Goal: Task Accomplishment & Management: Complete application form

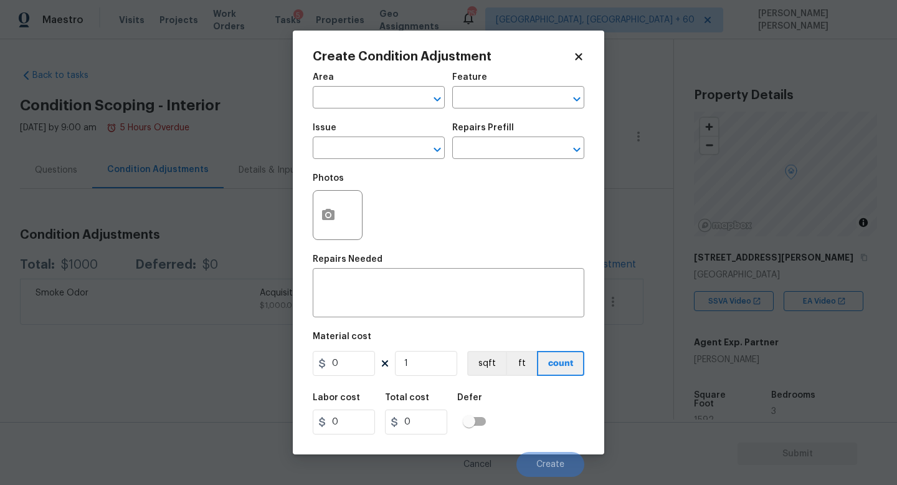
scroll to position [265, 0]
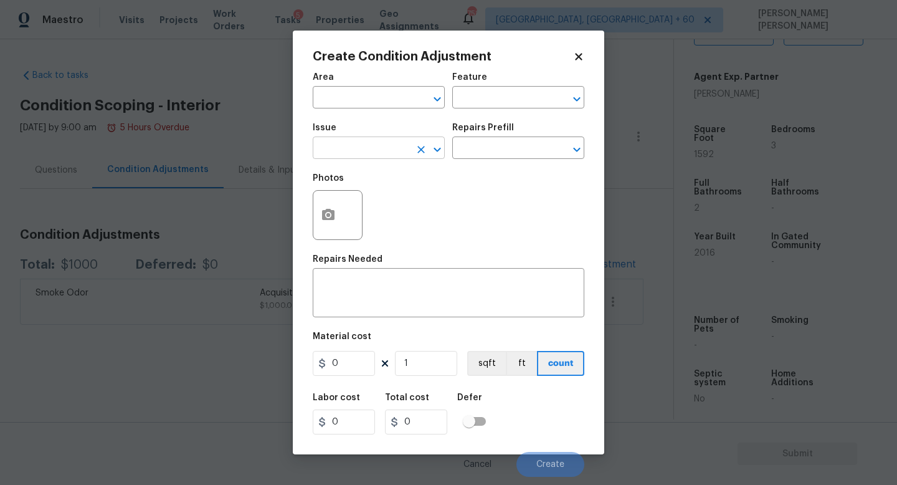
click at [367, 153] on input "text" at bounding box center [361, 149] width 97 height 19
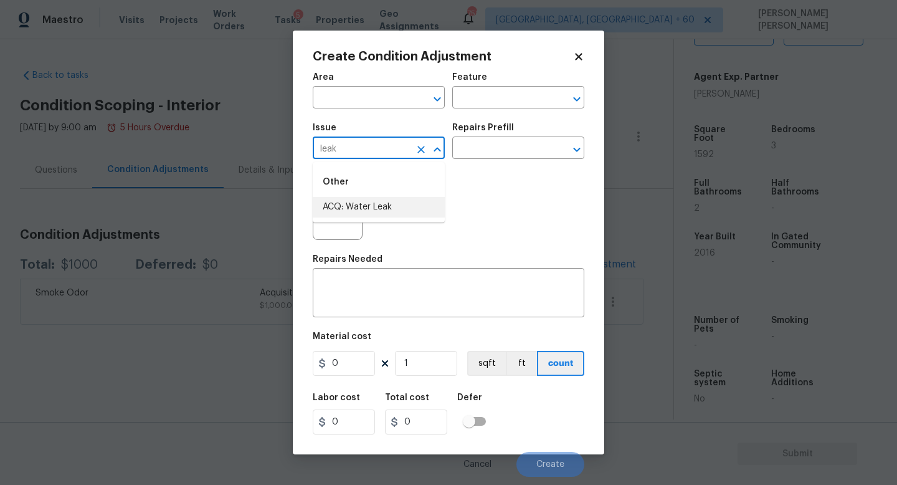
click at [385, 200] on li "ACQ: Water Leak" at bounding box center [379, 207] width 132 height 21
type input "ACQ: Water Leak"
click at [464, 163] on div "Issue ACQ: Water Leak ​ Repairs Prefill ​" at bounding box center [449, 141] width 272 height 50
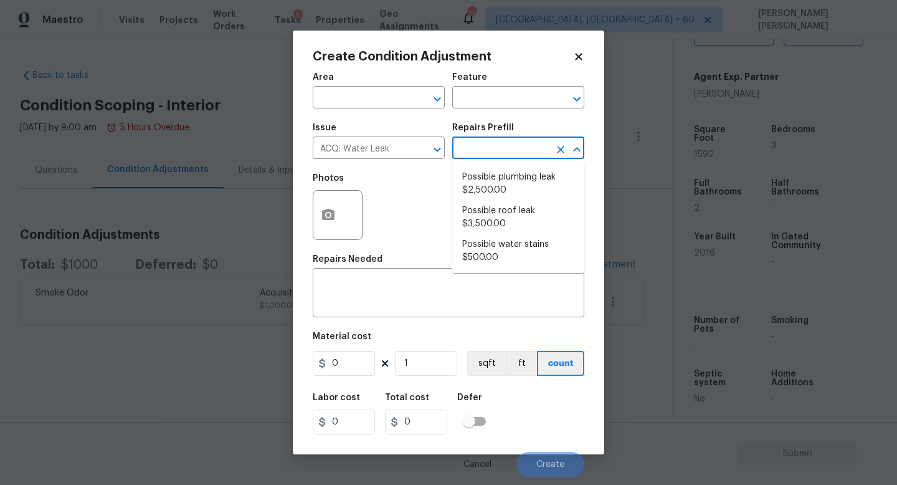
click at [484, 144] on input "text" at bounding box center [500, 149] width 97 height 19
click at [492, 187] on li "Possible plumbing leak $2,500.00" at bounding box center [518, 184] width 132 height 34
type input "Acquisition"
type input "2500"
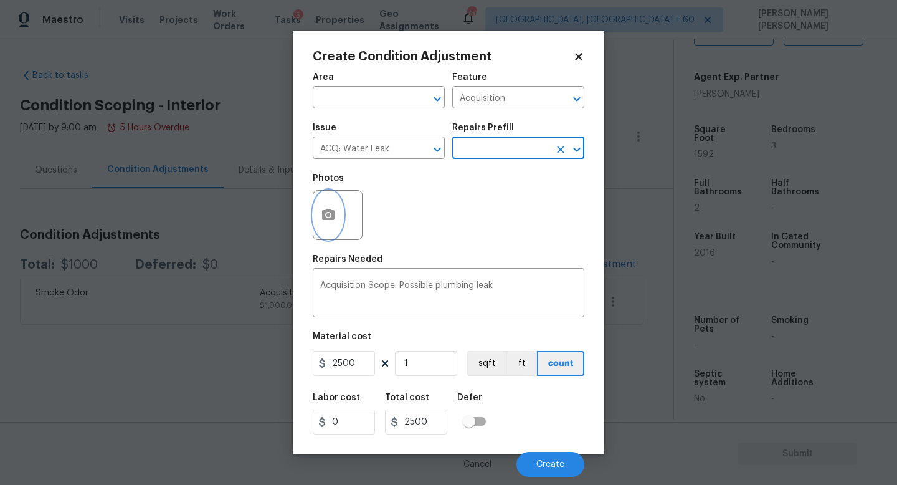
click at [326, 213] on icon "button" at bounding box center [328, 214] width 12 height 11
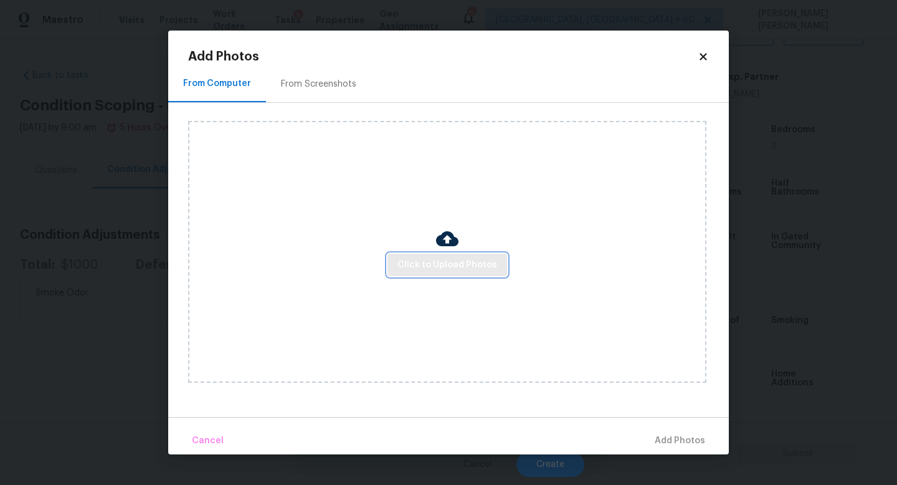
click at [448, 270] on span "Click to Upload Photos" at bounding box center [447, 265] width 100 height 16
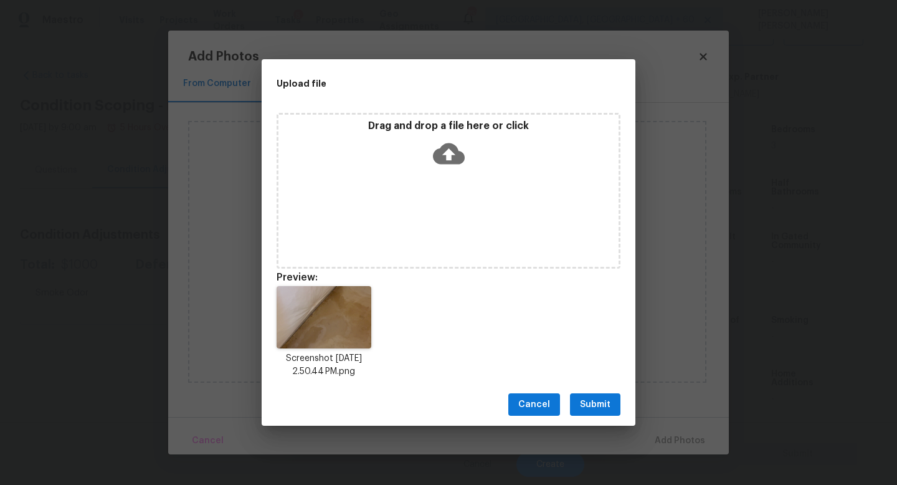
click at [591, 397] on span "Submit" at bounding box center [595, 405] width 31 height 16
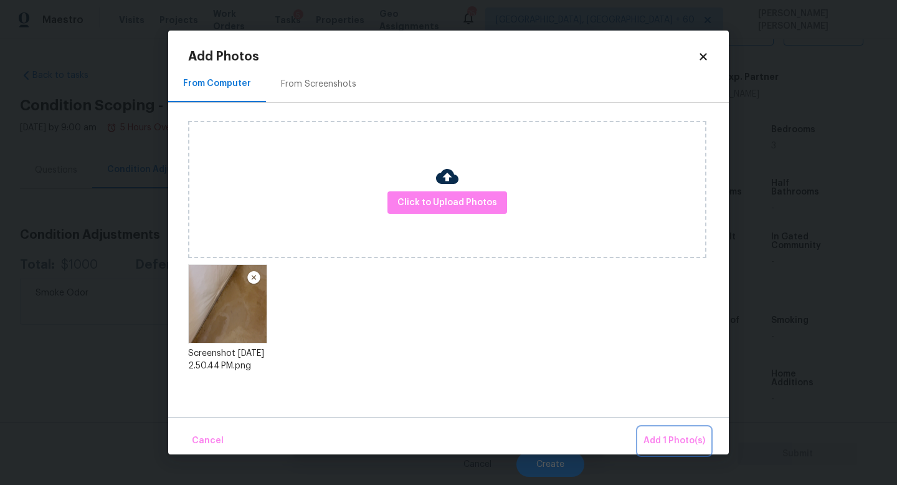
click at [673, 442] on span "Add 1 Photo(s)" at bounding box center [674, 441] width 62 height 16
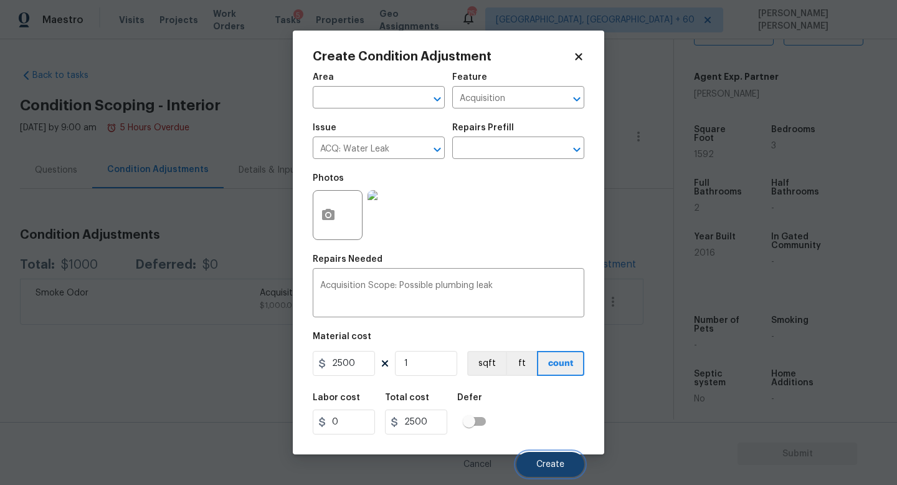
click at [537, 464] on span "Create" at bounding box center [550, 464] width 28 height 9
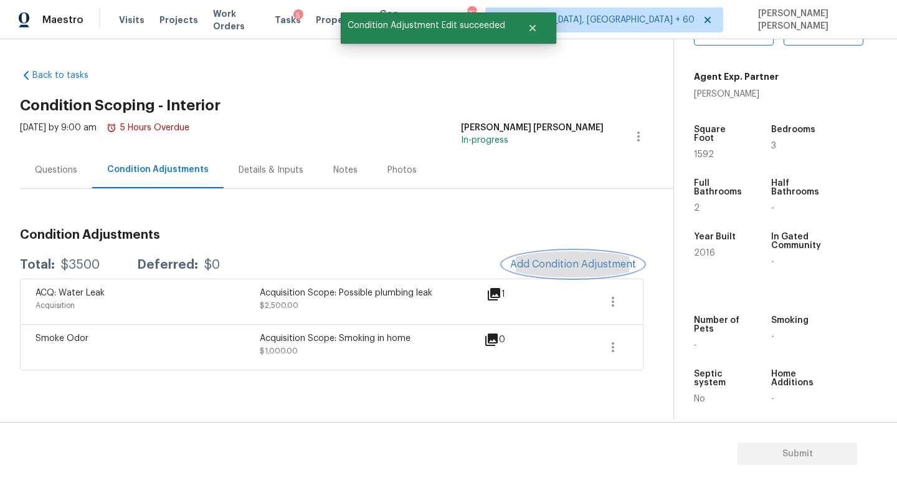
click at [564, 265] on span "Add Condition Adjustment" at bounding box center [573, 263] width 126 height 11
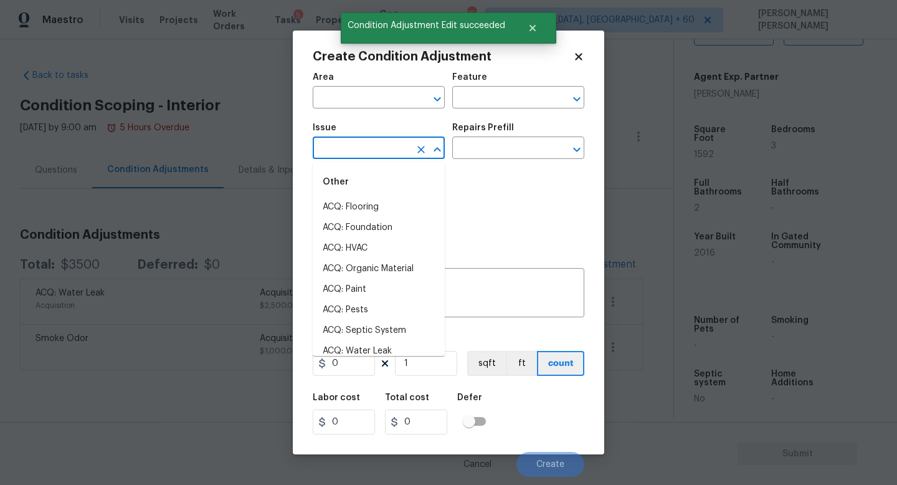
click at [372, 146] on input "text" at bounding box center [361, 149] width 97 height 19
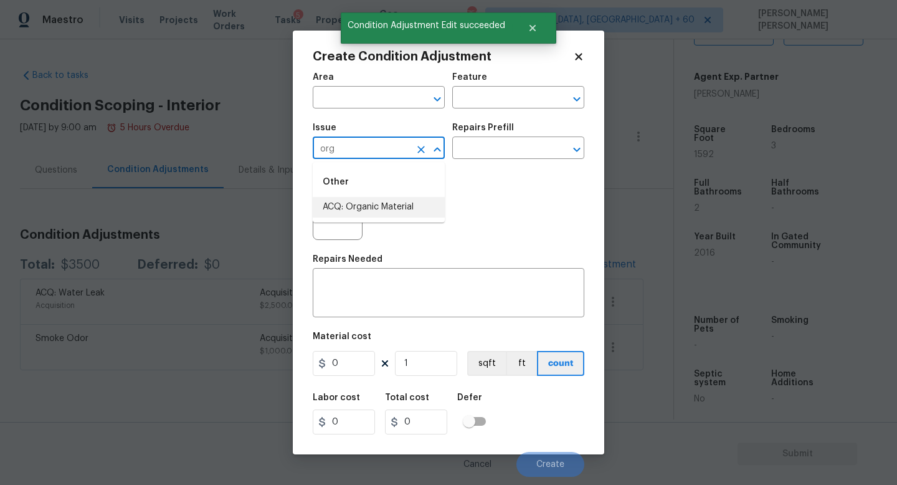
click at [405, 201] on li "ACQ: Organic Material" at bounding box center [379, 207] width 132 height 21
type input "ACQ: Organic Material"
click at [508, 149] on input "text" at bounding box center [500, 149] width 97 height 19
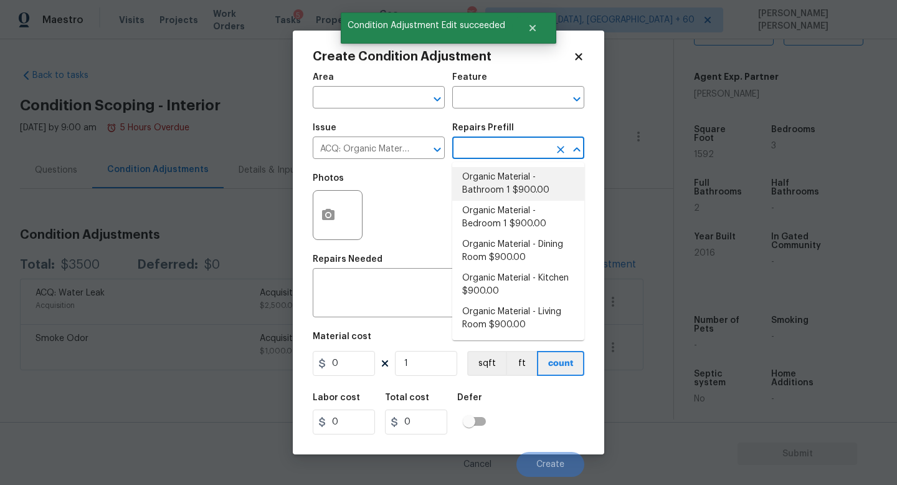
click at [503, 189] on li "Organic Material - Bathroom 1 $900.00" at bounding box center [518, 184] width 132 height 34
type input "Acquisition"
type textarea "Acquisition Scope: Conditions Conducive to Organic Material - Bathroom 1 Discla…"
type input "900"
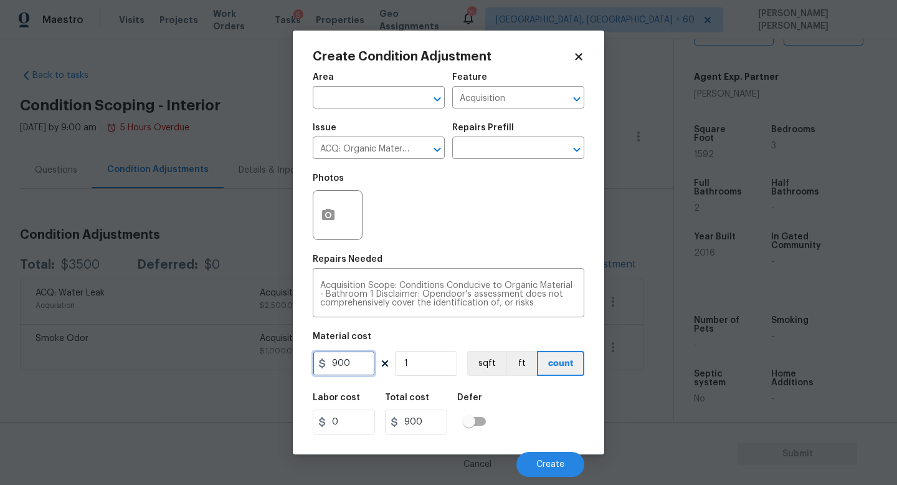
drag, startPoint x: 360, startPoint y: 362, endPoint x: 84, endPoint y: 352, distance: 276.0
click at [290, 362] on div "Create Condition Adjustment Area ​ Feature Acquisition ​ Issue ACQ: Organic Mat…" at bounding box center [448, 242] width 897 height 485
type input "2500"
click at [309, 224] on div "Create Condition Adjustment Area ​ Feature Acquisition ​ Issue ACQ: Organic Mat…" at bounding box center [448, 242] width 311 height 423
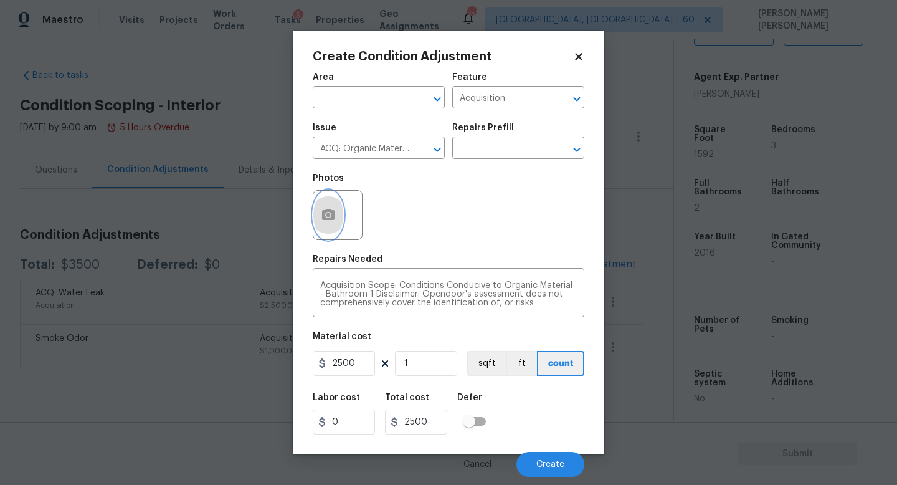
click at [334, 212] on icon "button" at bounding box center [328, 214] width 12 height 11
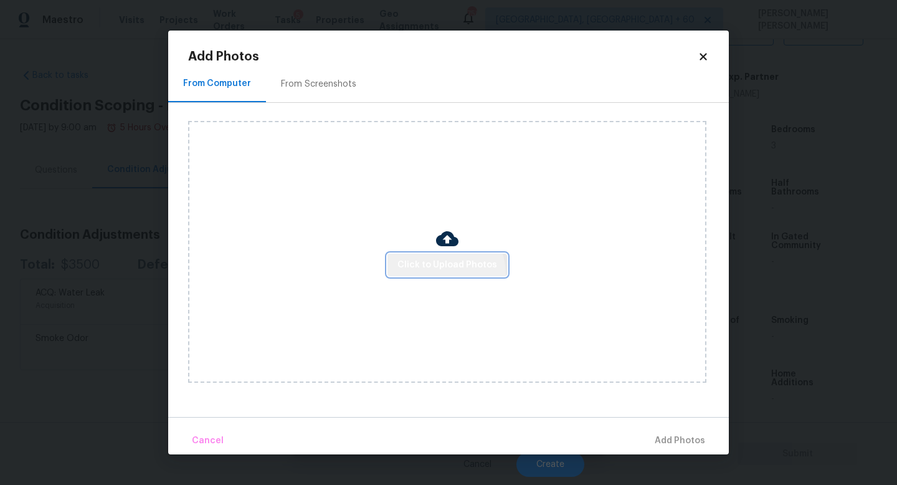
click at [441, 273] on button "Click to Upload Photos" at bounding box center [447, 264] width 120 height 23
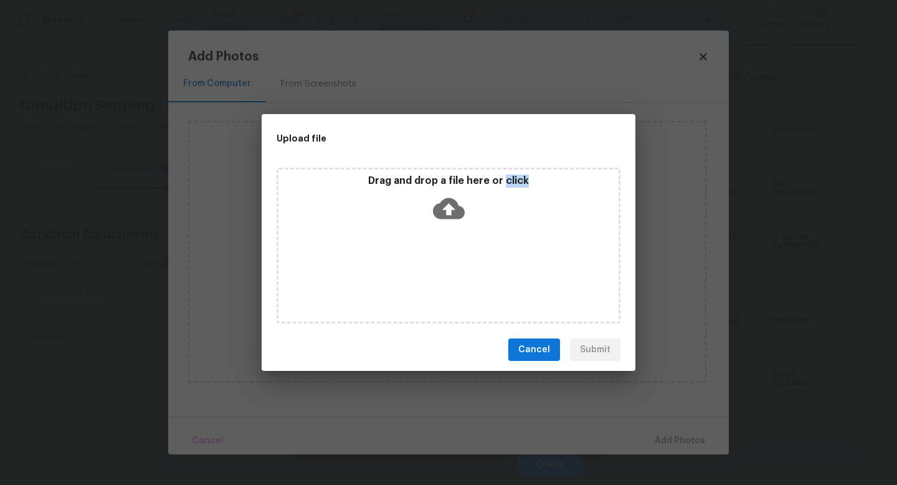
click at [440, 273] on div "Drag and drop a file here or click" at bounding box center [449, 246] width 344 height 156
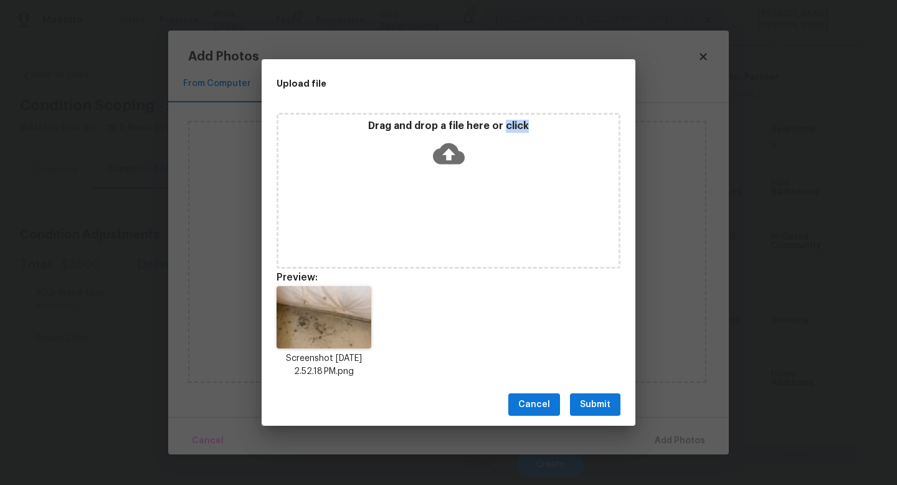
click at [588, 399] on span "Submit" at bounding box center [595, 405] width 31 height 16
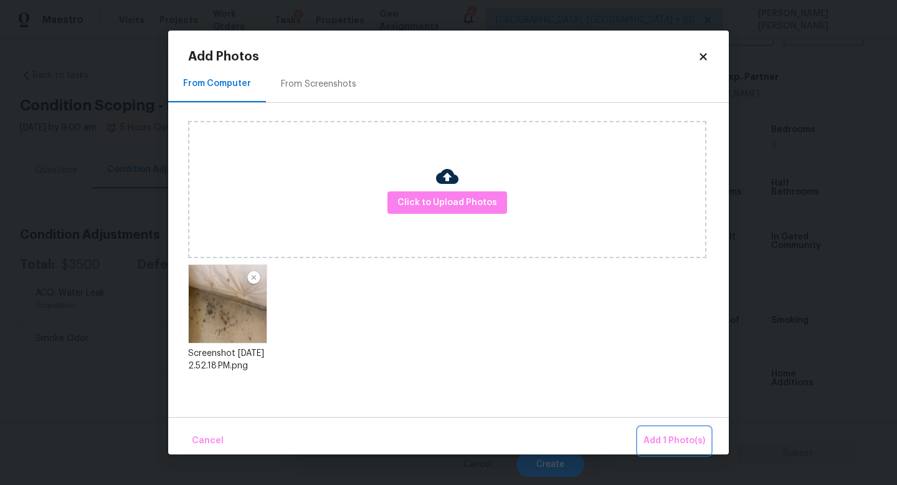
click at [646, 432] on button "Add 1 Photo(s)" at bounding box center [674, 440] width 72 height 27
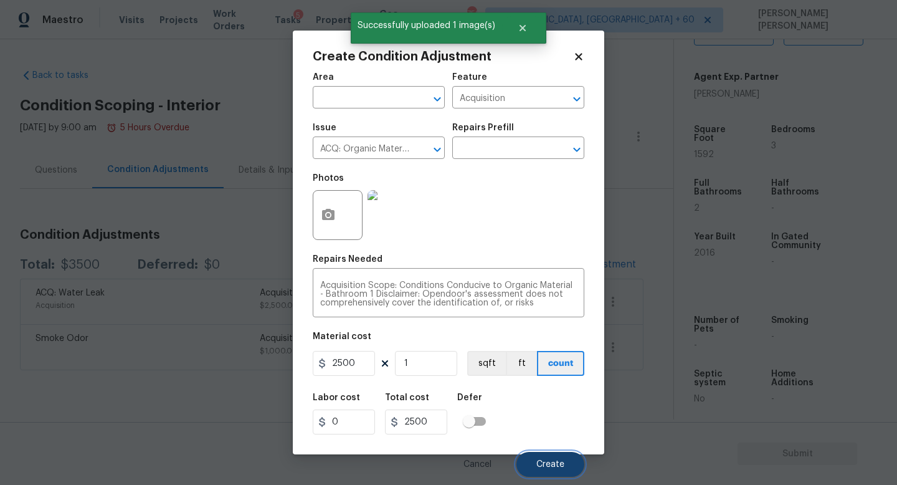
click at [552, 458] on button "Create" at bounding box center [550, 464] width 68 height 25
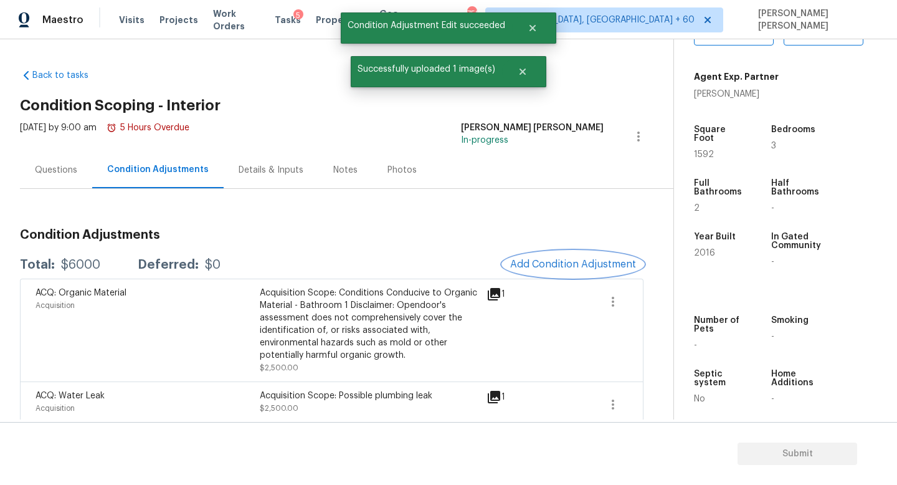
scroll to position [57, 0]
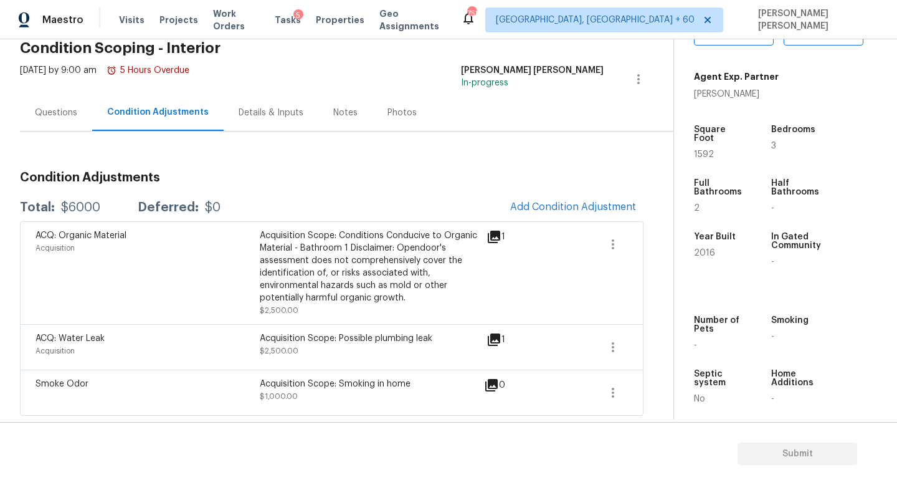
click at [51, 113] on div "Questions" at bounding box center [56, 112] width 42 height 12
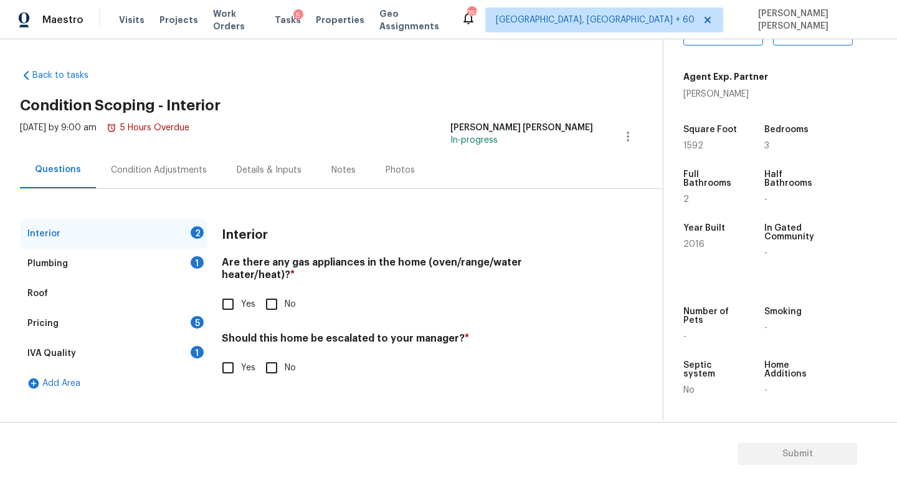
click at [229, 354] on input "Yes" at bounding box center [228, 367] width 26 height 26
checkbox input "true"
click at [244, 385] on input "text" at bounding box center [407, 399] width 371 height 29
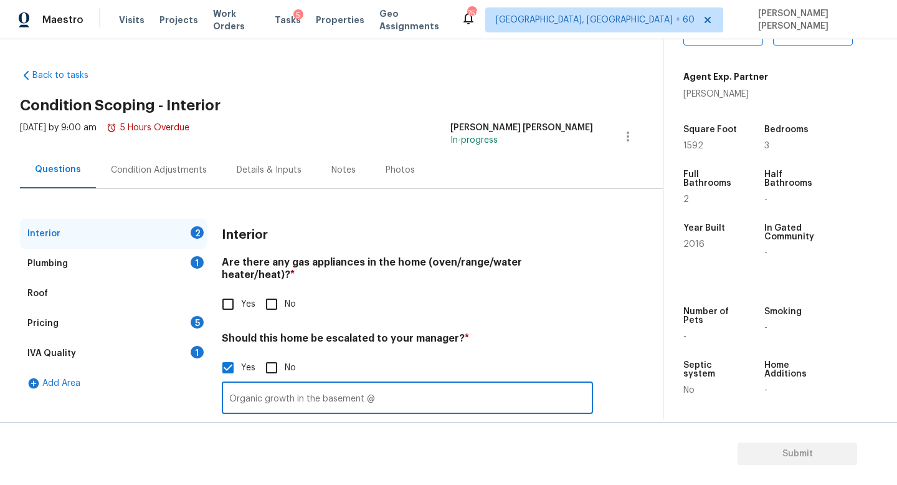
scroll to position [85, 0]
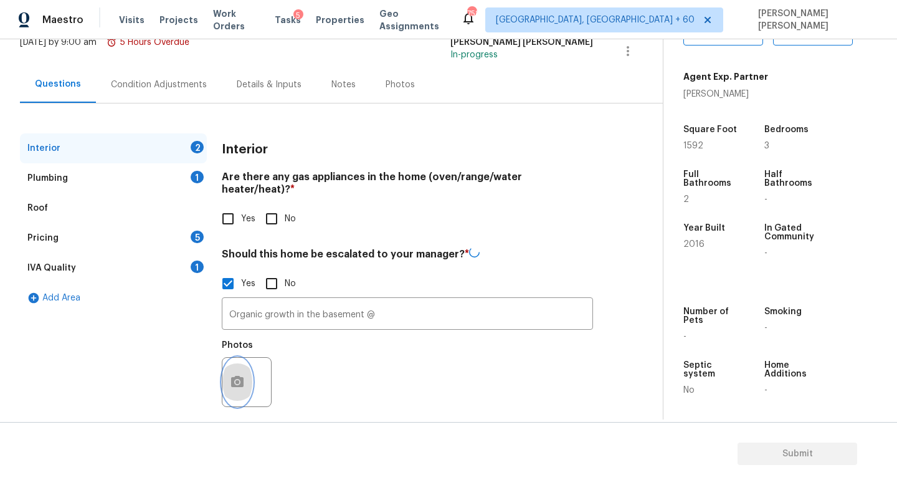
click at [234, 376] on icon "button" at bounding box center [237, 381] width 12 height 11
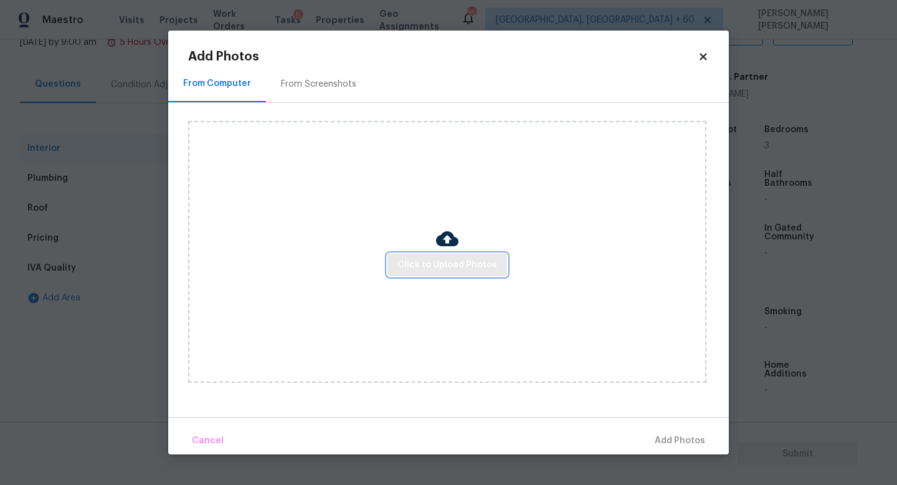
click at [428, 271] on span "Click to Upload Photos" at bounding box center [447, 265] width 100 height 16
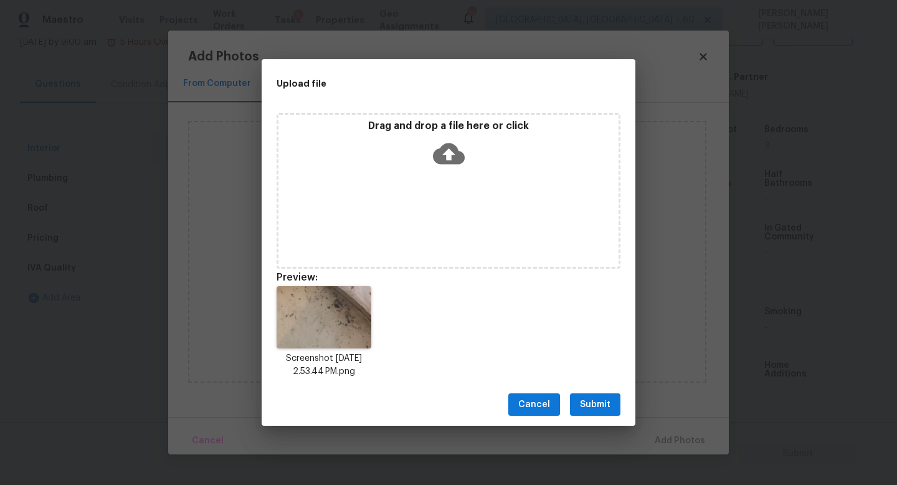
click at [595, 414] on button "Submit" at bounding box center [595, 404] width 50 height 23
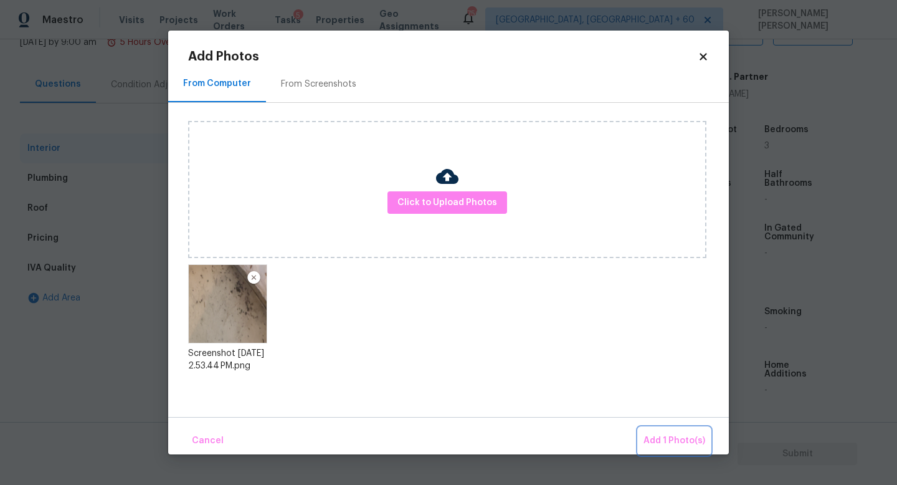
click at [676, 435] on span "Add 1 Photo(s)" at bounding box center [674, 441] width 62 height 16
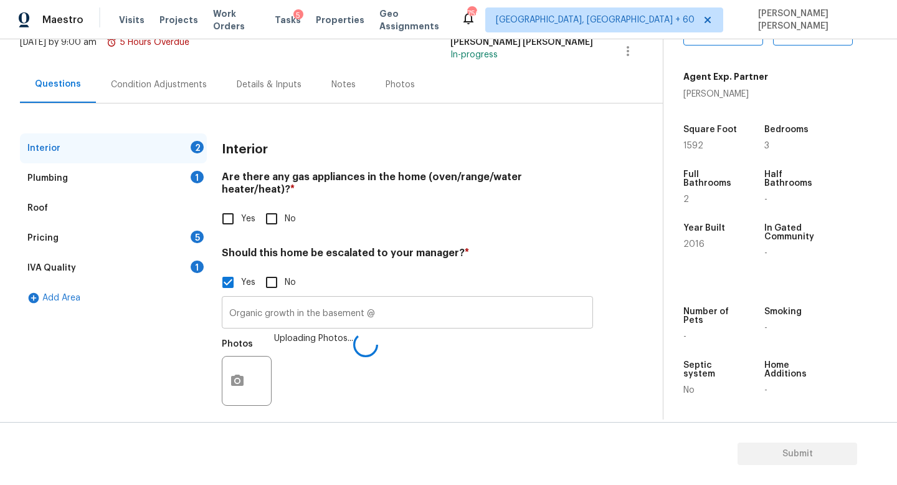
click at [420, 301] on input "Organic growth in the basement @" at bounding box center [407, 313] width 371 height 29
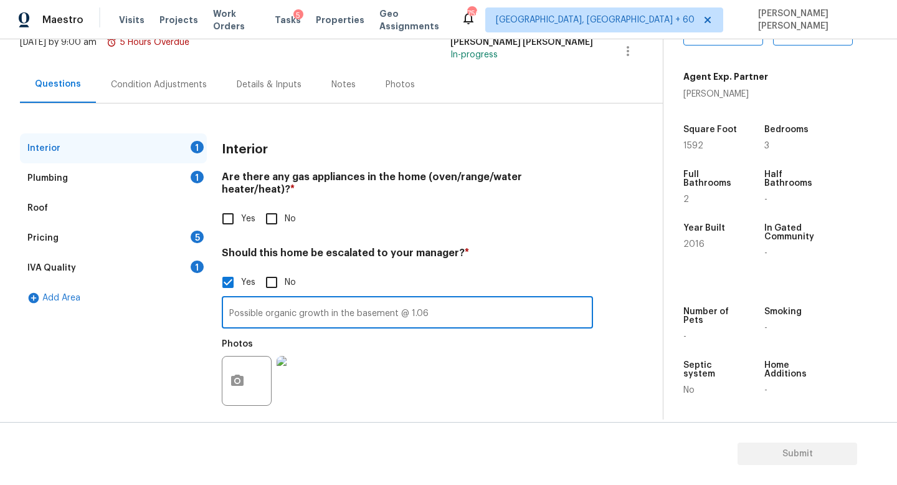
type input "Possible organic growth in the basement @ 1.06"
click at [149, 172] on div "Plumbing 1" at bounding box center [113, 178] width 187 height 30
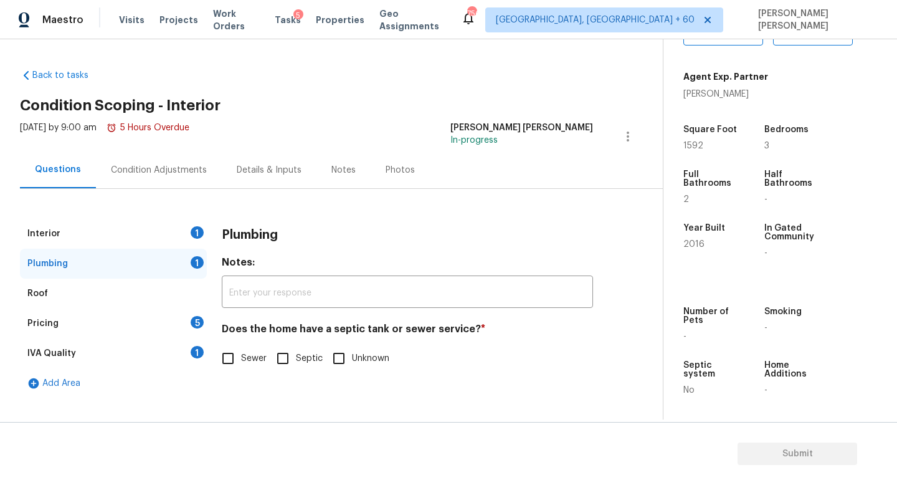
scroll to position [0, 0]
click at [227, 359] on input "Sewer" at bounding box center [228, 358] width 26 height 26
checkbox input "true"
click at [163, 318] on div "Pricing 5" at bounding box center [113, 323] width 187 height 30
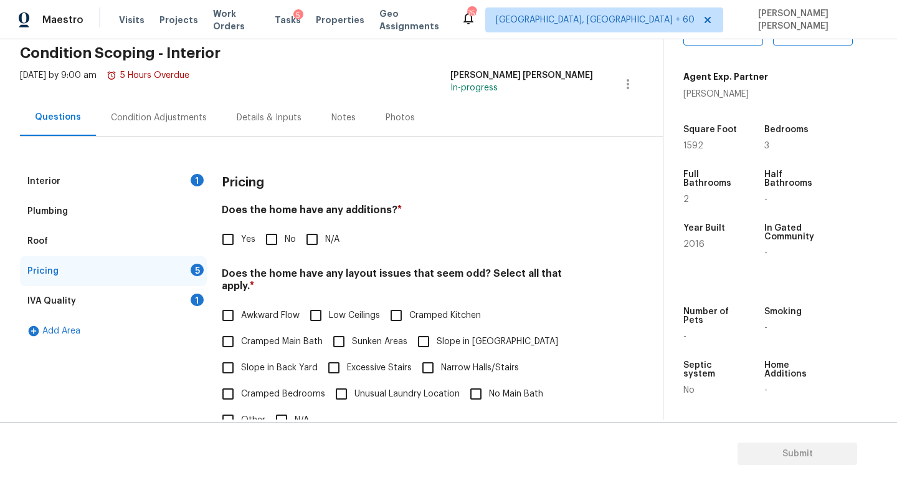
scroll to position [62, 0]
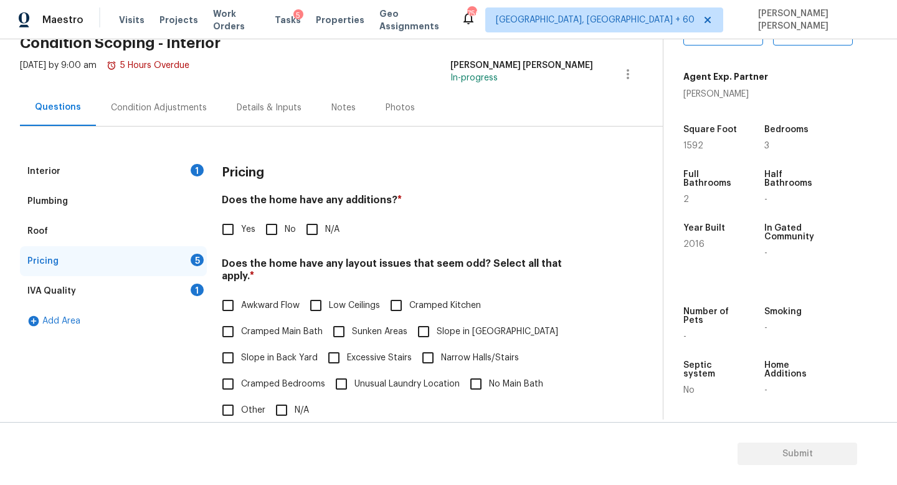
click at [271, 234] on input "No" at bounding box center [271, 229] width 26 height 26
checkbox input "true"
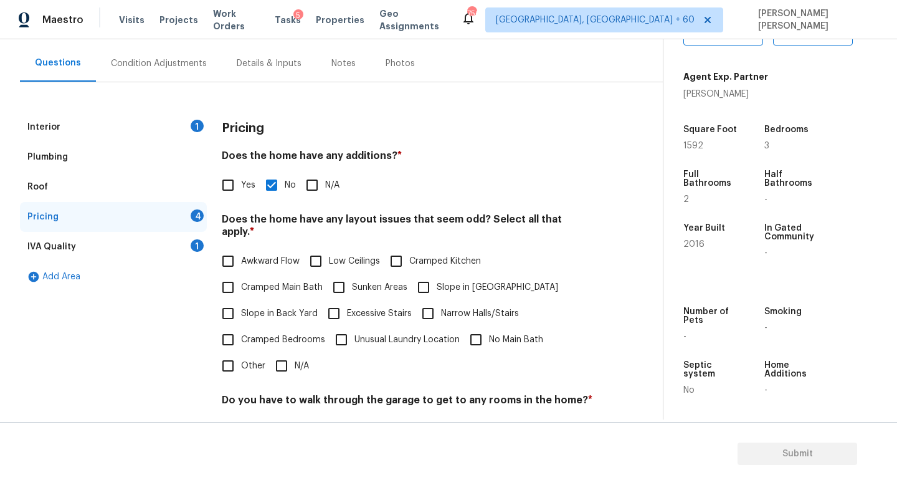
scroll to position [109, 0]
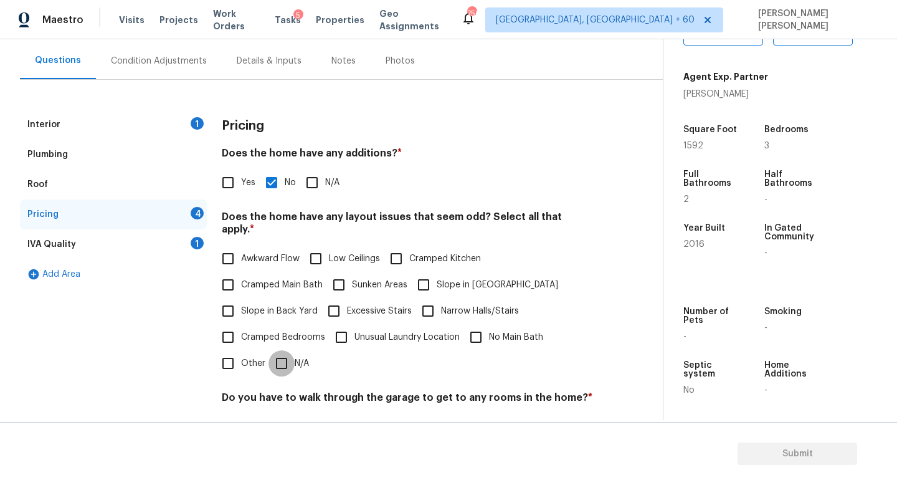
click at [281, 350] on input "N/A" at bounding box center [281, 363] width 26 height 26
checkbox input "true"
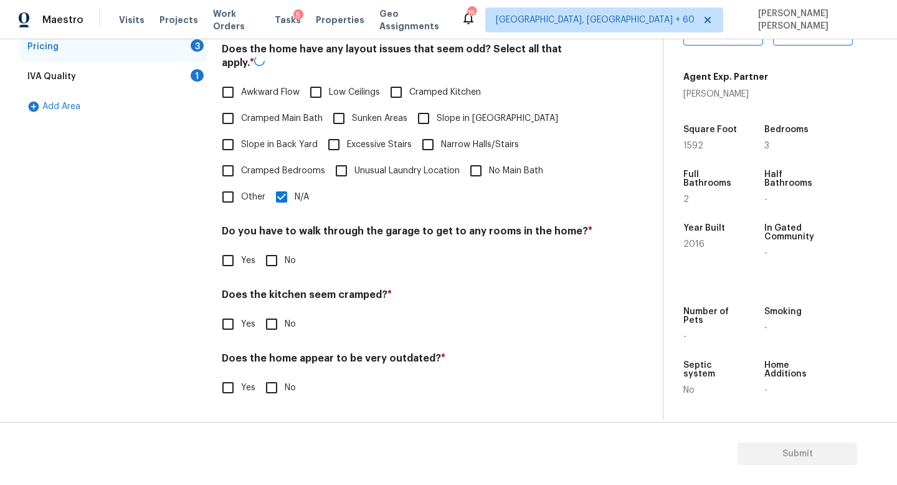
scroll to position [263, 0]
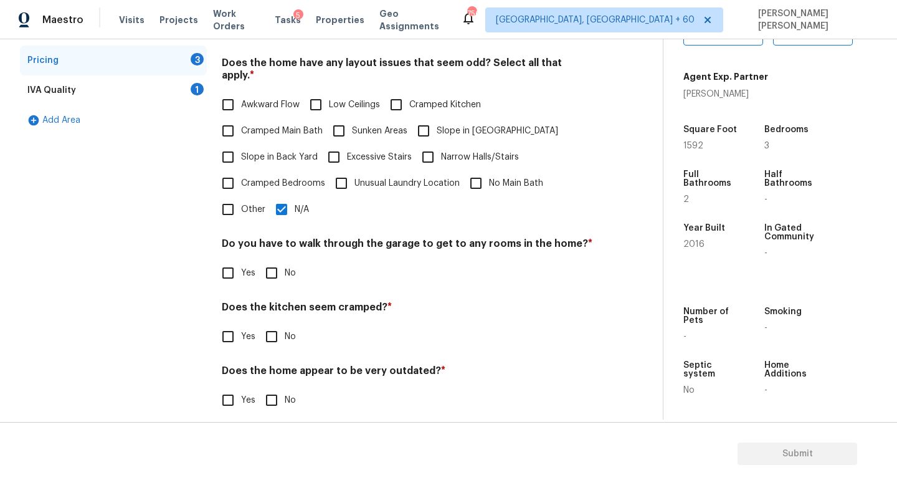
click at [275, 245] on div "Do you have to walk through the garage to get to any rooms in the home? * Yes No" at bounding box center [407, 261] width 371 height 49
click at [271, 260] on input "No" at bounding box center [271, 273] width 26 height 26
checkbox input "true"
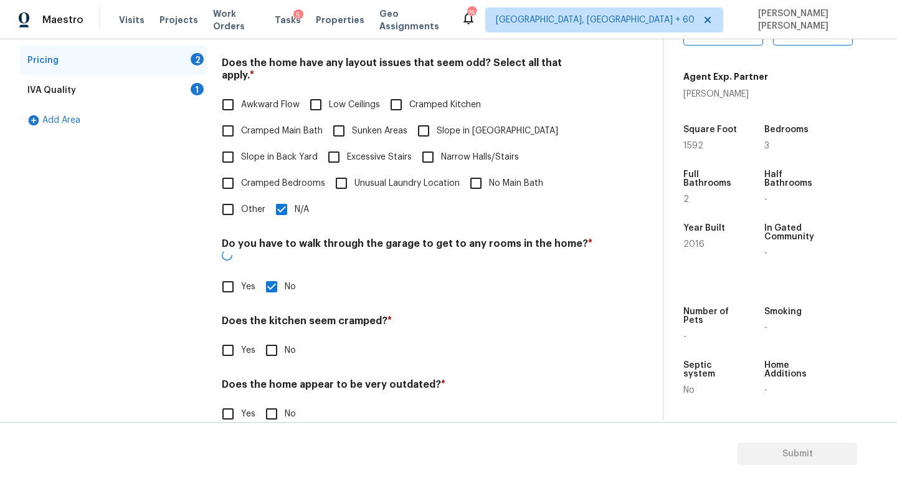
click at [270, 337] on input "No" at bounding box center [271, 350] width 26 height 26
checkbox input "true"
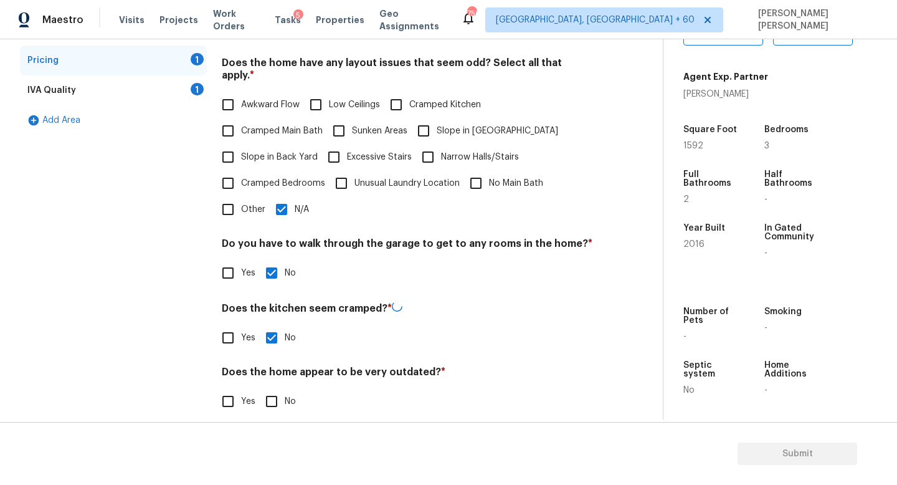
click at [268, 398] on input "No" at bounding box center [271, 401] width 26 height 26
checkbox input "true"
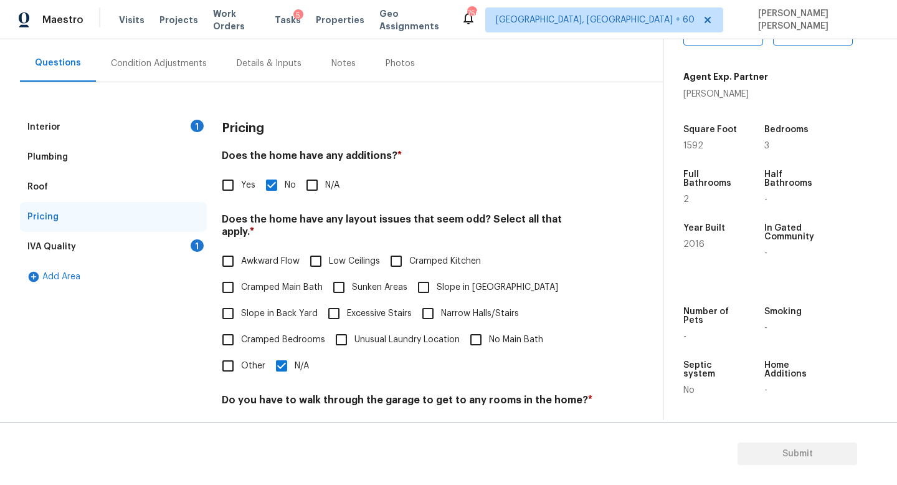
scroll to position [0, 0]
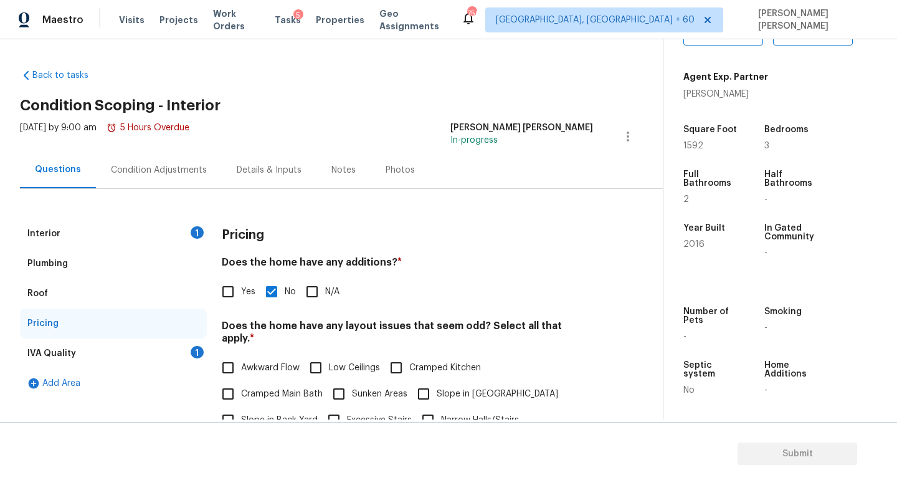
click at [175, 348] on div "IVA Quality 1" at bounding box center [113, 353] width 187 height 30
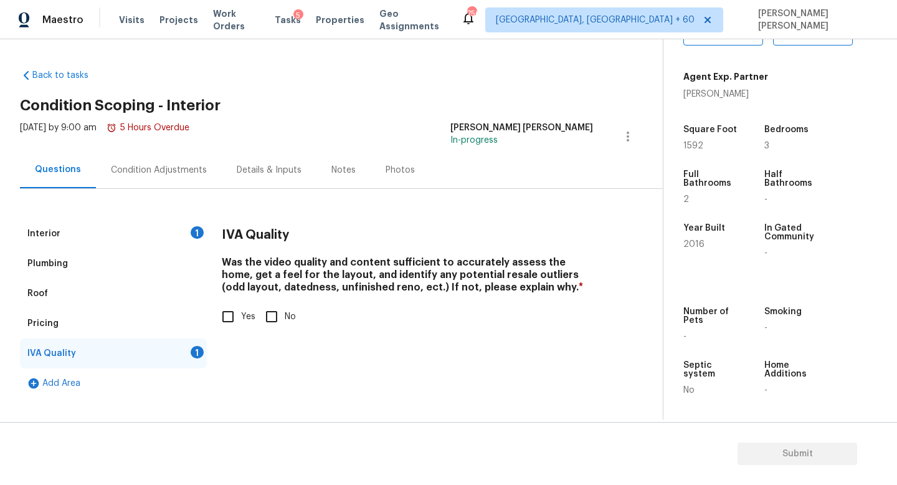
click at [242, 327] on label "Yes" at bounding box center [235, 316] width 40 height 26
click at [241, 327] on input "Yes" at bounding box center [228, 316] width 26 height 26
checkbox input "true"
click at [160, 173] on div "Condition Adjustments" at bounding box center [159, 170] width 96 height 12
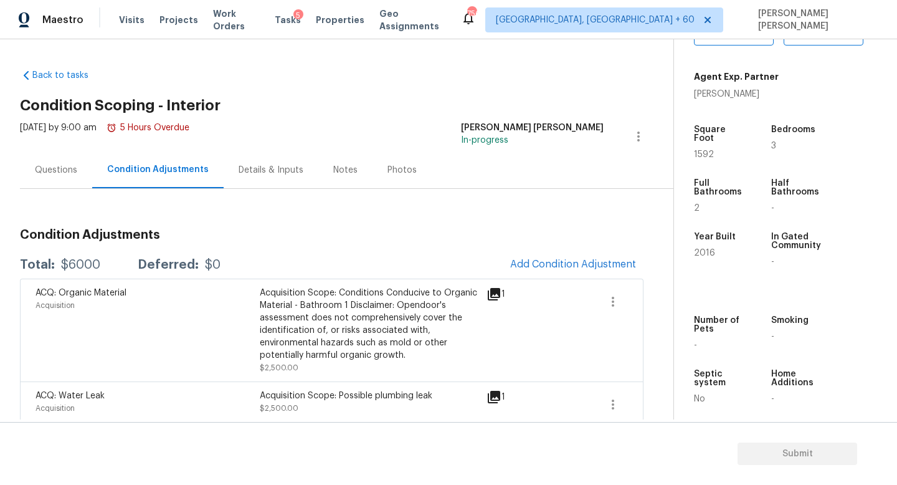
scroll to position [57, 0]
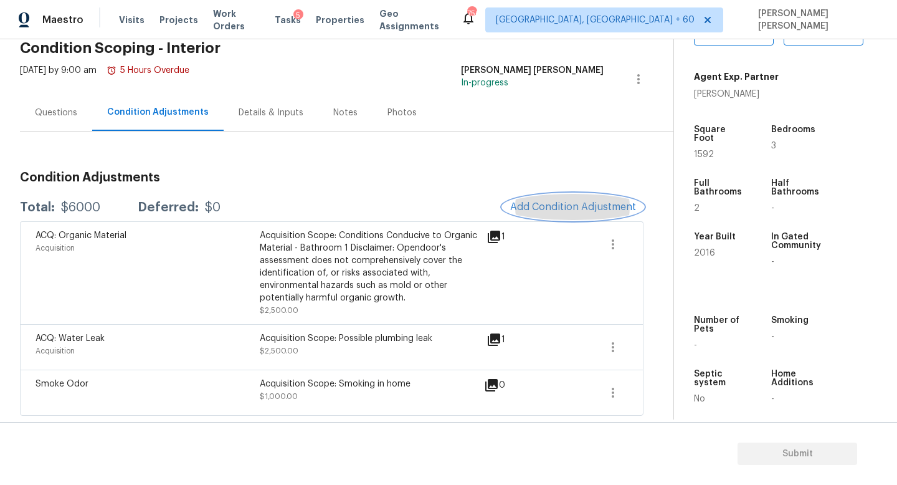
click at [593, 199] on button "Add Condition Adjustment" at bounding box center [573, 207] width 141 height 26
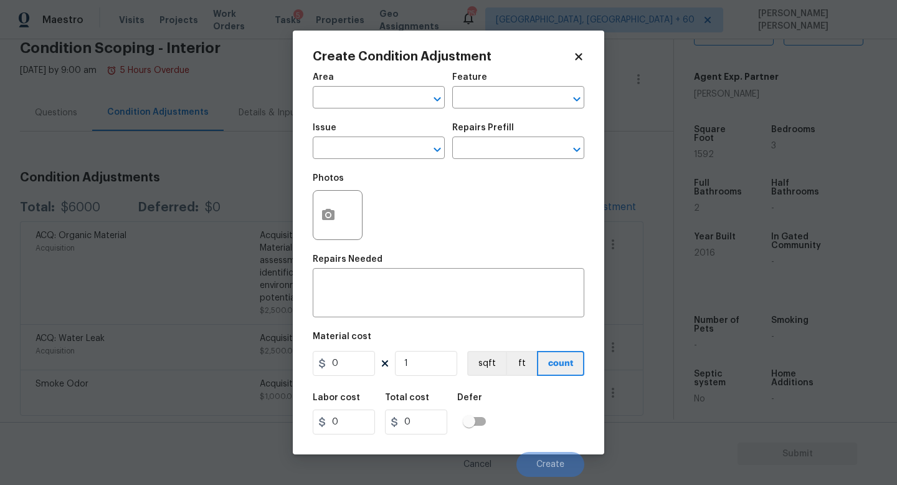
click at [353, 160] on span "Issue ​" at bounding box center [379, 141] width 132 height 50
click at [362, 147] on input "text" at bounding box center [361, 149] width 97 height 19
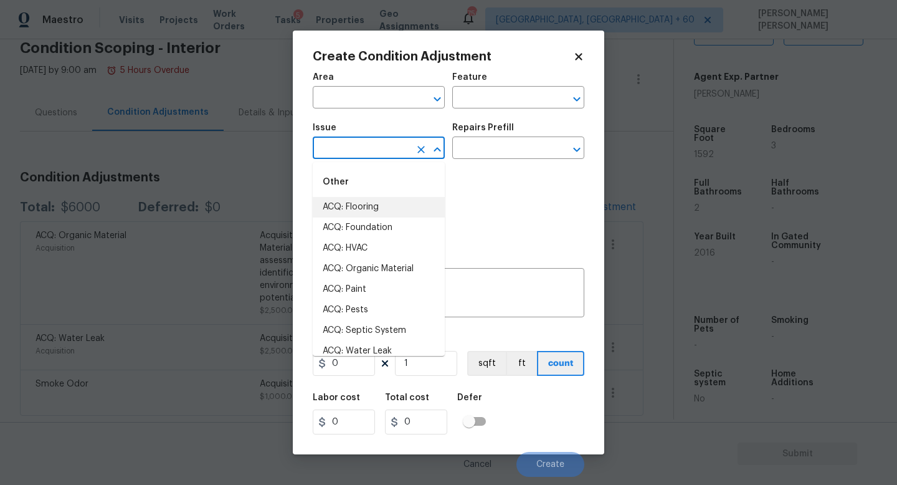
click at [360, 146] on input "text" at bounding box center [361, 149] width 97 height 19
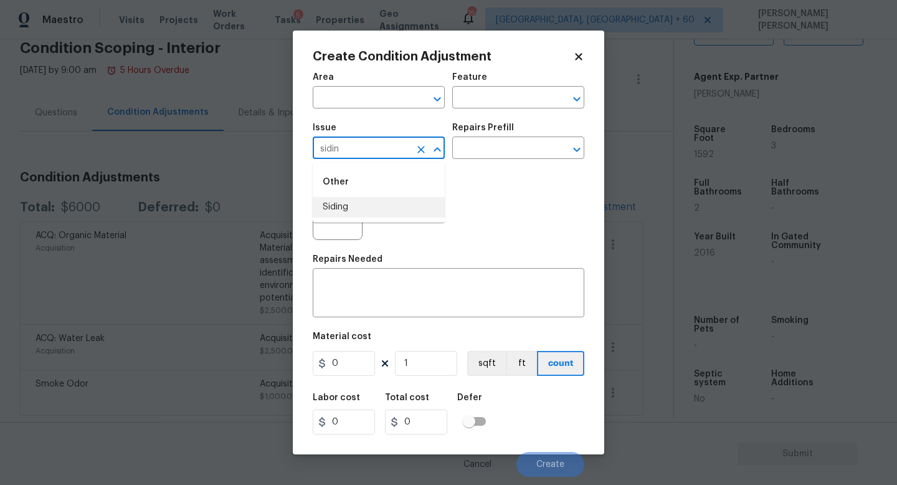
click at [369, 209] on li "Siding" at bounding box center [379, 207] width 132 height 21
type input "Siding"
click at [374, 298] on textarea at bounding box center [448, 294] width 257 height 26
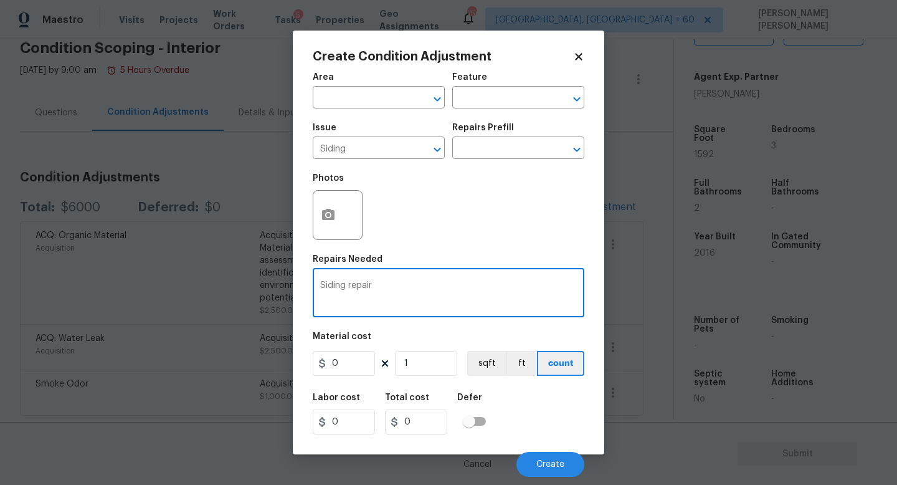
type textarea "Siding repair"
click at [324, 210] on icon "button" at bounding box center [328, 214] width 12 height 11
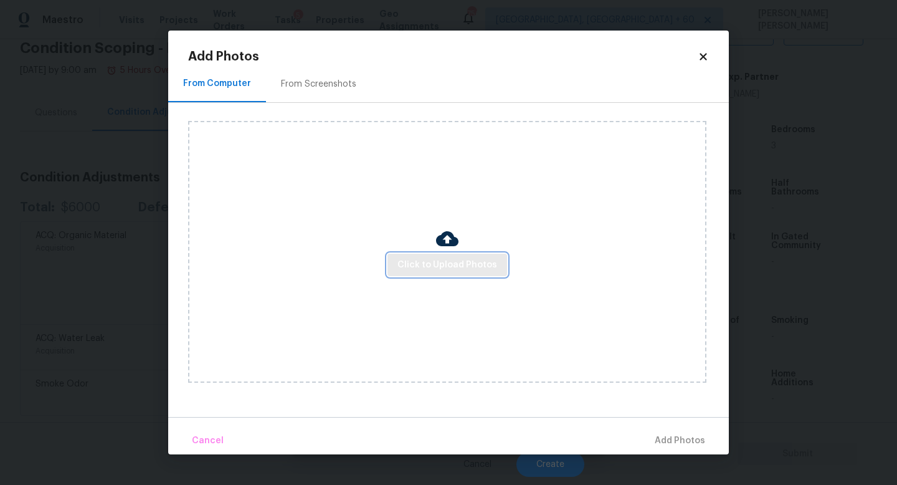
click at [426, 261] on span "Click to Upload Photos" at bounding box center [447, 265] width 100 height 16
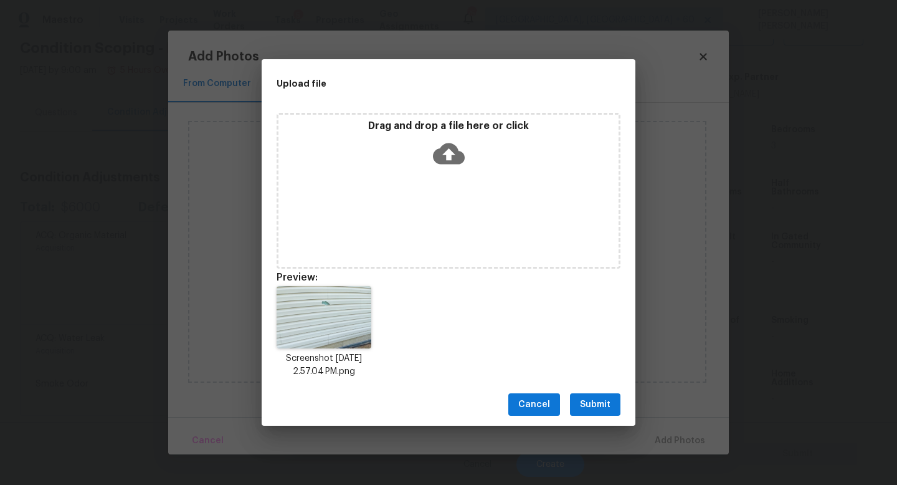
click at [600, 402] on span "Submit" at bounding box center [595, 405] width 31 height 16
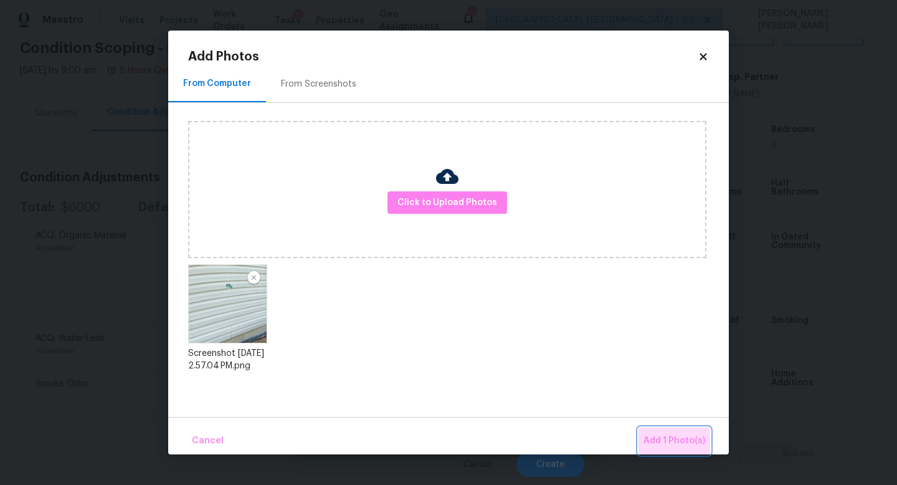
click at [658, 446] on span "Add 1 Photo(s)" at bounding box center [674, 441] width 62 height 16
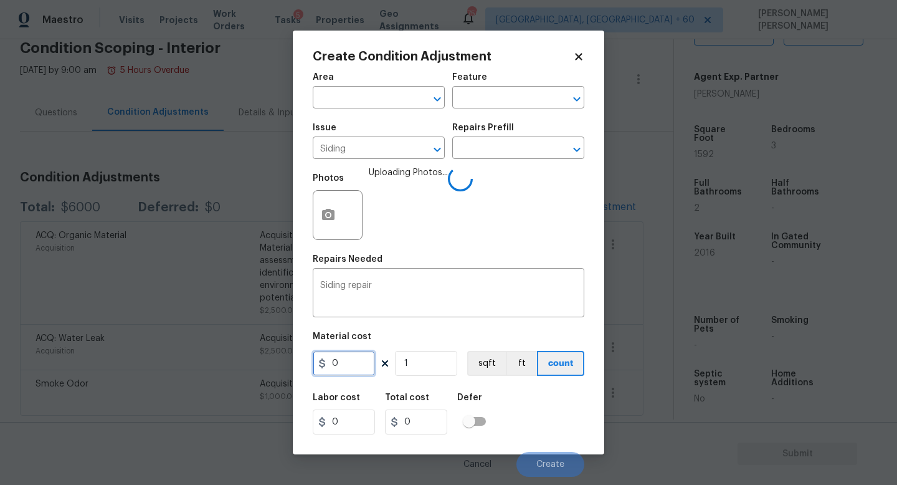
drag, startPoint x: 348, startPoint y: 364, endPoint x: 166, endPoint y: 364, distance: 182.5
click at [206, 364] on div "Create Condition Adjustment Area ​ Feature ​ Issue Siding ​ Repairs Prefill ​ P…" at bounding box center [448, 242] width 897 height 485
type input "300"
click at [524, 410] on div "Labor cost 0 Total cost 300 Defer" at bounding box center [449, 413] width 272 height 56
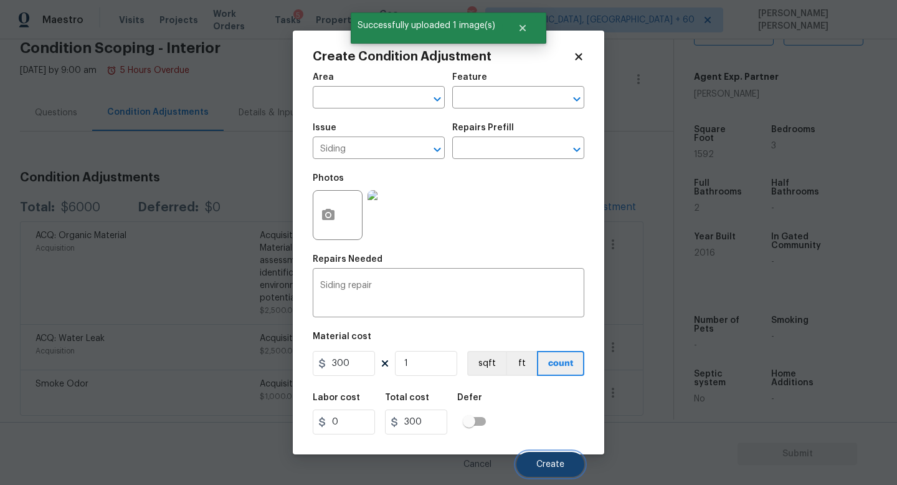
click at [565, 462] on button "Create" at bounding box center [550, 464] width 68 height 25
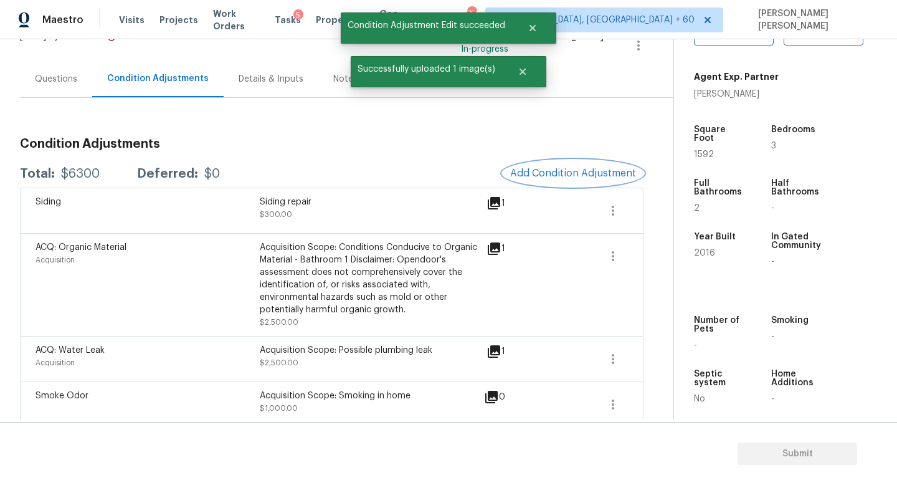
scroll to position [103, 0]
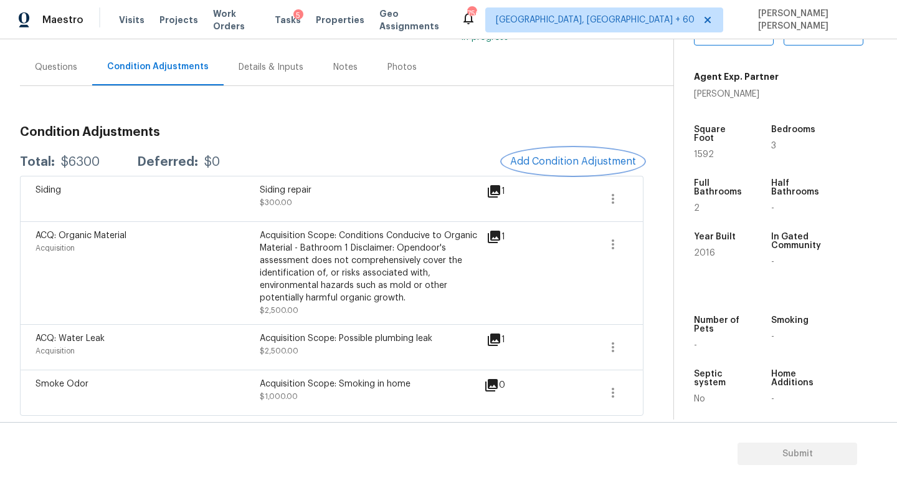
click at [580, 157] on span "Add Condition Adjustment" at bounding box center [573, 161] width 126 height 11
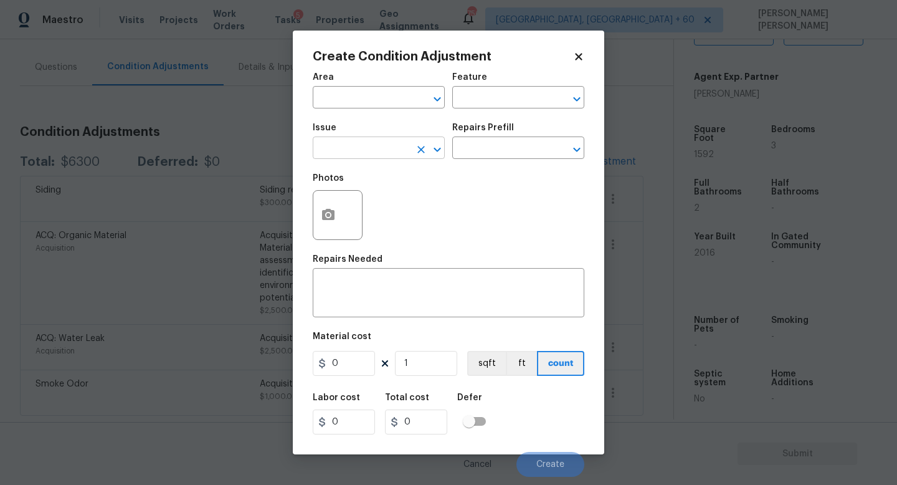
click at [382, 146] on input "text" at bounding box center [361, 149] width 97 height 19
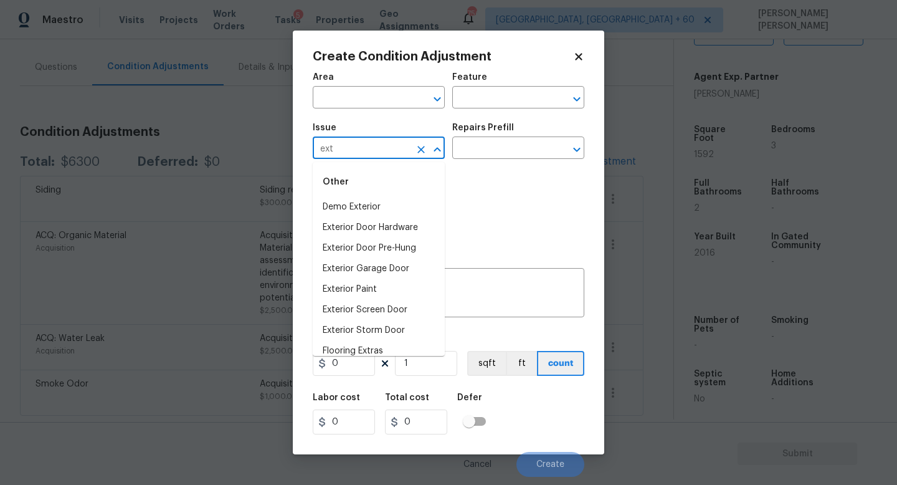
type input "exte"
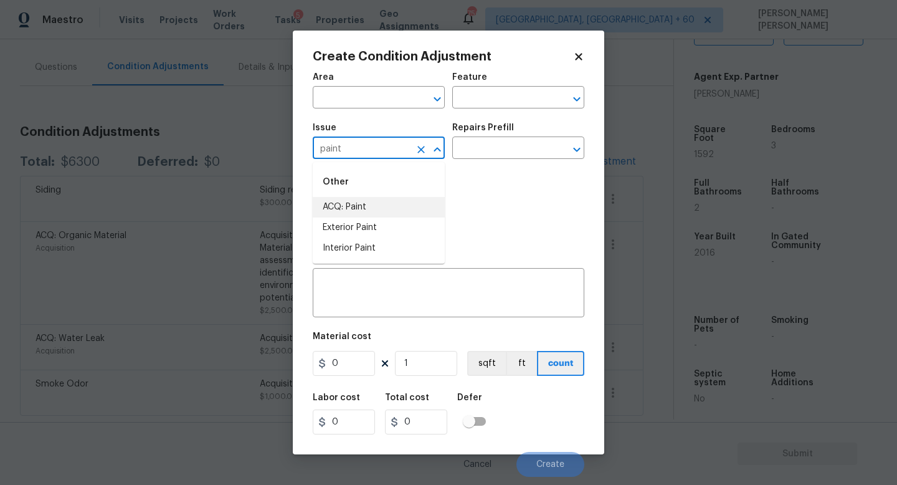
click at [369, 215] on li "ACQ: Paint" at bounding box center [379, 207] width 132 height 21
type input "ACQ: Paint"
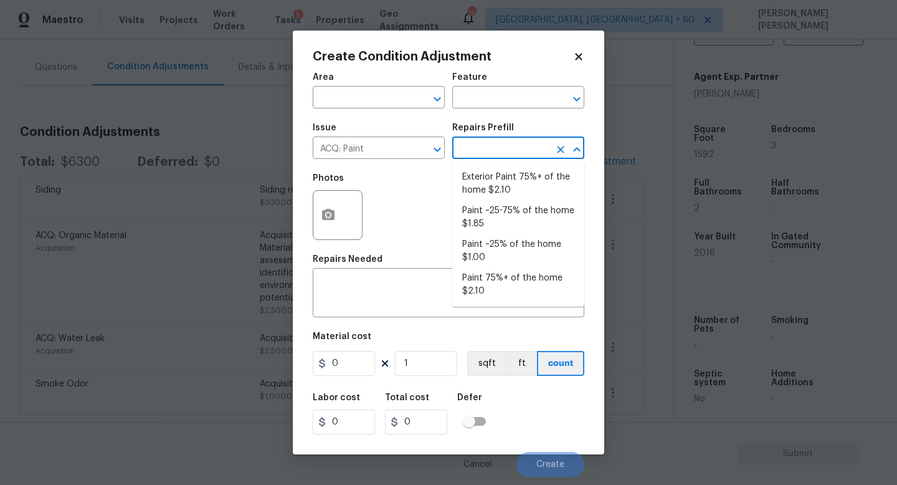
click at [502, 153] on input "text" at bounding box center [500, 149] width 97 height 19
click at [529, 197] on li "Exterior Paint 75%+ of the home $2.10" at bounding box center [518, 184] width 132 height 34
type input "Acquisition"
type textarea "Acquisition Scope: 75%+ of the home exterior will likely require paint"
type input "2.1"
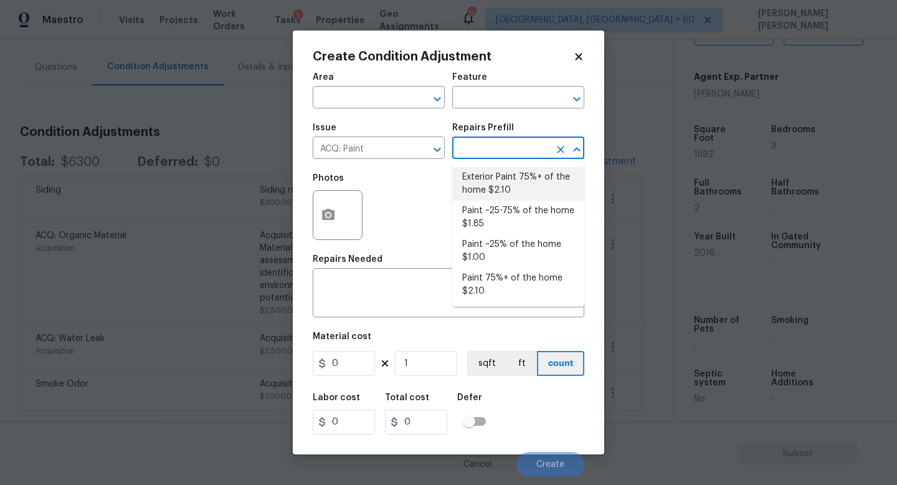
type input "2.1"
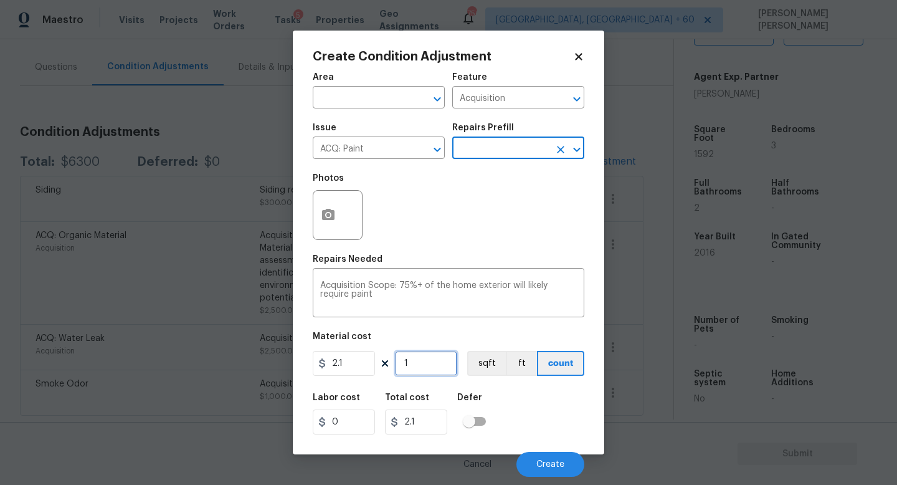
click at [417, 365] on input "1" at bounding box center [426, 363] width 62 height 25
type input "0"
type input "1"
type input "2.1"
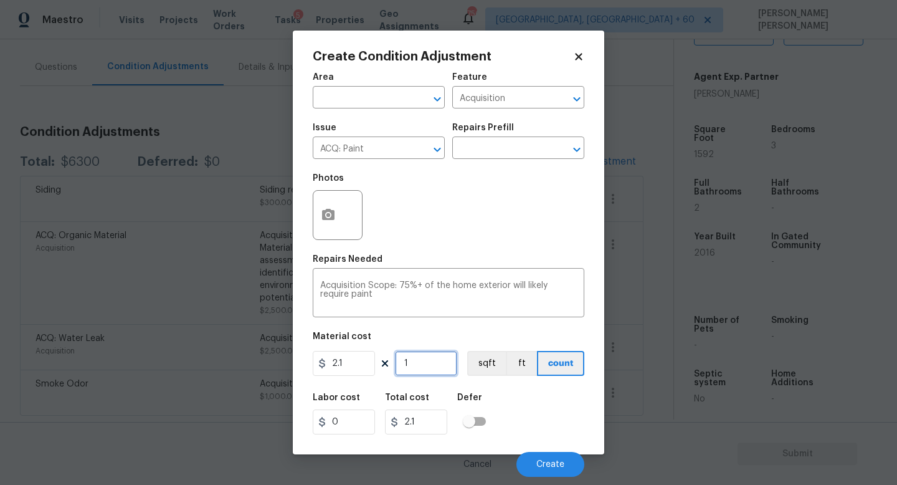
type input "15"
type input "31.5"
type input "159"
type input "333.9"
type input "1592"
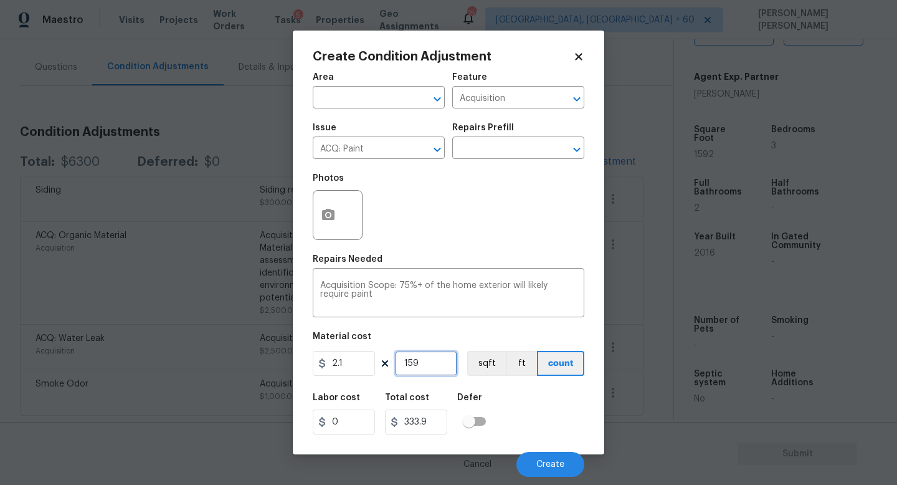
type input "3343.2"
type input "1592"
click at [336, 222] on button "button" at bounding box center [328, 215] width 30 height 49
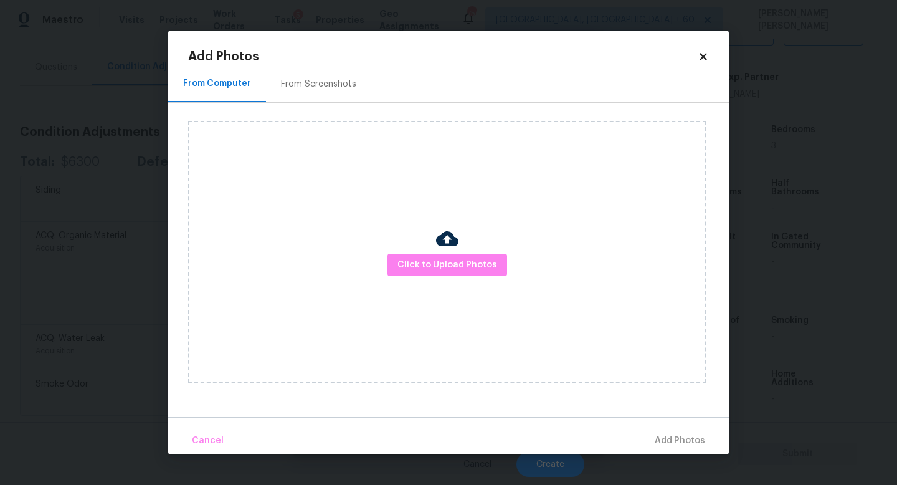
click at [447, 278] on div "Click to Upload Photos" at bounding box center [447, 252] width 518 height 262
click at [463, 260] on span "Click to Upload Photos" at bounding box center [447, 265] width 100 height 16
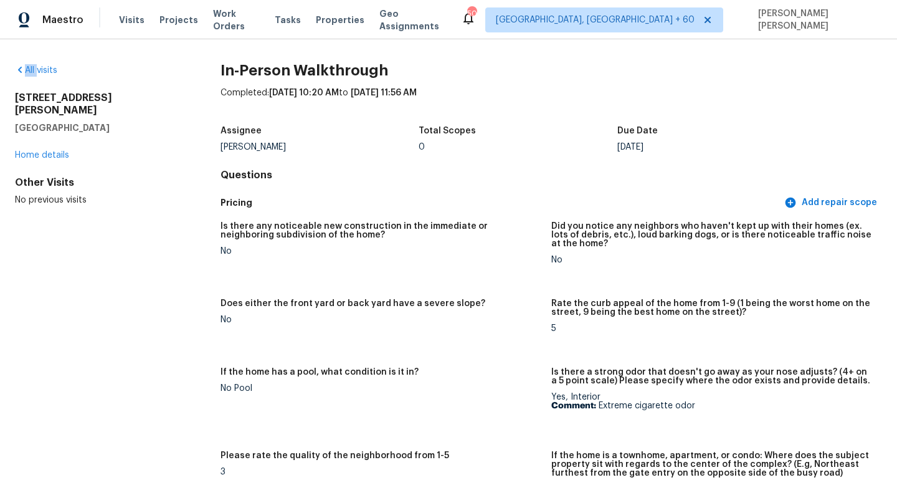
click at [40, 64] on div "All visits" at bounding box center [98, 70] width 166 height 12
click at [44, 72] on link "All visits" at bounding box center [36, 70] width 42 height 9
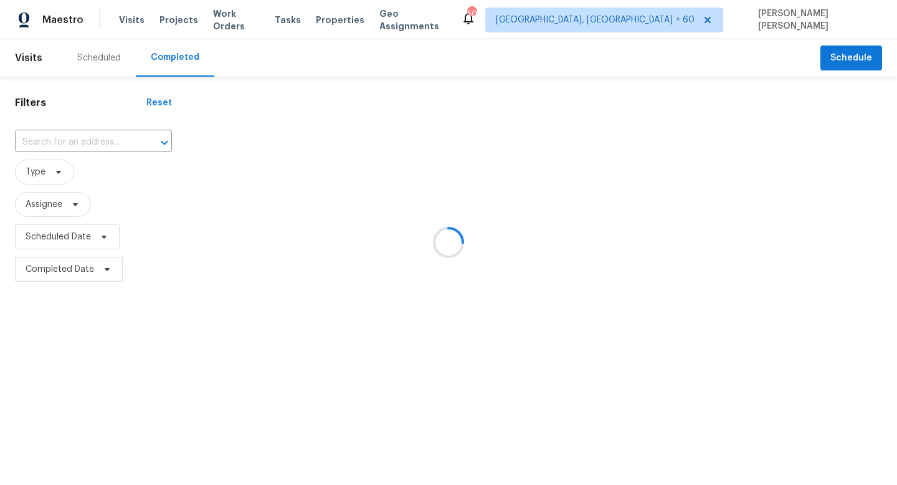
click at [97, 132] on div at bounding box center [448, 242] width 897 height 485
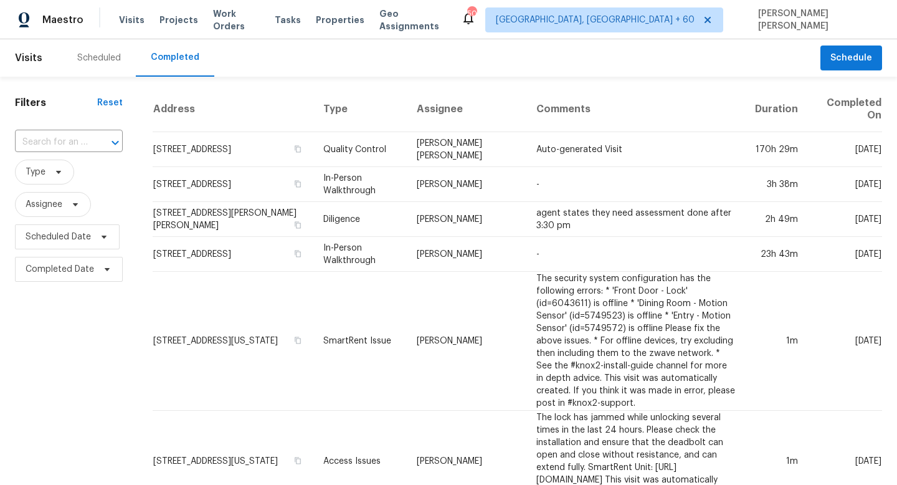
click at [98, 140] on div at bounding box center [106, 142] width 32 height 17
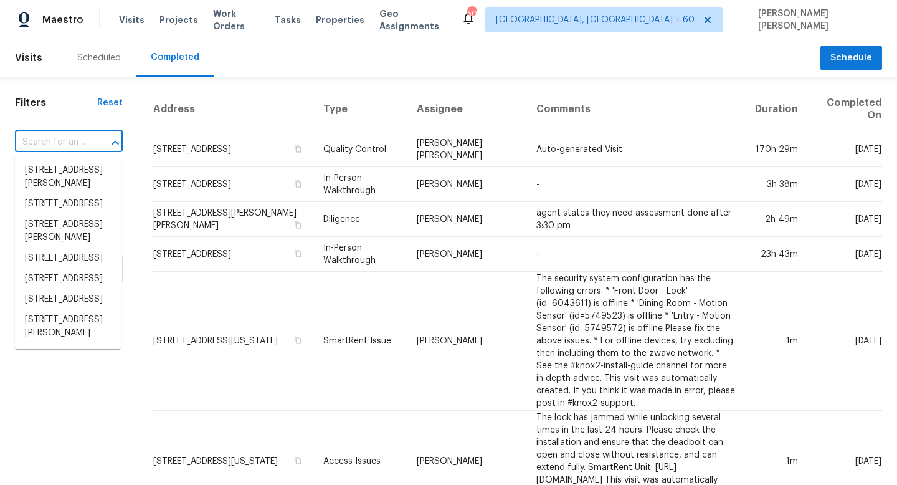
paste input "6355 Sweetbriar Dr SW Mableton GA 30126"
type input "6355 Sweetbriar Dr SW Mableton GA 30126"
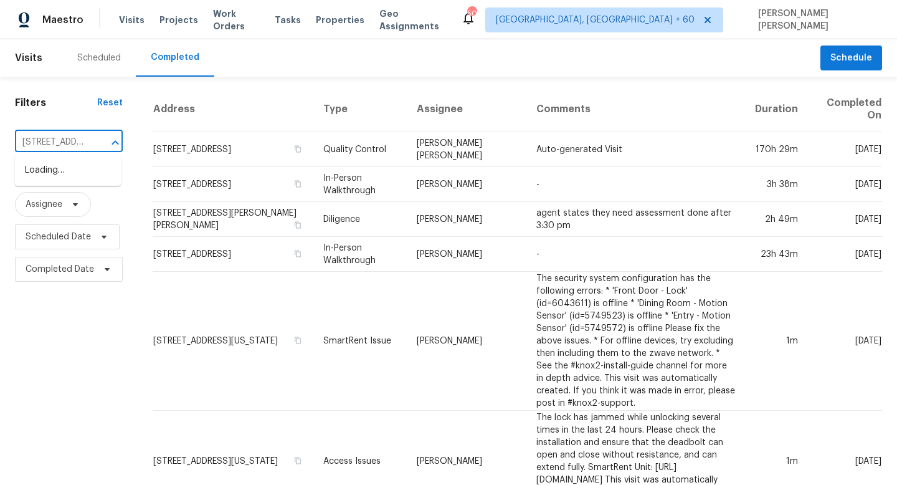
scroll to position [0, 113]
click at [84, 172] on li "6355 Sweetbriar Dr SW, Mableton, GA 30126" at bounding box center [68, 177] width 106 height 34
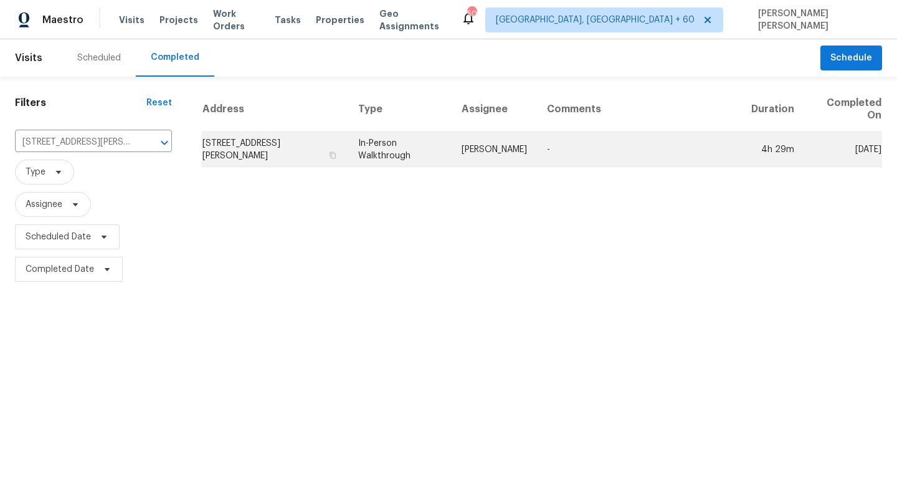
click at [348, 140] on td "6355 Sweetbriar Dr SW, Mableton, GA 30126" at bounding box center [275, 149] width 146 height 35
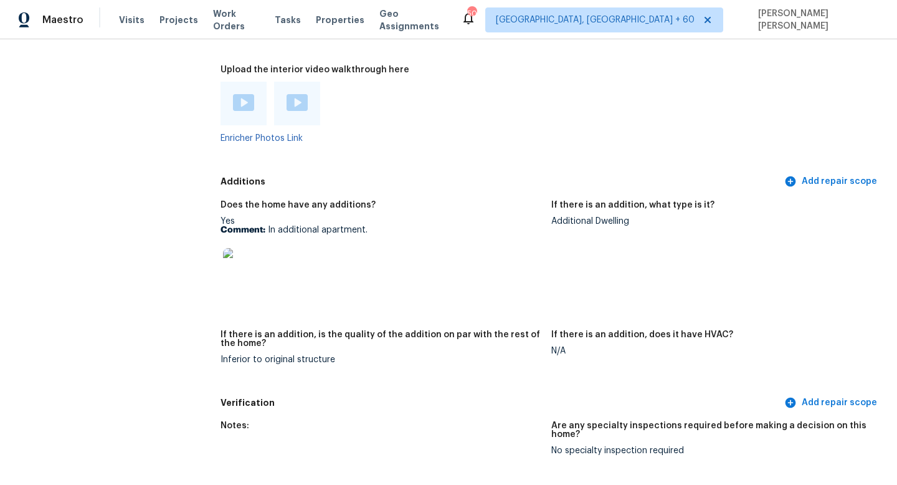
scroll to position [3615, 0]
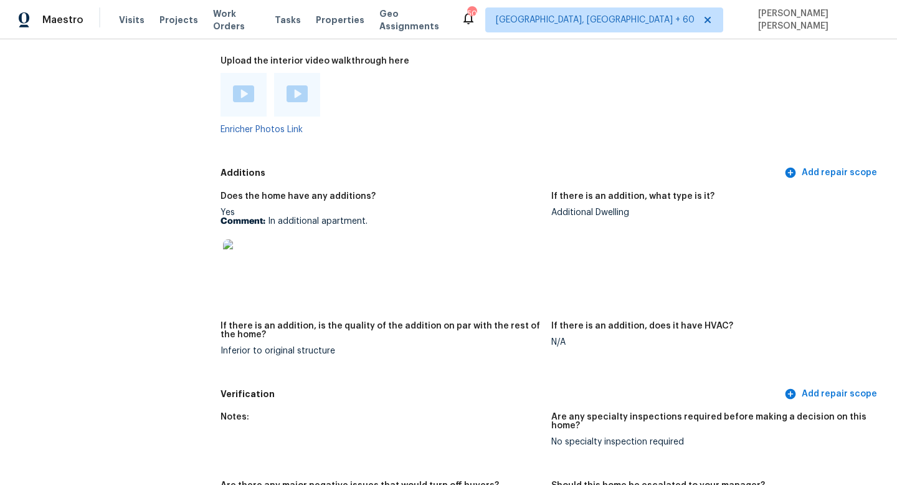
click at [253, 239] on img at bounding box center [243, 259] width 40 height 40
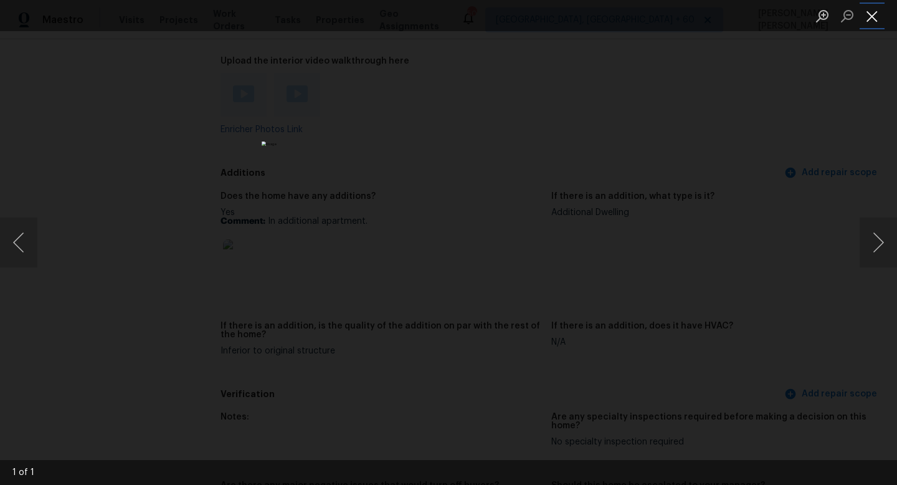
click at [872, 17] on button "Close lightbox" at bounding box center [871, 16] width 25 height 22
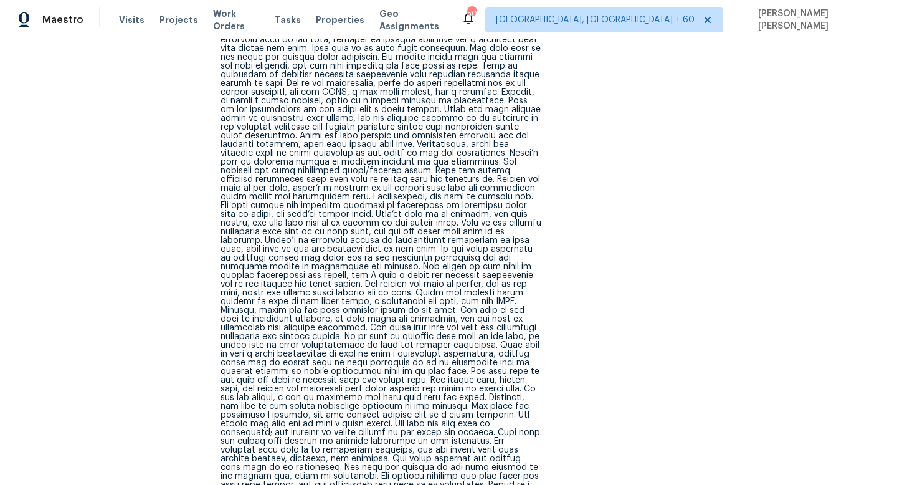
scroll to position [800, 0]
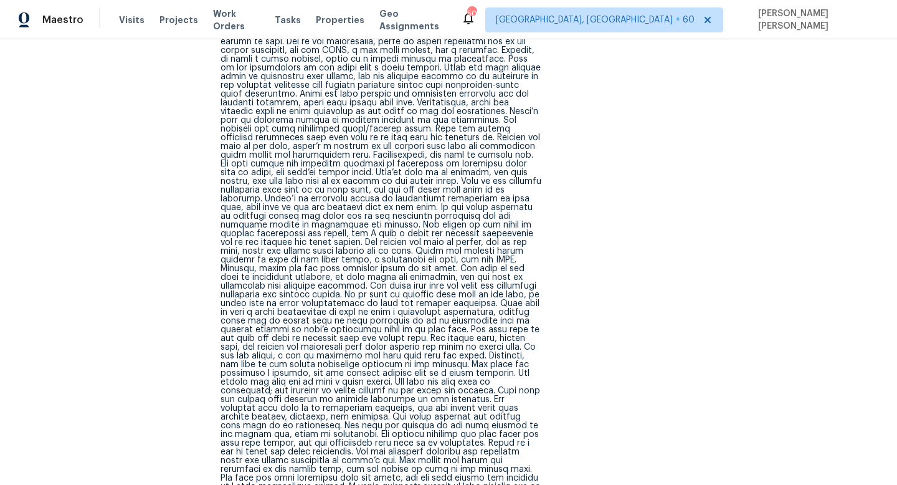
click at [357, 186] on div at bounding box center [380, 168] width 321 height 820
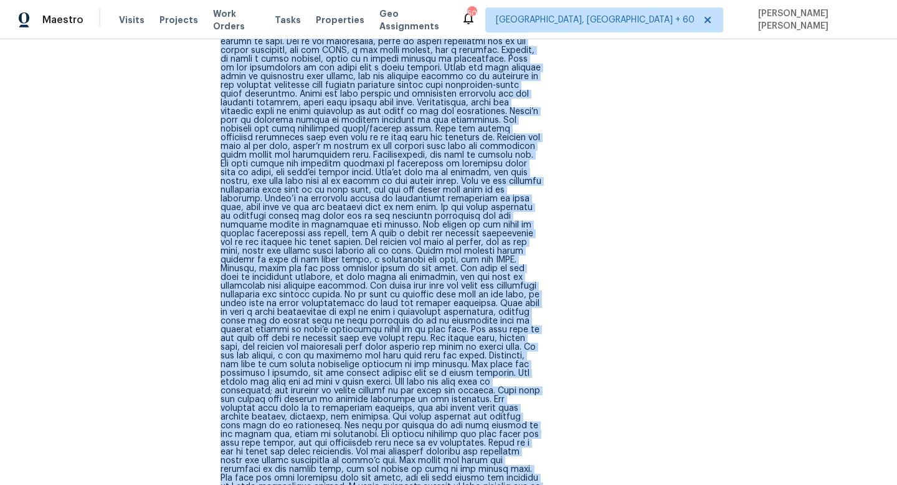
copy div "This ranch home sits on a crawlspace, located in a below-average neighborhood t…"
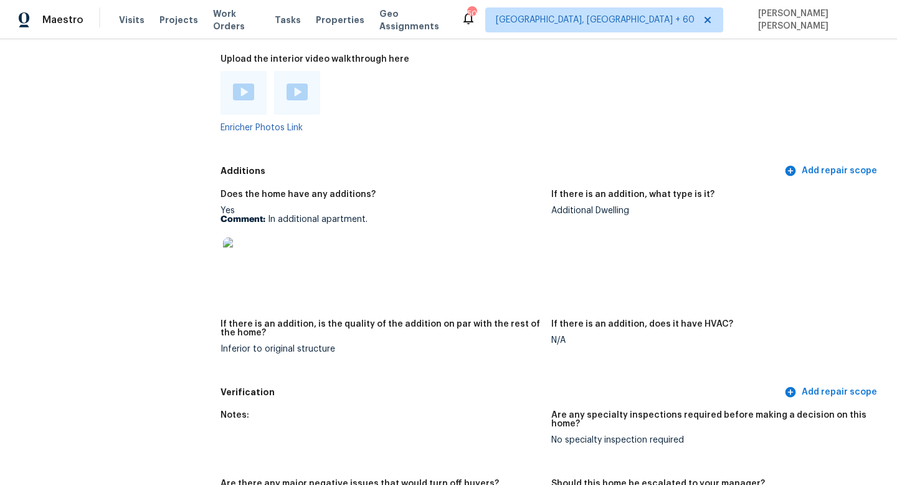
scroll to position [3534, 0]
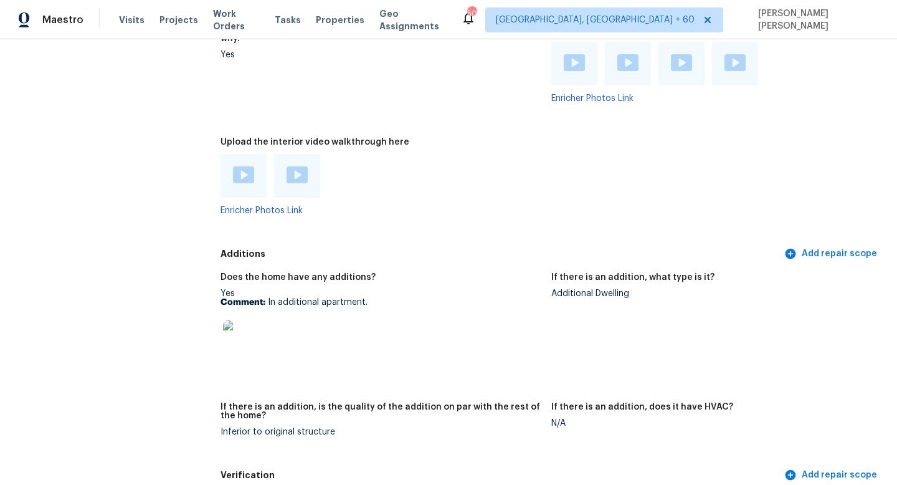
click at [241, 166] on img at bounding box center [243, 174] width 21 height 17
click at [295, 166] on img at bounding box center [296, 174] width 21 height 17
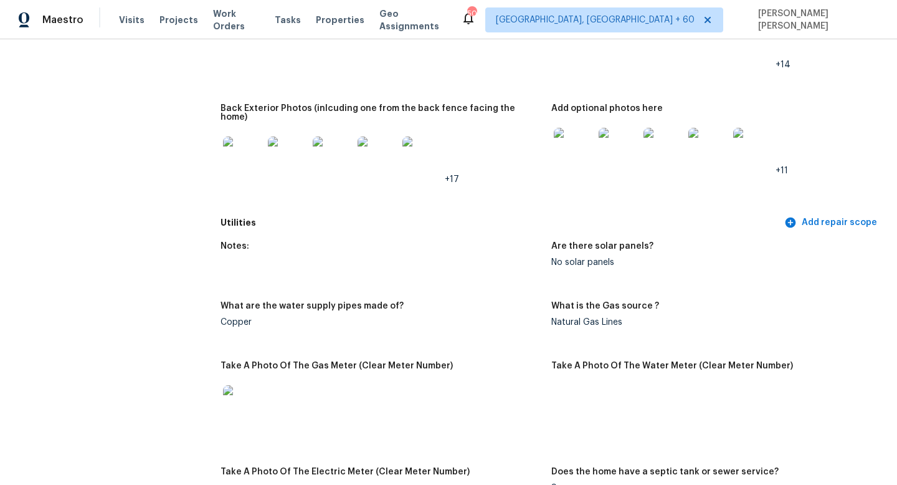
scroll to position [1520, 0]
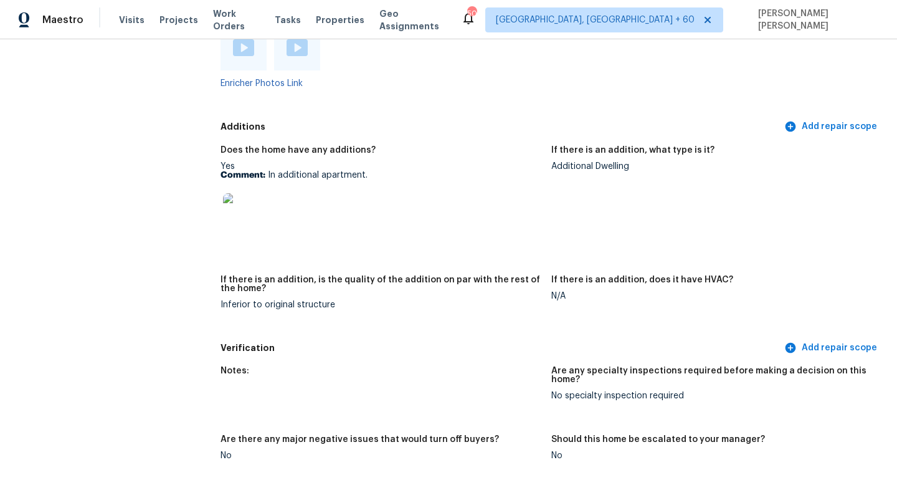
scroll to position [3601, 0]
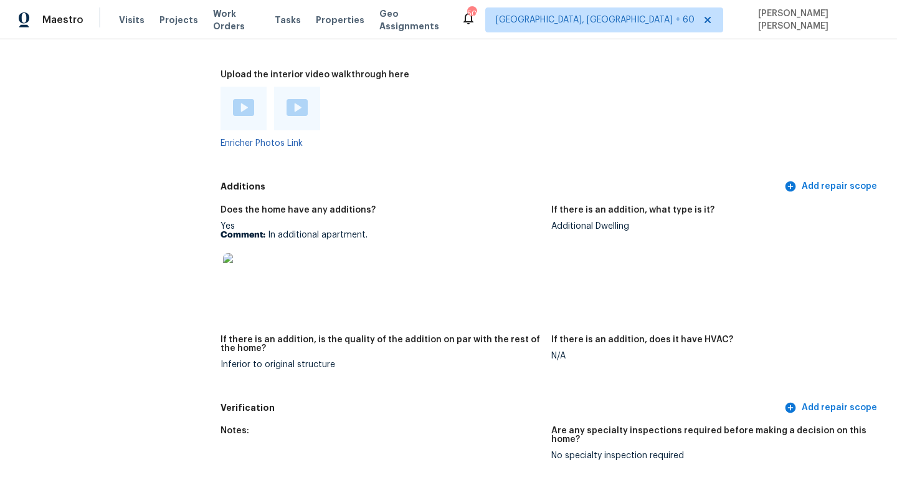
click at [568, 222] on div "Additional Dwelling" at bounding box center [711, 226] width 321 height 9
click at [235, 253] on img at bounding box center [243, 273] width 40 height 40
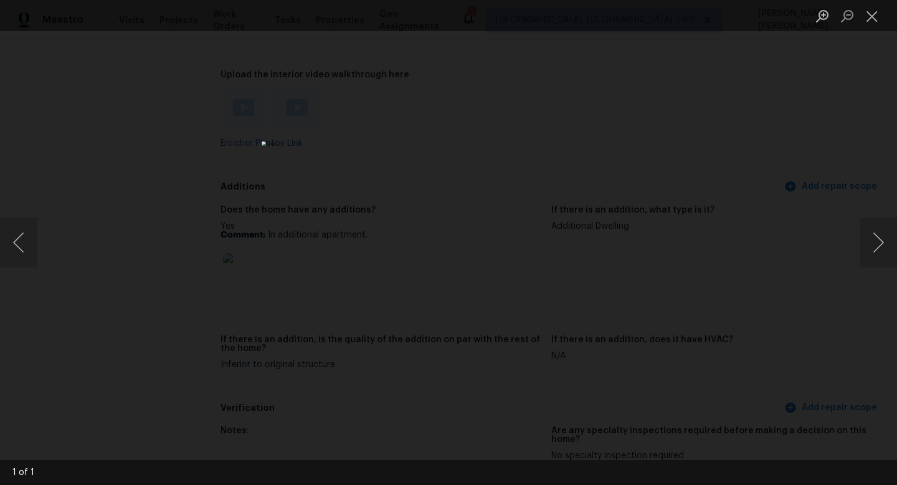
click at [192, 141] on div "Lightbox" at bounding box center [448, 242] width 897 height 485
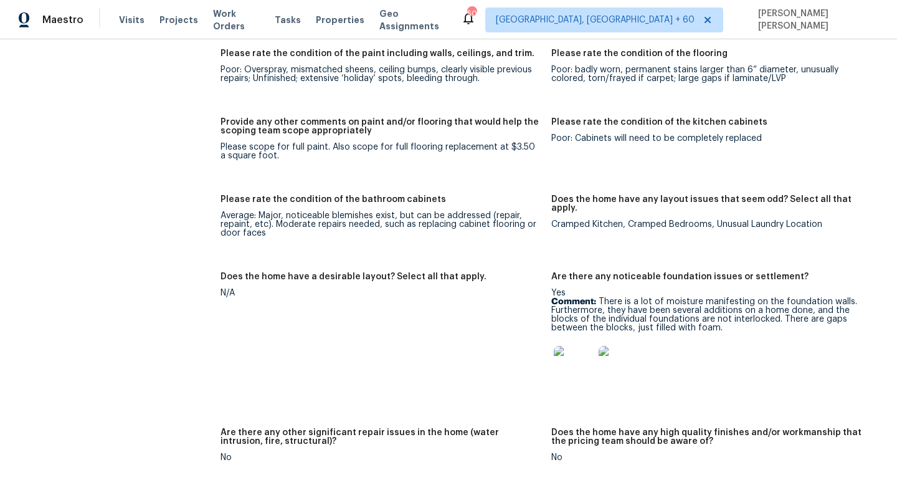
scroll to position [2890, 0]
click at [585, 345] on img at bounding box center [574, 365] width 40 height 40
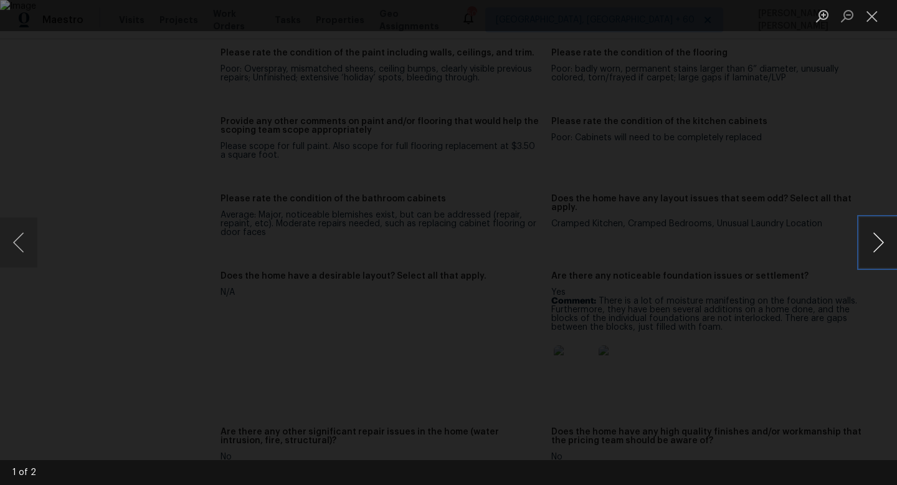
click at [864, 242] on button "Next image" at bounding box center [877, 242] width 37 height 50
click at [121, 131] on div "Lightbox" at bounding box center [448, 242] width 897 height 485
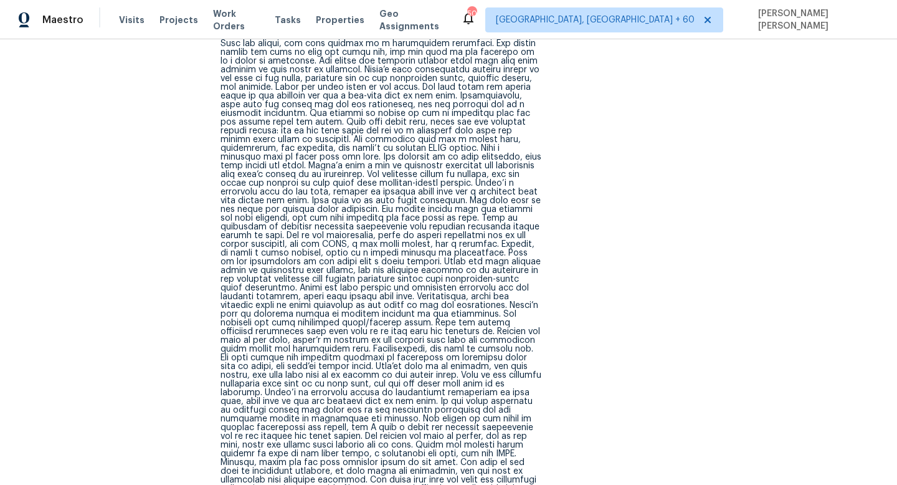
scroll to position [2852, 0]
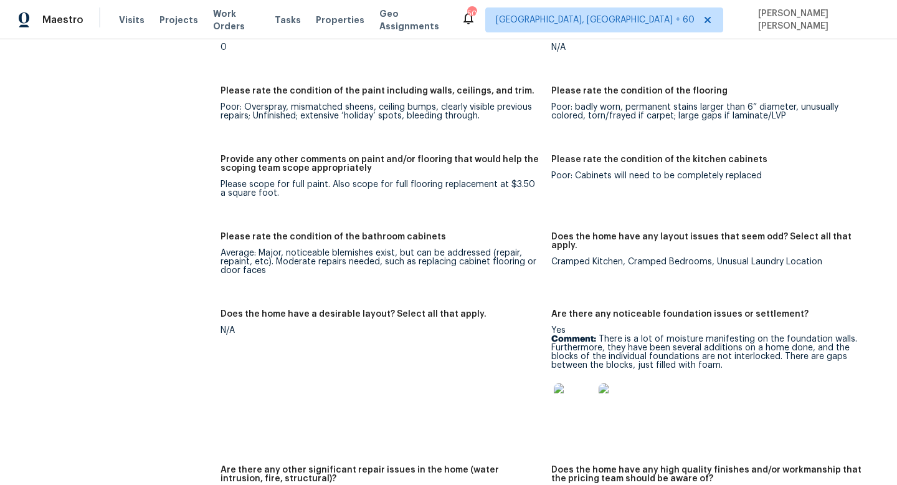
click at [633, 334] on p "Comment: There is a lot of moisture manifesting on the foundation walls. Furthe…" at bounding box center [711, 351] width 321 height 35
drag, startPoint x: 597, startPoint y: 284, endPoint x: 602, endPoint y: 294, distance: 11.4
click at [602, 334] on p "Comment: There is a lot of moisture manifesting on the foundation walls. Furthe…" at bounding box center [711, 351] width 321 height 35
copy p "There is a lot of moisture manifesting on the foundation walls. Furthermore"
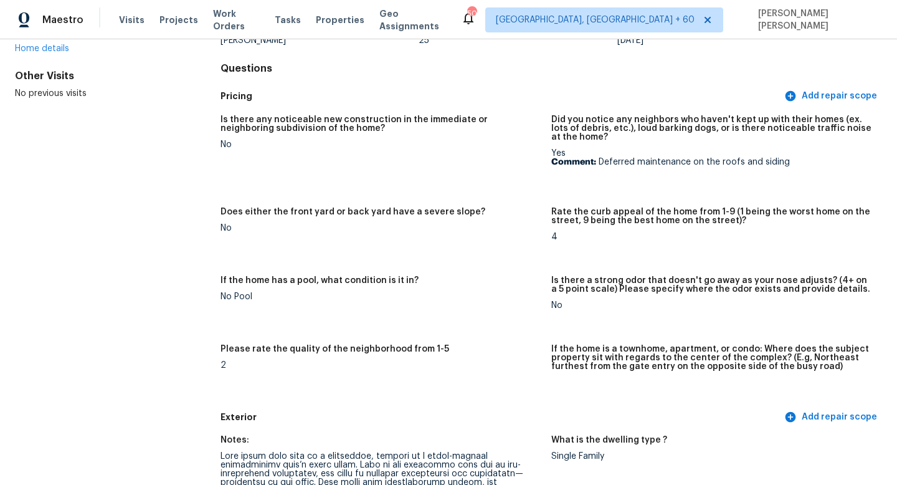
scroll to position [0, 0]
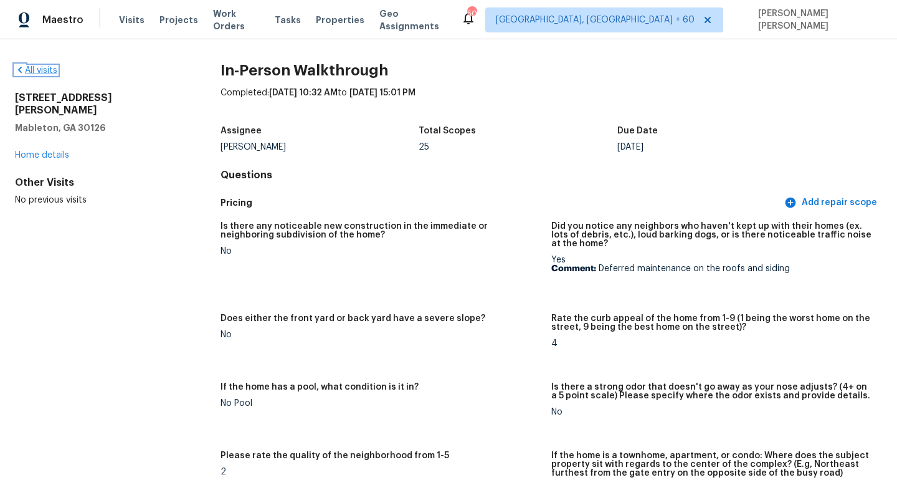
click at [32, 68] on link "All visits" at bounding box center [36, 70] width 42 height 9
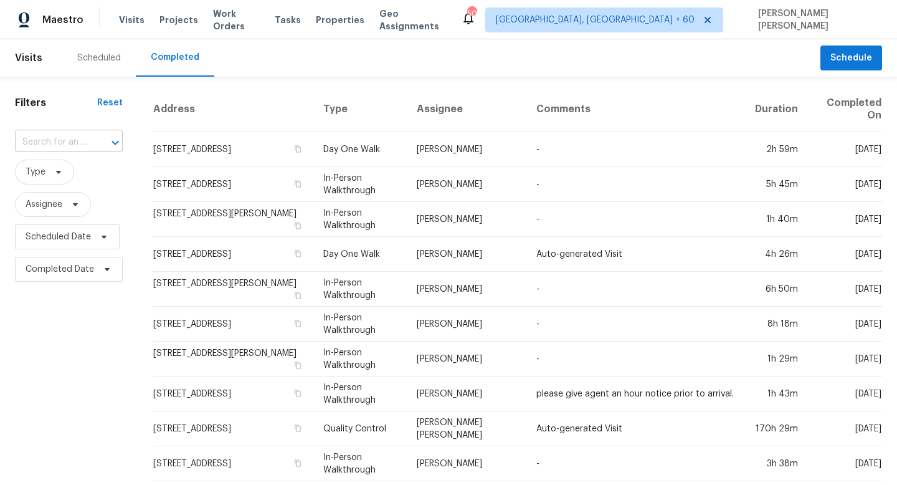
click at [71, 133] on input "text" at bounding box center [51, 142] width 73 height 19
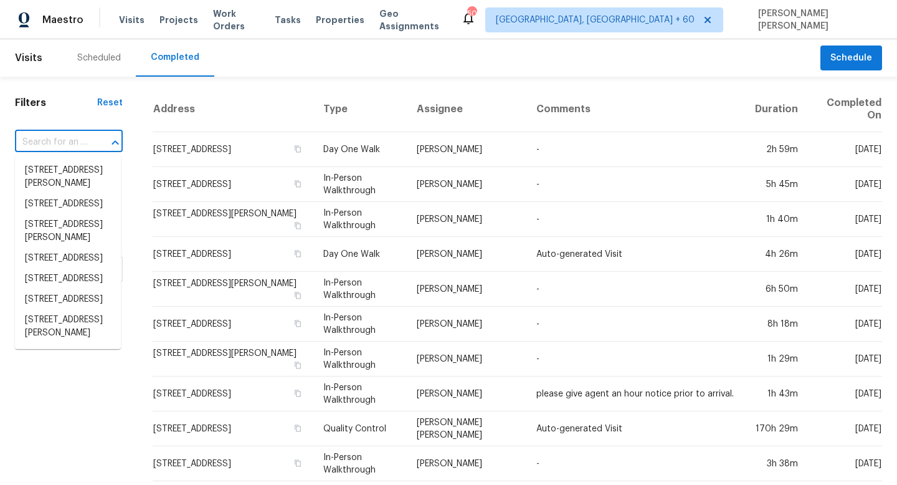
paste input "5872 Mills Creek Ln North Ridgeville OH 44039"
type input "5872 Mills Creek Ln North Ridgeville OH 44039"
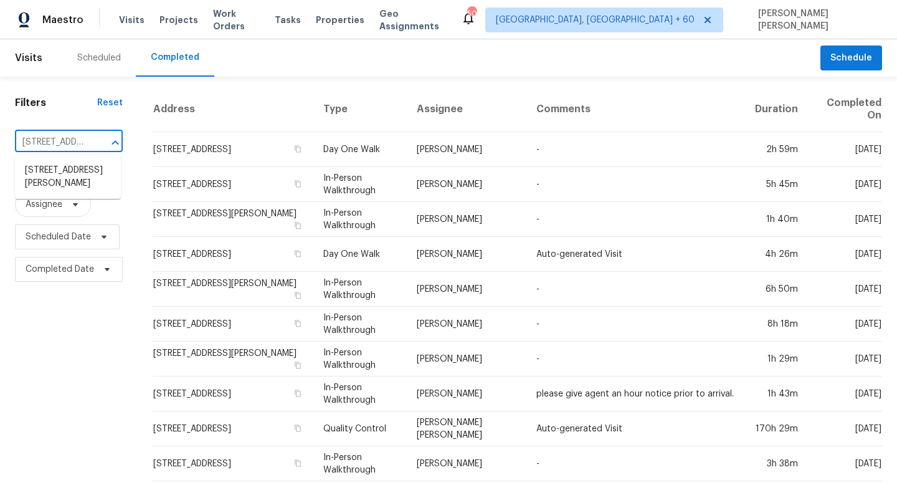
scroll to position [0, 128]
click at [92, 174] on li "5872 Mills Creek Ln, North Ridgeville, OH 44039" at bounding box center [68, 177] width 106 height 34
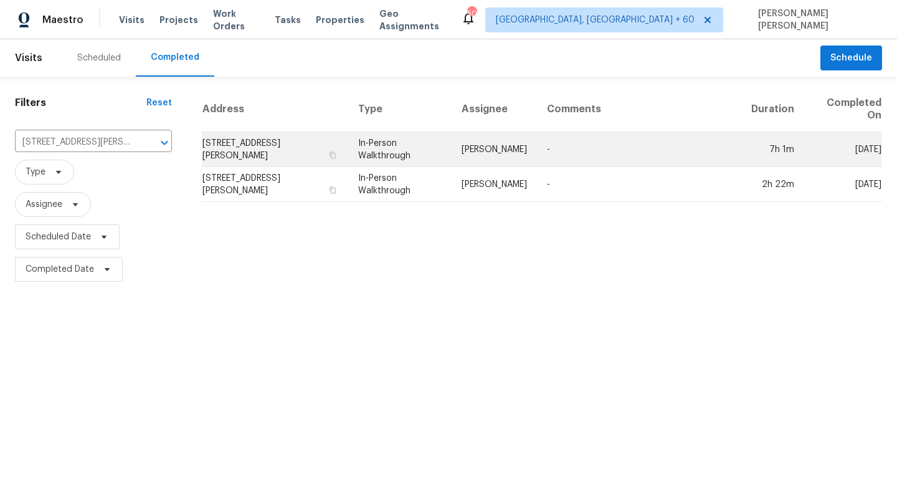
click at [464, 146] on td "Rebecca McMillen" at bounding box center [494, 149] width 85 height 35
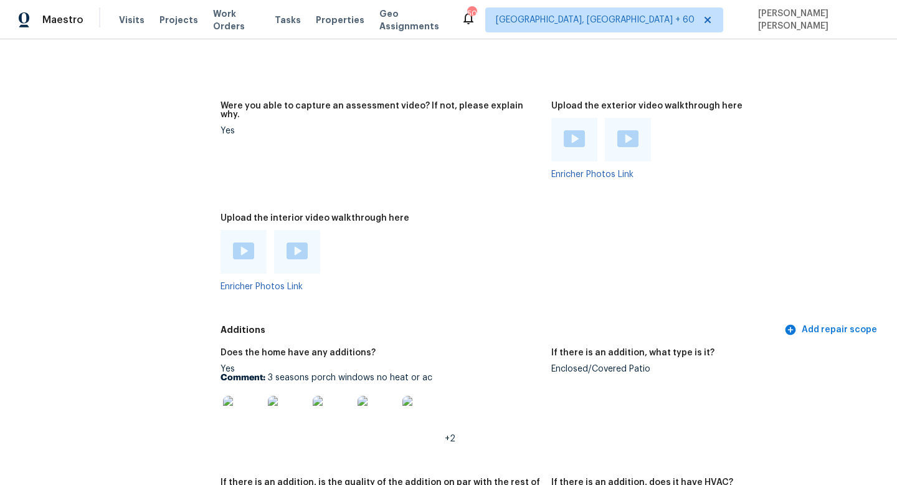
scroll to position [2395, 0]
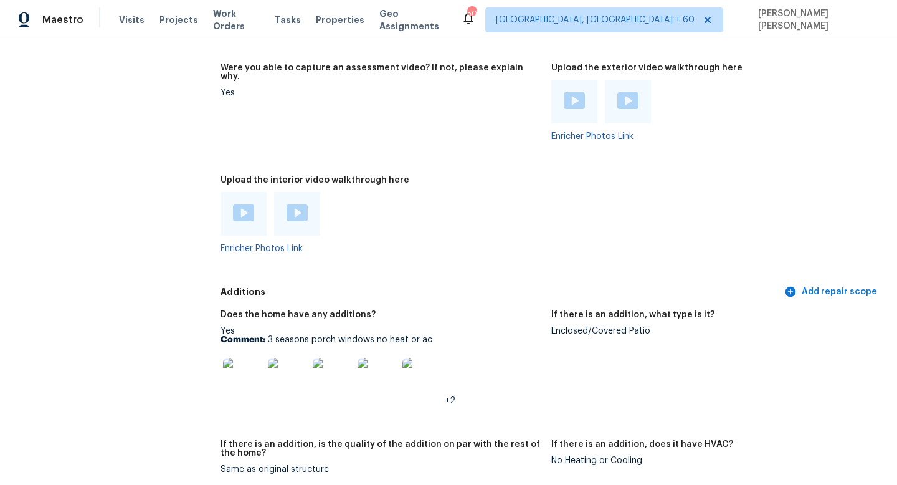
click at [234, 204] on img at bounding box center [243, 212] width 21 height 17
click at [300, 204] on img at bounding box center [296, 212] width 21 height 17
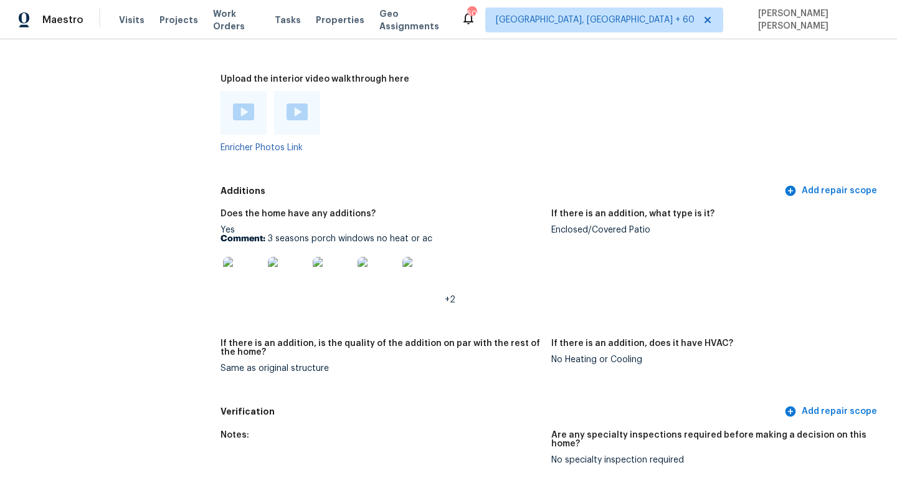
scroll to position [2501, 0]
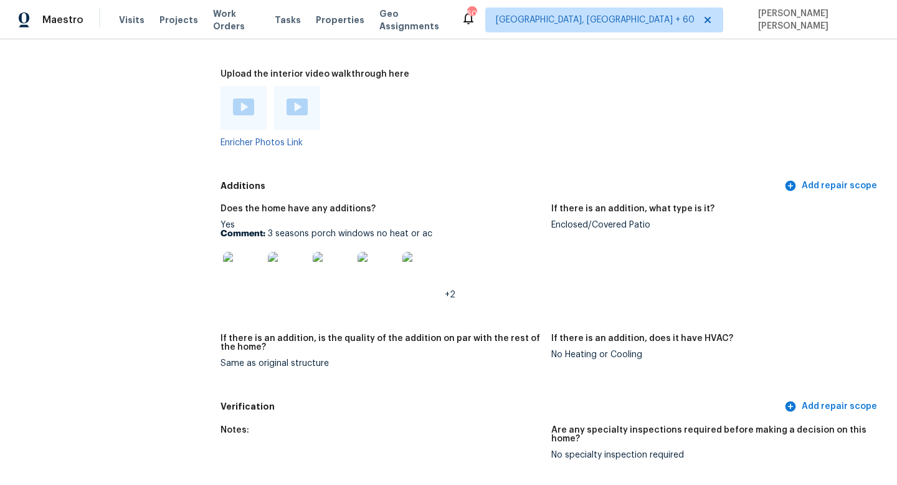
click at [233, 252] on img at bounding box center [243, 272] width 40 height 40
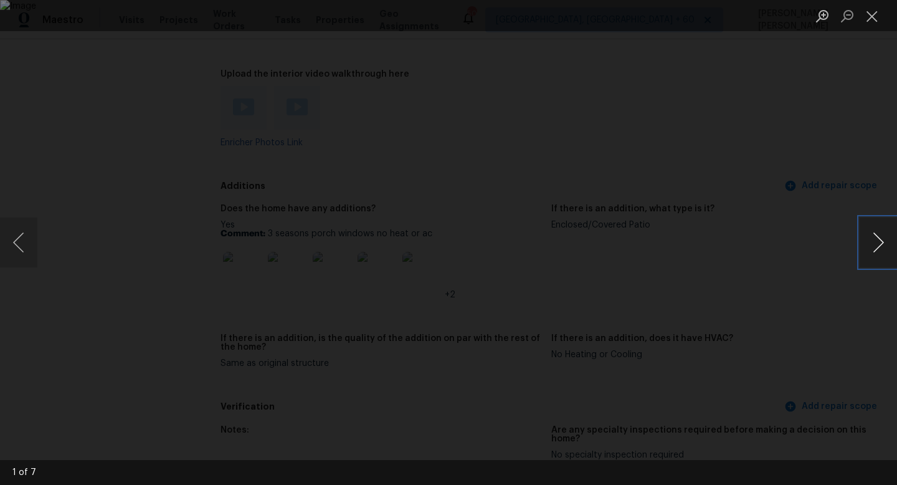
click at [878, 249] on button "Next image" at bounding box center [877, 242] width 37 height 50
click at [874, 248] on button "Next image" at bounding box center [877, 242] width 37 height 50
click at [49, 129] on div "Lightbox" at bounding box center [448, 242] width 897 height 485
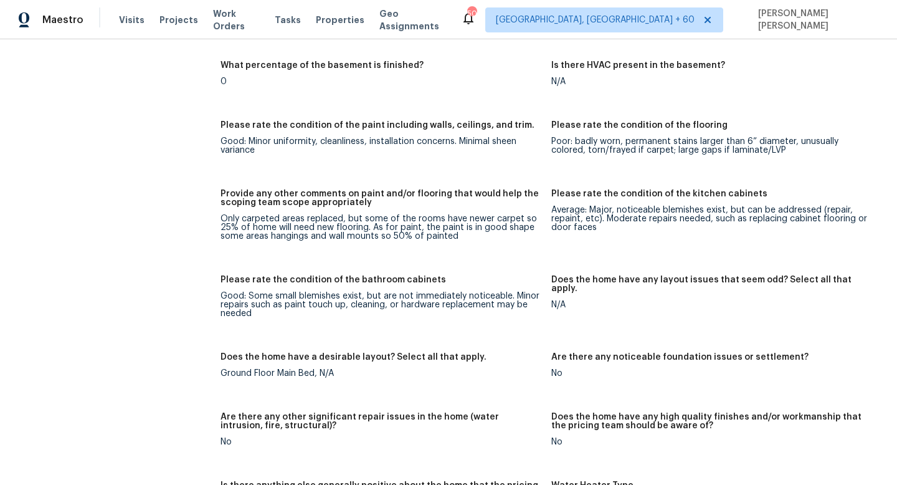
scroll to position [2406, 0]
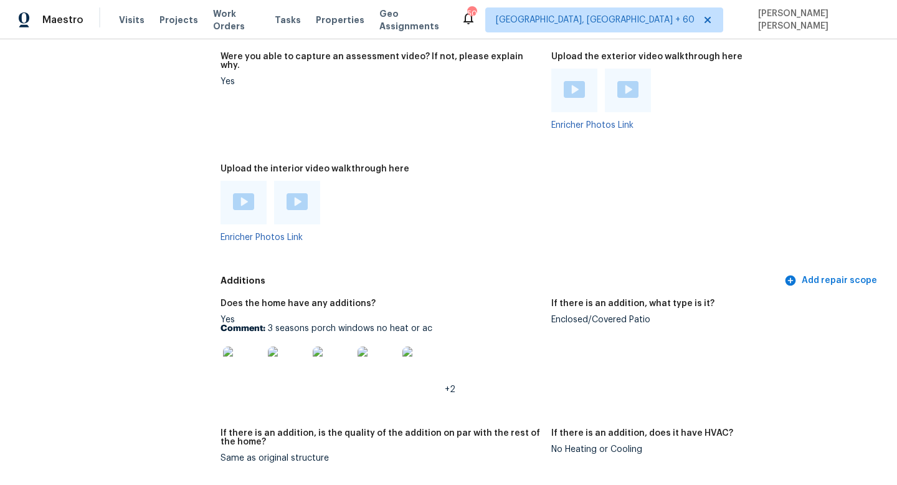
click at [574, 315] on div "Enclosed/Covered Patio" at bounding box center [711, 319] width 321 height 9
copy div "Enclosed/Covered Patio"
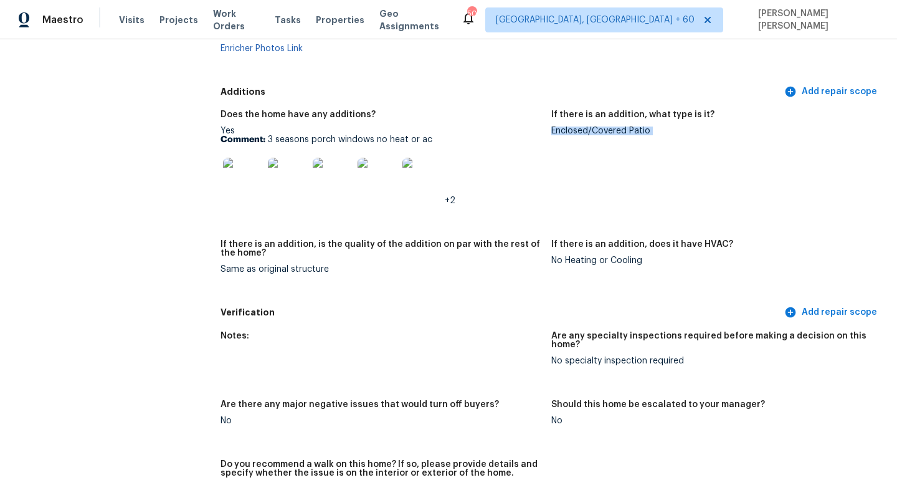
scroll to position [2498, 0]
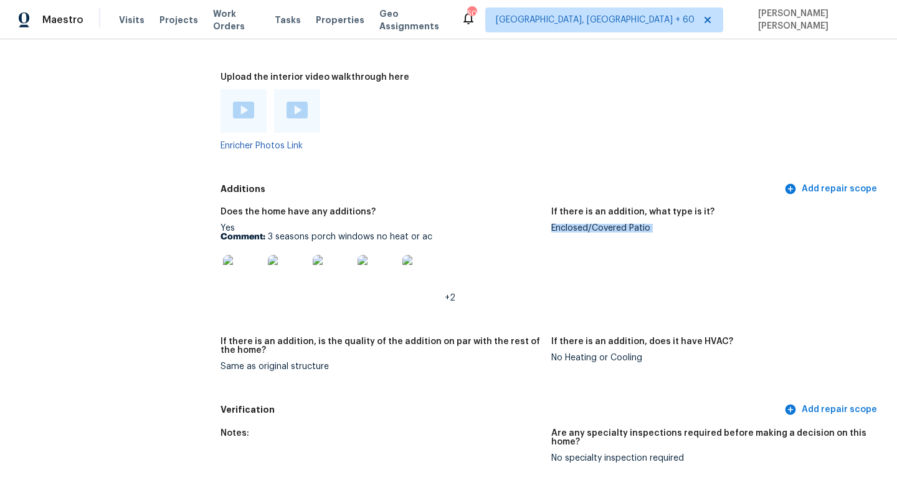
click at [349, 255] on img at bounding box center [333, 275] width 40 height 40
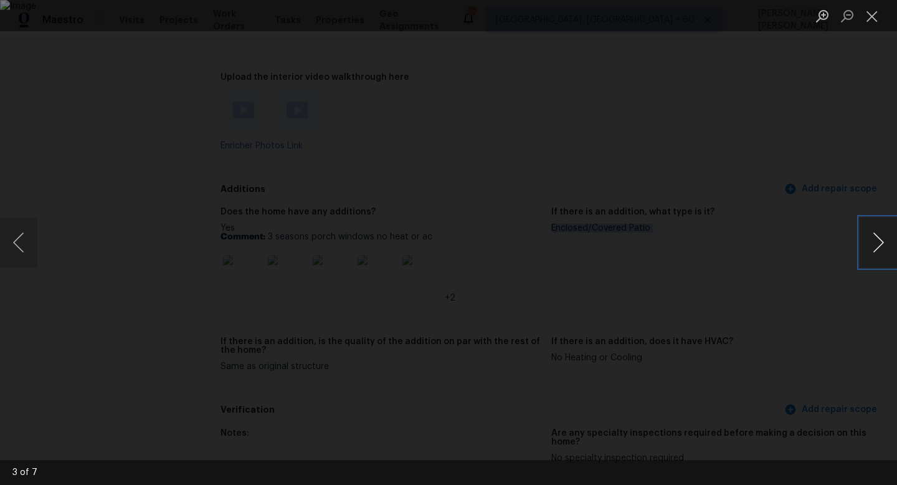
click at [887, 230] on button "Next image" at bounding box center [877, 242] width 37 height 50
click at [40, 167] on div "Lightbox" at bounding box center [448, 242] width 897 height 485
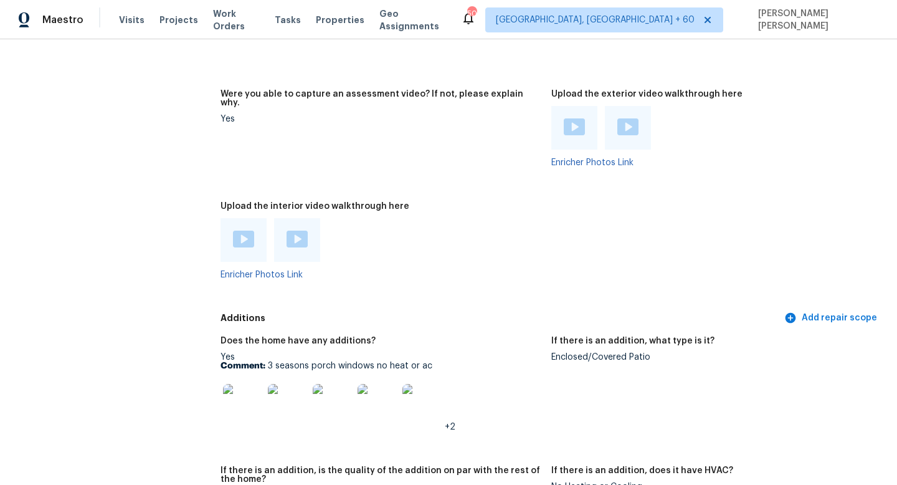
scroll to position [2458, 0]
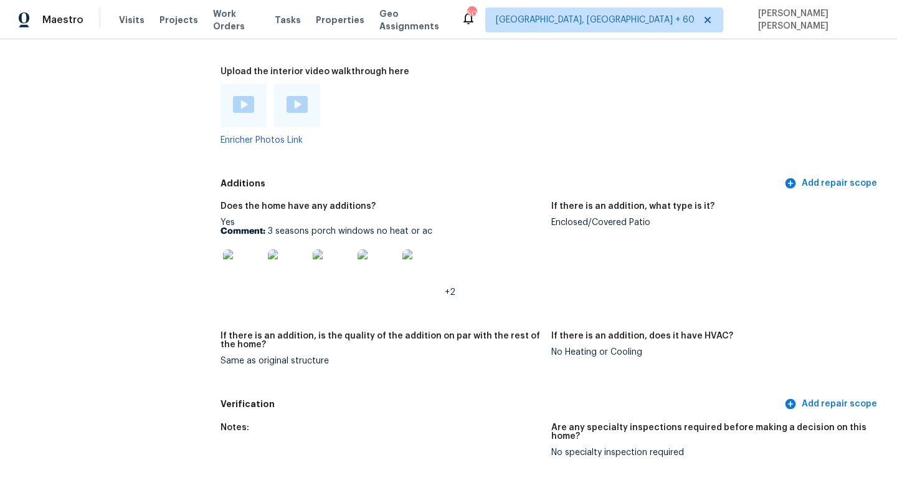
scroll to position [2504, 0]
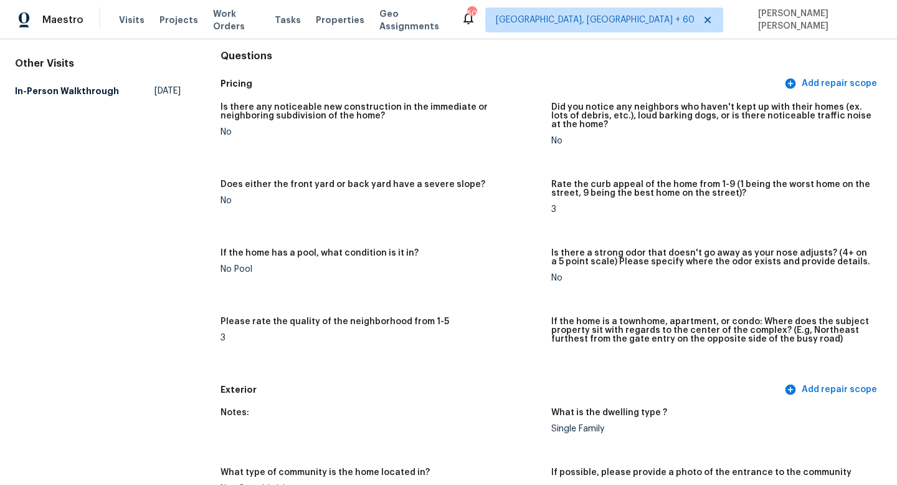
scroll to position [0, 0]
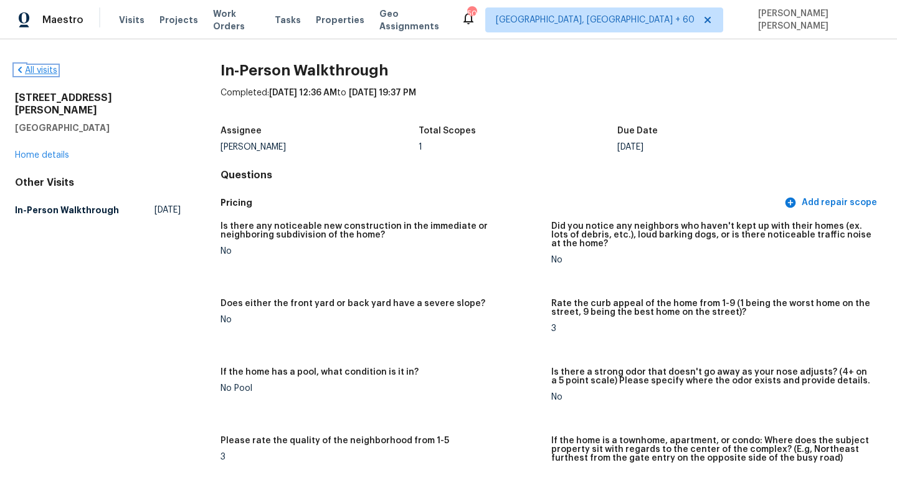
click at [37, 70] on link "All visits" at bounding box center [36, 70] width 42 height 9
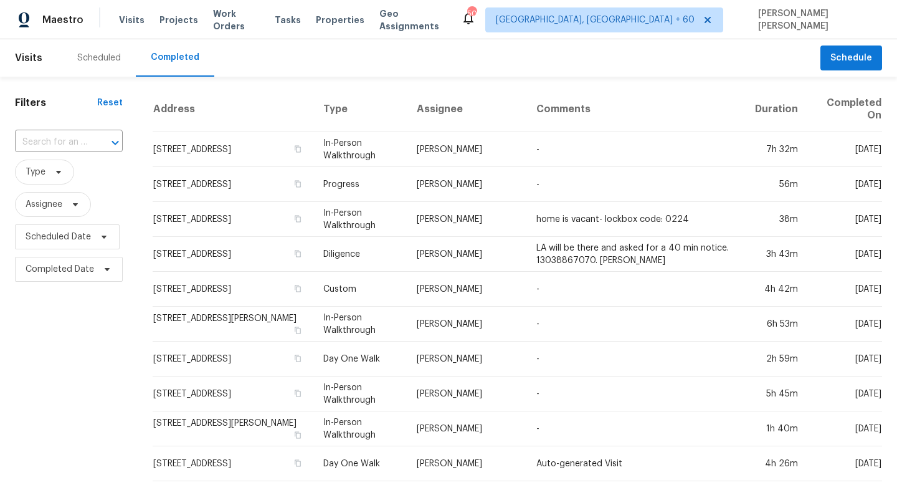
click at [60, 130] on div "​" at bounding box center [69, 142] width 108 height 27
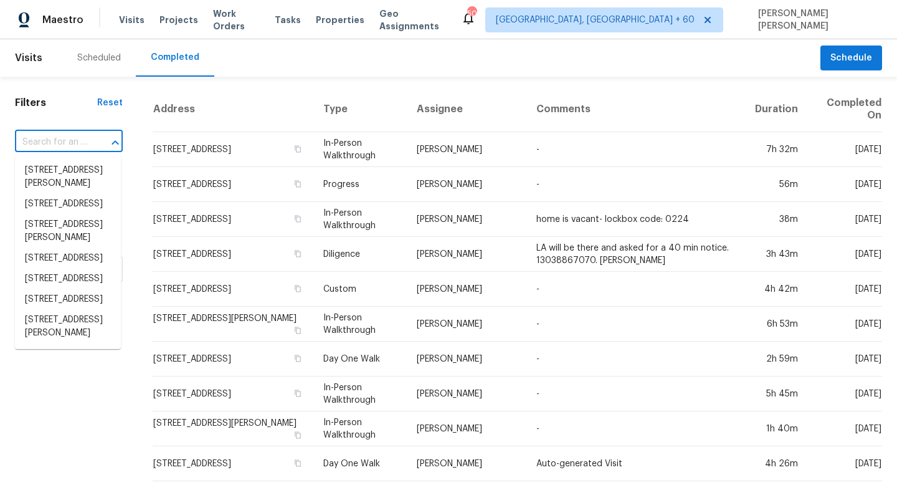
paste input "61 Rushing View Gln Dallas GA 30157"
type input "61 Rushing View Gln Dallas GA 30157"
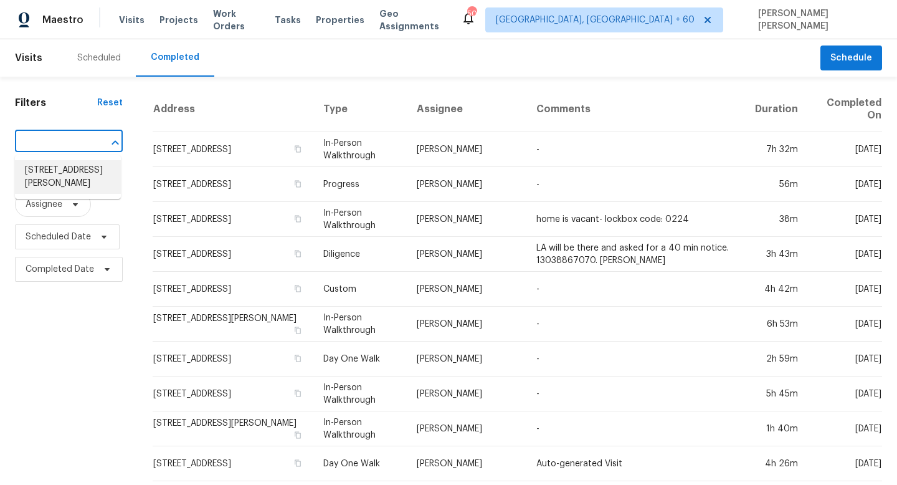
click at [78, 173] on li "61 Rushing View Gln, Dallas, GA 30157" at bounding box center [68, 177] width 106 height 34
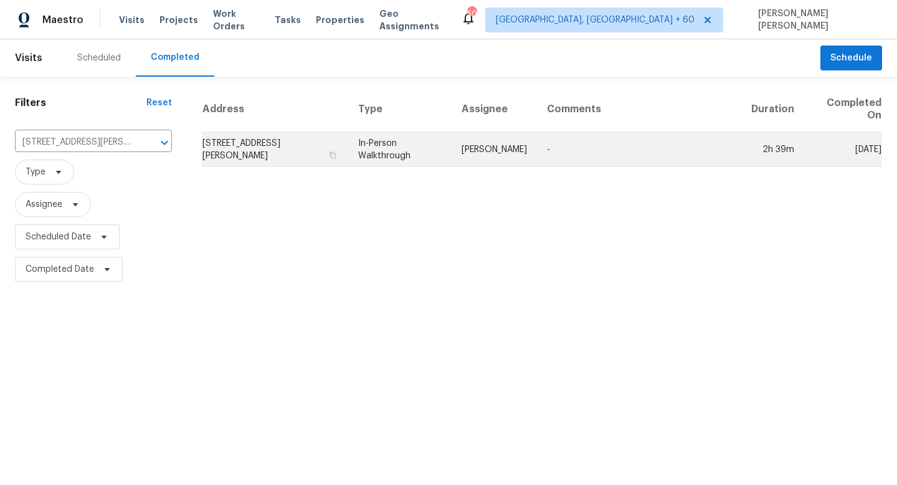
click at [493, 161] on td "Kenroy Hoilett" at bounding box center [494, 149] width 85 height 35
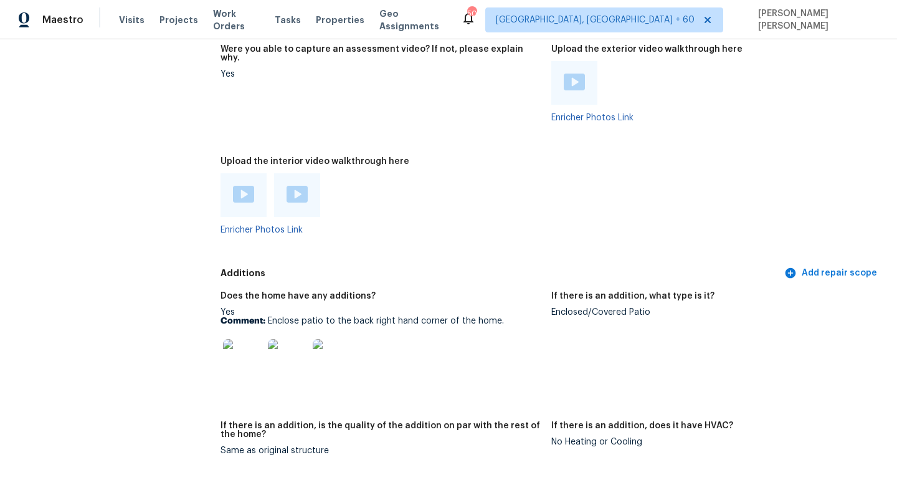
scroll to position [2743, 0]
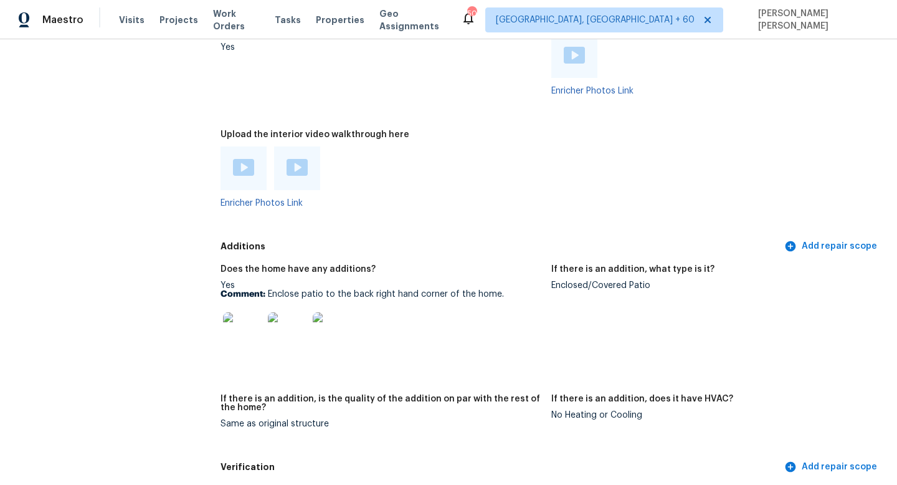
click at [248, 146] on div at bounding box center [243, 168] width 46 height 44
click at [244, 159] on img at bounding box center [243, 167] width 21 height 17
click at [300, 160] on div at bounding box center [297, 168] width 46 height 44
click at [300, 159] on img at bounding box center [296, 167] width 21 height 17
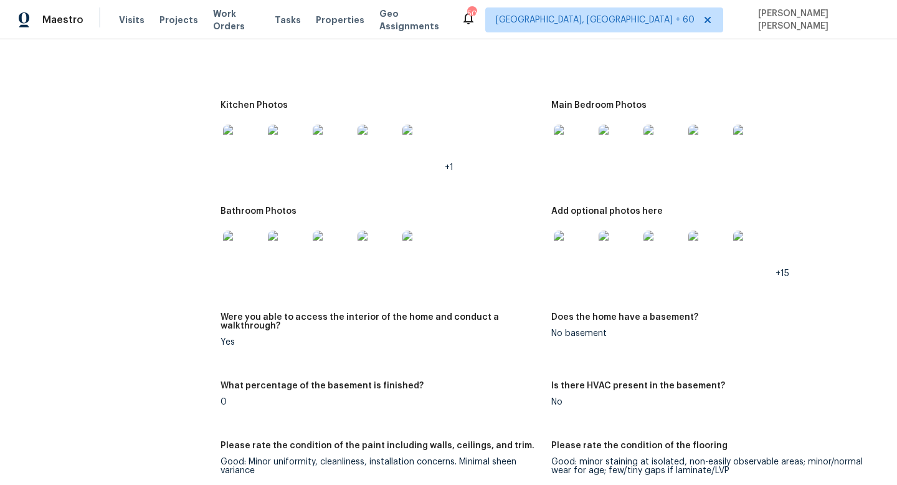
scroll to position [1754, 0]
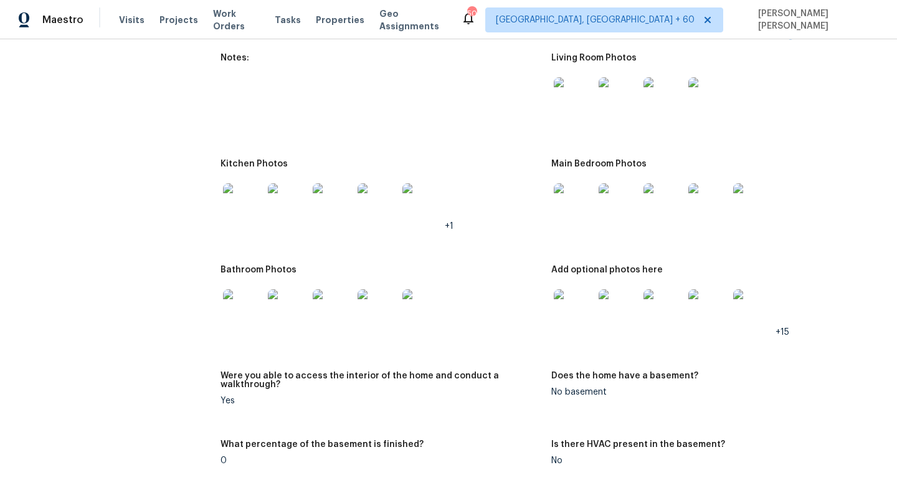
click at [187, 183] on div "All visits 61 Rushing View Gln Dallas, GA 30157 Home details Other Visits No pr…" at bounding box center [448, 420] width 867 height 4221
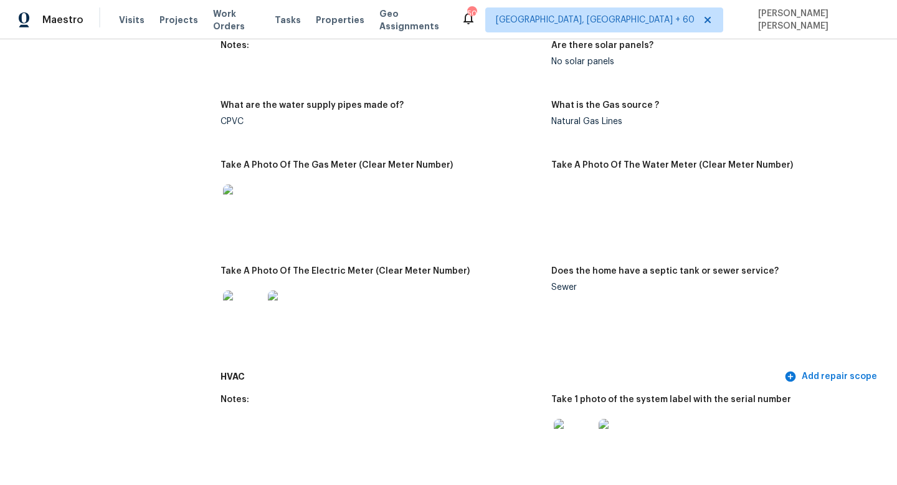
scroll to position [2709, 0]
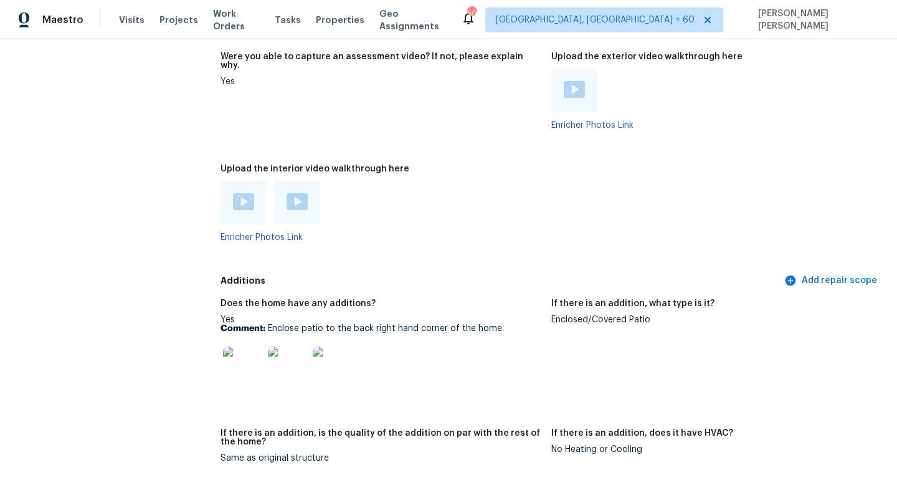
click at [579, 315] on div "Enclosed/Covered Patio" at bounding box center [711, 319] width 321 height 9
click at [245, 346] on img at bounding box center [243, 366] width 40 height 40
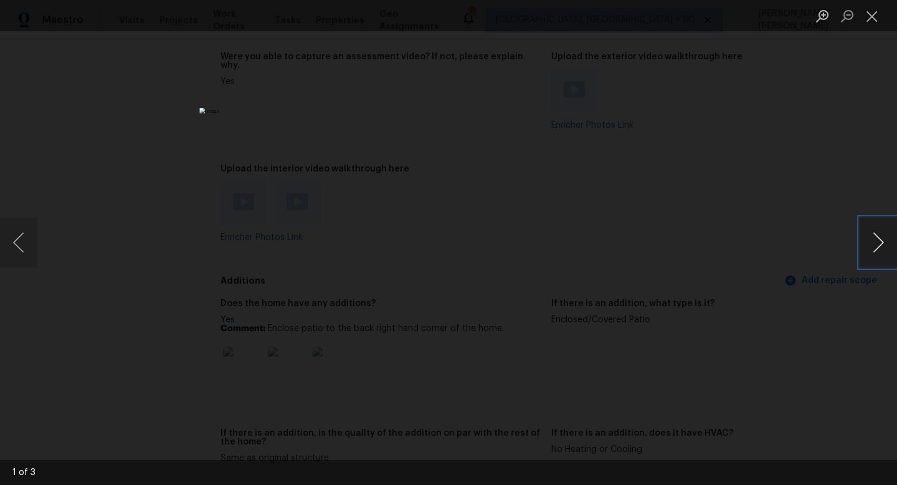
click at [890, 249] on button "Next image" at bounding box center [877, 242] width 37 height 50
click at [893, 237] on button "Next image" at bounding box center [877, 242] width 37 height 50
click at [115, 171] on div "Lightbox" at bounding box center [448, 242] width 897 height 485
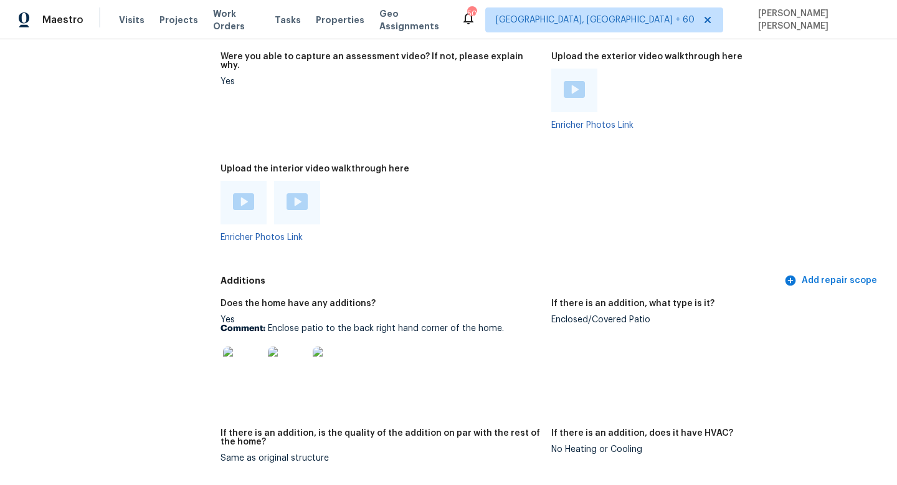
click at [115, 171] on div "Lightbox" at bounding box center [448, 242] width 897 height 485
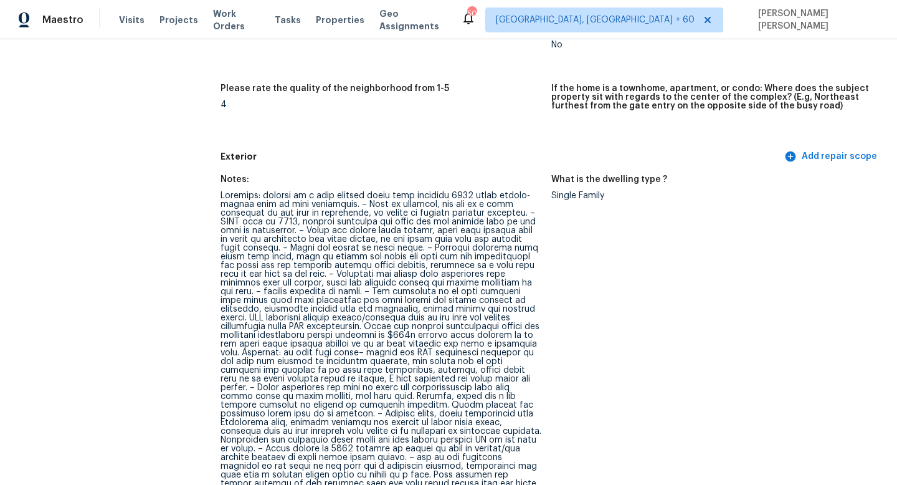
scroll to position [435, 0]
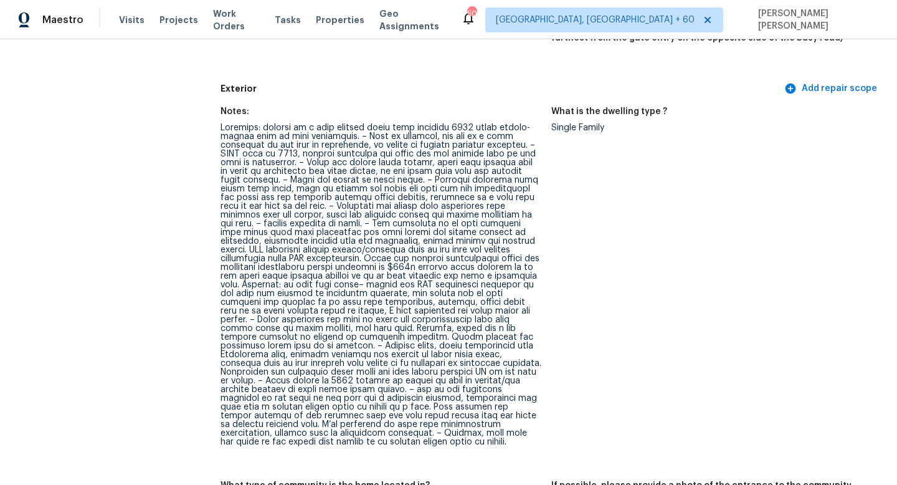
click at [268, 216] on div at bounding box center [380, 284] width 321 height 323
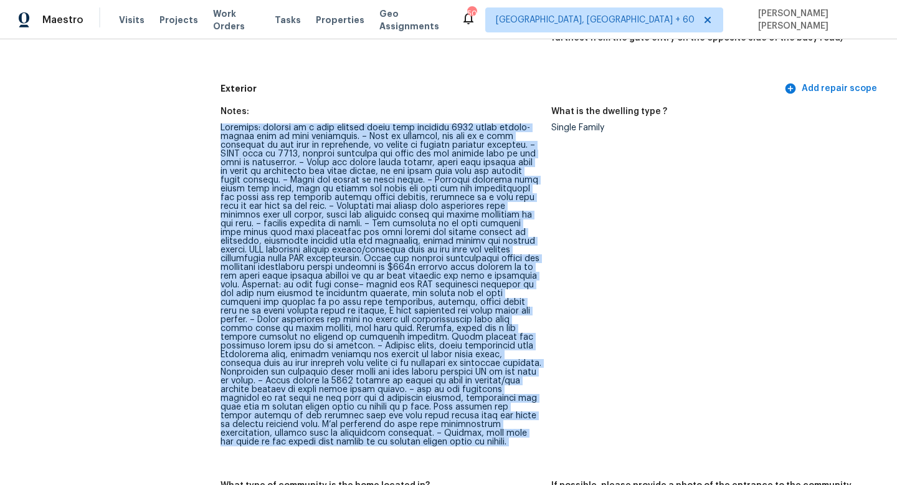
copy div "Exterior: subject is a four bedroom three full bathroom 2021 built single-famil…"
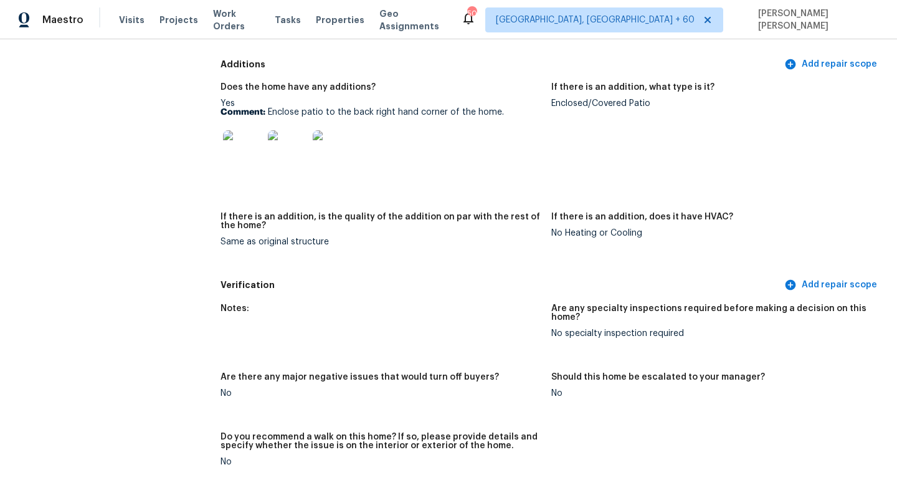
scroll to position [2928, 0]
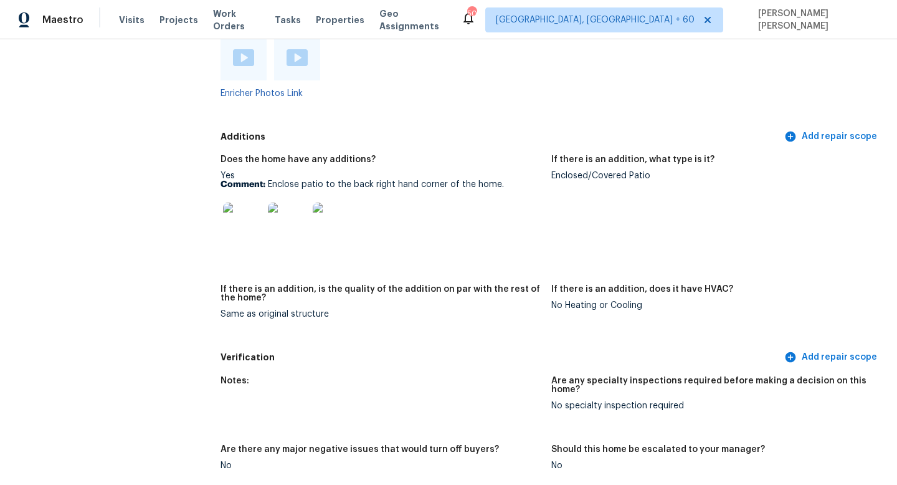
scroll to position [2850, 0]
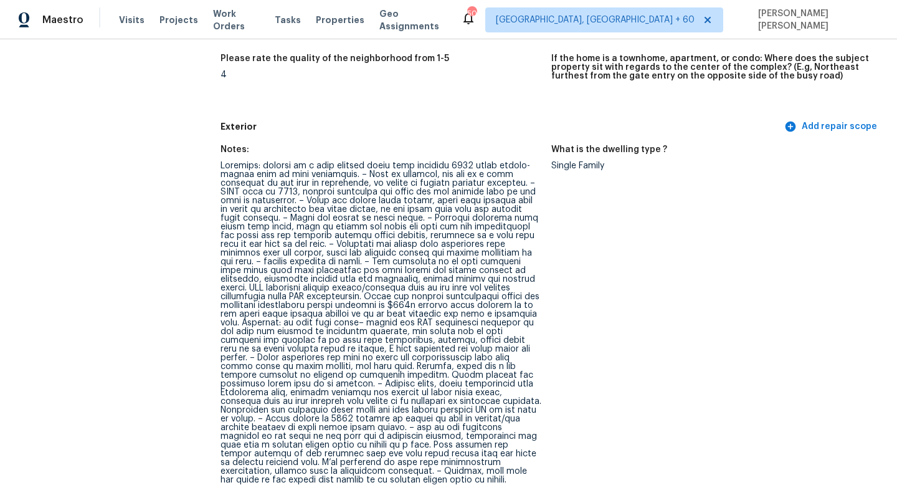
scroll to position [1224, 0]
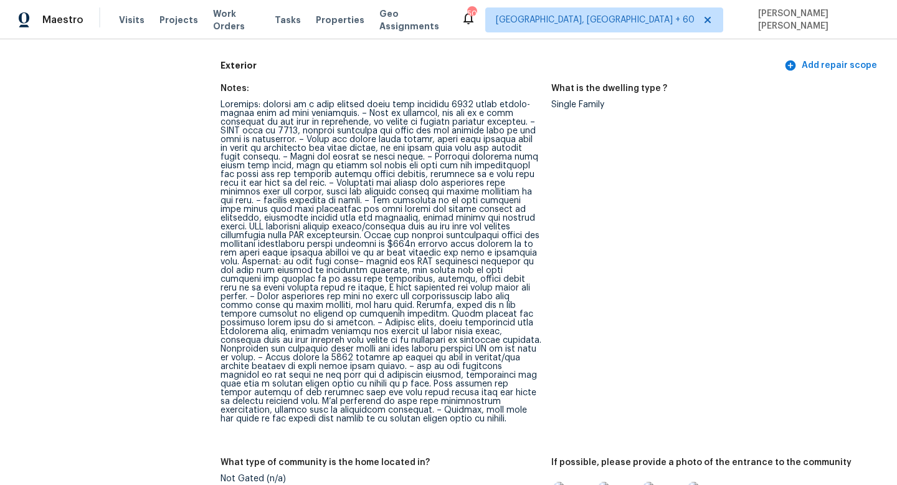
scroll to position [0, 0]
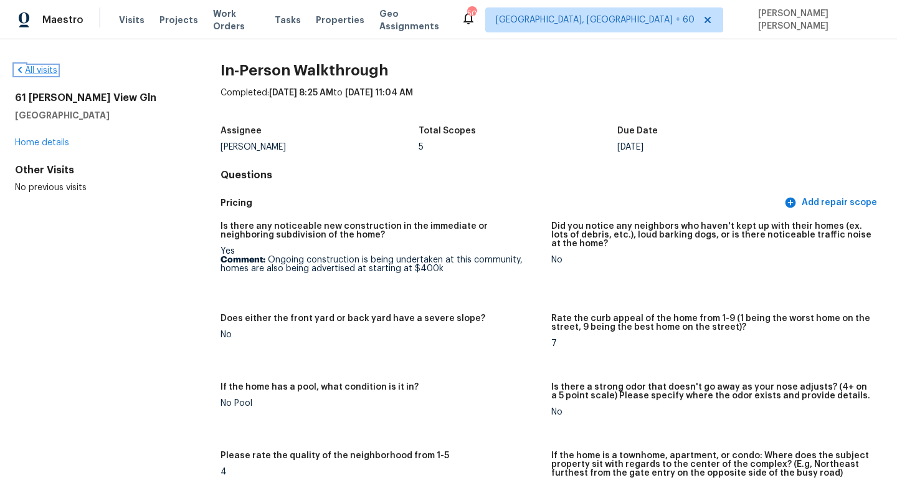
click at [33, 70] on link "All visits" at bounding box center [36, 70] width 42 height 9
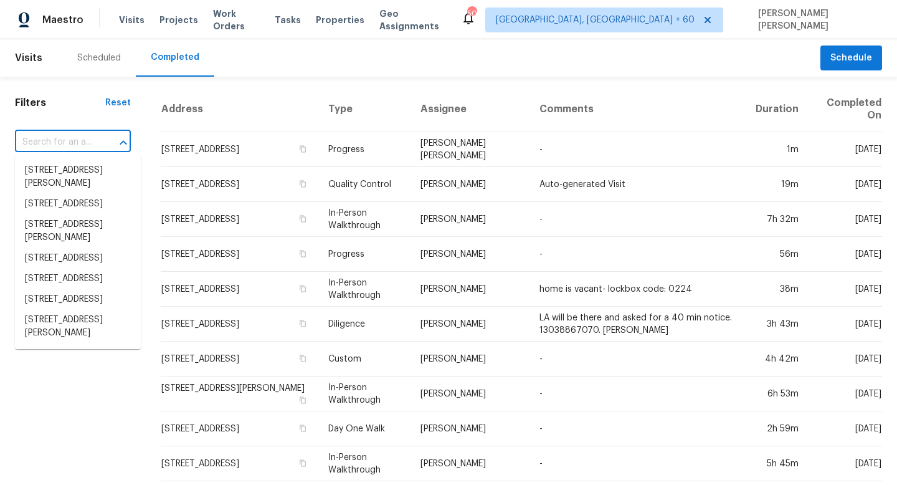
click at [62, 148] on input "text" at bounding box center [55, 142] width 81 height 19
paste input "10 Scotch Dam Rd South Easton MA 02375"
type input "10 Scotch Dam Rd South Easton MA 02375"
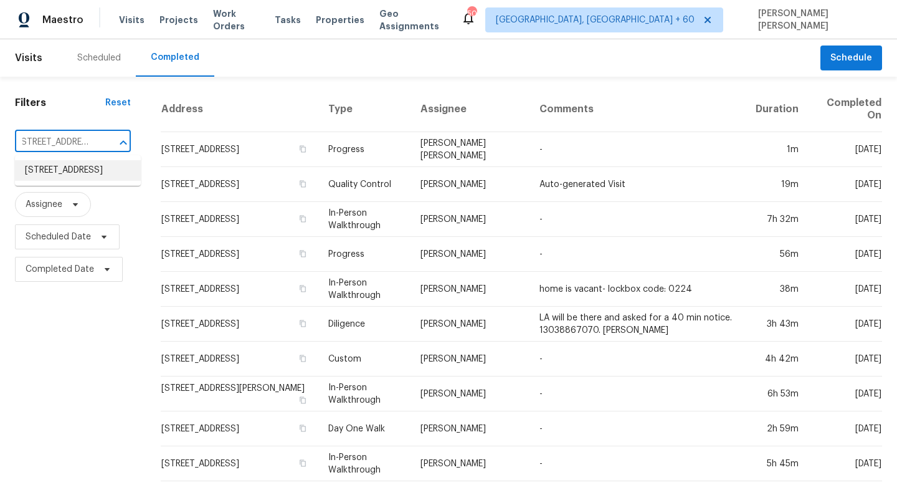
click at [98, 165] on li "10 Scotch Dam Rd, South Easton, MA 02375" at bounding box center [78, 170] width 126 height 21
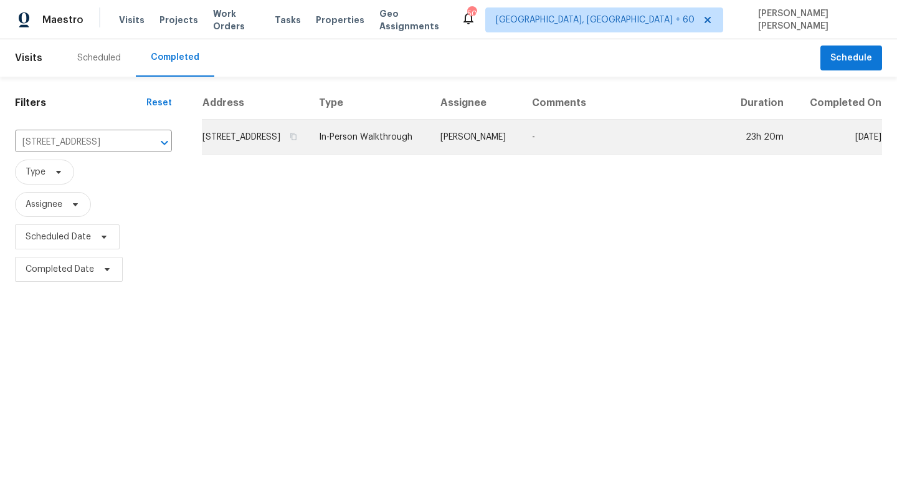
click at [309, 154] on td "10 Scotch Dam Rd, South Easton, MA 02375" at bounding box center [255, 137] width 107 height 35
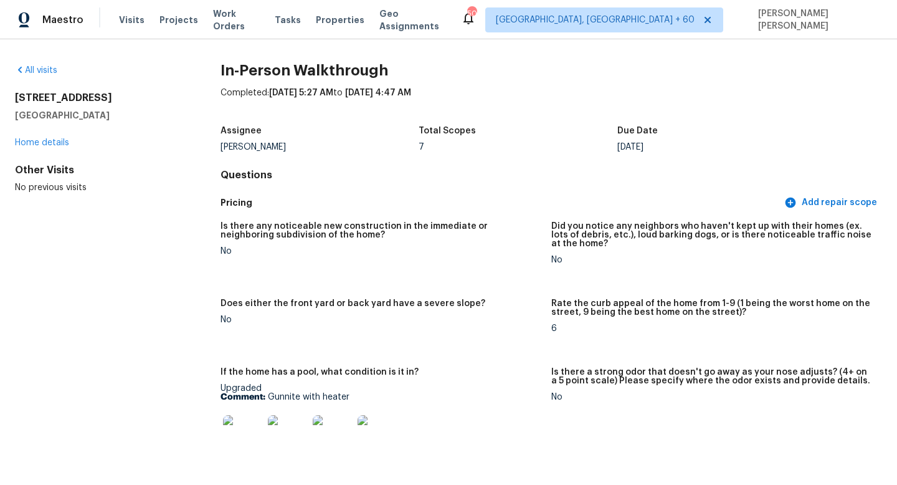
scroll to position [531, 0]
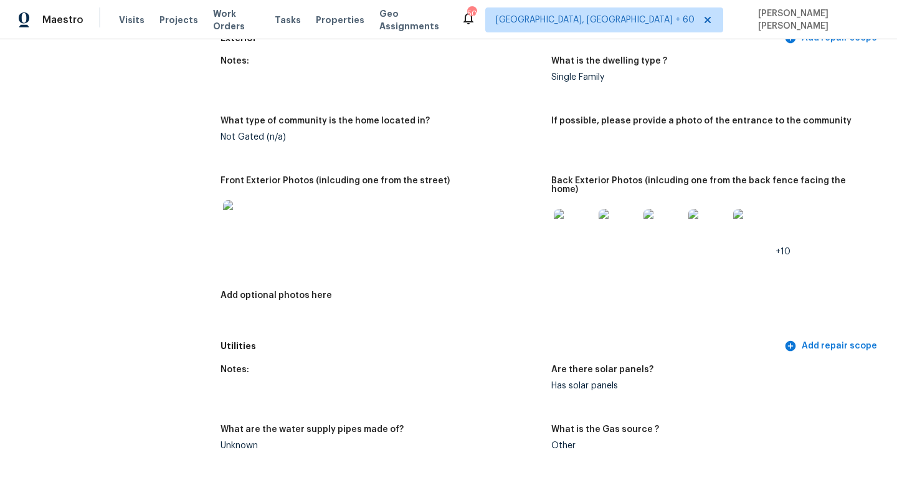
click at [362, 215] on div at bounding box center [380, 219] width 321 height 55
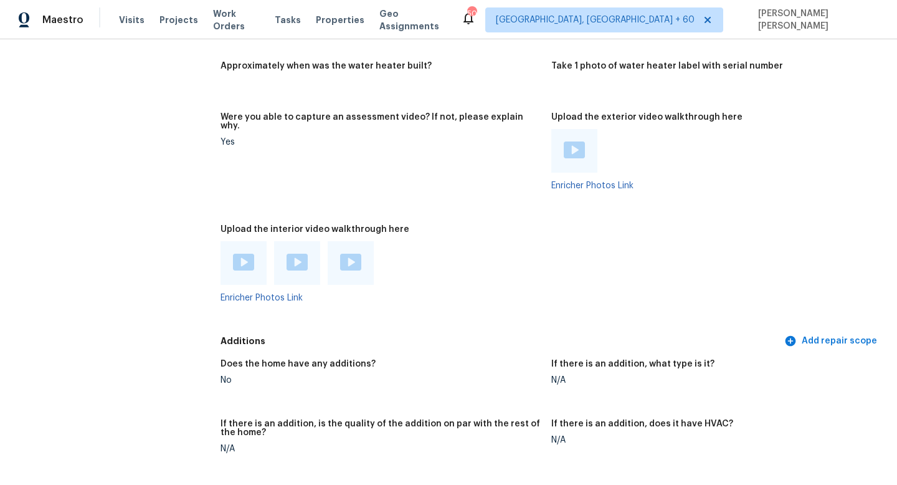
scroll to position [3037, 0]
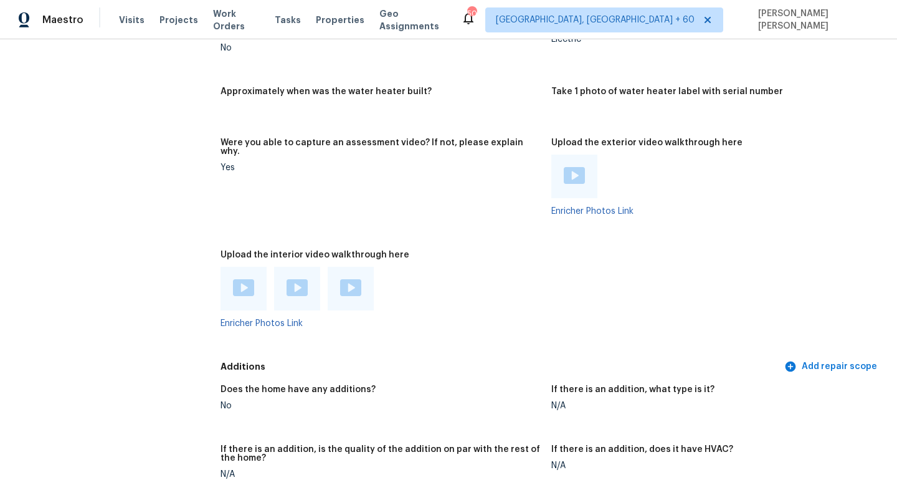
click at [254, 284] on div at bounding box center [243, 289] width 46 height 44
click at [247, 283] on img at bounding box center [243, 287] width 21 height 17
click at [282, 288] on div at bounding box center [297, 289] width 46 height 44
click at [291, 279] on img at bounding box center [296, 287] width 21 height 17
click at [352, 279] on img at bounding box center [350, 287] width 21 height 17
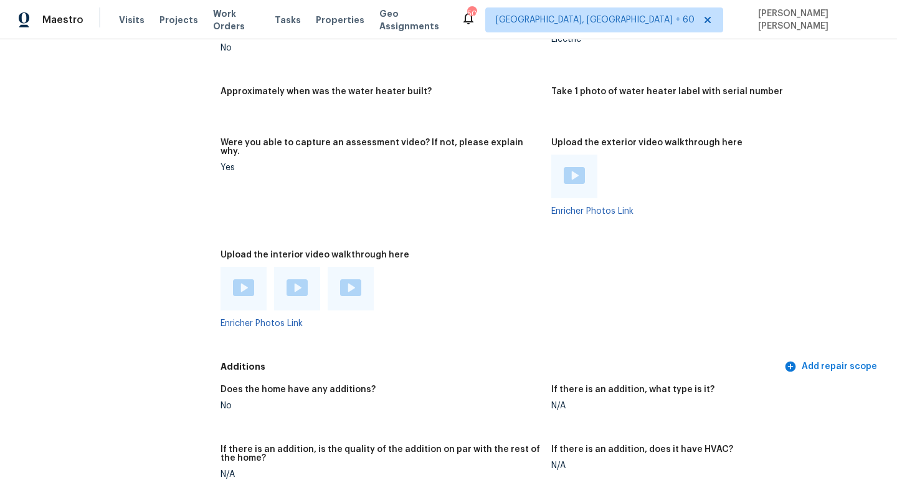
click at [361, 213] on figure "Were you able to capture an assessment video? If not, please explain why. Yes" at bounding box center [385, 186] width 331 height 97
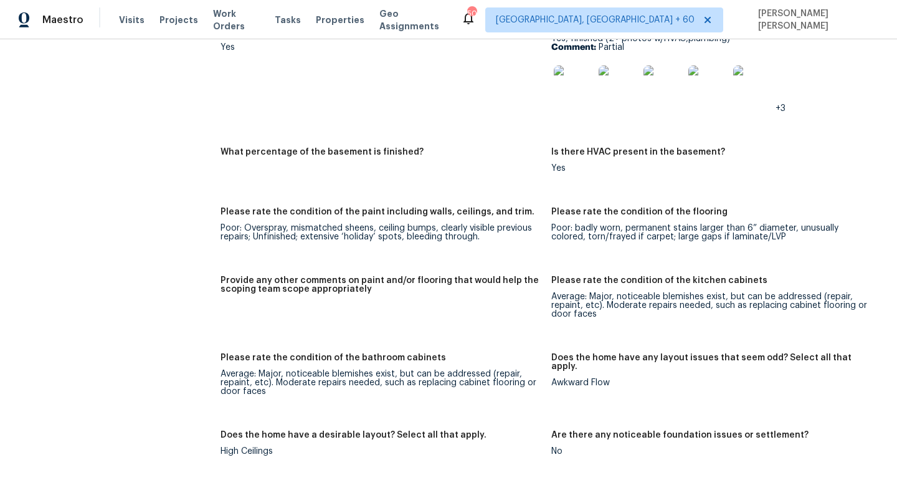
scroll to position [2537, 0]
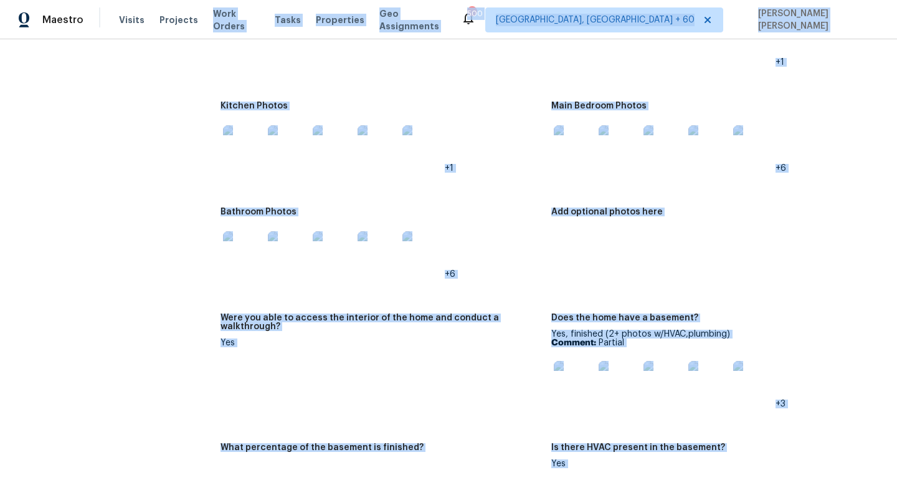
drag, startPoint x: 277, startPoint y: 339, endPoint x: 232, endPoint y: -67, distance: 408.5
click at [232, 0] on html "Maestro Visits Projects Work Orders Tasks Properties Geo Assignments 500 Knoxvi…" at bounding box center [448, 242] width 897 height 485
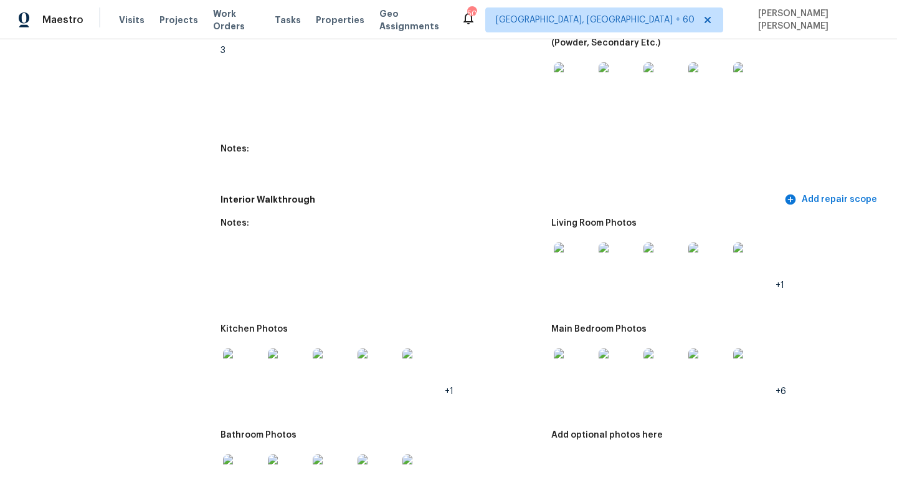
click at [169, 241] on div "All visits 10 Scotch Dam Rd South Easton, MA 02375 Home details Other Visits No…" at bounding box center [98, 265] width 166 height 4359
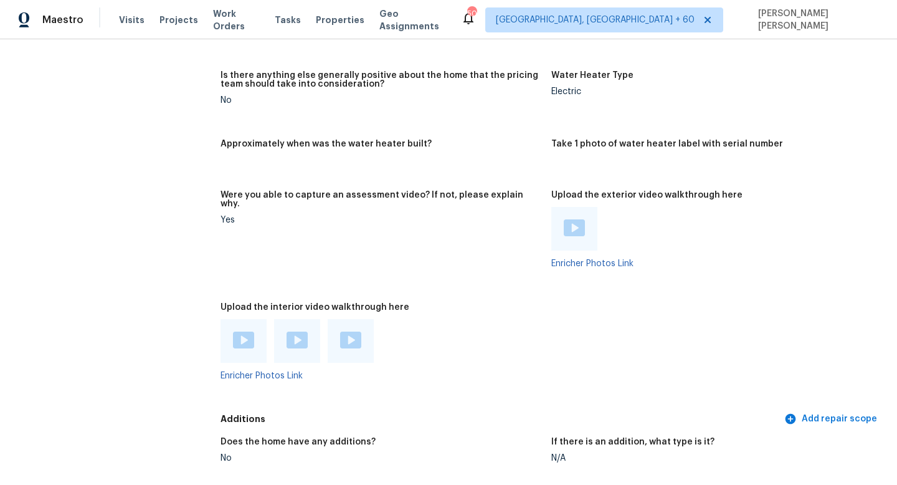
scroll to position [3022, 0]
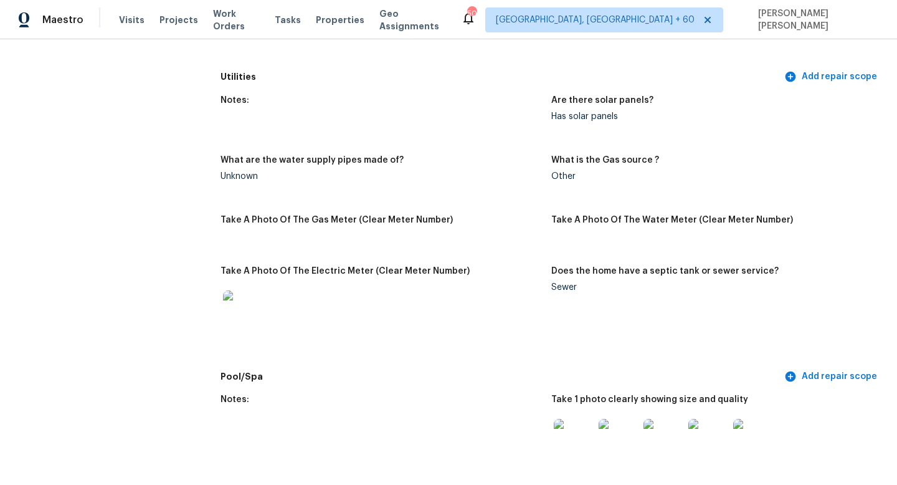
scroll to position [2661, 0]
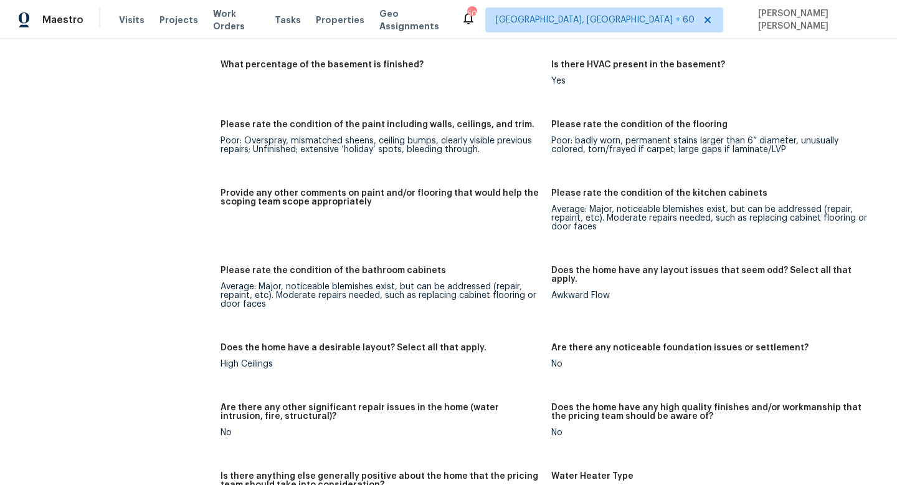
scroll to position [110, 0]
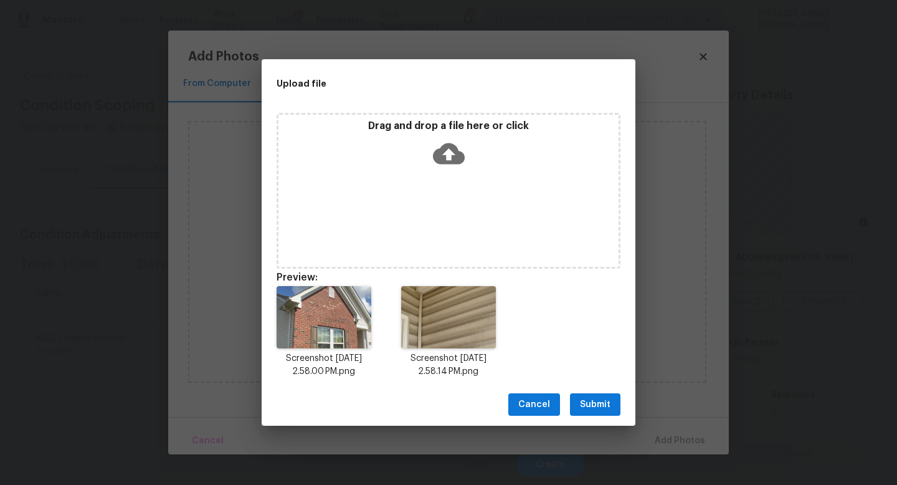
scroll to position [265, 0]
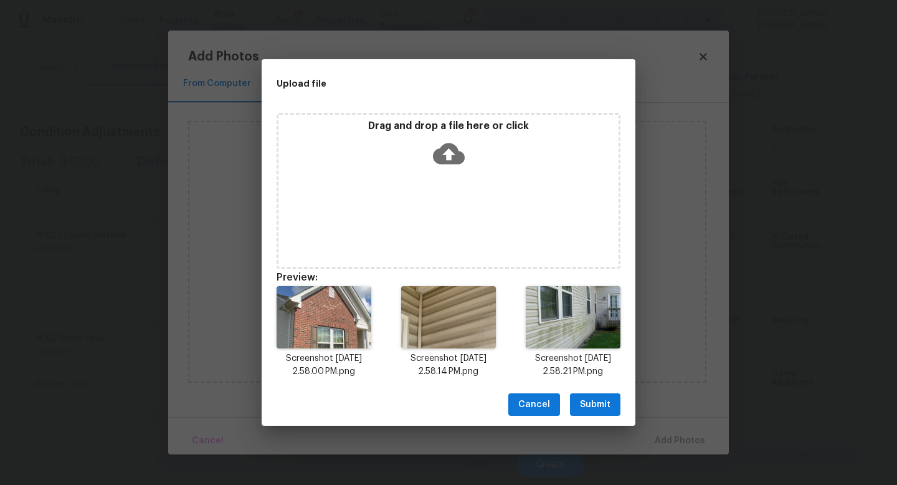
click at [458, 250] on div "Drag and drop a file here or click" at bounding box center [449, 191] width 344 height 156
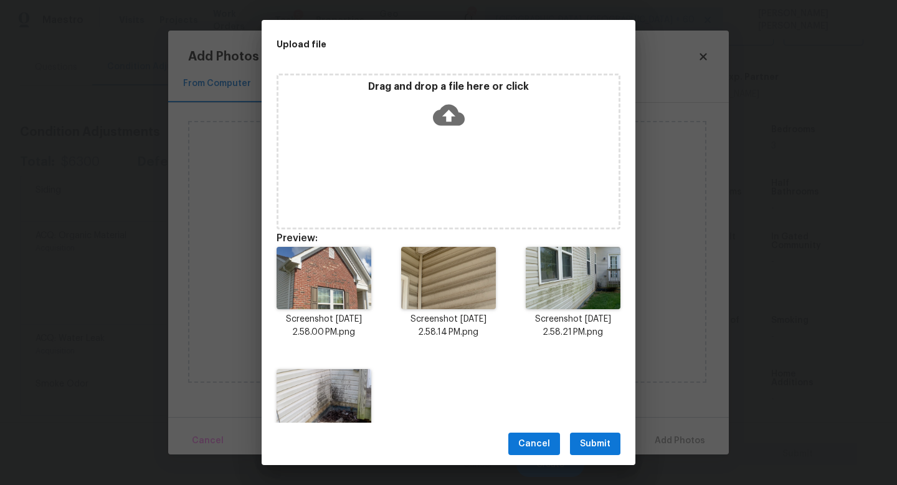
click at [587, 440] on span "Submit" at bounding box center [595, 444] width 31 height 16
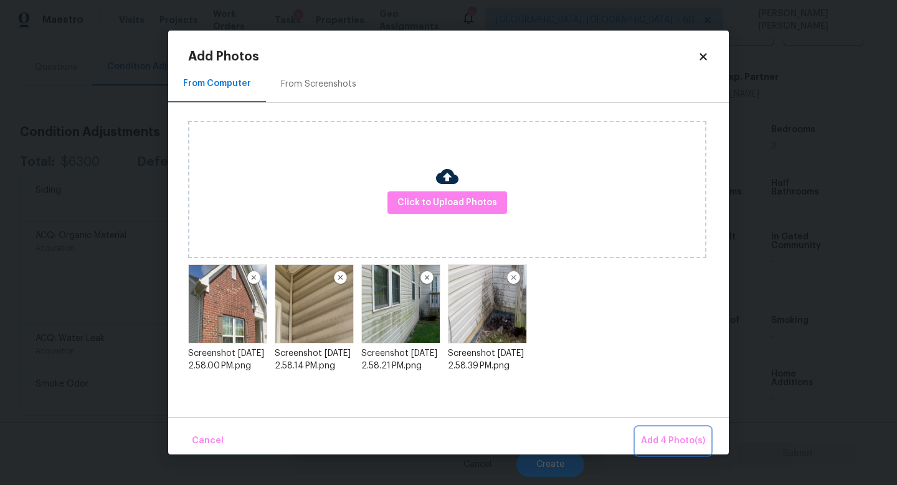
click at [680, 437] on span "Add 4 Photo(s)" at bounding box center [673, 441] width 64 height 16
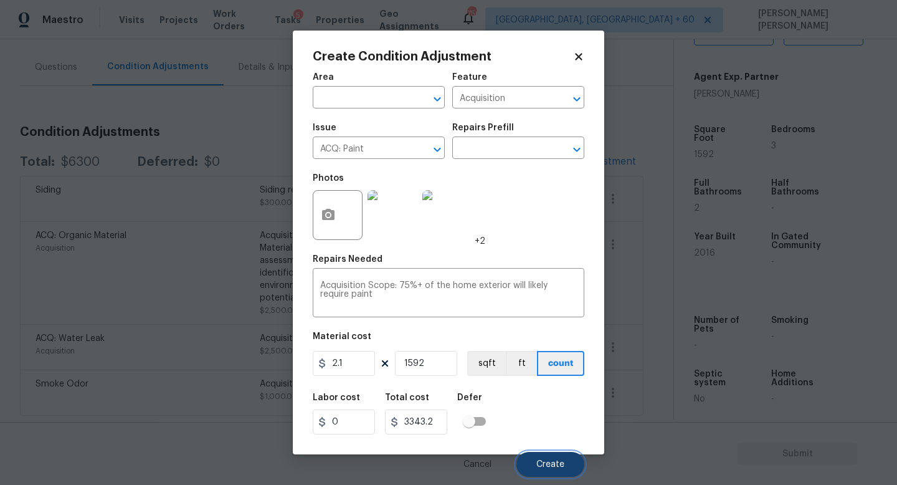
click at [535, 465] on button "Create" at bounding box center [550, 464] width 68 height 25
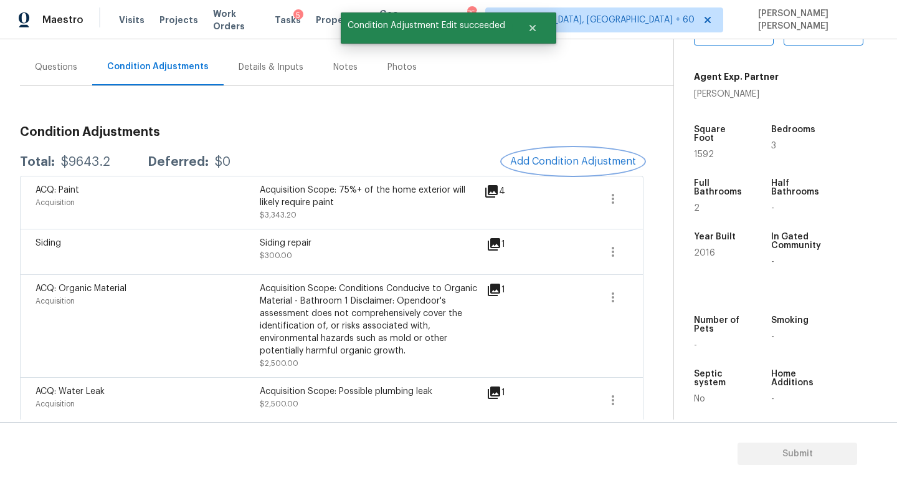
click at [564, 157] on span "Add Condition Adjustment" at bounding box center [573, 161] width 126 height 11
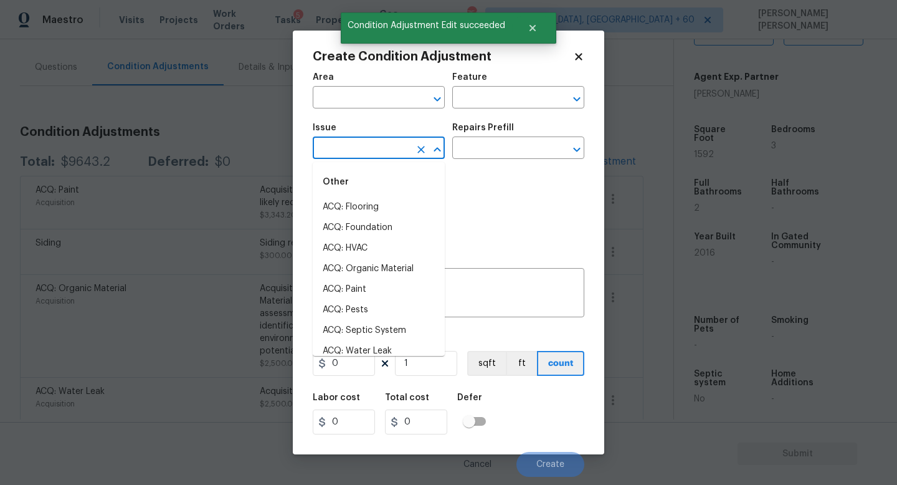
click at [351, 151] on input "text" at bounding box center [361, 149] width 97 height 19
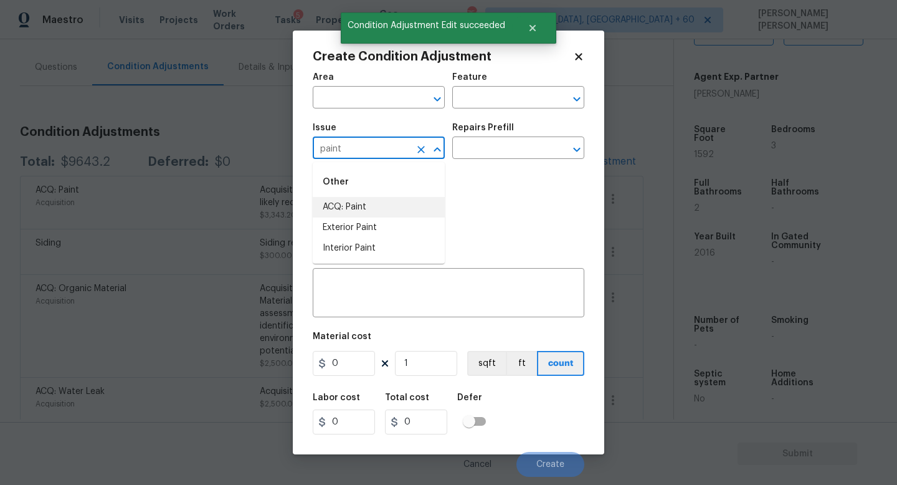
click at [382, 208] on li "ACQ: Paint" at bounding box center [379, 207] width 132 height 21
type input "ACQ: Paint"
click at [506, 148] on input "text" at bounding box center [500, 149] width 97 height 19
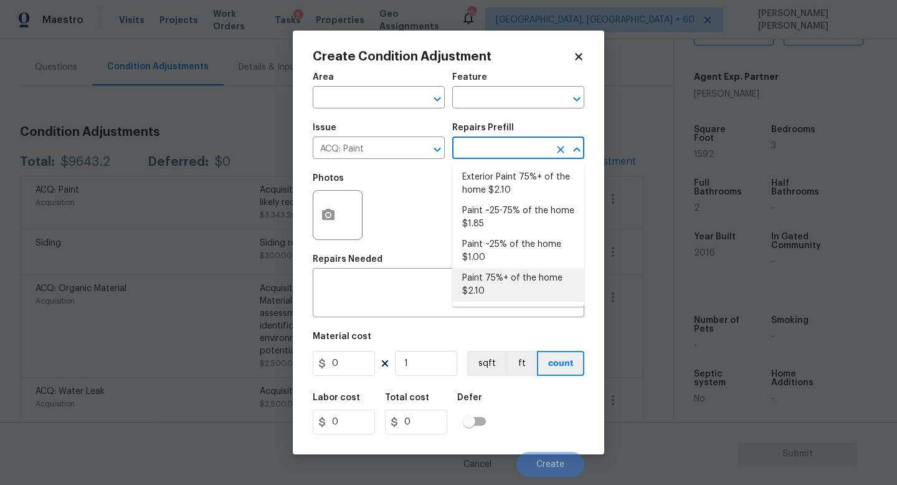
click at [485, 281] on li "Paint 75%+ of the home $2.10" at bounding box center [518, 285] width 132 height 34
type input "Acquisition"
type textarea "Acquisition Scope: 75%+ of the home will likely require interior paint"
type input "2.1"
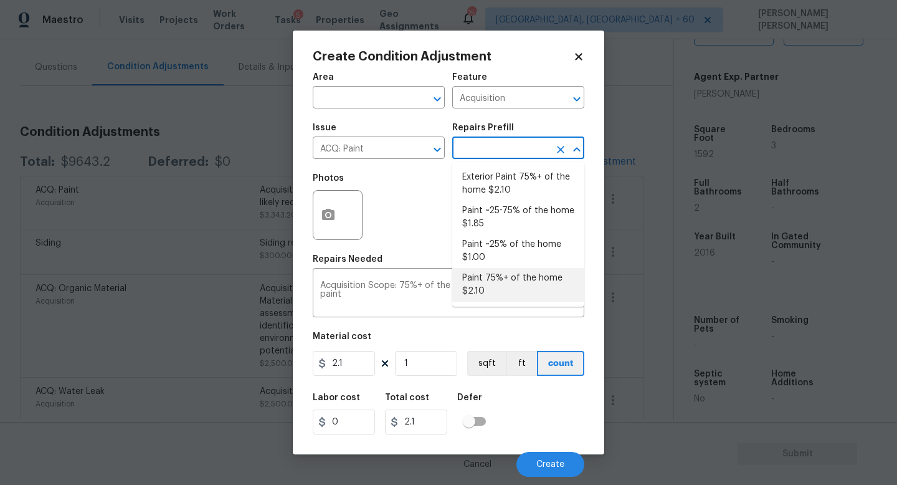
click at [506, 285] on li "Paint 75%+ of the home $2.10" at bounding box center [518, 285] width 132 height 34
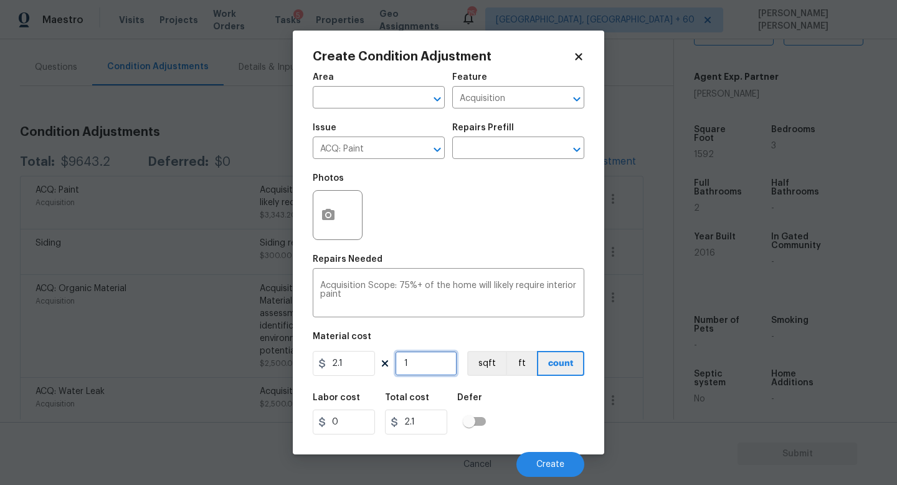
click at [434, 363] on input "1" at bounding box center [426, 363] width 62 height 25
type input "0"
type input "1"
type input "2.1"
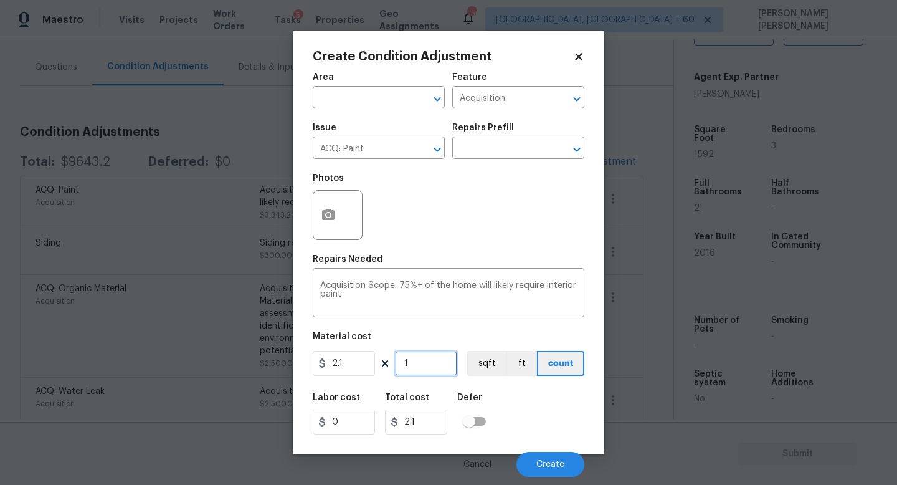
type input "19"
type input "39.9"
type input "195"
type input "409.5"
type input "1952"
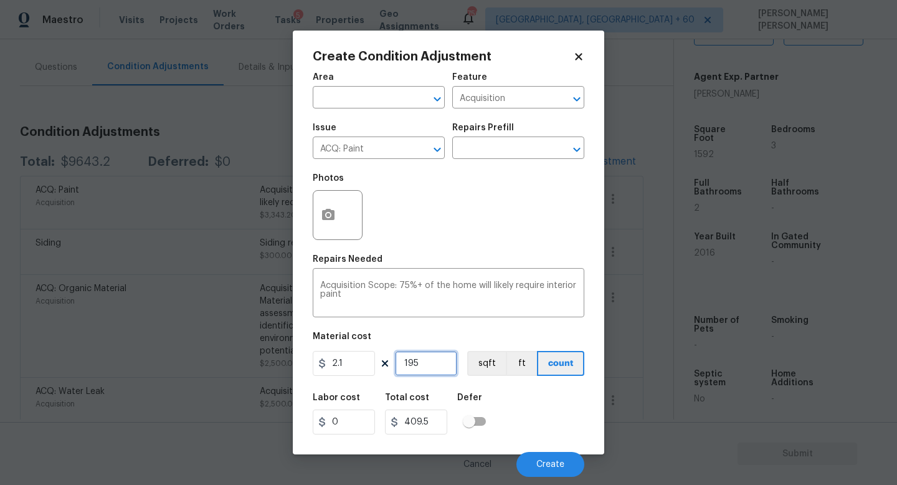
type input "4099.2"
type input "195"
type input "409.5"
type input "19"
type input "39.9"
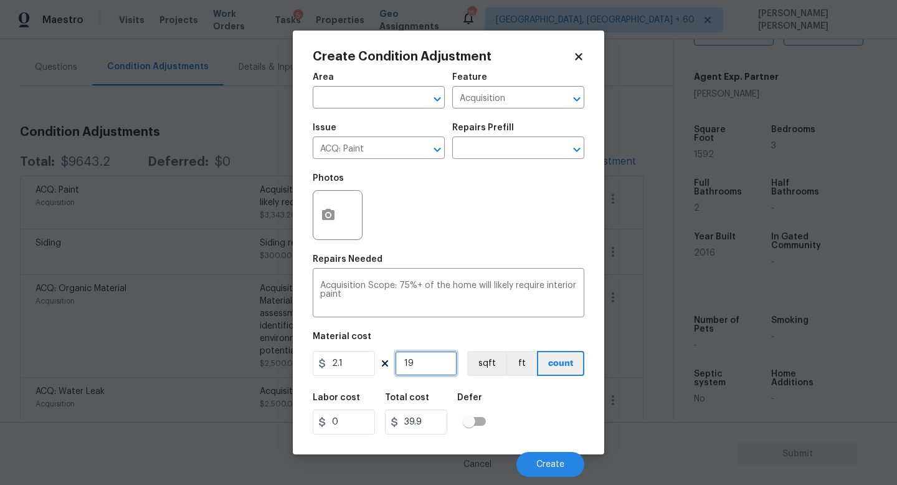
type input "1"
type input "2.1"
type input "15"
type input "31.5"
type input "159"
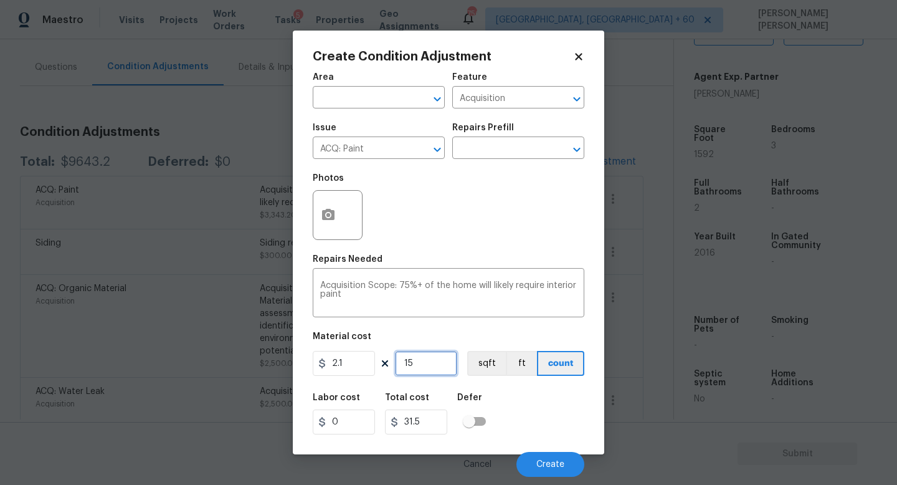
type input "333.9"
type input "1592"
type input "3343.2"
type input "1592"
click at [335, 201] on button "button" at bounding box center [328, 215] width 30 height 49
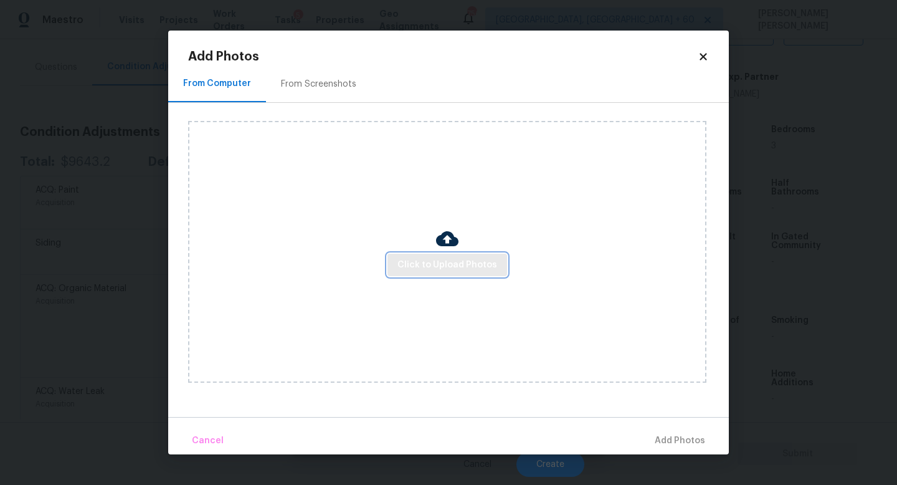
click at [429, 260] on span "Click to Upload Photos" at bounding box center [447, 265] width 100 height 16
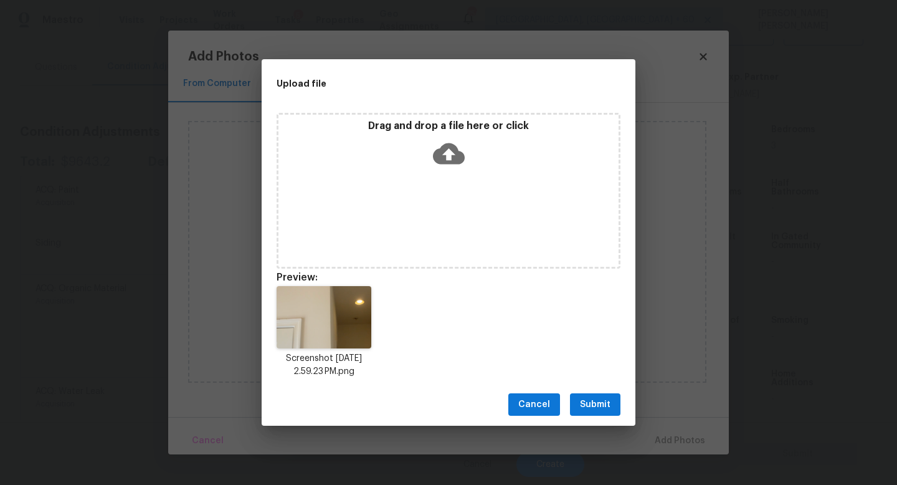
click at [496, 269] on div "Drag and drop a file here or click Preview: Screenshot 2025-08-28 at 2.59.23 PM…" at bounding box center [449, 245] width 374 height 275
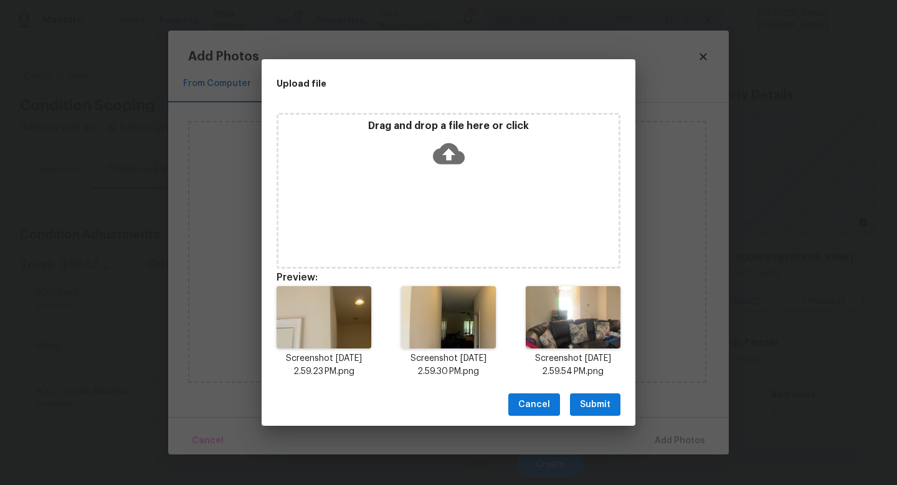
scroll to position [265, 0]
click at [591, 399] on span "Submit" at bounding box center [595, 405] width 31 height 16
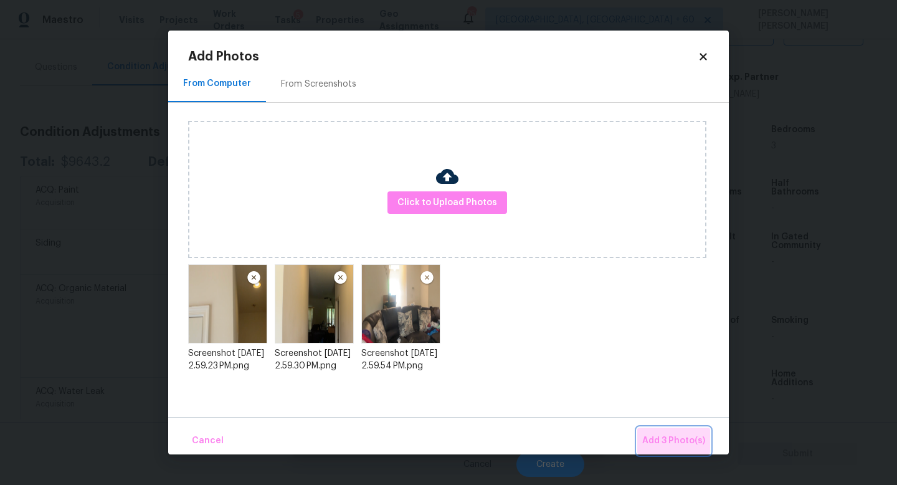
click at [656, 432] on button "Add 3 Photo(s)" at bounding box center [673, 440] width 73 height 27
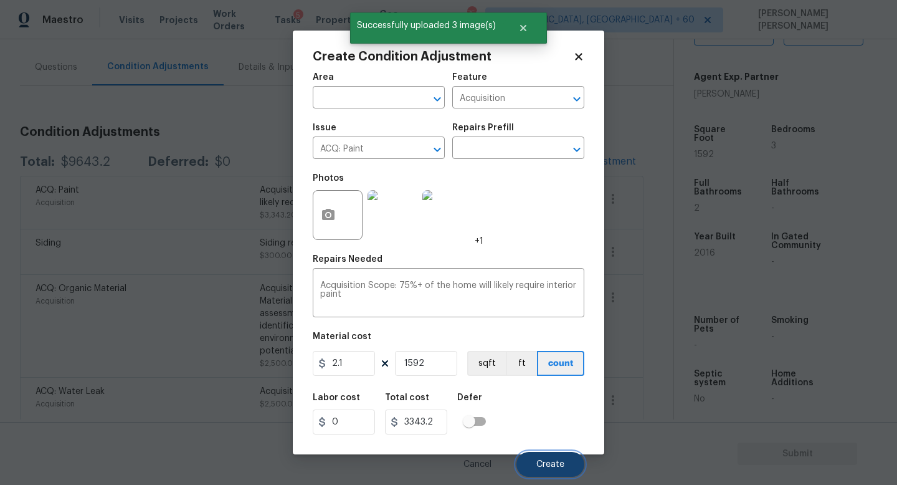
click at [542, 461] on span "Create" at bounding box center [550, 464] width 28 height 9
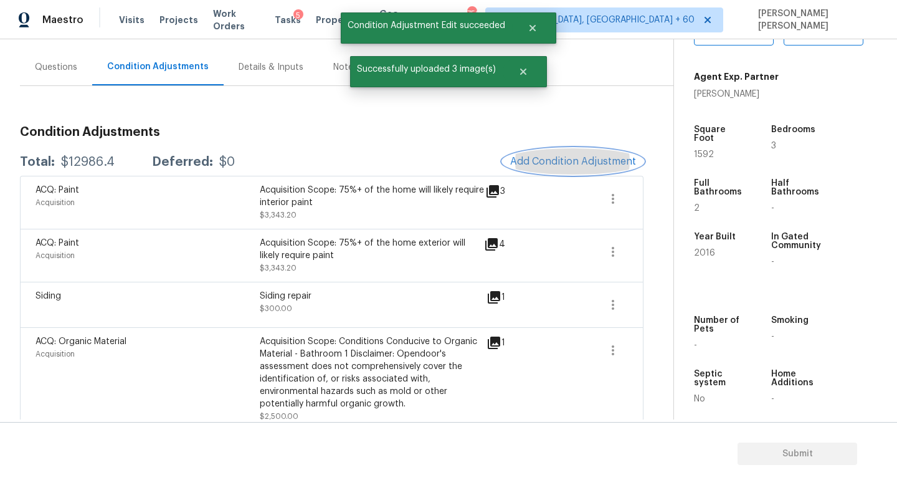
click at [555, 163] on span "Add Condition Adjustment" at bounding box center [573, 161] width 126 height 11
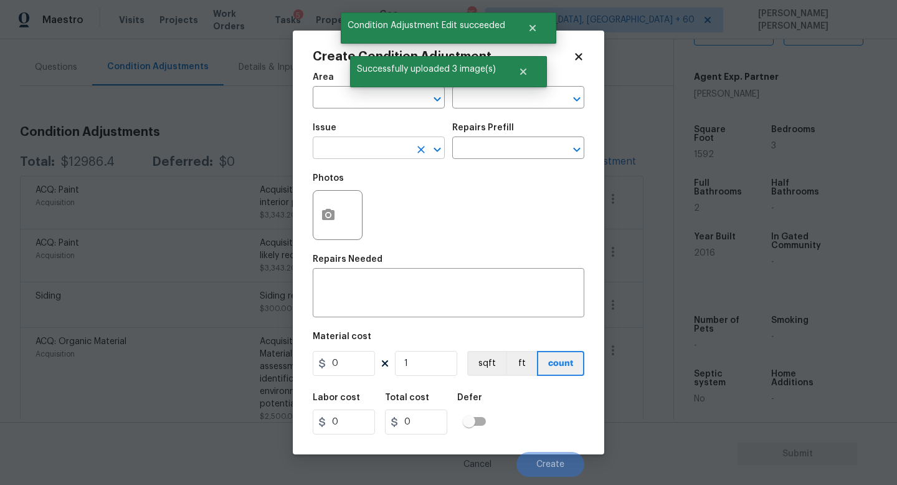
click at [388, 147] on input "text" at bounding box center [361, 149] width 97 height 19
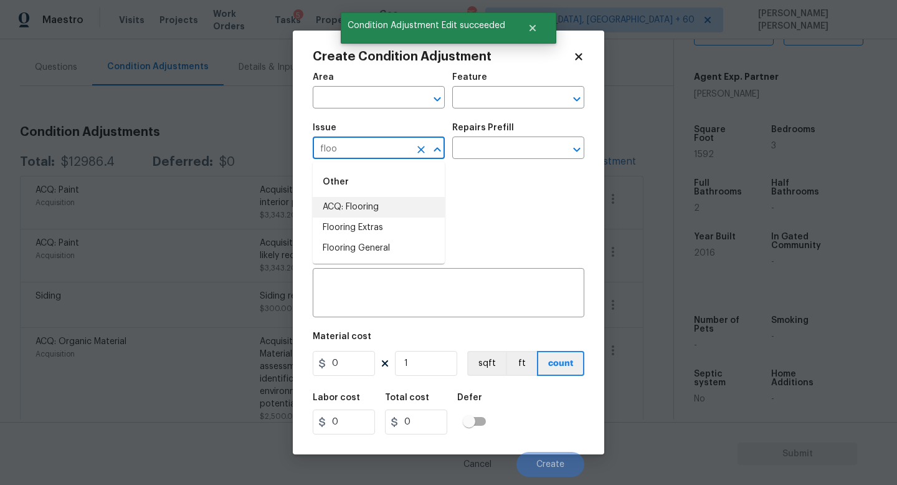
click at [382, 206] on li "ACQ: Flooring" at bounding box center [379, 207] width 132 height 21
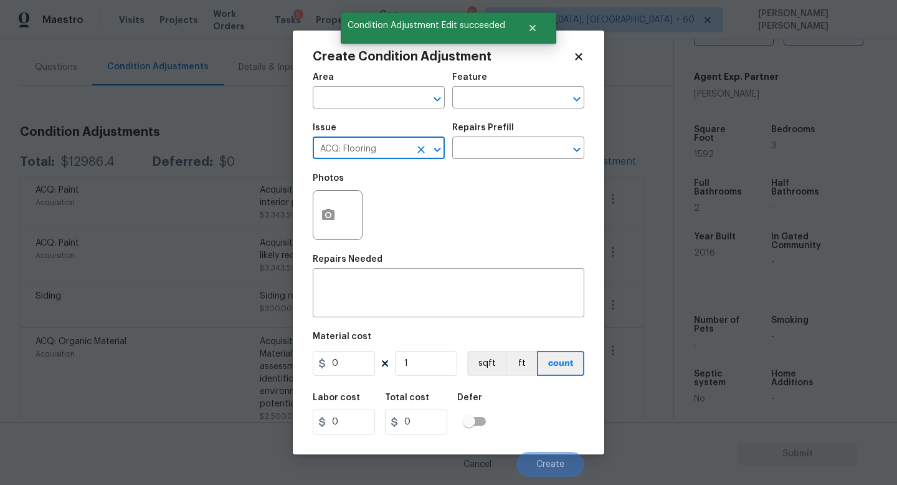
type input "ACQ: Flooring"
click at [272, 206] on div "Create Condition Adjustment Area ​ Feature ​ Issue ACQ: Flooring ​ Repairs Pref…" at bounding box center [448, 242] width 897 height 485
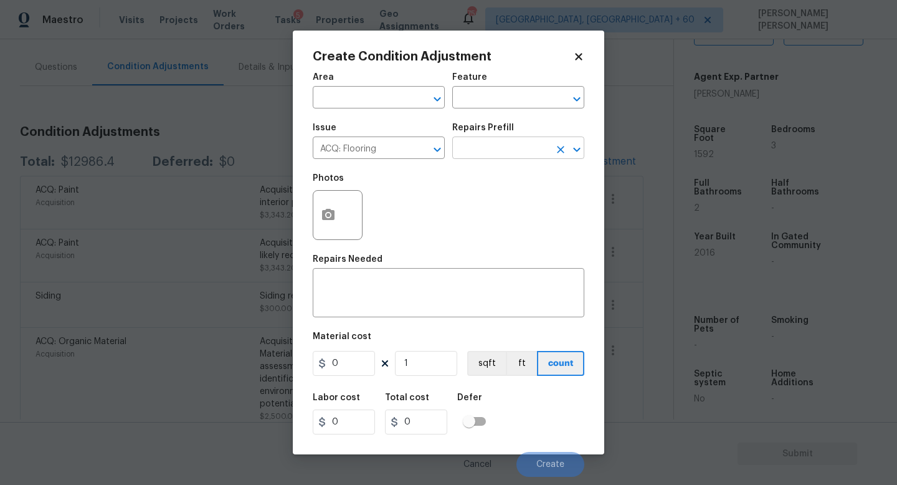
click at [489, 157] on input "text" at bounding box center [500, 149] width 97 height 19
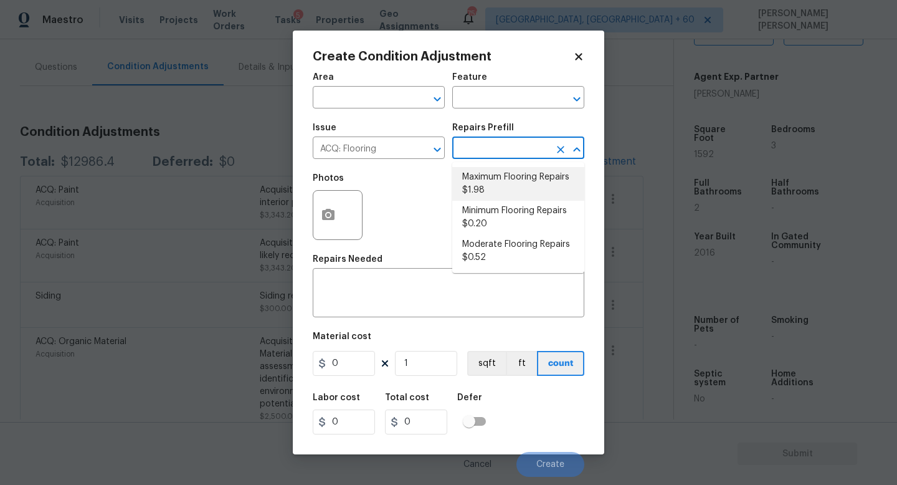
click at [499, 199] on li "Maximum Flooring Repairs $1.98" at bounding box center [518, 184] width 132 height 34
type input "Acquisition"
type textarea "Acquisition Scope: Maximum flooring repairs"
type input "1.98"
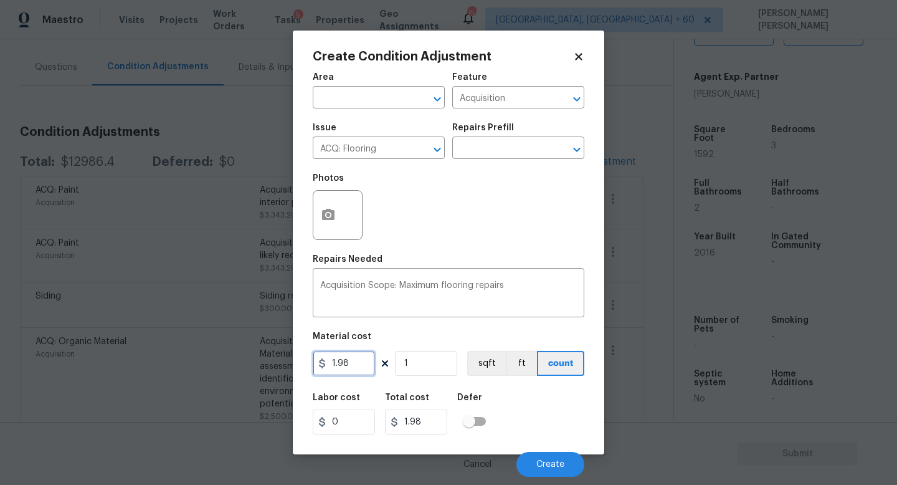
click at [362, 364] on input "1.98" at bounding box center [344, 363] width 62 height 25
click at [415, 363] on input "1" at bounding box center [426, 363] width 62 height 25
type input "0"
type input "1"
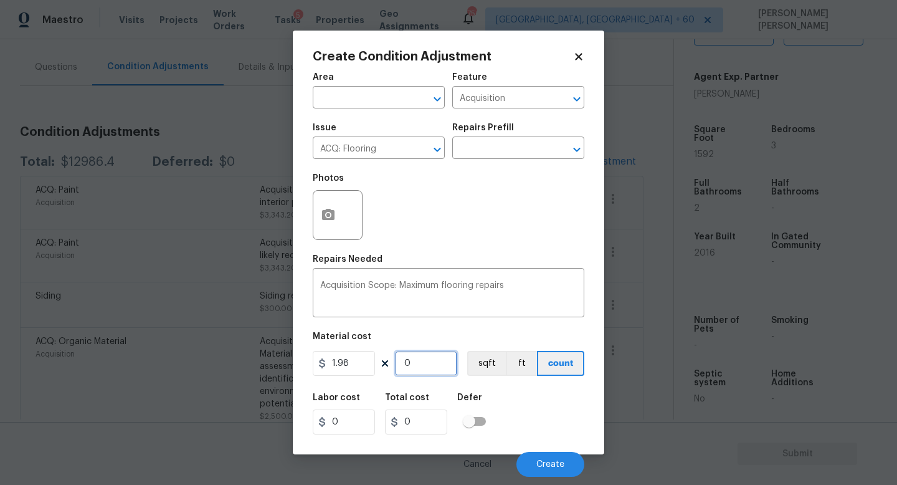
type input "1.98"
type input "12"
type input "23.76"
type input "129"
type input "255.42"
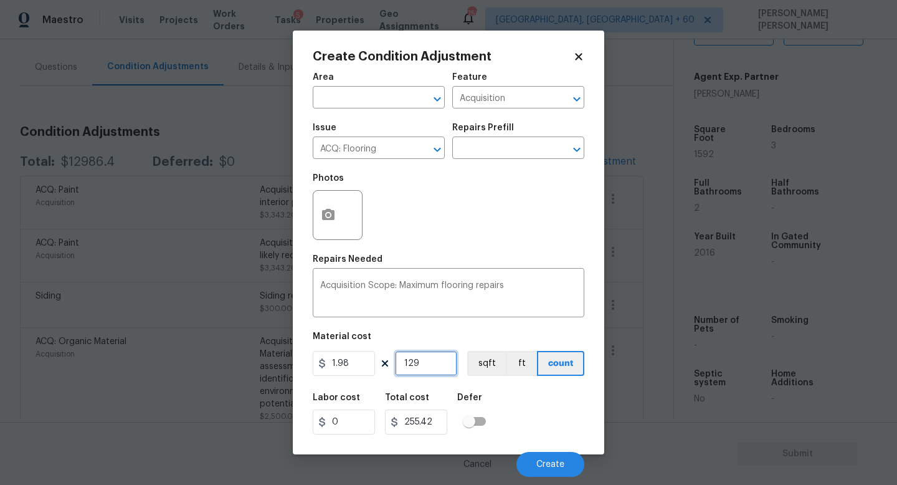
type input "1292"
type input "2558.16"
click at [422, 148] on icon "Clear" at bounding box center [420, 149] width 7 height 7
type input "1292"
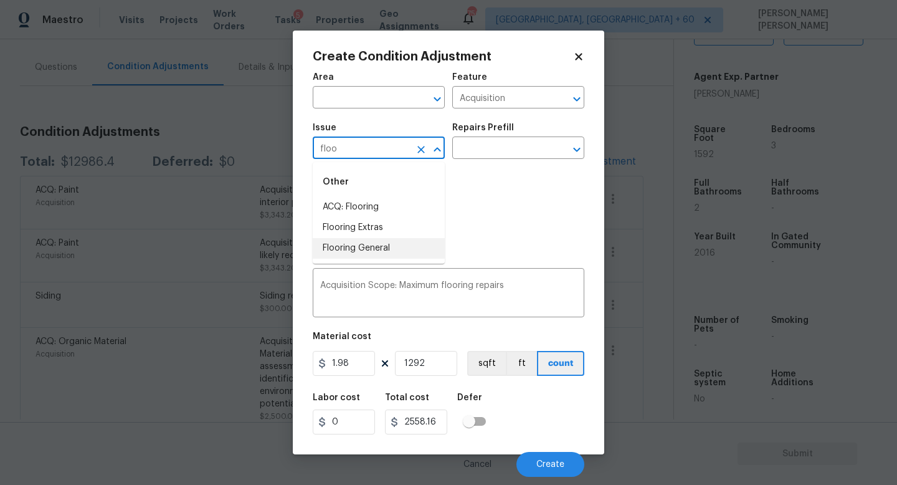
click at [404, 240] on li "Flooring General" at bounding box center [379, 248] width 132 height 21
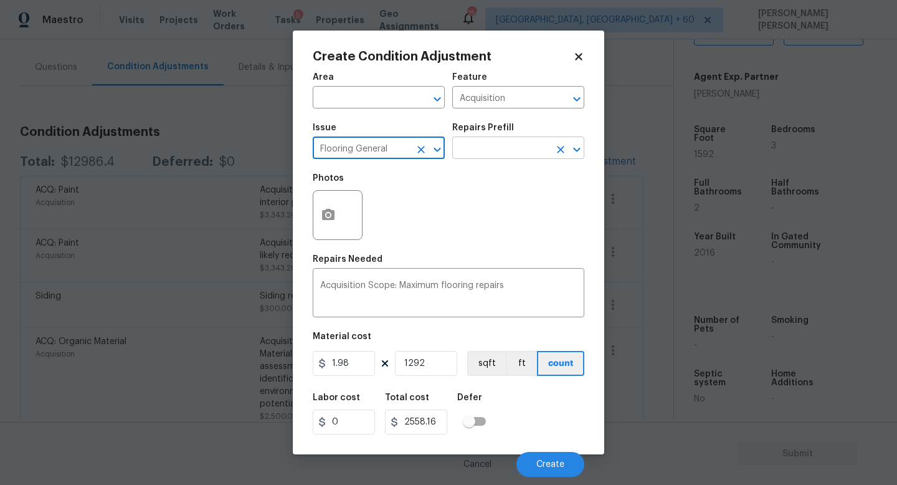
type input "Flooring General"
click at [492, 148] on input "text" at bounding box center [500, 149] width 97 height 19
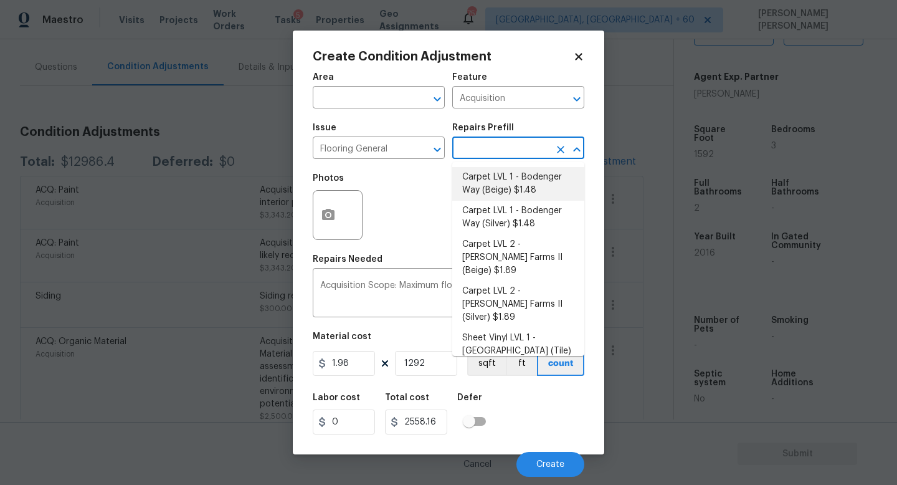
click at [503, 182] on li "Carpet LVL 1 - Bodenger Way (Beige) $1.48" at bounding box center [518, 184] width 132 height 34
type input "Overall Flooring"
type textarea "Install new carpet. (Bodenger Way 749 Bird Bath, Beige) at all previously carpe…"
type input "1.48"
type input "1912.16"
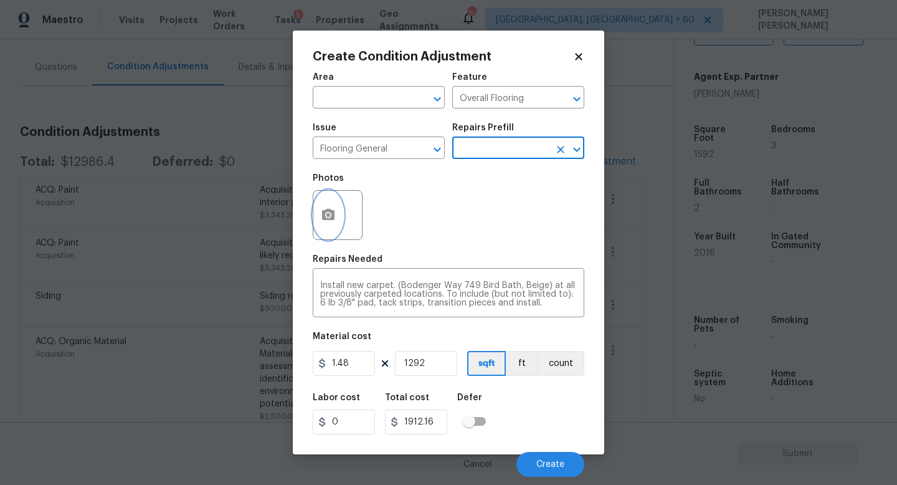
click at [329, 229] on button "button" at bounding box center [328, 215] width 30 height 49
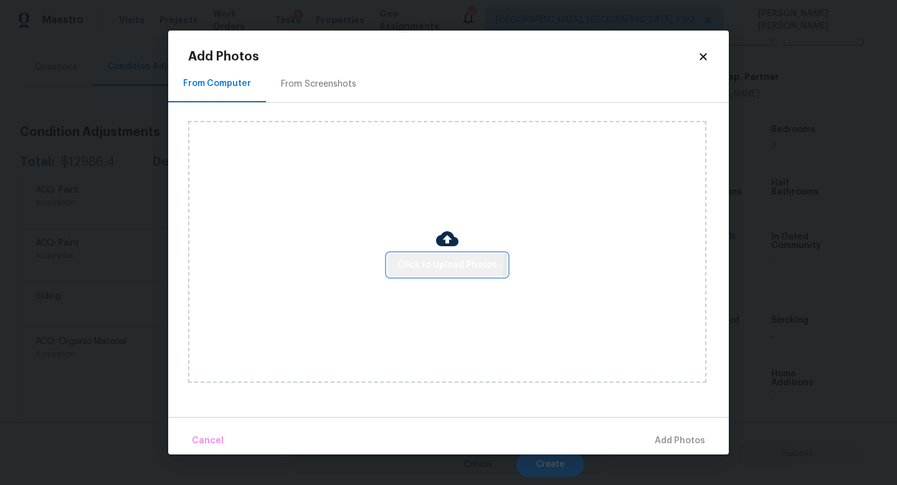
click at [444, 262] on span "Click to Upload Photos" at bounding box center [447, 265] width 100 height 16
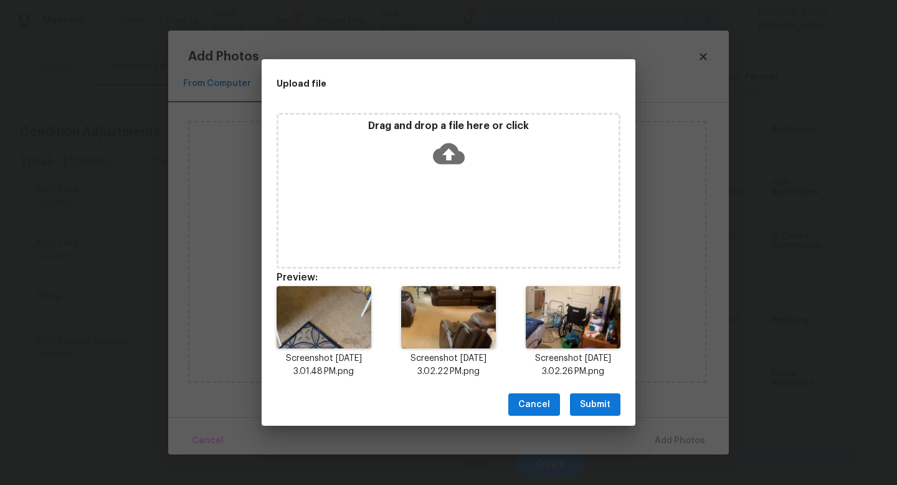
click at [584, 402] on span "Submit" at bounding box center [595, 405] width 31 height 16
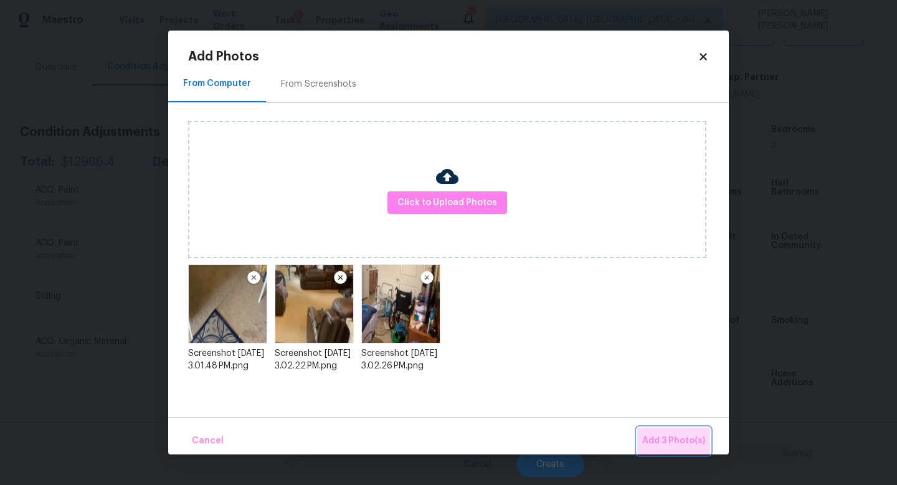
click at [658, 433] on span "Add 3 Photo(s)" at bounding box center [673, 441] width 63 height 16
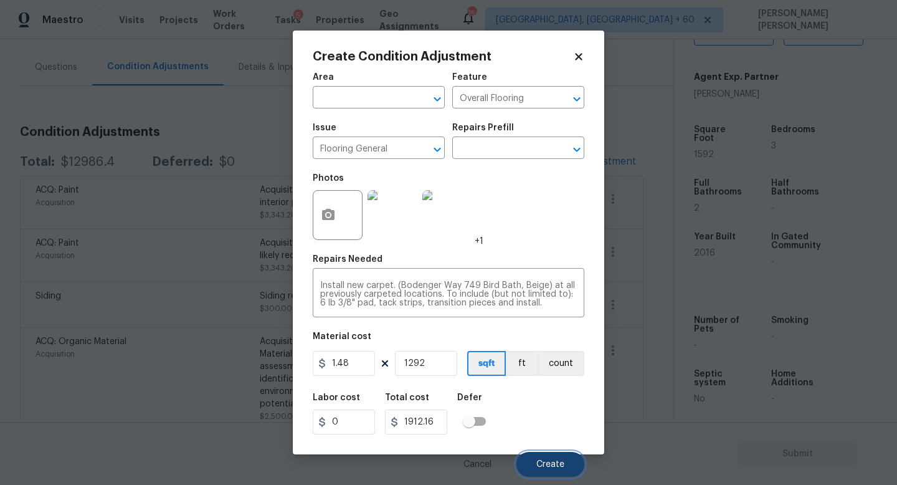
click at [546, 460] on span "Create" at bounding box center [550, 464] width 28 height 9
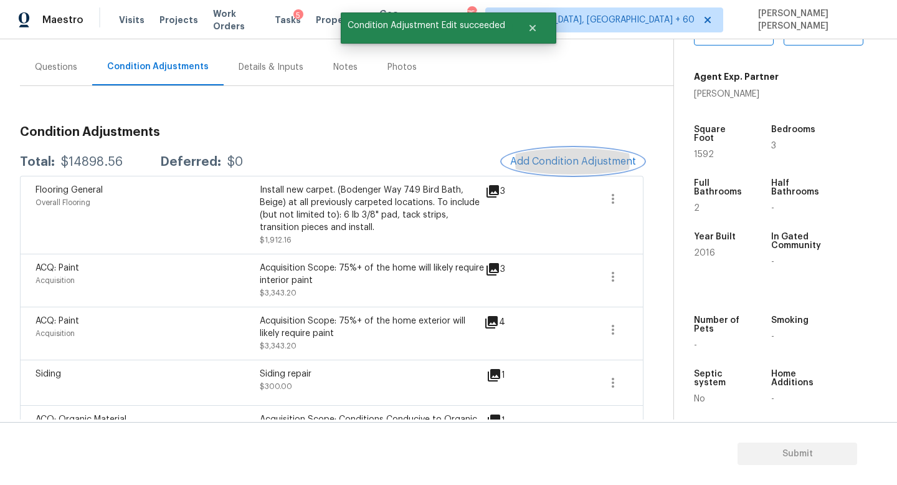
click at [587, 169] on button "Add Condition Adjustment" at bounding box center [573, 161] width 141 height 26
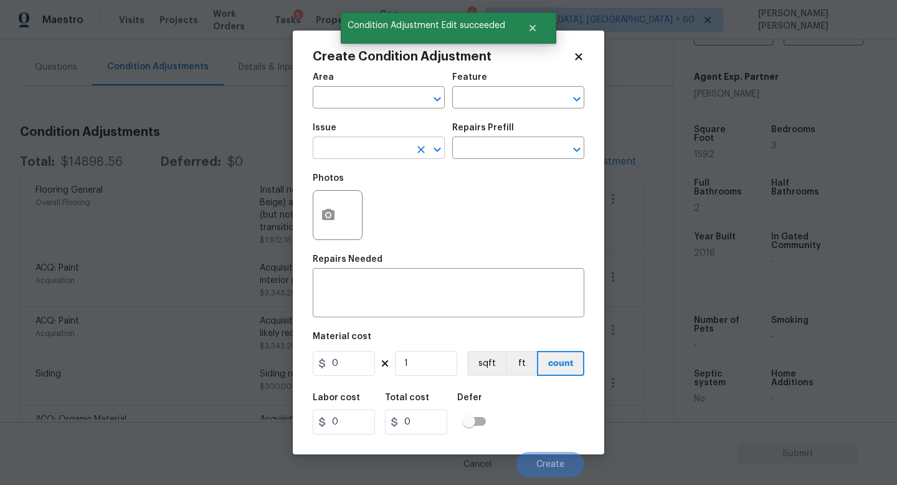
click at [374, 152] on input "text" at bounding box center [361, 149] width 97 height 19
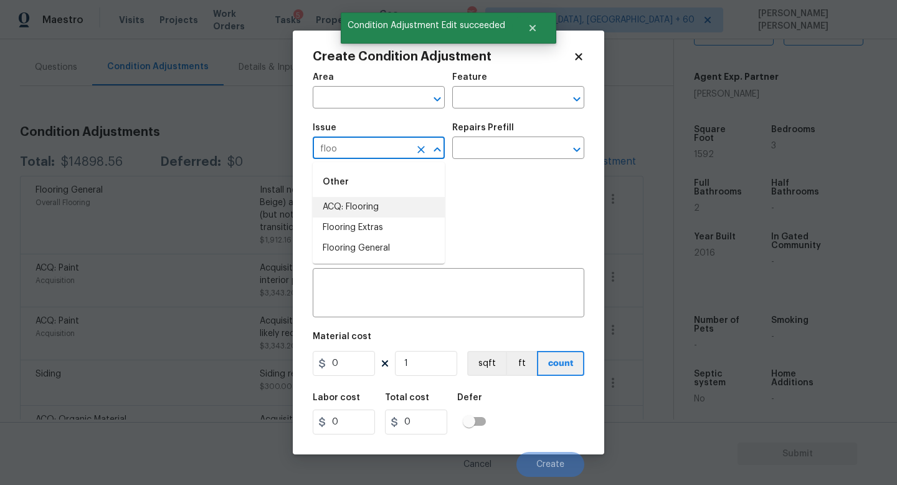
click at [377, 214] on li "ACQ: Flooring" at bounding box center [379, 207] width 132 height 21
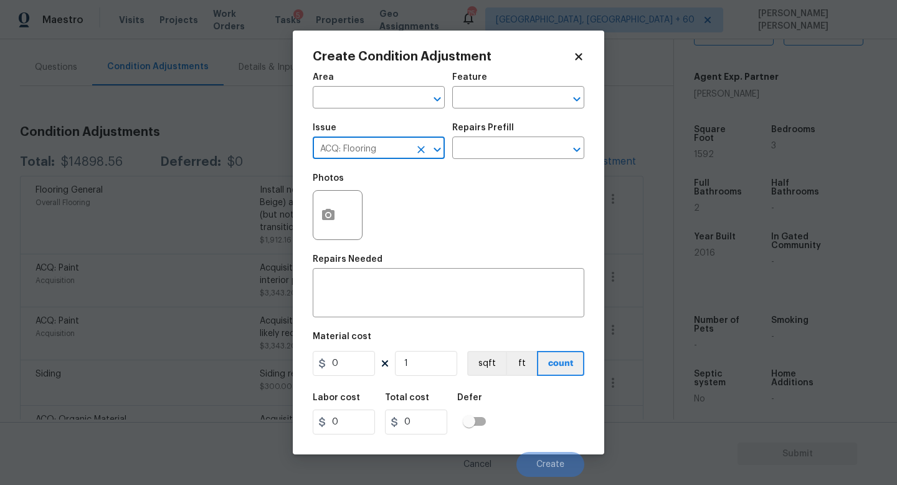
type input "ACQ: Flooring"
click at [356, 367] on input "0" at bounding box center [344, 363] width 62 height 25
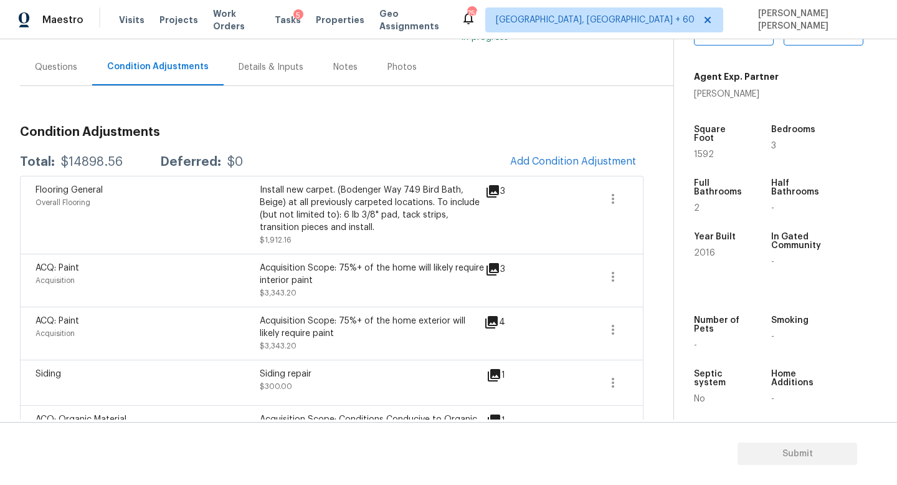
click at [106, 430] on body "Maestro Visits Projects Work Orders Tasks 5 Properties Geo Assignments 756 Knox…" at bounding box center [448, 242] width 897 height 485
click at [620, 201] on button "button" at bounding box center [613, 199] width 30 height 30
click at [659, 201] on div "Edit" at bounding box center [683, 196] width 97 height 12
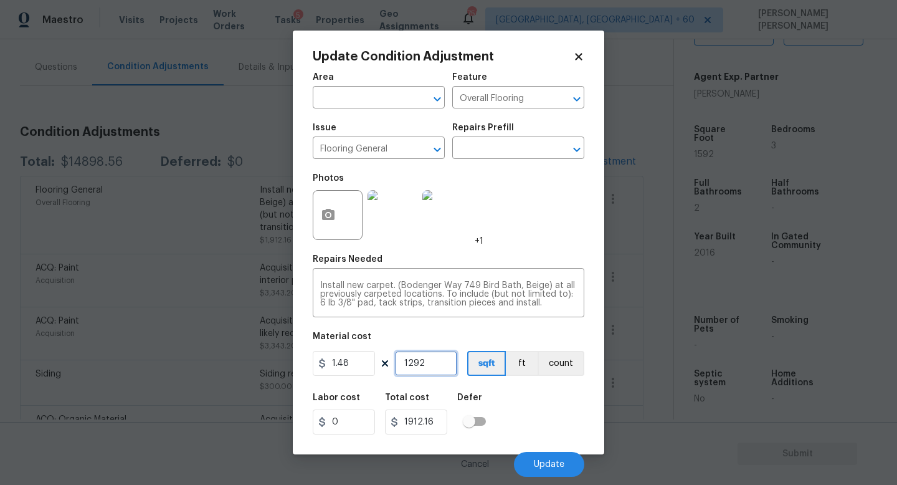
click at [437, 364] on input "1292" at bounding box center [426, 363] width 62 height 25
type input "129"
type input "190.92"
type input "12"
type input "17.76"
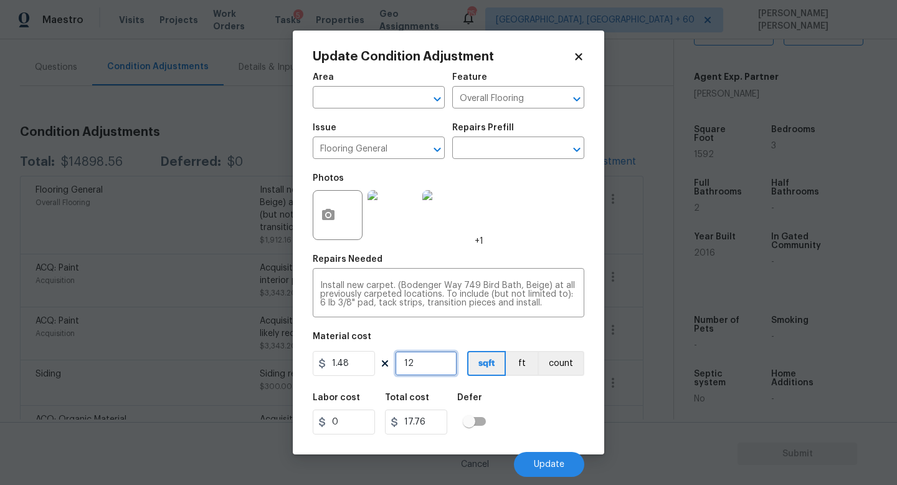
type input "1"
type input "1.48"
type input "0"
type input "1"
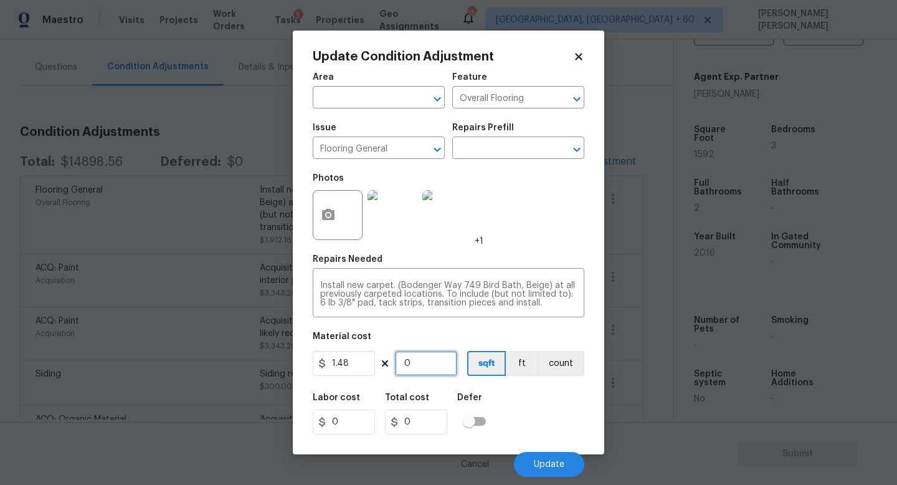
type input "1.48"
type input "10"
type input "14.8"
type input "109"
type input "161.32"
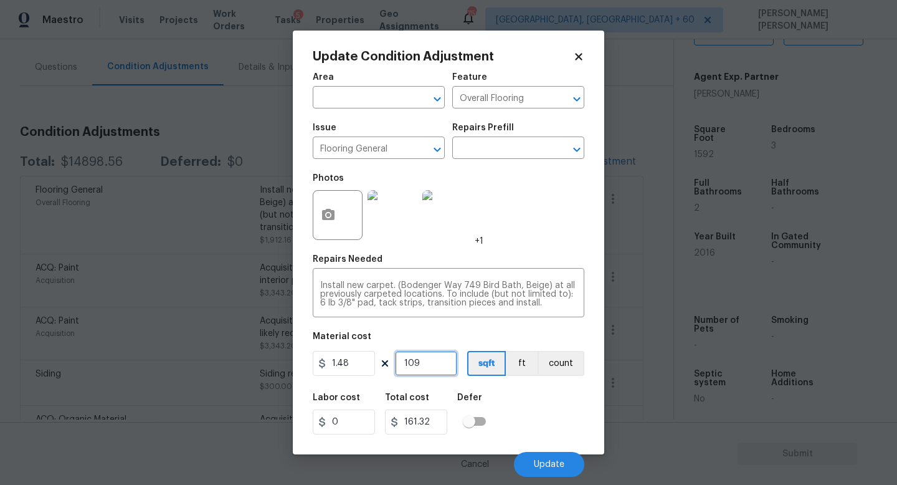
type input "1092"
type input "1616.16"
type input "1092"
click at [554, 469] on button "Update" at bounding box center [549, 464] width 70 height 25
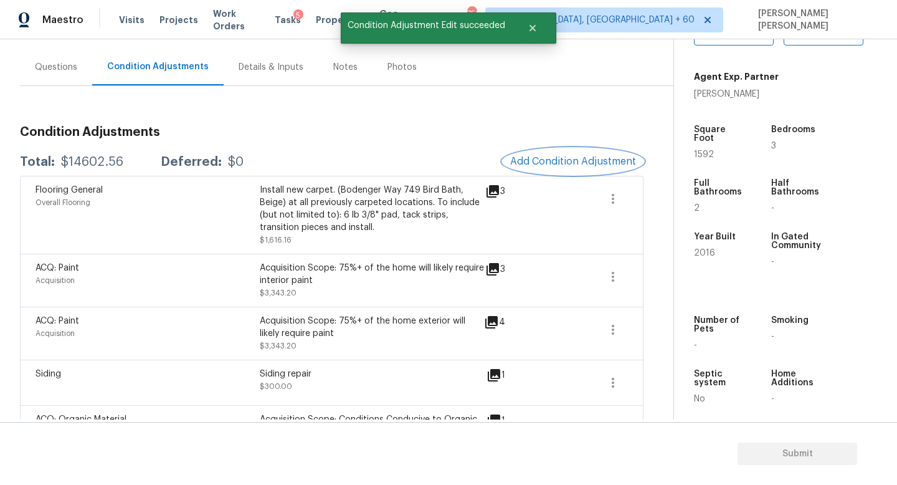
click at [536, 156] on span "Add Condition Adjustment" at bounding box center [573, 161] width 126 height 11
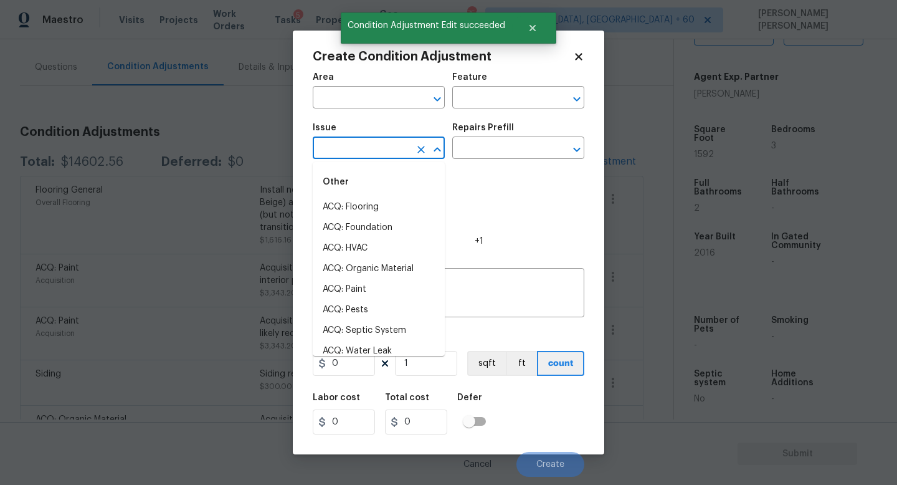
click at [385, 148] on input "text" at bounding box center [361, 149] width 97 height 19
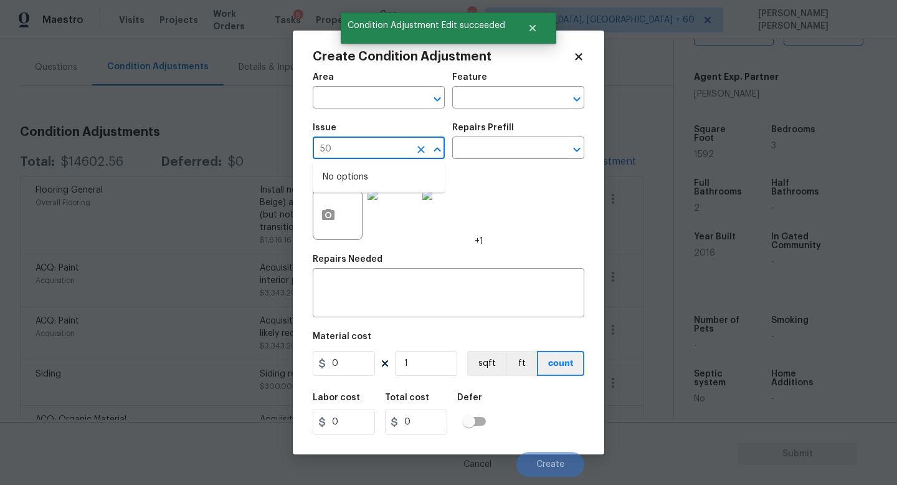
type input "500"
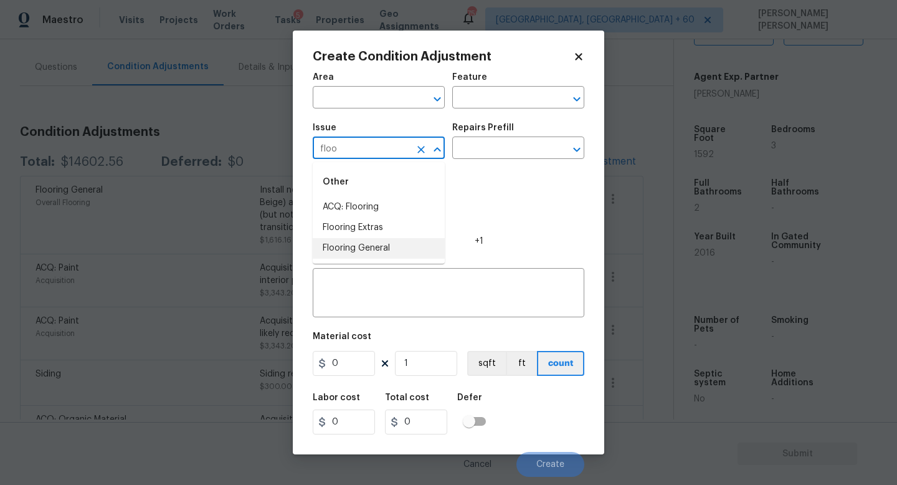
click at [413, 248] on li "Flooring General" at bounding box center [379, 248] width 132 height 21
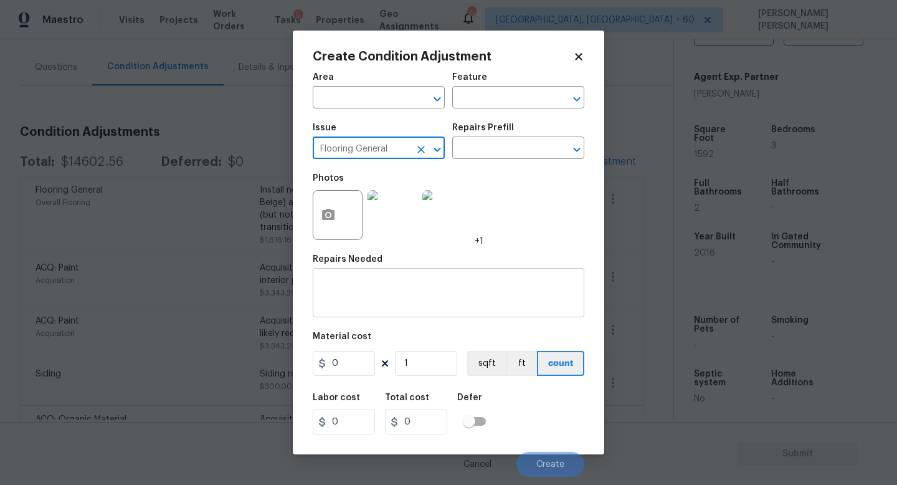
type input "Flooring General"
click at [395, 278] on div "x ​" at bounding box center [449, 294] width 272 height 46
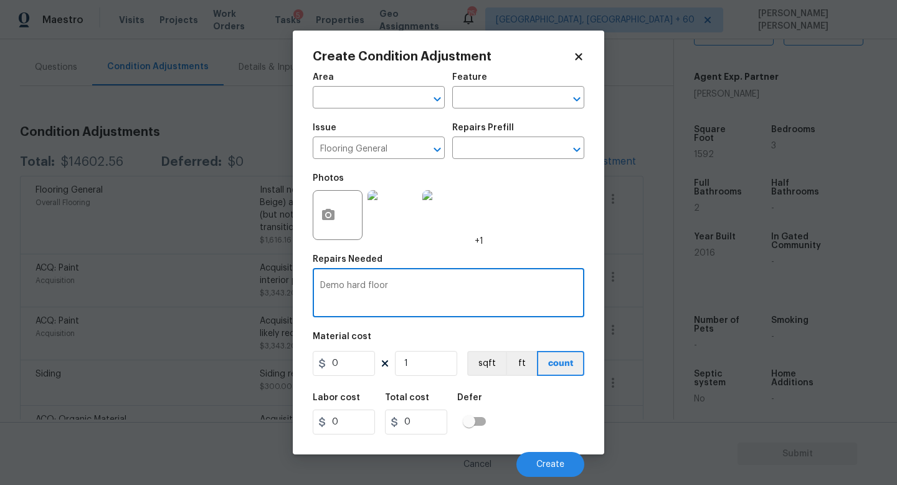
type textarea "Demo hard floor"
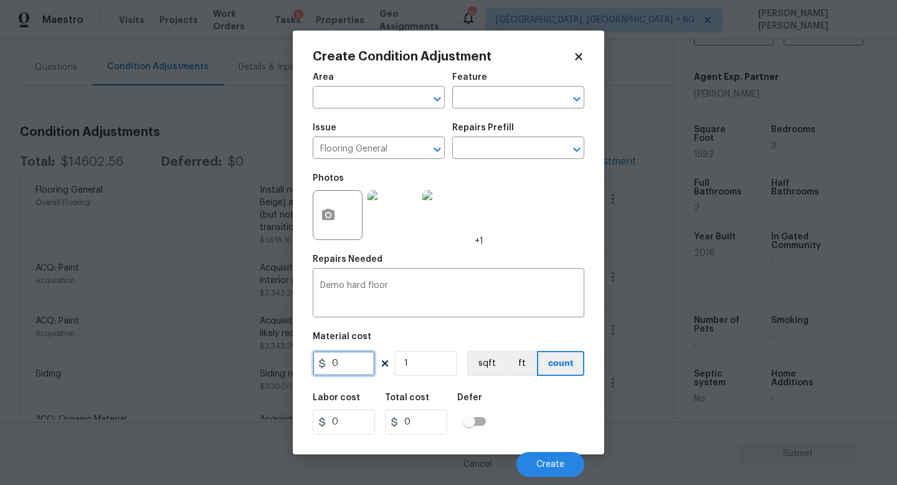
drag, startPoint x: 353, startPoint y: 372, endPoint x: 317, endPoint y: 369, distance: 36.2
click at [317, 369] on input "0" at bounding box center [344, 363] width 62 height 25
type input "500"
click at [551, 417] on div "Labor cost 0 Total cost 500 Defer" at bounding box center [449, 413] width 272 height 56
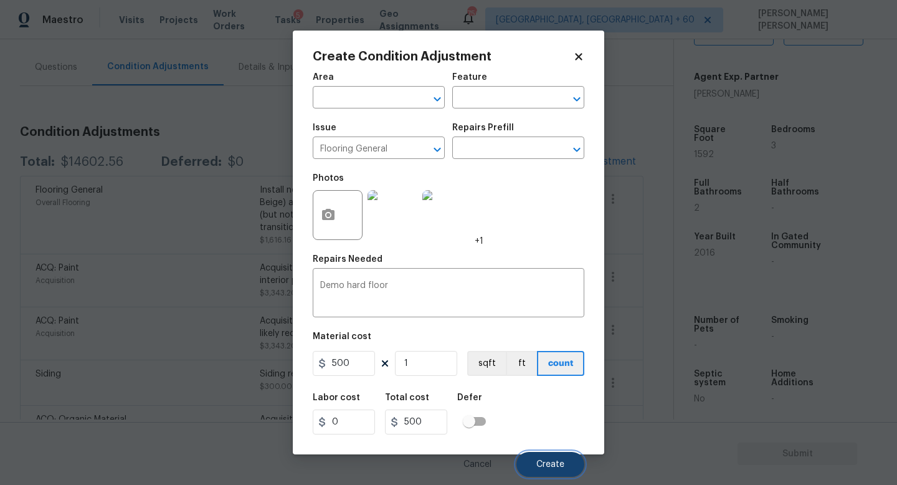
click at [541, 456] on button "Create" at bounding box center [550, 464] width 68 height 25
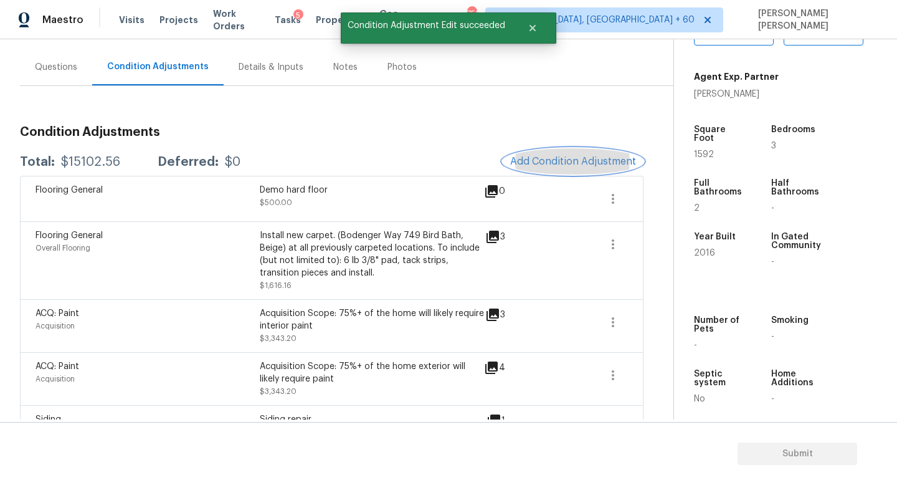
click at [549, 158] on span "Add Condition Adjustment" at bounding box center [573, 161] width 126 height 11
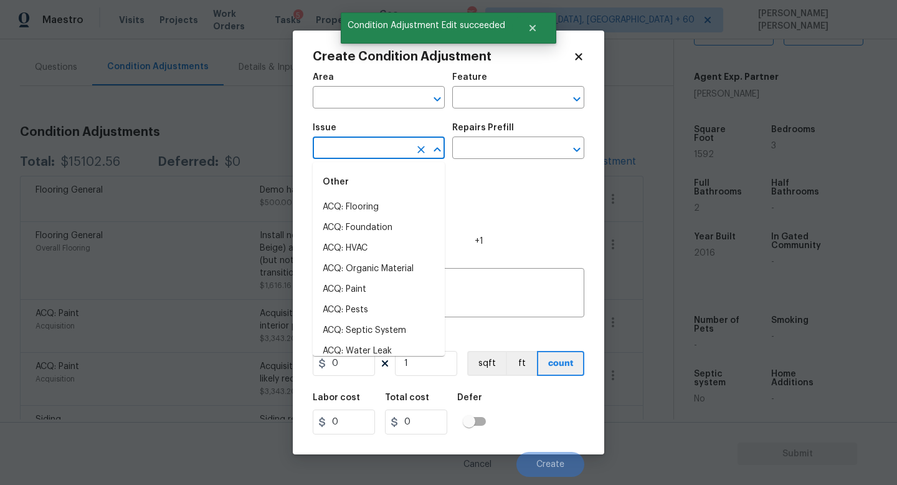
click at [366, 156] on input "text" at bounding box center [361, 149] width 97 height 19
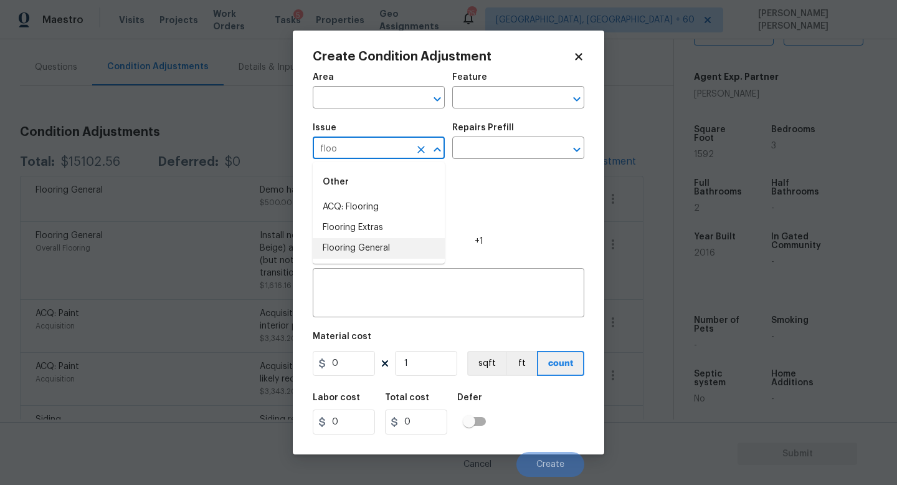
click at [393, 244] on li "Flooring General" at bounding box center [379, 248] width 132 height 21
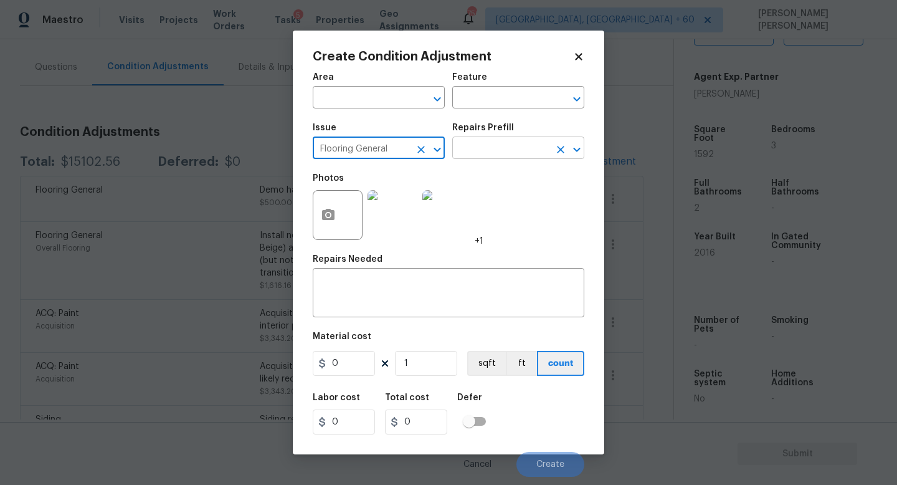
type input "Flooring General"
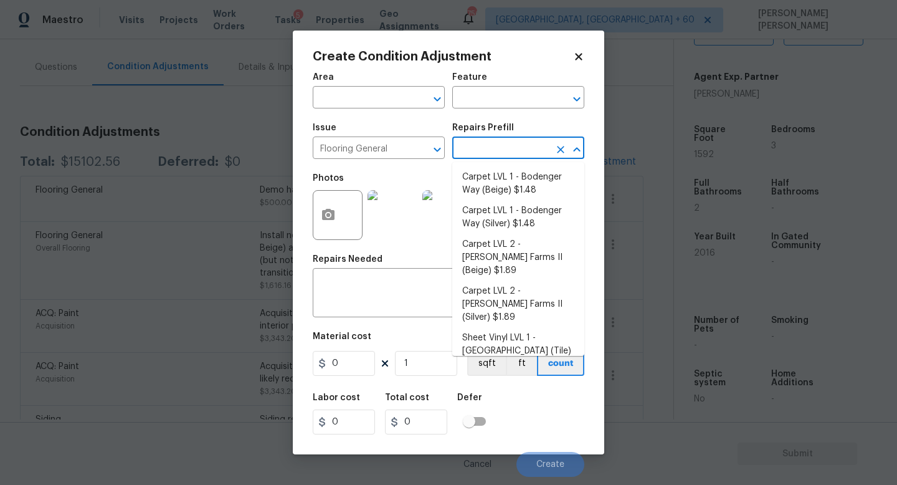
click at [489, 148] on input "text" at bounding box center [500, 149] width 97 height 19
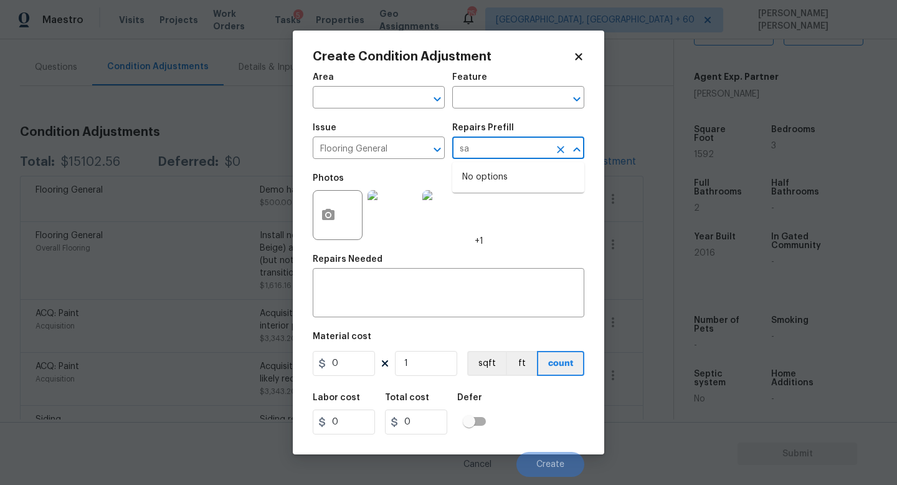
type input "san"
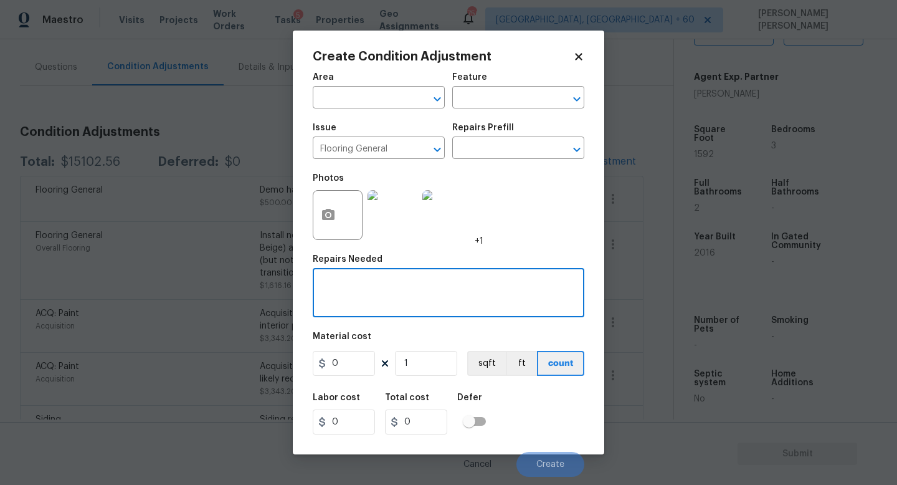
click at [349, 306] on textarea at bounding box center [448, 294] width 257 height 26
type textarea "Replace hard floor"
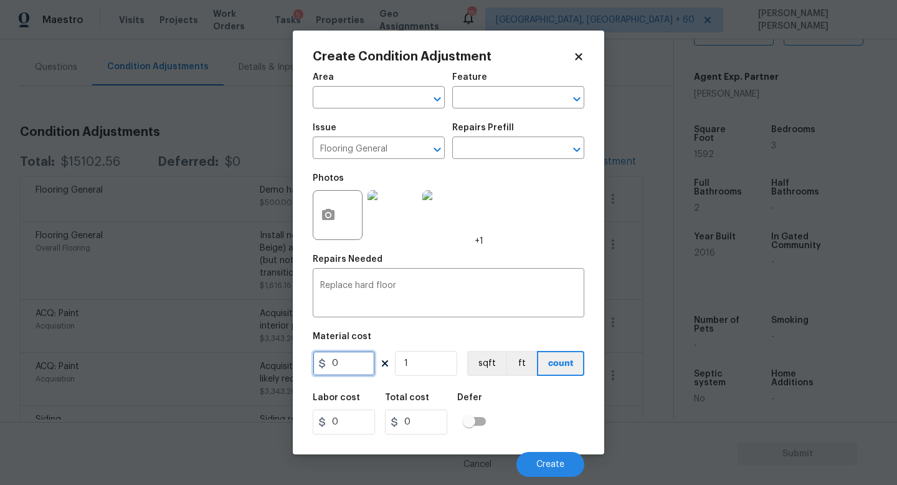
drag, startPoint x: 358, startPoint y: 364, endPoint x: 254, endPoint y: 358, distance: 104.2
click at [310, 364] on div "Create Condition Adjustment Area ​ Feature ​ Issue Flooring General ​ Repairs P…" at bounding box center [448, 242] width 311 height 423
type input "5"
click at [439, 373] on input "1" at bounding box center [426, 363] width 62 height 25
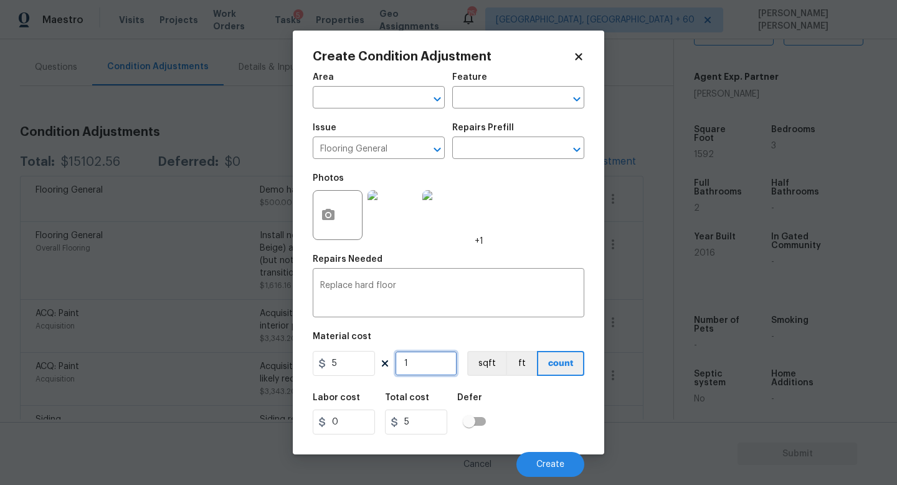
type input "0"
type input "5"
type input "25"
type input "50"
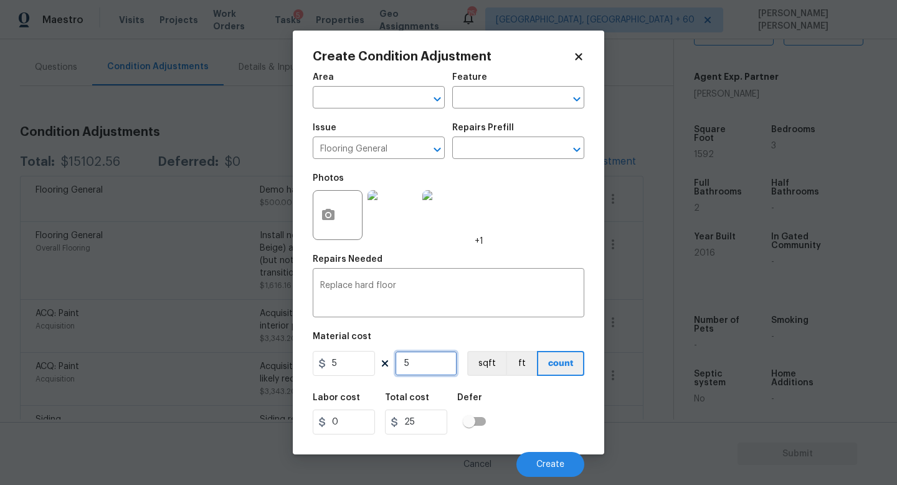
type input "250"
type input "500"
type input "2500"
type input "500"
click at [544, 415] on div "Labor cost 0 Total cost 2500 Defer" at bounding box center [449, 413] width 272 height 56
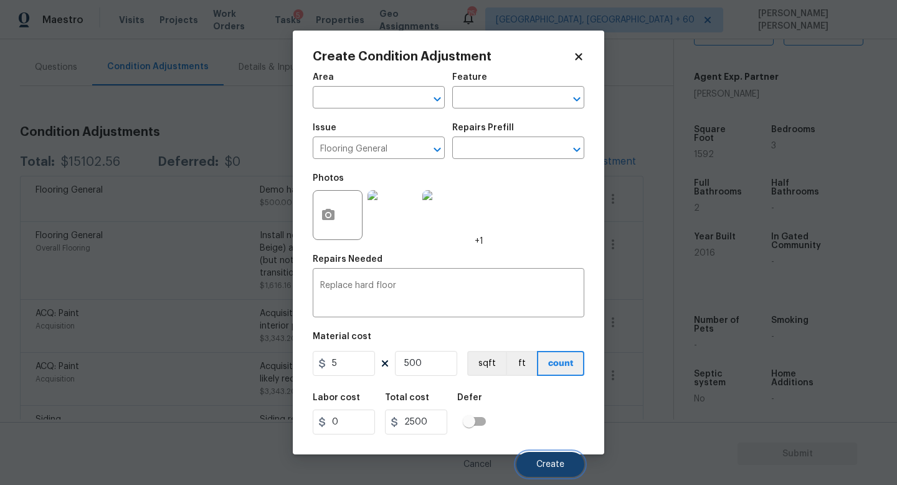
click at [547, 462] on span "Create" at bounding box center [550, 464] width 28 height 9
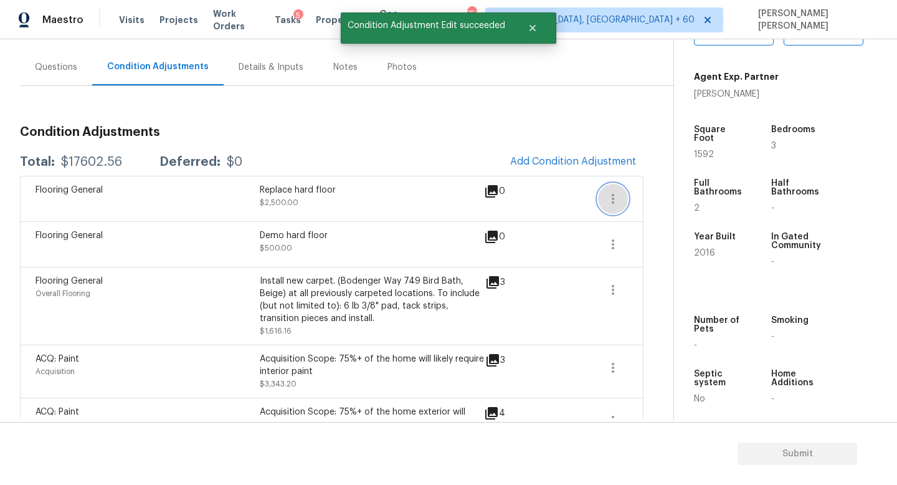
click at [612, 194] on icon "button" at bounding box center [613, 199] width 2 height 10
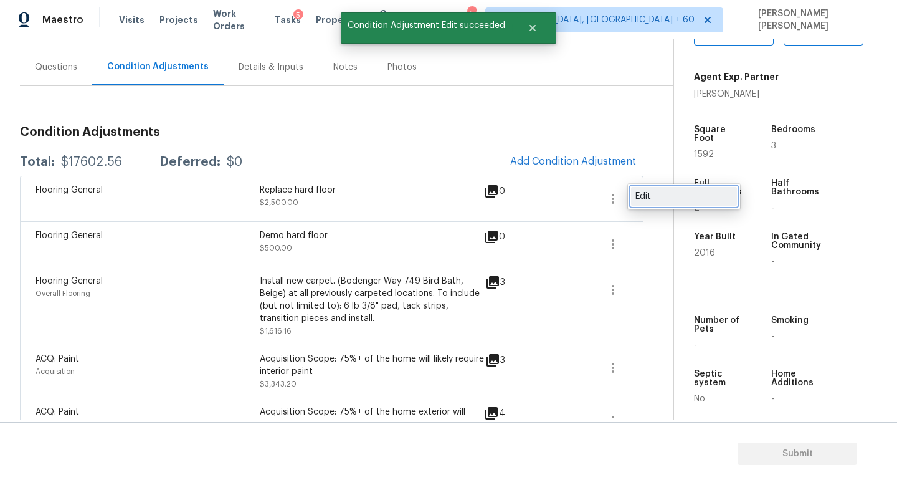
click at [662, 187] on link "Edit" at bounding box center [684, 196] width 106 height 19
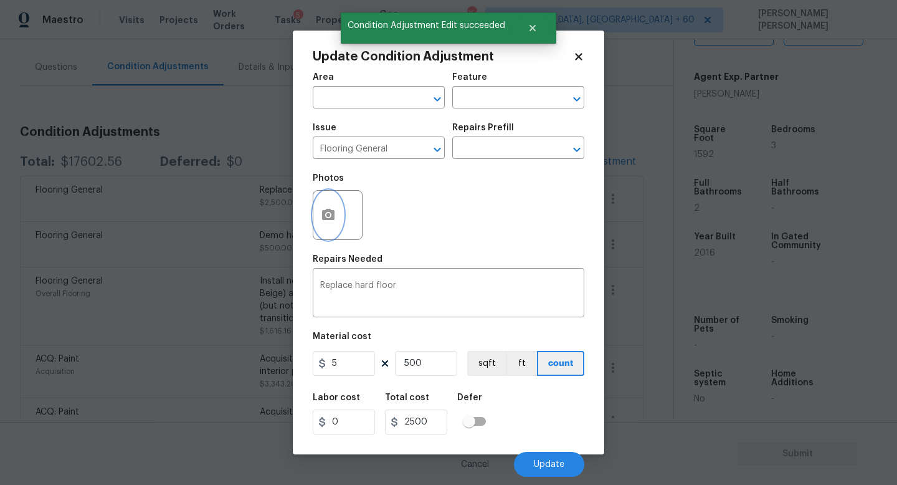
click at [323, 218] on icon "button" at bounding box center [328, 214] width 12 height 11
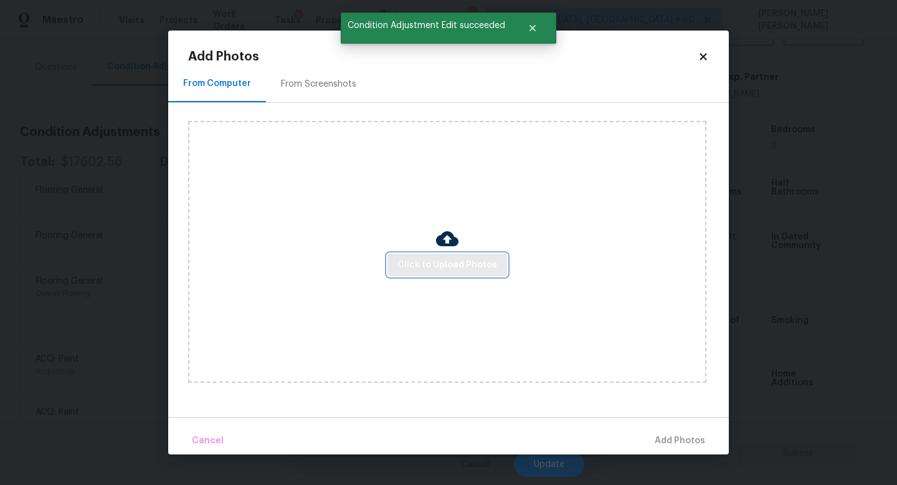
click at [414, 259] on span "Click to Upload Photos" at bounding box center [447, 265] width 100 height 16
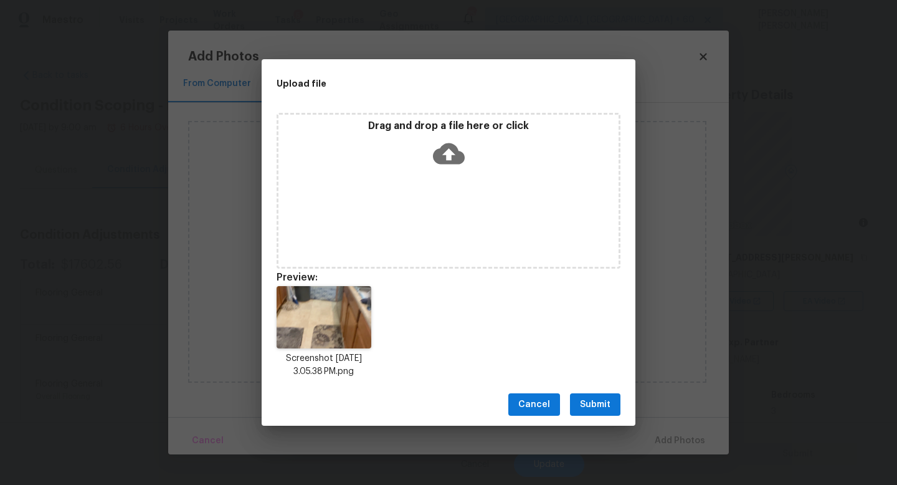
scroll to position [265, 0]
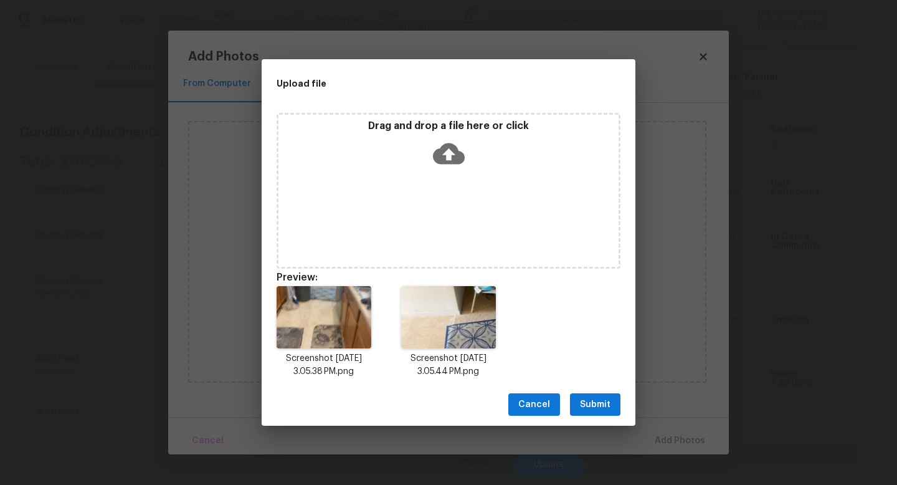
click at [602, 409] on span "Submit" at bounding box center [595, 405] width 31 height 16
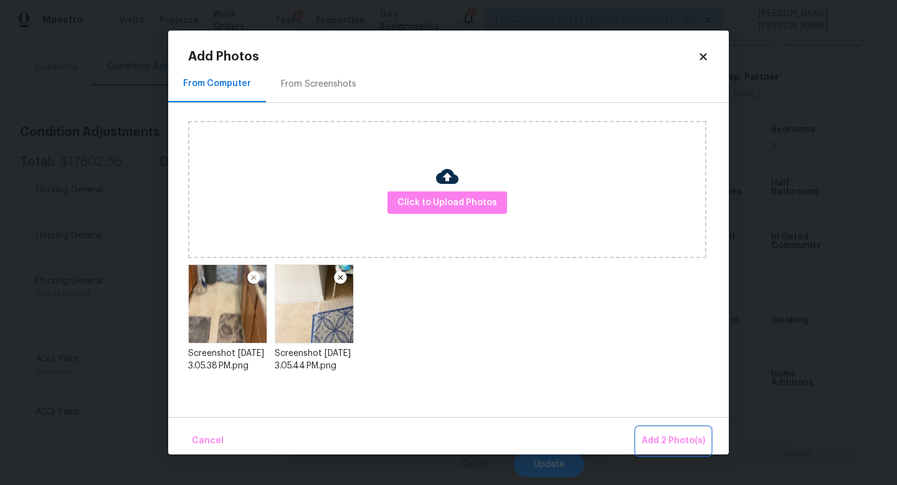
click at [654, 432] on button "Add 2 Photo(s)" at bounding box center [672, 440] width 73 height 27
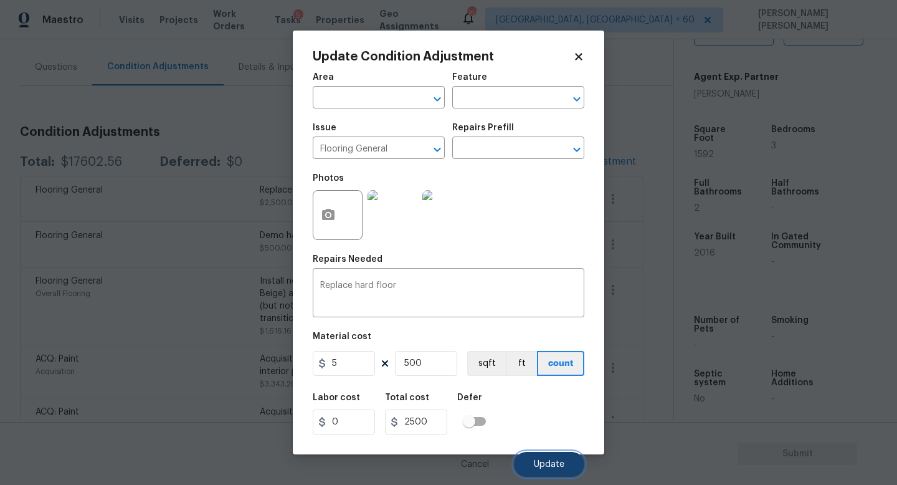
click at [546, 464] on span "Update" at bounding box center [549, 464] width 31 height 9
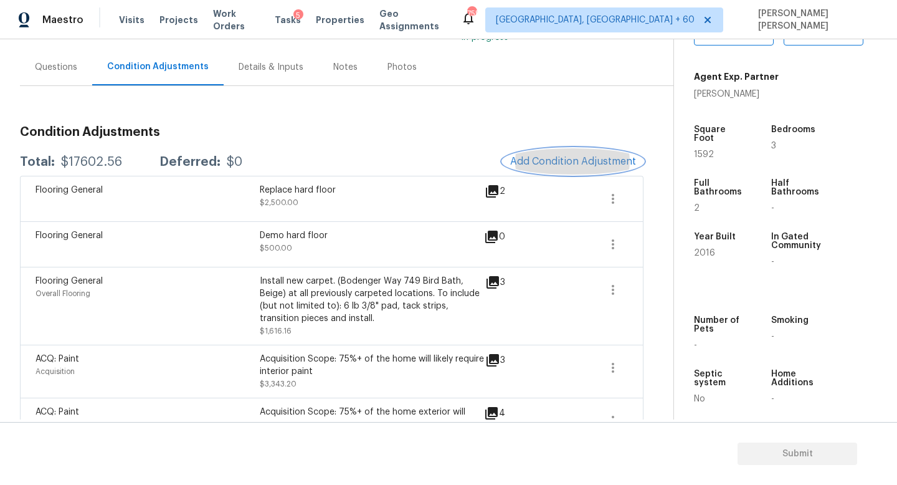
click at [565, 167] on button "Add Condition Adjustment" at bounding box center [573, 161] width 141 height 26
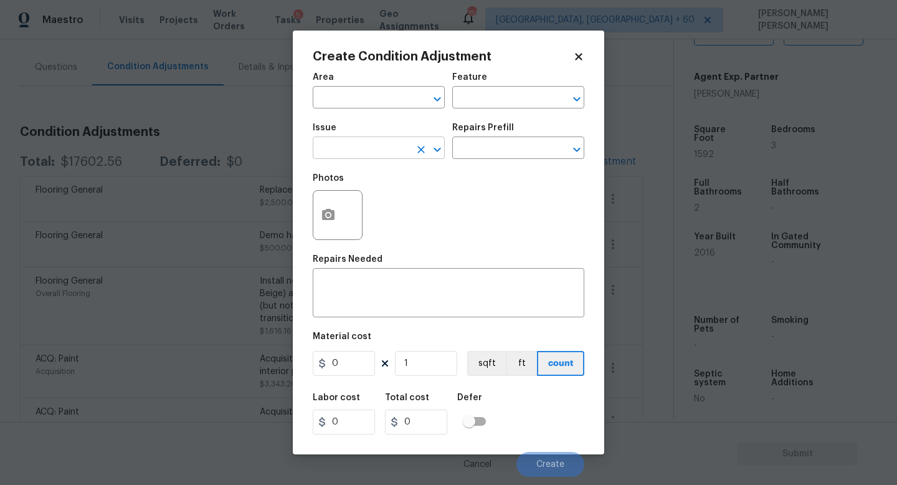
click at [346, 144] on input "text" at bounding box center [361, 149] width 97 height 19
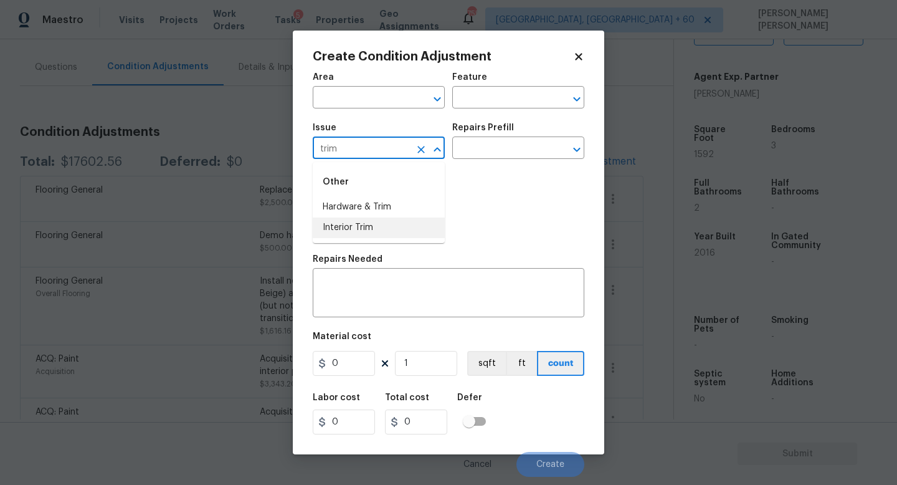
click at [371, 230] on li "Interior Trim" at bounding box center [379, 227] width 132 height 21
type input "Interior Trim"
click at [376, 288] on textarea at bounding box center [448, 294] width 257 height 26
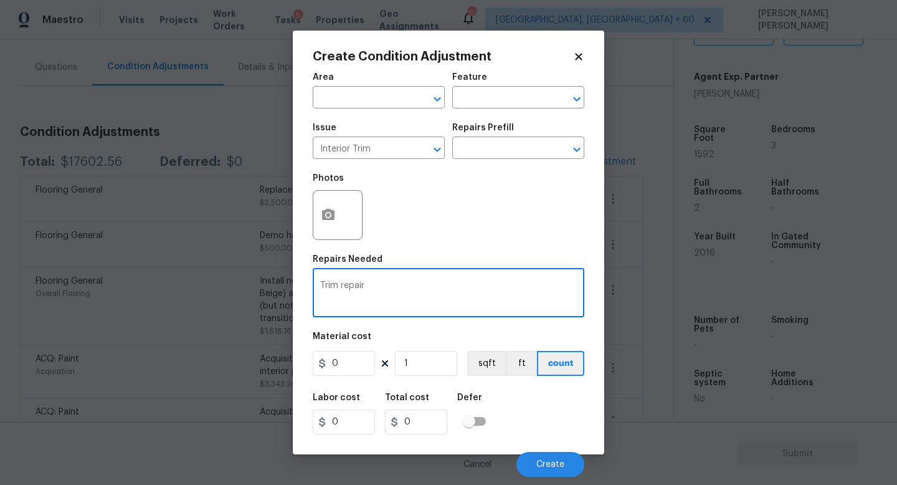
type textarea "Trim repair"
drag, startPoint x: 354, startPoint y: 361, endPoint x: 98, endPoint y: 361, distance: 256.0
click at [98, 361] on div "Create Condition Adjustment Area ​ Feature ​ Issue Interior Trim ​ Repairs Pref…" at bounding box center [448, 242] width 897 height 485
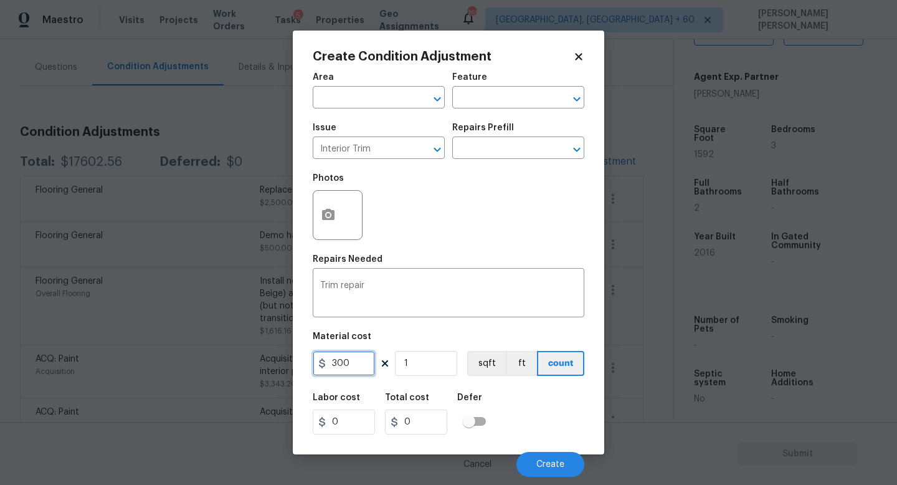
type input "300"
drag, startPoint x: 365, startPoint y: 363, endPoint x: 99, endPoint y: 363, distance: 265.9
click at [99, 363] on div "Create Condition Adjustment Area ​ Feature ​ Issue Interior Trim ​ Repairs Pref…" at bounding box center [448, 242] width 897 height 485
type input "100"
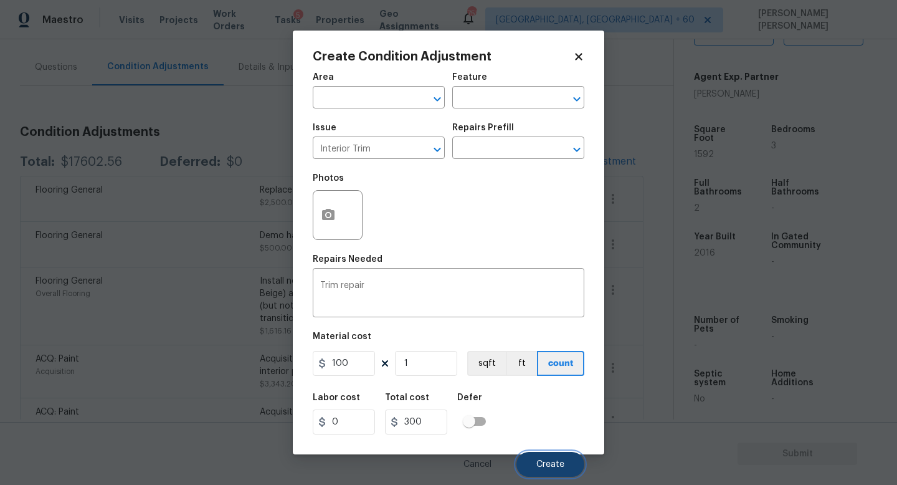
type input "100"
click at [547, 460] on span "Create" at bounding box center [550, 464] width 28 height 9
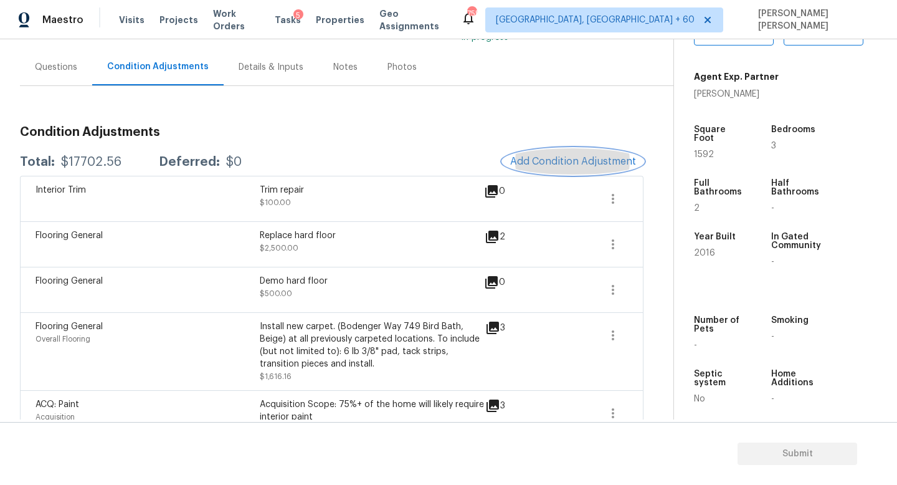
click at [536, 158] on span "Add Condition Adjustment" at bounding box center [573, 161] width 126 height 11
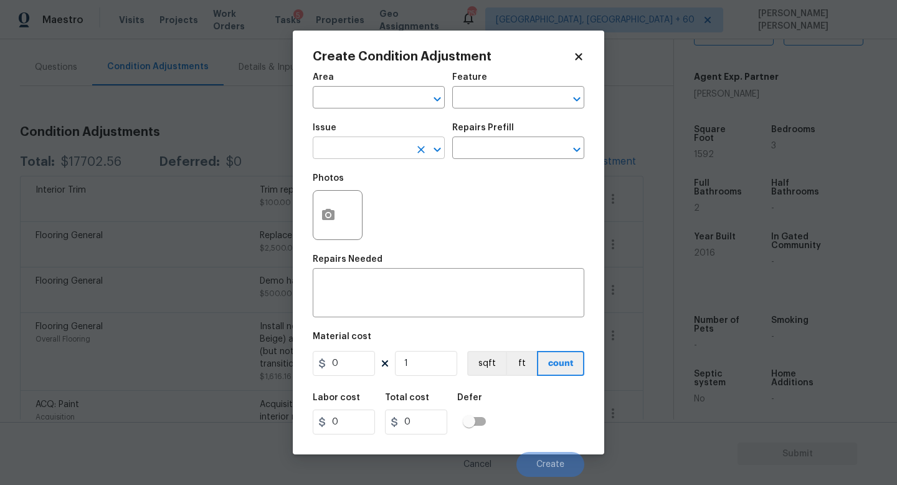
click at [390, 143] on input "text" at bounding box center [361, 149] width 97 height 19
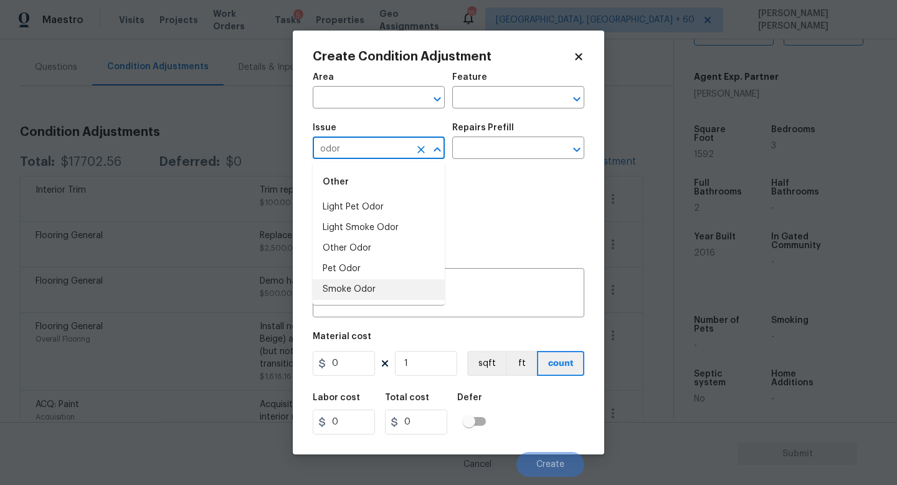
click at [367, 289] on li "Smoke Odor" at bounding box center [379, 289] width 132 height 21
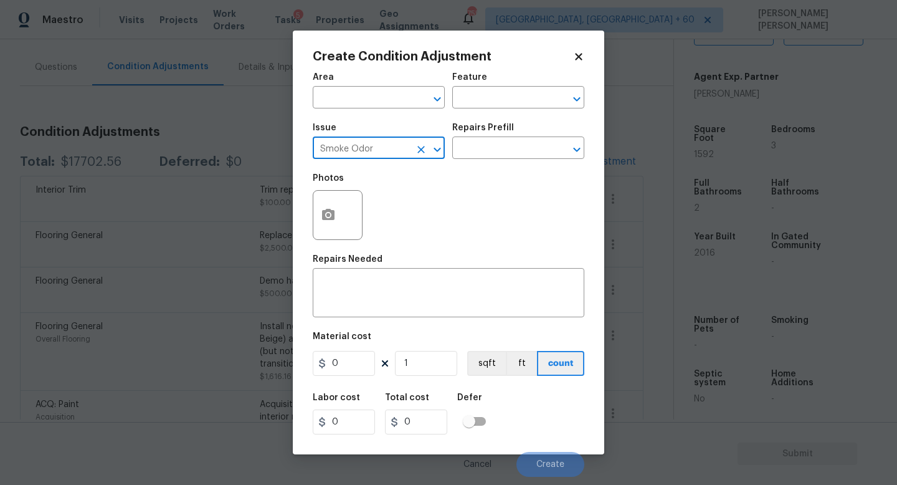
type input "Smoke Odor"
click at [460, 166] on div "Issue Smoke Odor ​ Repairs Prefill ​" at bounding box center [449, 141] width 272 height 50
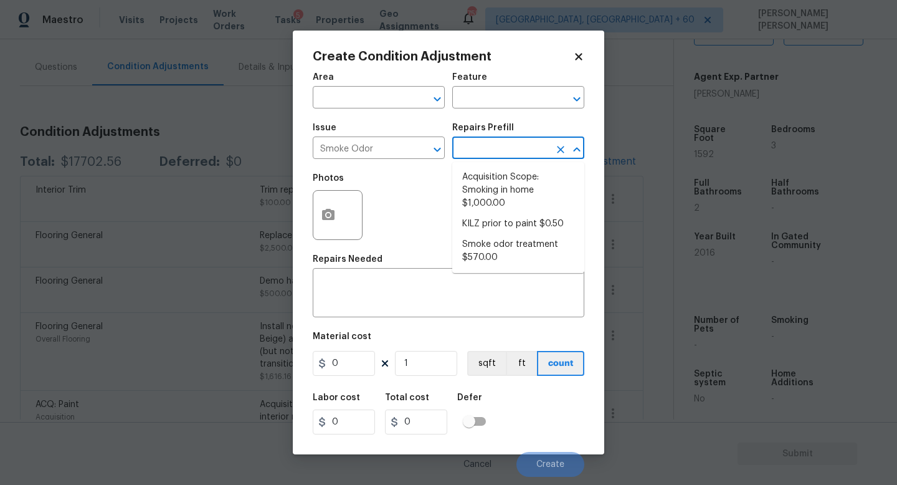
click at [479, 145] on input "text" at bounding box center [500, 149] width 97 height 19
click at [514, 217] on li "KILZ prior to paint $0.50" at bounding box center [518, 224] width 132 height 21
type textarea "Apply odor blocking kilz primer prior to paint for odor in home."
type input "0.5"
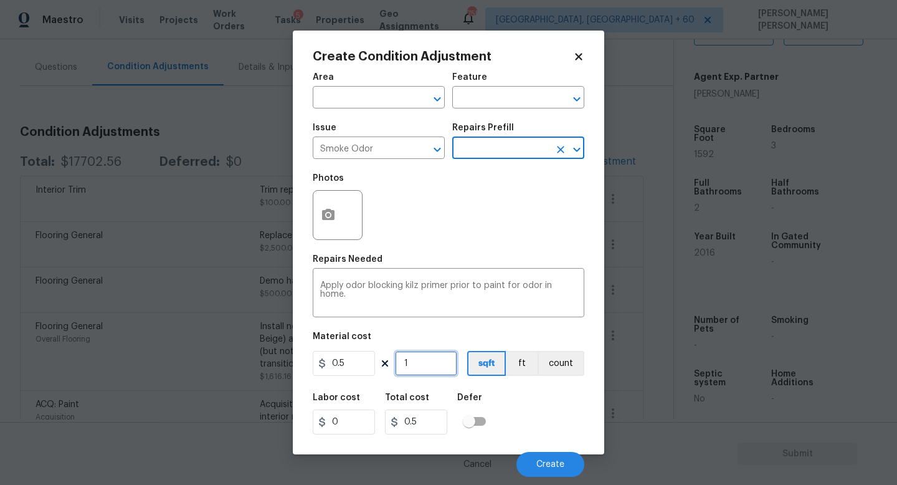
click at [428, 363] on input "1" at bounding box center [426, 363] width 62 height 25
type input "0"
type input "1"
type input "0.5"
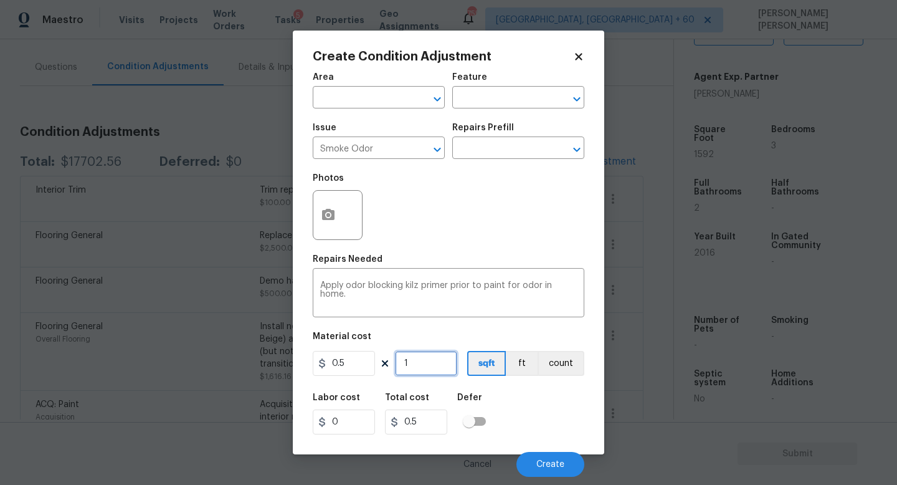
type input "15"
type input "7.5"
type input "159"
type input "79.5"
type input "1592"
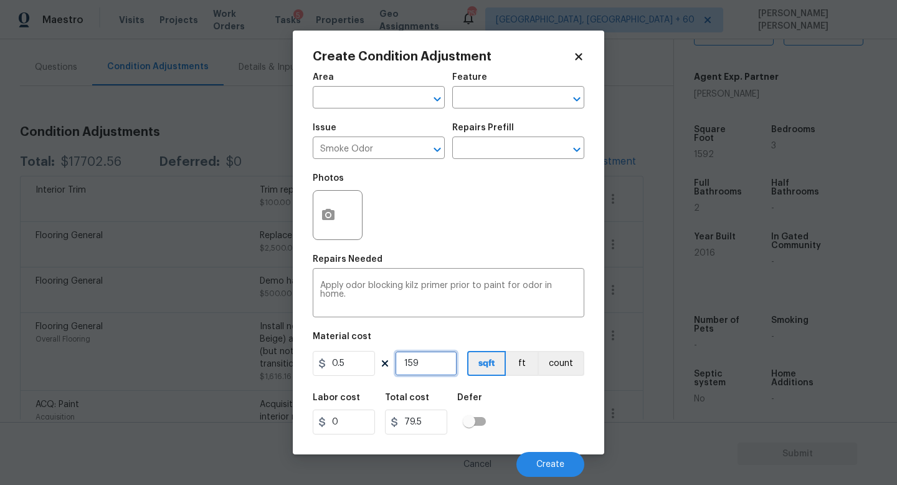
type input "796"
type input "1592"
click at [551, 463] on span "Create" at bounding box center [550, 464] width 28 height 9
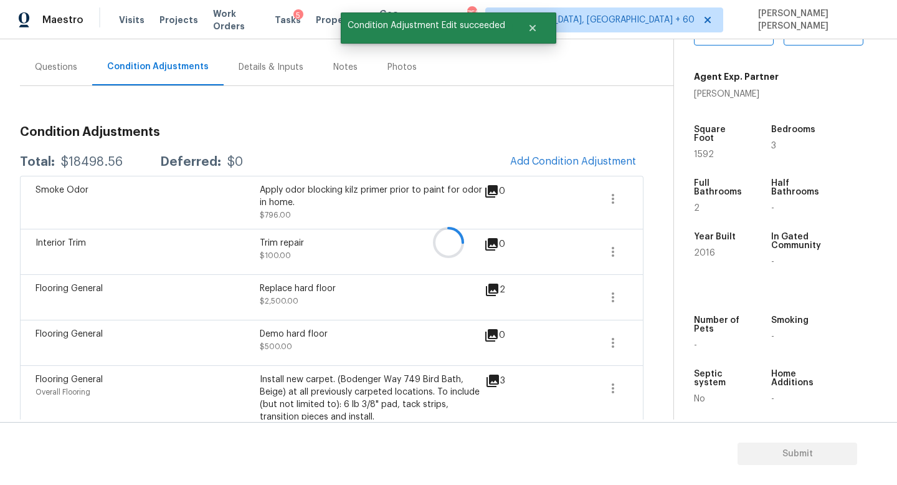
click at [589, 154] on div at bounding box center [448, 242] width 897 height 485
click at [576, 159] on span "Add Condition Adjustment" at bounding box center [573, 161] width 126 height 11
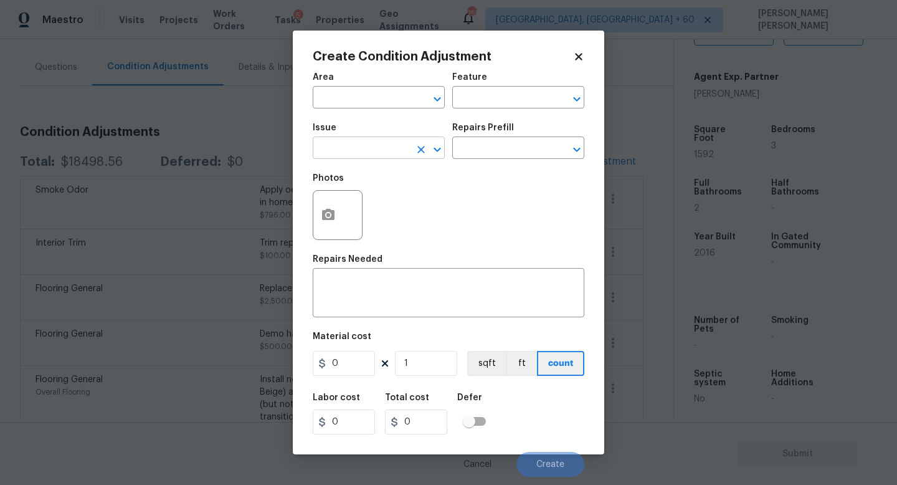
click at [343, 140] on input "text" at bounding box center [361, 149] width 97 height 19
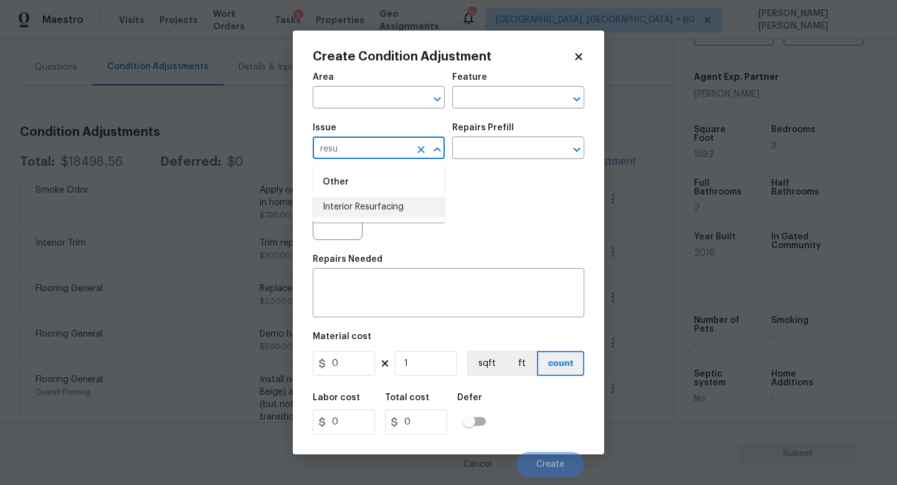
click at [382, 210] on li "Interior Resurfacing" at bounding box center [379, 207] width 132 height 21
type input "Interior Resurfacing"
click at [513, 159] on div "Issue Interior Resurfacing ​ Repairs Prefill ​" at bounding box center [449, 141] width 272 height 50
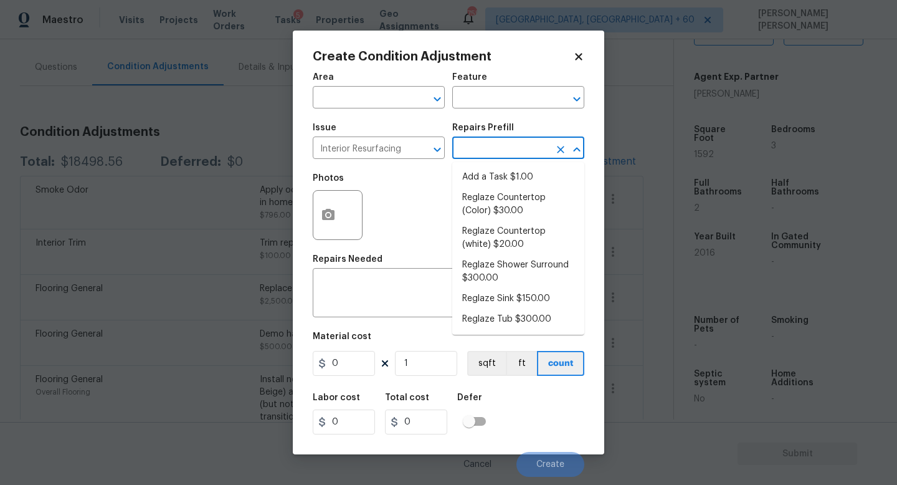
click at [513, 151] on input "text" at bounding box center [500, 149] width 97 height 19
click at [521, 310] on li "Reglaze Tub $300.00" at bounding box center [518, 319] width 132 height 21
type textarea "Prep, mask, clean and reglaze the tub (white) both on the in and outer sides. H…"
type input "300"
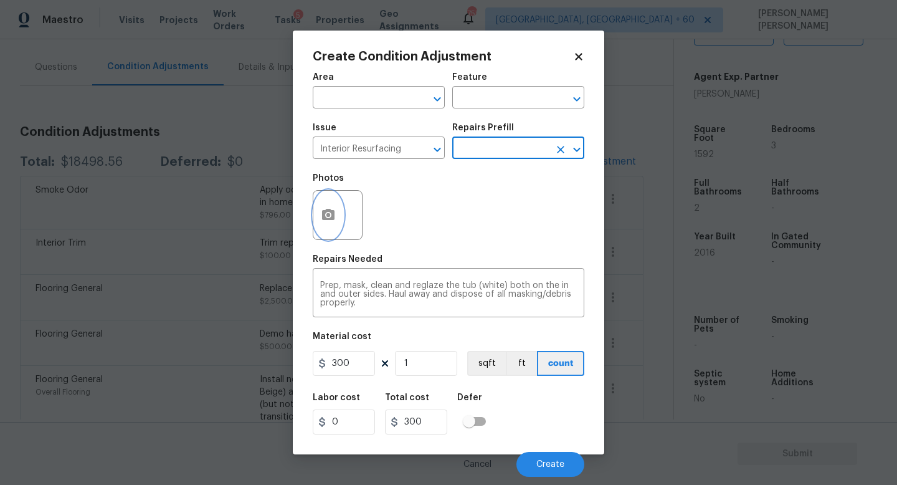
click at [321, 225] on button "button" at bounding box center [328, 215] width 30 height 49
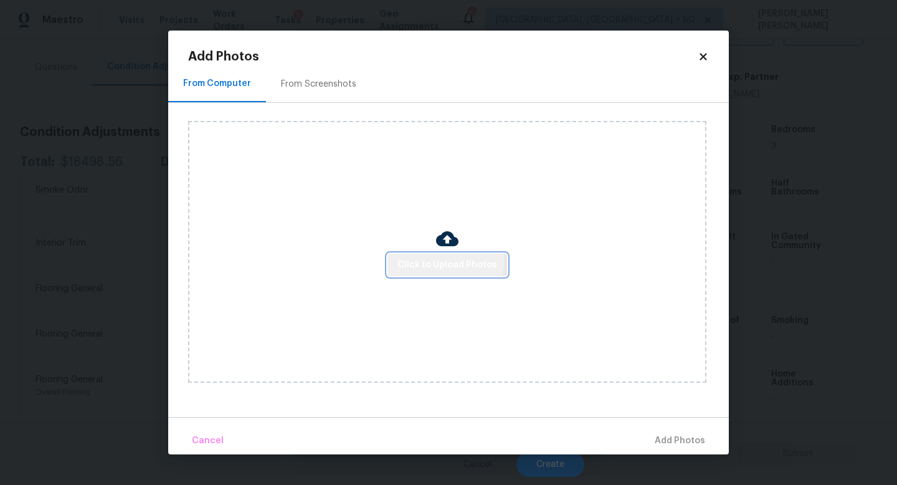
click at [414, 259] on span "Click to Upload Photos" at bounding box center [447, 265] width 100 height 16
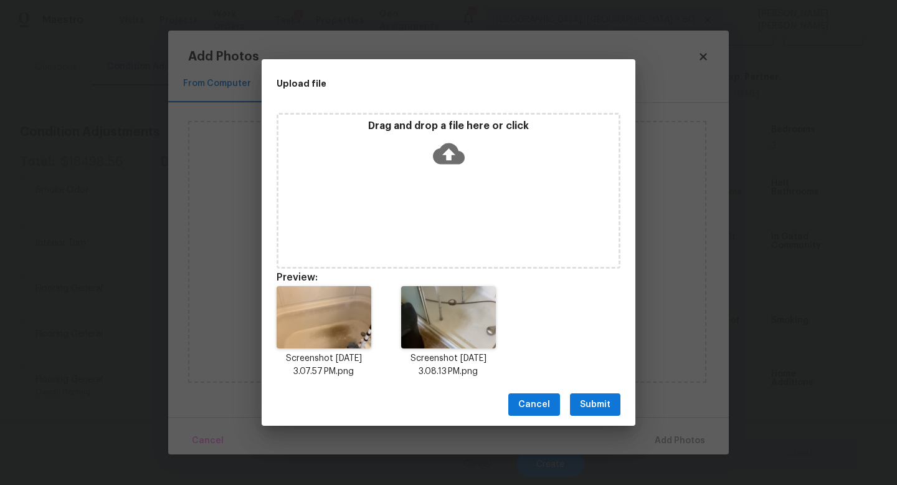
click at [597, 409] on span "Submit" at bounding box center [595, 405] width 31 height 16
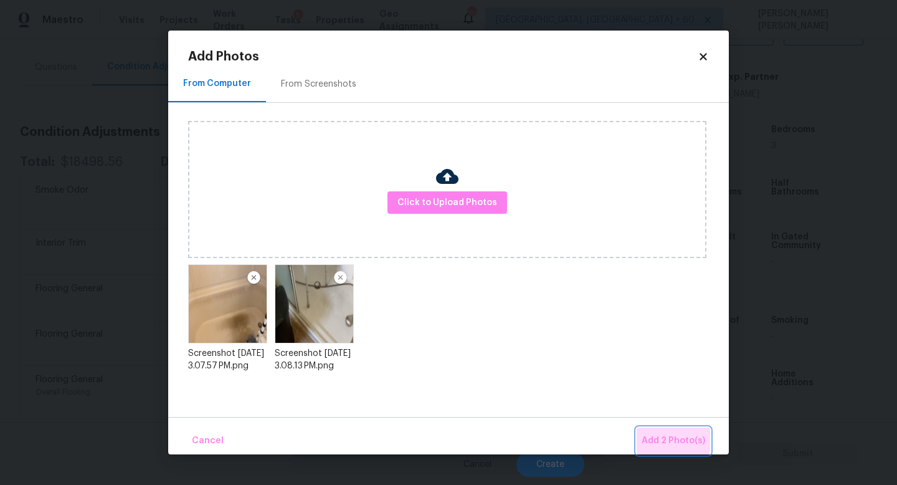
click at [663, 433] on span "Add 2 Photo(s)" at bounding box center [673, 441] width 64 height 16
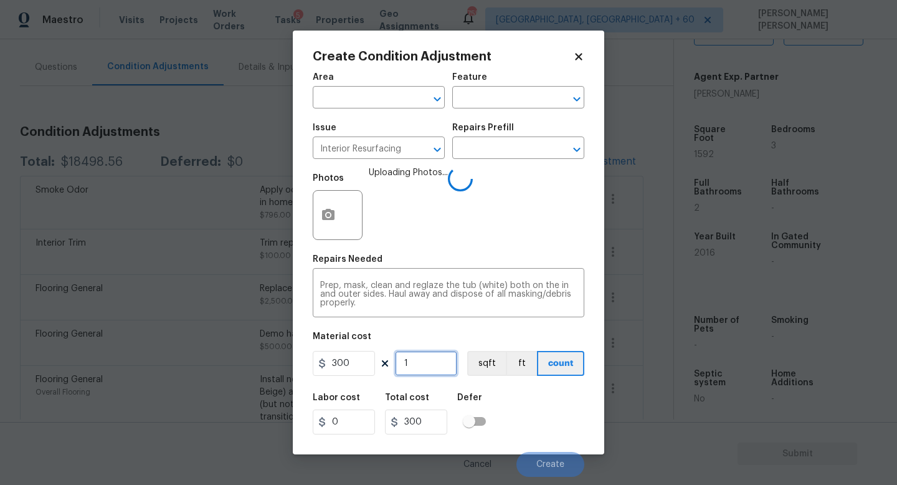
drag, startPoint x: 430, startPoint y: 359, endPoint x: 417, endPoint y: 359, distance: 12.5
click at [428, 359] on input "1" at bounding box center [426, 363] width 62 height 25
type input "0"
type input "2"
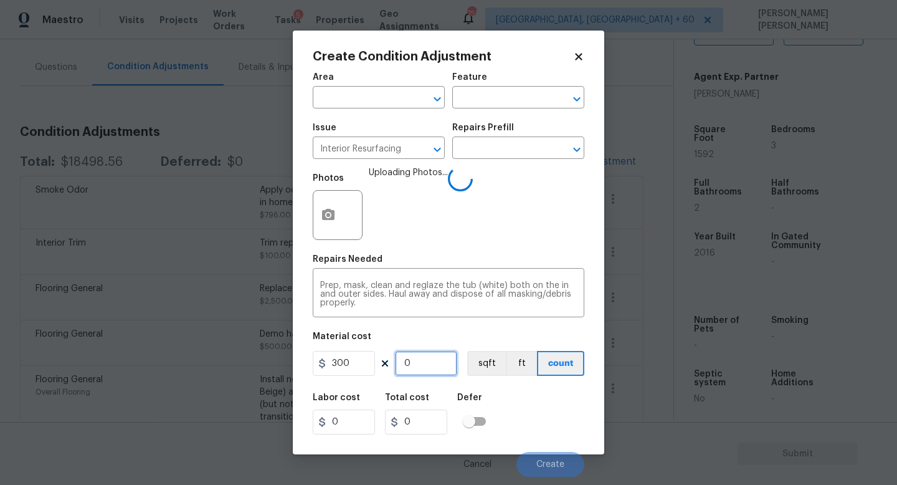
type input "600"
type input "2"
click at [532, 409] on div "Labor cost 0 Total cost 600 Defer" at bounding box center [449, 413] width 272 height 56
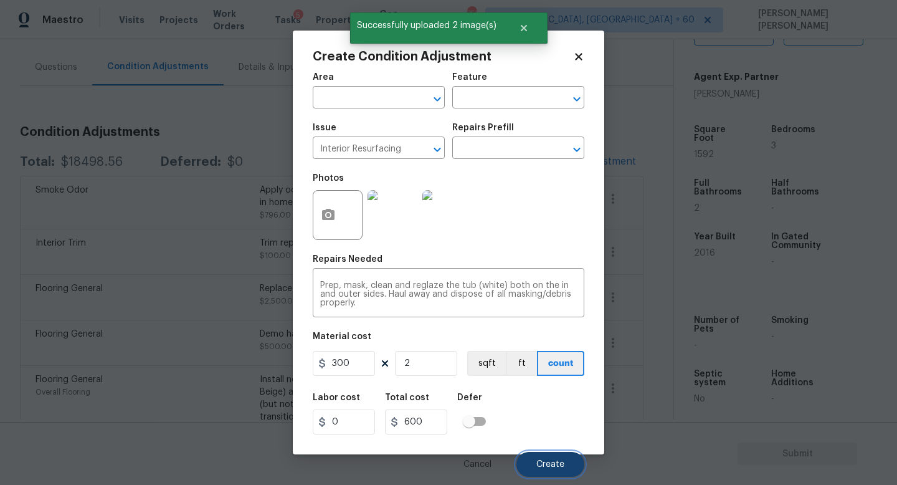
click at [558, 457] on button "Create" at bounding box center [550, 464] width 68 height 25
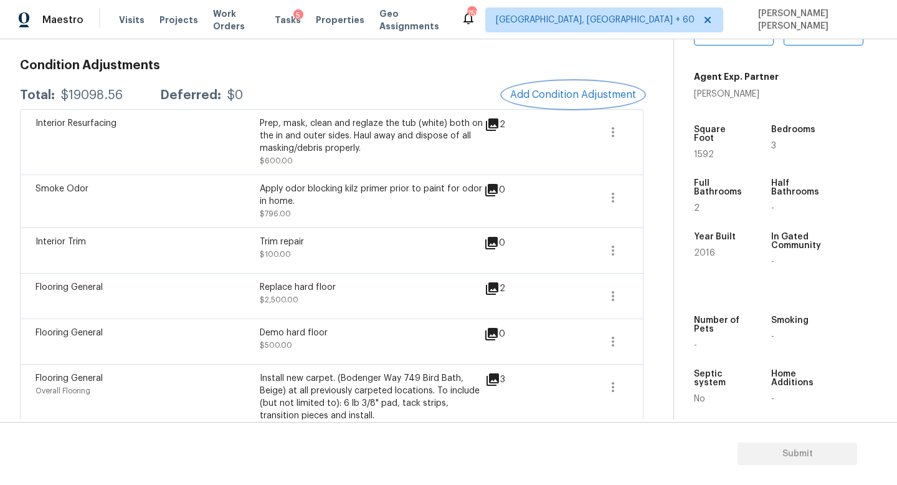
scroll to position [172, 0]
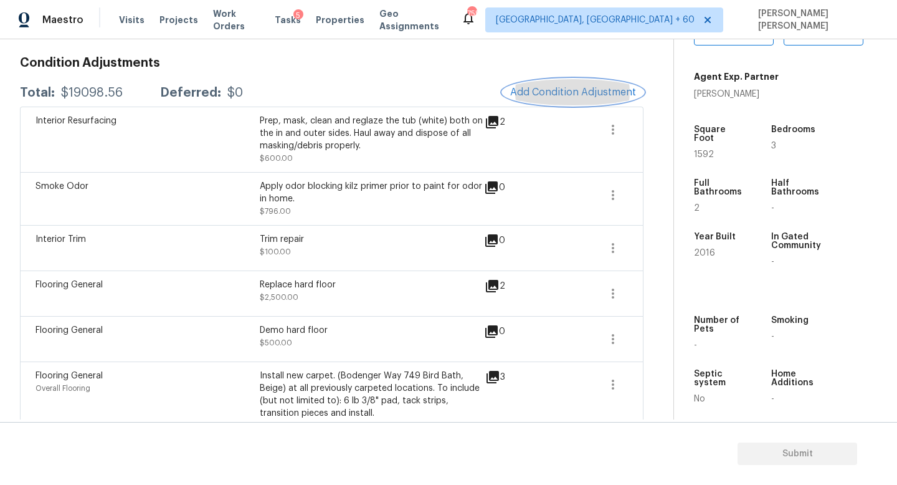
click at [533, 98] on button "Add Condition Adjustment" at bounding box center [573, 92] width 141 height 26
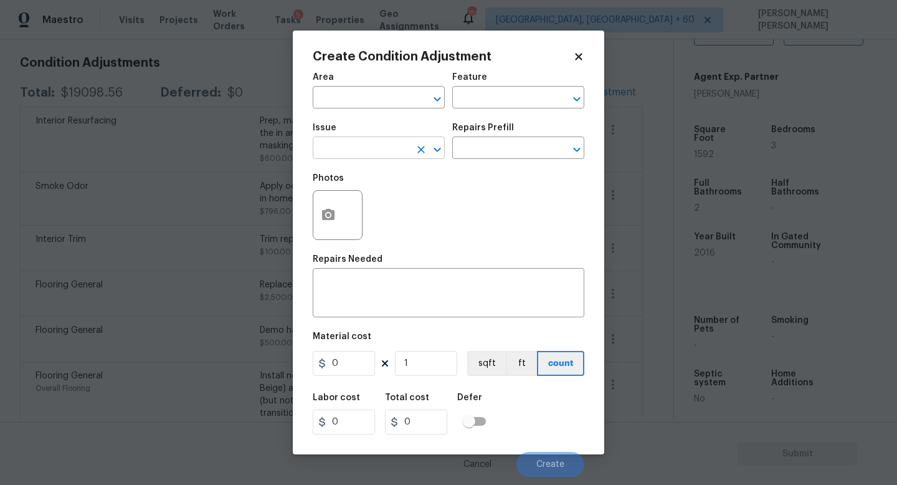
click at [370, 154] on input "text" at bounding box center [361, 149] width 97 height 19
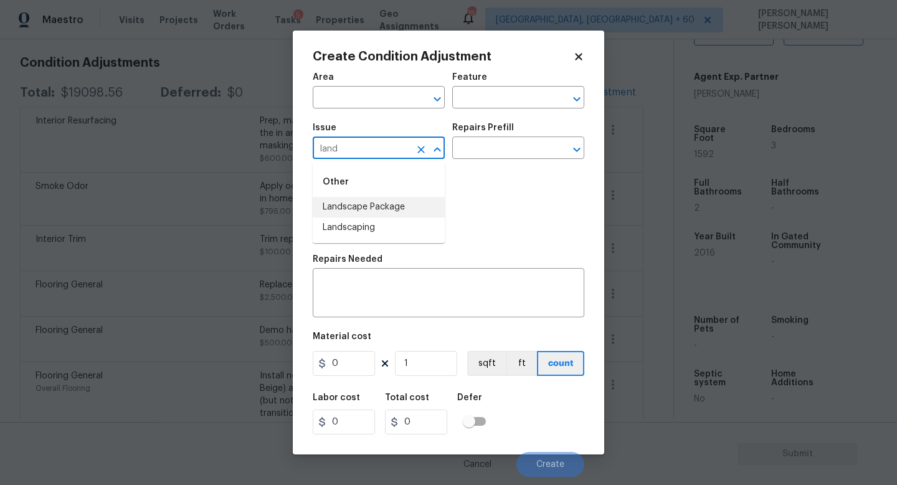
click at [373, 210] on li "Landscape Package" at bounding box center [379, 207] width 132 height 21
type input "Landscape Package"
click at [486, 148] on input "text" at bounding box center [500, 149] width 97 height 19
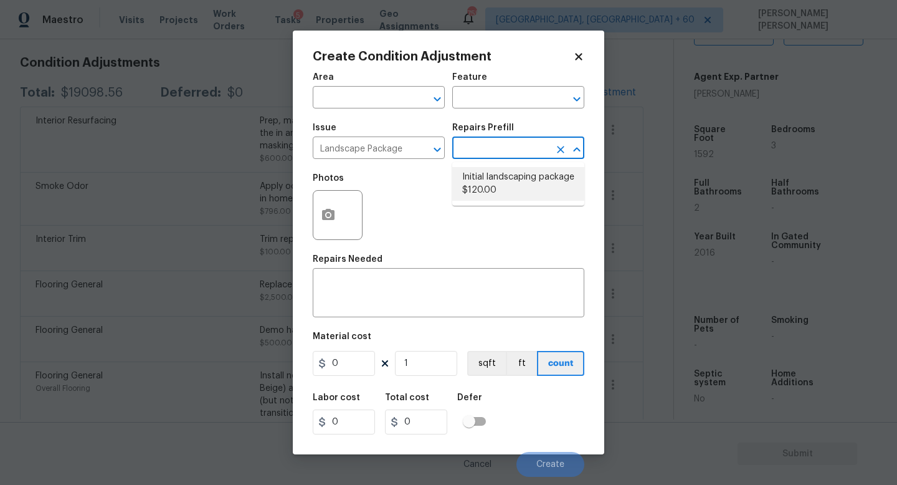
click at [519, 183] on li "Initial landscaping package $120.00" at bounding box center [518, 184] width 132 height 34
type input "Home Readiness Packages"
type textarea "Mowing of grass up to 6" in height. Mow, edge along driveways & sidewalks, trim…"
type input "120"
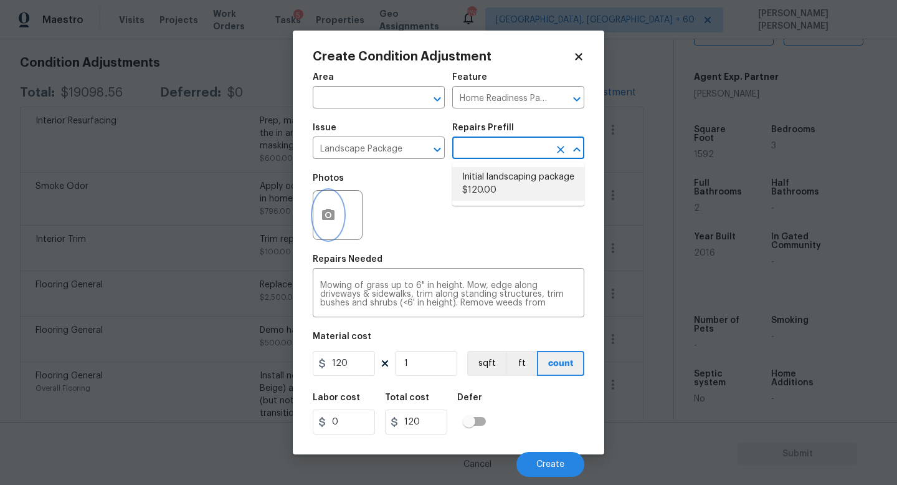
click at [325, 215] on icon "button" at bounding box center [328, 214] width 15 height 15
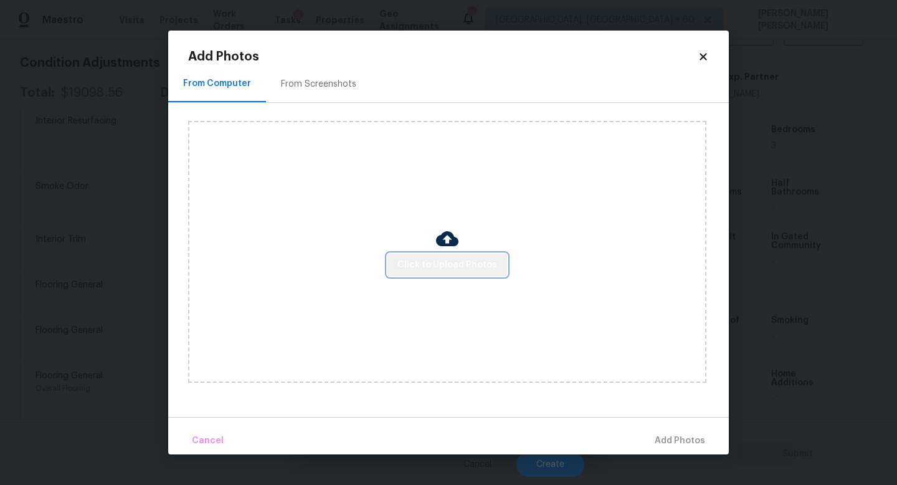
click at [484, 263] on span "Click to Upload Photos" at bounding box center [447, 265] width 100 height 16
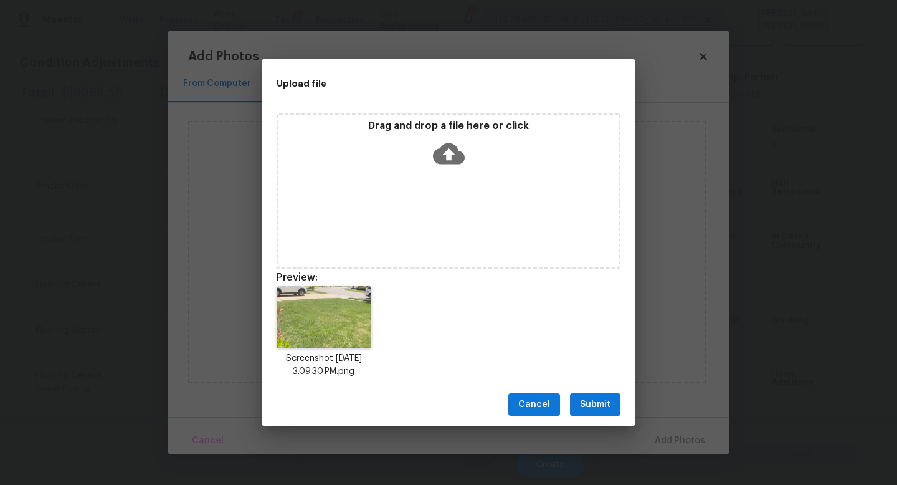
click at [602, 393] on button "Submit" at bounding box center [595, 404] width 50 height 23
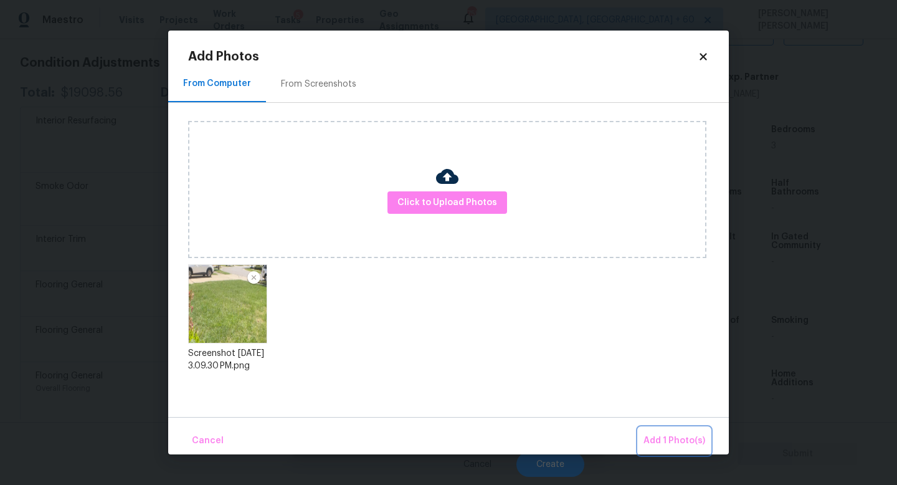
click at [661, 435] on span "Add 1 Photo(s)" at bounding box center [674, 441] width 62 height 16
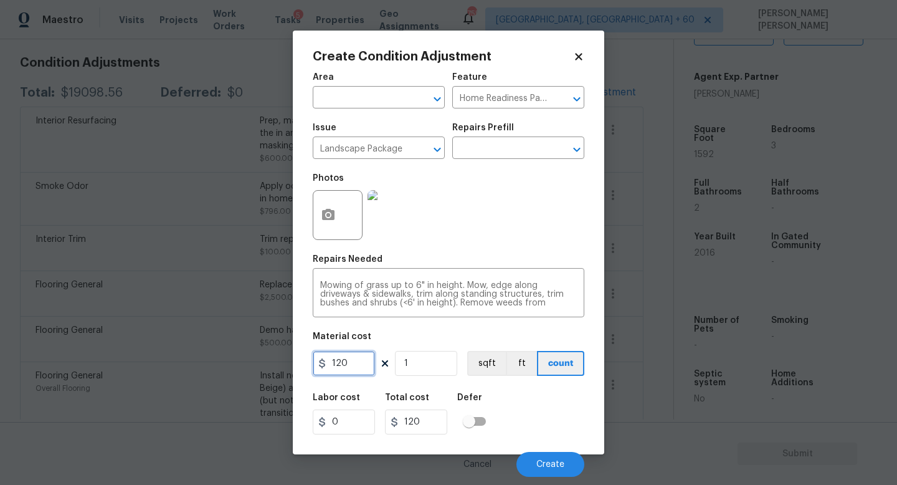
drag, startPoint x: 361, startPoint y: 369, endPoint x: 197, endPoint y: 344, distance: 166.2
click at [197, 344] on div "Create Condition Adjustment Area ​ Feature Home Readiness Packages ​ Issue Land…" at bounding box center [448, 242] width 897 height 485
type input "300"
click at [536, 423] on div "Labor cost 0 Total cost 300 Defer" at bounding box center [449, 413] width 272 height 56
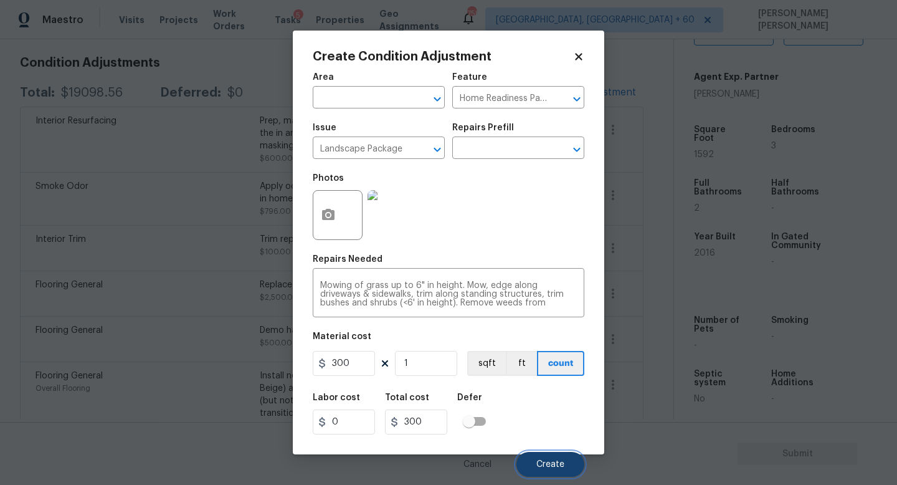
click at [538, 455] on button "Create" at bounding box center [550, 464] width 68 height 25
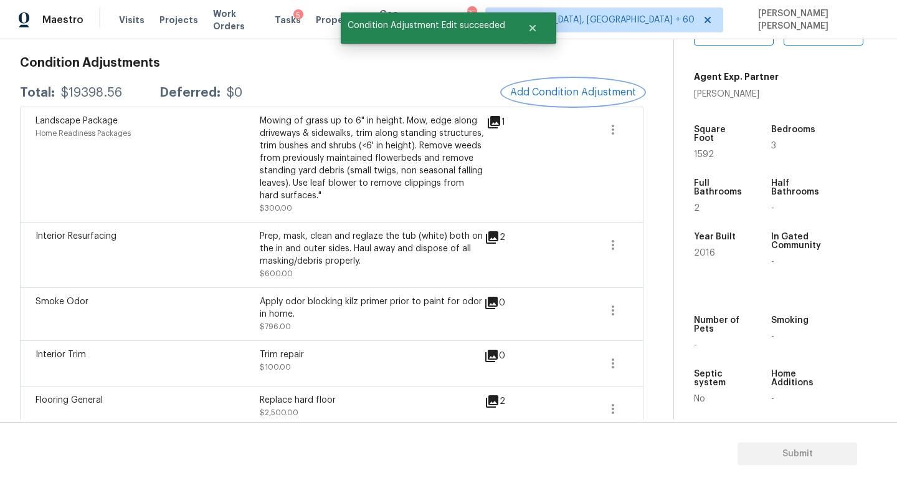
click at [554, 94] on span "Add Condition Adjustment" at bounding box center [573, 92] width 126 height 11
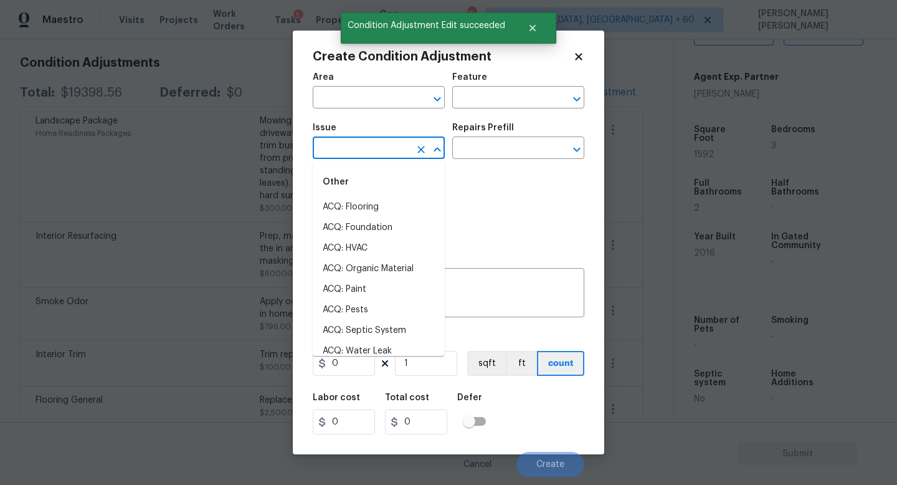
click at [377, 155] on input "text" at bounding box center [361, 149] width 97 height 19
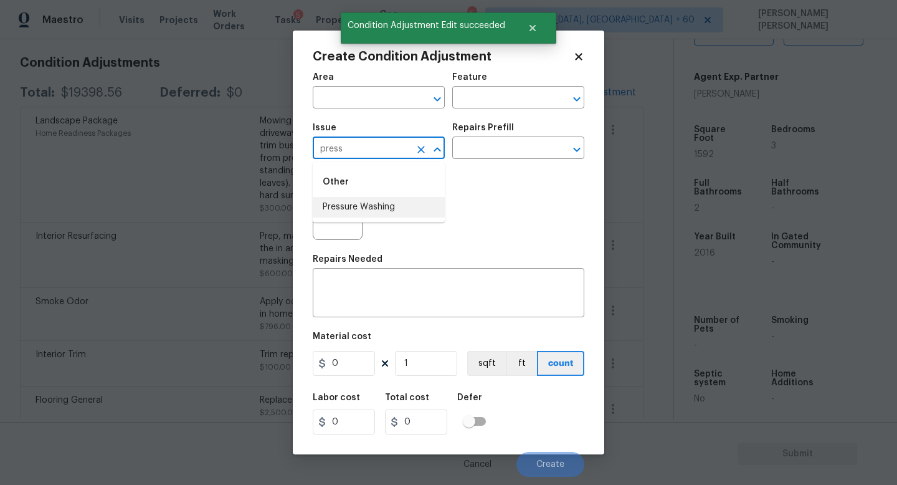
click at [366, 209] on li "Pressure Washing" at bounding box center [379, 207] width 132 height 21
type input "Pressure Washing"
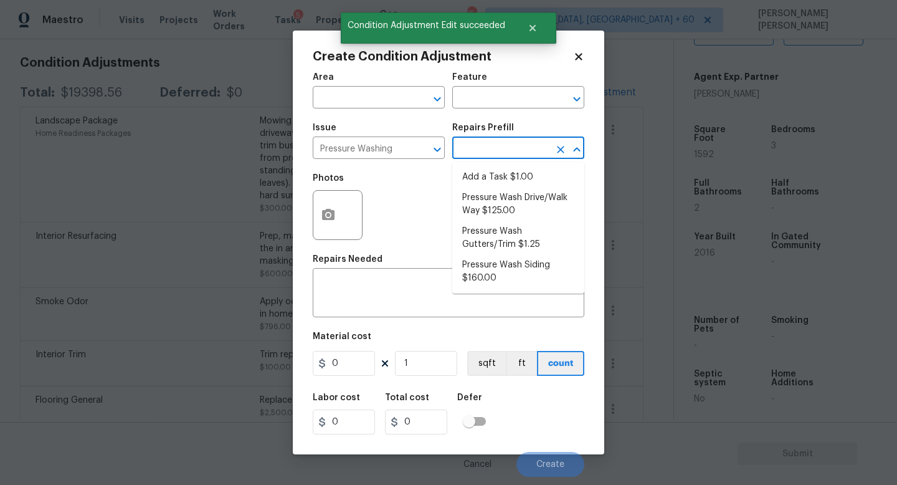
click at [470, 151] on input "text" at bounding box center [500, 149] width 97 height 19
click at [488, 192] on li "Pressure Wash Drive/Walk Way $125.00" at bounding box center [518, 204] width 132 height 34
type input "Siding"
type textarea "Pressure wash the driveways/walkways as directed by the PM. Ensure that all deb…"
type input "125"
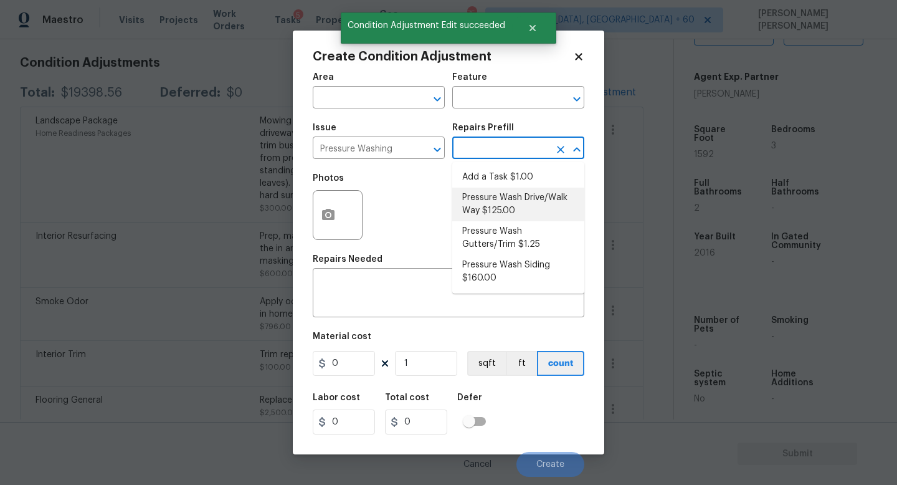
type input "125"
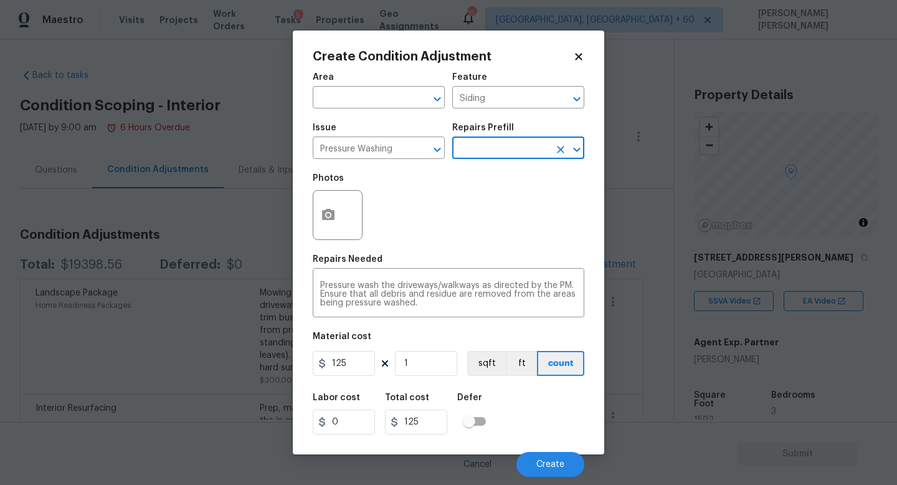
scroll to position [265, 0]
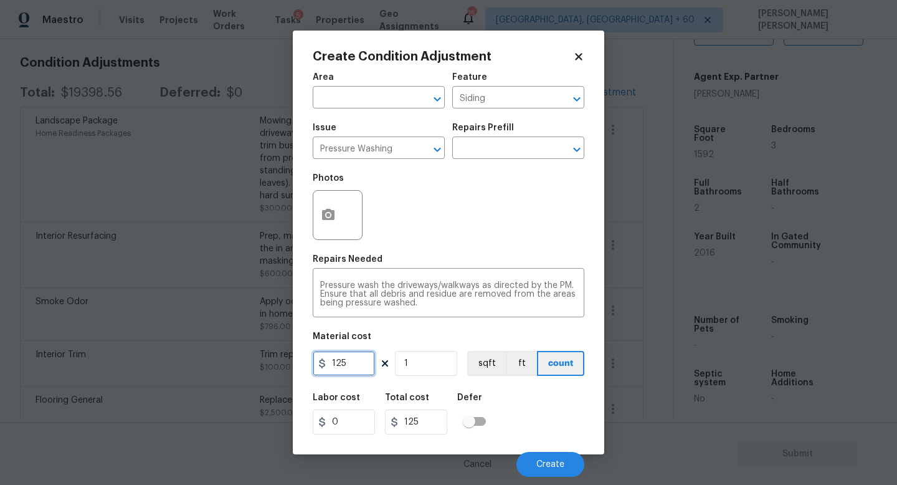
drag, startPoint x: 371, startPoint y: 362, endPoint x: 248, endPoint y: 359, distance: 122.1
click at [255, 361] on div "Create Condition Adjustment Area ​ Feature Siding ​ Issue Pressure Washing ​ Re…" at bounding box center [448, 242] width 897 height 485
type input "150"
click at [485, 199] on div "Photos" at bounding box center [449, 206] width 272 height 81
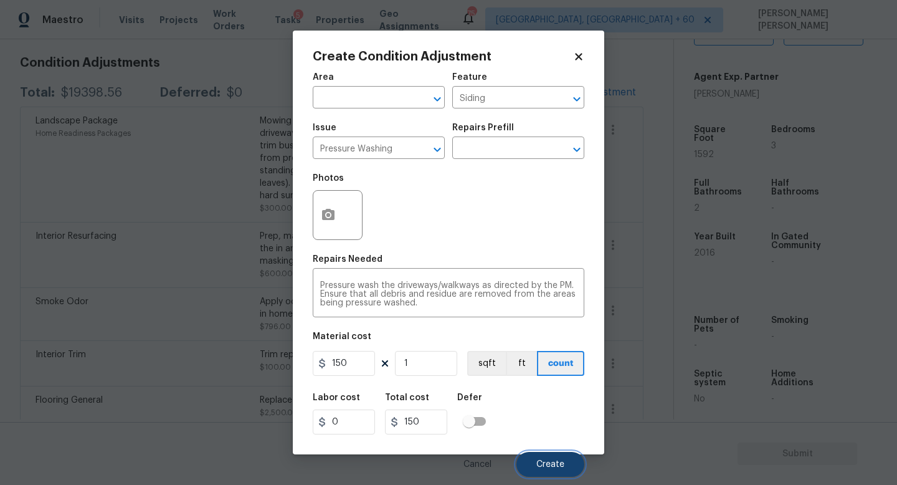
click at [548, 460] on span "Create" at bounding box center [550, 464] width 28 height 9
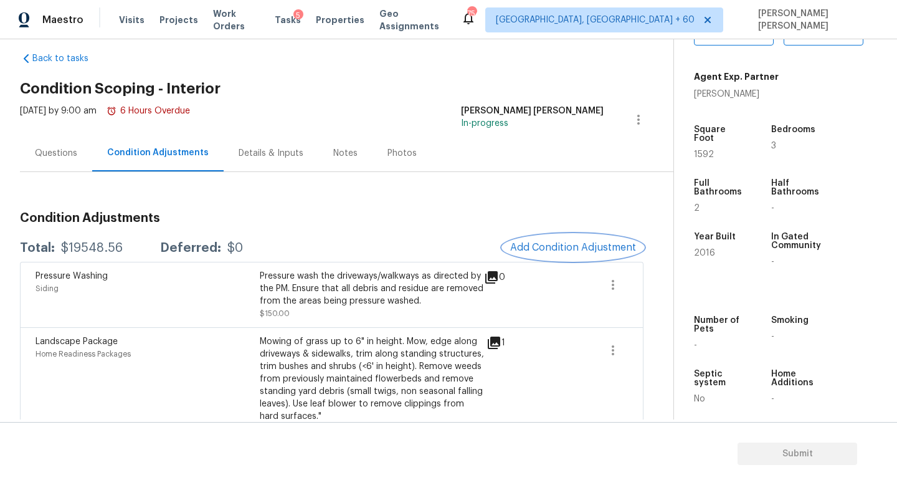
scroll to position [21, 0]
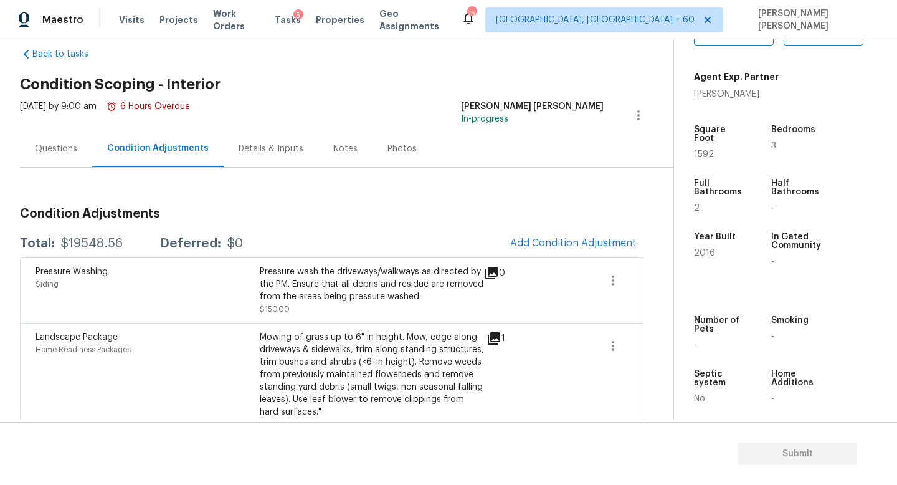
click at [82, 250] on div "Total: $19548.56 Deferred: $0 Add Condition Adjustment" at bounding box center [331, 243] width 623 height 27
copy div "$19548.56"
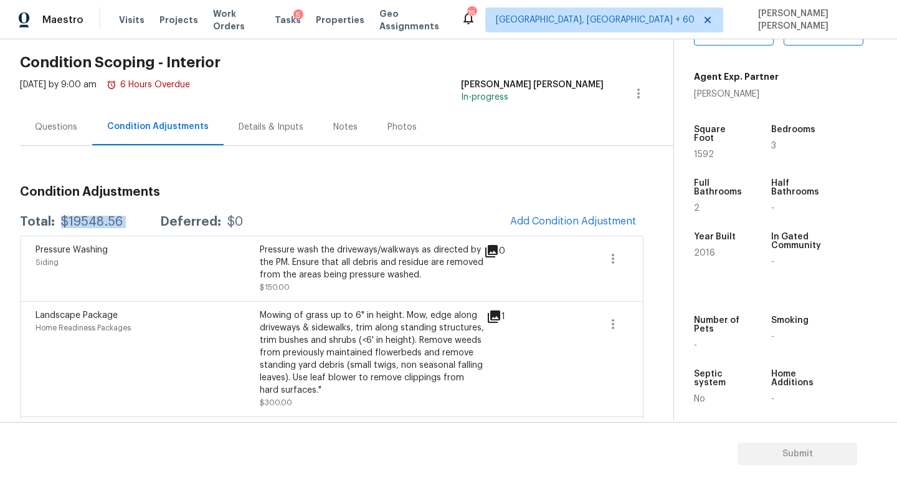
scroll to position [45, 0]
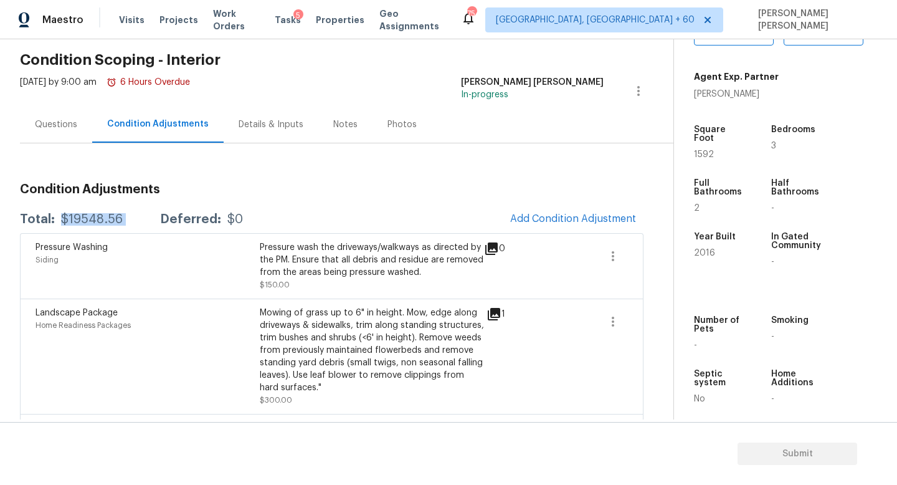
click at [328, 219] on div "Total: $19548.56 Deferred: $0 Add Condition Adjustment" at bounding box center [331, 219] width 623 height 27
click at [217, 237] on div "Pressure Washing Siding Pressure wash the driveways/walkways as directed by the…" at bounding box center [331, 265] width 623 height 65
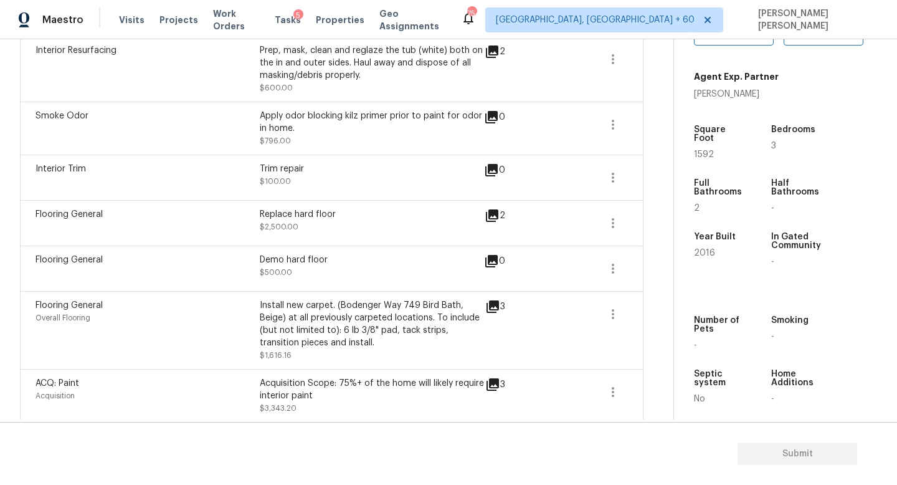
scroll to position [0, 0]
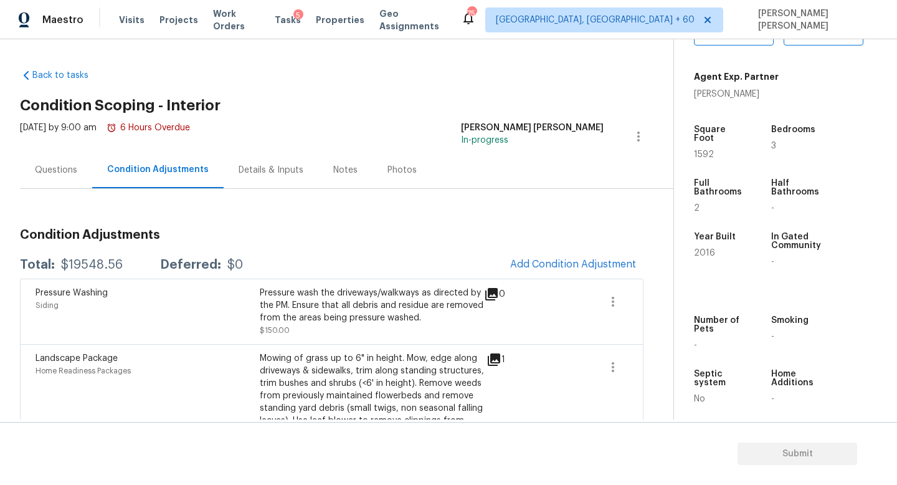
click at [45, 186] on div "Questions" at bounding box center [56, 169] width 72 height 37
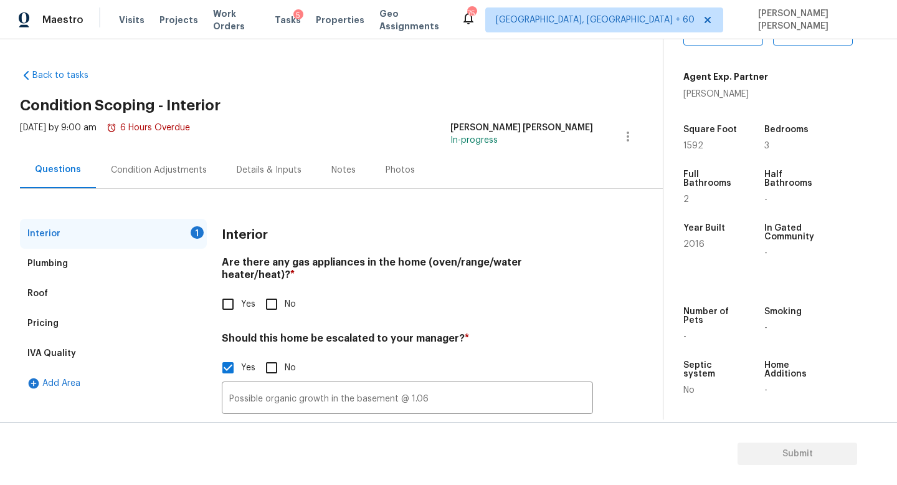
click at [45, 186] on div "Questions" at bounding box center [58, 169] width 76 height 37
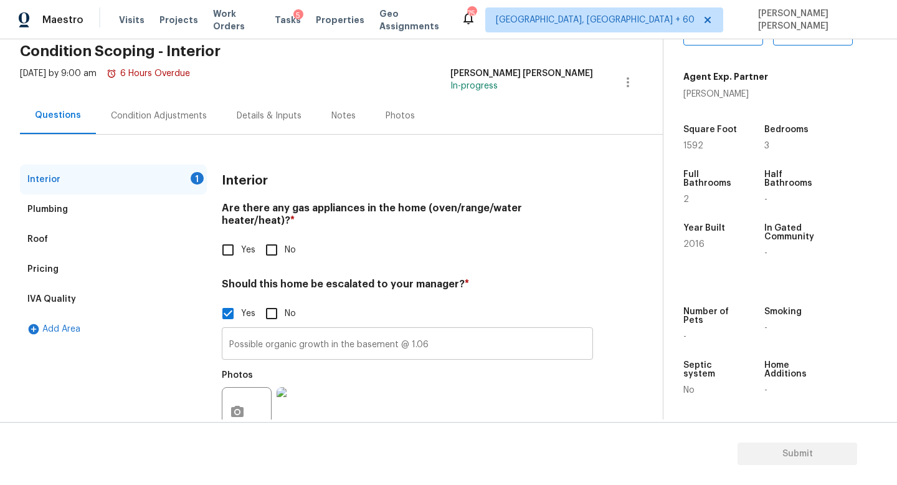
click at [444, 338] on input "Possible organic growth in the basement @ 1.06" at bounding box center [407, 344] width 371 height 29
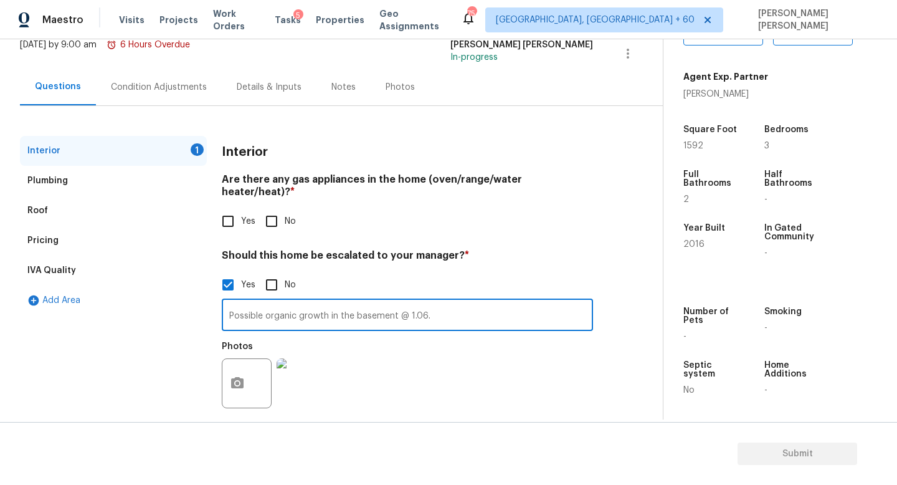
scroll to position [85, 0]
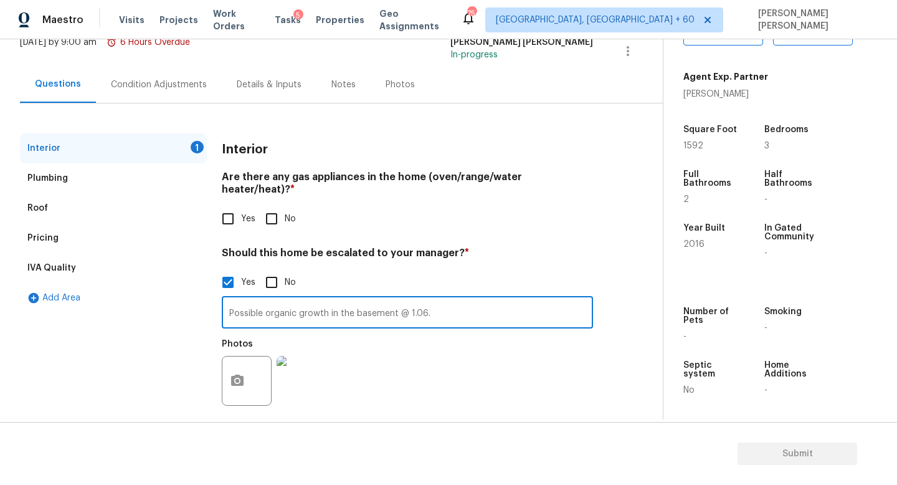
type input "Possible organic growth in the basement @ 1.06."
click at [270, 209] on input "No" at bounding box center [271, 219] width 26 height 26
checkbox input "true"
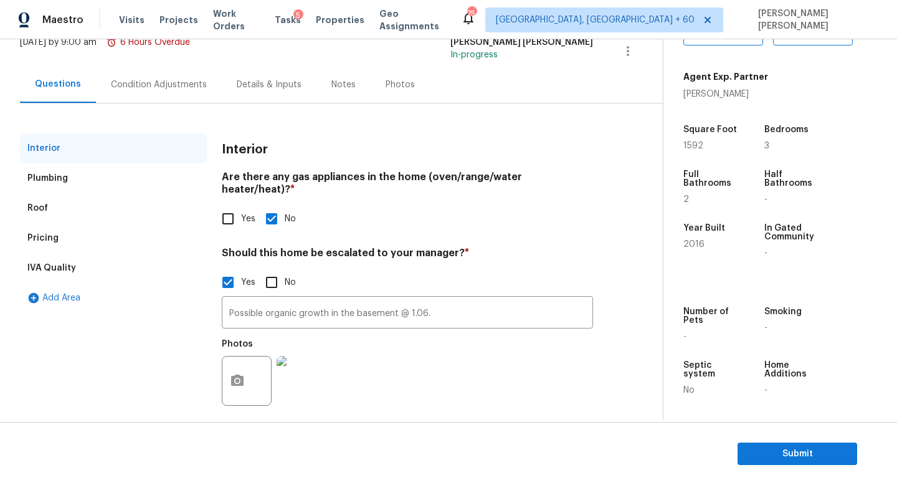
scroll to position [0, 0]
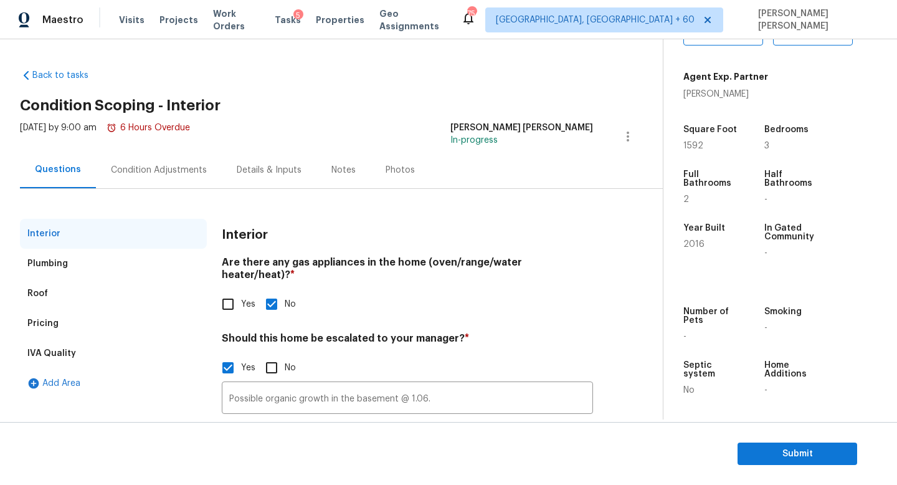
click at [147, 169] on div "Condition Adjustments" at bounding box center [159, 170] width 96 height 12
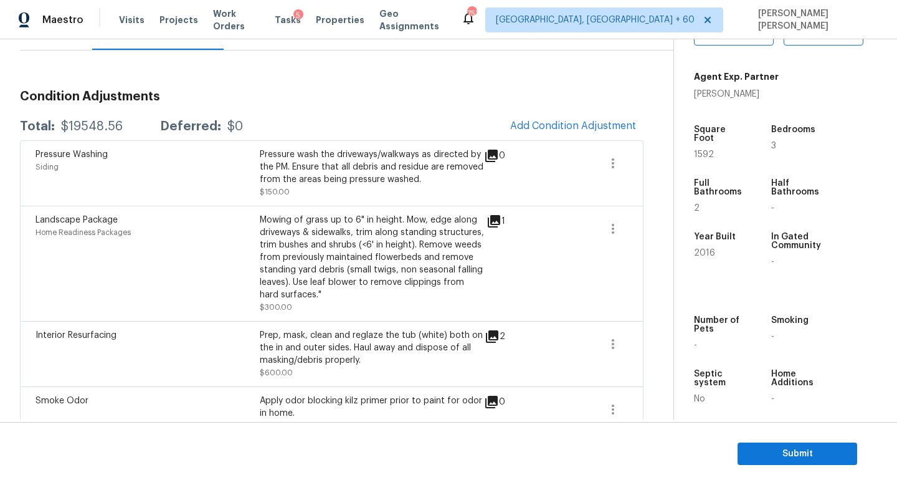
scroll to position [139, 0]
click at [88, 130] on div "$19548.56" at bounding box center [92, 126] width 62 height 12
copy div "$19548.56"
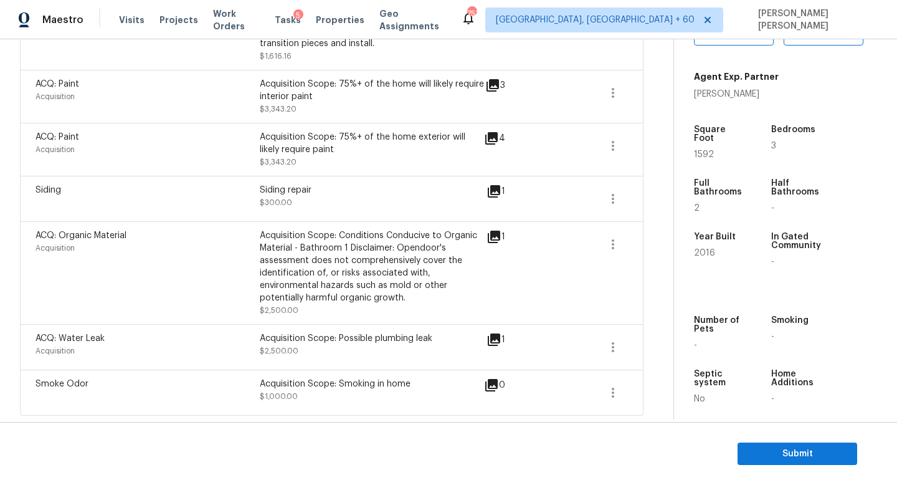
scroll to position [0, 0]
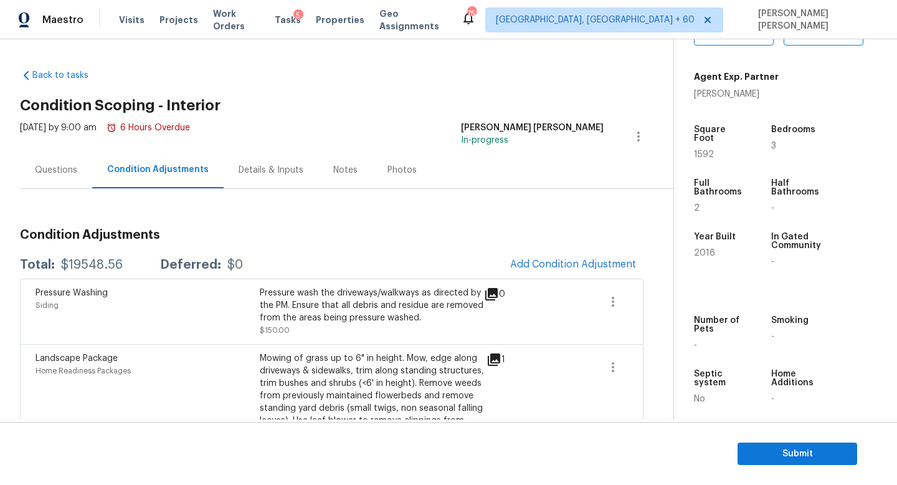
click at [49, 169] on div "Questions" at bounding box center [56, 170] width 42 height 12
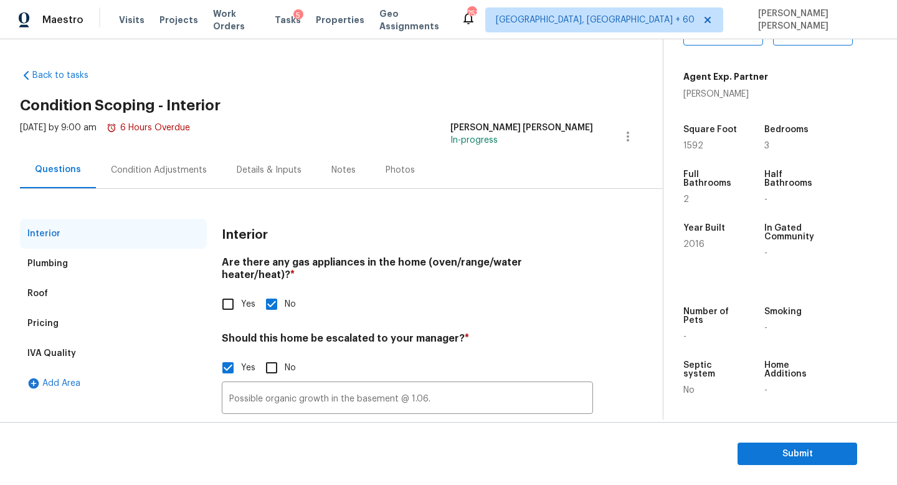
click at [52, 318] on div "Pricing" at bounding box center [42, 323] width 31 height 12
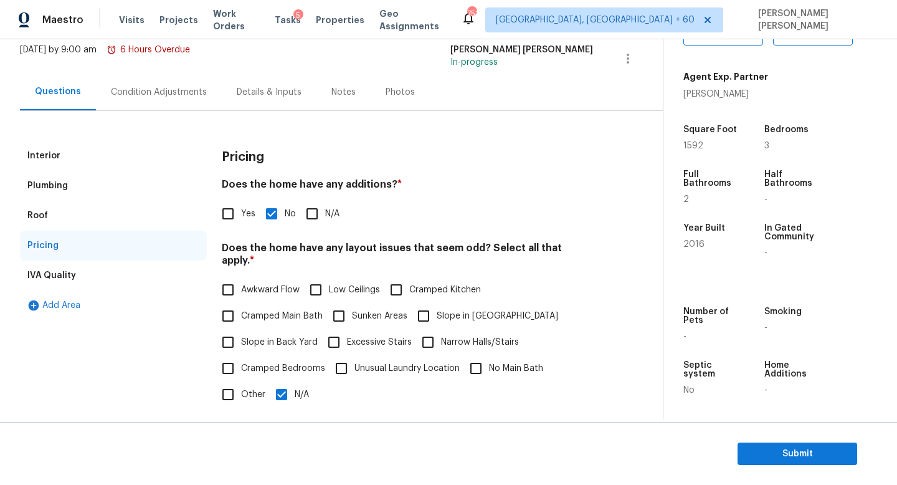
scroll to position [79, 0]
click at [422, 301] on input "Slope in [GEOGRAPHIC_DATA]" at bounding box center [423, 314] width 26 height 26
checkbox input "true"
click at [148, 97] on div "Condition Adjustments" at bounding box center [159, 90] width 126 height 37
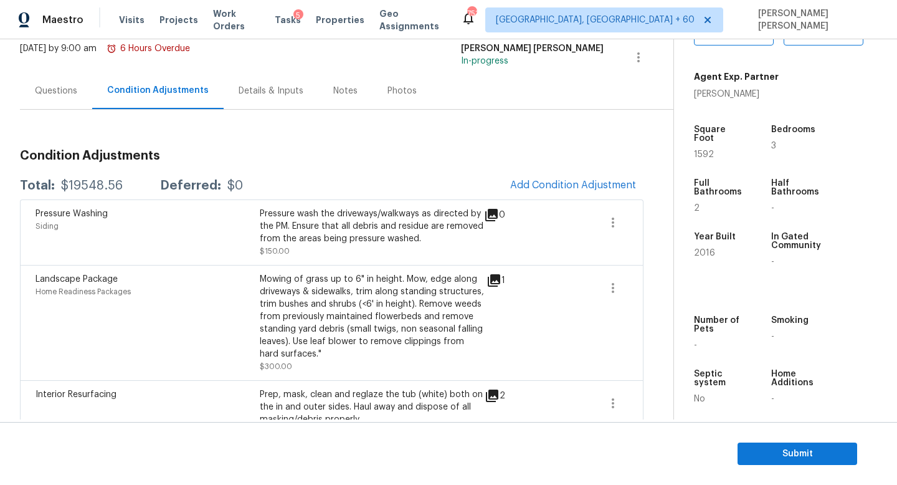
click at [77, 181] on div "$19548.56" at bounding box center [92, 185] width 62 height 12
copy div "$19548.56"
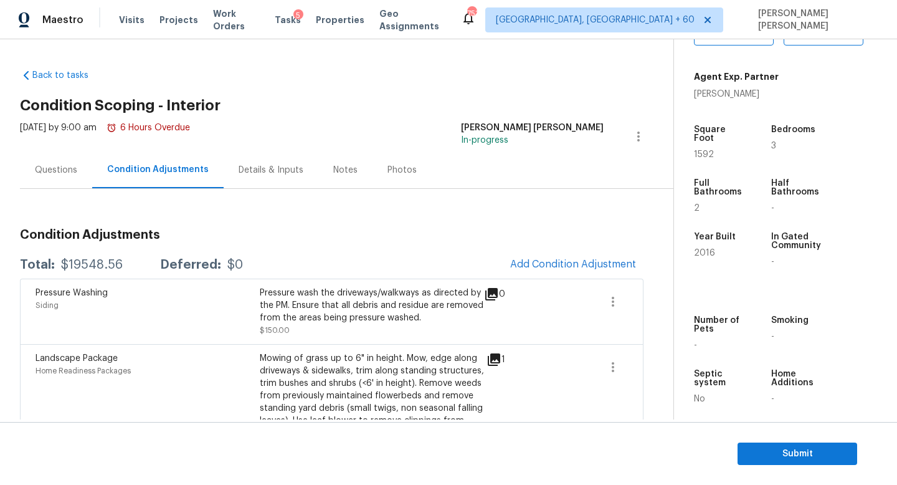
click at [50, 164] on div "Questions" at bounding box center [56, 170] width 42 height 12
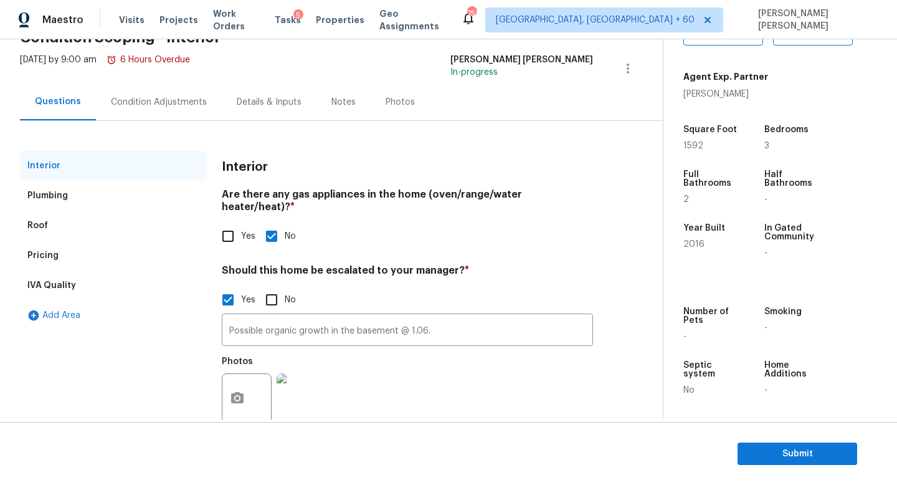
scroll to position [85, 0]
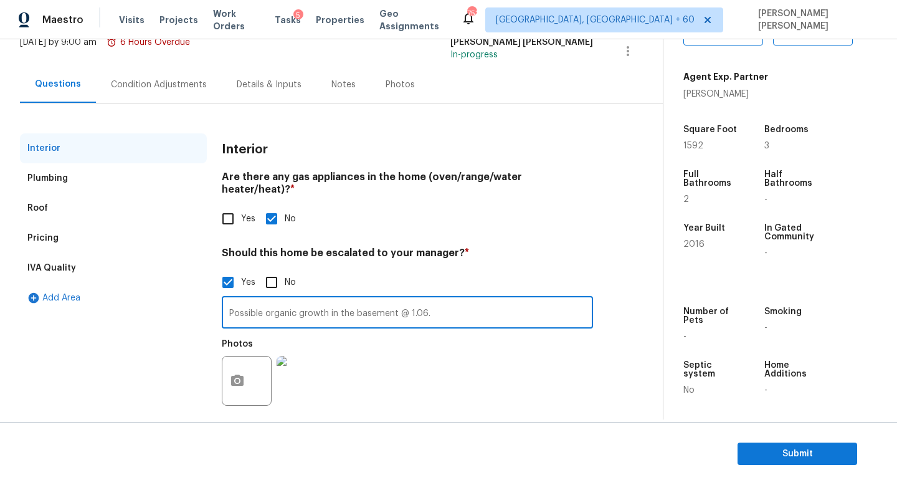
click at [334, 299] on input "Possible organic growth in the basement @ 1.06." at bounding box center [407, 313] width 371 height 29
click at [439, 303] on input "Possible organic growth in the basement @ 1.06." at bounding box center [407, 313] width 371 height 29
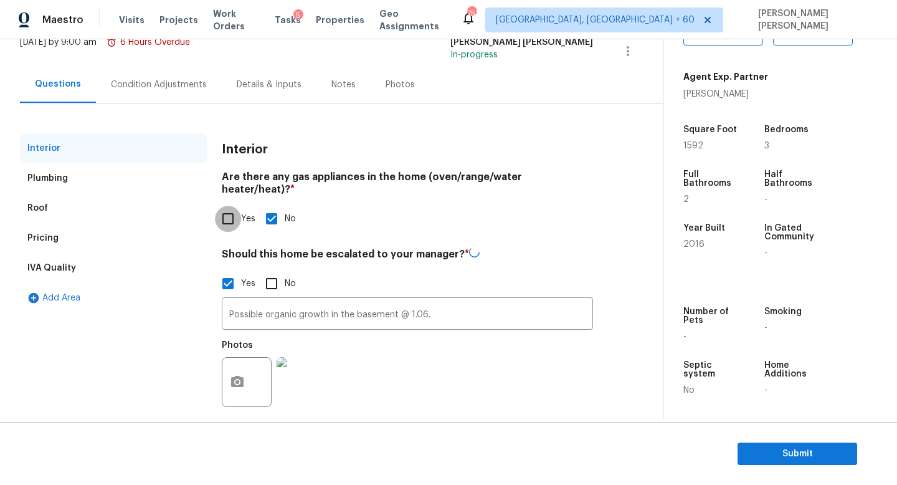
click at [232, 206] on input "Yes" at bounding box center [228, 219] width 26 height 26
checkbox input "true"
checkbox input "false"
click at [769, 450] on span "Submit" at bounding box center [797, 454] width 100 height 16
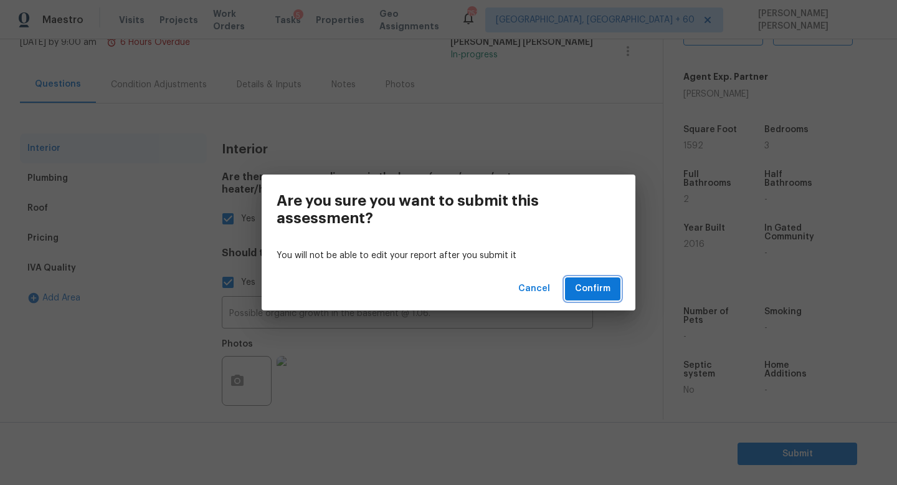
click at [599, 283] on span "Confirm" at bounding box center [592, 289] width 35 height 16
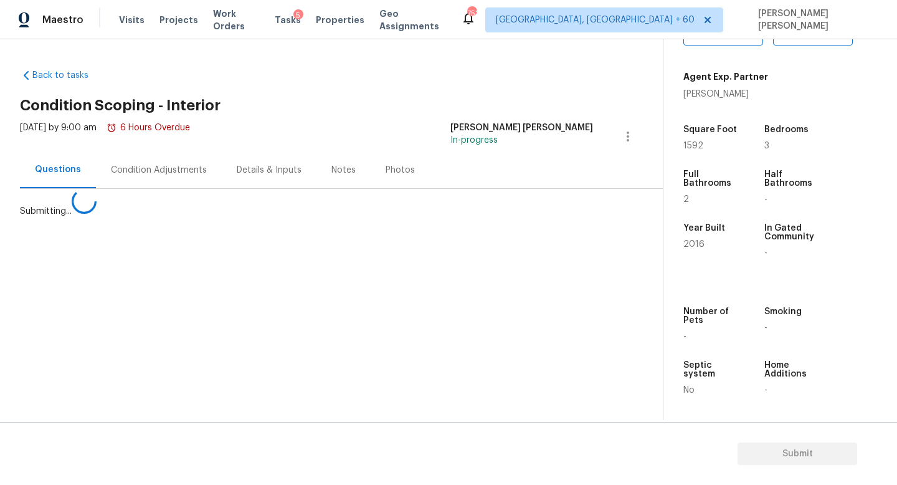
scroll to position [0, 0]
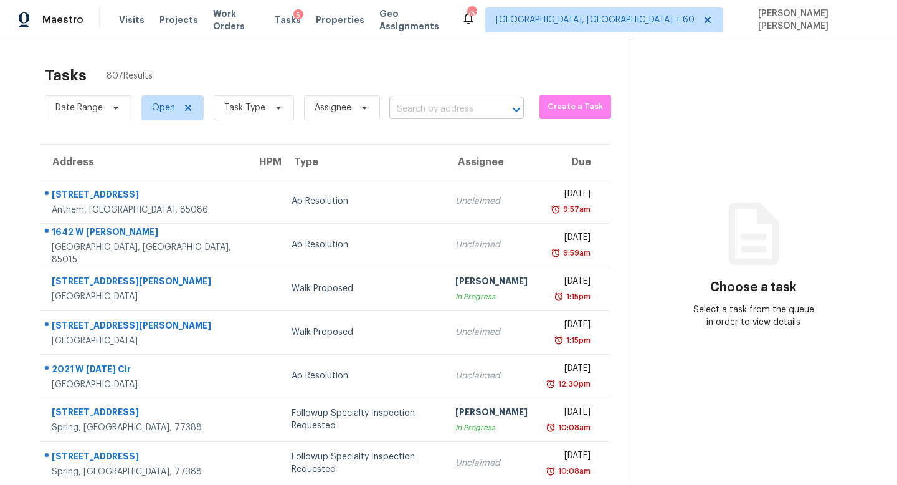
click at [440, 113] on input "text" at bounding box center [439, 109] width 100 height 19
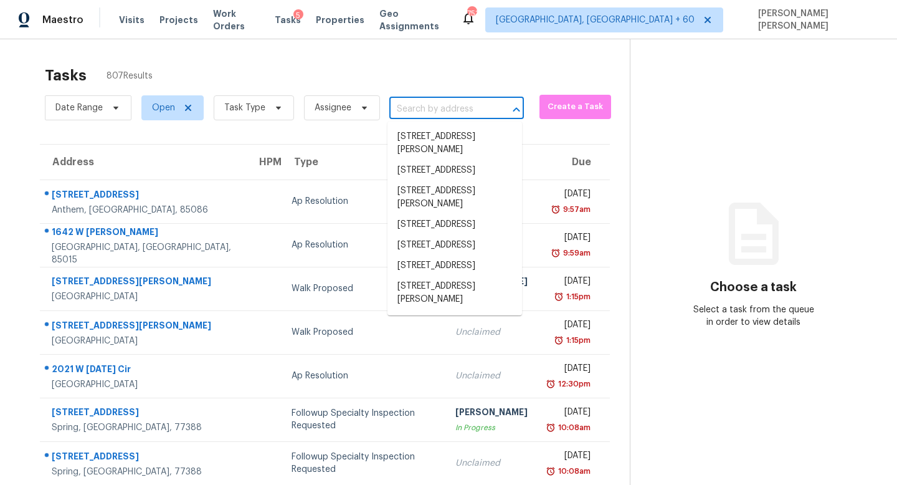
paste input "[STREET_ADDRESS][PERSON_NAME]"
type input "[STREET_ADDRESS][PERSON_NAME]"
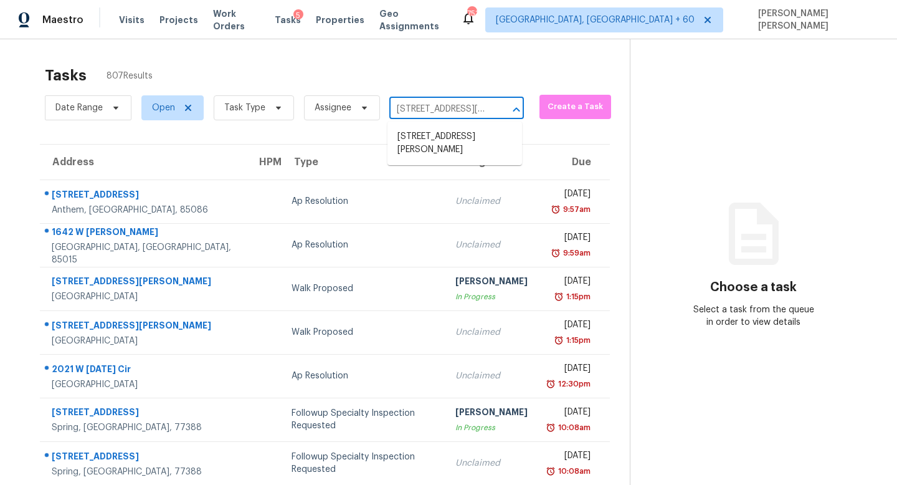
scroll to position [0, 85]
click at [434, 138] on li "[STREET_ADDRESS][PERSON_NAME]" at bounding box center [454, 143] width 135 height 34
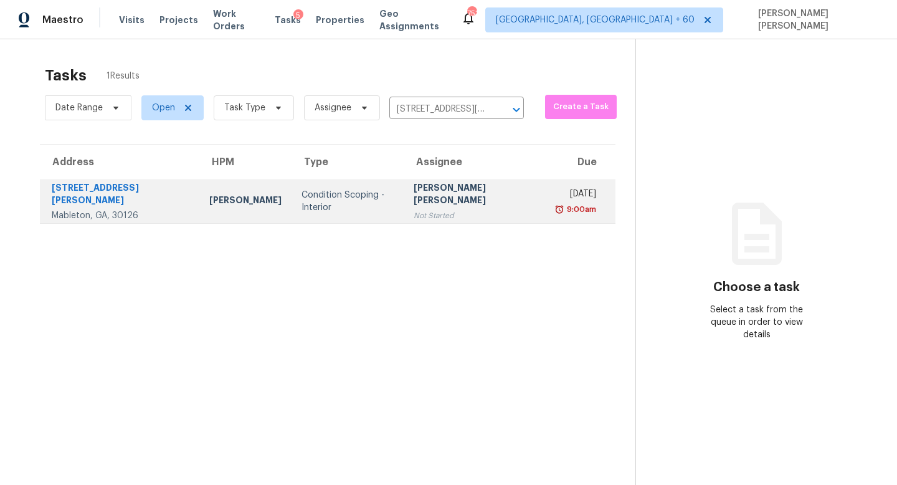
click at [414, 196] on div "[PERSON_NAME] [PERSON_NAME]" at bounding box center [476, 195] width 124 height 28
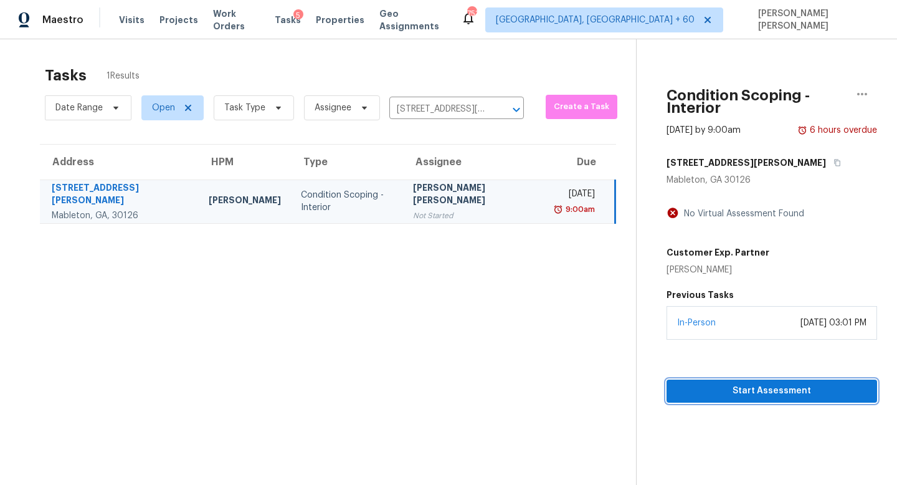
click at [705, 383] on span "Start Assessment" at bounding box center [771, 391] width 191 height 16
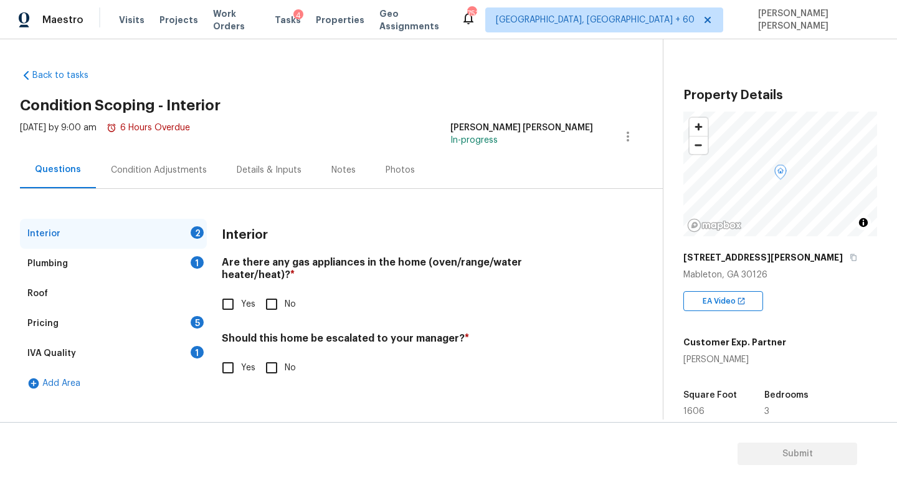
click at [226, 295] on input "Yes" at bounding box center [228, 304] width 26 height 26
checkbox input "true"
click at [191, 260] on div "1" at bounding box center [197, 262] width 13 height 12
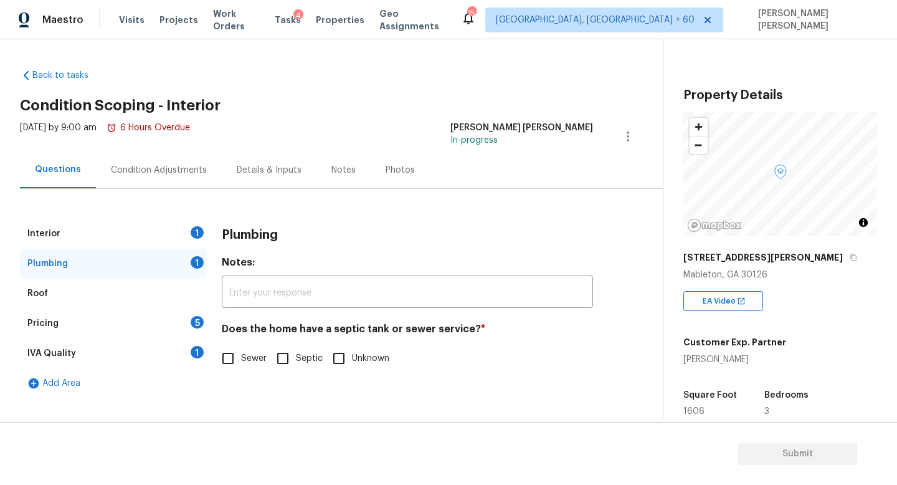
click at [238, 361] on input "Sewer" at bounding box center [228, 358] width 26 height 26
checkbox input "true"
click at [178, 342] on div "IVA Quality 1" at bounding box center [113, 353] width 187 height 30
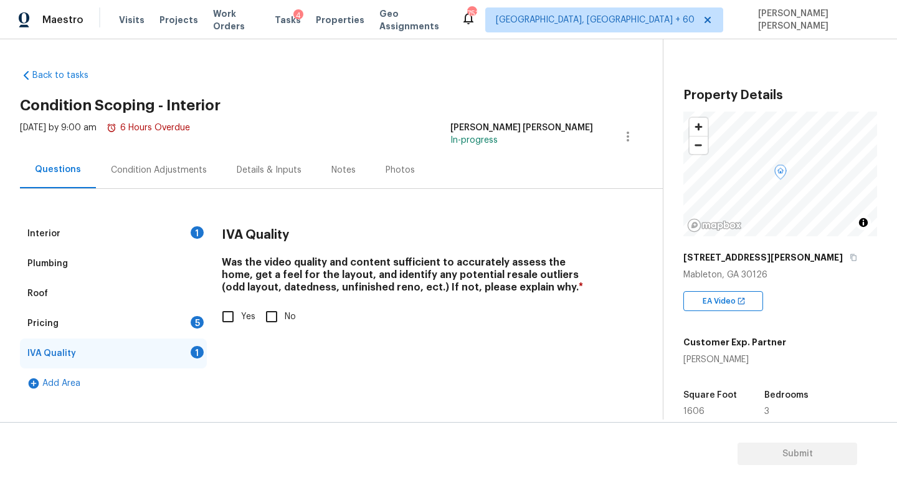
click at [179, 316] on div "Pricing 5" at bounding box center [113, 323] width 187 height 30
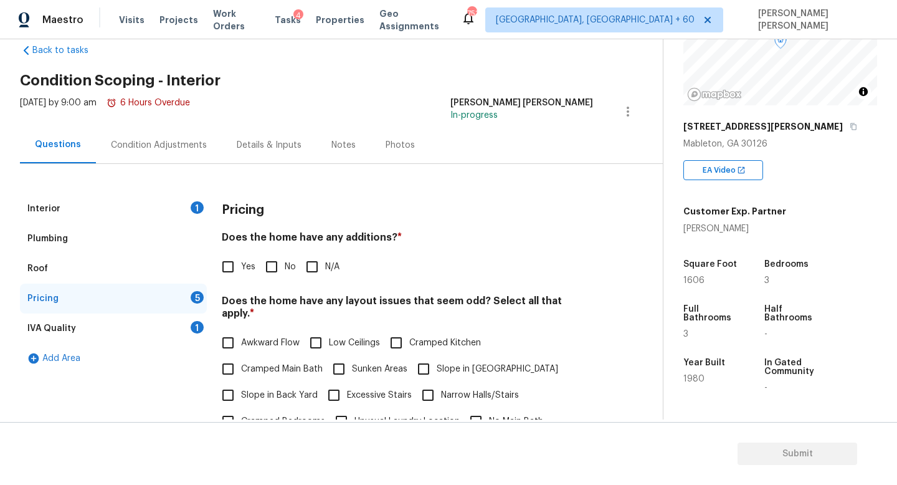
scroll to position [109, 0]
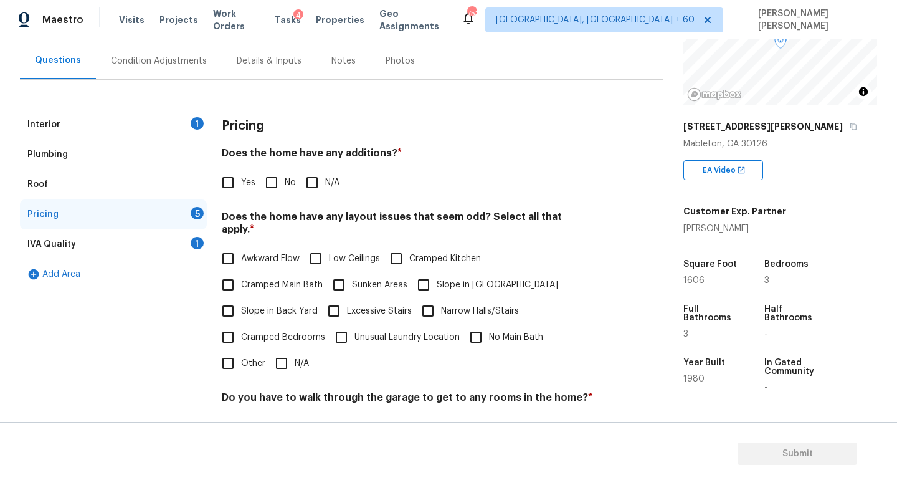
click at [224, 172] on input "Yes" at bounding box center [228, 182] width 26 height 26
checkbox input "true"
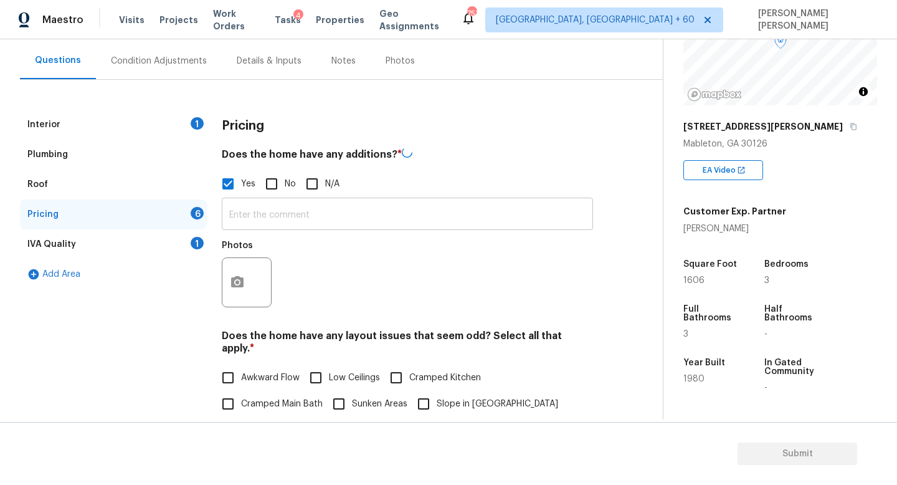
click at [271, 212] on input "text" at bounding box center [407, 215] width 371 height 29
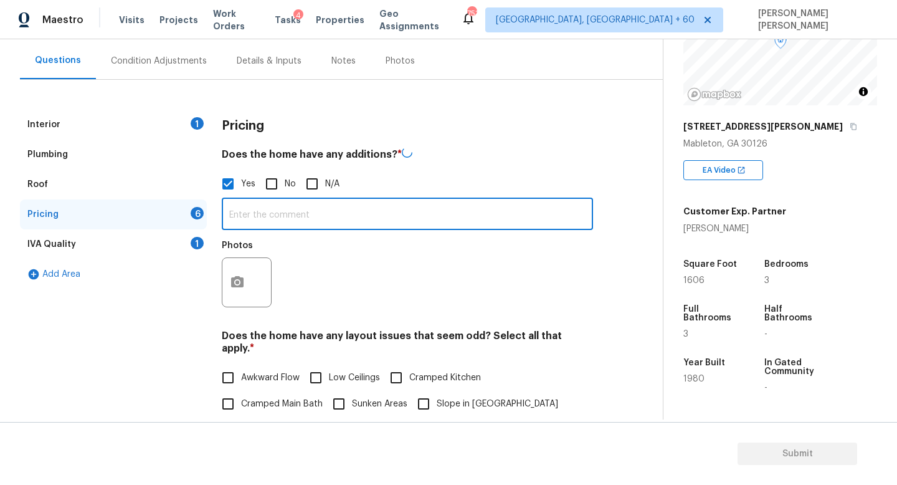
paste input "Additional Dwelling"
type input "Additional Dwelling"
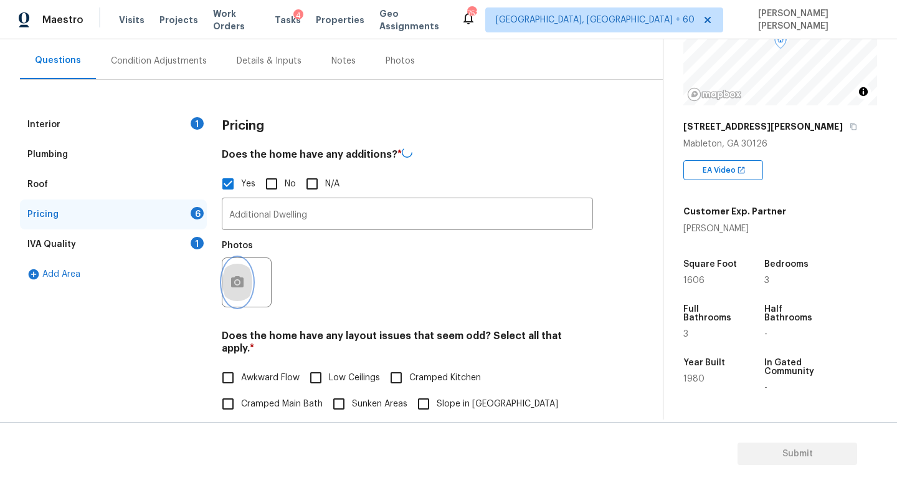
click at [244, 281] on icon "button" at bounding box center [237, 282] width 15 height 15
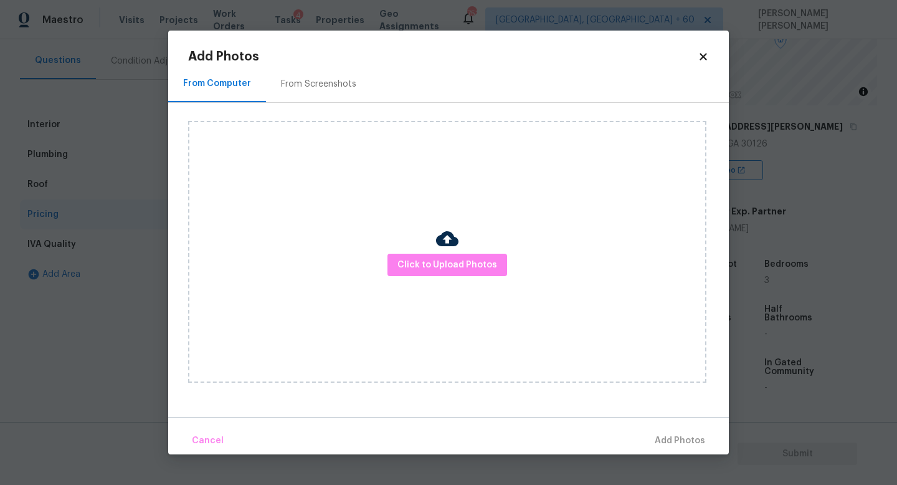
click at [476, 244] on div "Click to Upload Photos" at bounding box center [447, 252] width 518 height 262
click at [470, 262] on span "Click to Upload Photos" at bounding box center [447, 265] width 100 height 16
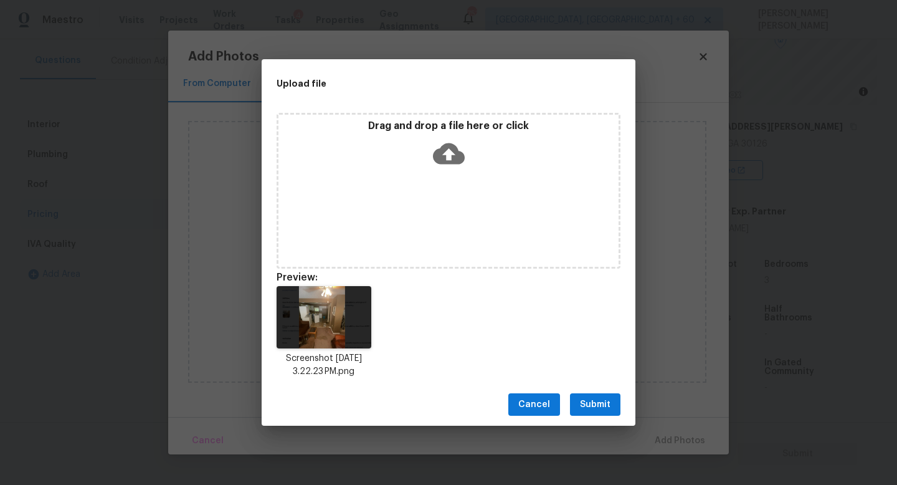
click at [602, 402] on span "Submit" at bounding box center [595, 405] width 31 height 16
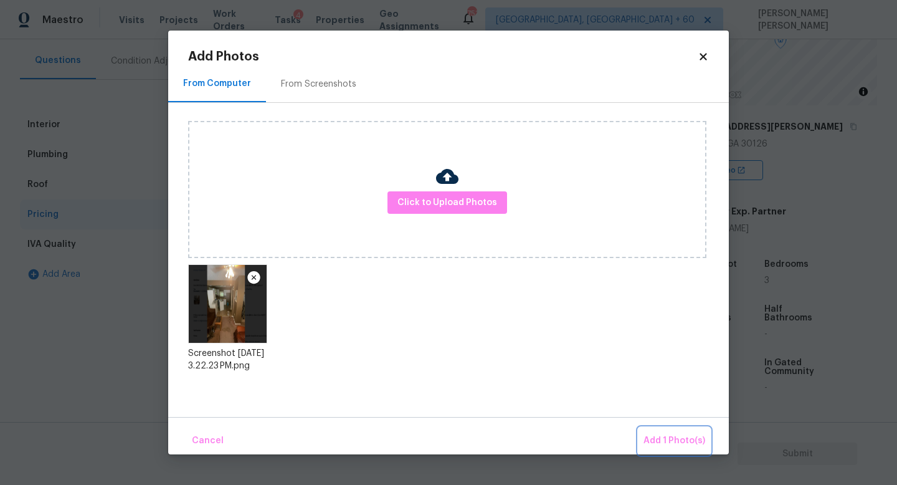
click at [660, 437] on span "Add 1 Photo(s)" at bounding box center [674, 441] width 62 height 16
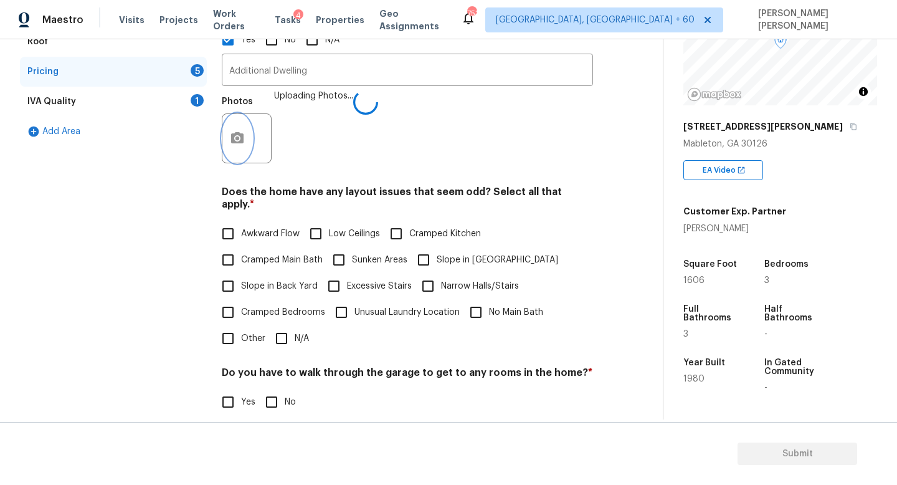
scroll to position [253, 0]
click at [287, 325] on input "N/A" at bounding box center [281, 338] width 26 height 26
checkbox input "true"
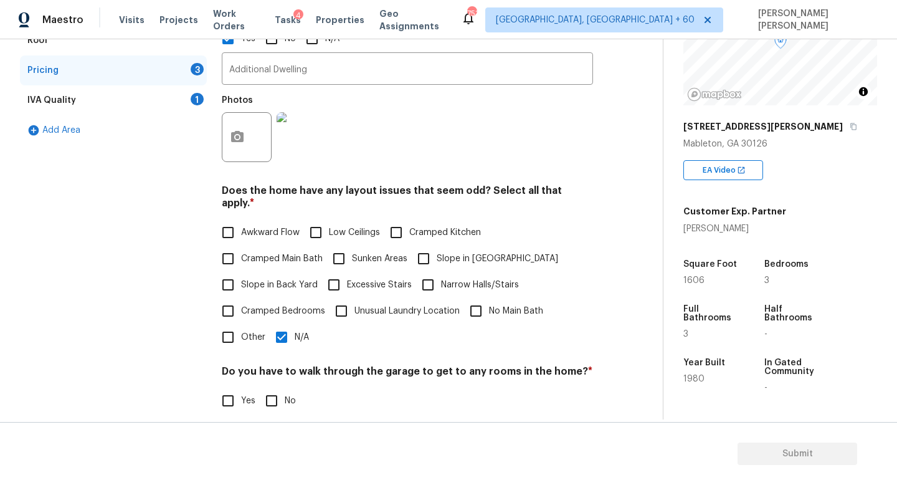
click at [230, 247] on input "Cramped Main Bath" at bounding box center [228, 258] width 26 height 26
checkbox input "true"
click at [409, 219] on input "Cramped Kitchen" at bounding box center [396, 232] width 26 height 26
checkbox input "true"
click at [345, 301] on input "Unusual Laundry Location" at bounding box center [341, 311] width 26 height 26
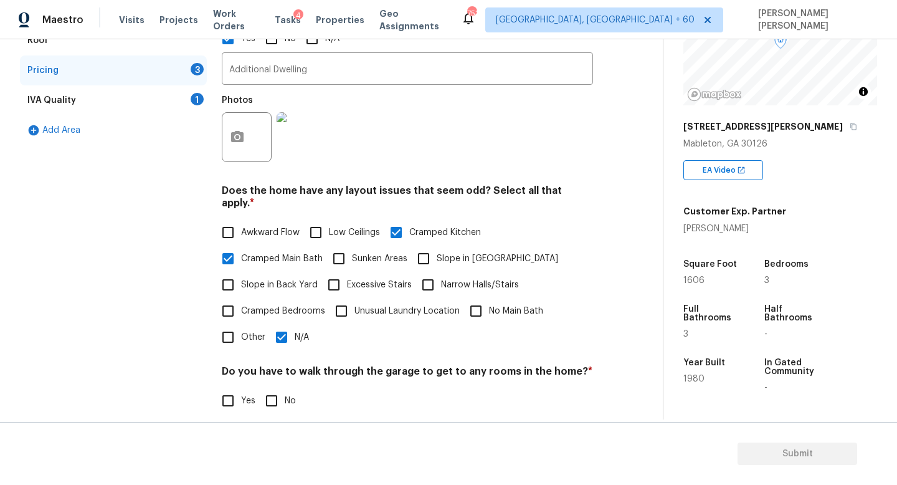
checkbox input "true"
click at [227, 245] on input "Cramped Main Bath" at bounding box center [228, 258] width 26 height 26
checkbox input "false"
click at [222, 298] on input "Cramped Bedrooms" at bounding box center [228, 311] width 26 height 26
checkbox input "true"
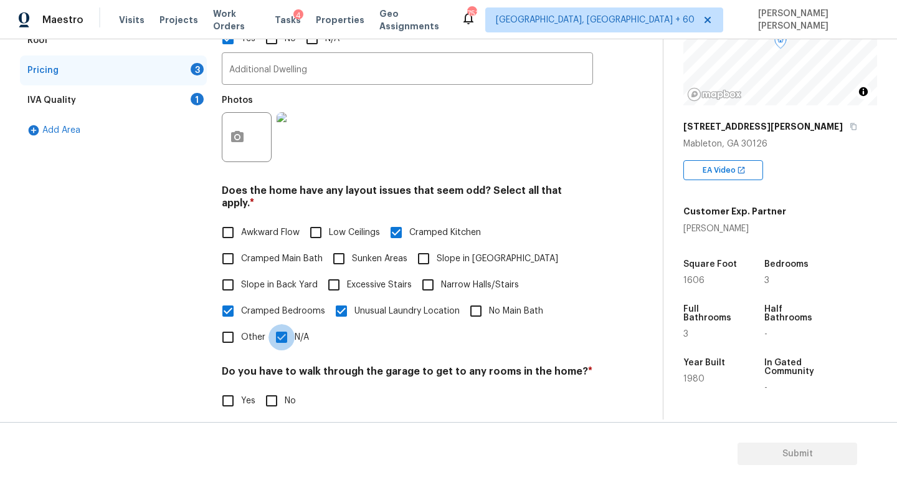
click at [282, 337] on input "N/A" at bounding box center [281, 337] width 26 height 26
checkbox input "false"
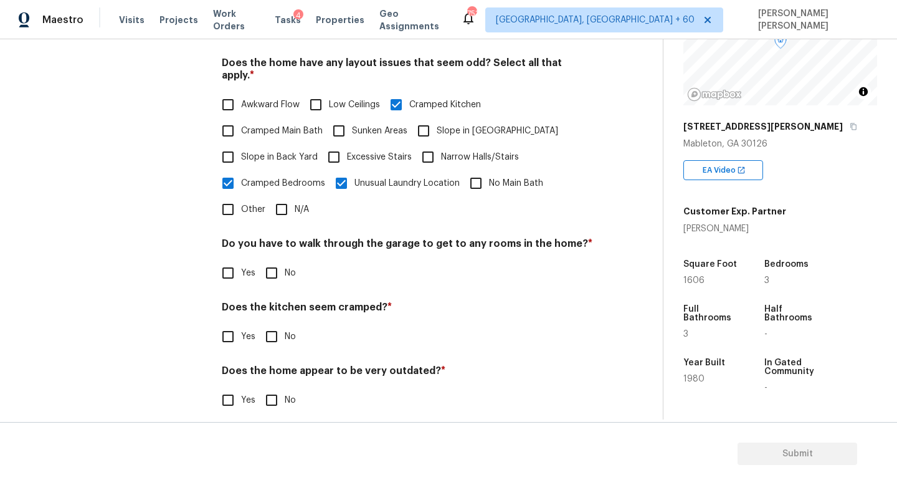
click at [277, 260] on input "No" at bounding box center [271, 273] width 26 height 26
checkbox input "true"
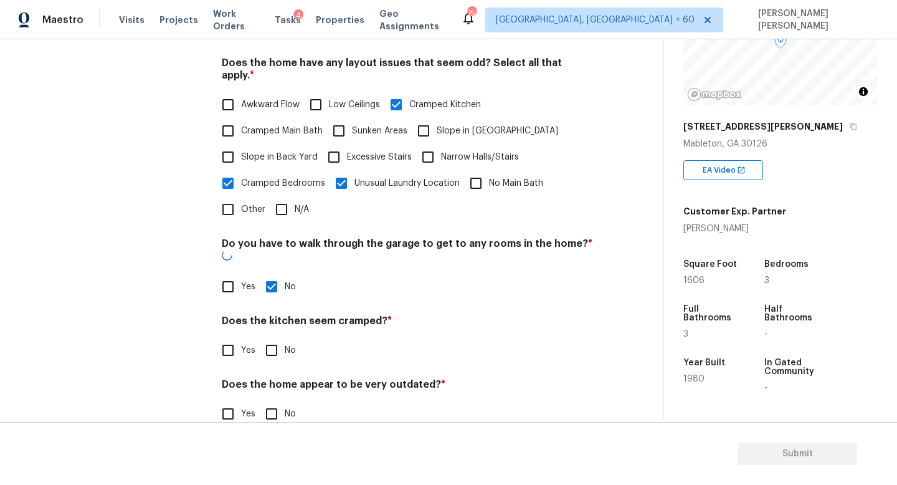
click at [273, 337] on input "No" at bounding box center [271, 350] width 26 height 26
checkbox input "true"
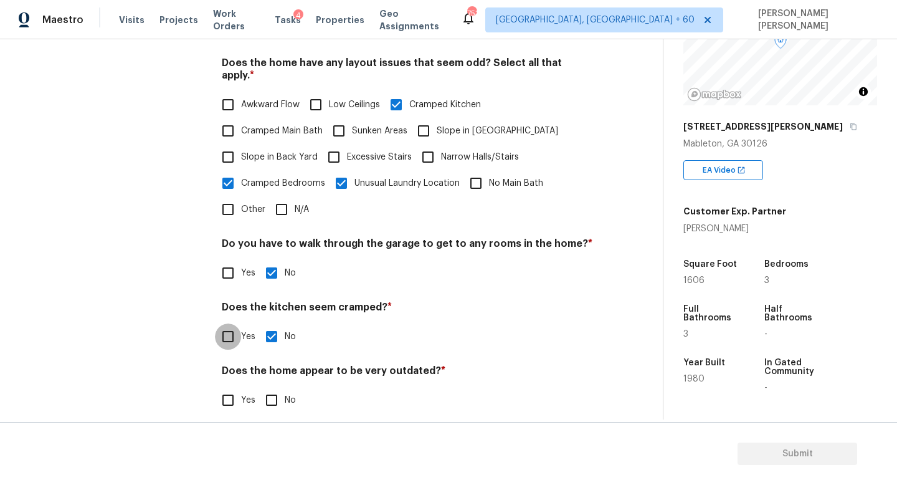
click at [229, 326] on input "Yes" at bounding box center [228, 336] width 26 height 26
checkbox input "true"
checkbox input "false"
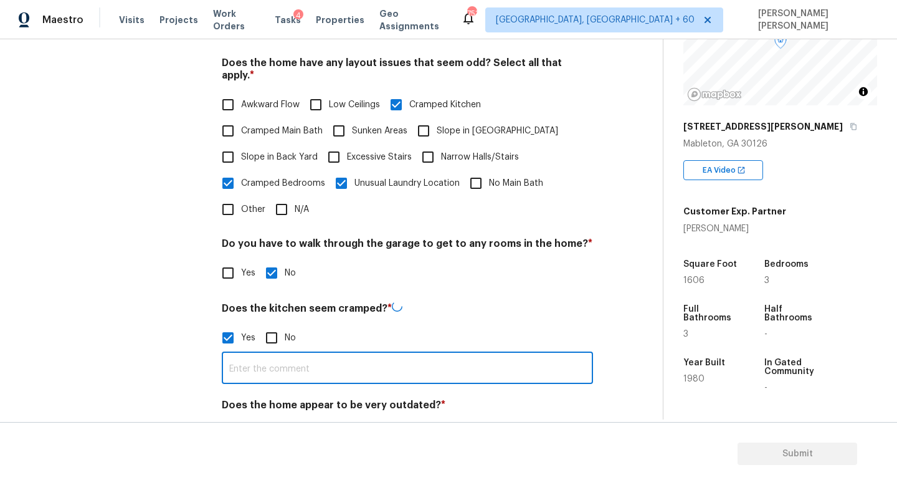
click at [279, 357] on input "text" at bounding box center [407, 368] width 371 height 29
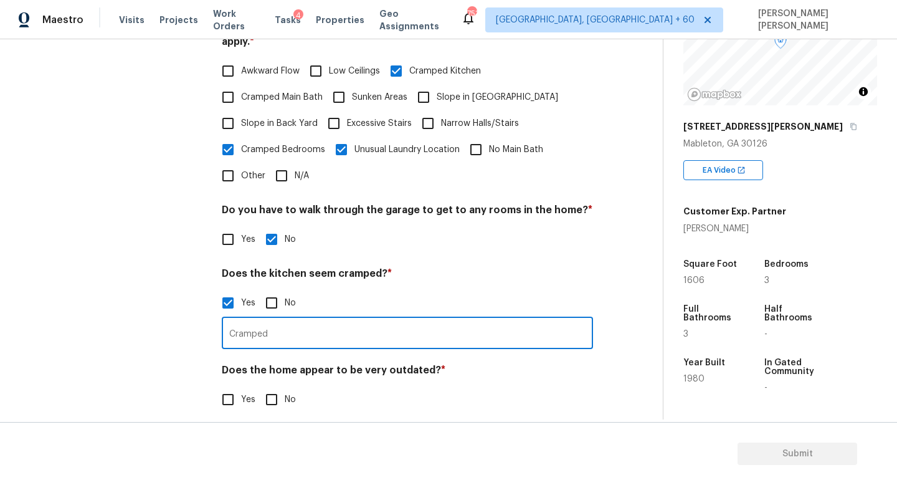
type input "Cramped"
click at [275, 397] on input "No" at bounding box center [271, 399] width 26 height 26
checkbox input "true"
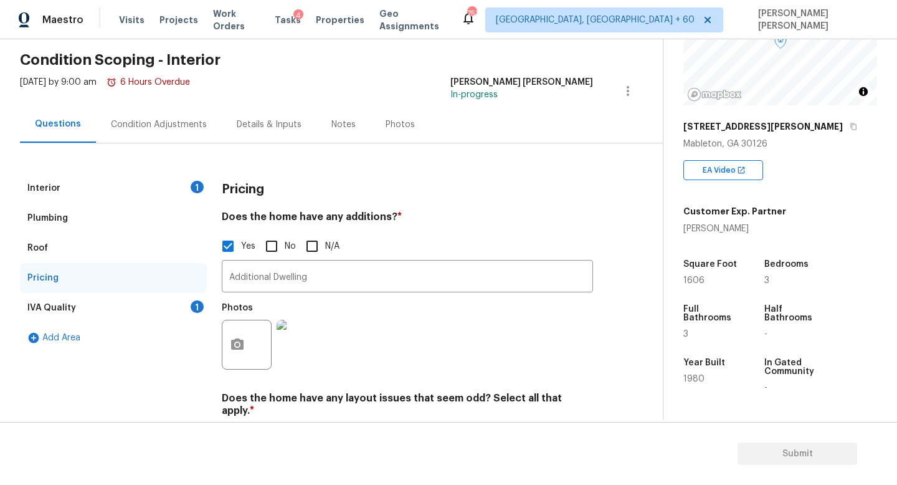
scroll to position [11, 0]
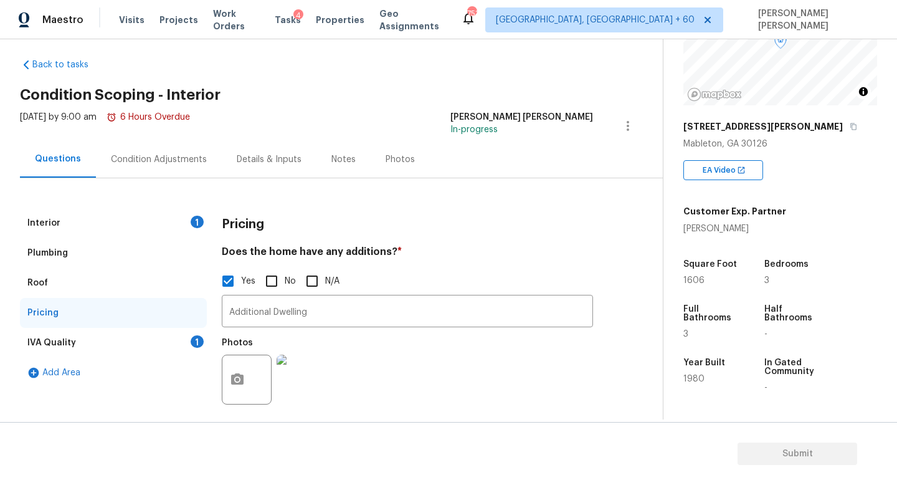
click at [173, 355] on div "IVA Quality 1" at bounding box center [113, 343] width 187 height 30
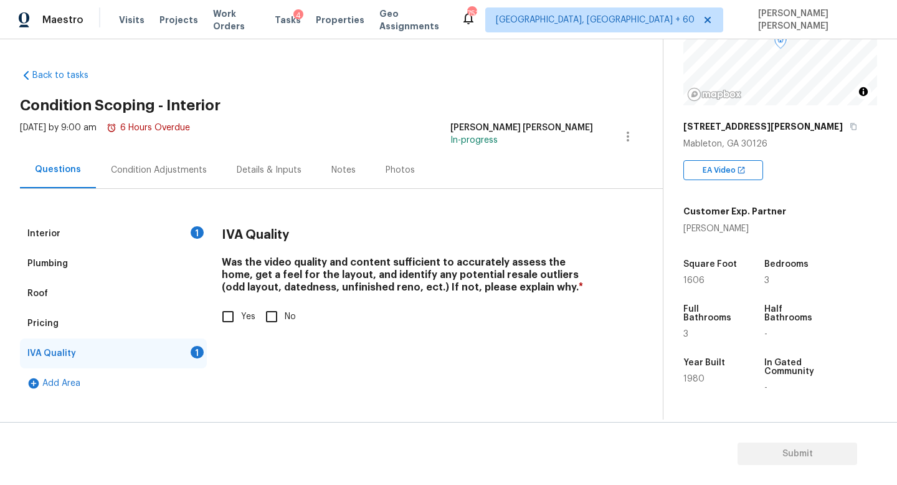
click at [233, 314] on input "Yes" at bounding box center [228, 316] width 26 height 26
checkbox input "true"
click at [186, 176] on div "Condition Adjustments" at bounding box center [159, 169] width 126 height 37
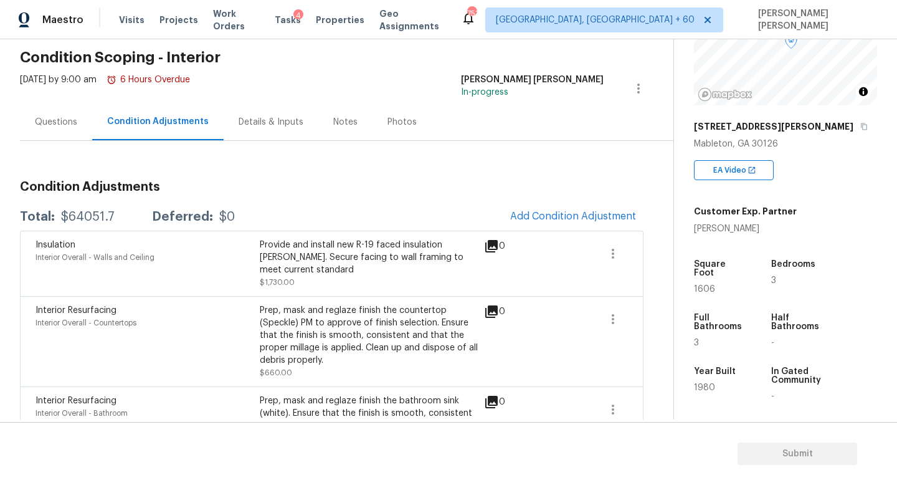
scroll to position [49, 0]
click at [10, 132] on div "Back to tasks Condition Scoping - Interior Thu, Aug 28 2025 by 9:00 am 6 Hours …" at bounding box center [448, 229] width 897 height 380
click at [62, 128] on div "Questions" at bounding box center [56, 121] width 72 height 37
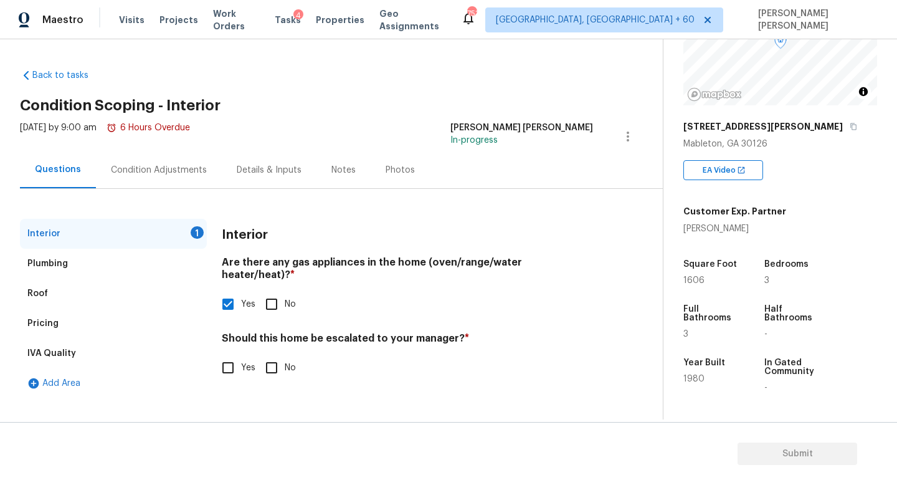
click at [160, 168] on div "Condition Adjustments" at bounding box center [159, 170] width 96 height 12
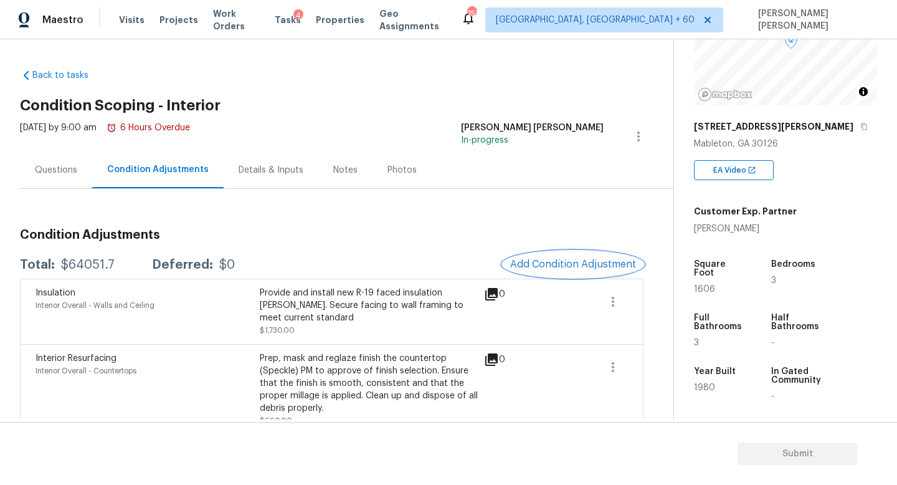
click at [558, 265] on span "Add Condition Adjustment" at bounding box center [573, 263] width 126 height 11
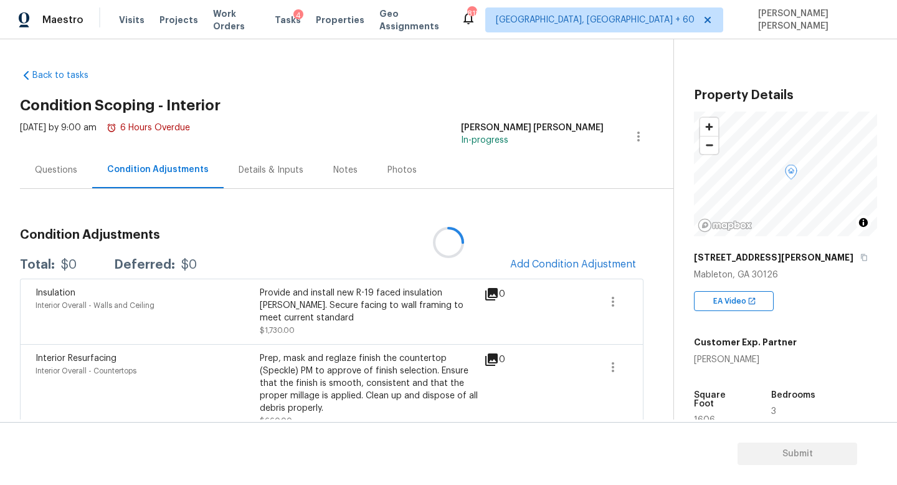
click at [562, 262] on div at bounding box center [448, 242] width 897 height 485
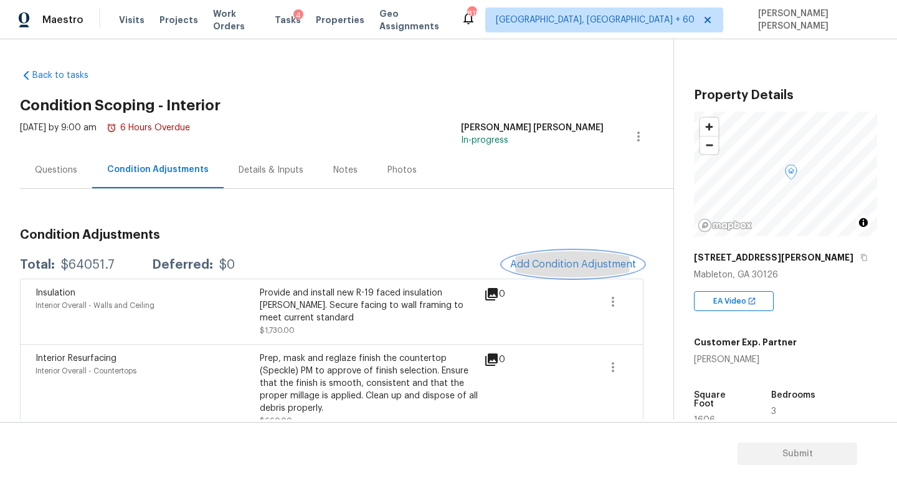
click at [564, 262] on span "Add Condition Adjustment" at bounding box center [573, 263] width 126 height 11
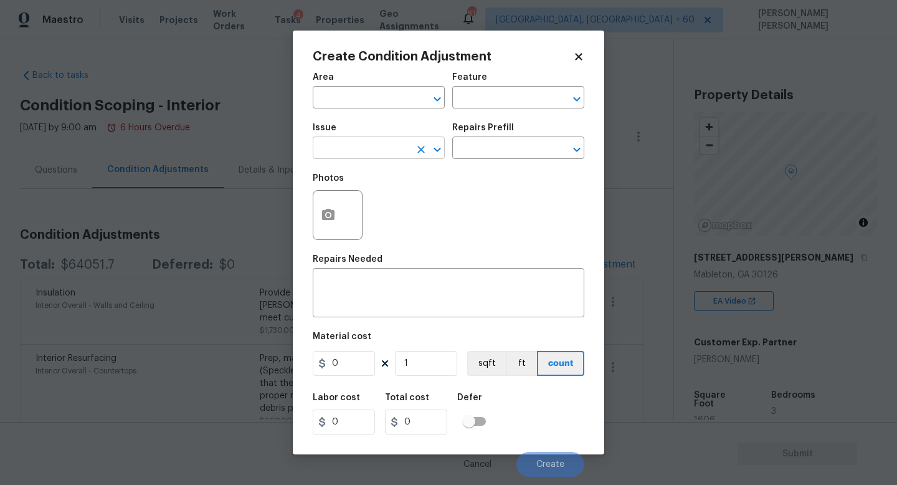
click at [348, 151] on input "text" at bounding box center [361, 149] width 97 height 19
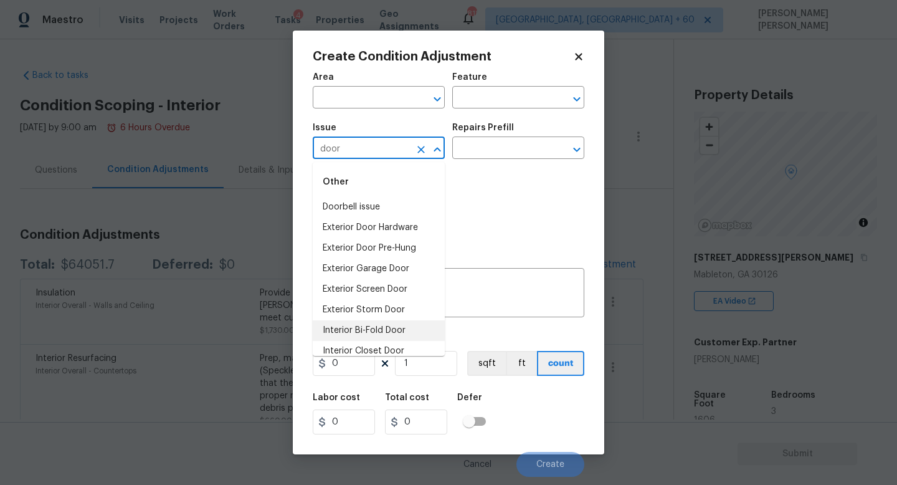
scroll to position [72, 0]
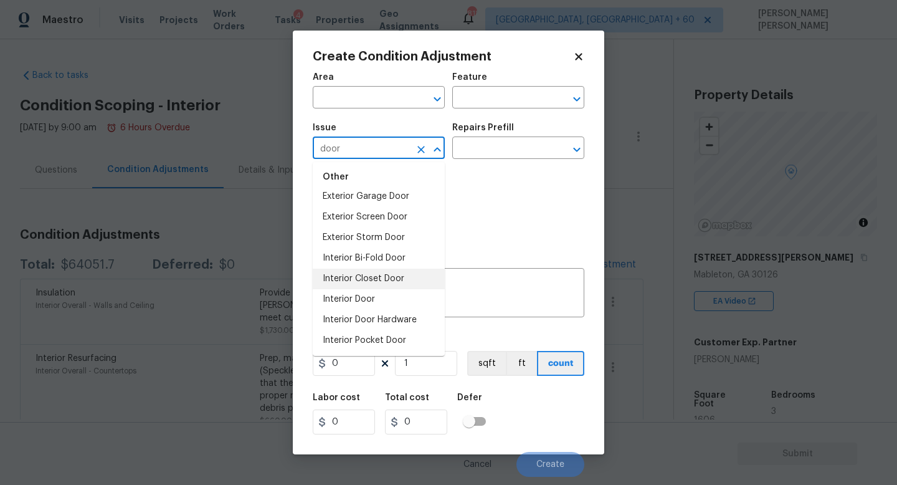
click at [375, 301] on li "Interior Door" at bounding box center [379, 299] width 132 height 21
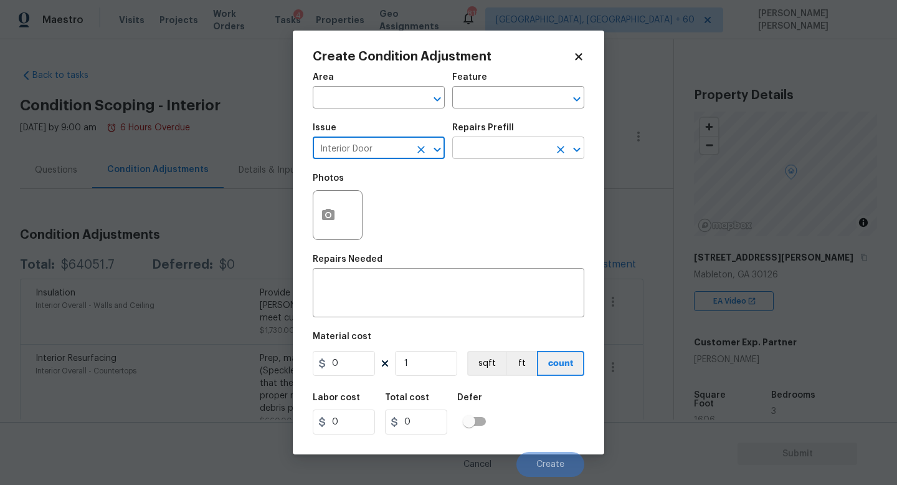
type input "Interior Door"
click at [481, 150] on input "text" at bounding box center [500, 149] width 97 height 19
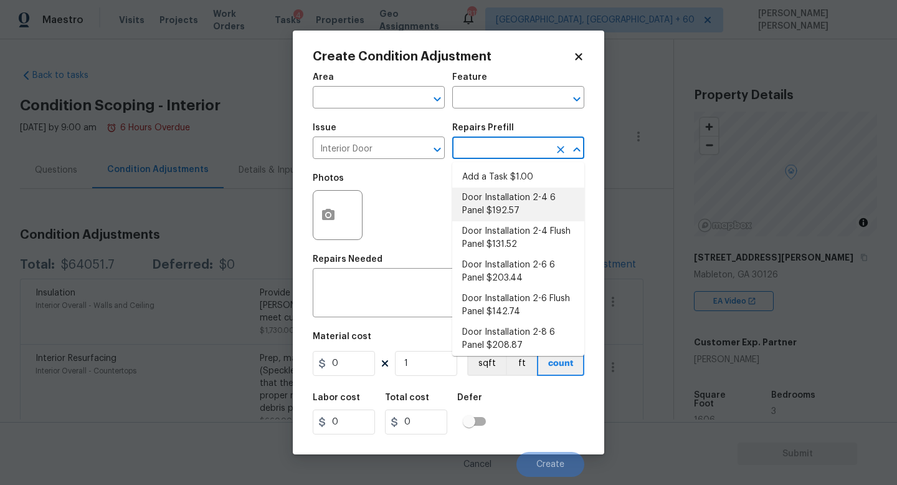
click at [489, 194] on li "Door Installation 2-4 6 Panel $192.57" at bounding box center [518, 204] width 132 height 34
type input "Interior Door"
type textarea "Remove the existing door (if present). Install a new pre-hung 2-4 6 panel inter…"
type input "192.57"
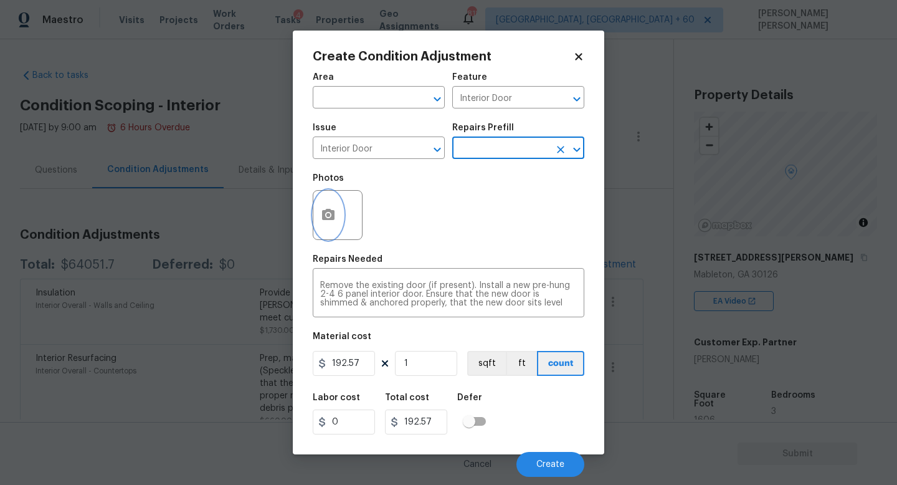
click at [329, 212] on icon "button" at bounding box center [328, 214] width 12 height 11
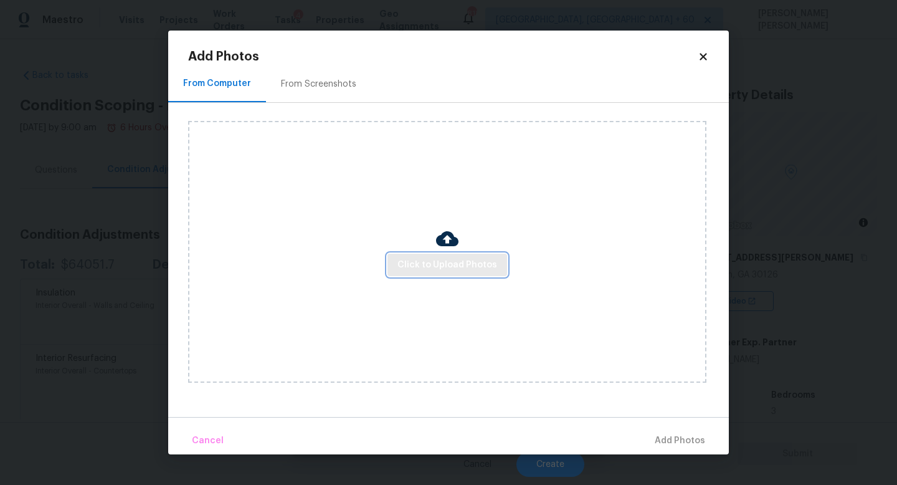
click at [418, 260] on span "Click to Upload Photos" at bounding box center [447, 265] width 100 height 16
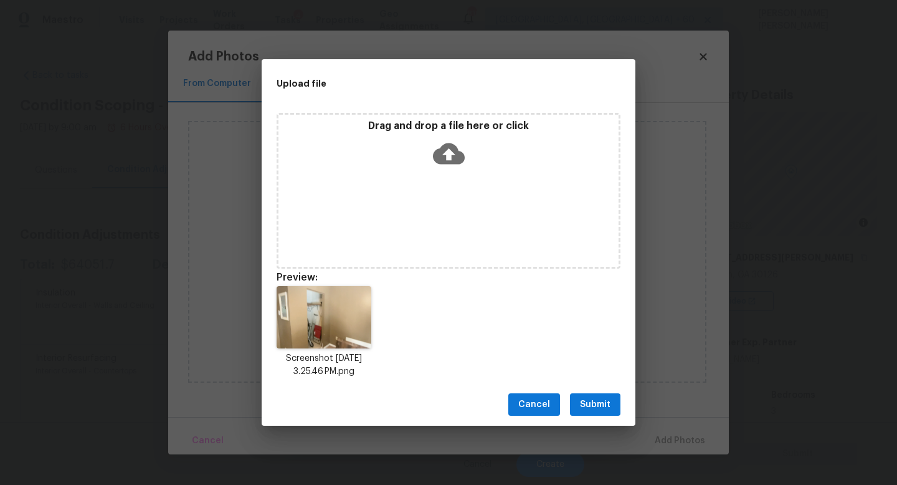
click at [599, 416] on div "Cancel Submit" at bounding box center [449, 404] width 374 height 43
click at [599, 412] on button "Submit" at bounding box center [595, 404] width 50 height 23
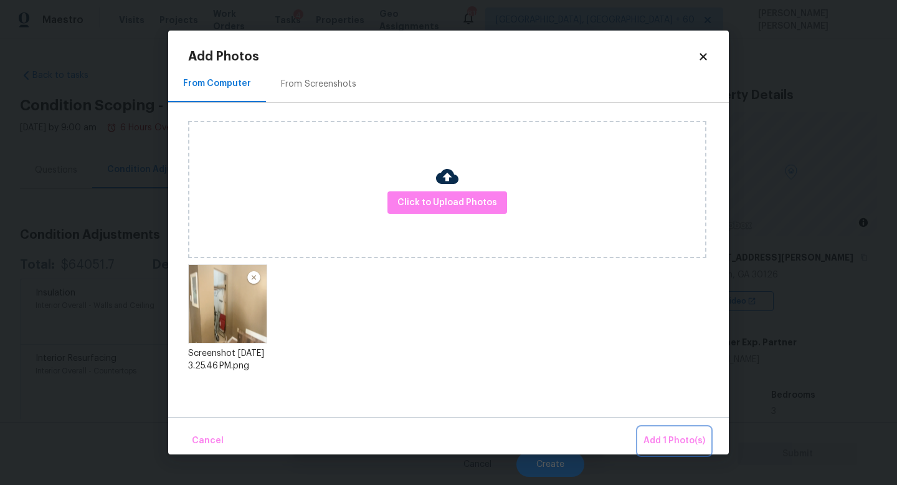
click at [669, 436] on span "Add 1 Photo(s)" at bounding box center [674, 441] width 62 height 16
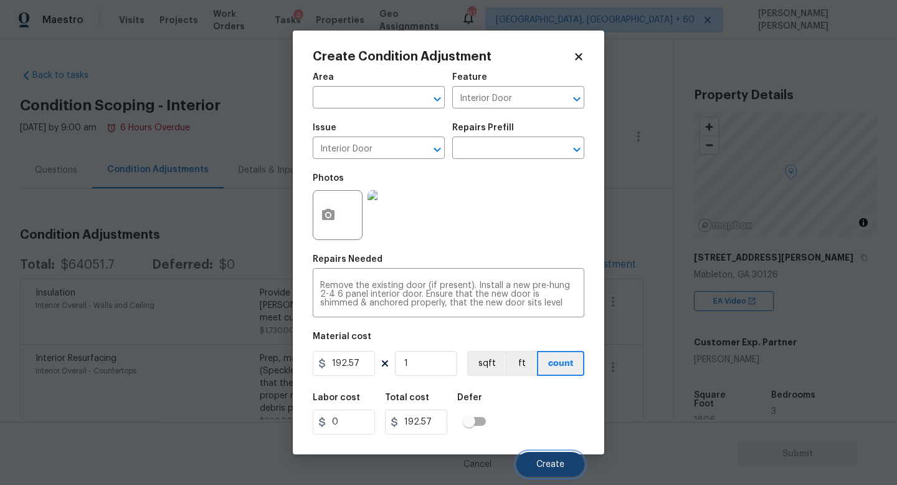
click at [551, 463] on span "Create" at bounding box center [550, 464] width 28 height 9
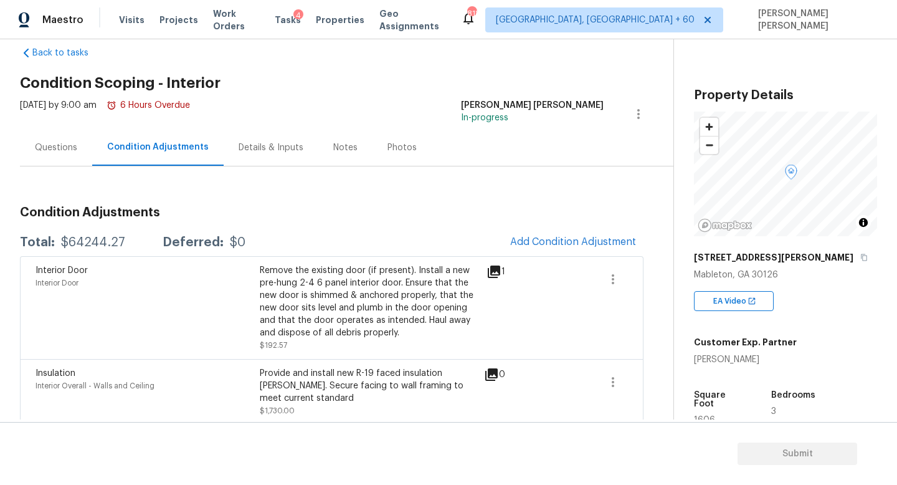
scroll to position [29, 0]
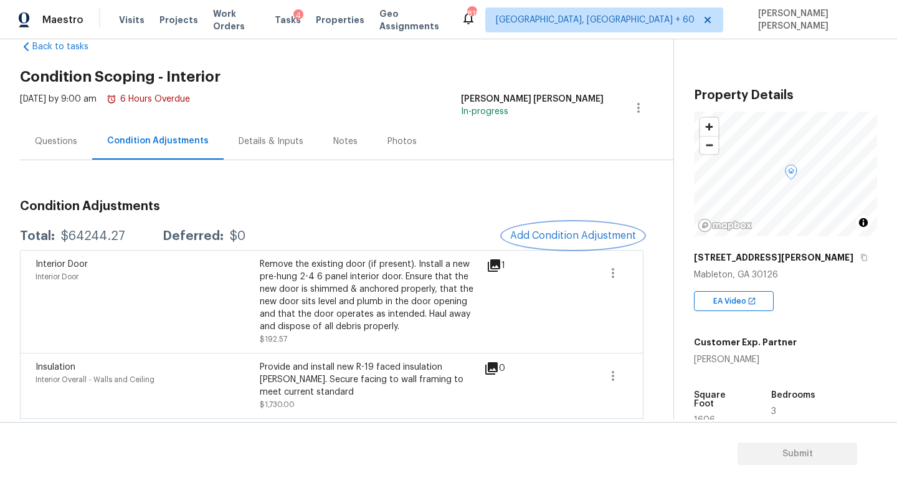
click at [587, 222] on button "Add Condition Adjustment" at bounding box center [573, 235] width 141 height 26
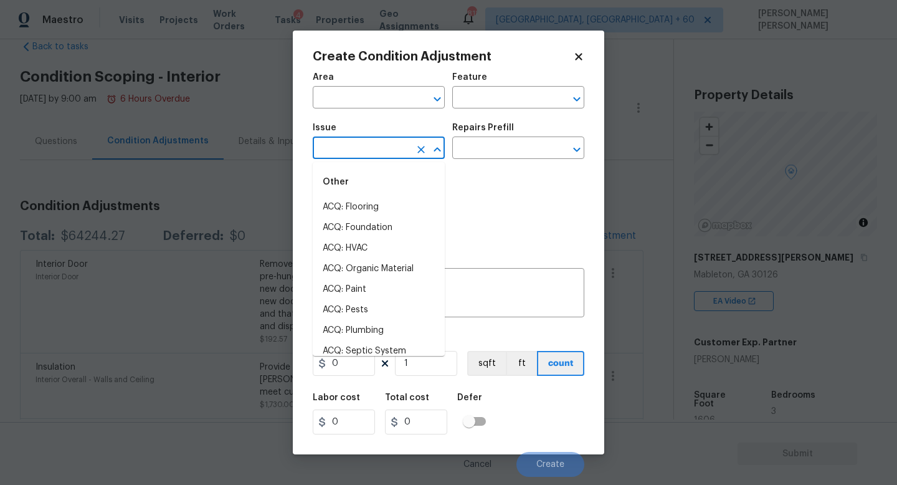
click at [382, 145] on input "text" at bounding box center [361, 149] width 97 height 19
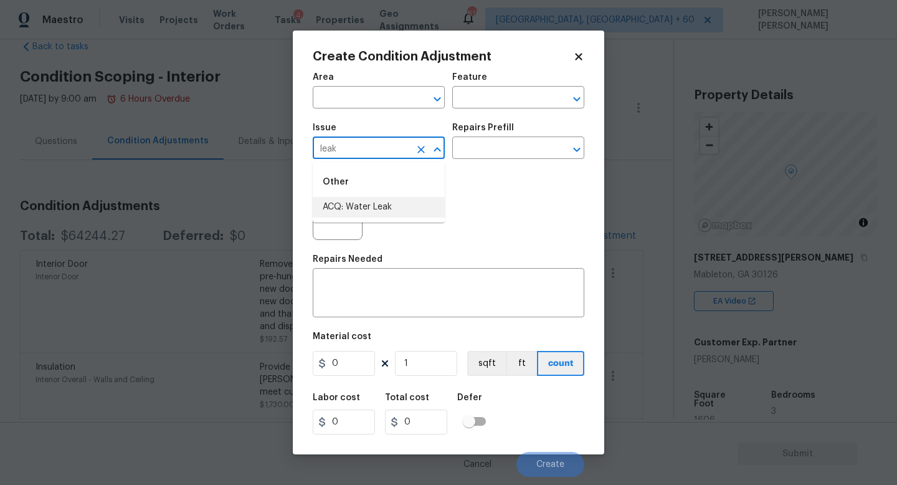
click at [377, 210] on li "ACQ: Water Leak" at bounding box center [379, 207] width 132 height 21
type input "ACQ: Water Leak"
click at [489, 162] on div "Issue ACQ: Water Leak ​ Repairs Prefill ​" at bounding box center [449, 141] width 272 height 50
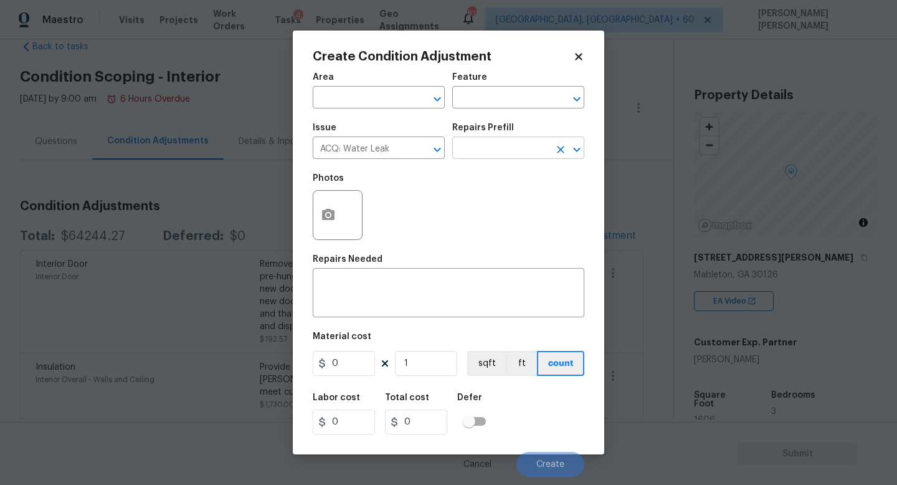
click at [500, 140] on input "text" at bounding box center [500, 149] width 97 height 19
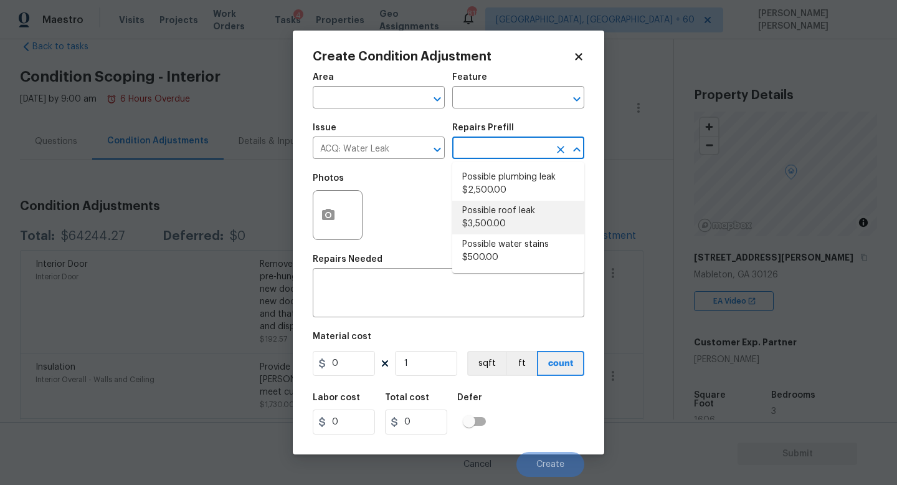
click at [481, 220] on li "Possible roof leak $3,500.00" at bounding box center [518, 218] width 132 height 34
type input "Acquisition"
type textarea "Acquisition Scope: Possible roof leak"
type input "3500"
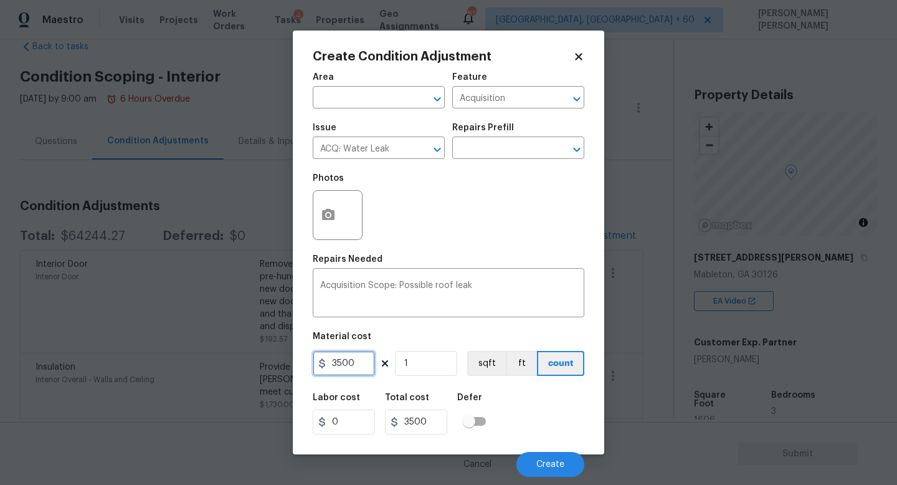
drag, startPoint x: 358, startPoint y: 366, endPoint x: 45, endPoint y: 353, distance: 312.9
click at [45, 353] on div "Create Condition Adjustment Area ​ Feature Acquisition ​ Issue ACQ: Water Leak …" at bounding box center [448, 242] width 897 height 485
type input "2500"
click at [325, 206] on button "button" at bounding box center [328, 215] width 30 height 49
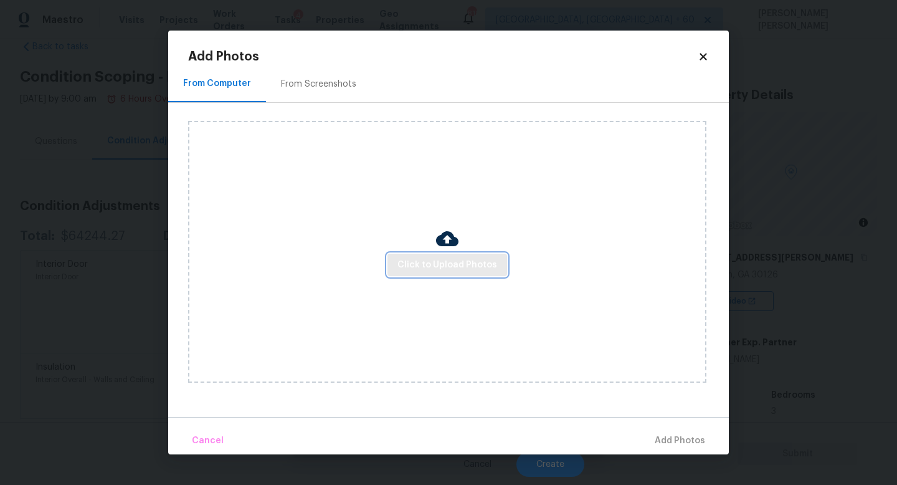
click at [465, 260] on span "Click to Upload Photos" at bounding box center [447, 265] width 100 height 16
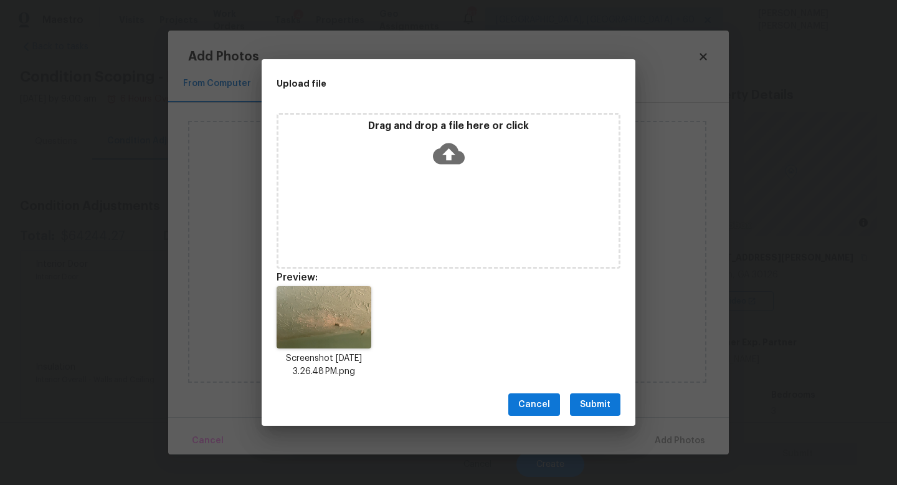
click at [605, 410] on span "Submit" at bounding box center [595, 405] width 31 height 16
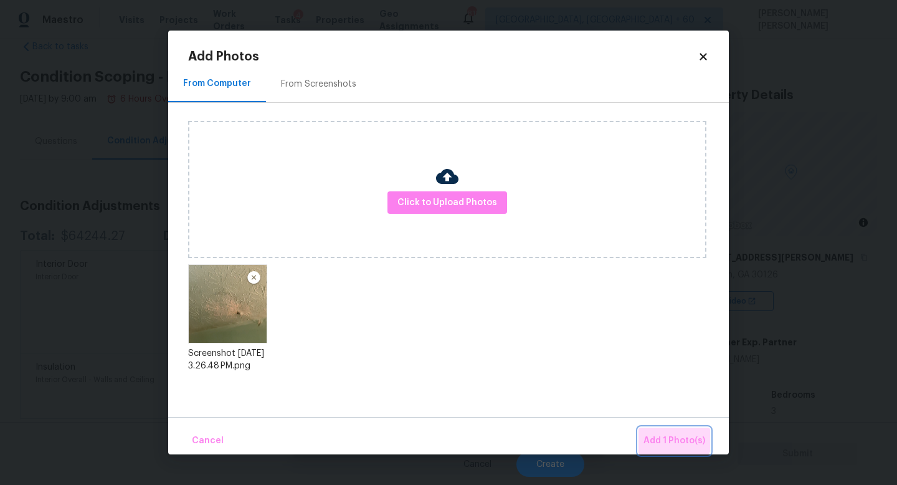
click at [664, 427] on button "Add 1 Photo(s)" at bounding box center [674, 440] width 72 height 27
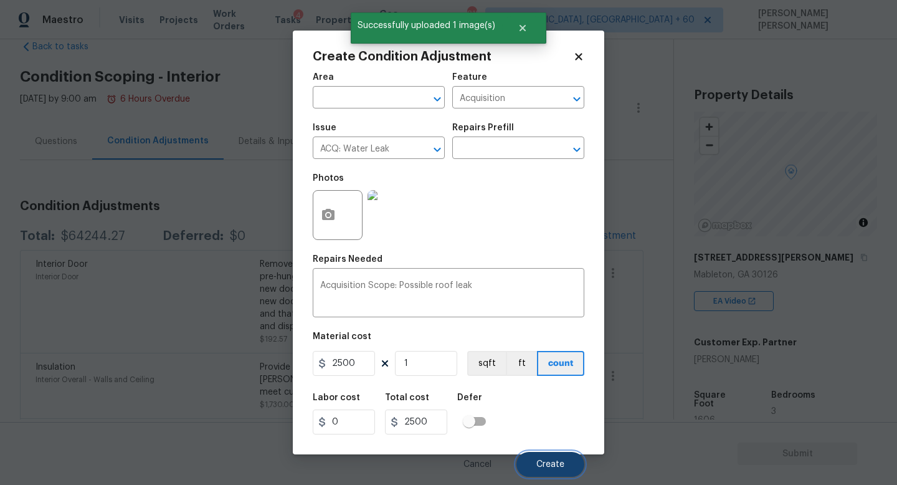
click at [546, 457] on button "Create" at bounding box center [550, 464] width 68 height 25
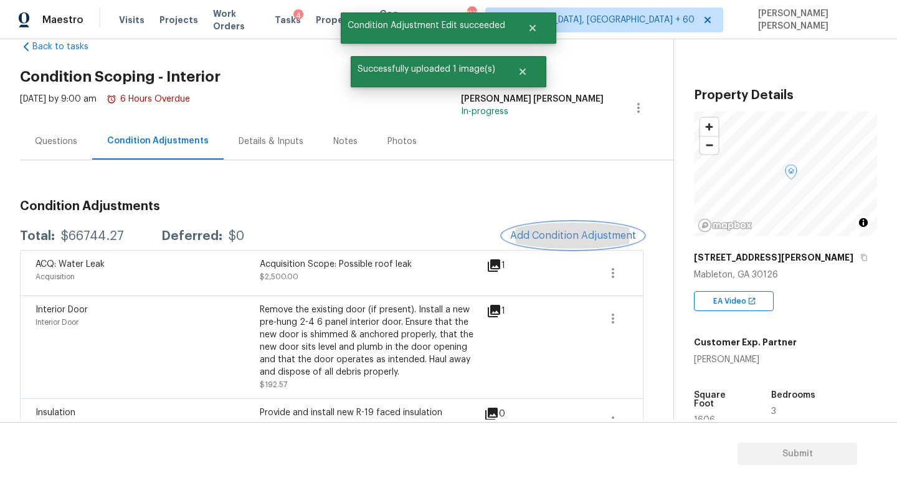
click at [560, 234] on span "Add Condition Adjustment" at bounding box center [573, 235] width 126 height 11
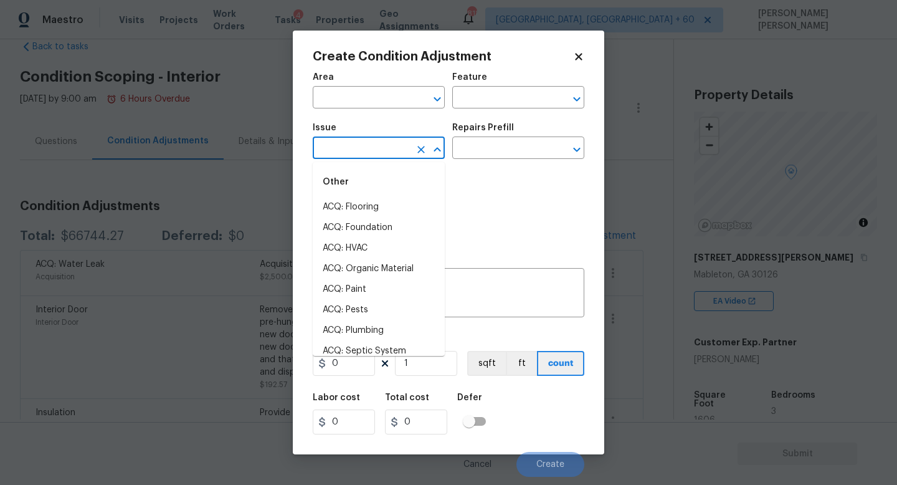
click at [356, 156] on input "text" at bounding box center [361, 149] width 97 height 19
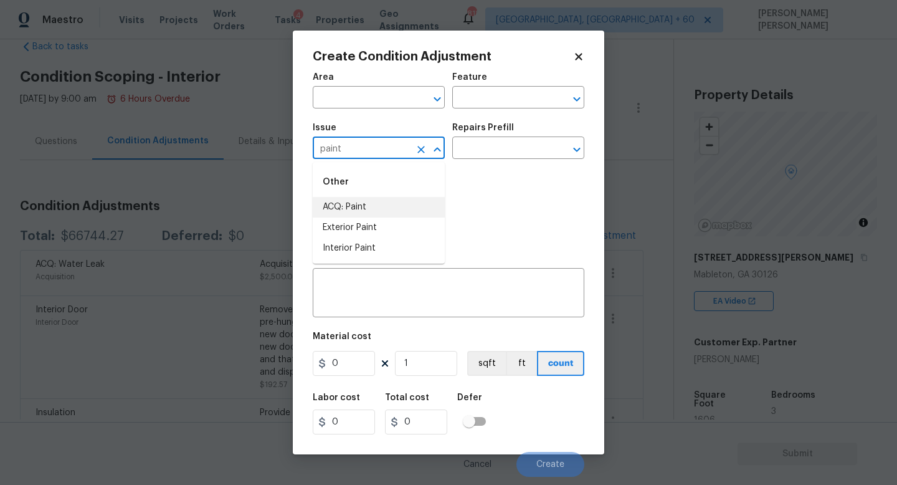
click at [362, 207] on li "ACQ: Paint" at bounding box center [379, 207] width 132 height 21
type input "ACQ: Paint"
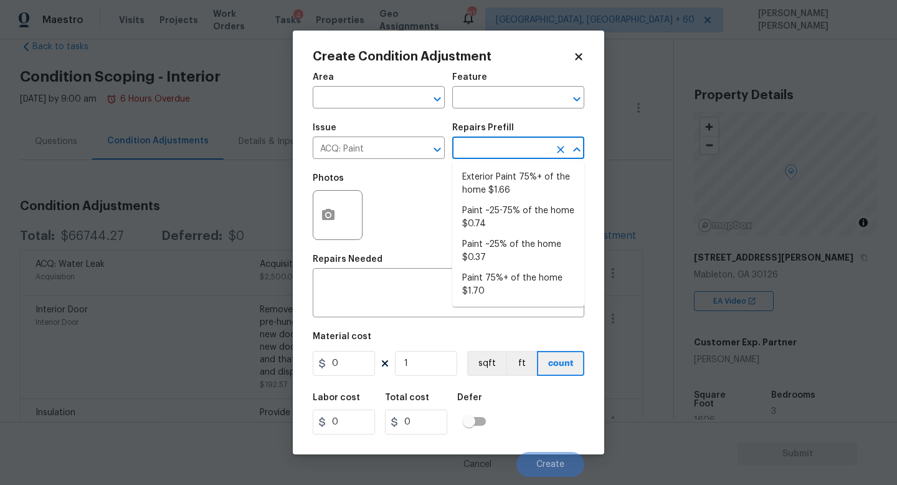
click at [484, 145] on input "text" at bounding box center [500, 149] width 97 height 19
click at [513, 275] on li "Paint 75%+ of the home $1.70" at bounding box center [518, 285] width 132 height 34
type input "Acquisition"
type textarea "Acquisition Scope: 75%+ of the home will likely require interior paint"
type input "1.7"
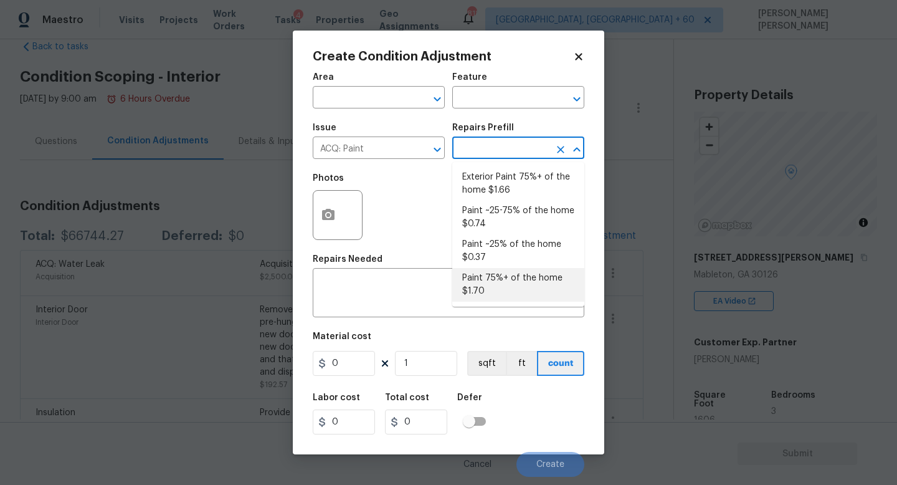
type input "1.7"
click at [492, 285] on li "Paint 75%+ of the home $1.70" at bounding box center [518, 285] width 132 height 34
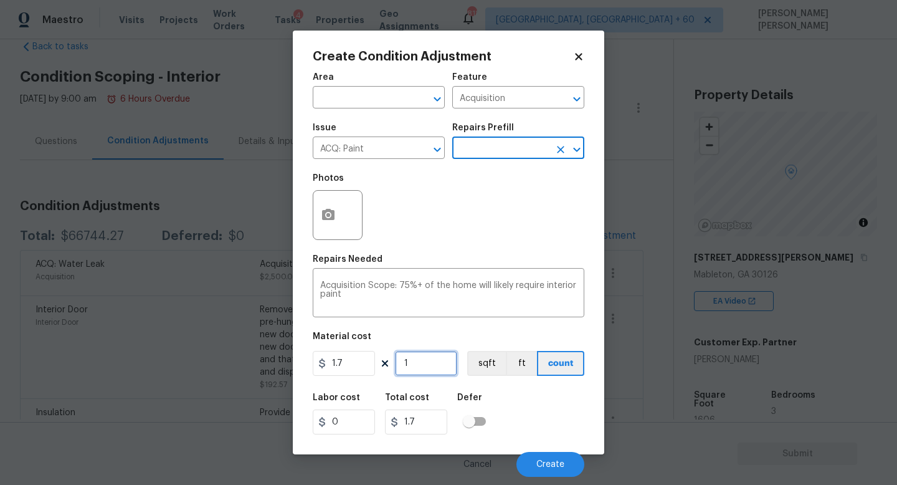
click at [414, 356] on input "1" at bounding box center [426, 363] width 62 height 25
type input "16"
type input "27.2"
drag, startPoint x: 414, startPoint y: 355, endPoint x: 410, endPoint y: 191, distance: 164.5
click at [414, 346] on figure "Material cost 1.7 16 sqft ft count" at bounding box center [449, 355] width 272 height 46
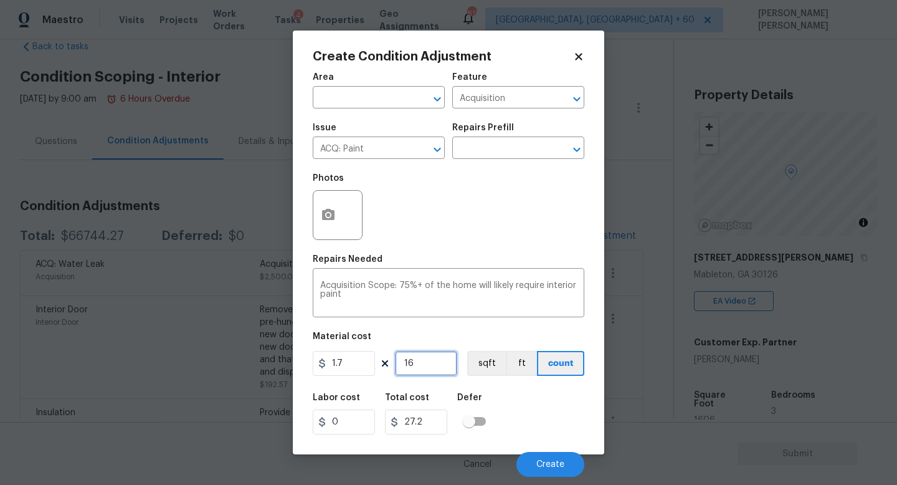
click at [453, 366] on input "16" at bounding box center [426, 363] width 62 height 25
type input "164"
type input "278.8"
type input "1646"
type input "2798.2"
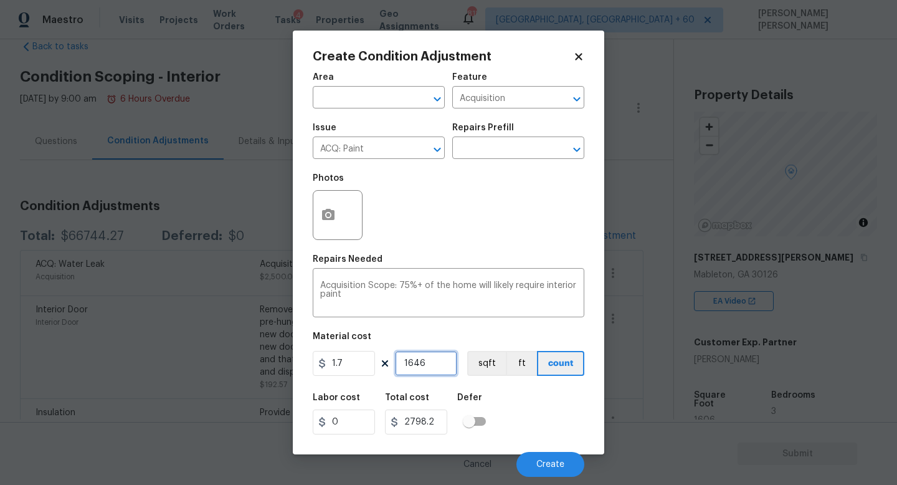
type input "1646"
click at [321, 199] on button "button" at bounding box center [328, 215] width 30 height 49
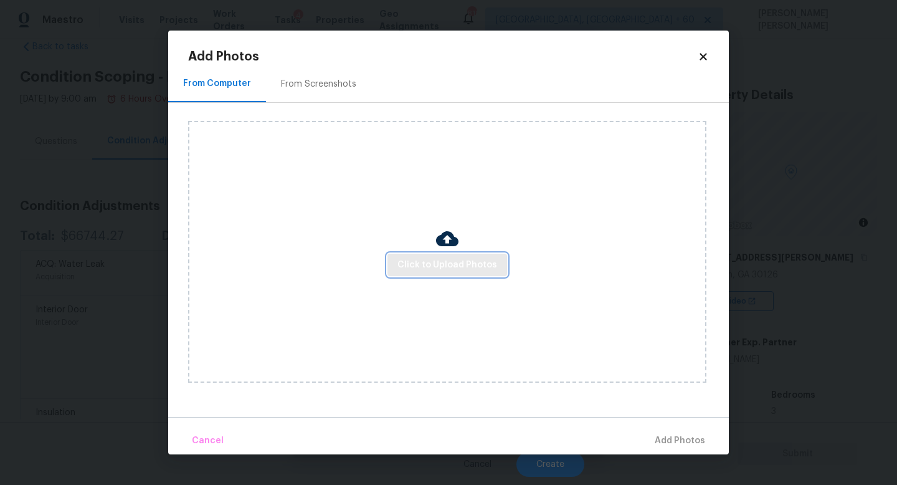
click at [440, 255] on button "Click to Upload Photos" at bounding box center [447, 264] width 120 height 23
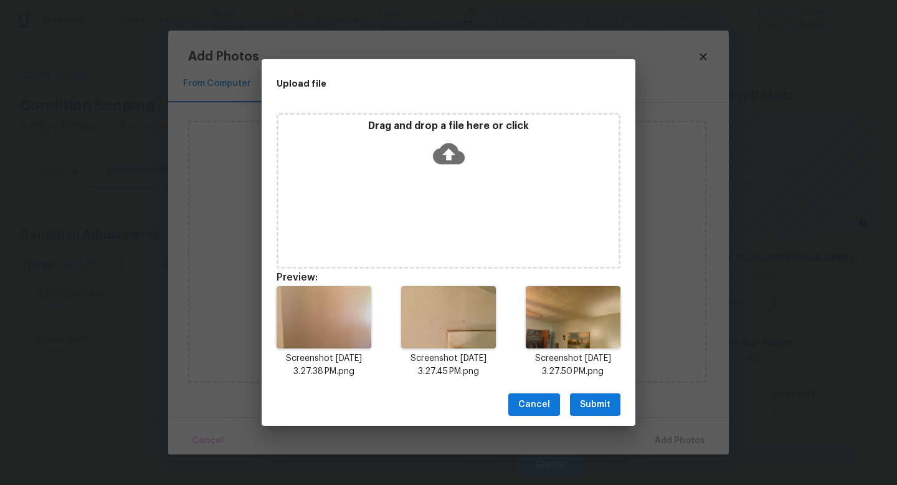
scroll to position [29, 0]
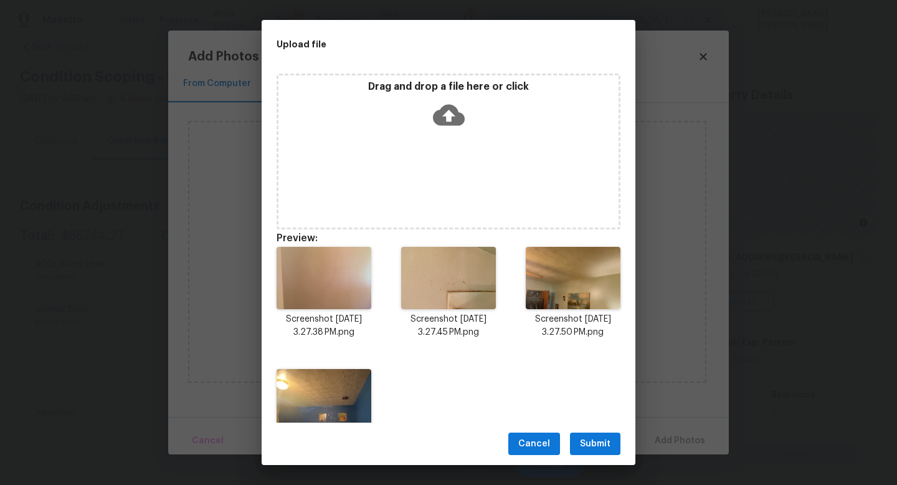
click at [593, 437] on span "Submit" at bounding box center [595, 444] width 31 height 16
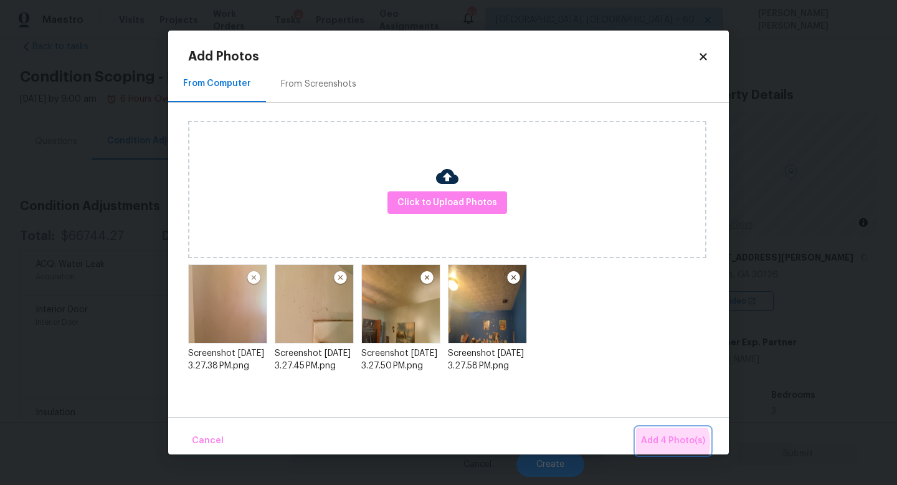
click at [664, 443] on span "Add 4 Photo(s)" at bounding box center [673, 441] width 64 height 16
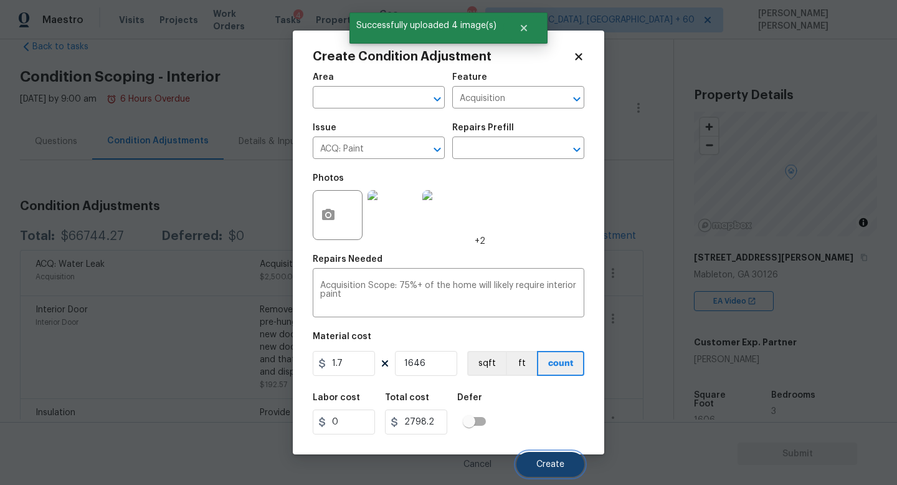
click at [554, 460] on span "Create" at bounding box center [550, 464] width 28 height 9
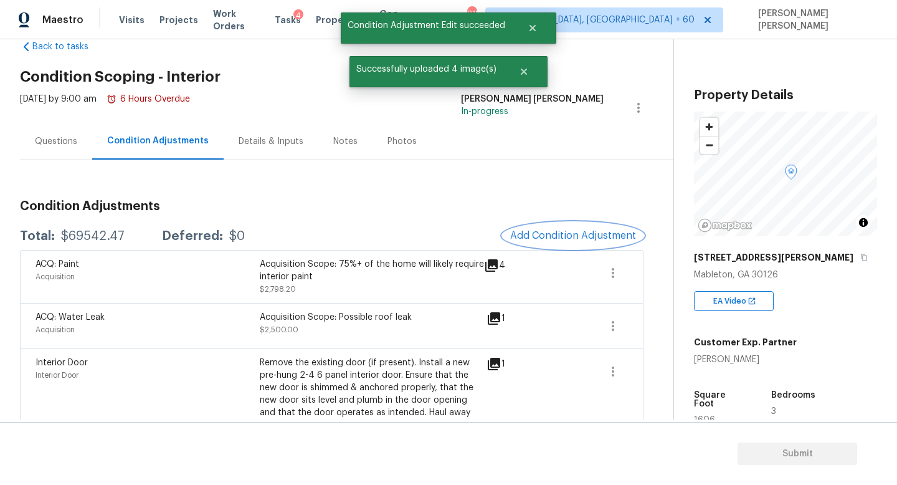
click at [559, 230] on span "Add Condition Adjustment" at bounding box center [573, 235] width 126 height 11
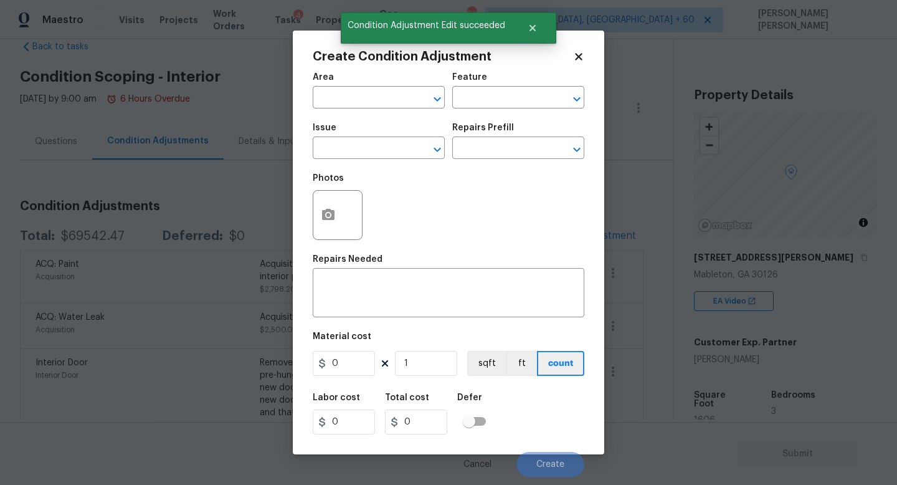
click at [382, 133] on div "Issue" at bounding box center [379, 131] width 132 height 16
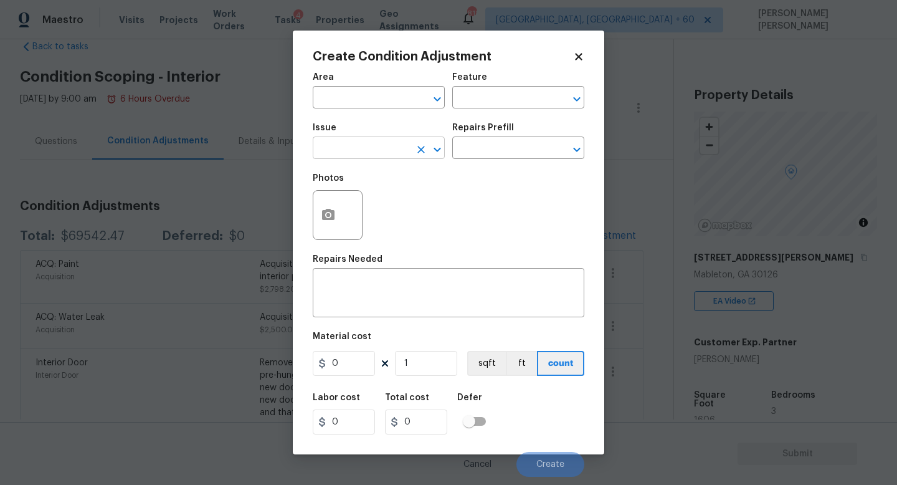
click at [358, 149] on input "text" at bounding box center [361, 149] width 97 height 19
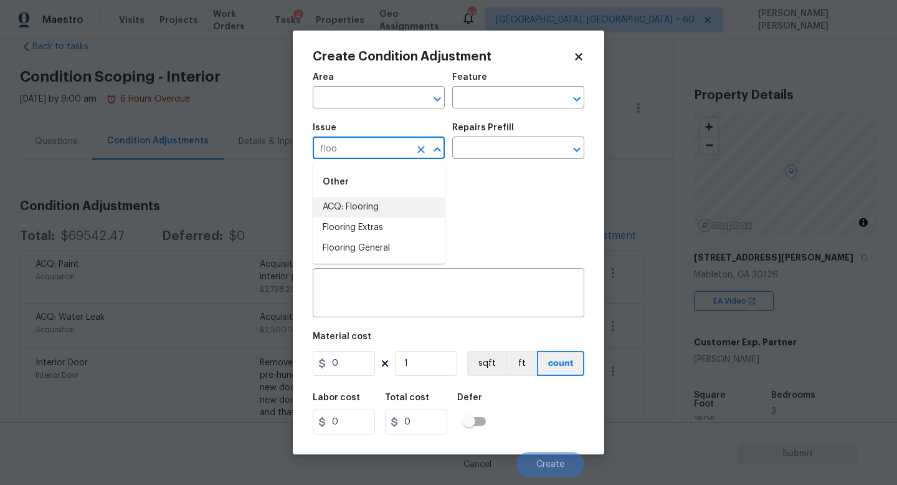
drag, startPoint x: 364, startPoint y: 241, endPoint x: 389, endPoint y: 197, distance: 50.8
click at [389, 197] on ul "ACQ: Flooring Flooring Extras Flooring General" at bounding box center [379, 228] width 132 height 62
click at [389, 197] on li "ACQ: Flooring" at bounding box center [379, 207] width 132 height 21
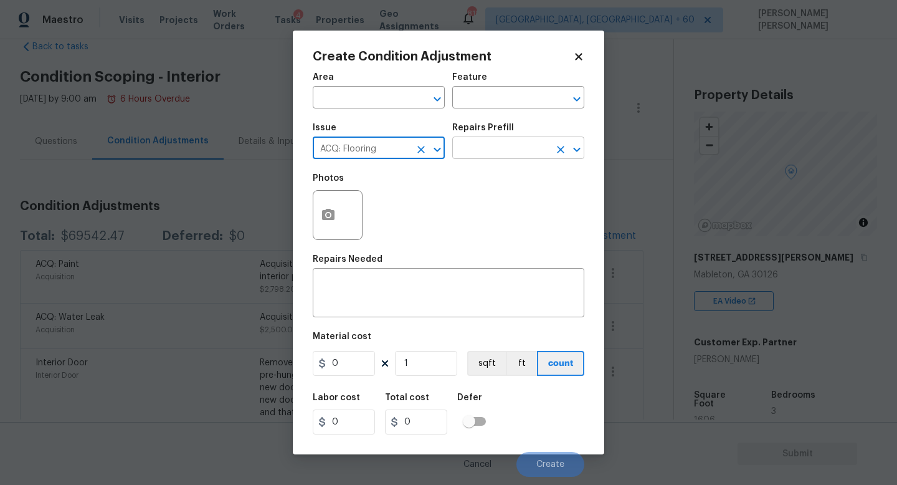
type input "ACQ: Flooring"
click at [480, 158] on input "text" at bounding box center [500, 149] width 97 height 19
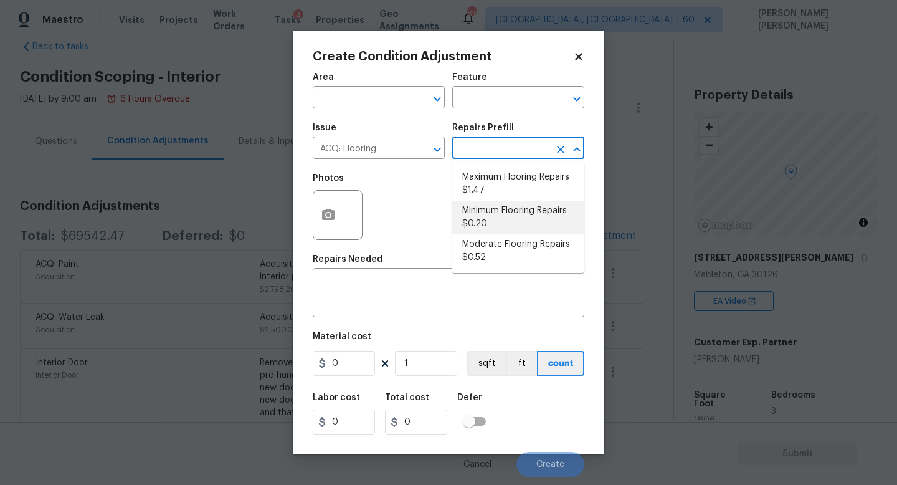
drag, startPoint x: 485, startPoint y: 201, endPoint x: 499, endPoint y: 182, distance: 23.5
click at [499, 182] on ul "Maximum Flooring Repairs $1.47 Minimum Flooring Repairs $0.20 Moderate Flooring…" at bounding box center [518, 217] width 132 height 111
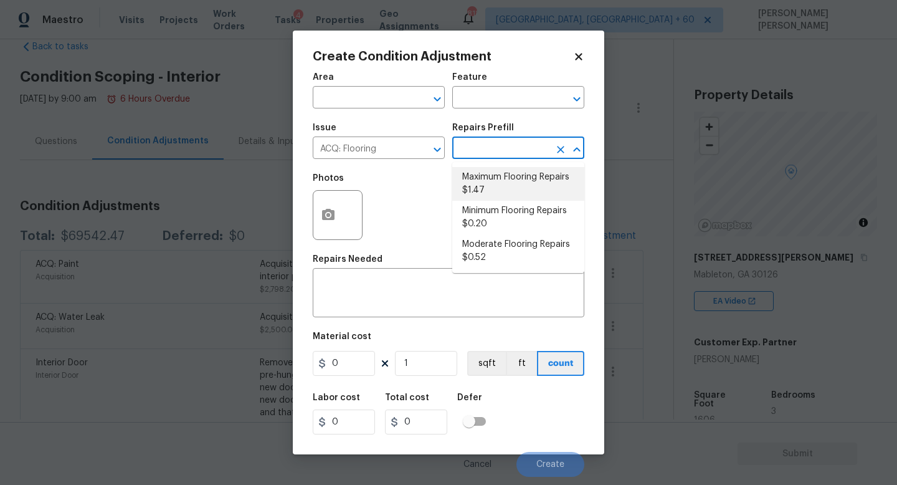
click at [499, 182] on li "Maximum Flooring Repairs $1.47" at bounding box center [518, 184] width 132 height 34
type input "Acquisition"
type textarea "Acquisition Scope: Maximum flooring repairs"
type input "1.47"
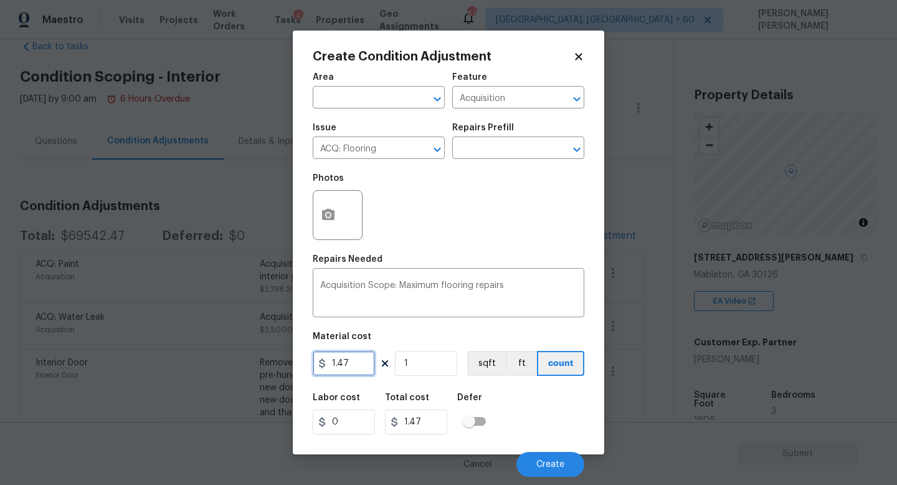
click at [357, 362] on input "1.47" at bounding box center [344, 363] width 62 height 25
drag, startPoint x: 357, startPoint y: 362, endPoint x: 292, endPoint y: 362, distance: 64.8
click at [303, 362] on div "Create Condition Adjustment Area ​ Feature Acquisition ​ Issue ACQ: Flooring ​ …" at bounding box center [448, 242] width 311 height 423
type input "3.5"
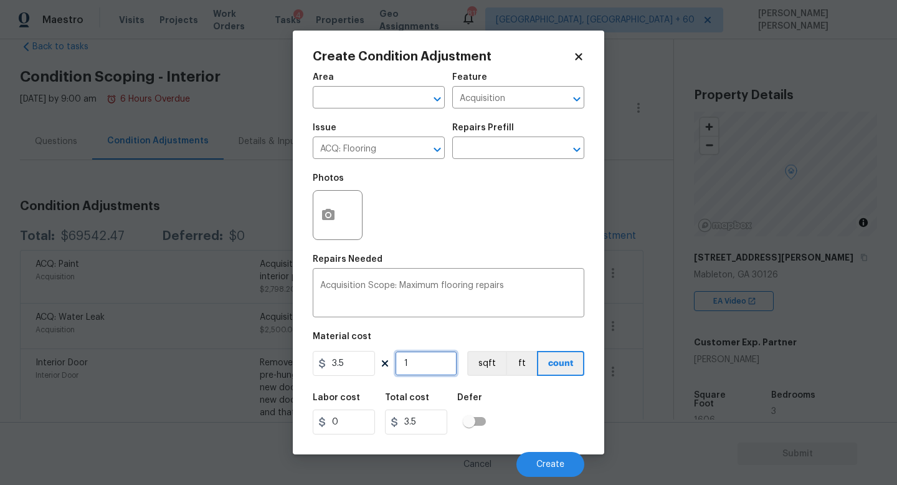
click at [428, 366] on input "1" at bounding box center [426, 363] width 62 height 25
type input "0"
type input "1"
type input "3.5"
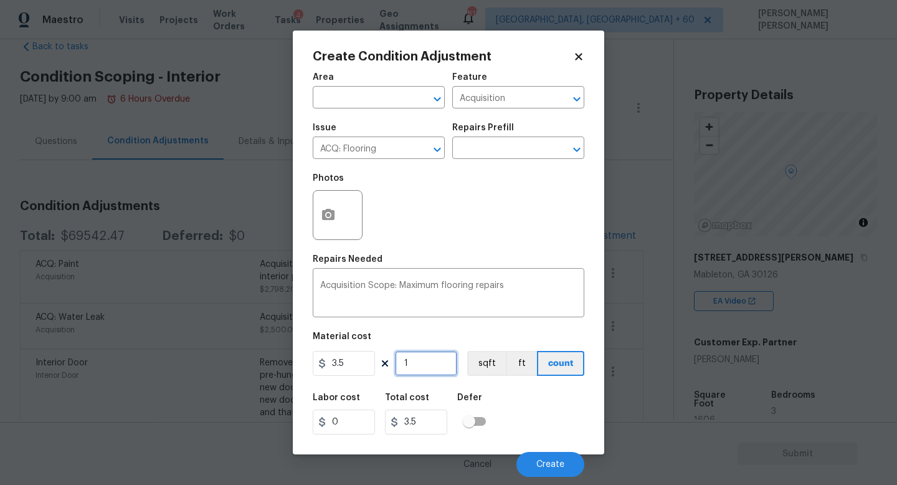
type input "16"
type input "56"
type input "164"
type input "574"
type input "1646"
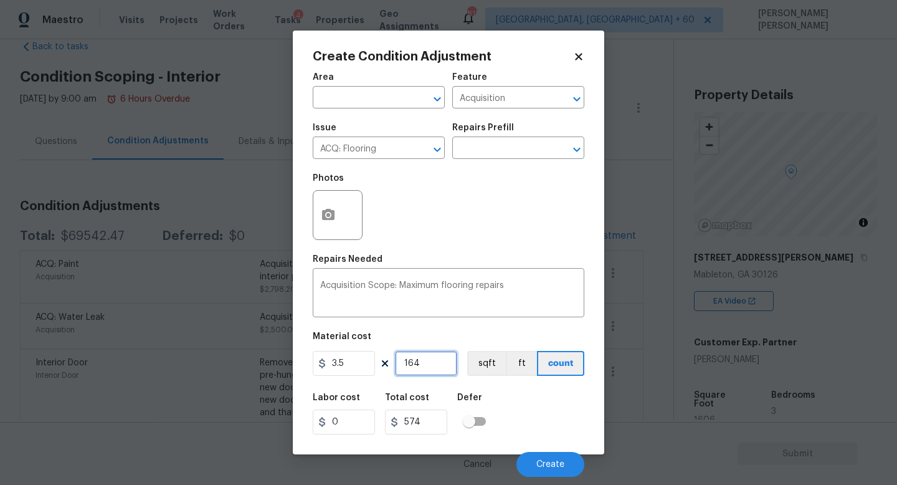
type input "5761"
type input "1646"
click at [457, 247] on div "Photos" at bounding box center [449, 206] width 272 height 81
click at [332, 226] on button "button" at bounding box center [328, 215] width 30 height 49
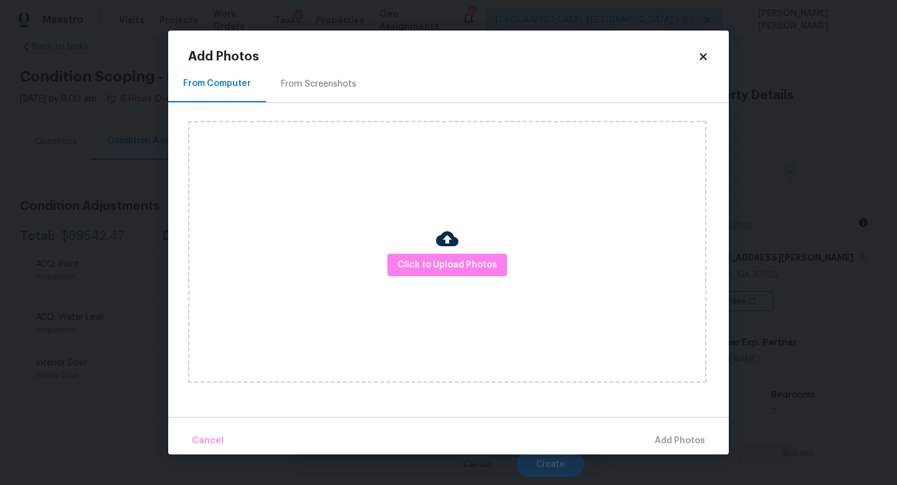
click at [426, 281] on div "Click to Upload Photos" at bounding box center [447, 252] width 518 height 262
click at [437, 263] on span "Click to Upload Photos" at bounding box center [447, 265] width 100 height 16
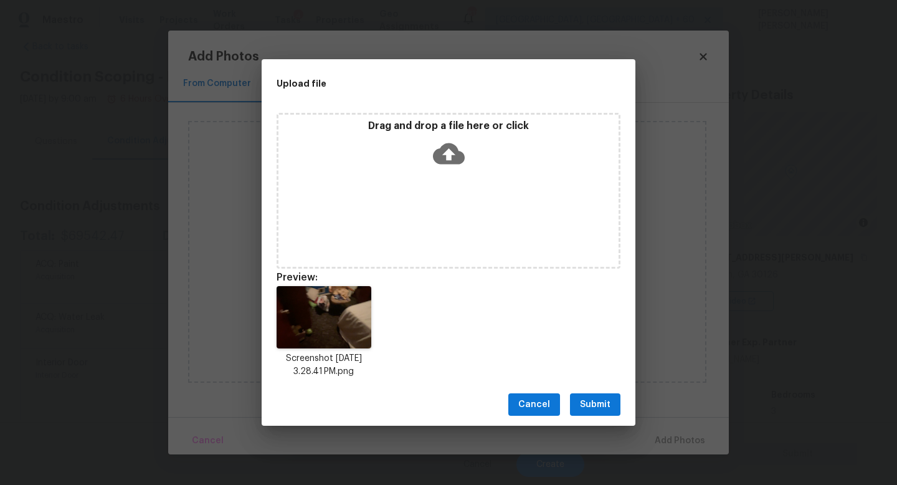
drag, startPoint x: 853, startPoint y: 478, endPoint x: 460, endPoint y: 218, distance: 471.0
click at [460, 218] on div "Upload file Drag and drop a file here or click Preview: Screenshot [DATE] 3.28.…" at bounding box center [448, 242] width 897 height 485
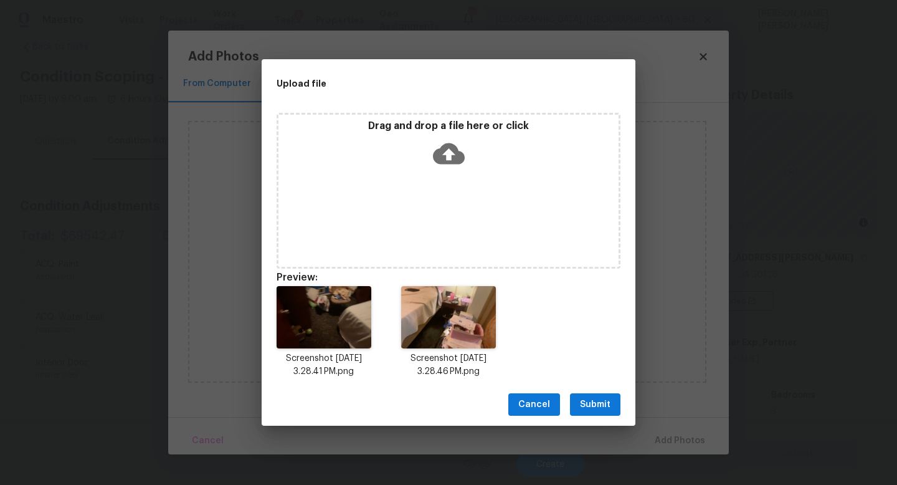
click at [589, 398] on span "Submit" at bounding box center [595, 405] width 31 height 16
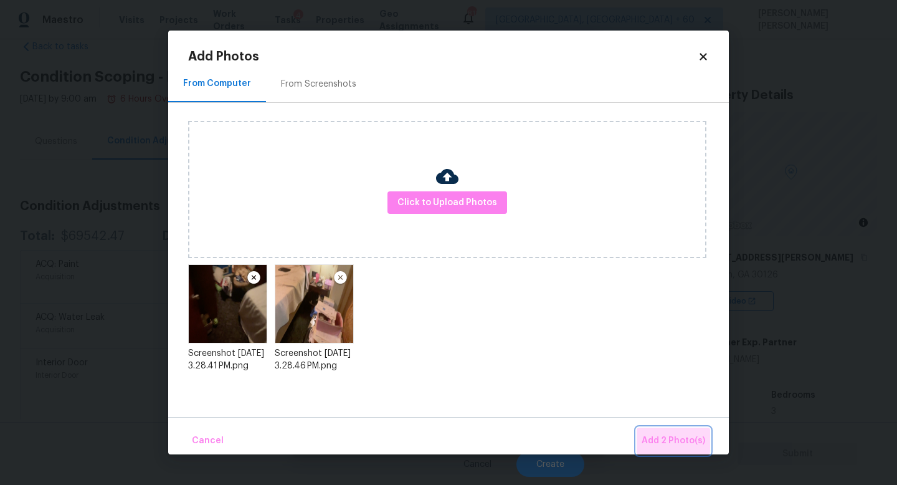
click at [683, 438] on span "Add 2 Photo(s)" at bounding box center [673, 441] width 64 height 16
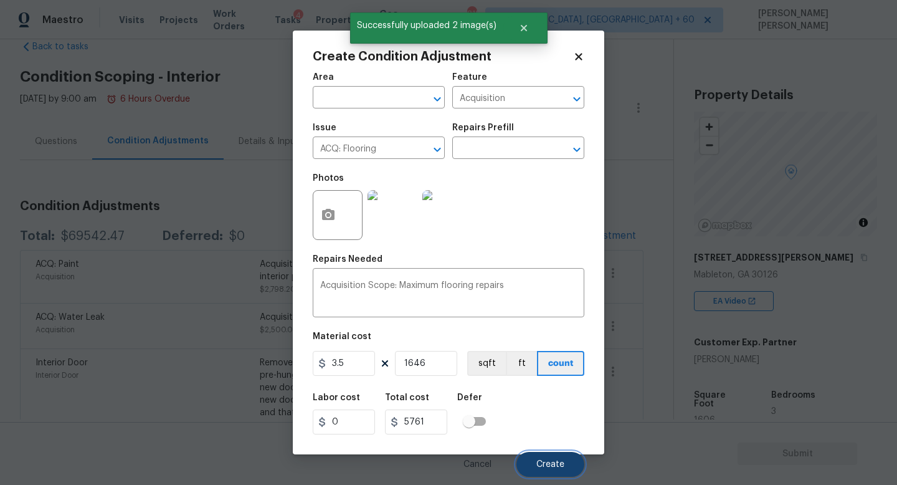
click at [544, 453] on button "Create" at bounding box center [550, 464] width 68 height 25
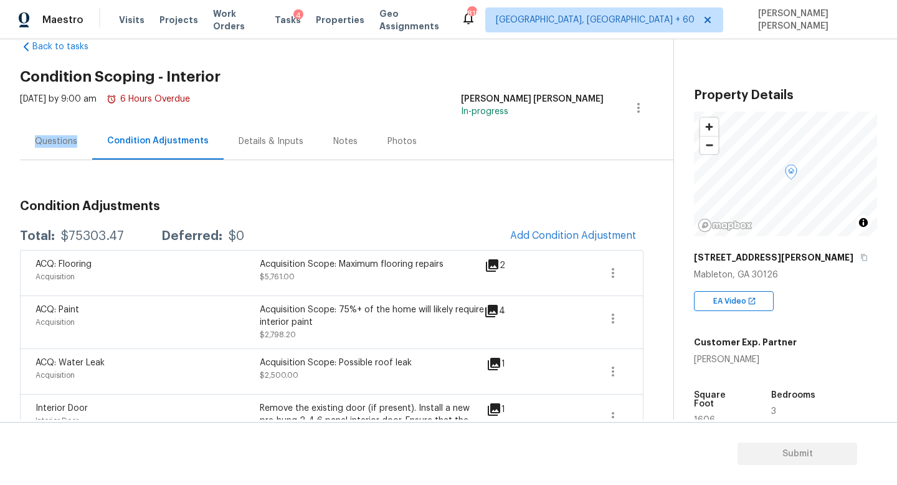
click at [55, 143] on div "Questions" at bounding box center [56, 141] width 42 height 12
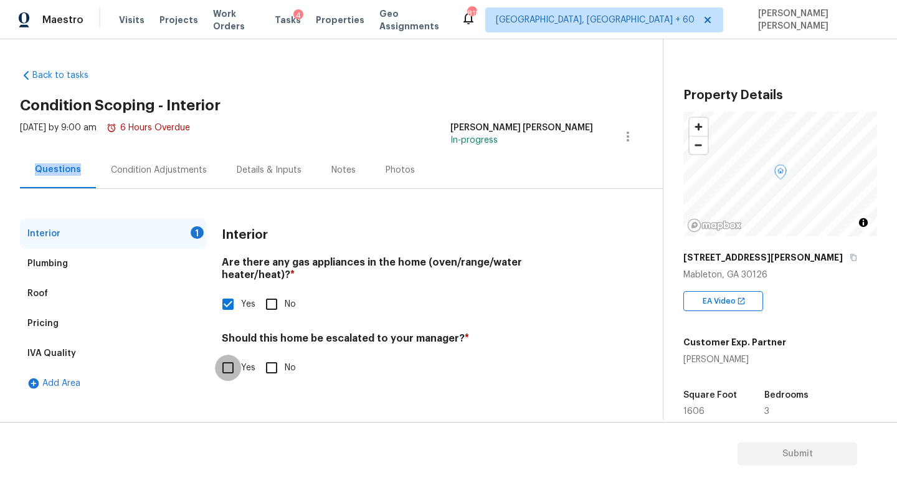
click at [229, 354] on input "Yes" at bounding box center [228, 367] width 26 height 26
checkbox input "true"
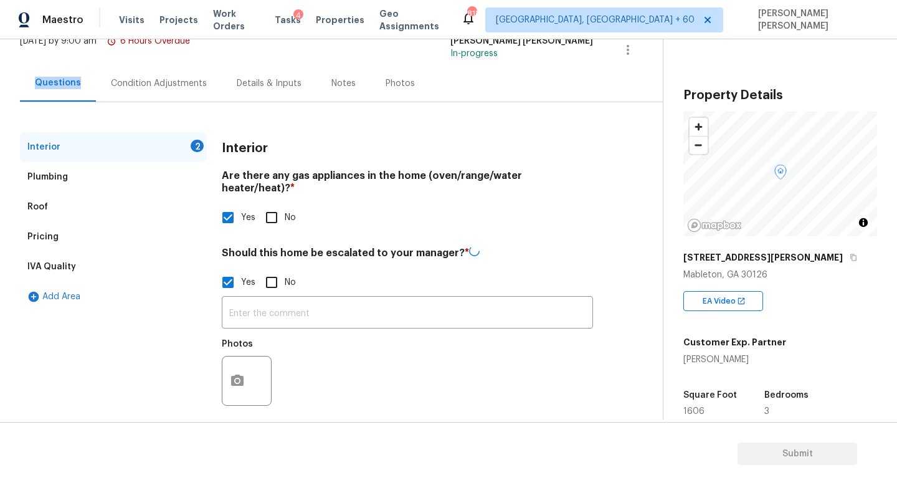
scroll to position [85, 0]
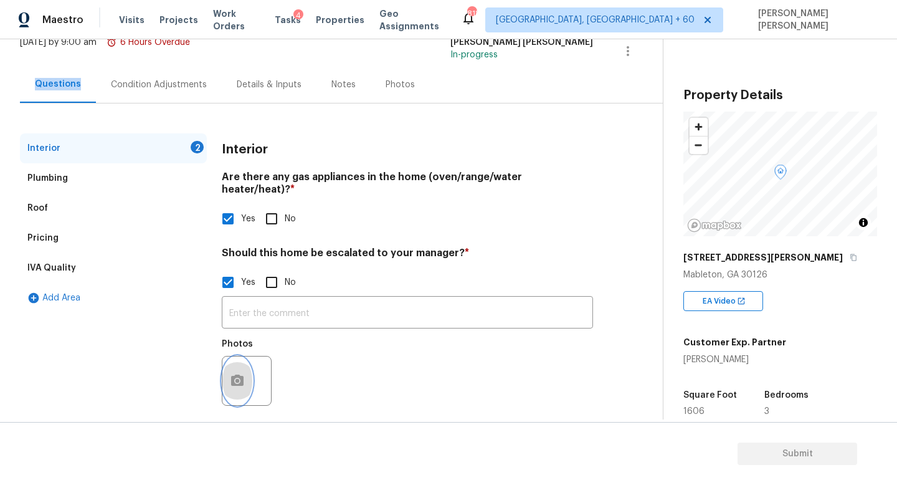
click at [222, 373] on button "button" at bounding box center [237, 380] width 30 height 49
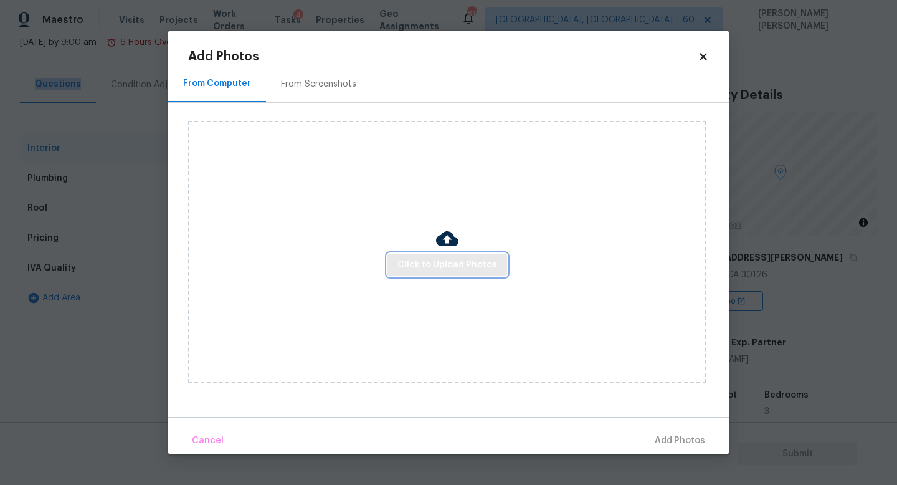
click at [503, 265] on button "Click to Upload Photos" at bounding box center [447, 264] width 120 height 23
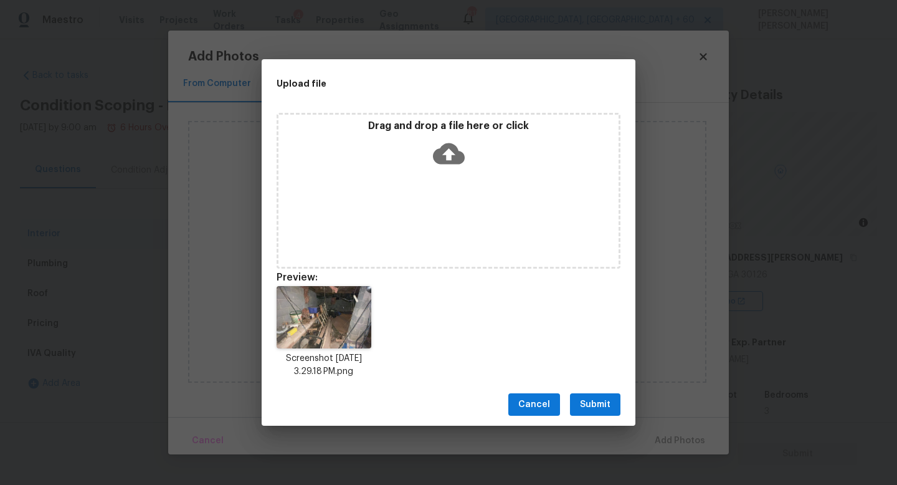
scroll to position [85, 0]
click at [581, 397] on span "Submit" at bounding box center [595, 405] width 31 height 16
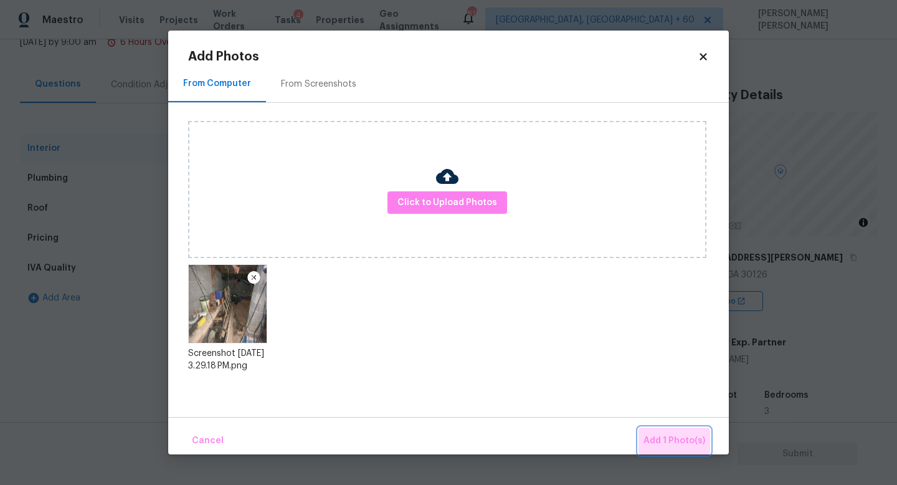
click at [668, 446] on span "Add 1 Photo(s)" at bounding box center [674, 441] width 62 height 16
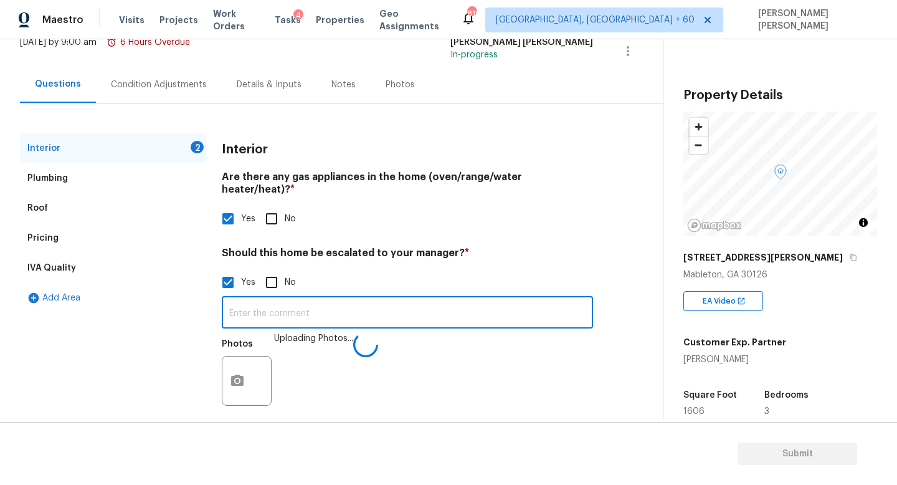
click at [316, 299] on input "text" at bounding box center [407, 313] width 371 height 29
paste input "There is a lot of moisture manifesting on the foundation walls. Furthermore"
type input "There is a lot of moisture manifesting on the foundation walls. Furthermore. Fo…"
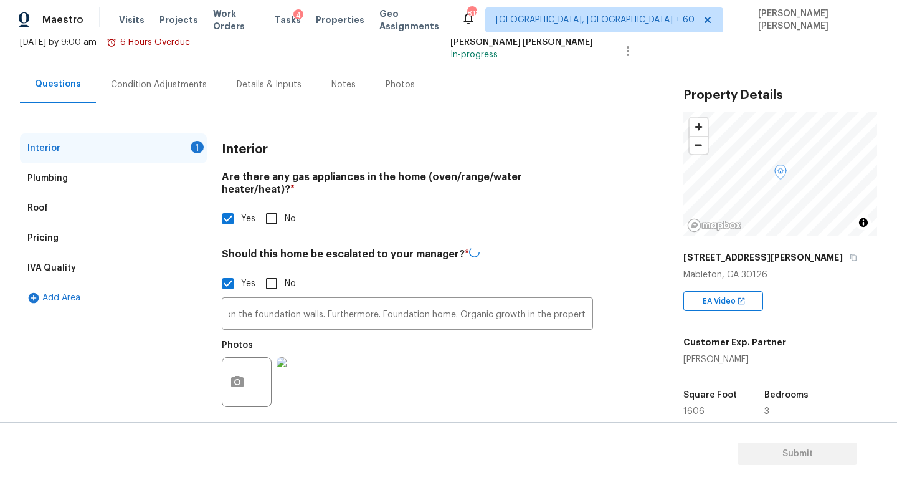
click at [437, 145] on div "Interior" at bounding box center [407, 149] width 371 height 32
click at [43, 230] on div "Pricing" at bounding box center [113, 238] width 187 height 30
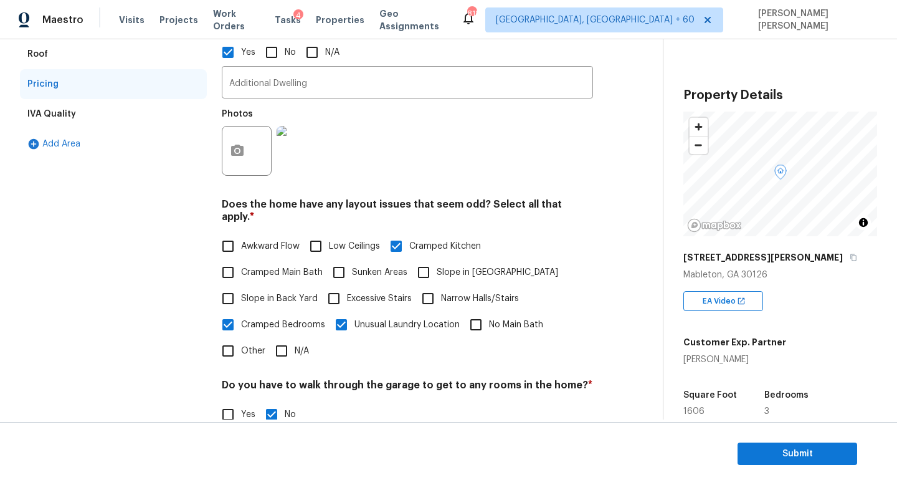
scroll to position [314, 0]
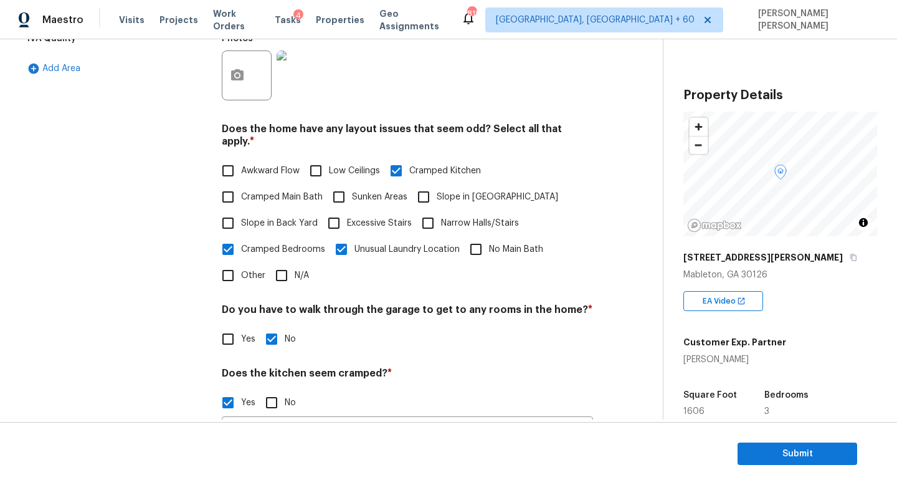
click at [230, 263] on input "Other" at bounding box center [228, 275] width 26 height 26
checkbox input "true"
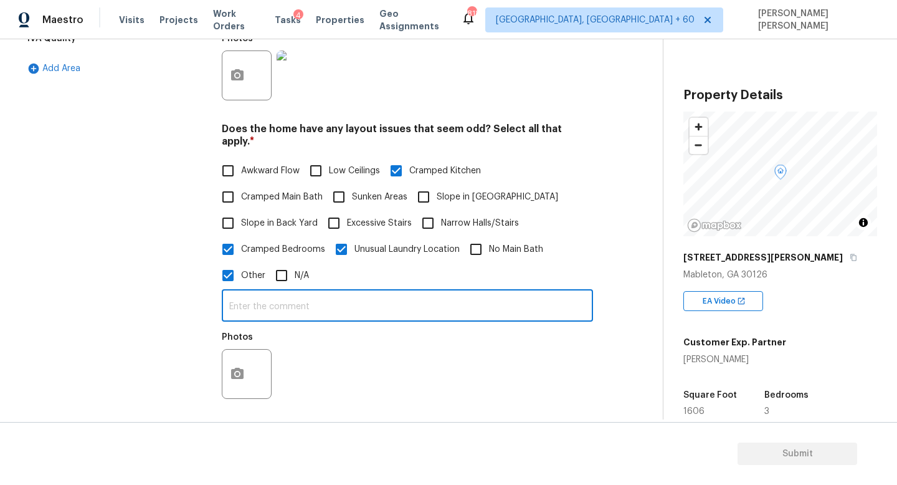
click at [258, 292] on input "text" at bounding box center [407, 306] width 371 height 29
type input "Discrepancy in sq ft"
click at [244, 370] on button "button" at bounding box center [237, 373] width 30 height 49
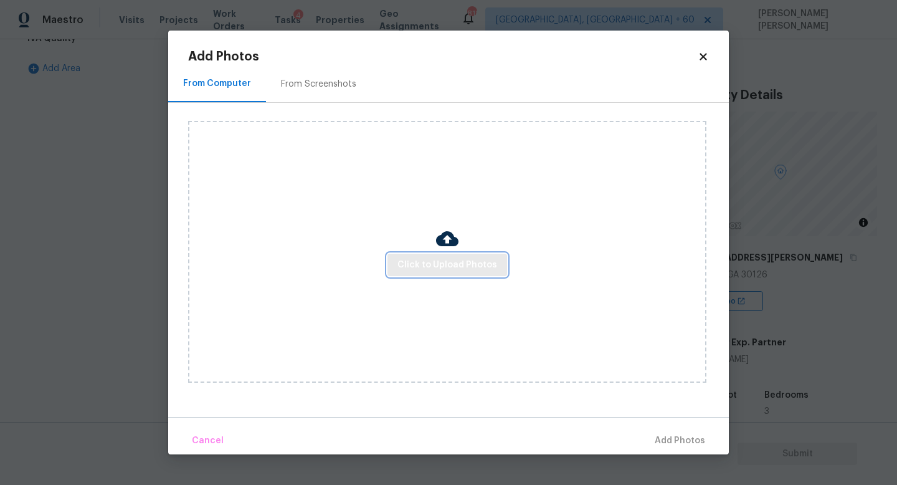
click at [471, 270] on span "Click to Upload Photos" at bounding box center [447, 265] width 100 height 16
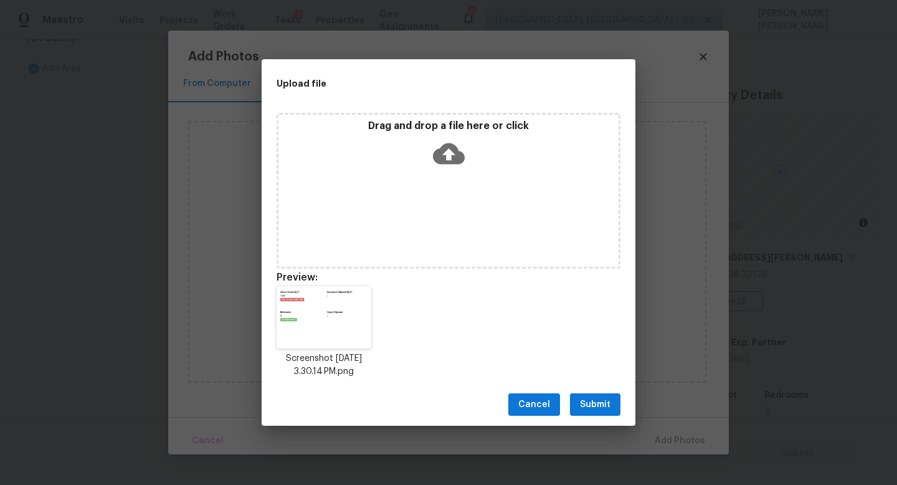
click at [590, 397] on span "Submit" at bounding box center [595, 405] width 31 height 16
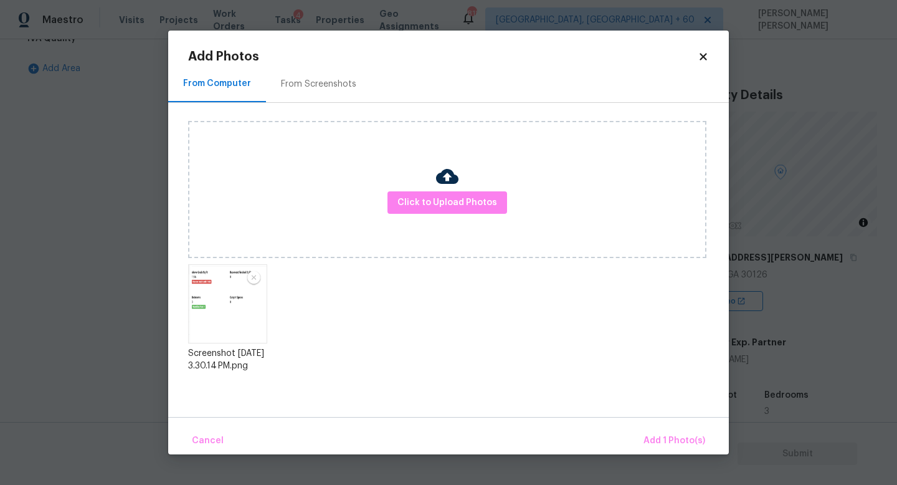
click at [650, 423] on div "Cancel Add 1 Photo(s)" at bounding box center [448, 435] width 560 height 37
click at [666, 433] on span "Add 1 Photo(s)" at bounding box center [674, 441] width 62 height 16
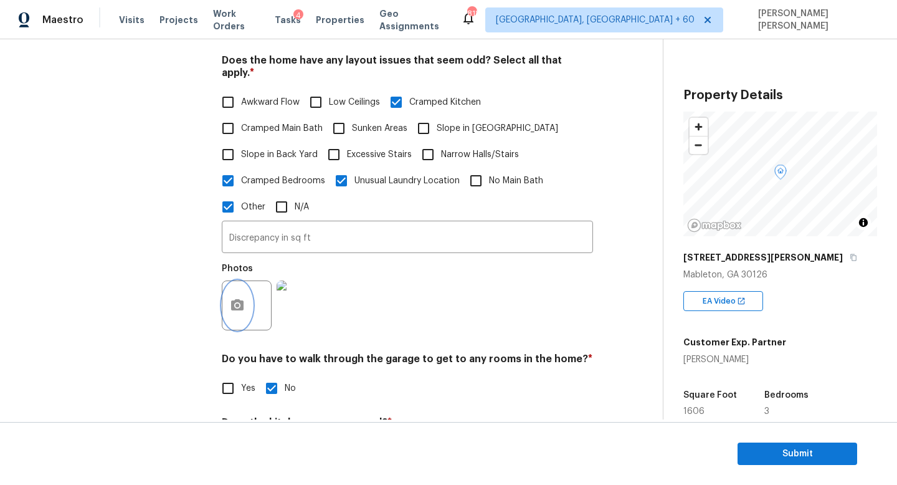
scroll to position [0, 0]
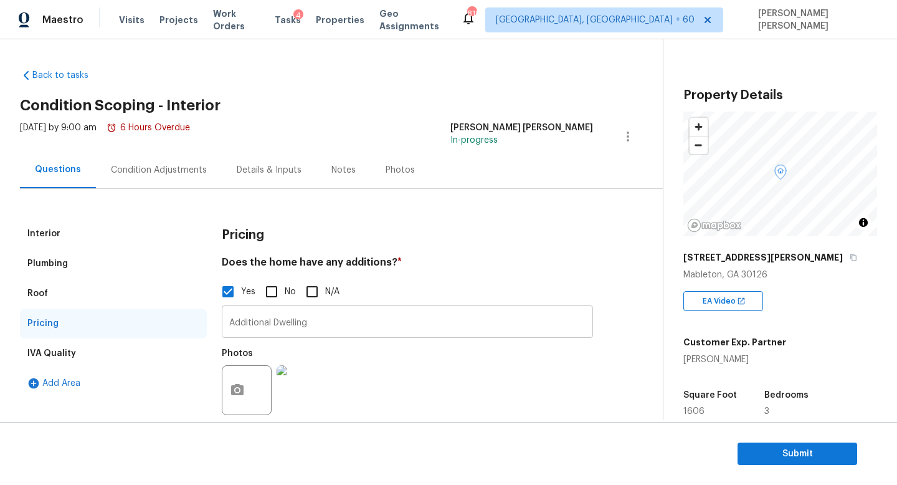
click at [304, 325] on input "Additional Dwelling" at bounding box center [407, 322] width 371 height 29
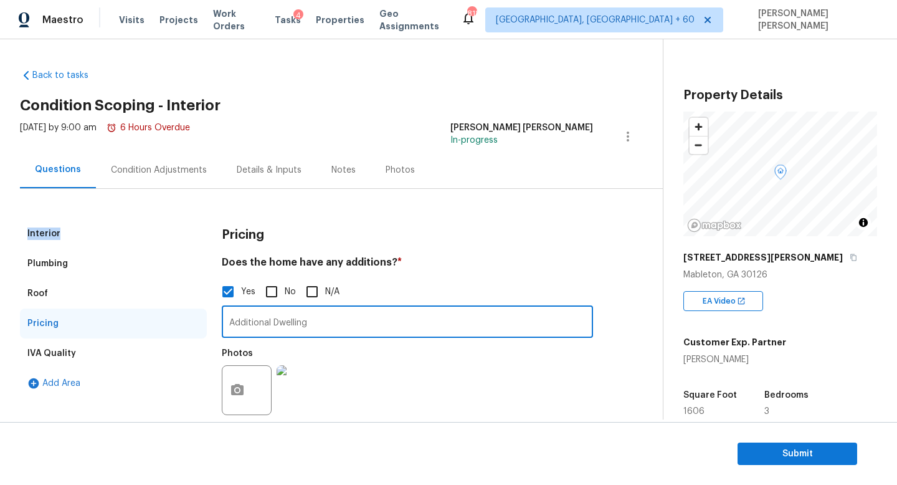
click at [83, 227] on div "Interior" at bounding box center [113, 234] width 187 height 30
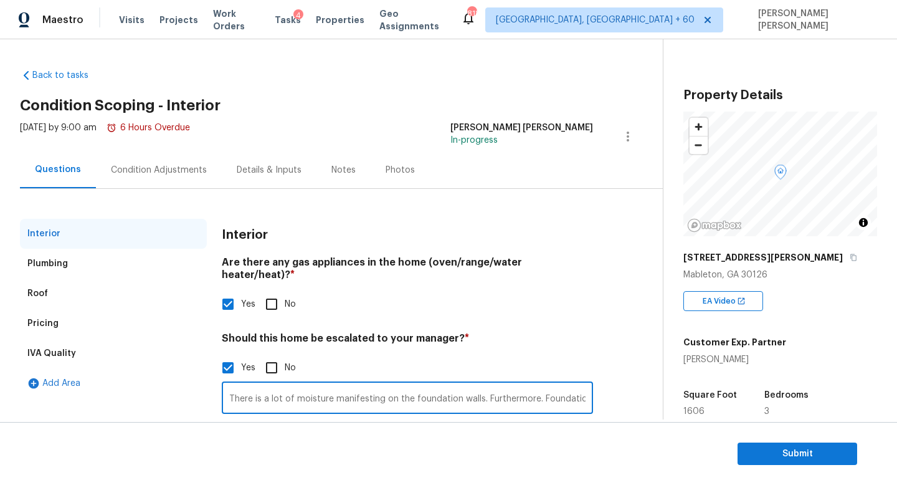
click at [353, 388] on input "There is a lot of moisture manifesting on the foundation walls. Furthermore. Fo…" at bounding box center [407, 398] width 371 height 29
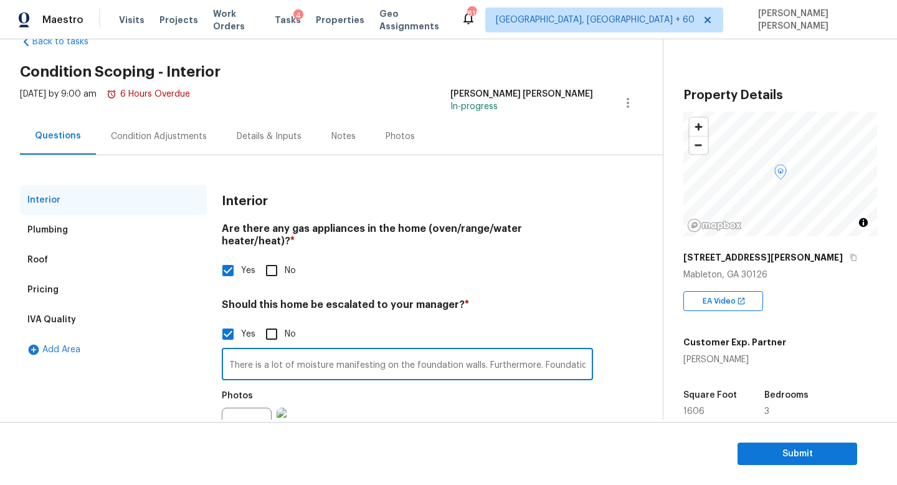
scroll to position [38, 0]
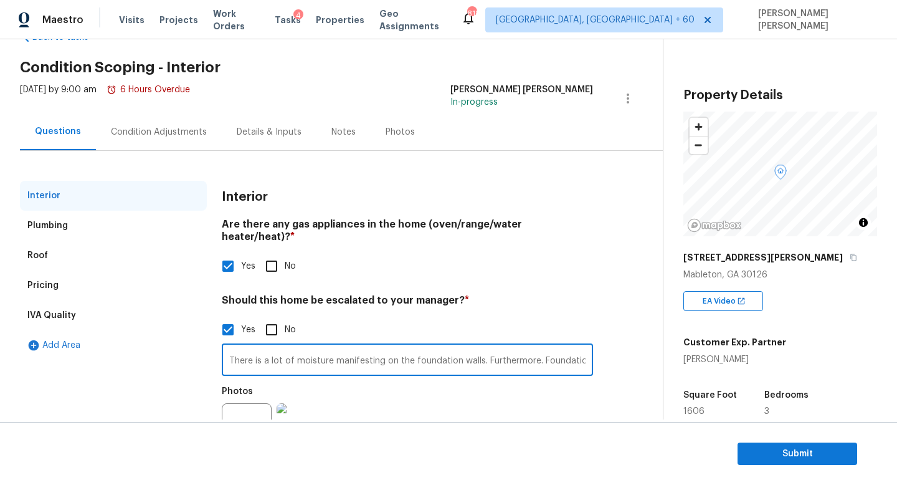
click at [398, 348] on input "There is a lot of moisture manifesting on the foundation walls. Furthermore. Fo…" at bounding box center [407, 360] width 371 height 29
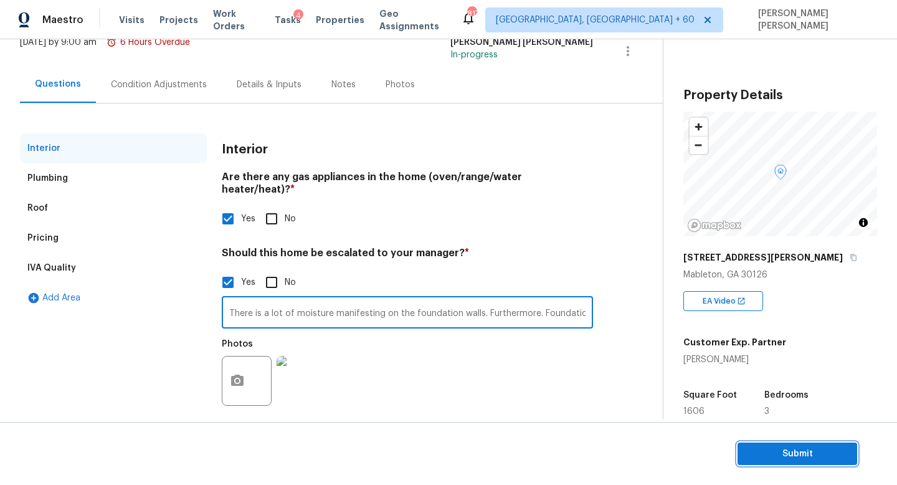
click at [782, 456] on span "Submit" at bounding box center [797, 454] width 100 height 16
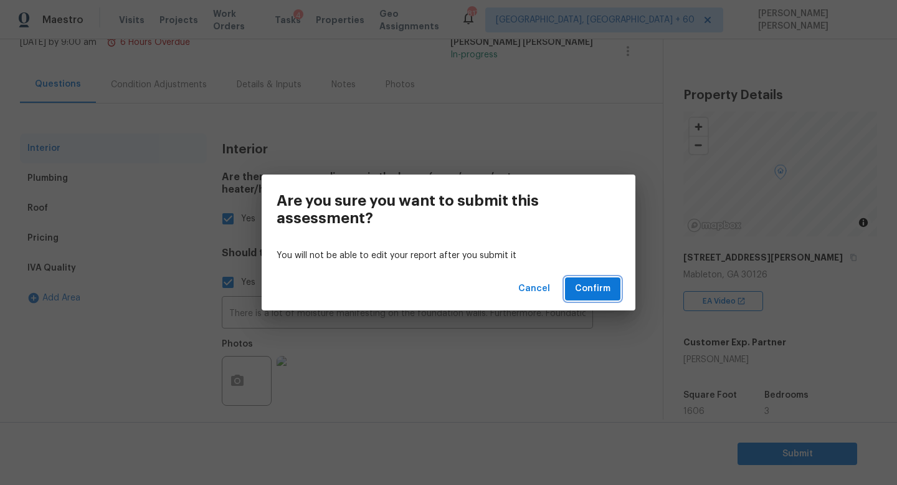
click at [609, 293] on span "Confirm" at bounding box center [592, 289] width 35 height 16
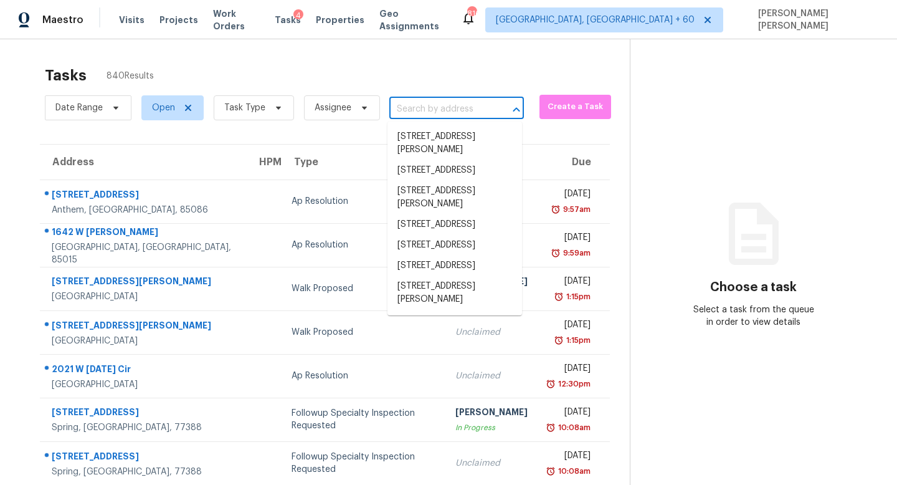
click at [408, 105] on input "text" at bounding box center [439, 109] width 100 height 19
paste input "https://maestro.ops.opendoor.com/homes/53959a19-64ca-5d34-9f11-742aa71fe894/vis…"
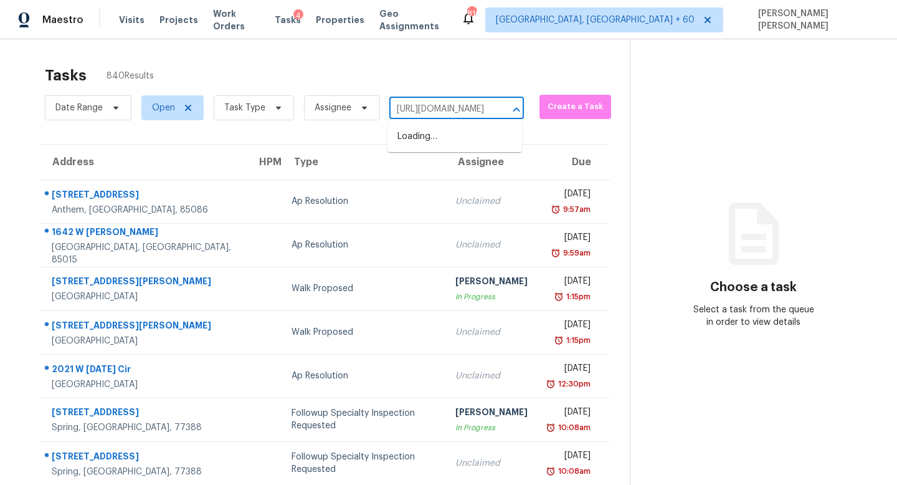
scroll to position [0, 443]
type input "https://maestro.ops.opendoor.com/homes/53959a19-64ca-5d34-9f11-742aa71fe894/vis…"
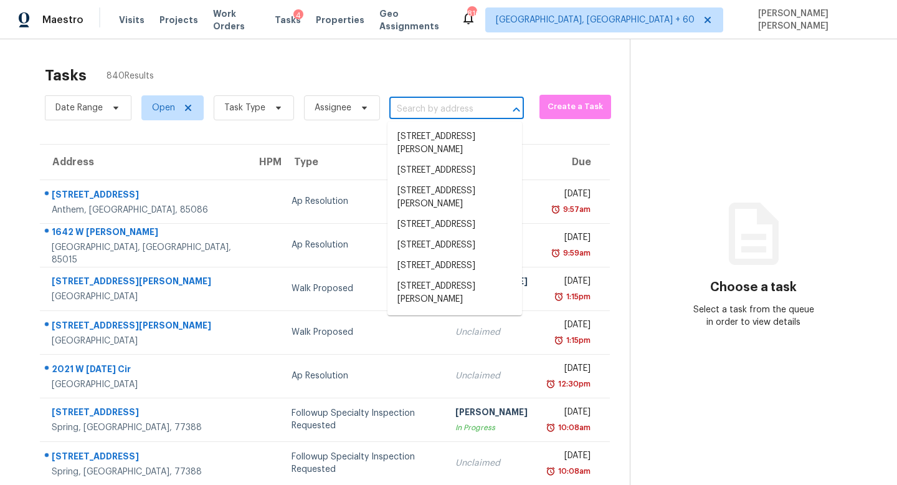
scroll to position [0, 0]
click at [432, 110] on input "text" at bounding box center [439, 109] width 100 height 19
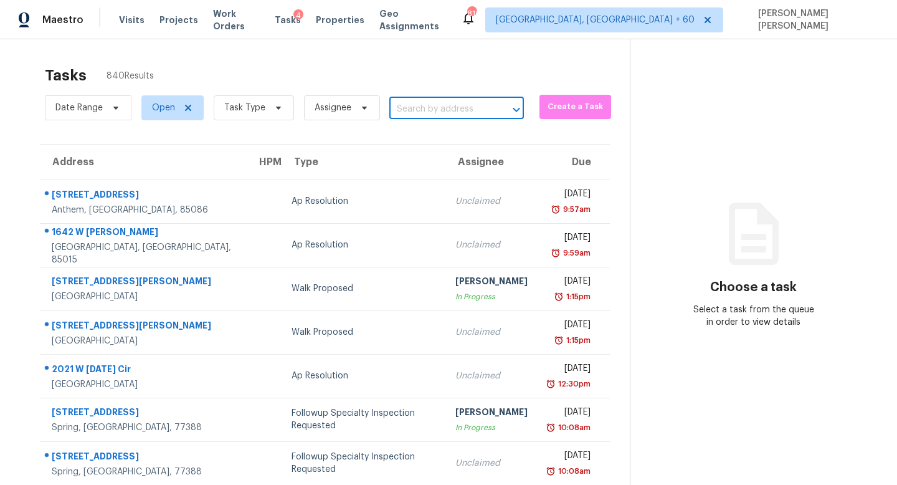
paste input "5872 Mills Creek Ln North Ridgeville OH 44039"
type input "5872 Mills Creek Ln North Ridgeville OH 44039"
click at [448, 144] on li "5872 Mills Creek Ln, North Ridgeville, OH 44039" at bounding box center [454, 143] width 135 height 34
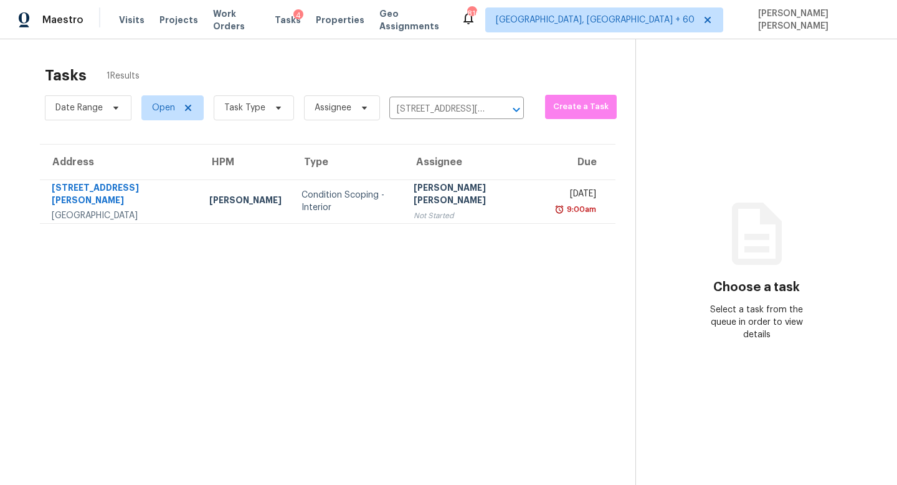
click at [454, 189] on div "[PERSON_NAME] [PERSON_NAME]" at bounding box center [476, 195] width 124 height 28
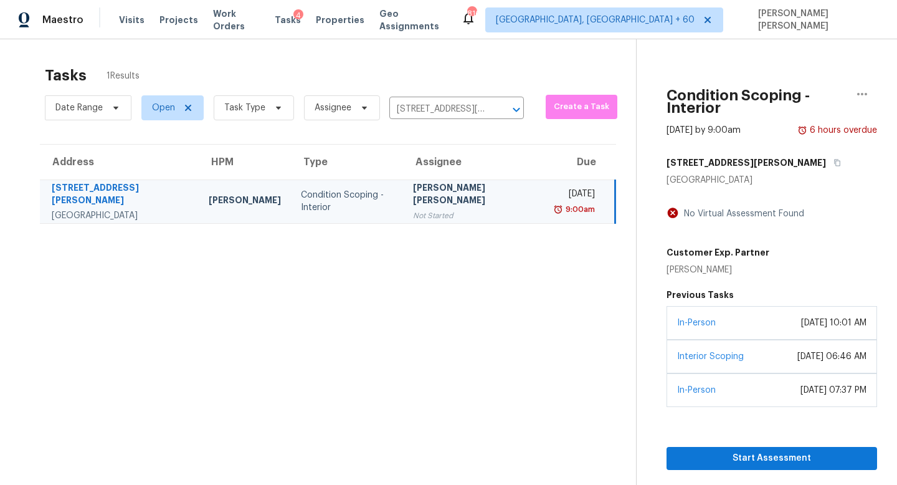
click at [729, 320] on div "In-Person October 17, 2024 at 10:01 AM" at bounding box center [771, 323] width 210 height 34
click at [699, 450] on span "Start Assessment" at bounding box center [771, 458] width 191 height 16
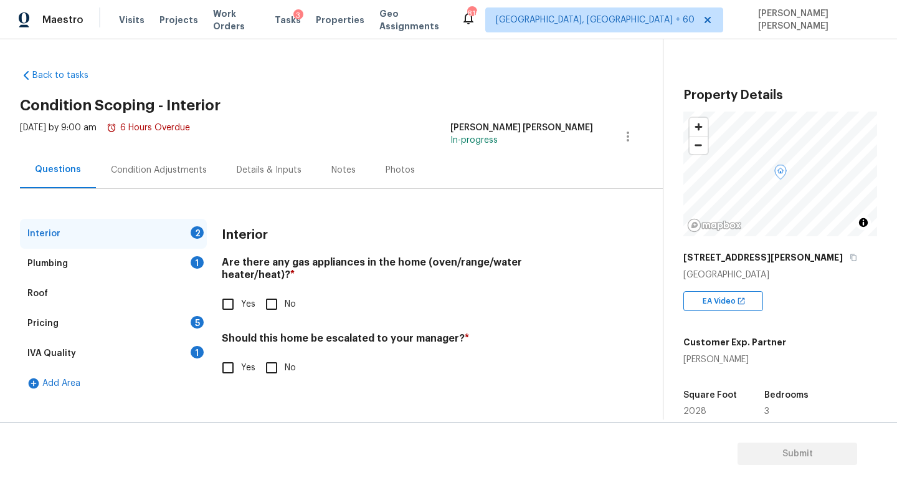
click at [163, 168] on div "Condition Adjustments" at bounding box center [159, 170] width 96 height 12
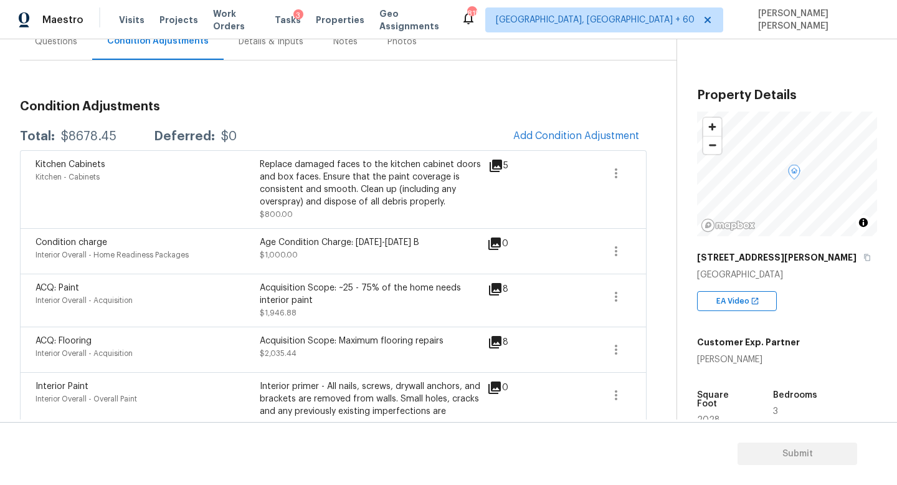
scroll to position [129, 0]
click at [543, 141] on button "Add Condition Adjustment" at bounding box center [576, 135] width 141 height 26
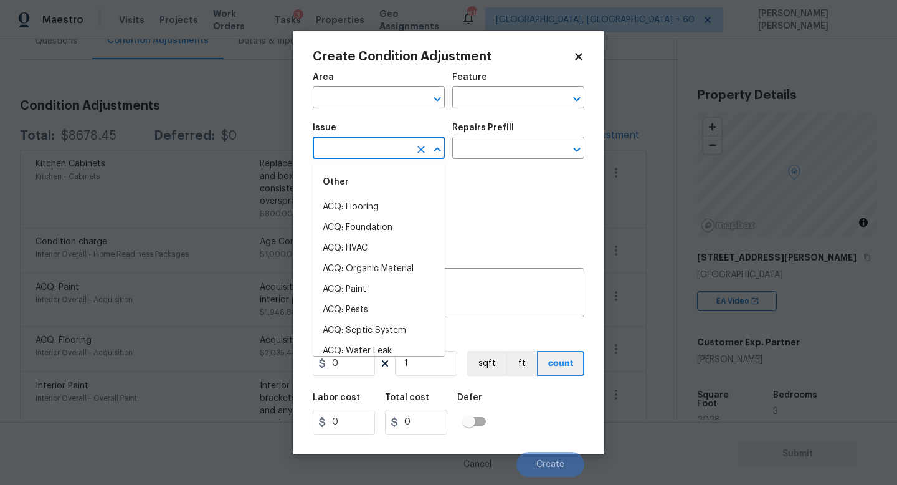
click at [370, 140] on input "text" at bounding box center [361, 149] width 97 height 19
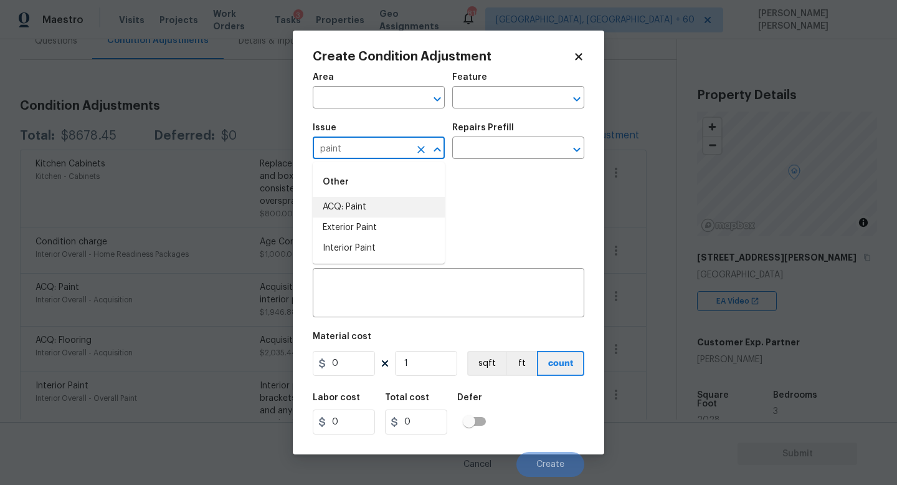
drag, startPoint x: 362, startPoint y: 245, endPoint x: 378, endPoint y: 206, distance: 43.0
click at [378, 206] on ul "ACQ: Paint Exterior Paint Interior Paint" at bounding box center [379, 228] width 132 height 62
click at [378, 206] on li "ACQ: Paint" at bounding box center [379, 207] width 132 height 21
type input "ACQ: Paint"
click at [481, 150] on input "text" at bounding box center [500, 149] width 97 height 19
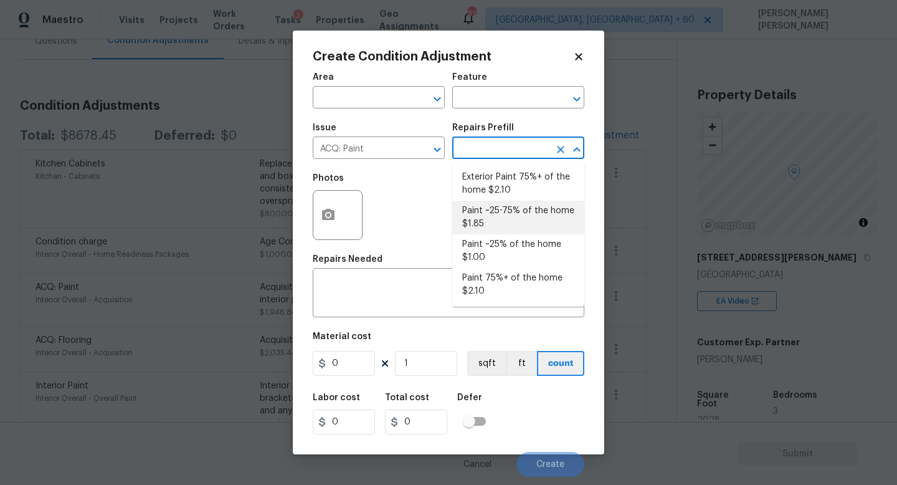
click at [511, 221] on li "Paint ~25-75% of the home $1.85" at bounding box center [518, 218] width 132 height 34
type input "Acquisition"
type textarea "Acquisition Scope: ~25 - 75% of the home needs interior paint"
type input "1.85"
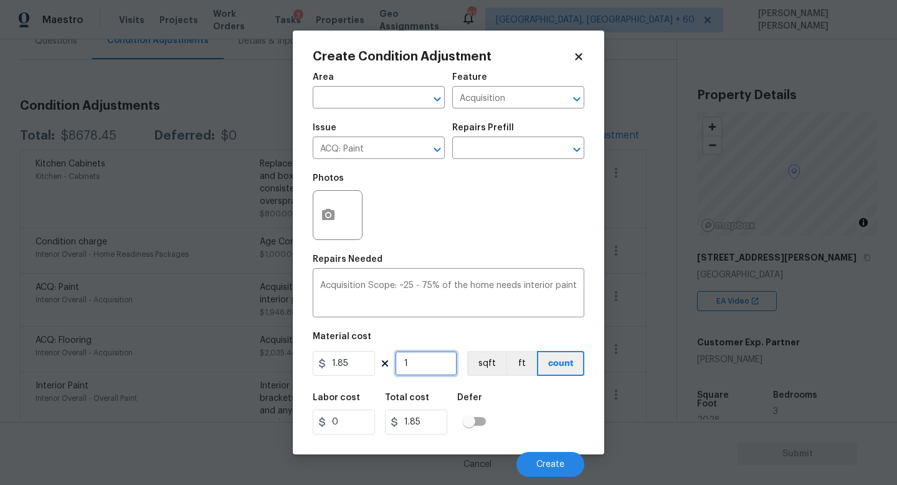
click at [444, 352] on input "1" at bounding box center [426, 363] width 62 height 25
type input "0"
type input "2"
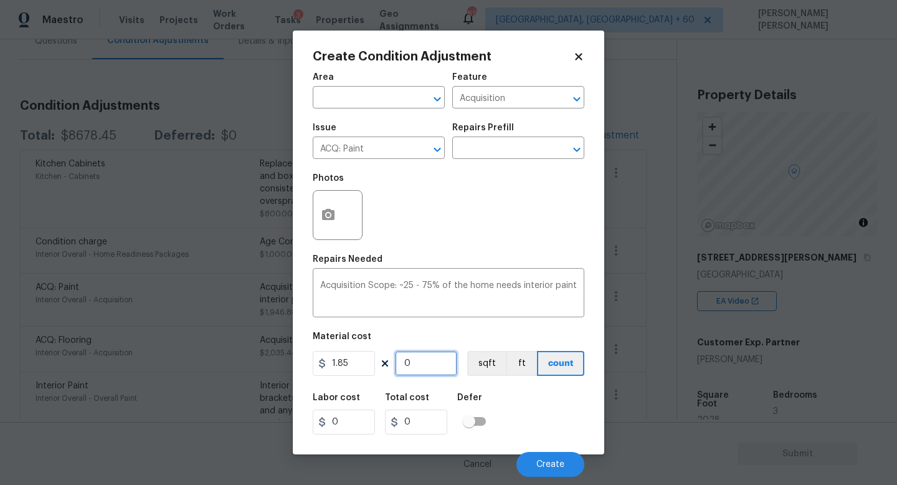
type input "3.7"
type input "20"
type input "37"
type input "202"
type input "373.7"
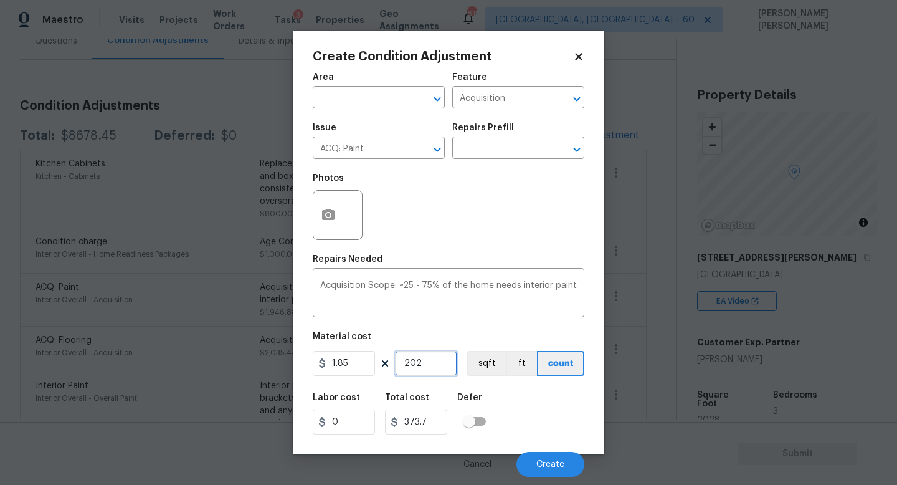
type input "2028"
type input "3751.8"
type input "2028"
click at [334, 224] on button "button" at bounding box center [328, 215] width 30 height 49
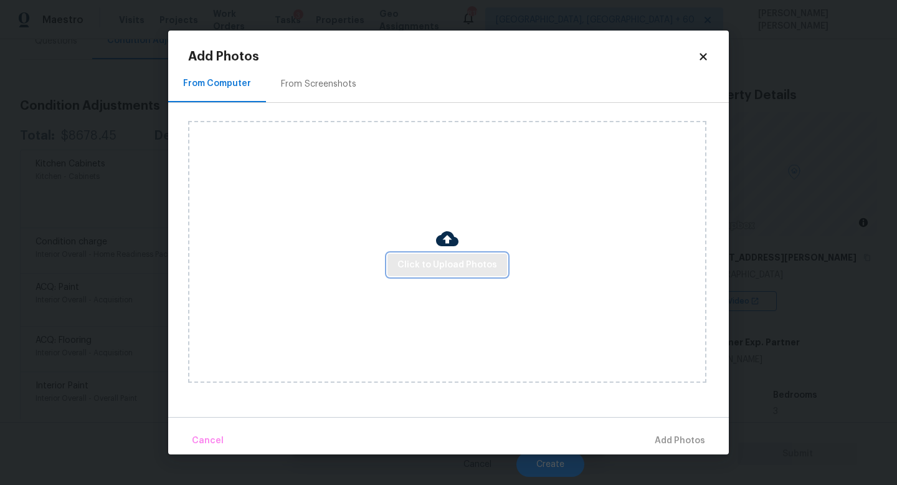
click at [438, 254] on button "Click to Upload Photos" at bounding box center [447, 264] width 120 height 23
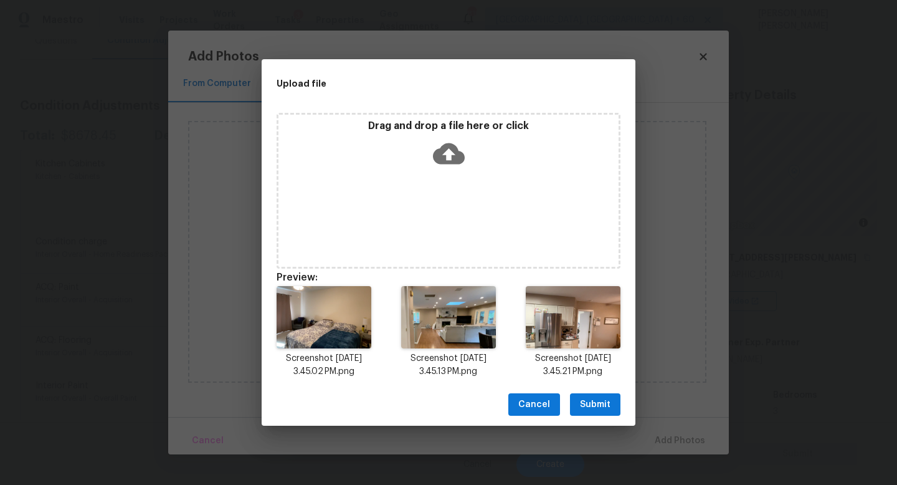
click at [595, 398] on span "Submit" at bounding box center [595, 405] width 31 height 16
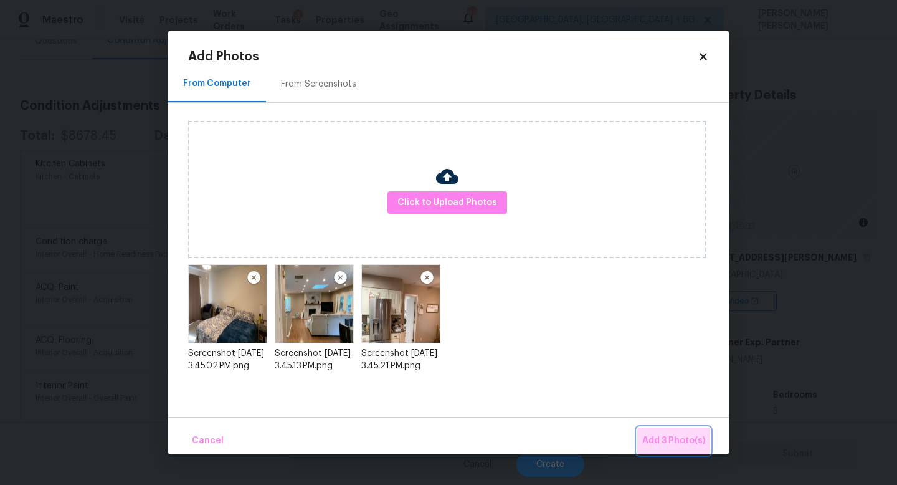
click at [655, 432] on button "Add 3 Photo(s)" at bounding box center [673, 440] width 73 height 27
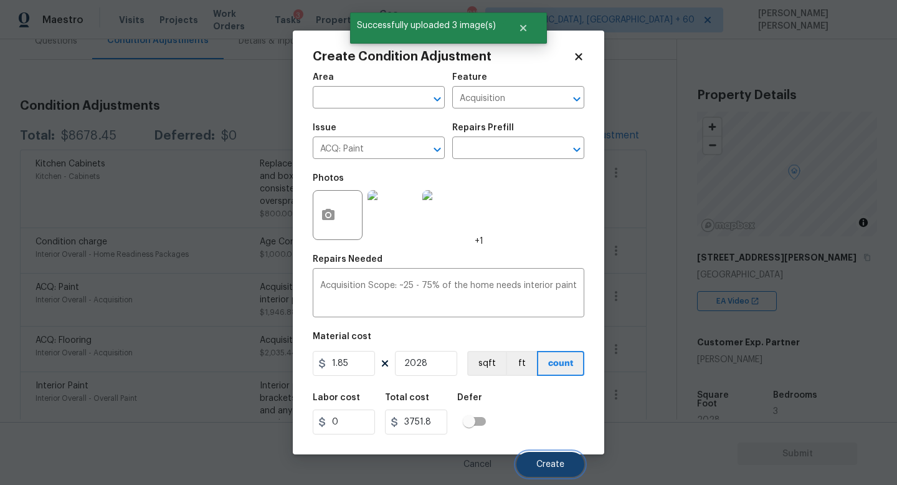
click at [549, 460] on span "Create" at bounding box center [550, 464] width 28 height 9
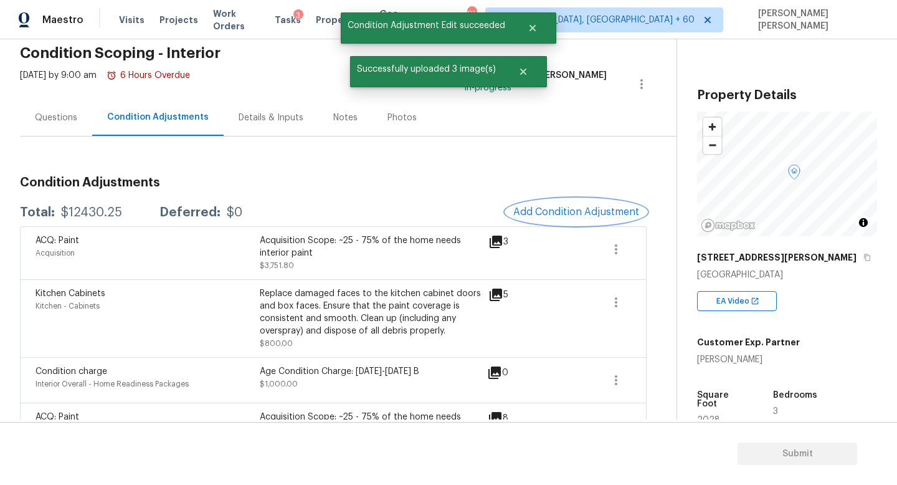
scroll to position [50, 0]
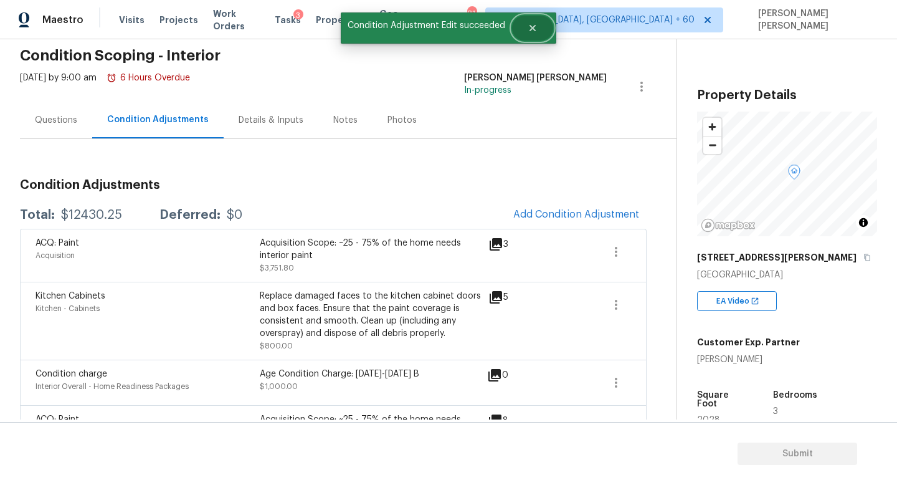
click at [536, 28] on button "Close" at bounding box center [532, 28] width 41 height 25
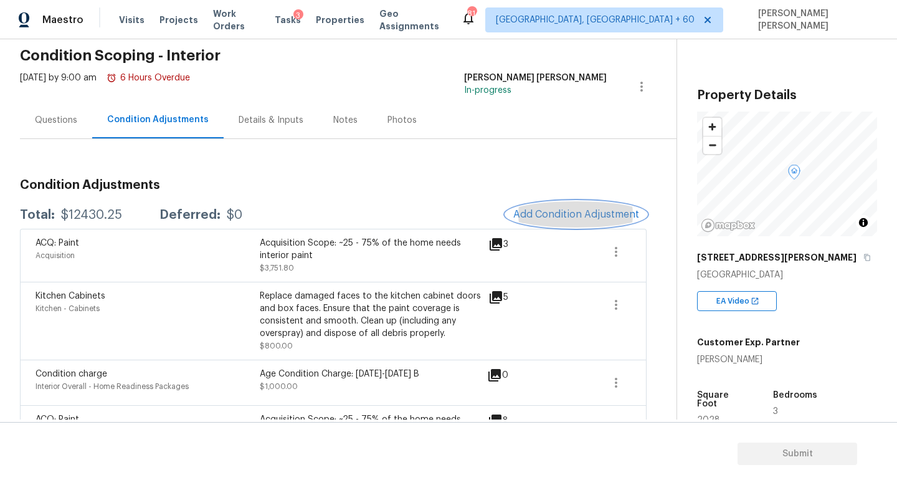
click at [589, 208] on button "Add Condition Adjustment" at bounding box center [576, 214] width 141 height 26
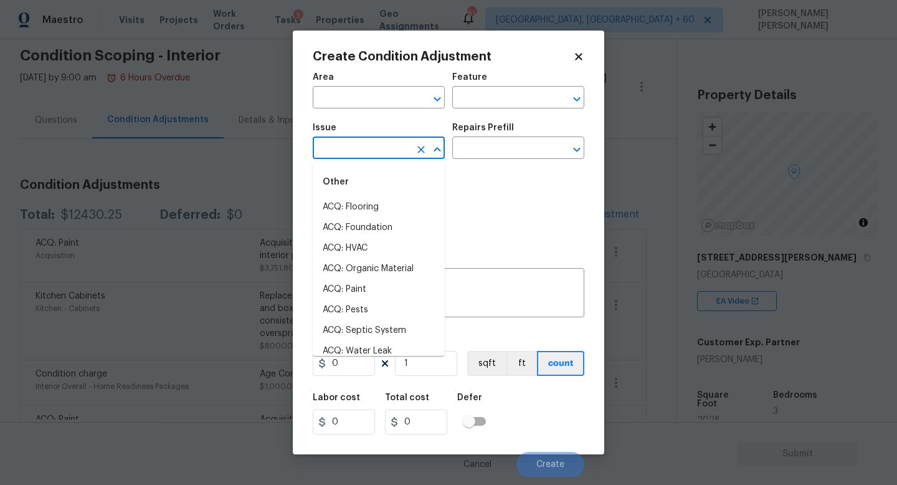
click at [351, 157] on input "text" at bounding box center [361, 149] width 97 height 19
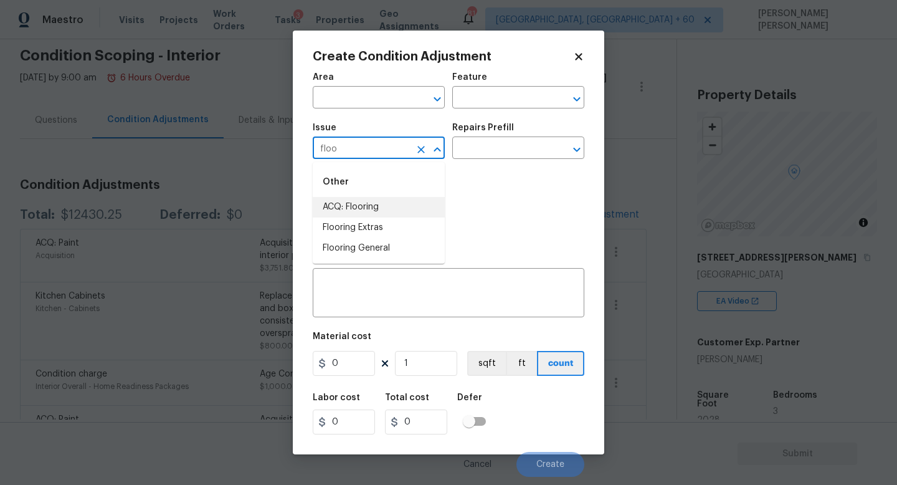
click at [371, 215] on li "ACQ: Flooring" at bounding box center [379, 207] width 132 height 21
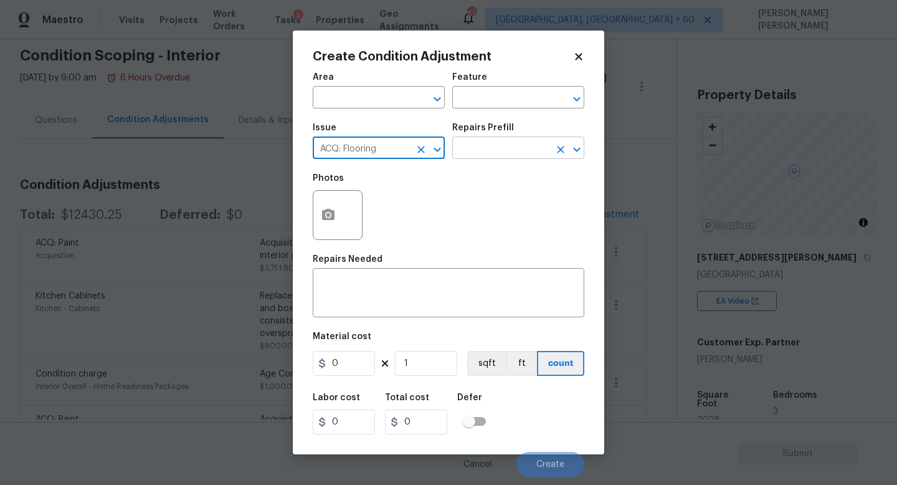
type input "ACQ: Flooring"
click at [466, 152] on input "text" at bounding box center [500, 149] width 97 height 19
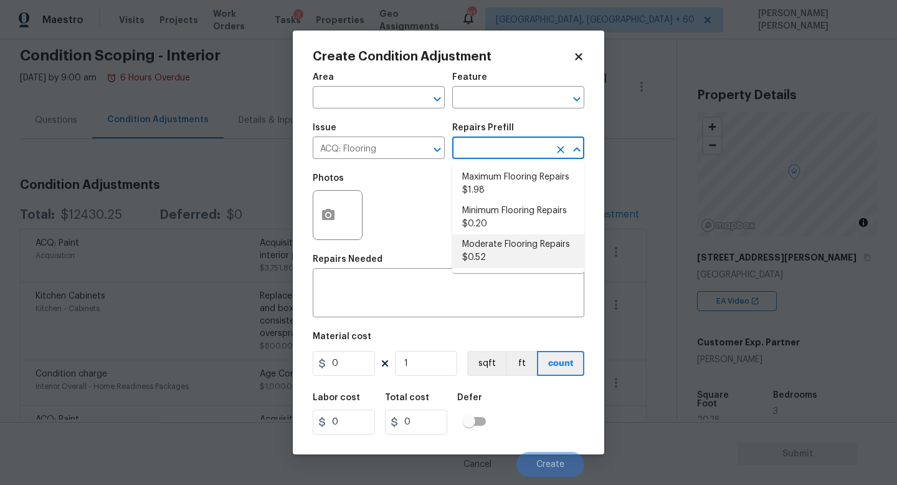
click at [491, 254] on li "Moderate Flooring Repairs $0.52" at bounding box center [518, 251] width 132 height 34
type input "Acquisition"
type textarea "Acquisition Scope: Moderate flooring repairs"
type input "0.52"
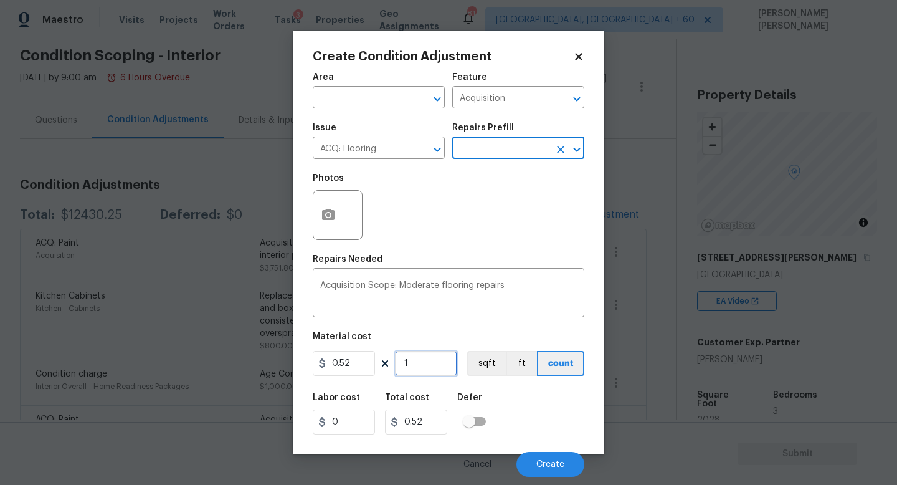
click at [433, 367] on input "1" at bounding box center [426, 363] width 62 height 25
type input "0"
type input "2"
type input "1.04"
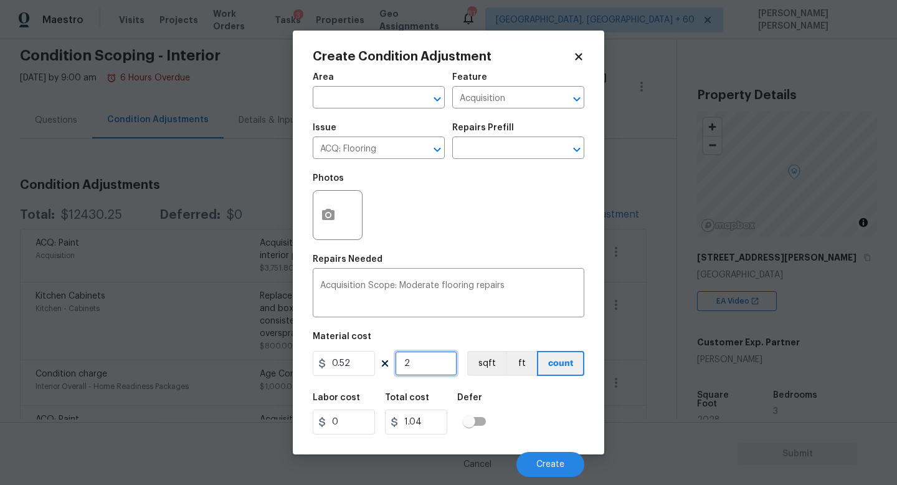
type input "20"
type input "10.4"
type input "202"
type input "105.04"
type input "2028"
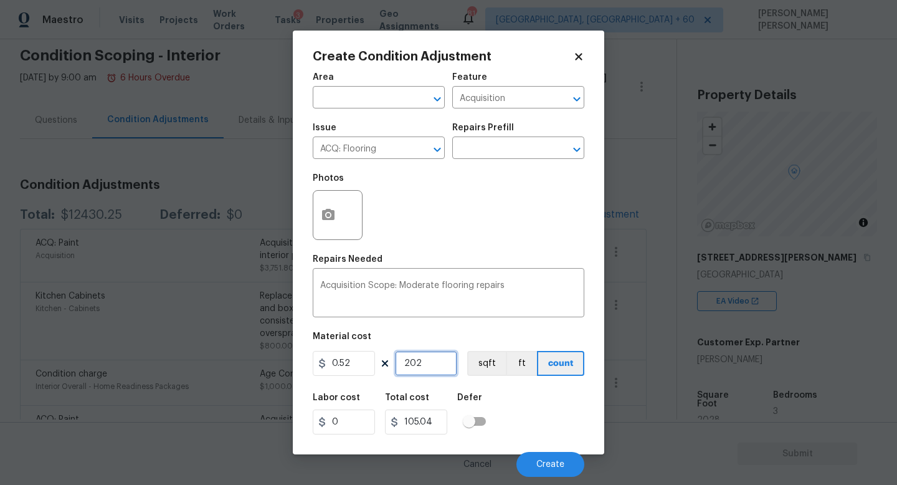
type input "1054.56"
click at [433, 367] on input "2028" at bounding box center [426, 363] width 62 height 25
type input "2028"
click at [339, 214] on button "button" at bounding box center [328, 215] width 30 height 49
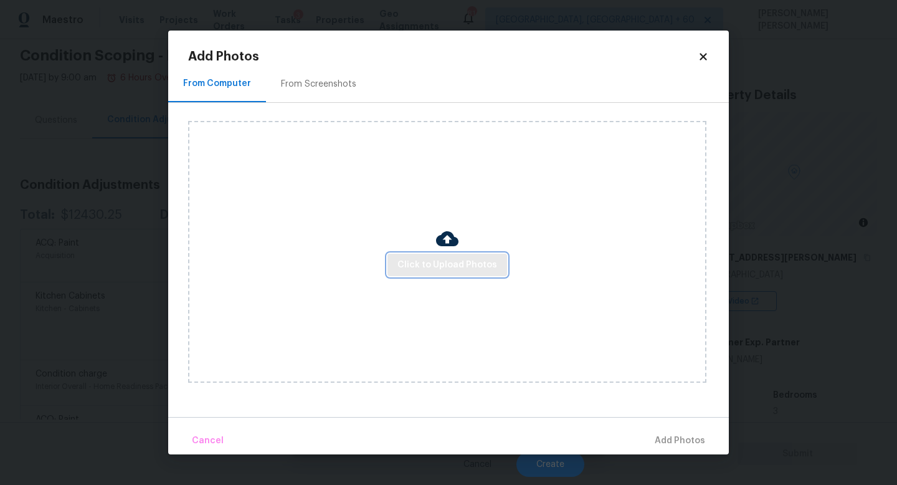
click at [456, 268] on span "Click to Upload Photos" at bounding box center [447, 265] width 100 height 16
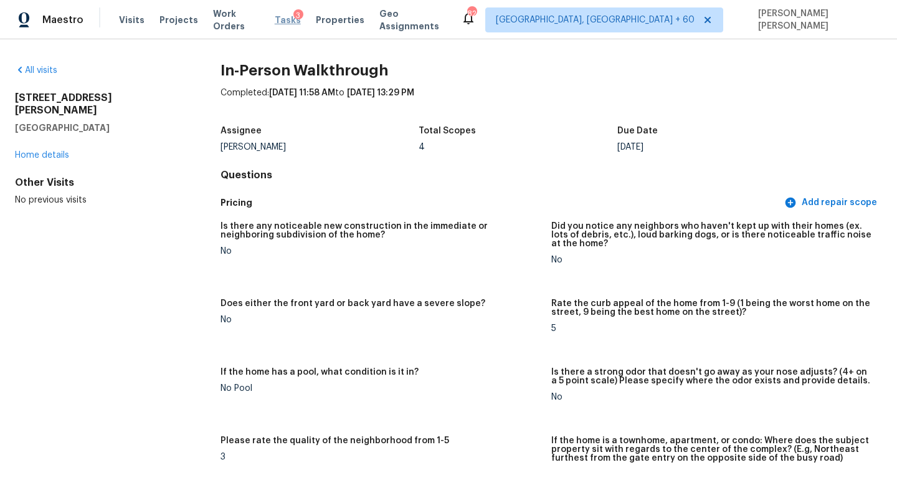
click at [286, 19] on span "Tasks" at bounding box center [288, 20] width 26 height 9
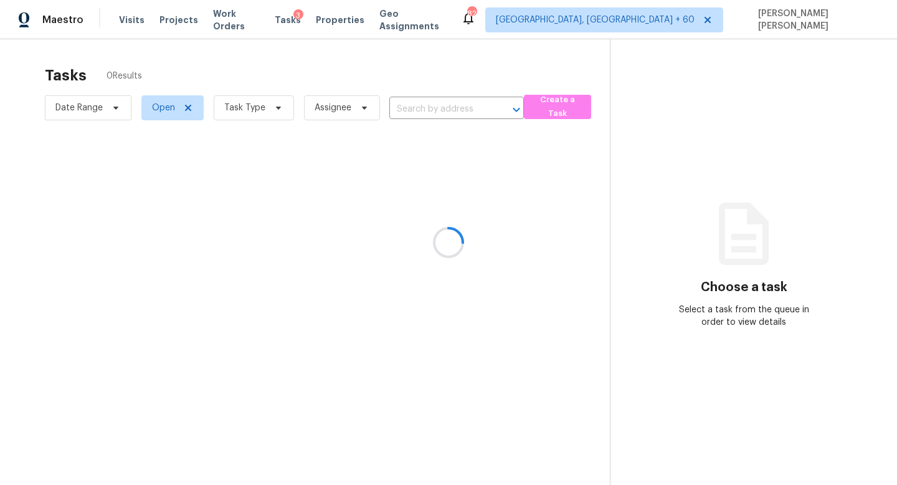
click at [156, 107] on div at bounding box center [448, 242] width 897 height 485
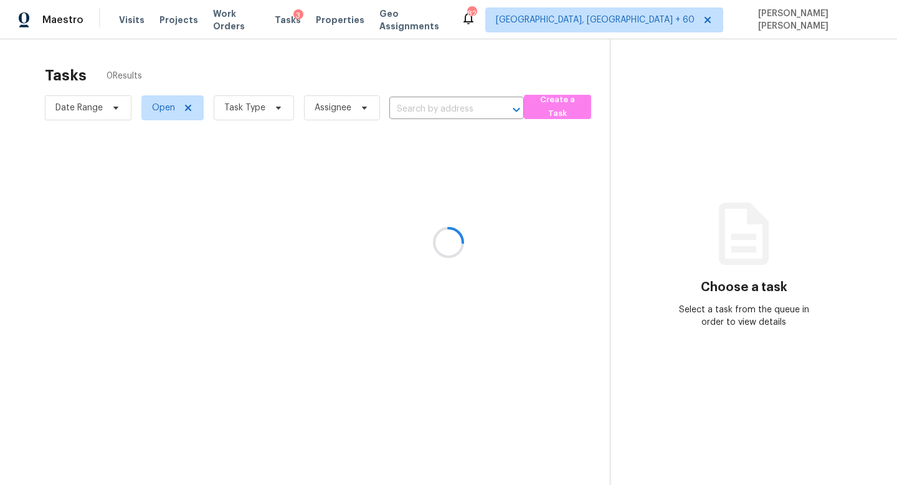
click at [156, 107] on div at bounding box center [448, 242] width 897 height 485
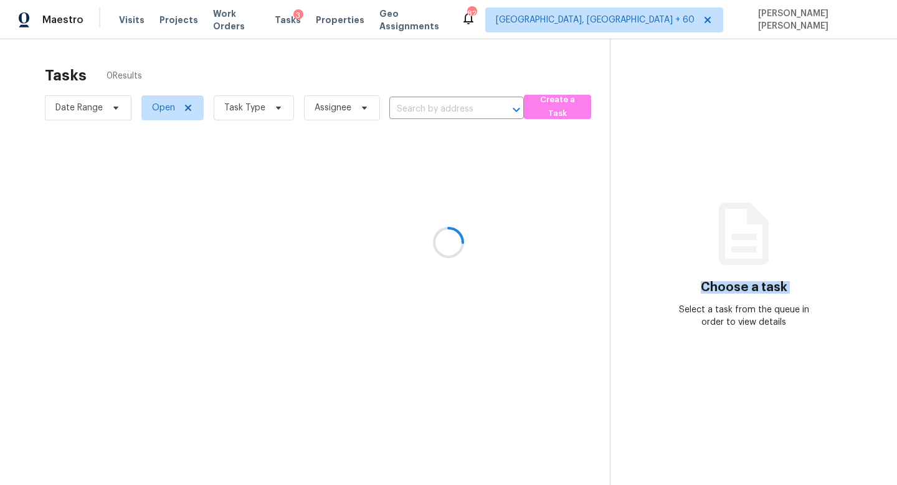
click at [252, 109] on div at bounding box center [448, 242] width 897 height 485
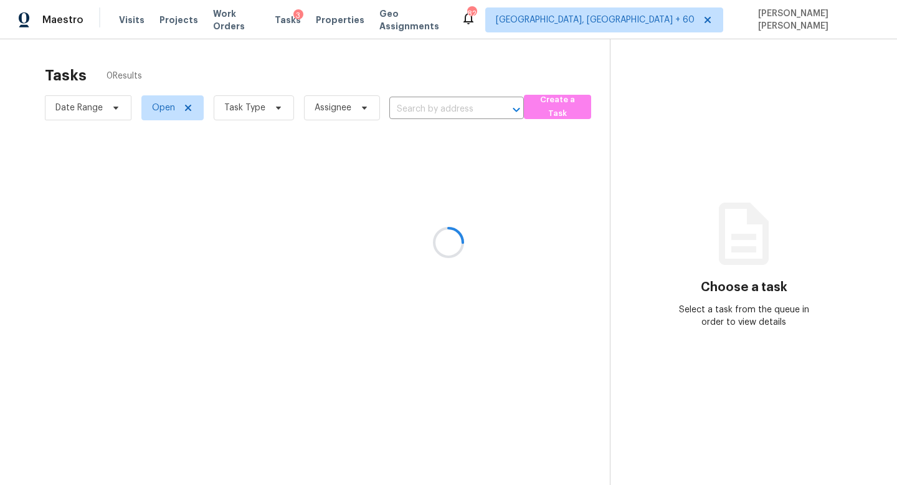
click at [252, 109] on div at bounding box center [448, 242] width 897 height 485
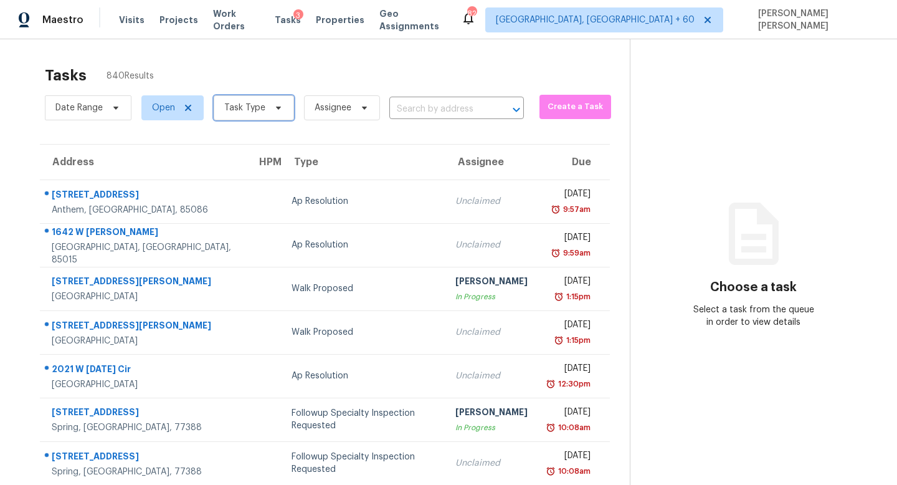
click at [244, 108] on span "Task Type" at bounding box center [244, 108] width 41 height 12
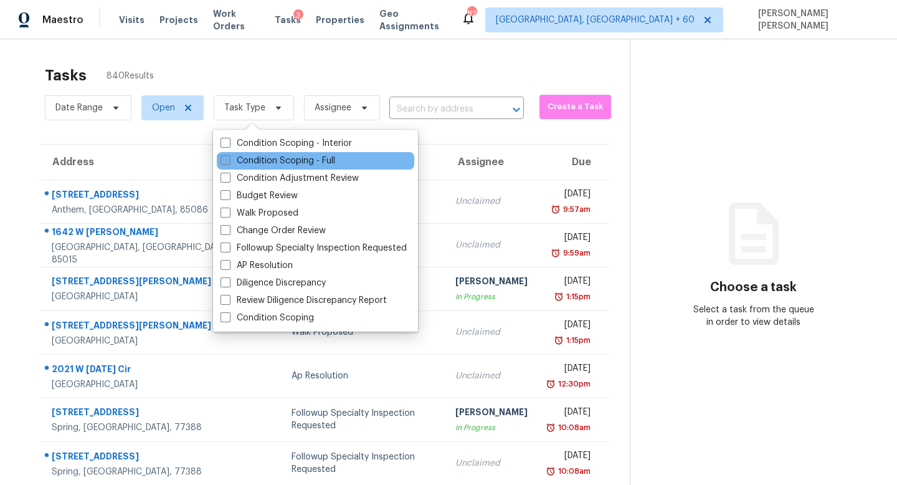
click at [267, 158] on label "Condition Scoping - Full" at bounding box center [277, 160] width 115 height 12
click at [229, 158] on input "Condition Scoping - Full" at bounding box center [224, 158] width 8 height 8
checkbox input "true"
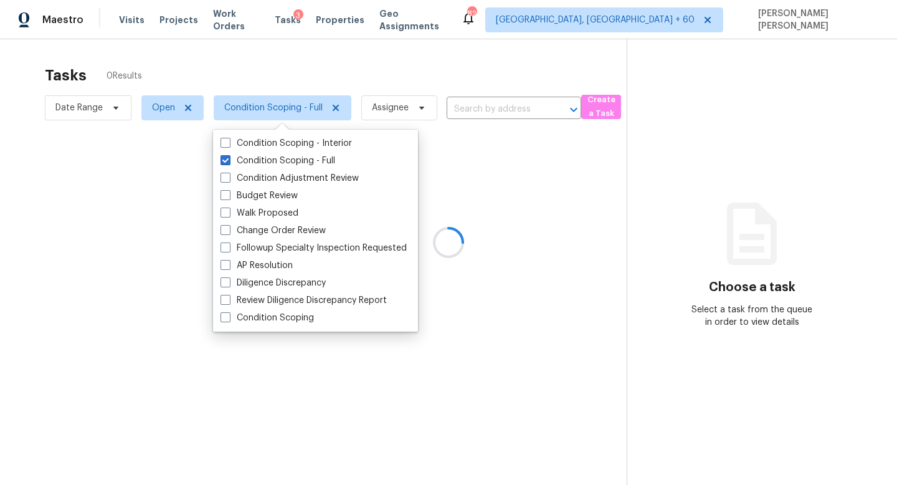
click at [297, 74] on div at bounding box center [448, 242] width 897 height 485
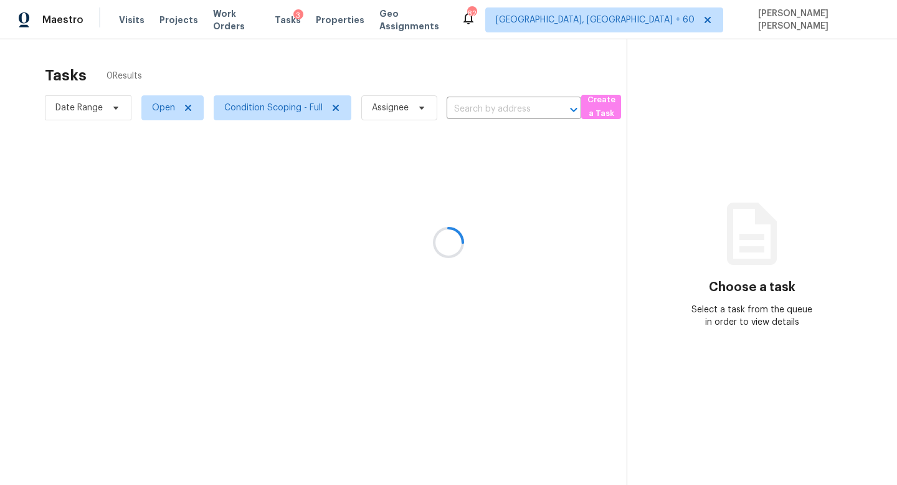
click at [383, 52] on div at bounding box center [448, 242] width 897 height 485
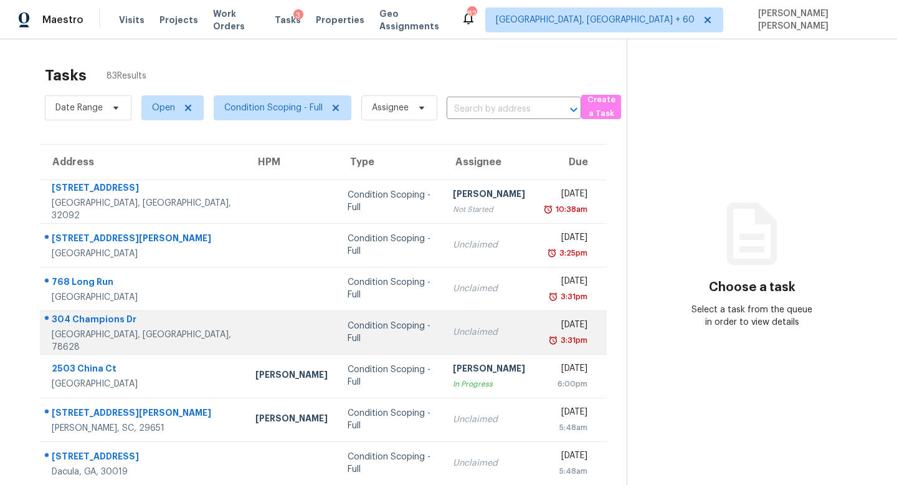
click at [348, 326] on div "Condition Scoping - Full" at bounding box center [391, 331] width 86 height 25
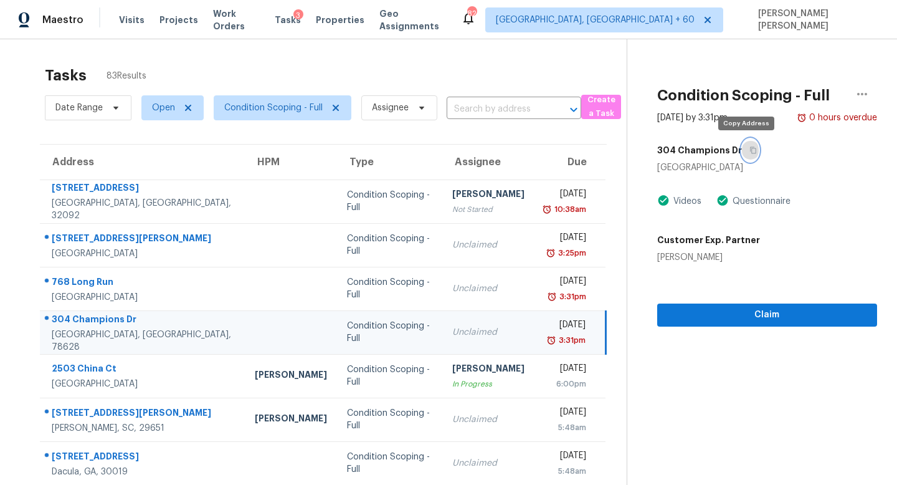
click at [747, 153] on button "button" at bounding box center [750, 150] width 17 height 22
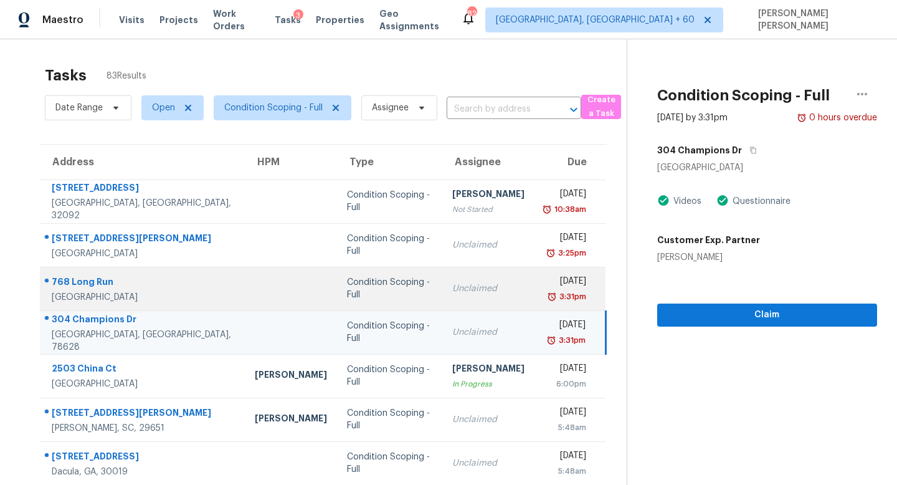
click at [534, 290] on td "Thu, Aug 28th 2025 3:31pm" at bounding box center [569, 289] width 71 height 44
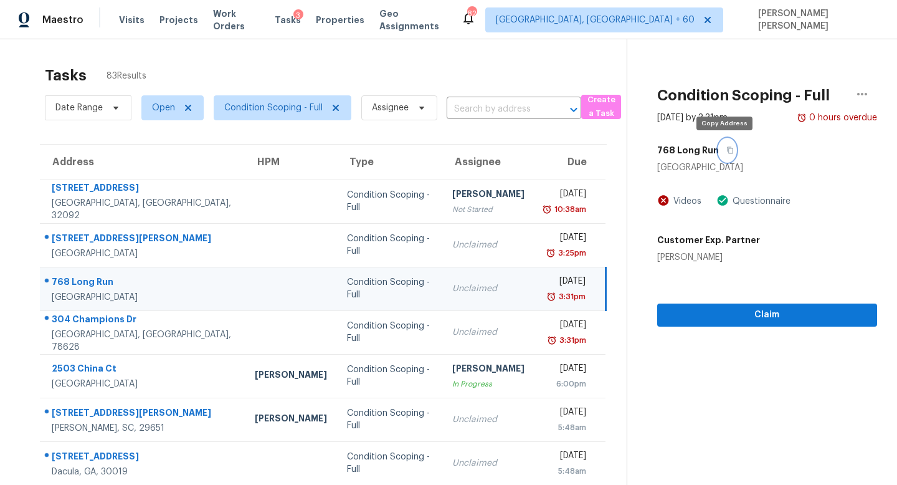
click at [726, 150] on icon "button" at bounding box center [729, 149] width 7 height 7
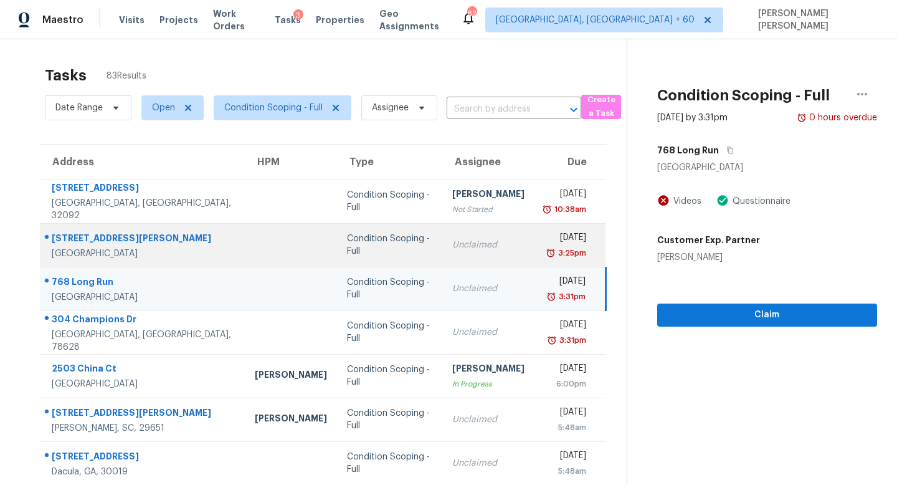
click at [391, 240] on div "Condition Scoping - Full" at bounding box center [389, 244] width 85 height 25
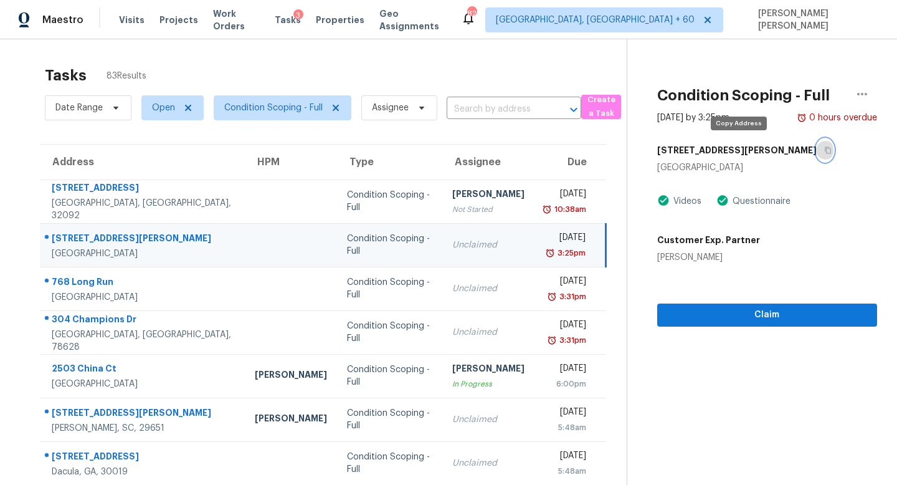
click at [816, 149] on button "button" at bounding box center [824, 150] width 17 height 22
click at [169, 108] on span "Open" at bounding box center [163, 108] width 23 height 12
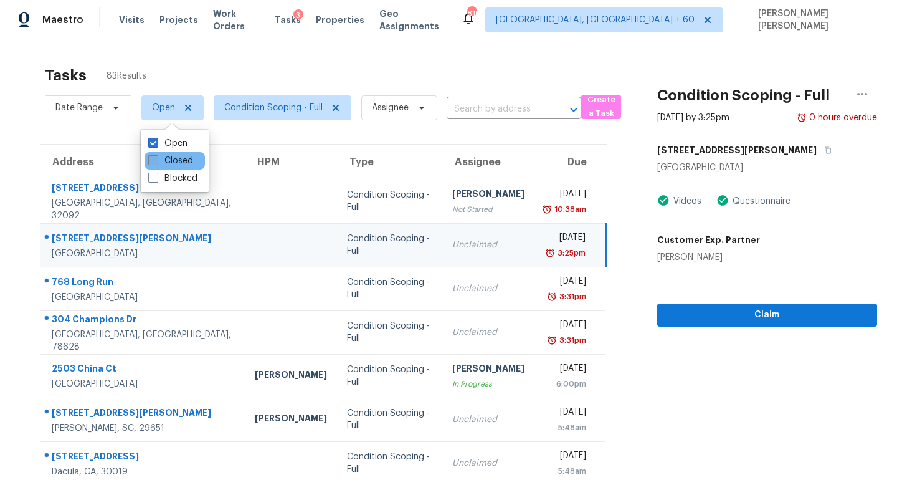
click at [189, 158] on label "Closed" at bounding box center [170, 160] width 45 height 12
click at [156, 158] on input "Closed" at bounding box center [152, 158] width 8 height 8
checkbox input "true"
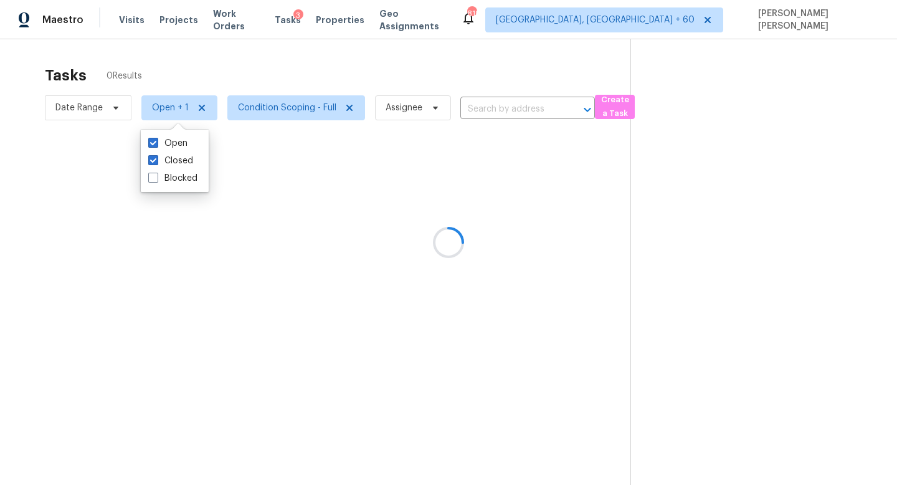
click at [277, 100] on div at bounding box center [448, 242] width 897 height 485
click at [346, 106] on div at bounding box center [448, 242] width 897 height 485
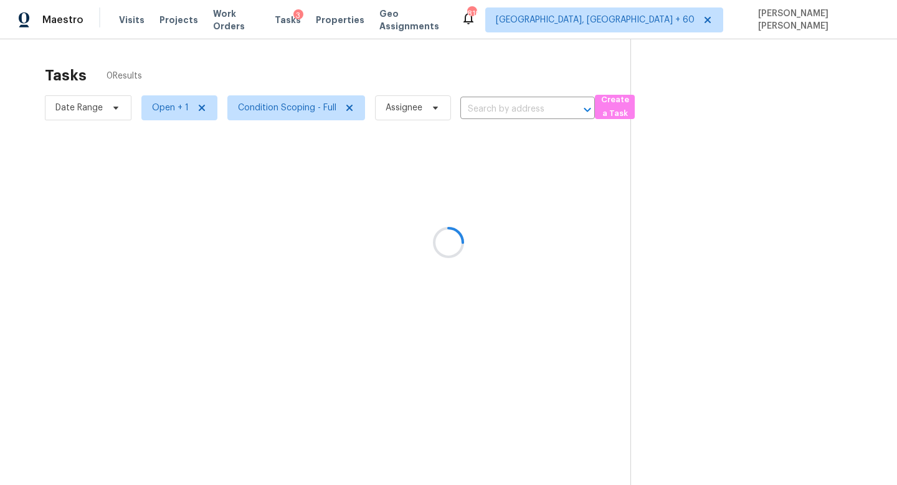
click at [346, 106] on div at bounding box center [448, 242] width 897 height 485
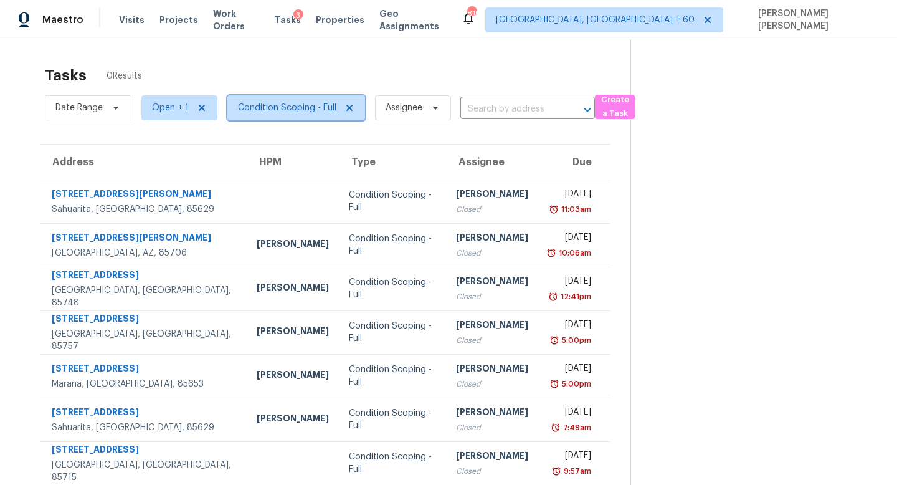
click at [346, 106] on icon at bounding box center [349, 108] width 6 height 6
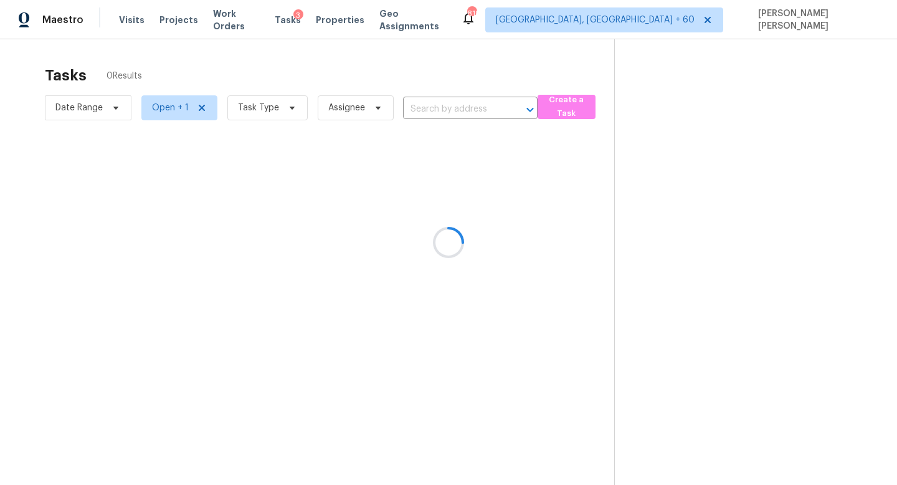
click at [464, 123] on div at bounding box center [448, 242] width 897 height 485
click at [437, 106] on div at bounding box center [448, 242] width 897 height 485
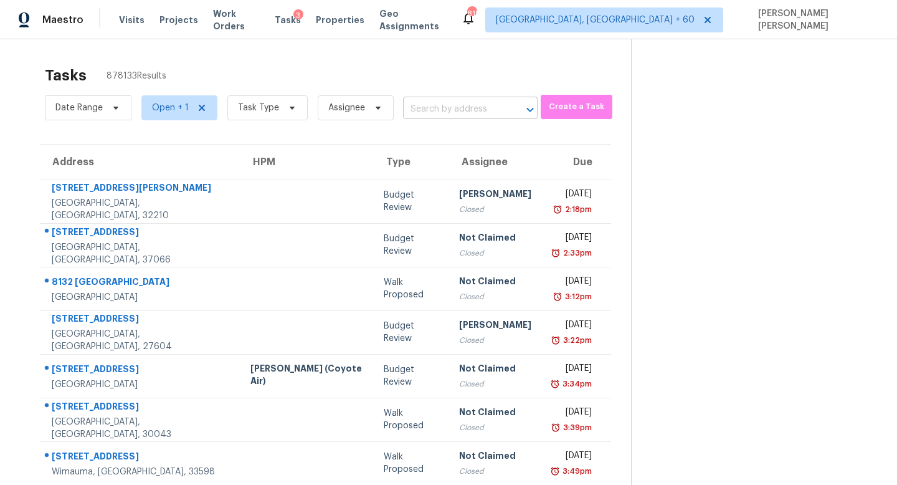
click at [475, 110] on input "text" at bounding box center [453, 109] width 100 height 19
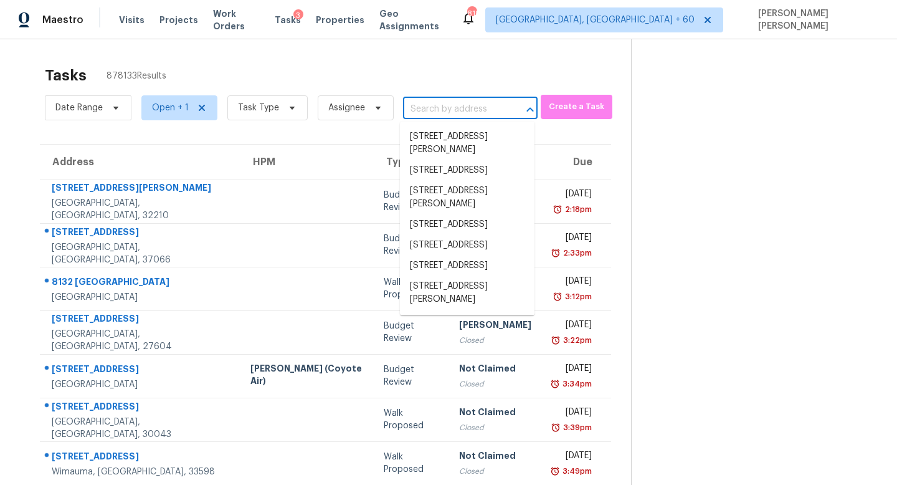
paste input "https://maestro.ops.opendoor.com/homes/53959a19-64ca-5d34-9f11-742aa71fe894/vis…"
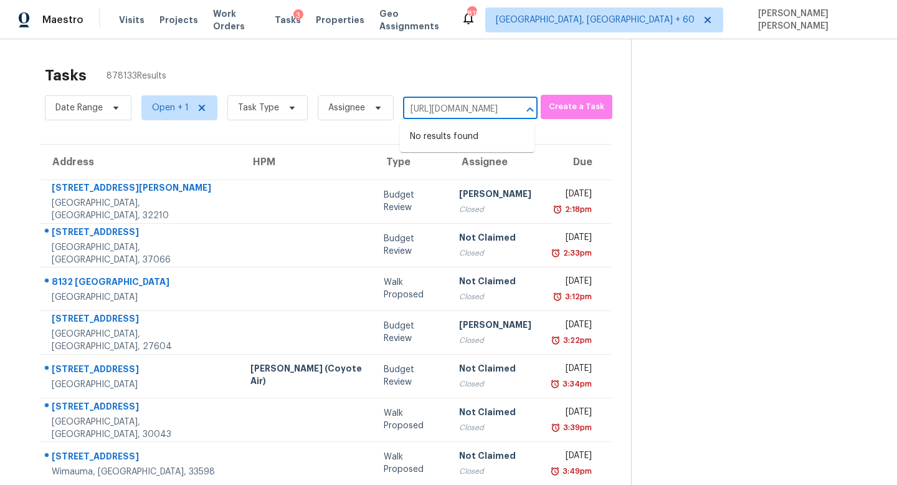
type input "https://maestro.ops.opendoor.com/homes/53959a19-64ca-5d34-9f11-742aa71fe894/vis…"
click at [462, 111] on input "text" at bounding box center [453, 109] width 100 height 19
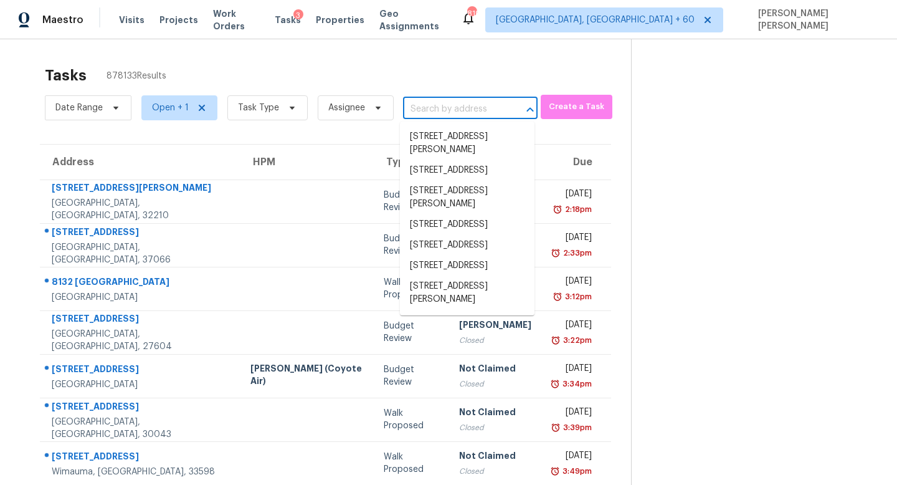
paste input "https://maestro.ops.opendoor.com/homes/53959a19-64ca-5d34-9f11-742aa71fe894/vis…"
type input "https://maestro.ops.opendoor.com/homes/53959a19-64ca-5d34-9f11-742aa71fe894/vis…"
paste input "6355 Sweetbriar Dr SW, Mableton, GA 30126"
type input "6355 Sweetbriar Dr SW, Mableton, GA 30126"
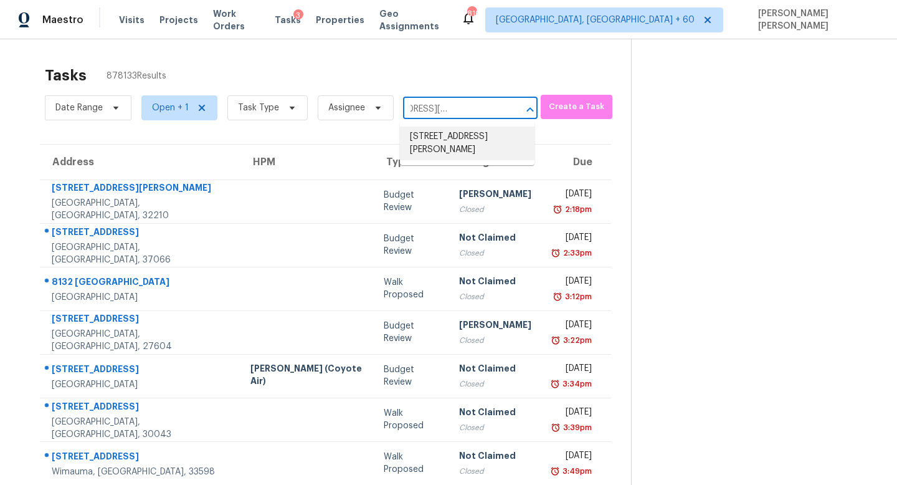
click at [463, 131] on li "6355 Sweetbriar Dr SW, Mableton, GA 30126" at bounding box center [467, 143] width 135 height 34
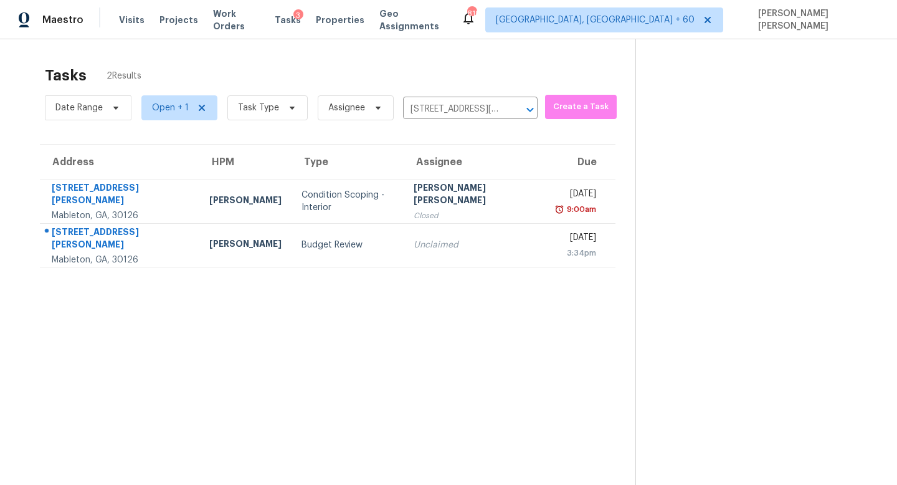
click at [433, 210] on div "Closed" at bounding box center [476, 215] width 124 height 12
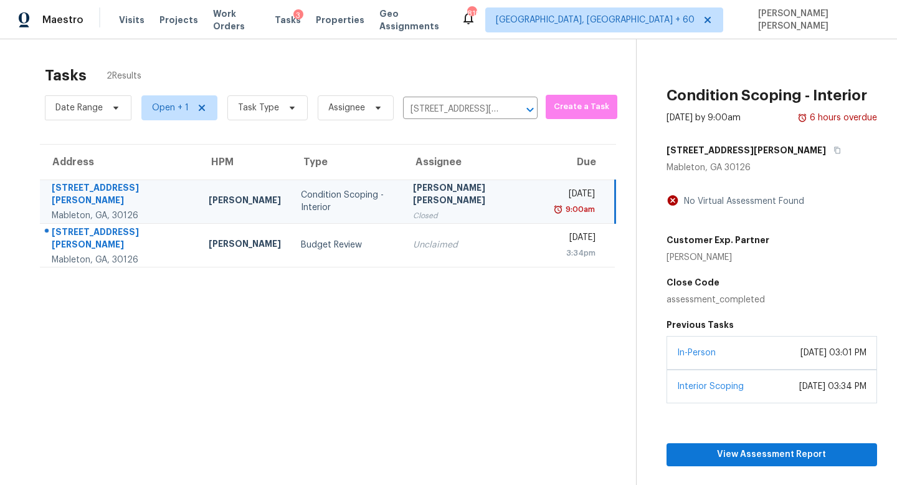
scroll to position [44, 0]
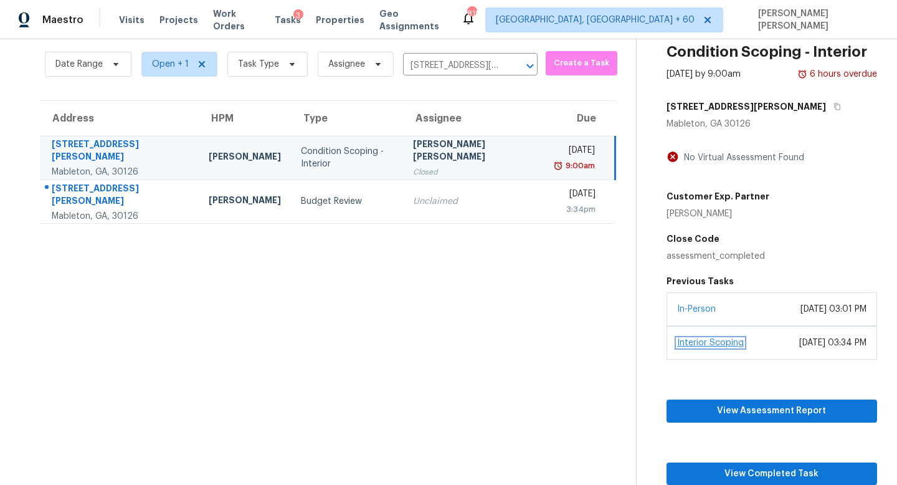
click at [690, 344] on link "Interior Scoping" at bounding box center [710, 342] width 67 height 9
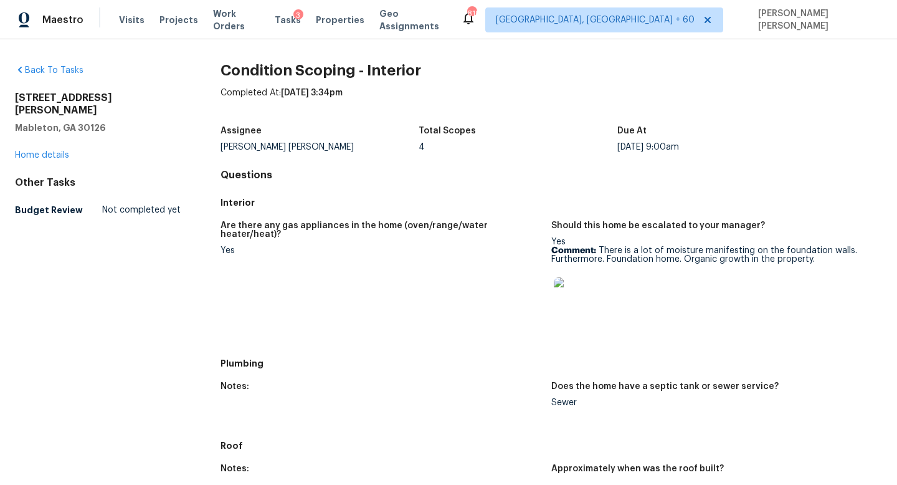
click at [388, 174] on h4 "Questions" at bounding box center [550, 175] width 661 height 12
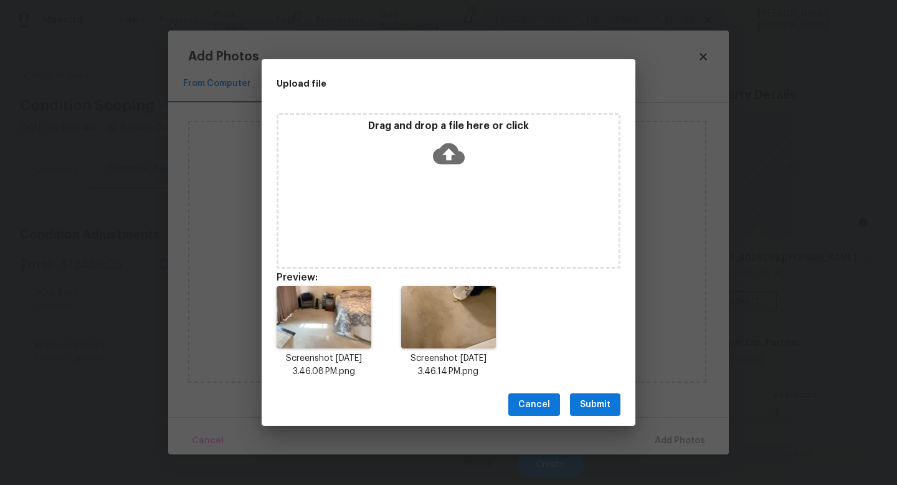
scroll to position [50, 0]
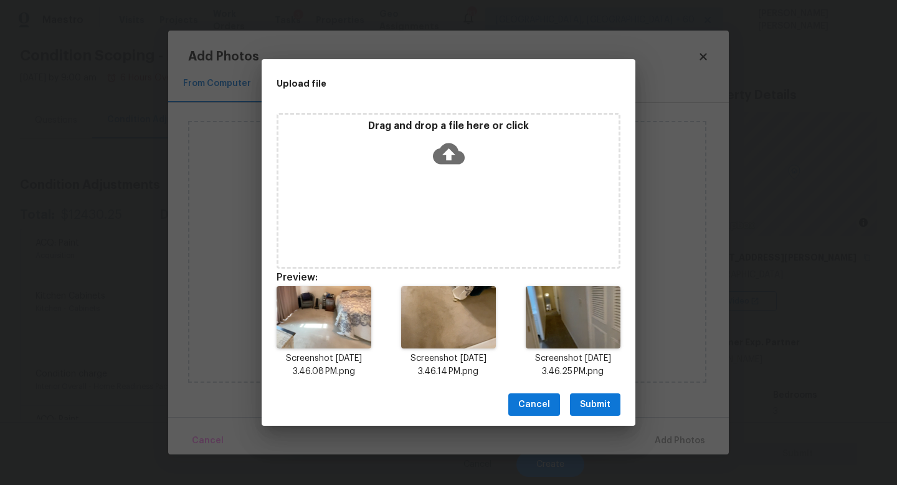
click at [588, 400] on span "Submit" at bounding box center [595, 405] width 31 height 16
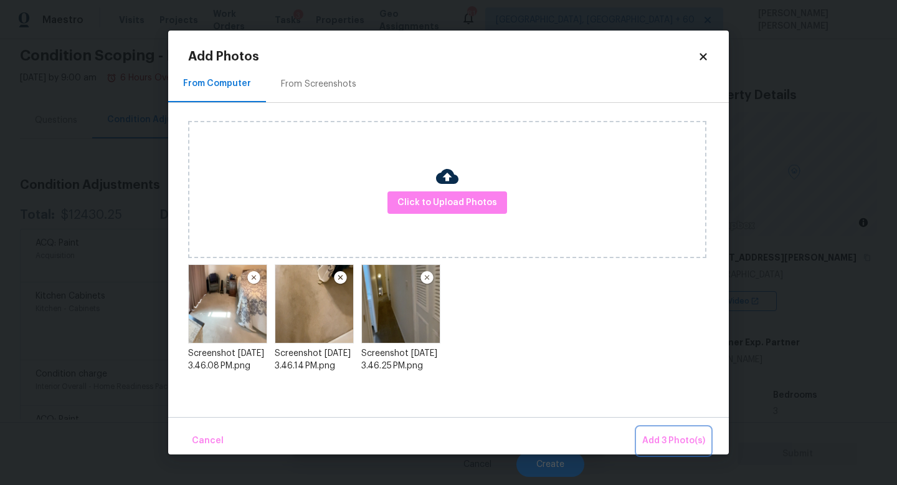
click at [668, 444] on span "Add 3 Photo(s)" at bounding box center [673, 441] width 63 height 16
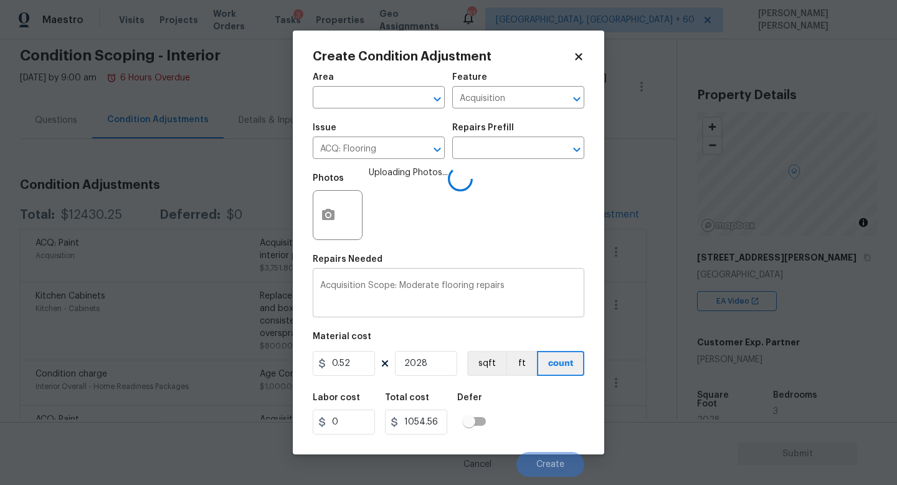
click at [526, 277] on div "Acquisition Scope: Moderate flooring repairs x ​" at bounding box center [449, 294] width 272 height 46
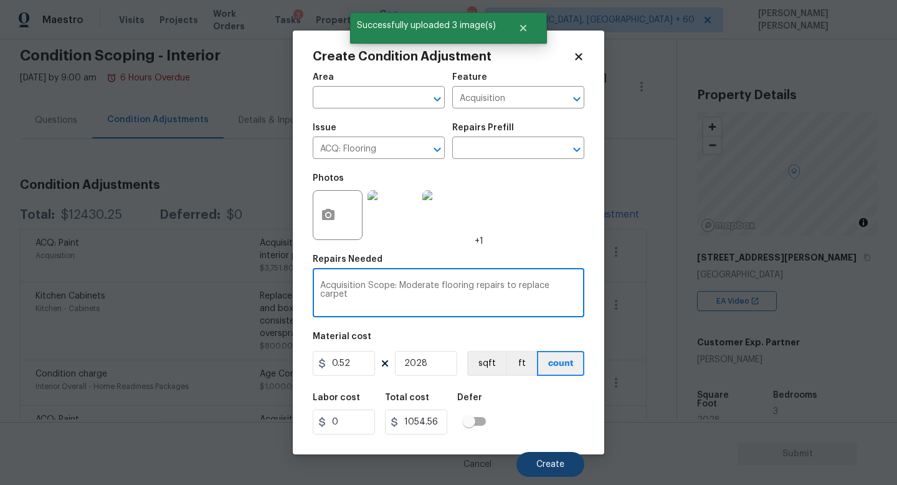
type textarea "Acquisition Scope: Moderate flooring repairs to replace carpet"
click at [552, 463] on span "Create" at bounding box center [550, 464] width 28 height 9
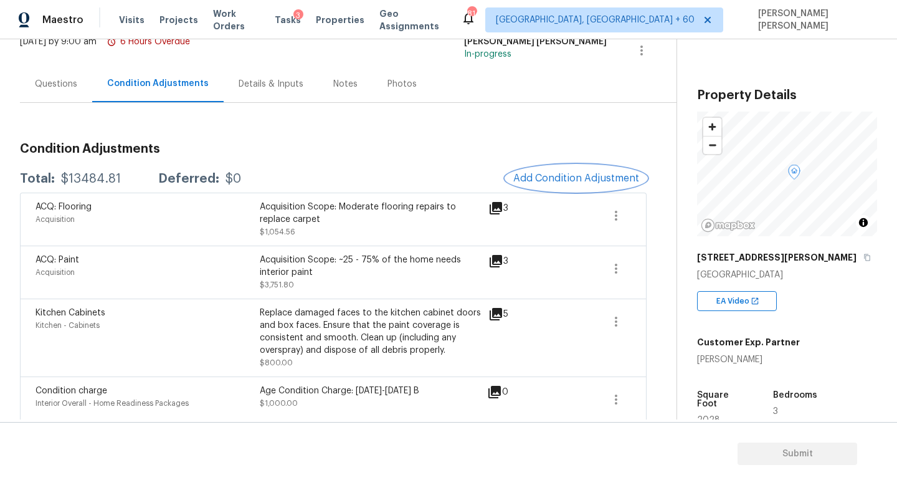
scroll to position [89, 0]
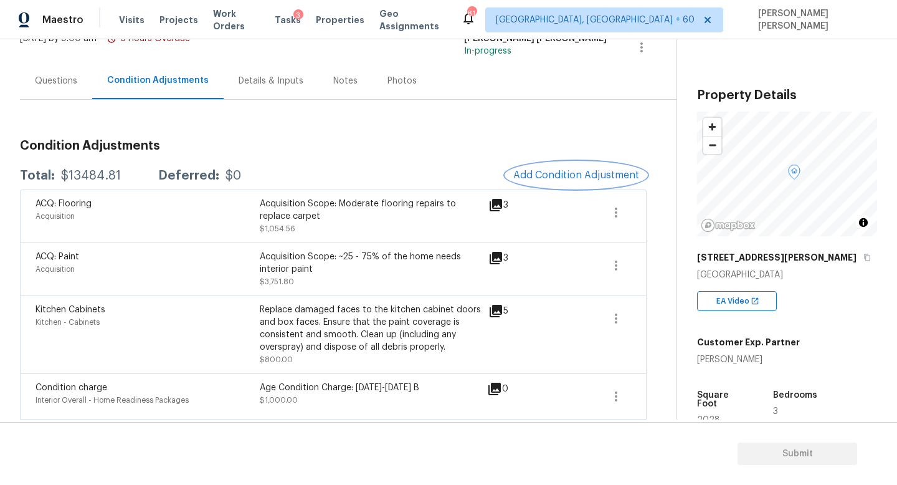
click at [560, 177] on span "Add Condition Adjustment" at bounding box center [576, 174] width 126 height 11
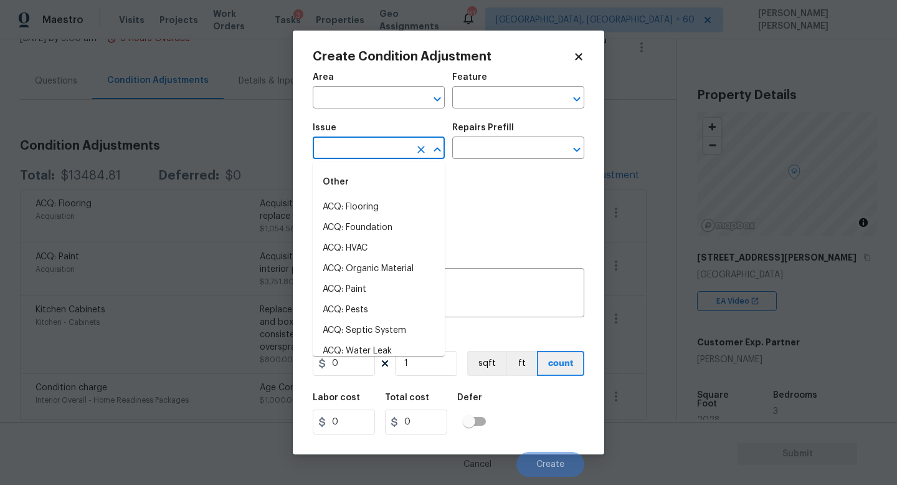
click at [395, 144] on input "text" at bounding box center [361, 149] width 97 height 19
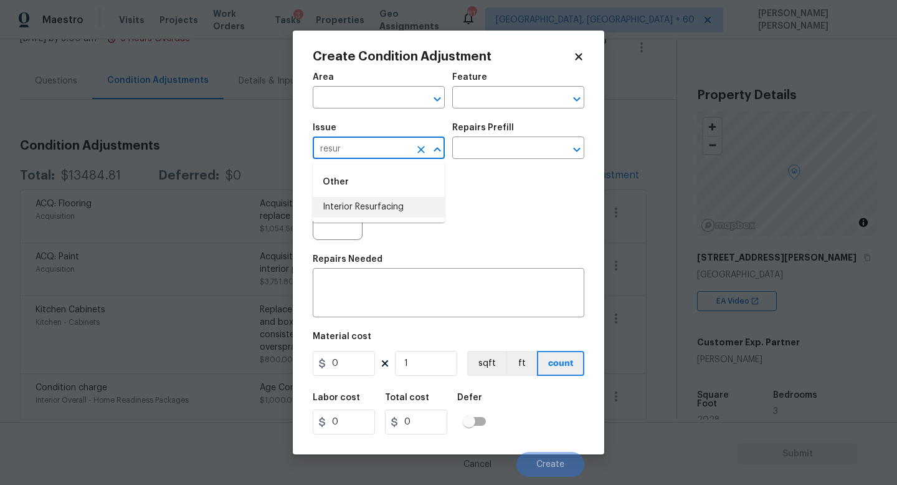
click at [382, 197] on li "Interior Resurfacing" at bounding box center [379, 207] width 132 height 21
type input "Interior Resurfacing"
click at [505, 143] on input "text" at bounding box center [500, 149] width 97 height 19
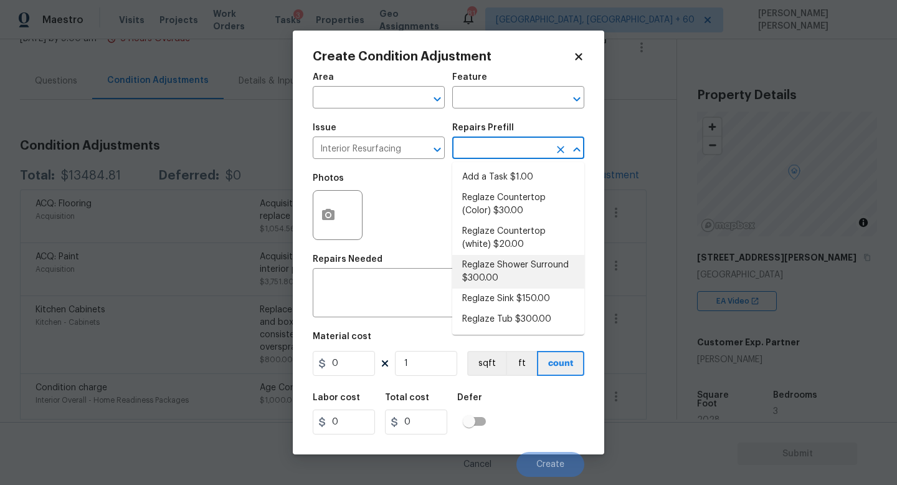
click at [516, 268] on li "Reglaze Shower Surround $300.00" at bounding box center [518, 272] width 132 height 34
type textarea "Prep, mask, clean and reglaze the fiberglass shower surround (white) both on th…"
type input "300"
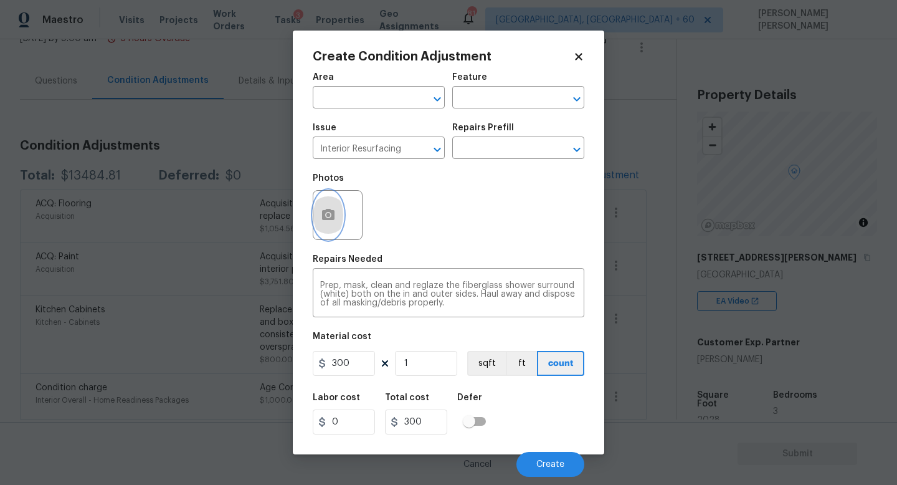
click at [320, 202] on button "button" at bounding box center [328, 215] width 30 height 49
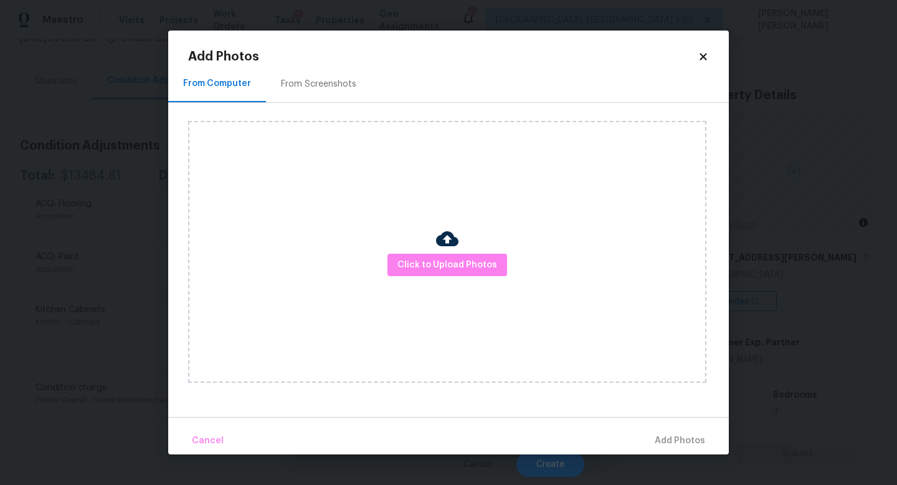
click at [450, 278] on div "Click to Upload Photos" at bounding box center [447, 252] width 518 height 262
click at [465, 261] on span "Click to Upload Photos" at bounding box center [447, 265] width 100 height 16
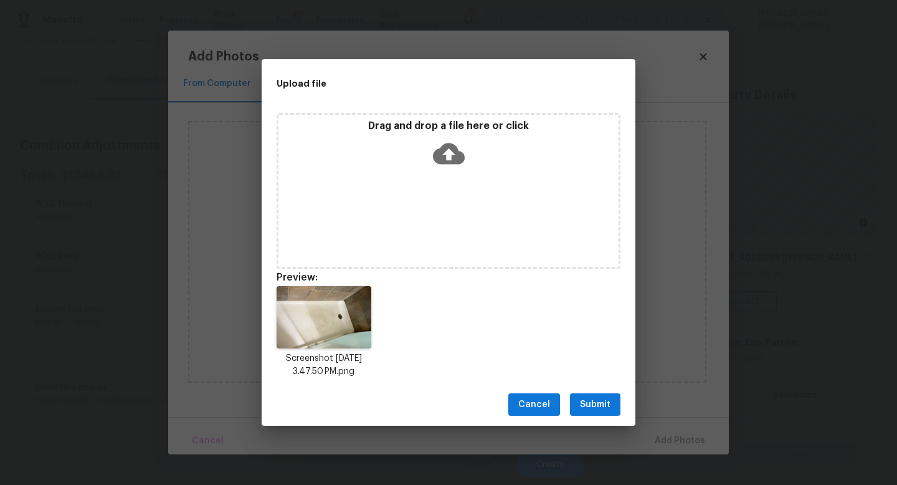
click at [605, 400] on span "Submit" at bounding box center [595, 405] width 31 height 16
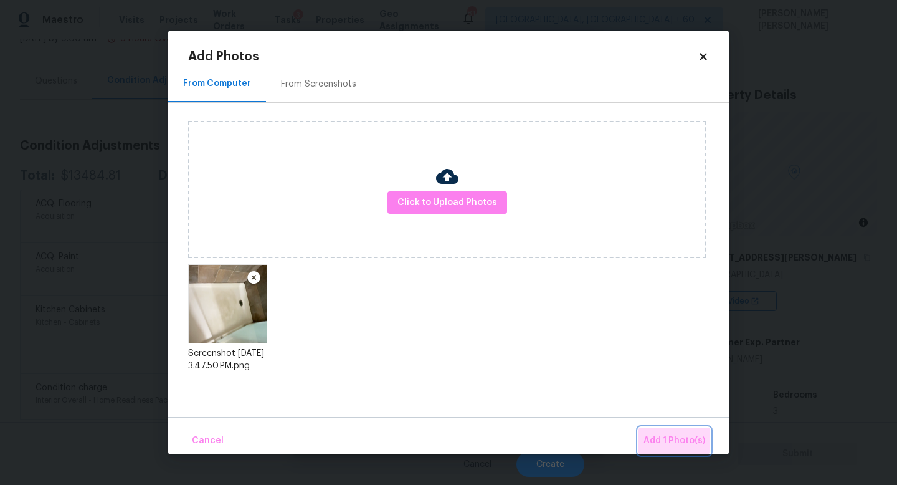
click at [668, 429] on button "Add 1 Photo(s)" at bounding box center [674, 440] width 72 height 27
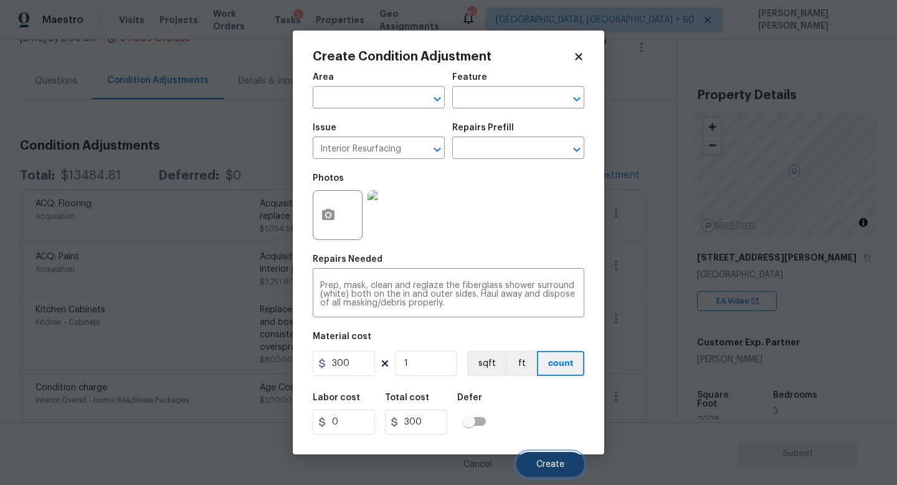
click at [540, 456] on button "Create" at bounding box center [550, 464] width 68 height 25
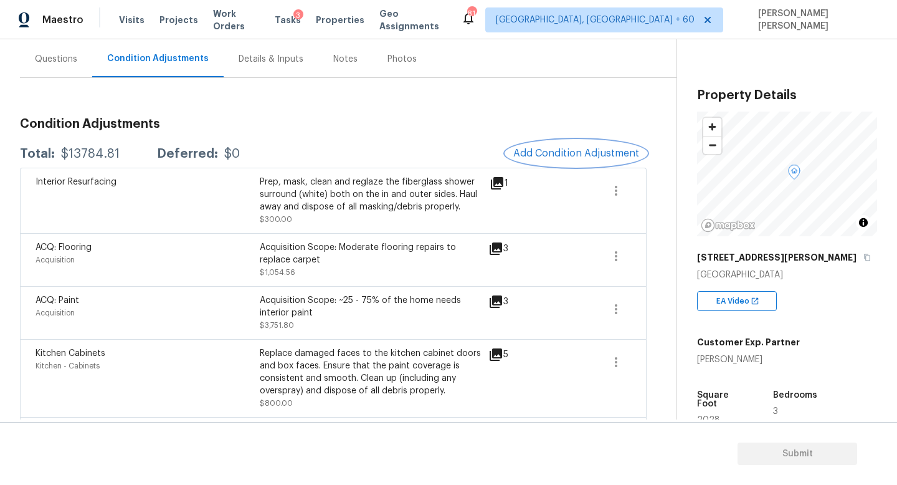
scroll to position [9, 0]
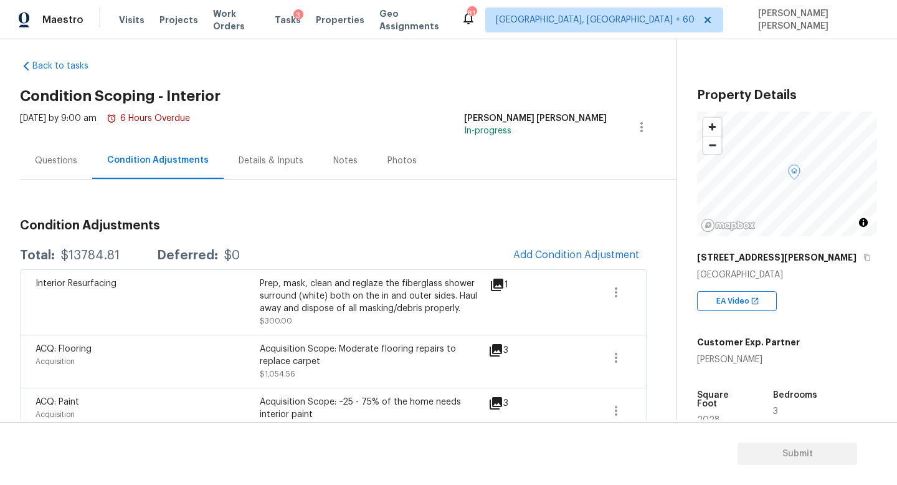
click at [52, 158] on div "Questions" at bounding box center [56, 160] width 42 height 12
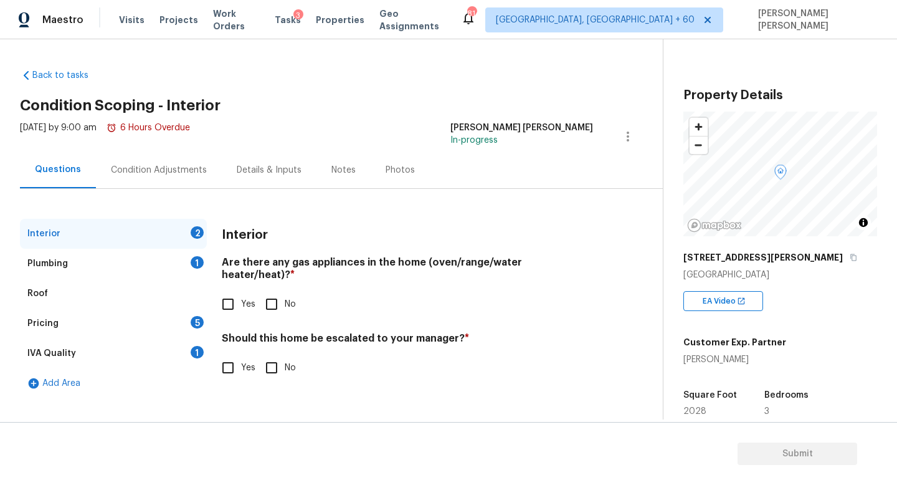
click at [121, 327] on div "Pricing 5" at bounding box center [113, 323] width 187 height 30
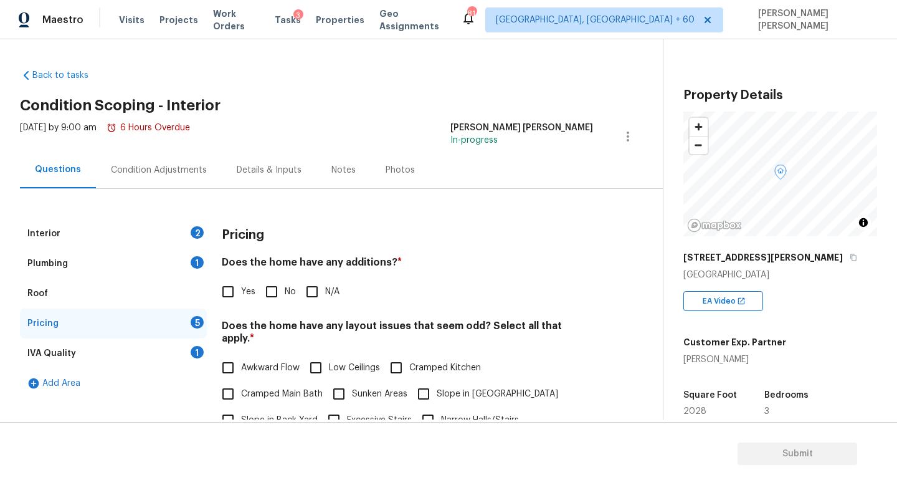
click at [229, 286] on input "Yes" at bounding box center [228, 291] width 26 height 26
checkbox input "true"
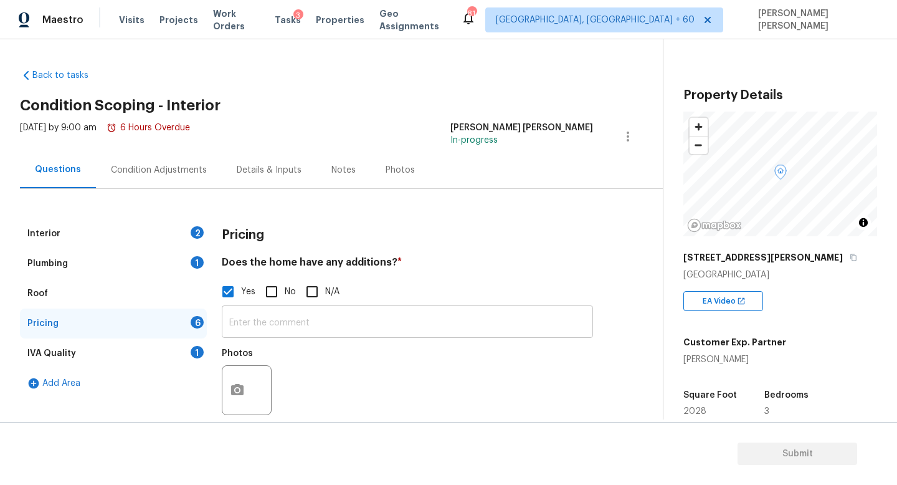
click at [257, 331] on input "text" at bounding box center [407, 322] width 371 height 29
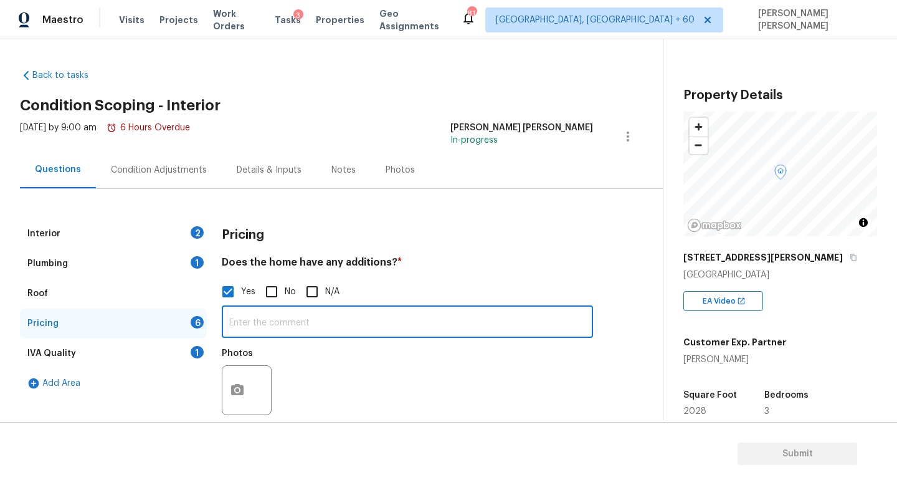
paste input "Enclosed/Covered Patio"
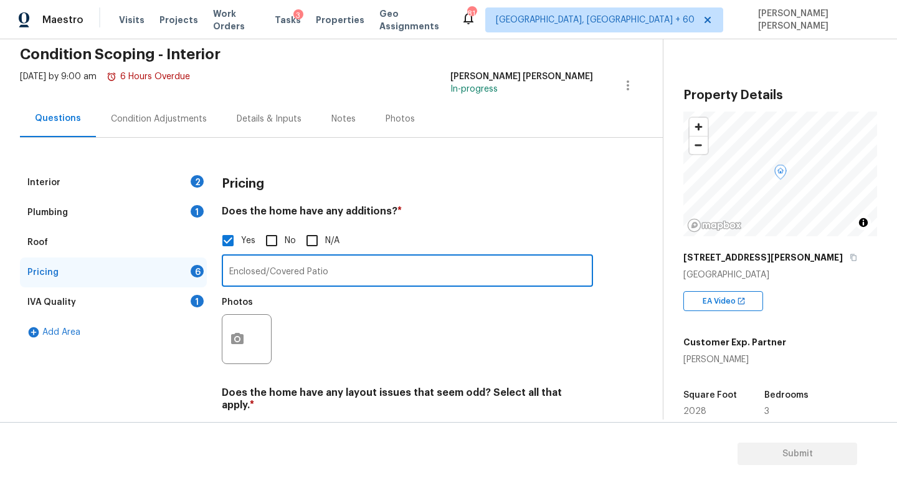
scroll to position [90, 0]
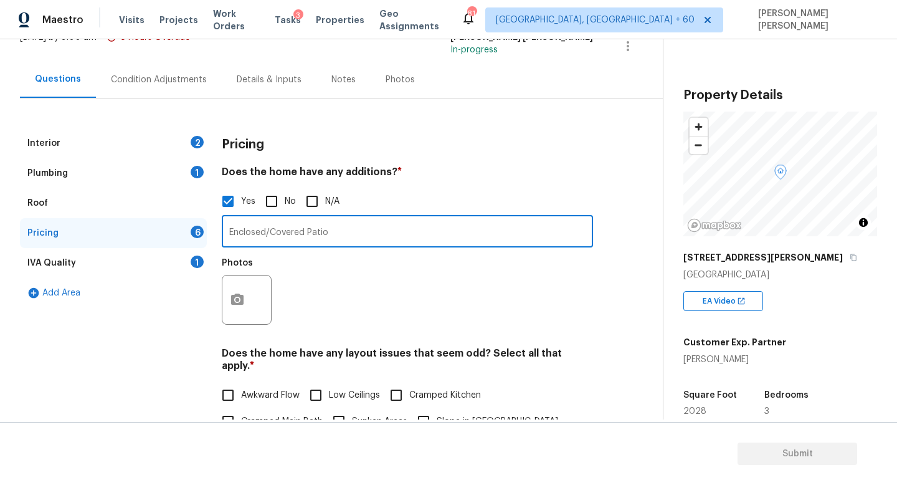
type input "Enclosed/Covered Patio"
click at [245, 289] on button "button" at bounding box center [237, 299] width 30 height 49
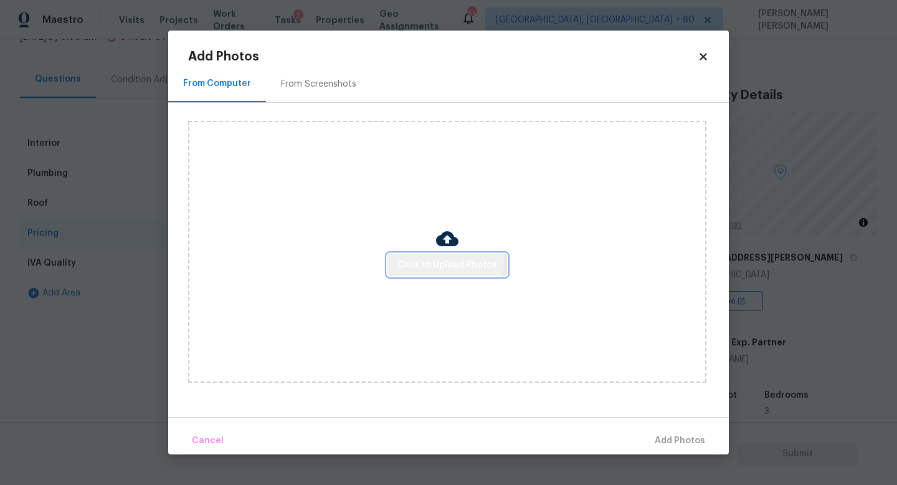
click at [437, 261] on span "Click to Upload Photos" at bounding box center [447, 265] width 100 height 16
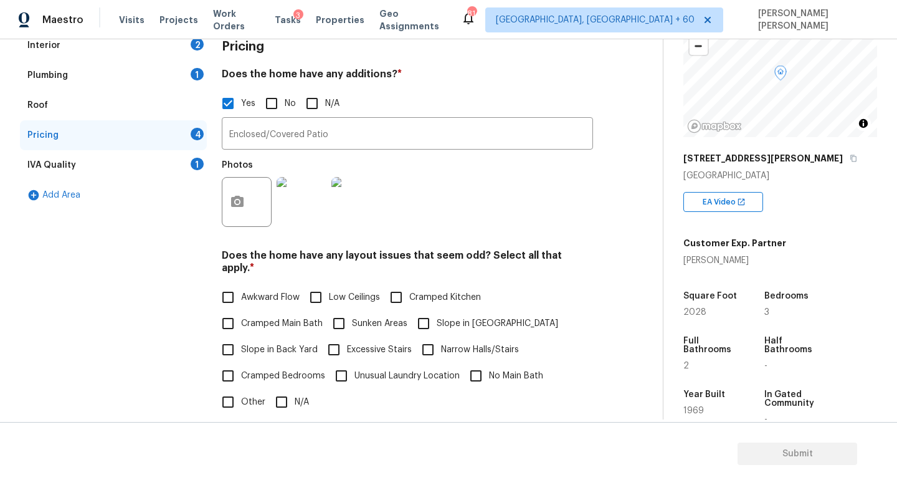
scroll to position [138, 0]
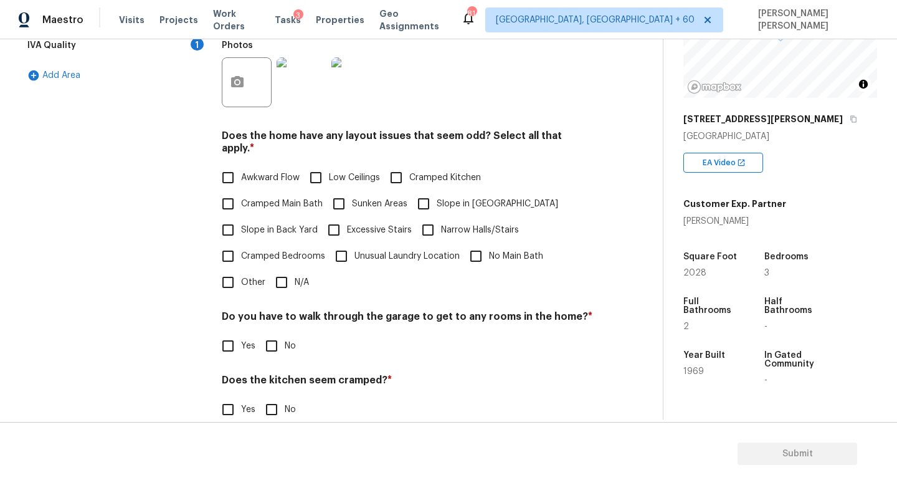
click at [277, 269] on input "N/A" at bounding box center [281, 282] width 26 height 26
checkbox input "true"
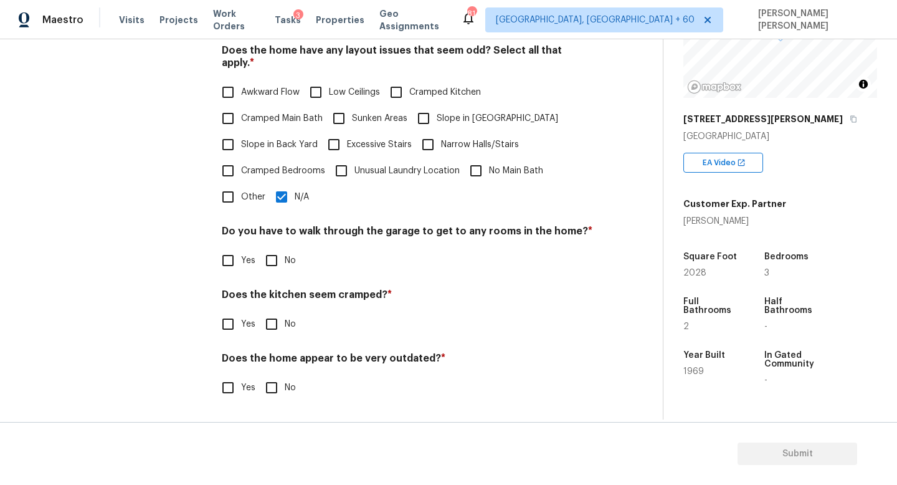
scroll to position [381, 0]
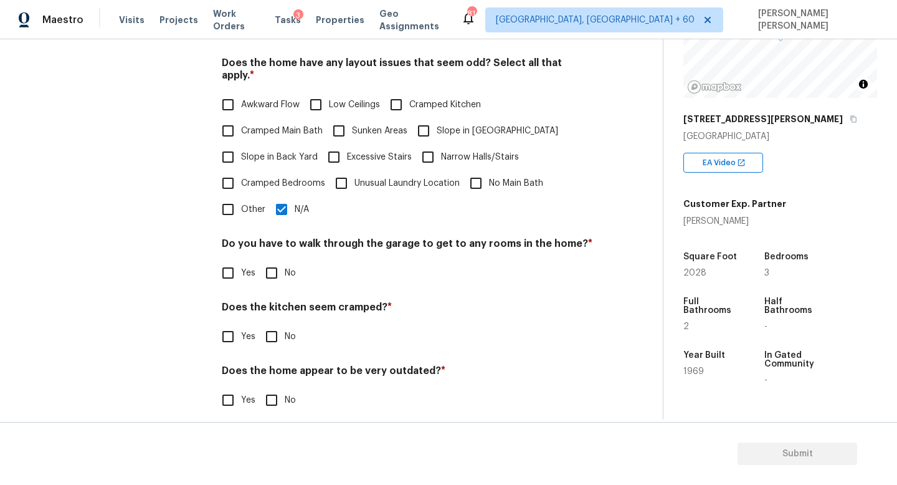
click at [277, 260] on input "No" at bounding box center [271, 273] width 26 height 26
checkbox input "true"
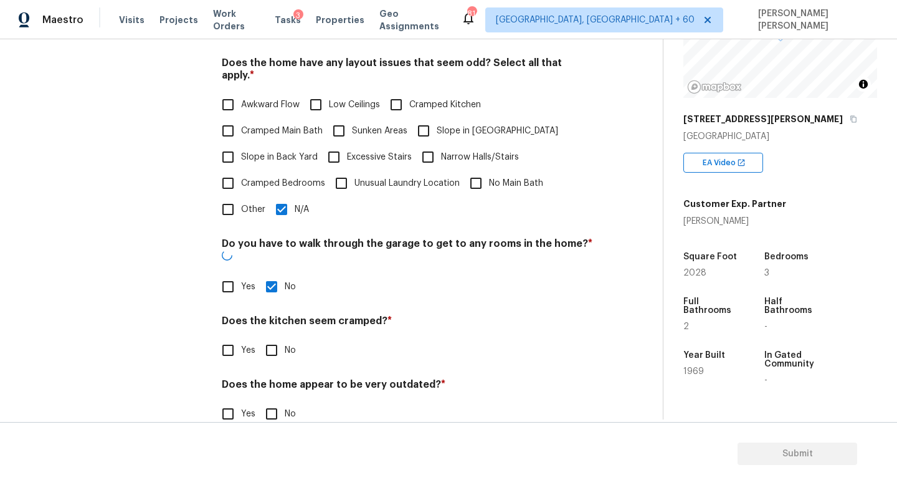
click at [272, 337] on input "No" at bounding box center [271, 350] width 26 height 26
checkbox input "true"
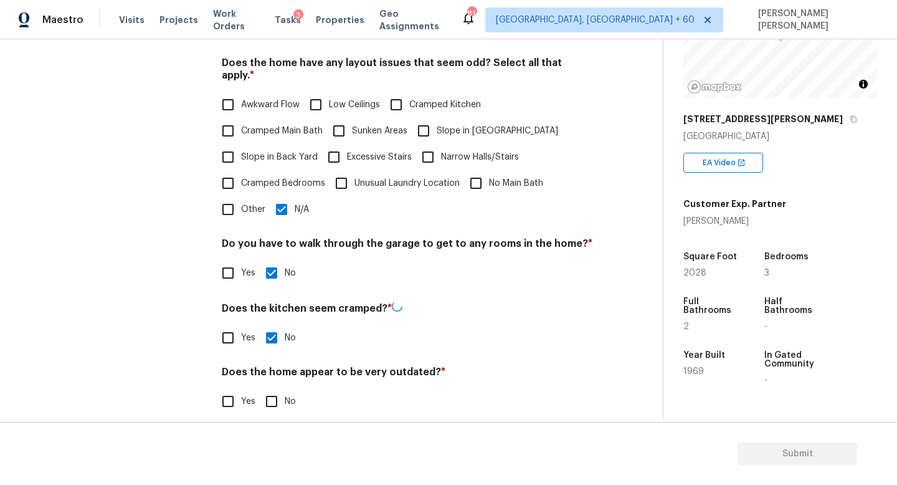
click at [272, 388] on input "No" at bounding box center [271, 401] width 26 height 26
checkbox input "true"
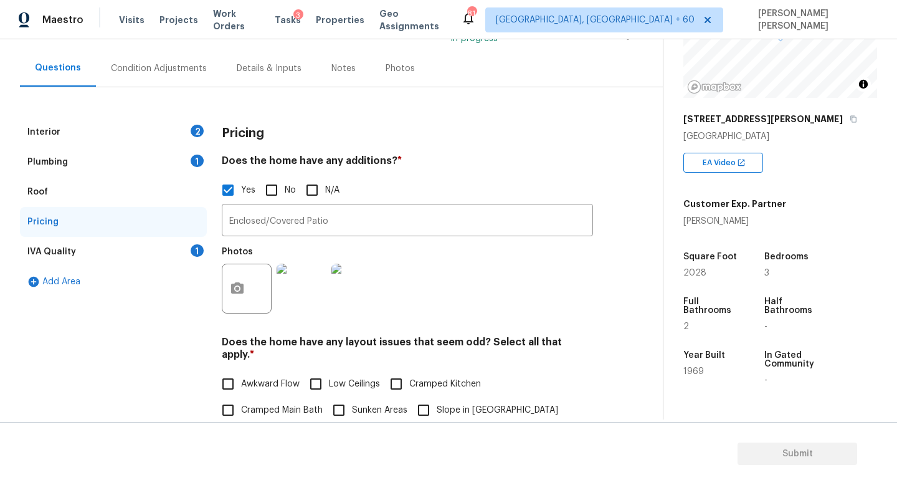
scroll to position [0, 0]
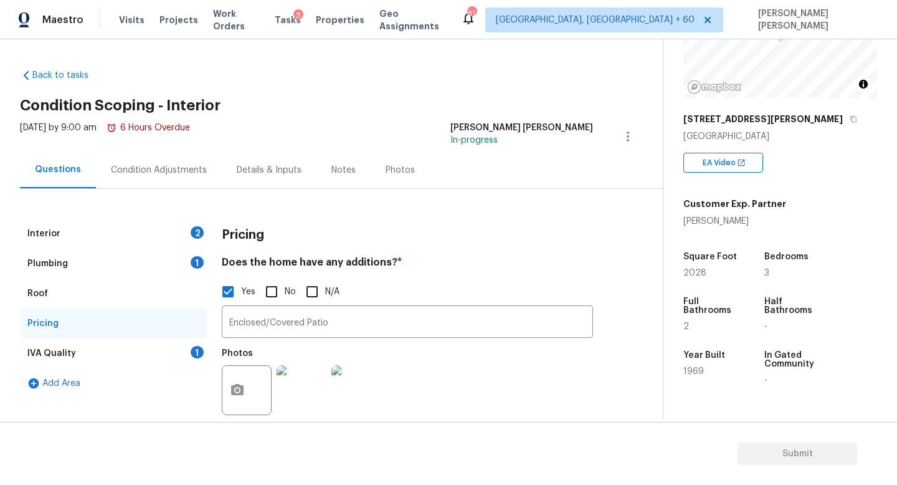
click at [166, 347] on div "IVA Quality 1" at bounding box center [113, 353] width 187 height 30
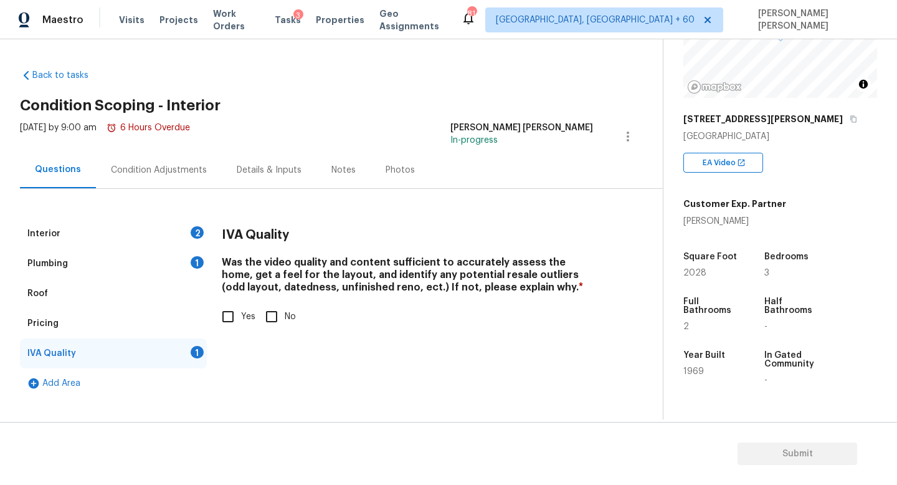
click at [225, 313] on input "Yes" at bounding box center [228, 316] width 26 height 26
checkbox input "true"
click at [173, 182] on div "Condition Adjustments" at bounding box center [159, 169] width 126 height 37
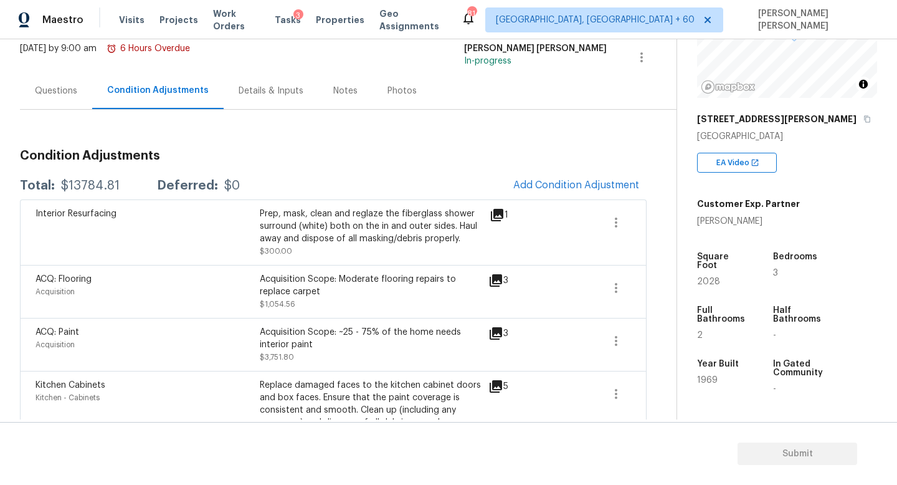
scroll to position [113, 0]
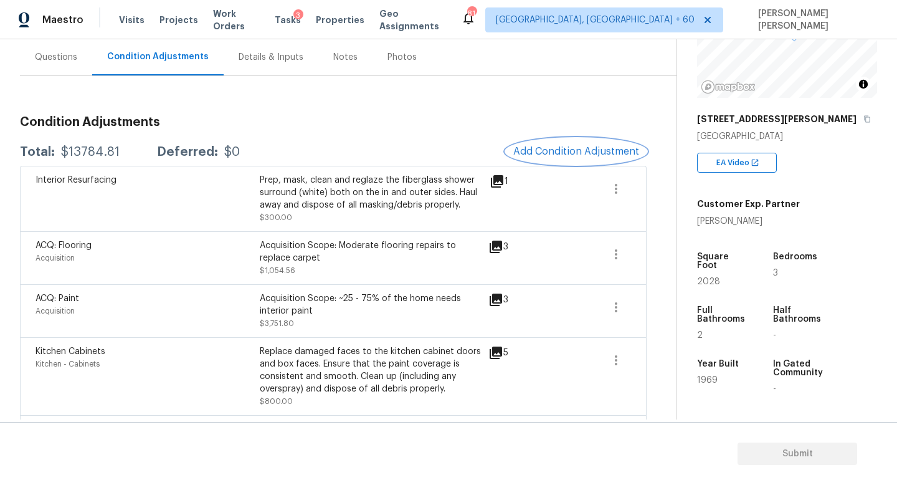
click at [567, 153] on span "Add Condition Adjustment" at bounding box center [576, 151] width 126 height 11
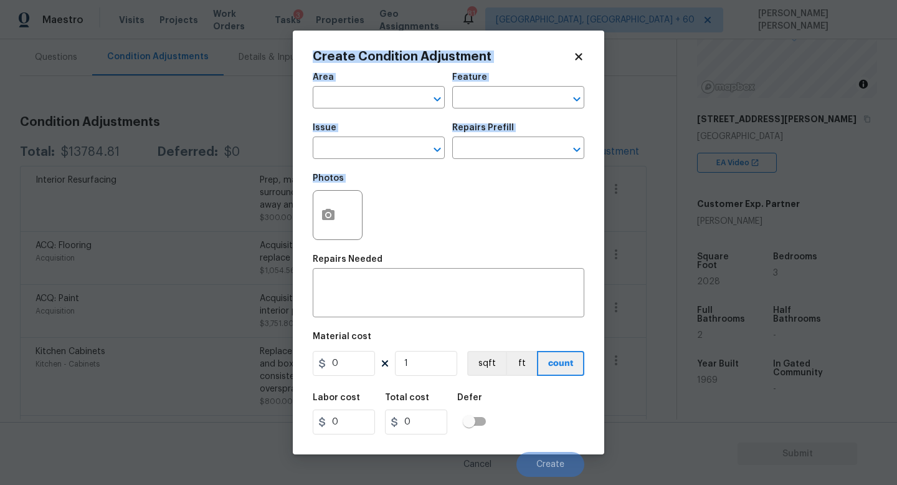
drag, startPoint x: 319, startPoint y: 240, endPoint x: 194, endPoint y: 229, distance: 125.1
click at [194, 229] on div "Create Condition Adjustment Area ​ Feature ​ Issue ​ Repairs Prefill ​ Photos R…" at bounding box center [448, 242] width 897 height 485
click at [194, 229] on body "Maestro Visits Projects Work Orders Tasks 3 Properties Geo Assignments 814 Knox…" at bounding box center [448, 242] width 897 height 485
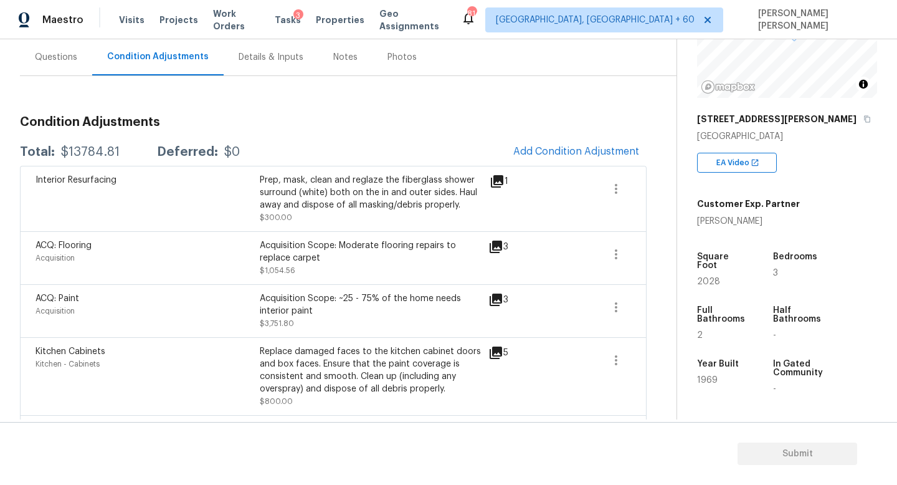
click at [51, 60] on div "Questions" at bounding box center [56, 57] width 42 height 12
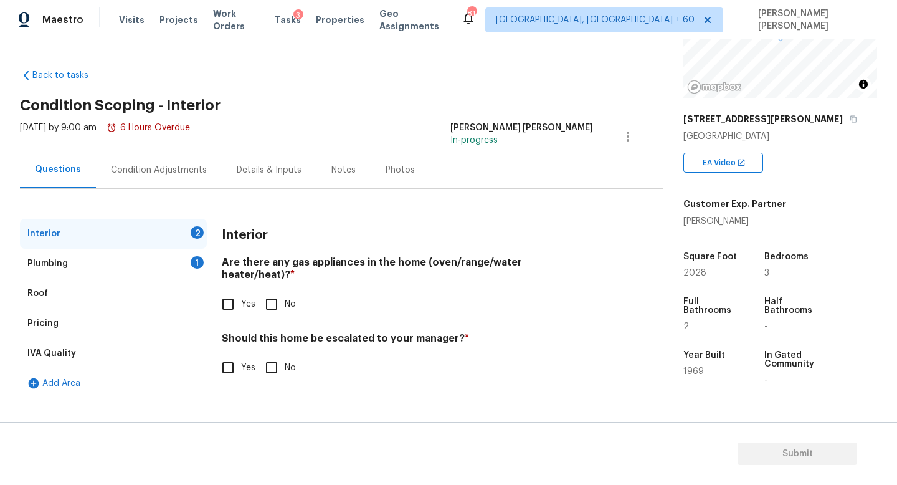
click at [233, 319] on div "Interior Are there any gas appliances in the home (oven/range/water heater/heat…" at bounding box center [407, 307] width 371 height 177
click at [235, 291] on input "Yes" at bounding box center [228, 304] width 26 height 26
checkbox input "true"
click at [277, 356] on input "No" at bounding box center [271, 367] width 26 height 26
checkbox input "true"
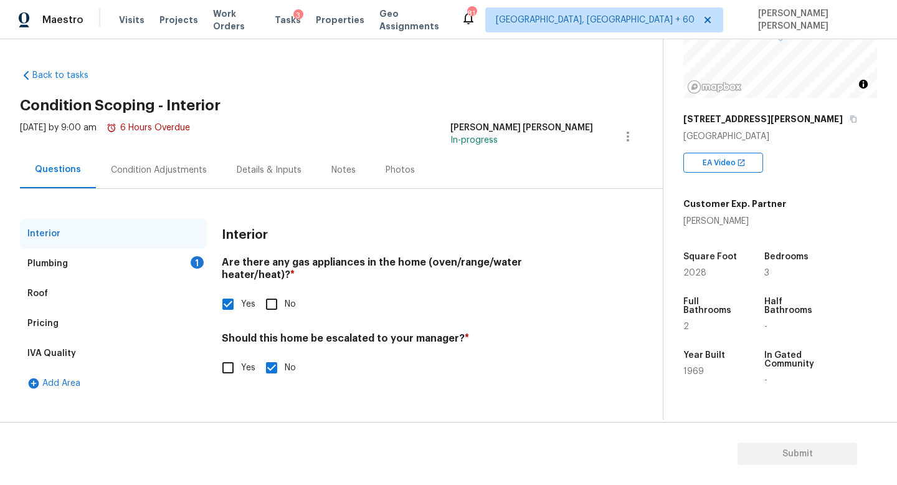
click at [169, 252] on div "Plumbing 1" at bounding box center [113, 263] width 187 height 30
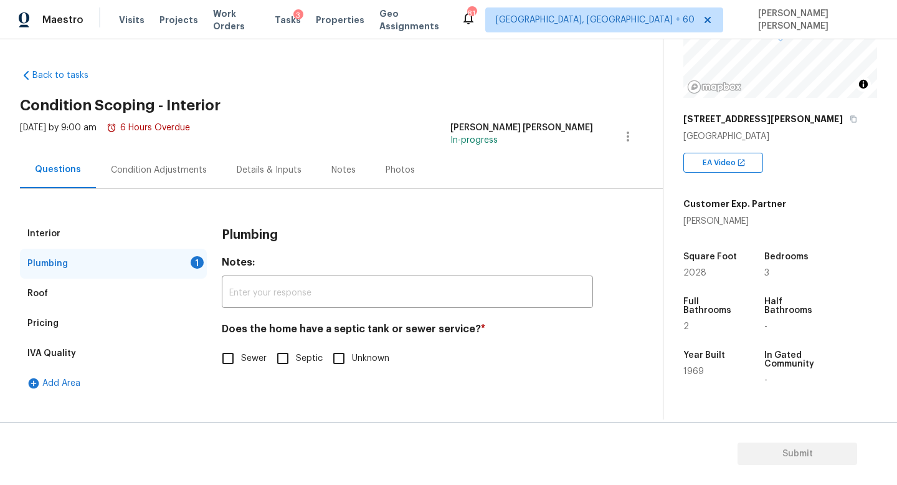
click at [229, 362] on input "Sewer" at bounding box center [228, 358] width 26 height 26
checkbox input "true"
click at [151, 171] on div "Condition Adjustments" at bounding box center [159, 170] width 96 height 12
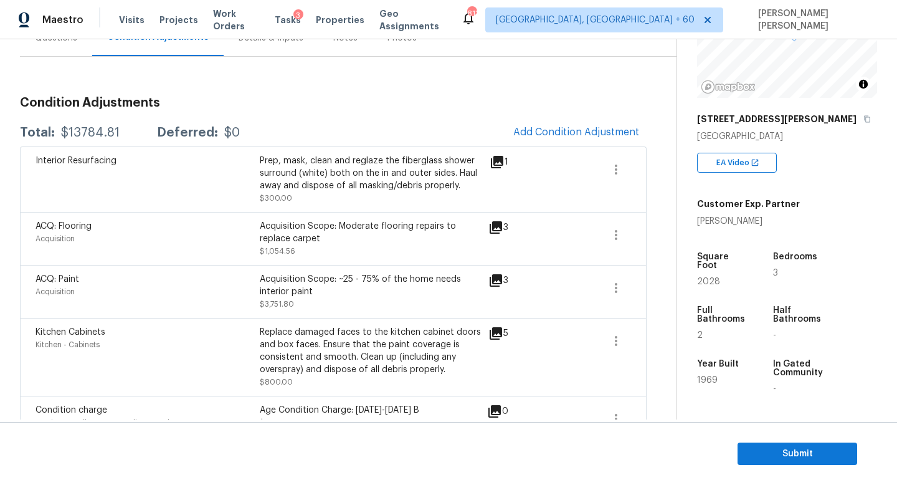
scroll to position [80, 0]
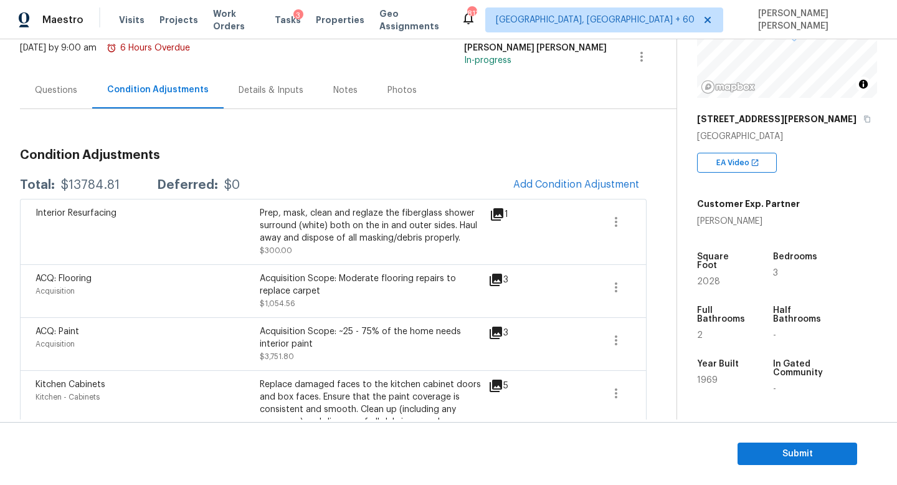
click at [99, 189] on div "$13784.81" at bounding box center [90, 185] width 59 height 12
copy div "$13784.81"
click at [364, 152] on h3 "Condition Adjustments" at bounding box center [333, 155] width 627 height 12
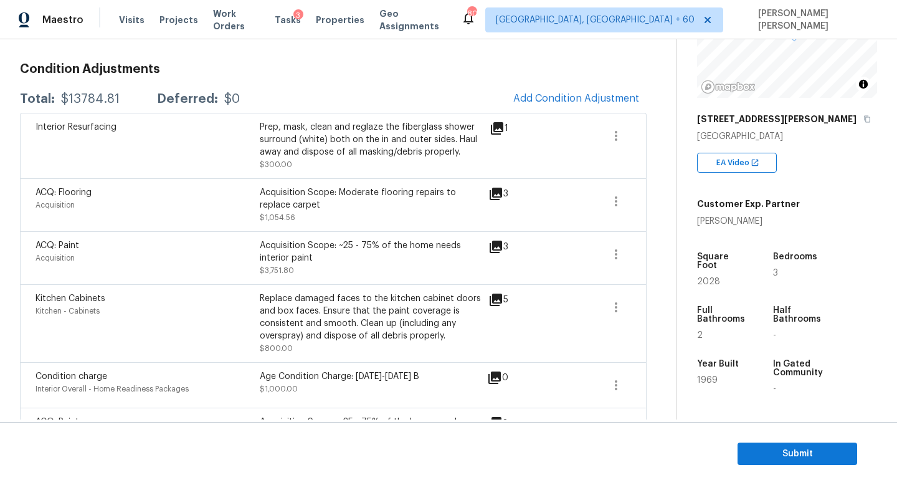
scroll to position [156, 0]
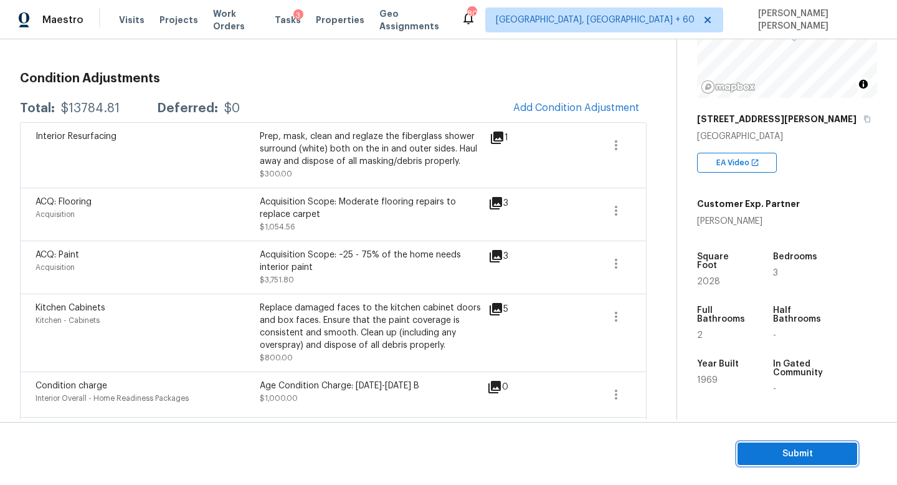
click at [772, 447] on span "Submit" at bounding box center [797, 454] width 100 height 16
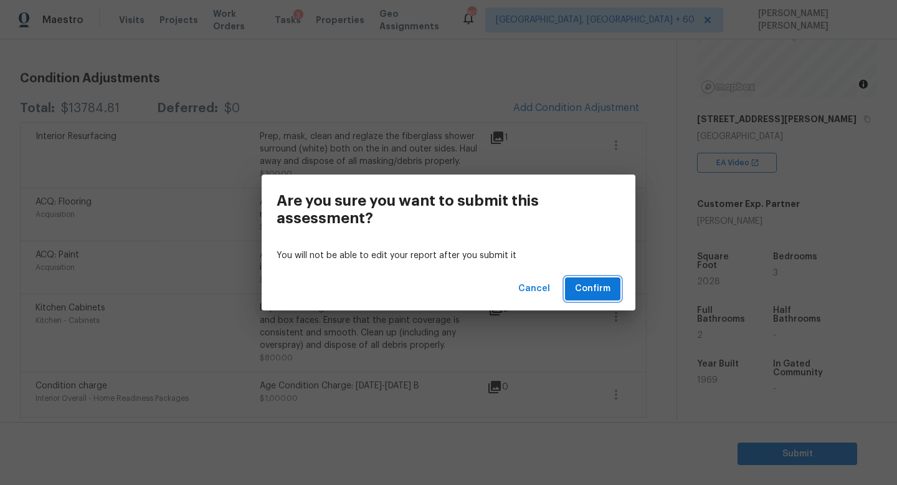
click at [584, 290] on span "Confirm" at bounding box center [592, 289] width 35 height 16
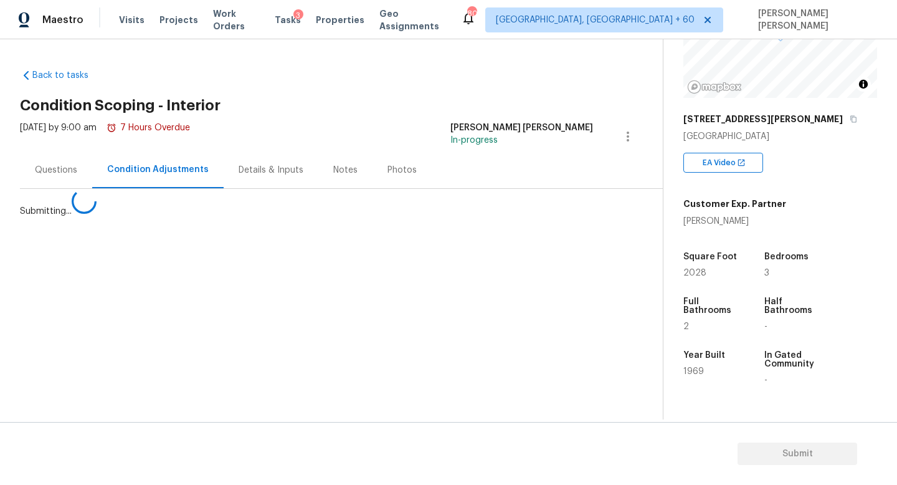
scroll to position [0, 0]
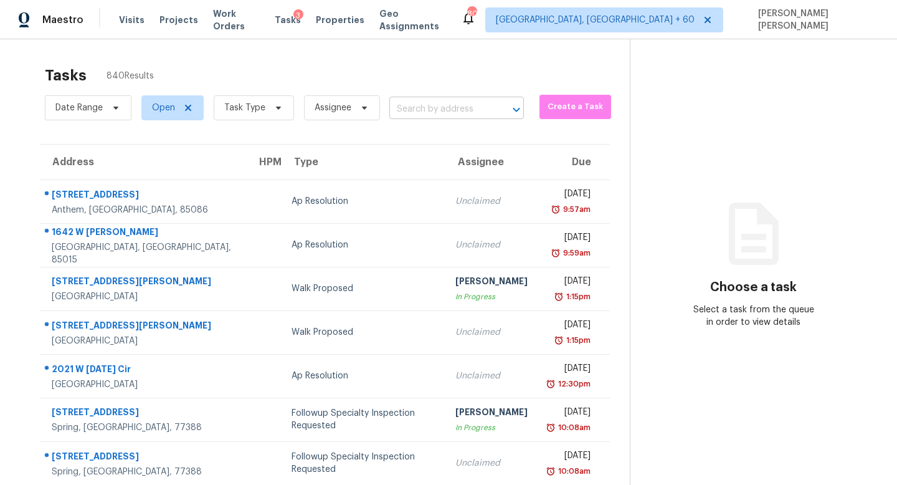
click at [435, 108] on input "text" at bounding box center [439, 109] width 100 height 19
paste input "61 Rushing View Gln Dallas GA 30157"
type input "61 Rushing View Gln Dallas GA 30157"
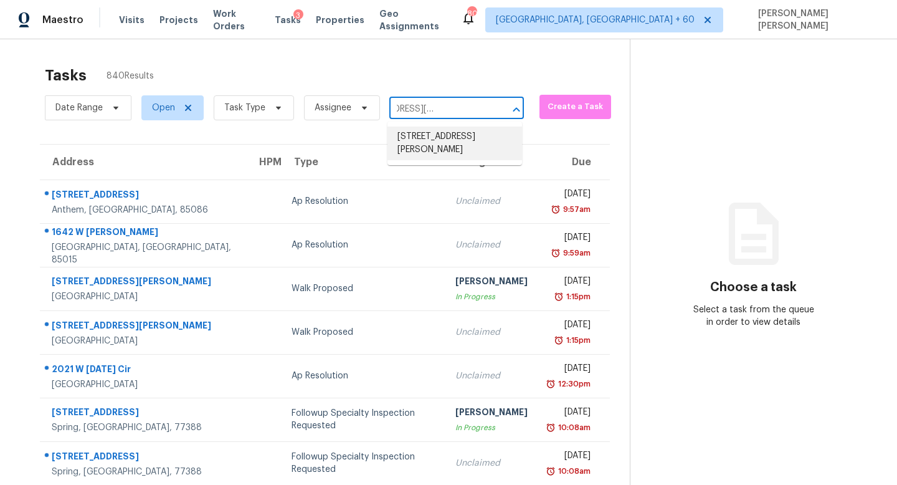
click at [443, 135] on li "61 Rushing View Gln, Dallas, GA 30157" at bounding box center [454, 143] width 135 height 34
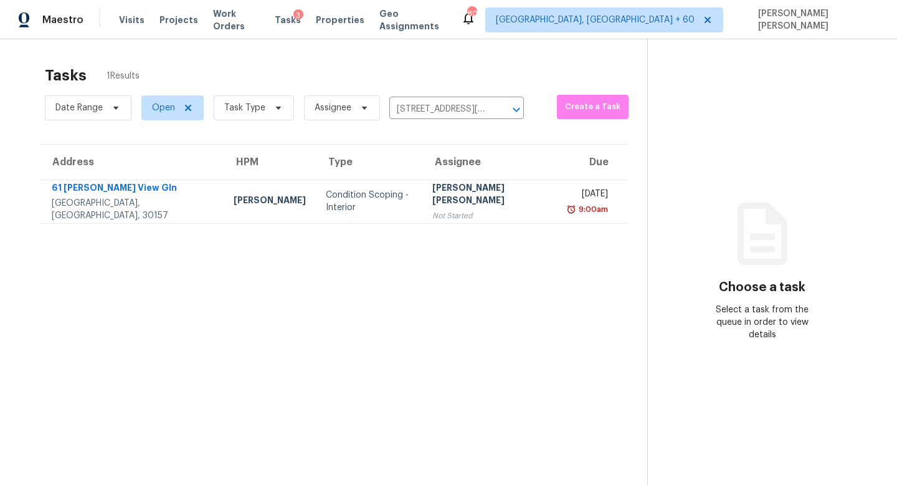
click at [432, 209] on div "Not Started" at bounding box center [491, 215] width 118 height 12
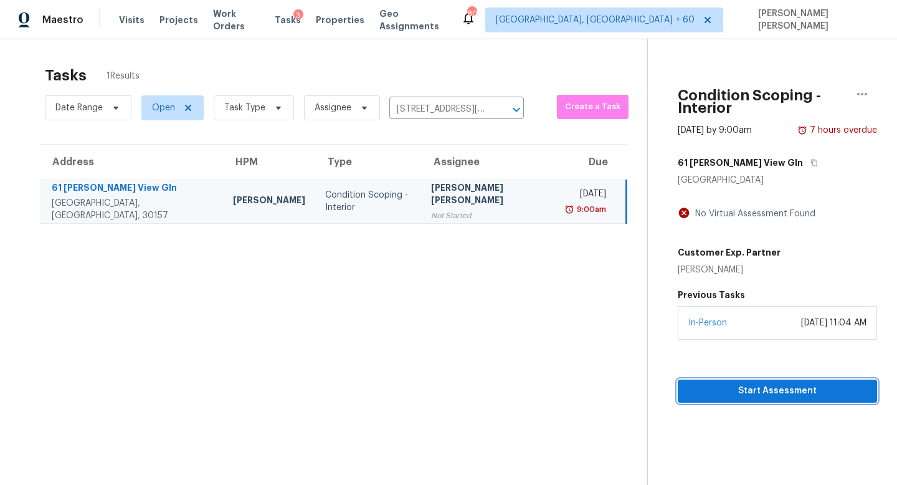
click at [745, 383] on span "Start Assessment" at bounding box center [777, 391] width 179 height 16
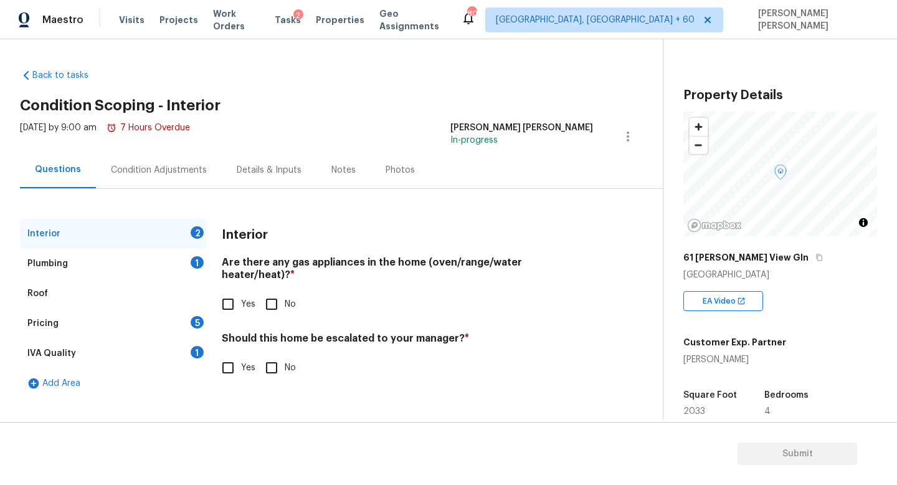
click at [84, 323] on div "Pricing 5" at bounding box center [113, 323] width 187 height 30
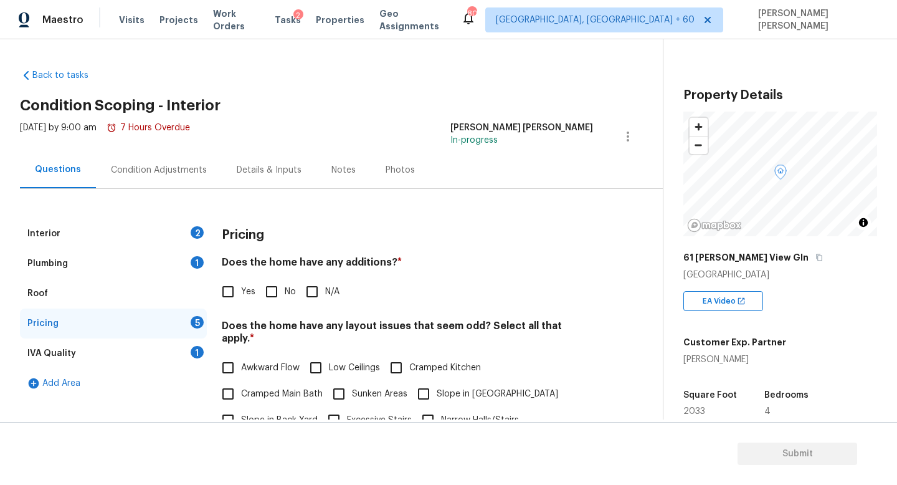
scroll to position [59, 0]
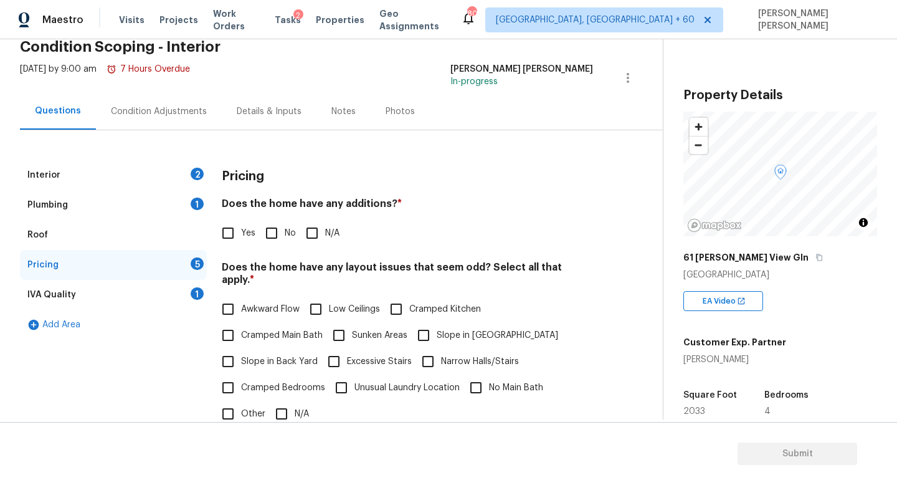
click at [239, 348] on input "Slope in Back Yard" at bounding box center [228, 361] width 26 height 26
checkbox input "true"
click at [158, 173] on div "Interior 2" at bounding box center [113, 175] width 187 height 30
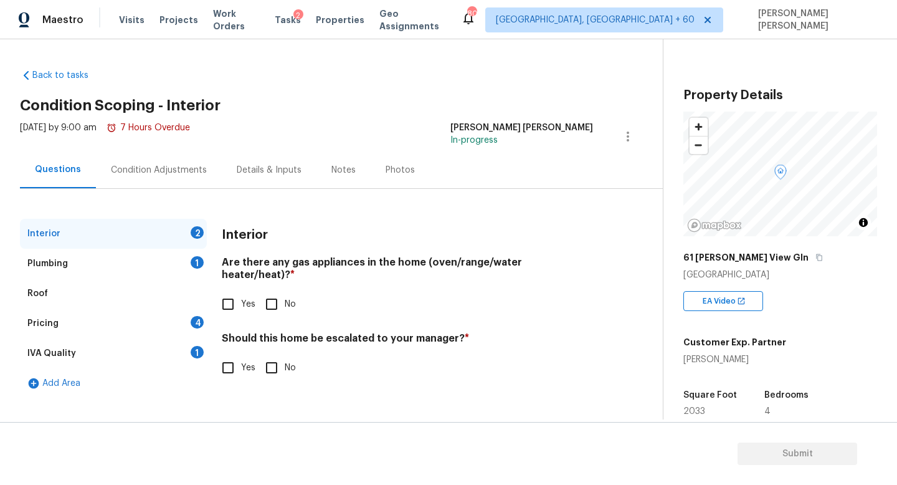
click at [233, 291] on input "Yes" at bounding box center [228, 304] width 26 height 26
checkbox input "true"
click at [158, 252] on div "Plumbing 1" at bounding box center [113, 263] width 187 height 30
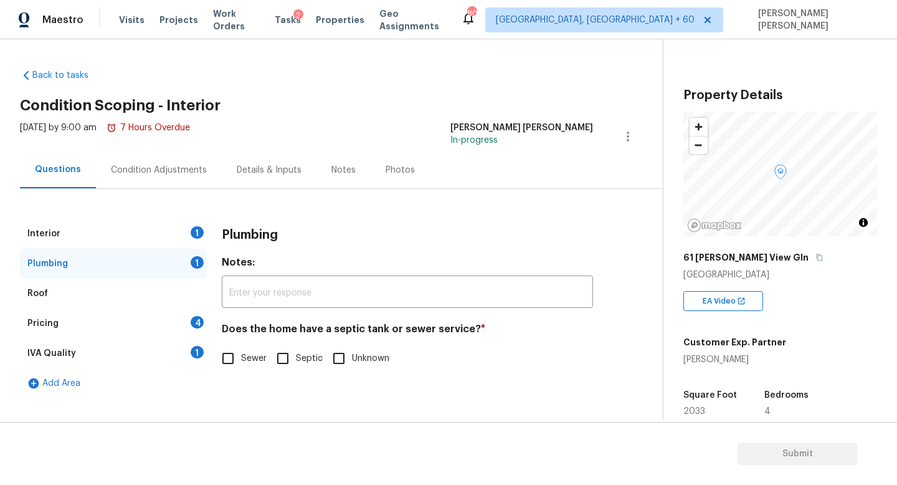
click at [237, 366] on input "Sewer" at bounding box center [228, 358] width 26 height 26
checkbox input "true"
click at [192, 310] on div "Pricing 4" at bounding box center [113, 323] width 187 height 30
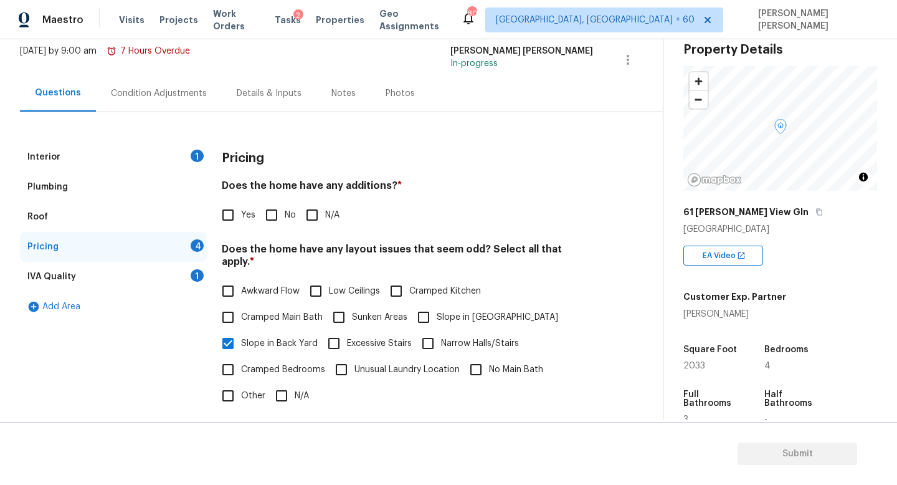
scroll to position [82, 0]
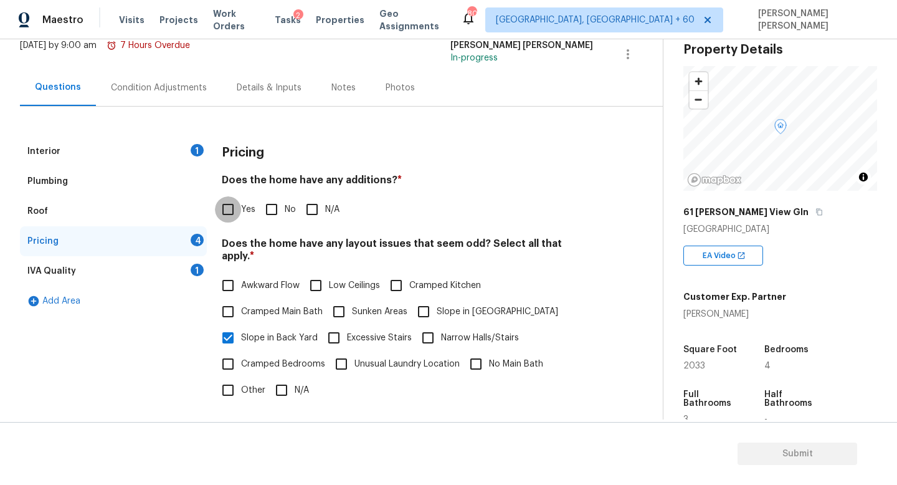
click at [228, 212] on input "Yes" at bounding box center [228, 209] width 26 height 26
checkbox input "true"
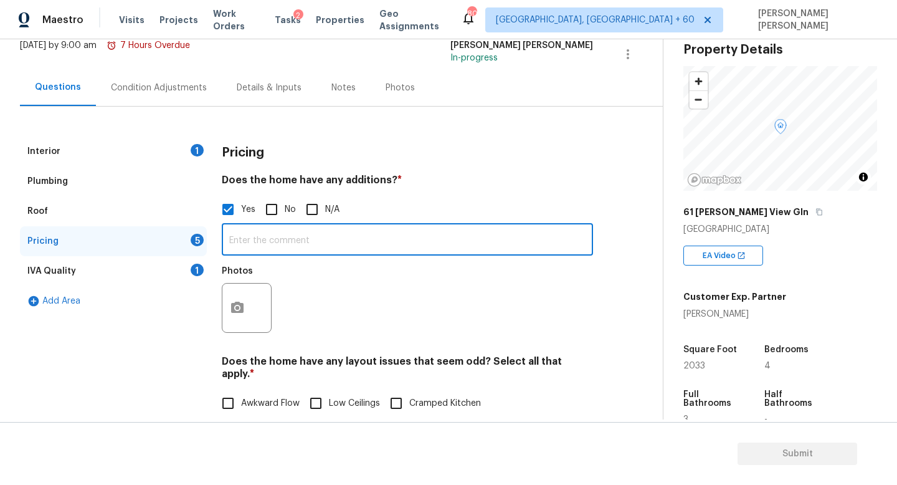
click at [322, 247] on input "text" at bounding box center [407, 240] width 371 height 29
paste input "Enclosed/Covered Patio"
type input "Enclosed/Covered Patio"
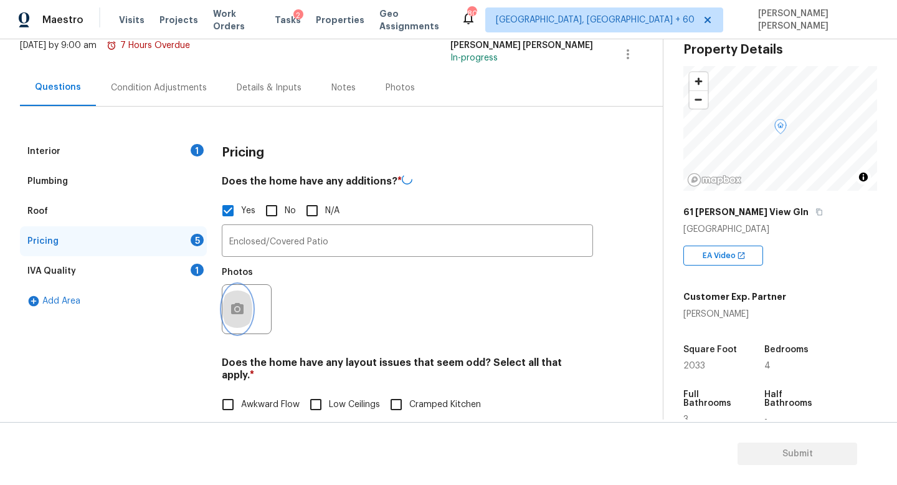
click at [248, 293] on button "button" at bounding box center [237, 309] width 30 height 49
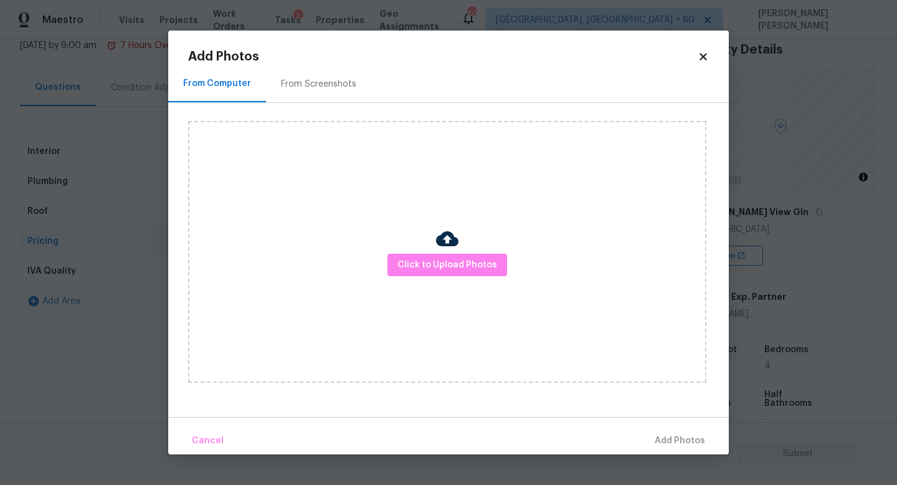
click at [435, 234] on div "Click to Upload Photos" at bounding box center [447, 252] width 518 height 262
click at [432, 262] on span "Click to Upload Photos" at bounding box center [447, 265] width 100 height 16
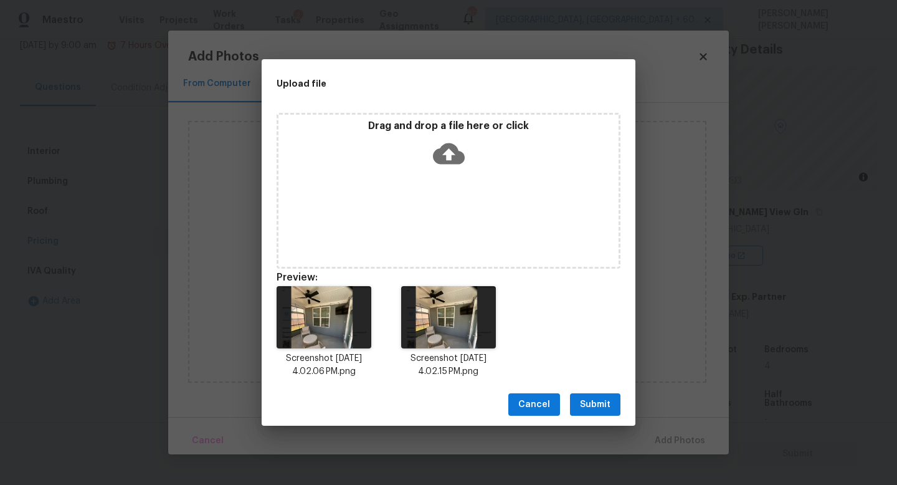
click at [602, 395] on button "Submit" at bounding box center [595, 404] width 50 height 23
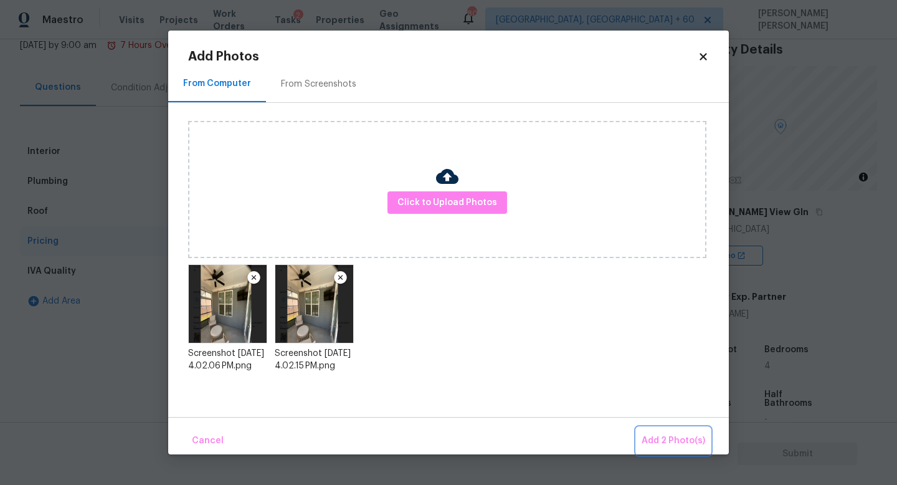
click at [655, 433] on span "Add 2 Photo(s)" at bounding box center [673, 441] width 64 height 16
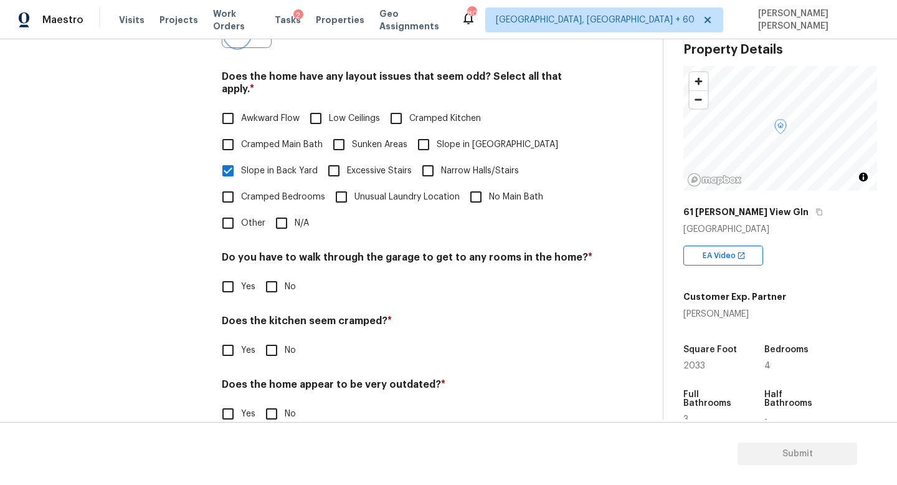
scroll to position [381, 0]
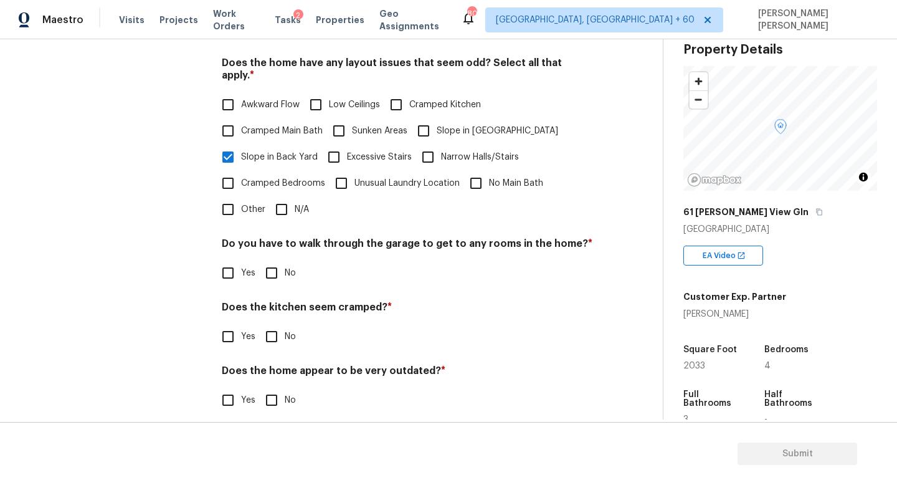
click at [286, 267] on span "No" at bounding box center [290, 273] width 11 height 13
click at [285, 261] on input "No" at bounding box center [271, 273] width 26 height 26
checkbox input "true"
click at [272, 301] on h4 "Does the kitchen seem cramped? *" at bounding box center [407, 309] width 371 height 17
click at [272, 310] on div "Does the kitchen seem cramped? * Yes No" at bounding box center [407, 325] width 371 height 49
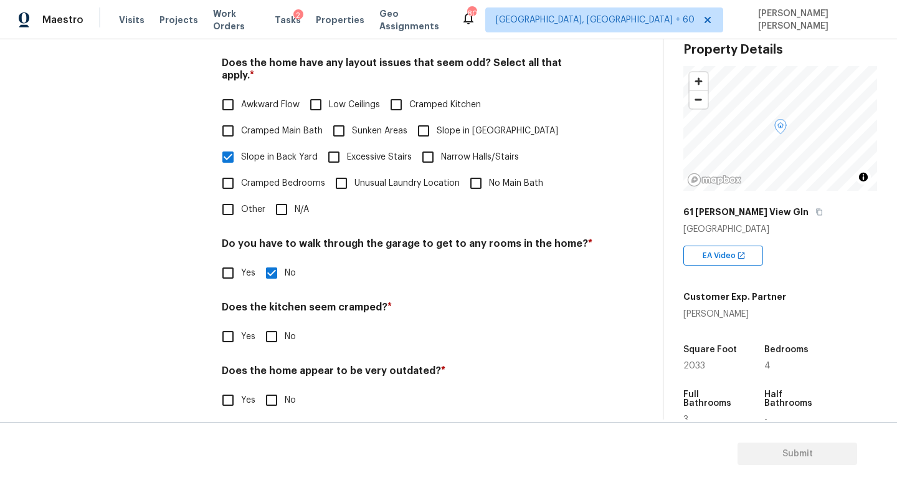
click at [270, 323] on input "No" at bounding box center [271, 336] width 26 height 26
checkbox input "true"
click at [269, 395] on input "No" at bounding box center [271, 401] width 26 height 26
checkbox input "true"
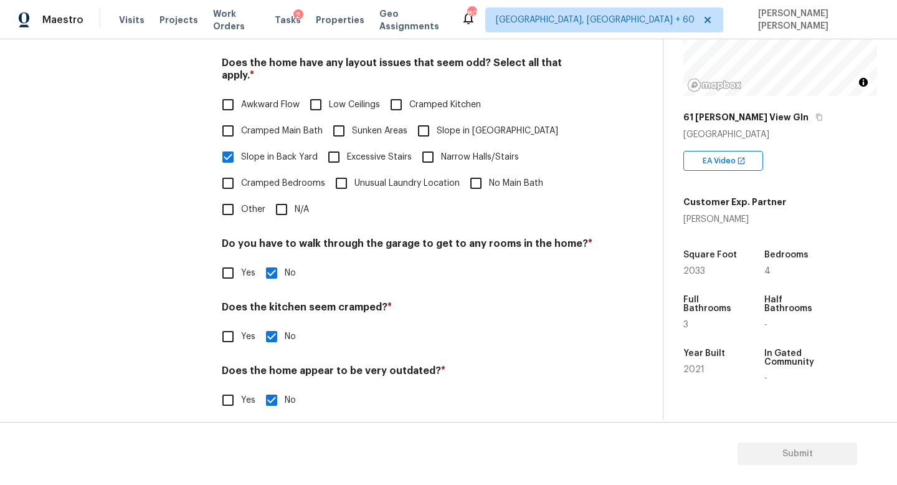
scroll to position [0, 0]
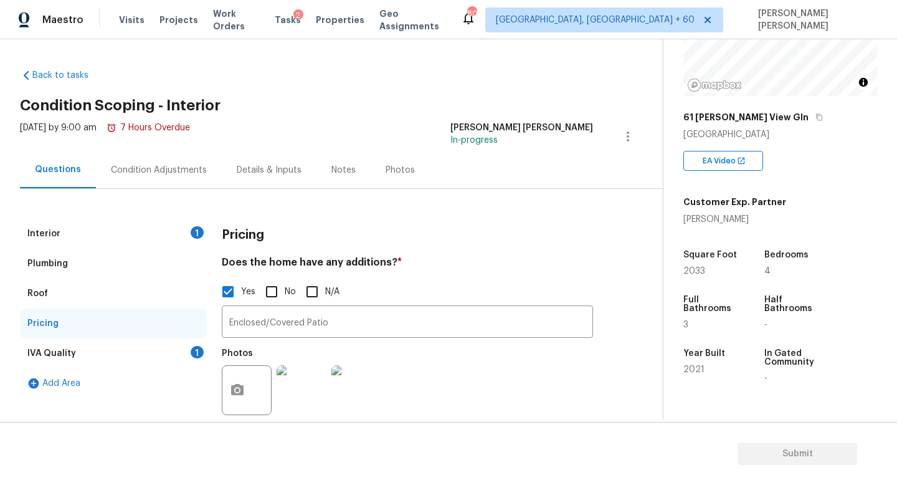
click at [108, 344] on div "IVA Quality 1" at bounding box center [113, 353] width 187 height 30
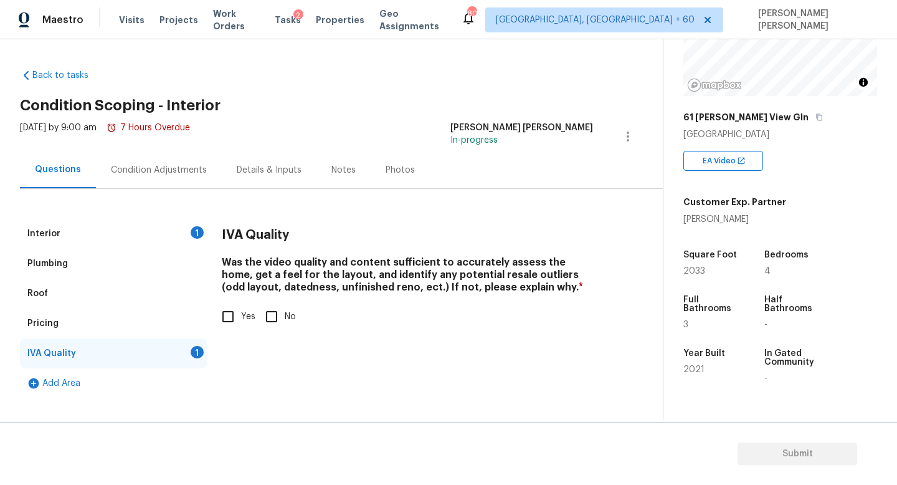
click at [231, 291] on h4 "Was the video quality and content sufficient to accurately assess the home, get…" at bounding box center [407, 277] width 371 height 42
click at [227, 325] on input "Yes" at bounding box center [228, 316] width 26 height 26
checkbox input "true"
click at [157, 251] on div "Plumbing" at bounding box center [113, 263] width 187 height 30
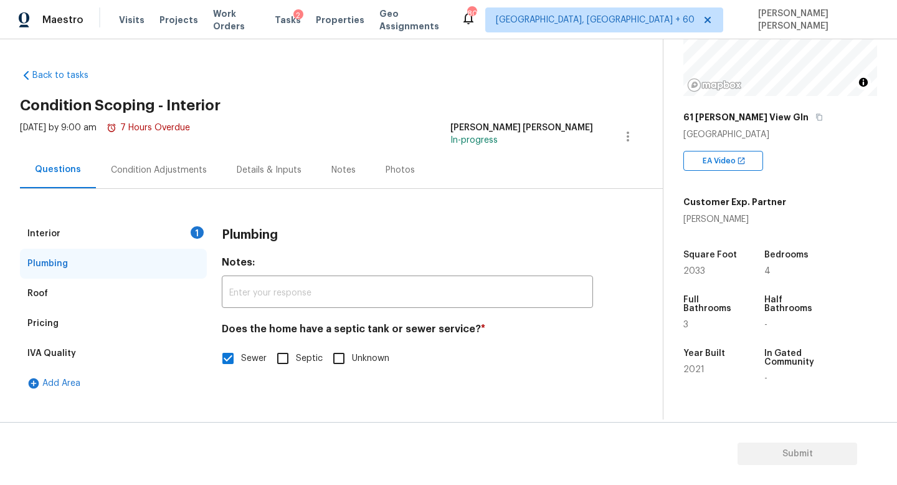
click at [157, 245] on div "Interior 1" at bounding box center [113, 234] width 187 height 30
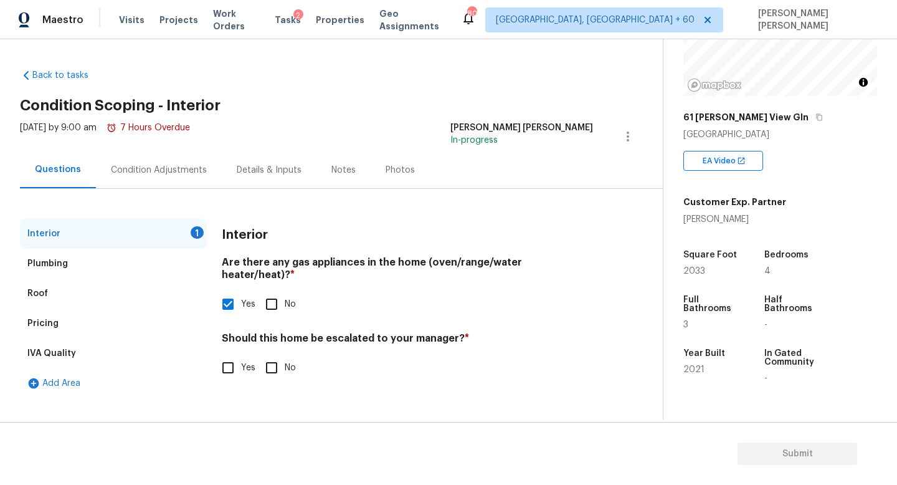
click at [90, 336] on div "Pricing" at bounding box center [113, 323] width 187 height 30
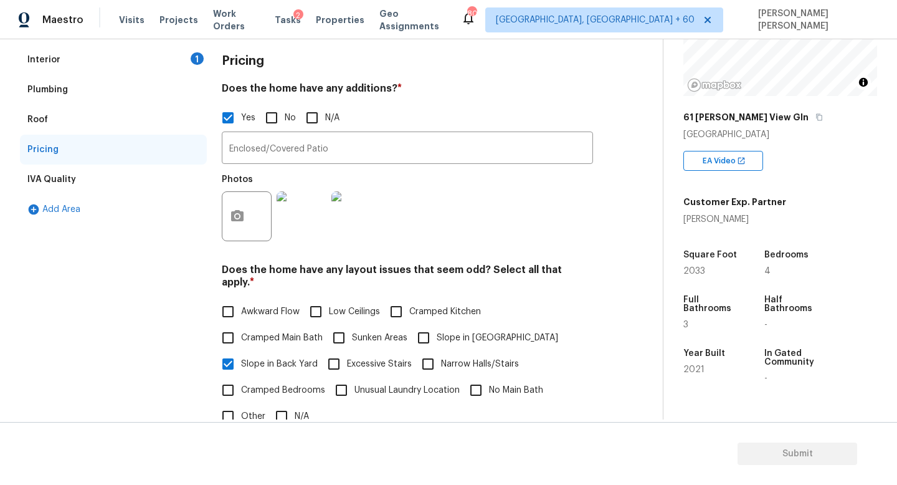
scroll to position [64, 0]
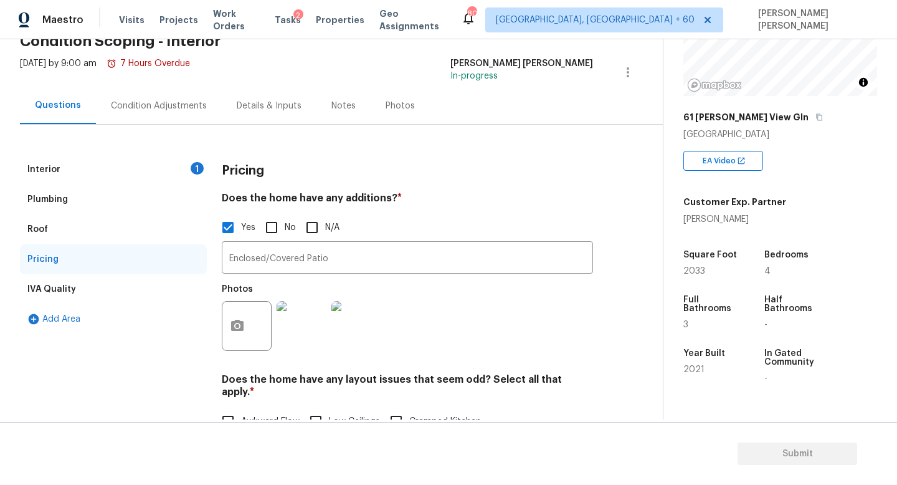
click at [151, 169] on div "Interior 1" at bounding box center [113, 169] width 187 height 30
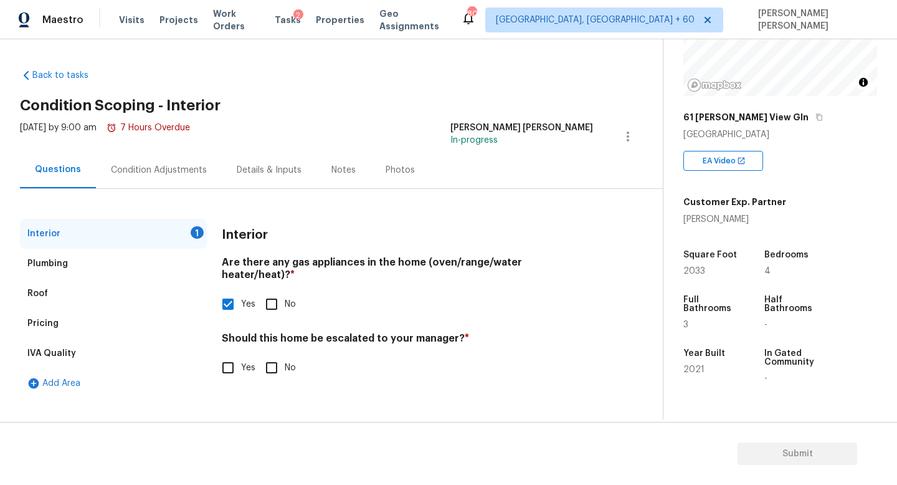
click at [153, 173] on div "Condition Adjustments" at bounding box center [159, 170] width 96 height 12
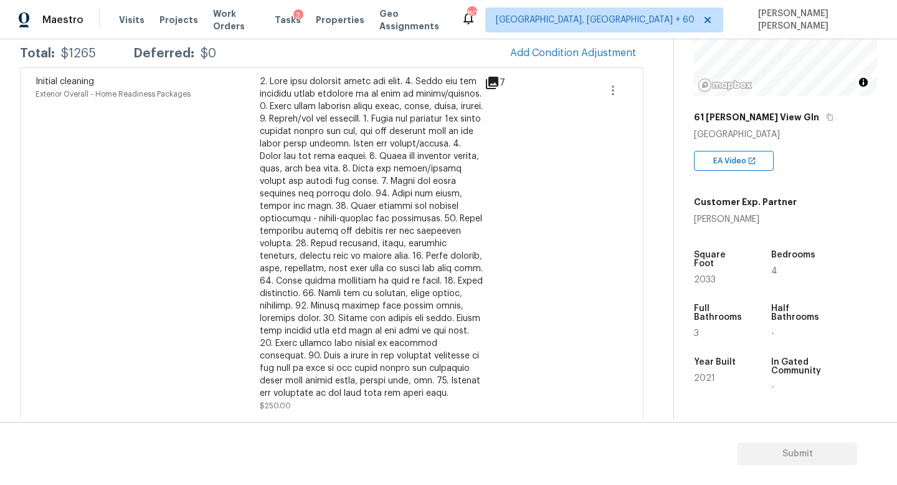
scroll to position [23, 0]
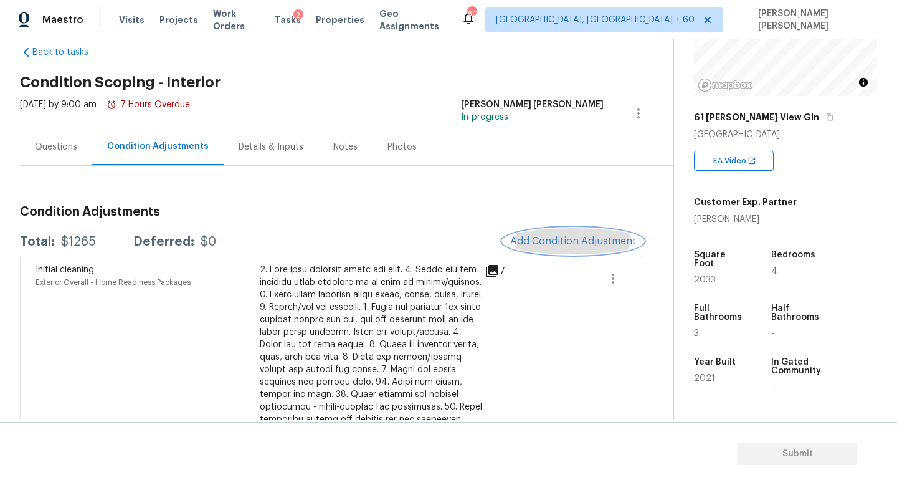
click at [532, 249] on button "Add Condition Adjustment" at bounding box center [573, 241] width 141 height 26
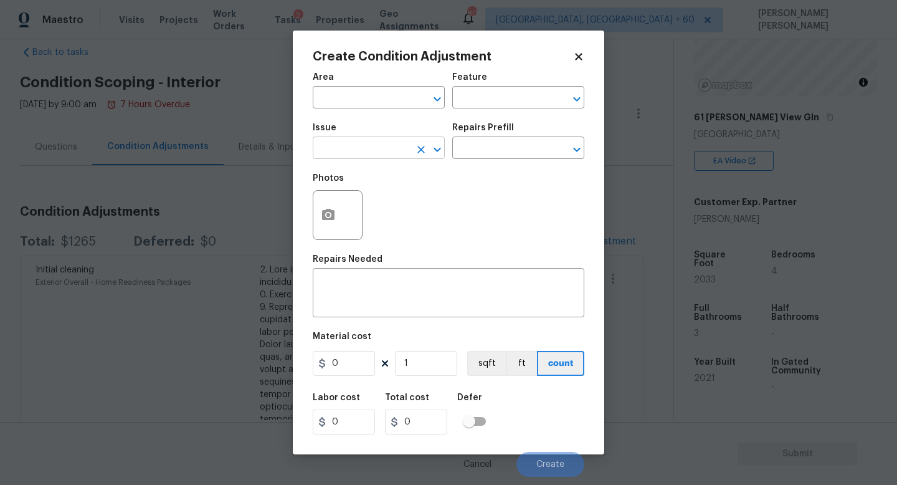
click at [352, 155] on input "text" at bounding box center [361, 149] width 97 height 19
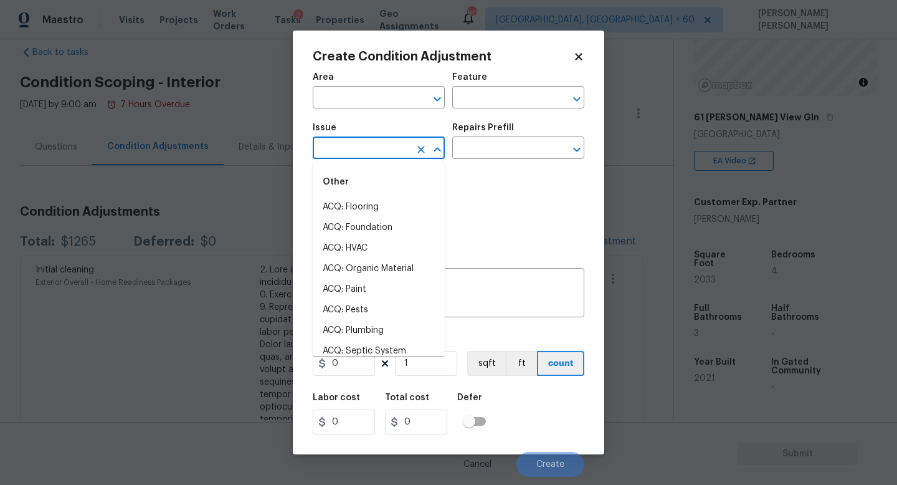
type input "p"
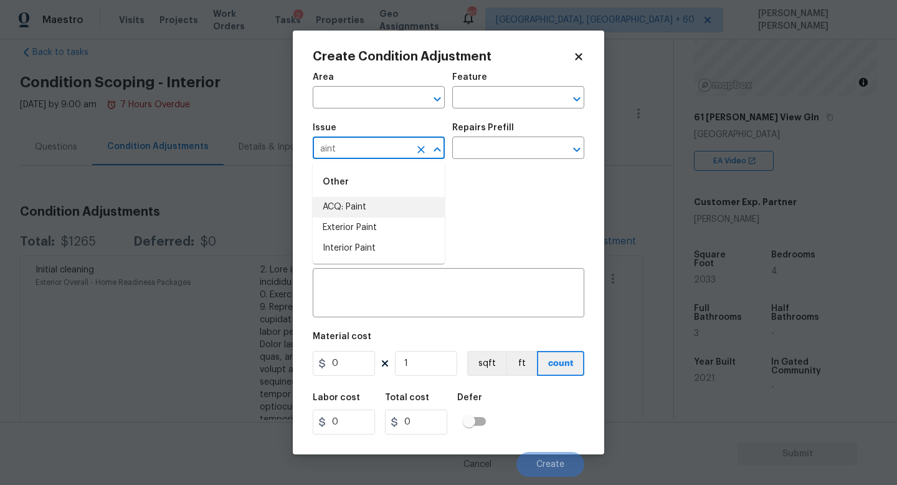
click at [376, 210] on li "ACQ: Paint" at bounding box center [379, 207] width 132 height 21
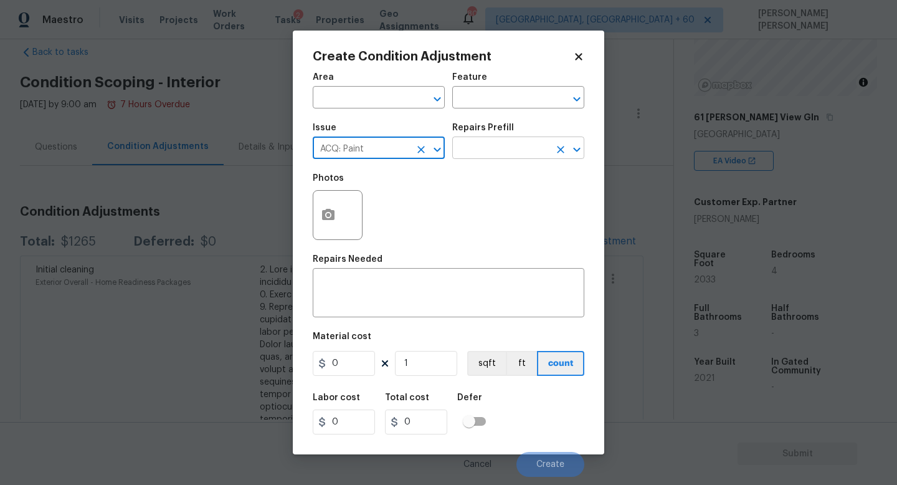
type input "ACQ: Paint"
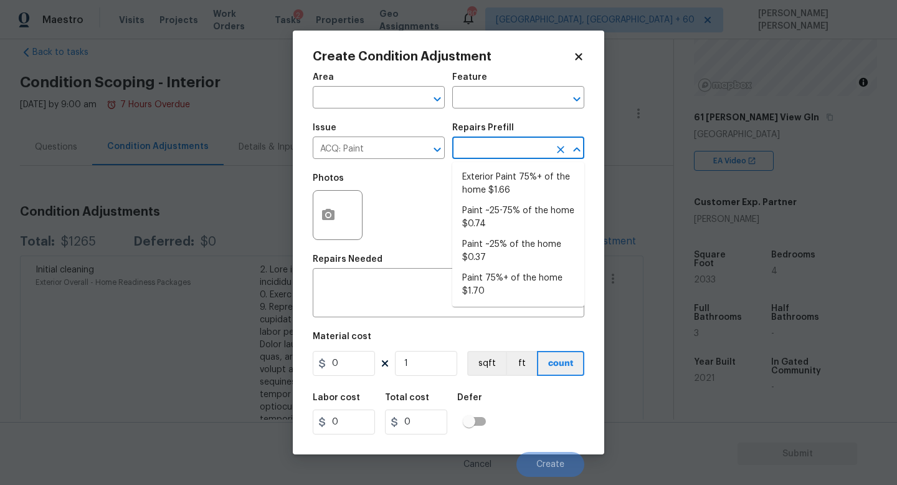
click at [509, 151] on input "text" at bounding box center [500, 149] width 97 height 19
click at [513, 250] on li "Paint ~25% of the home $0.37" at bounding box center [518, 251] width 132 height 34
type input "Acquisition"
type textarea "Acquisition Scope: ~25% of the home needs interior paint"
type input "0.37"
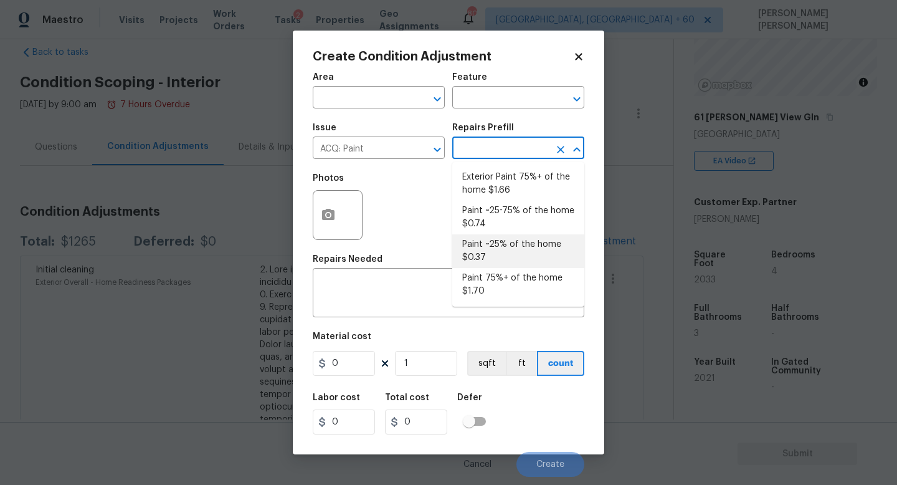
type input "0.37"
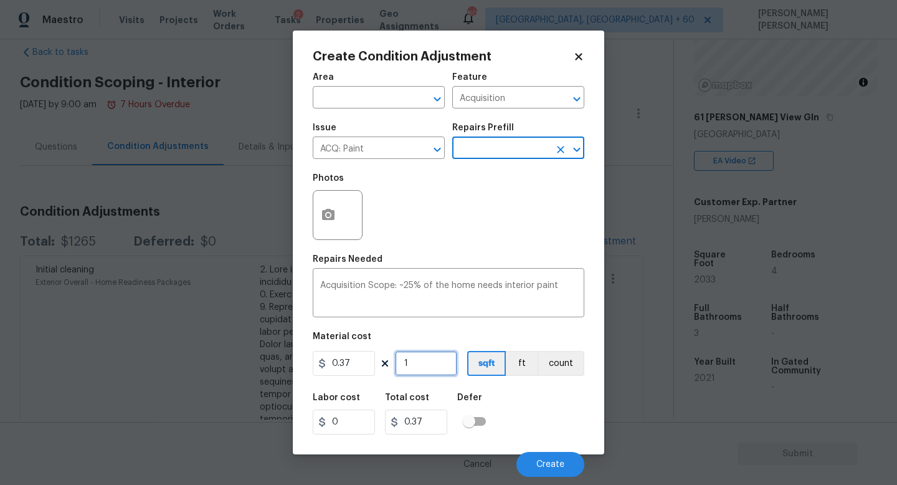
click at [419, 366] on input "1" at bounding box center [426, 363] width 62 height 25
type input "0"
type input "2"
type input "0.74"
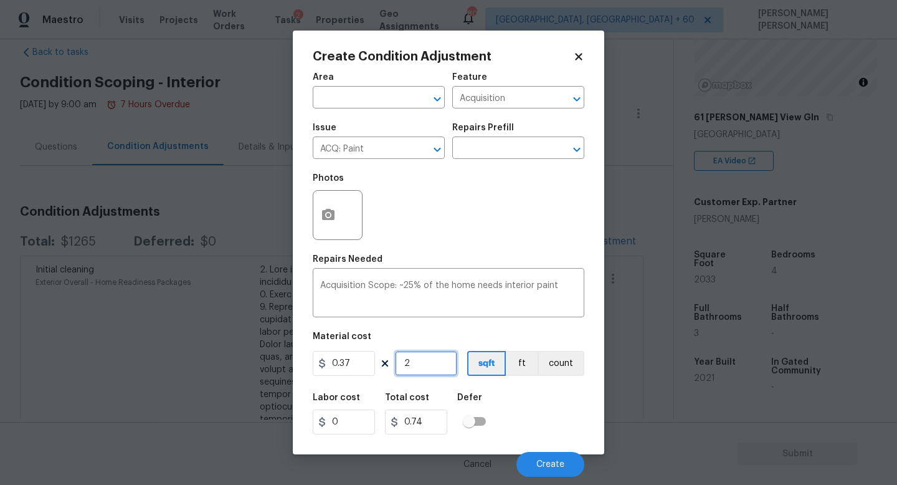
type input "20"
type input "7.4"
type input "203"
type input "75.11"
type input "2033"
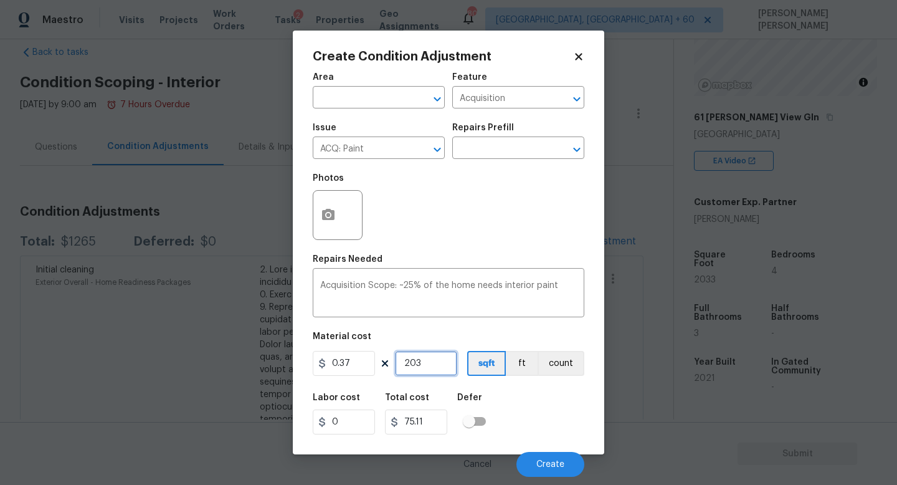
type input "752.21"
type input "2033"
click at [540, 468] on span "Create" at bounding box center [550, 464] width 28 height 9
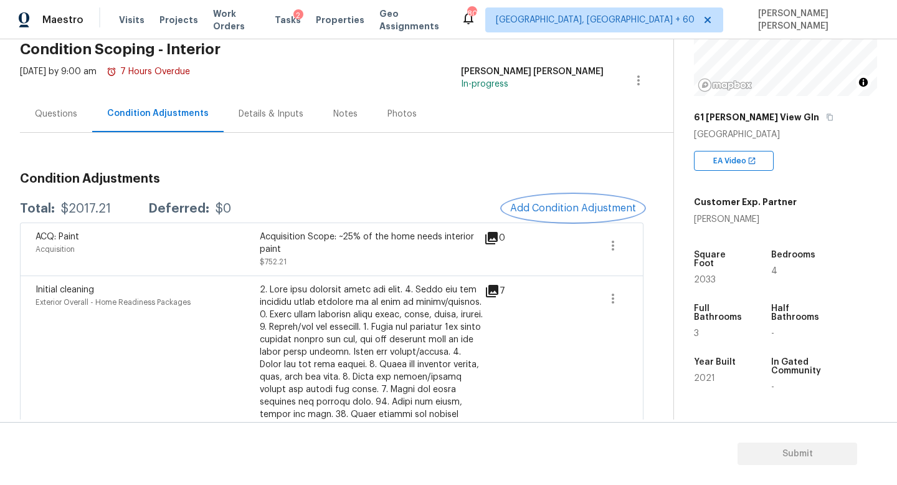
scroll to position [0, 0]
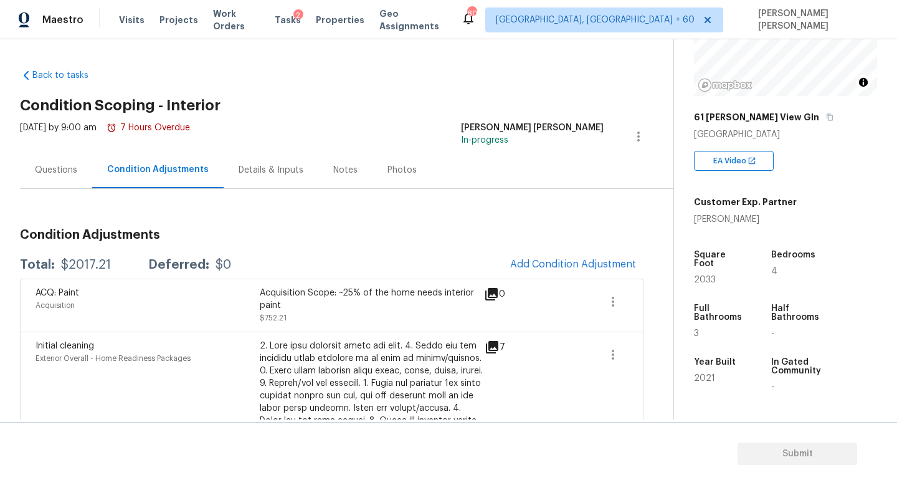
click at [67, 176] on div "Questions" at bounding box center [56, 169] width 72 height 37
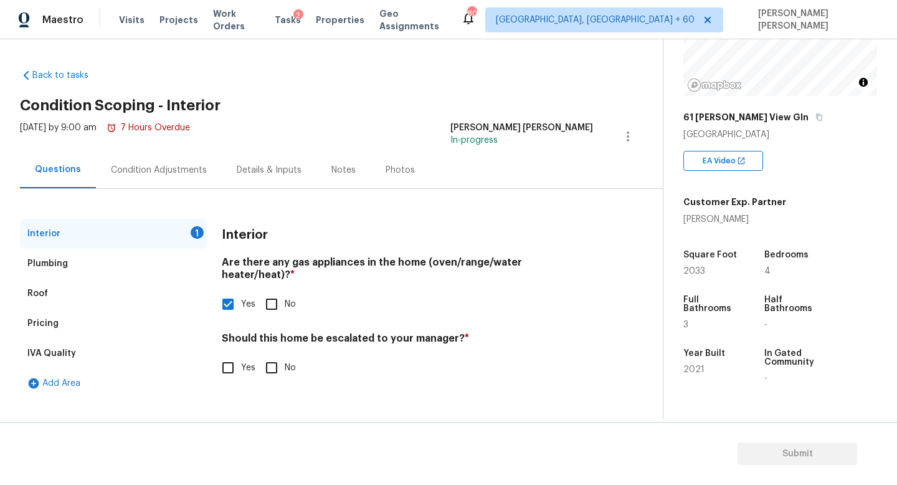
click at [270, 356] on input "No" at bounding box center [271, 367] width 26 height 26
checkbox input "true"
click at [153, 170] on div "Condition Adjustments" at bounding box center [159, 170] width 96 height 12
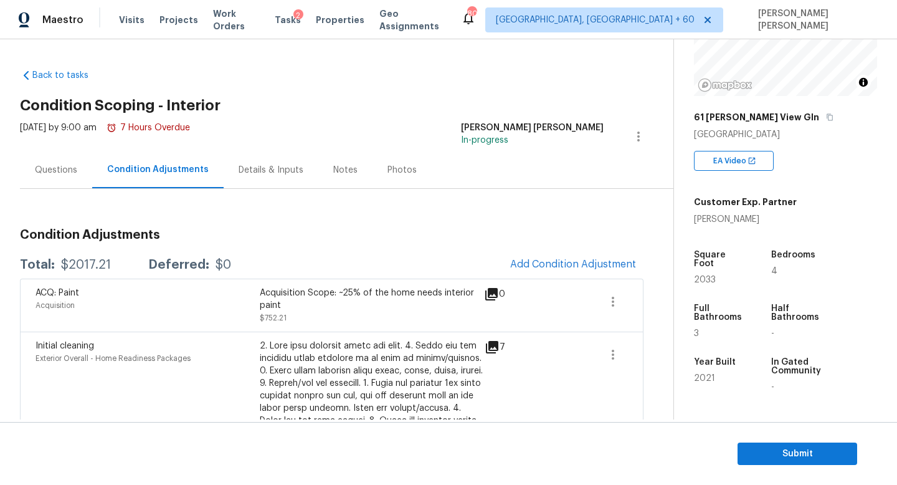
click at [44, 169] on div "Questions" at bounding box center [56, 170] width 42 height 12
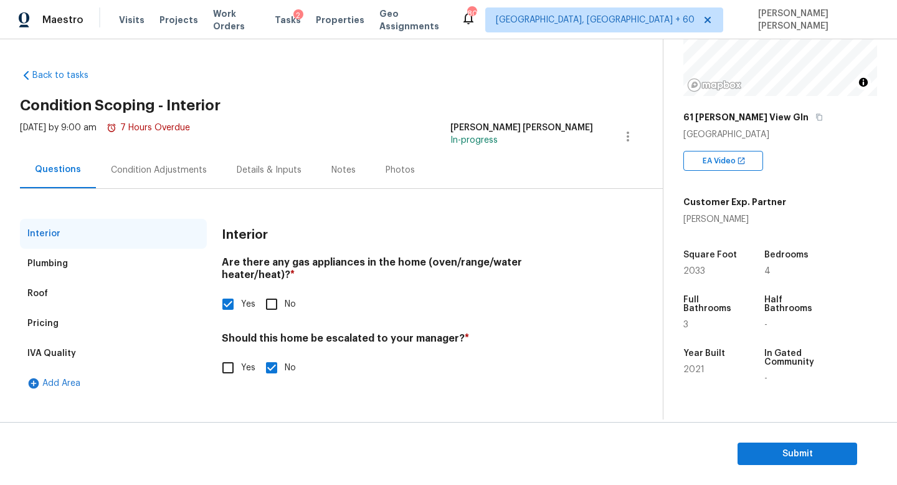
click at [144, 152] on div "Condition Adjustments" at bounding box center [159, 169] width 126 height 37
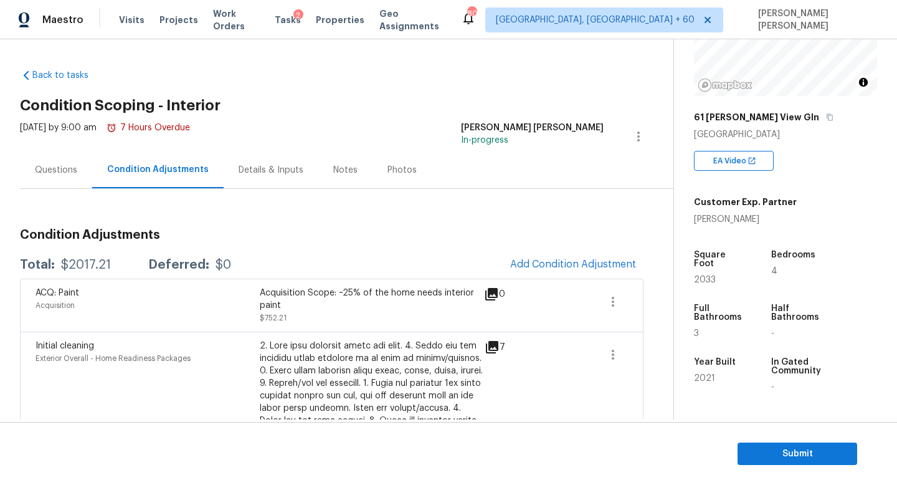
click at [78, 280] on div "ACQ: Paint Acquisition Acquisition Scope: ~25% of the home needs interior paint…" at bounding box center [331, 304] width 623 height 53
click at [80, 268] on div "$2017.21" at bounding box center [86, 264] width 50 height 12
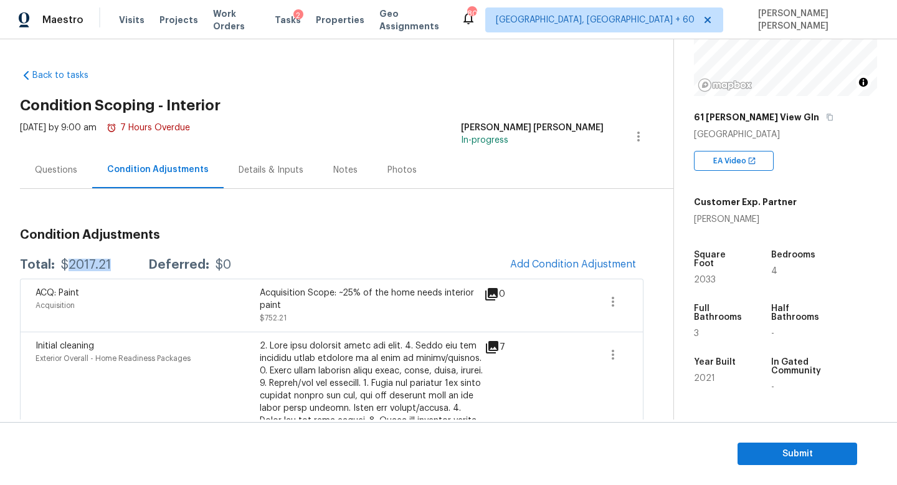
click at [80, 268] on div "$2017.21" at bounding box center [86, 264] width 50 height 12
copy div "$2017.21"
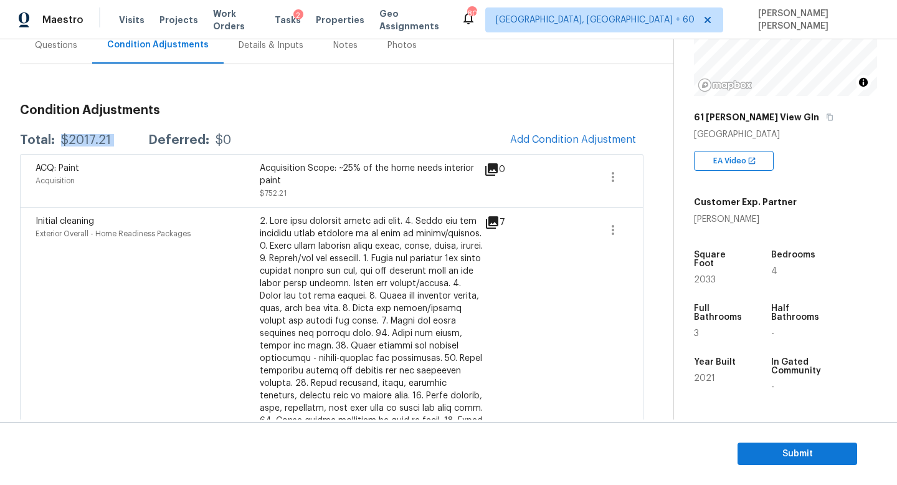
scroll to position [121, 0]
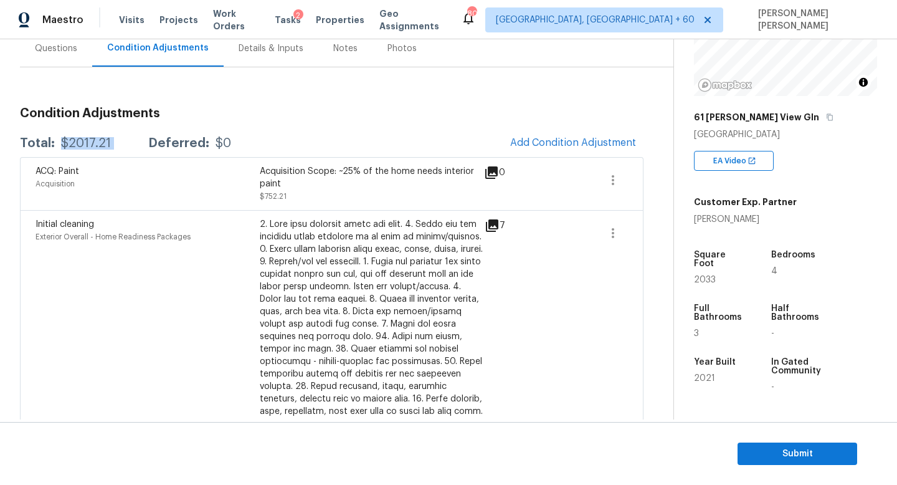
copy div "$2017.21"
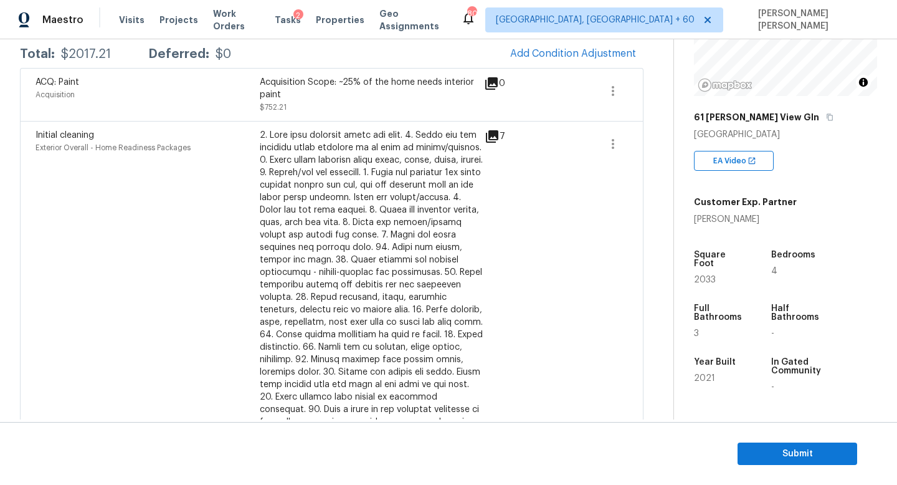
click at [227, 187] on div "Initial cleaning Exterior Overall - Home Readiness Packages" at bounding box center [147, 297] width 224 height 336
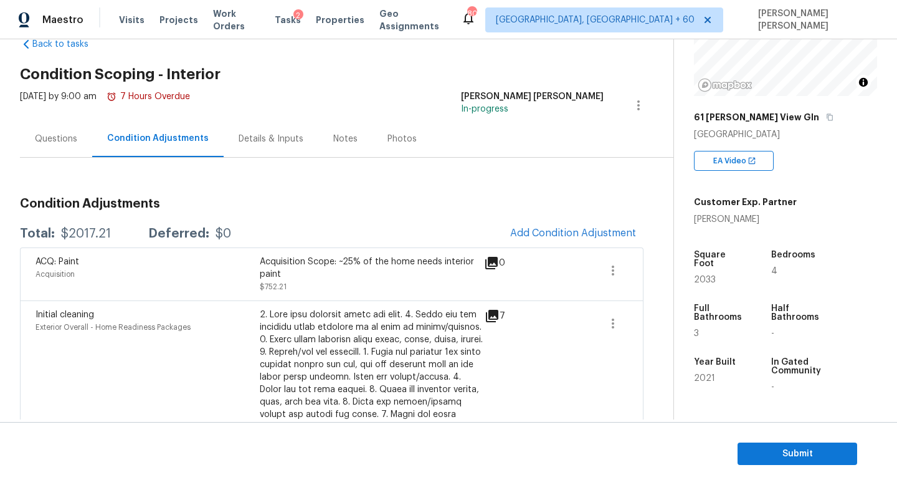
scroll to position [26, 0]
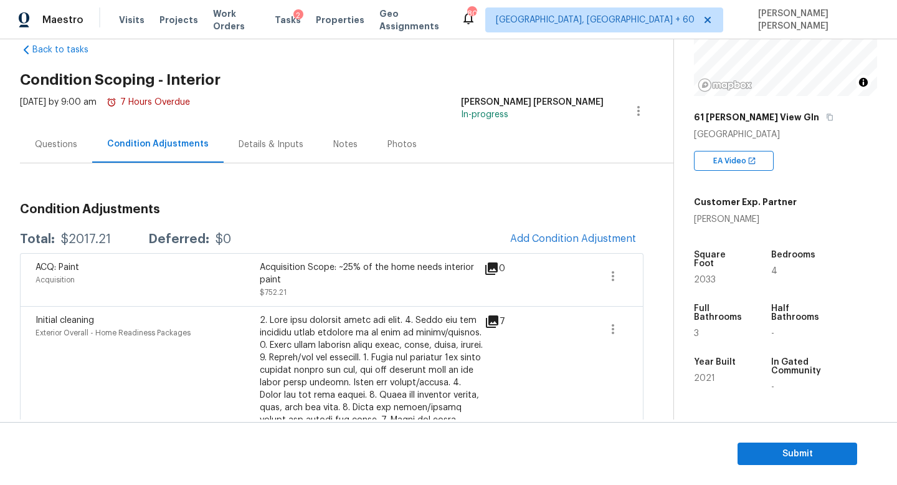
click at [83, 233] on div "$2017.21" at bounding box center [86, 239] width 50 height 12
copy div "$2017.21"
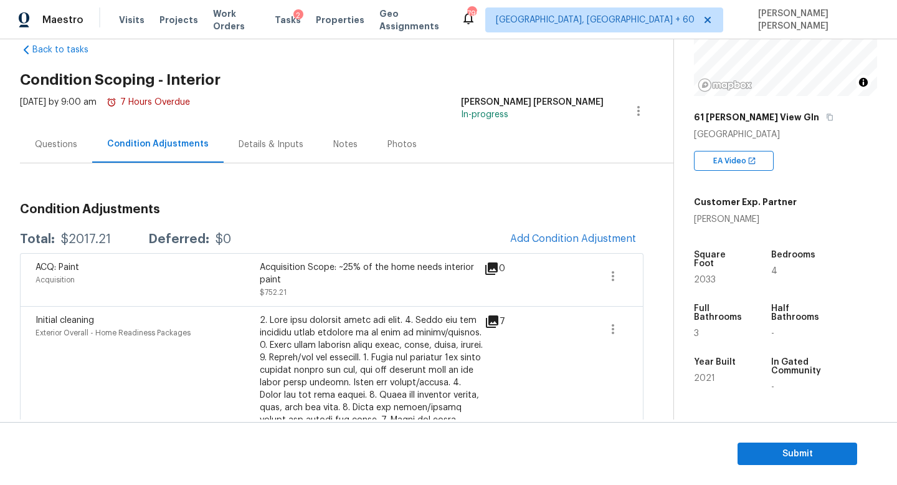
scroll to position [70, 0]
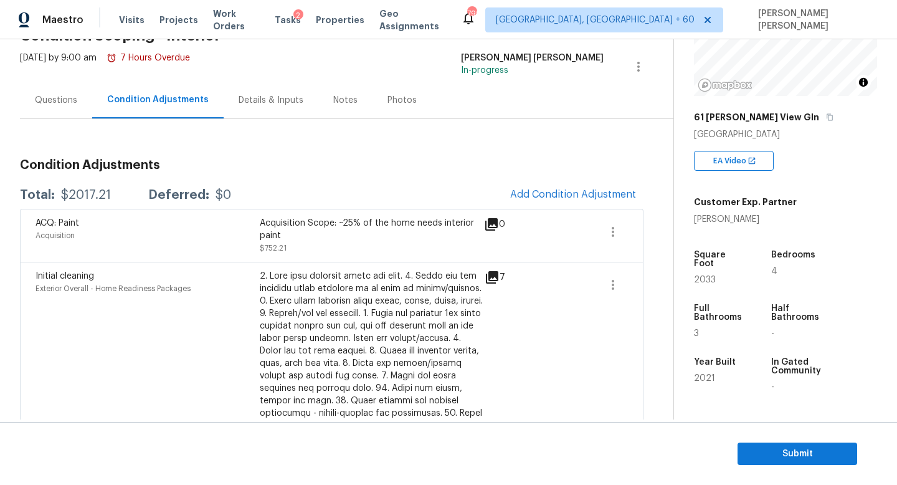
click at [90, 197] on div "$2017.21" at bounding box center [86, 195] width 50 height 12
copy div "$2017.21"
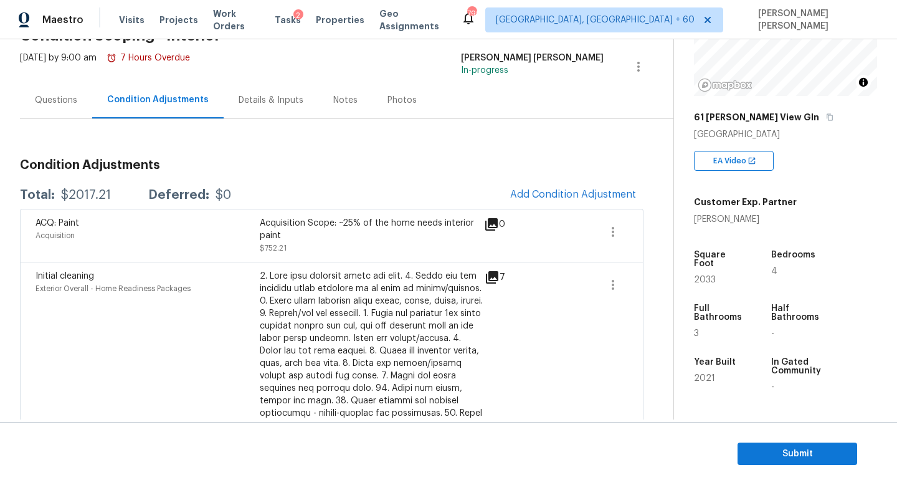
click at [256, 168] on h3 "Condition Adjustments" at bounding box center [331, 165] width 623 height 12
click at [246, 159] on h3 "Condition Adjustments" at bounding box center [331, 165] width 623 height 12
click at [63, 100] on div "Questions" at bounding box center [56, 100] width 42 height 12
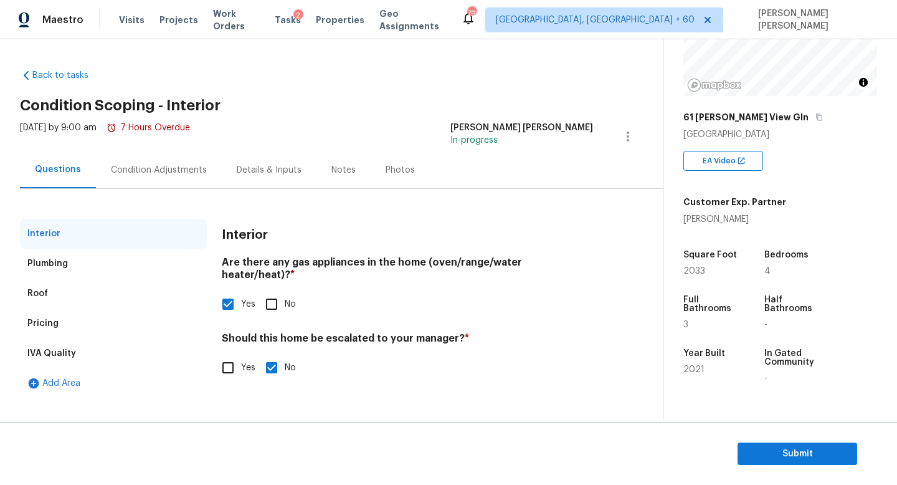
click at [319, 234] on div "Interior" at bounding box center [407, 235] width 371 height 32
click at [166, 171] on div "Condition Adjustments" at bounding box center [159, 170] width 96 height 12
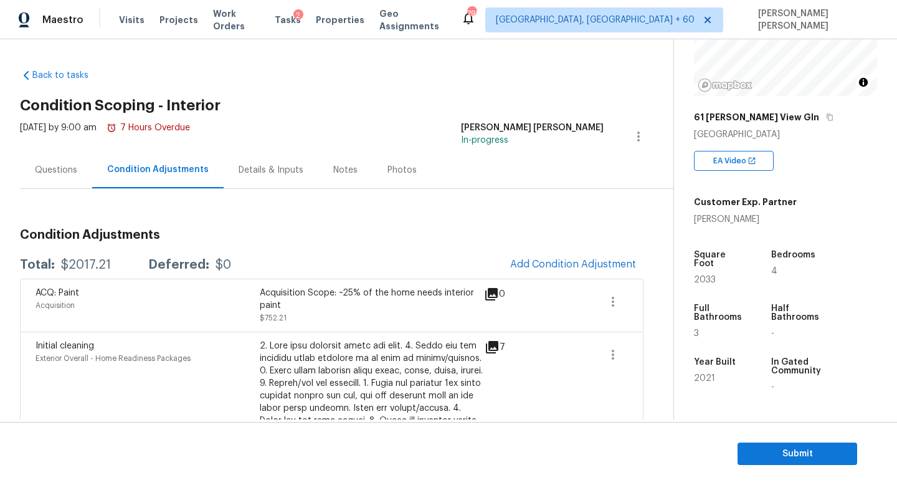
click at [87, 151] on div "Thu, Aug 28 2025 by 9:00 am 7 Hours Overdue" at bounding box center [105, 136] width 170 height 30
click at [64, 168] on div "Questions" at bounding box center [56, 170] width 42 height 12
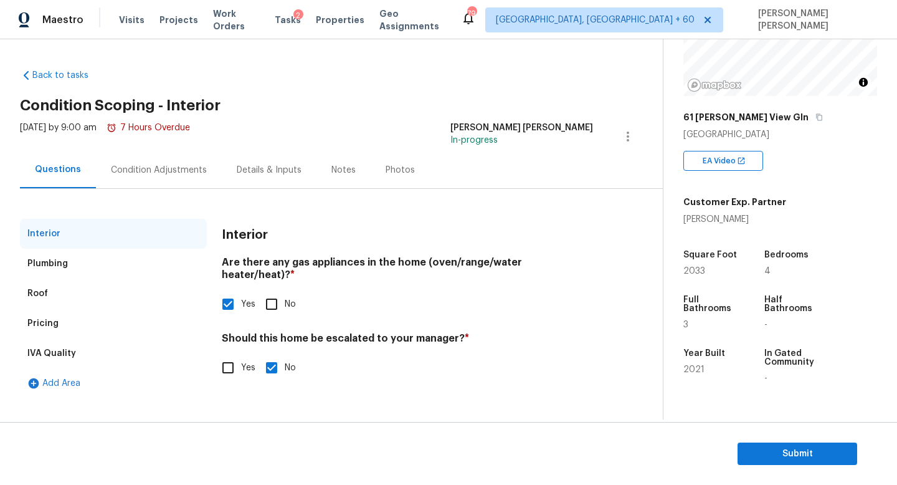
click at [748, 440] on section "Submit" at bounding box center [448, 454] width 897 height 64
click at [748, 443] on button "Submit" at bounding box center [797, 453] width 120 height 23
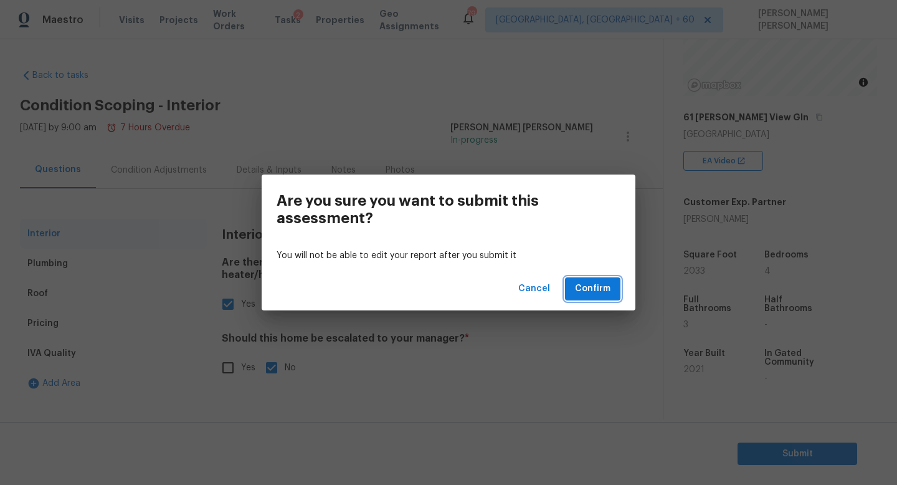
click at [595, 293] on span "Confirm" at bounding box center [592, 289] width 35 height 16
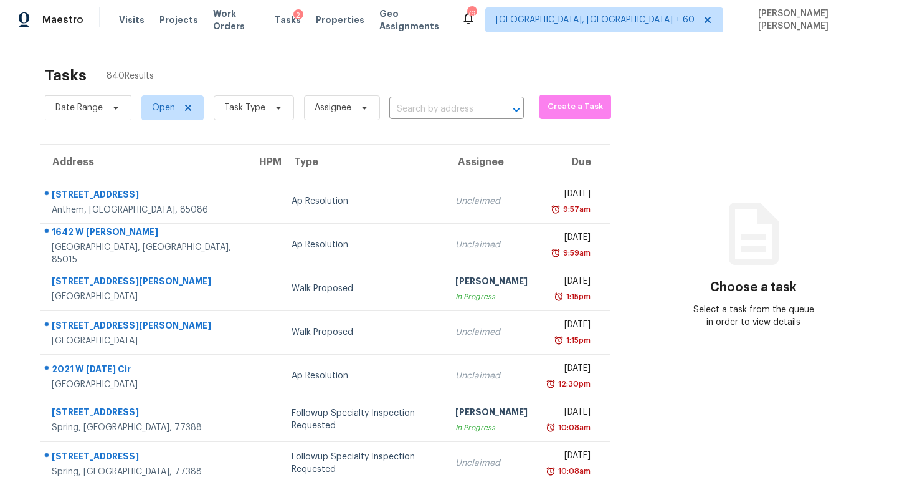
click at [414, 95] on div "Date Range Open Task Type Assignee ​" at bounding box center [284, 108] width 479 height 32
click at [414, 108] on input "text" at bounding box center [439, 109] width 100 height 19
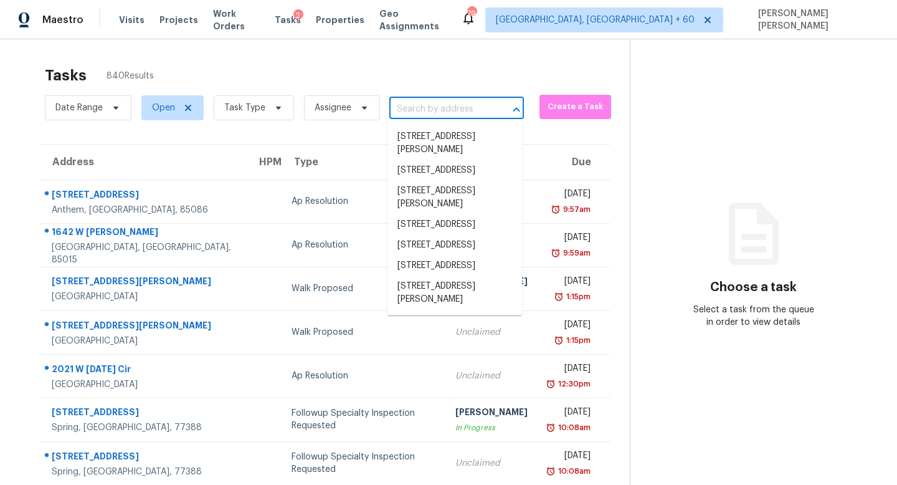
paste input "10 Scotch Dam Rd South Easton MA 02375"
type input "10 Scotch Dam Rd South Easton MA 02375"
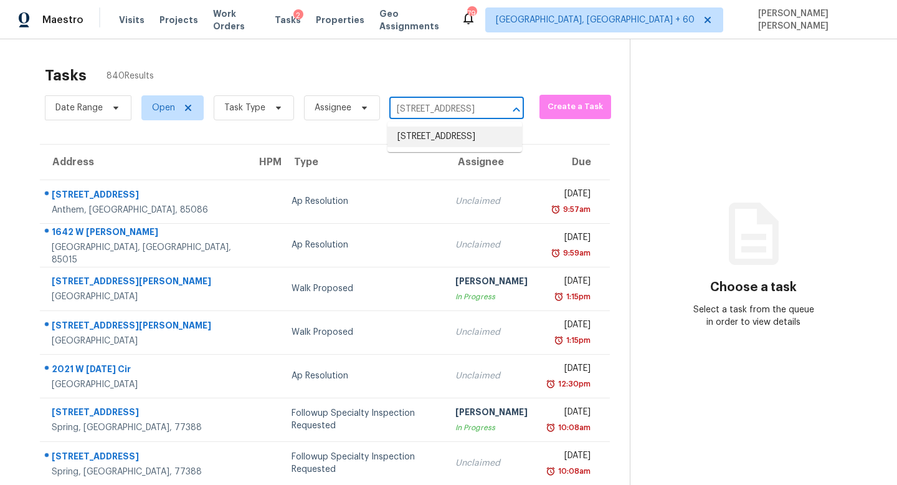
click at [430, 130] on li "10 Scotch Dam Rd, South Easton, MA 02375" at bounding box center [454, 136] width 135 height 21
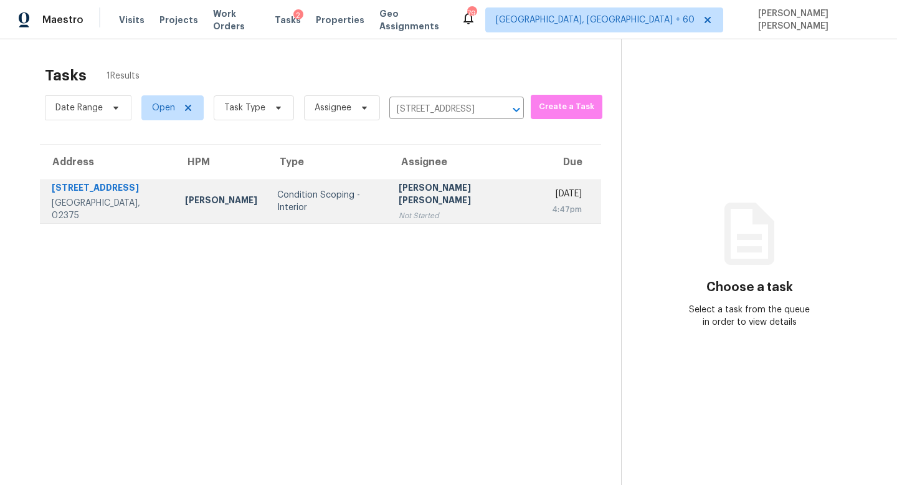
click at [552, 188] on div "Thu, Aug 28th 2025" at bounding box center [567, 195] width 30 height 16
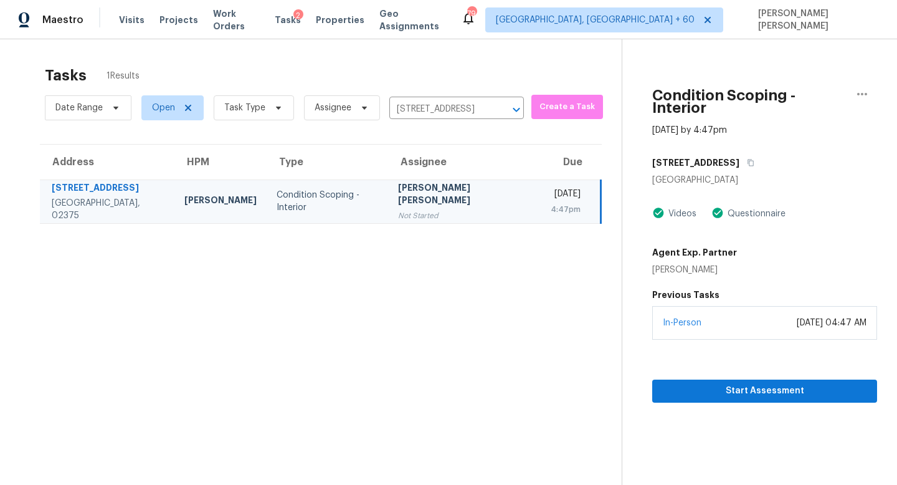
click at [724, 398] on section "Condition Scoping - Interior Aug 28th 2025 by 4:47pm 10 Scotch Dam Rd South Eas…" at bounding box center [749, 281] width 255 height 485
click at [736, 385] on span "Start Assessment" at bounding box center [764, 391] width 205 height 16
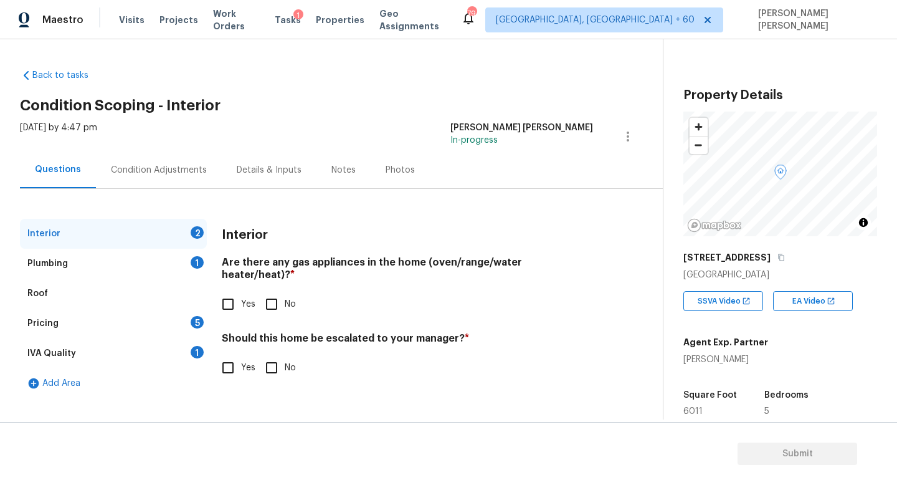
click at [81, 318] on div "Pricing 5" at bounding box center [113, 323] width 187 height 30
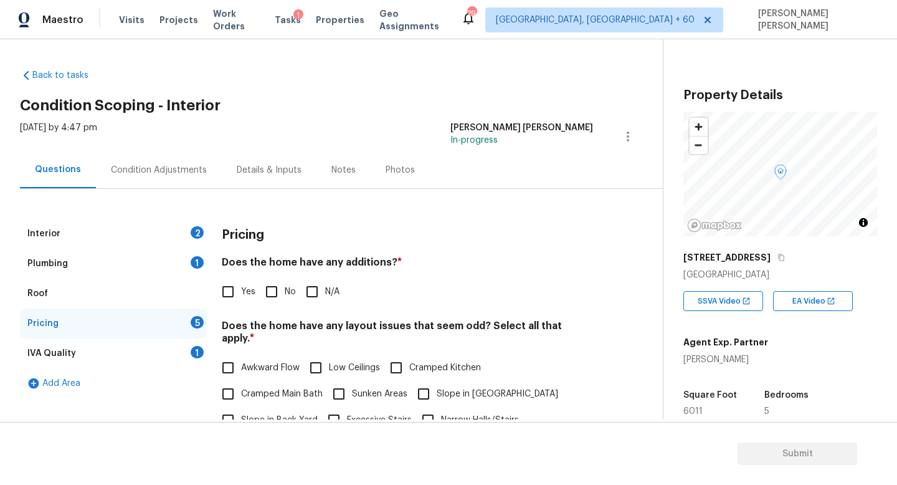
click at [244, 338] on div "Does the home have any layout issues that seem odd? Select all that apply. * Aw…" at bounding box center [407, 402] width 371 height 166
click at [229, 362] on input "Awkward Flow" at bounding box center [228, 367] width 26 height 26
checkbox input "true"
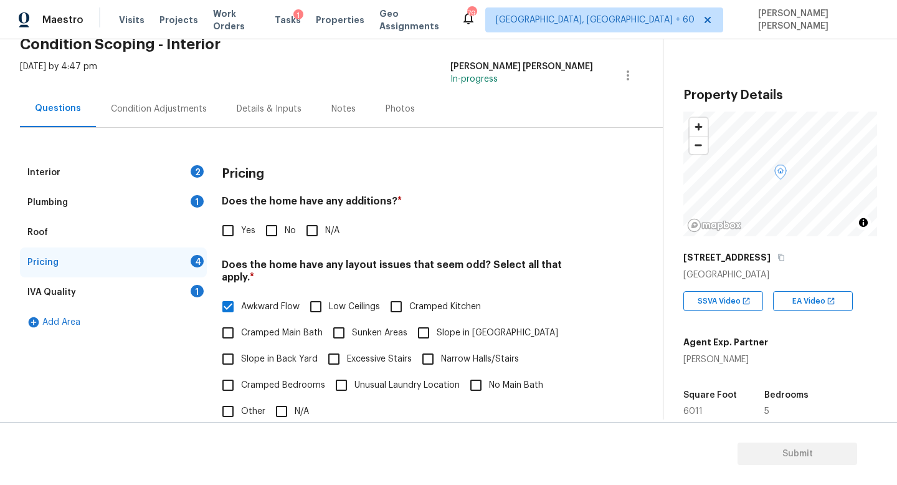
click at [276, 231] on input "No" at bounding box center [271, 230] width 26 height 26
checkbox input "true"
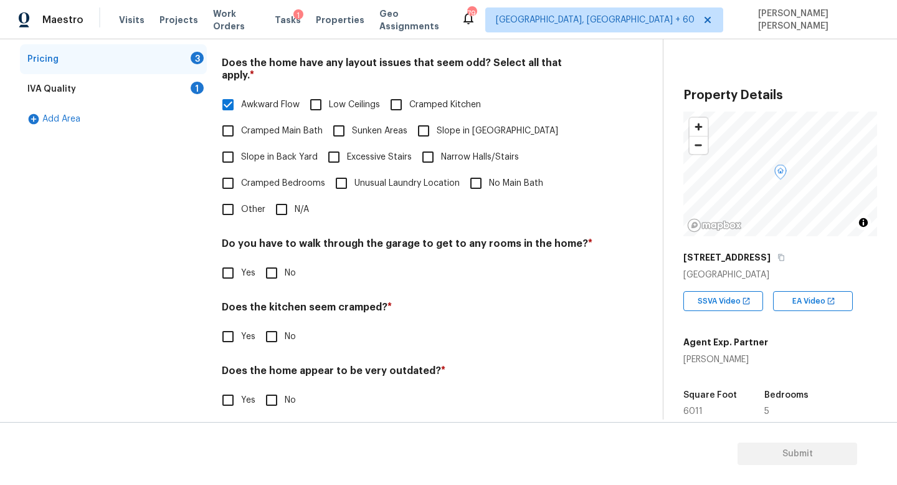
scroll to position [263, 0]
click at [271, 260] on input "No" at bounding box center [271, 273] width 26 height 26
checkbox input "true"
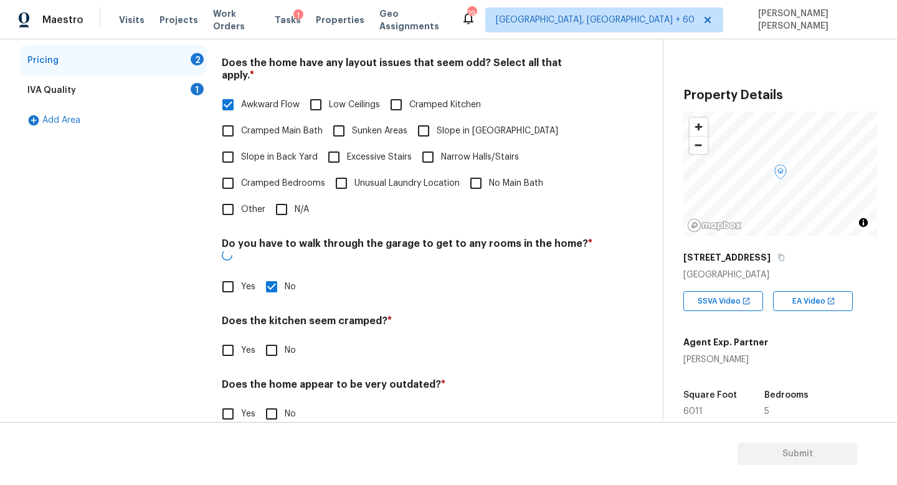
click at [267, 337] on input "No" at bounding box center [271, 350] width 26 height 26
checkbox input "true"
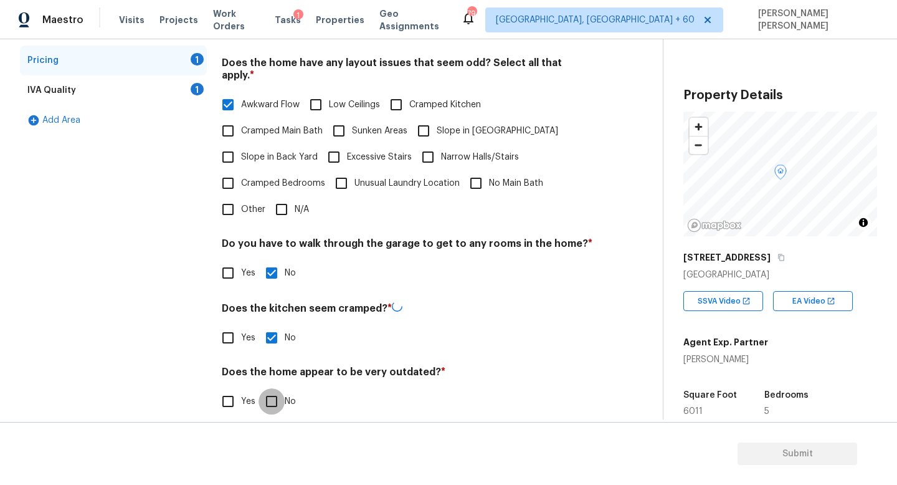
click at [266, 400] on input "No" at bounding box center [271, 401] width 26 height 26
checkbox input "true"
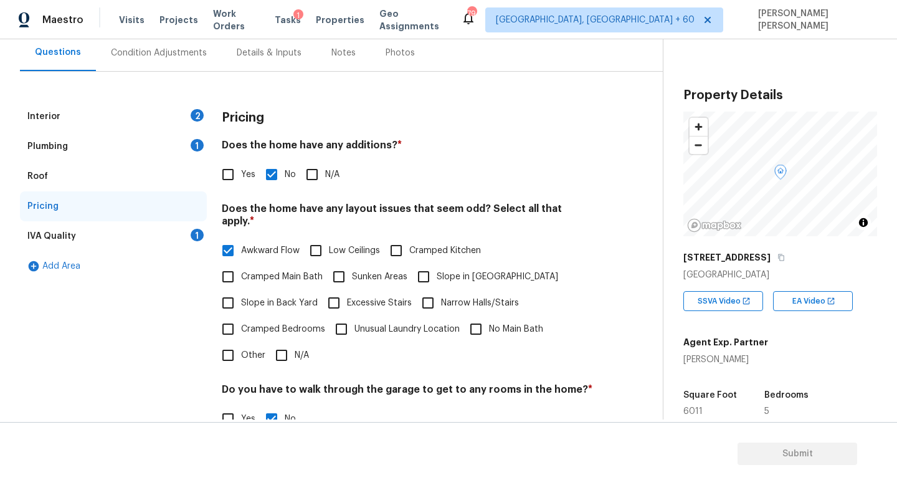
scroll to position [0, 0]
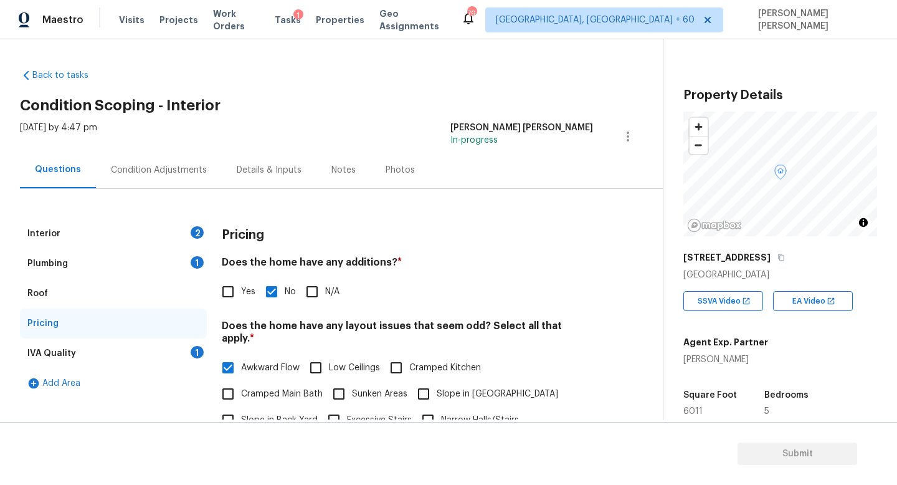
click at [171, 359] on div "IVA Quality 1" at bounding box center [113, 353] width 187 height 30
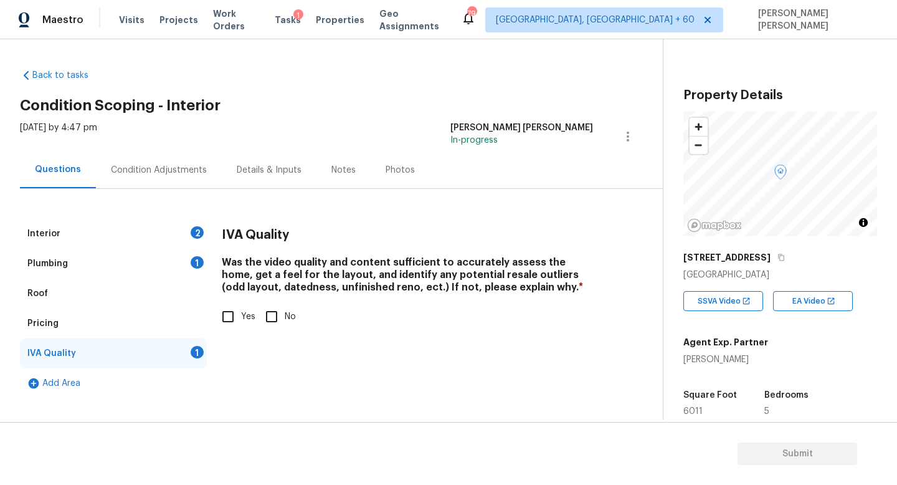
click at [220, 324] on input "Yes" at bounding box center [228, 316] width 26 height 26
checkbox input "true"
click at [173, 237] on div "Interior 2" at bounding box center [113, 234] width 187 height 30
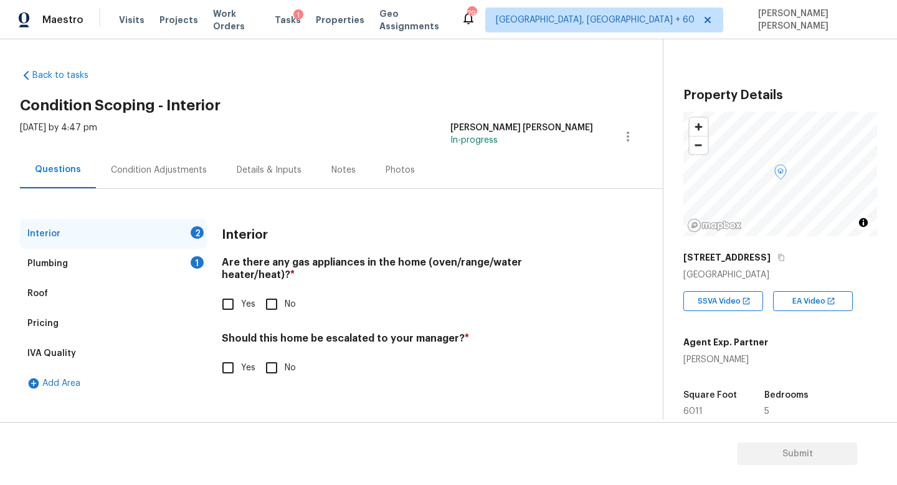
click at [113, 318] on div "Pricing" at bounding box center [113, 323] width 187 height 30
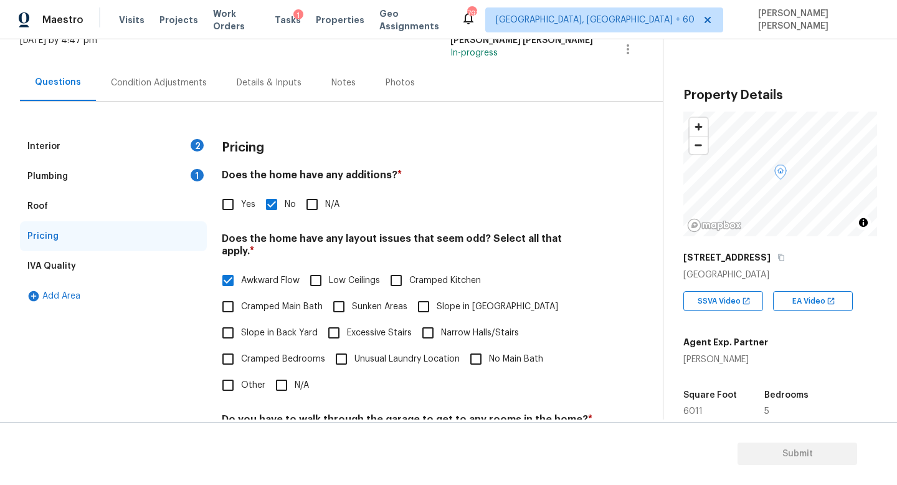
scroll to position [263, 0]
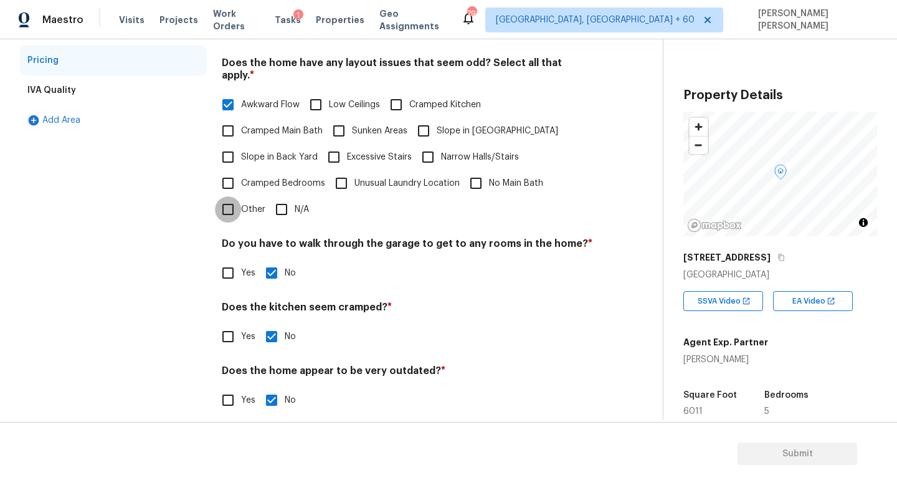
click at [233, 196] on input "Other" at bounding box center [228, 209] width 26 height 26
checkbox input "true"
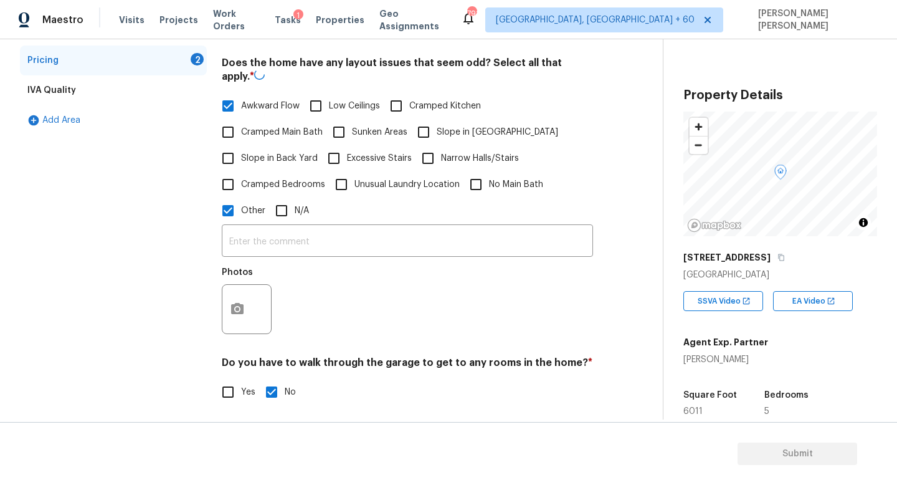
click at [280, 249] on div "​ Photos" at bounding box center [407, 283] width 371 height 118
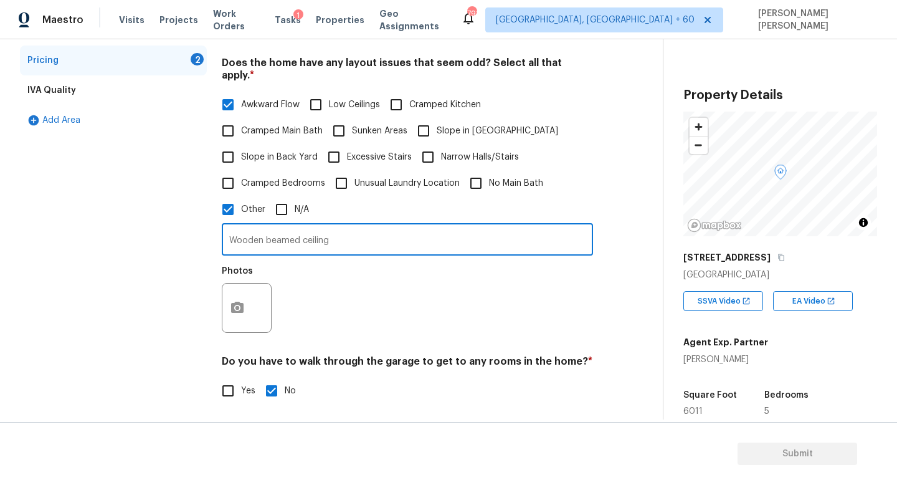
type input "Wooden beamed ceiling"
click at [245, 290] on button "button" at bounding box center [237, 307] width 30 height 49
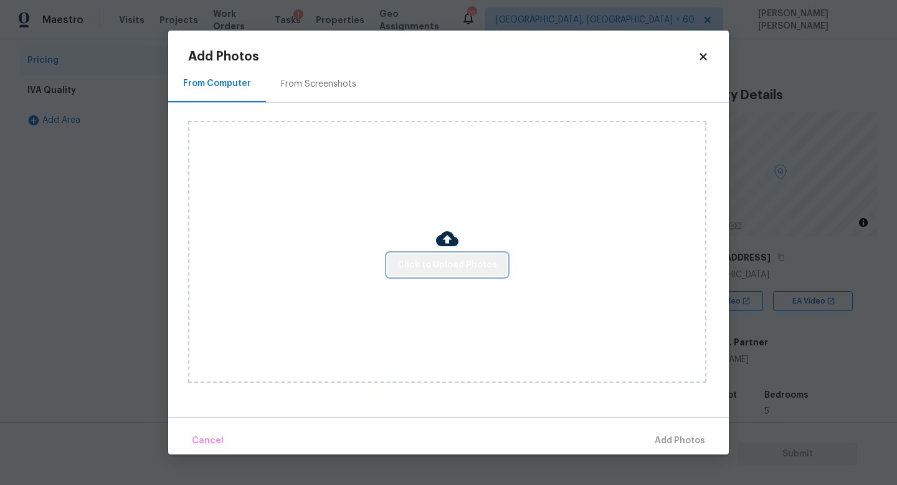
click at [455, 269] on span "Click to Upload Photos" at bounding box center [447, 265] width 100 height 16
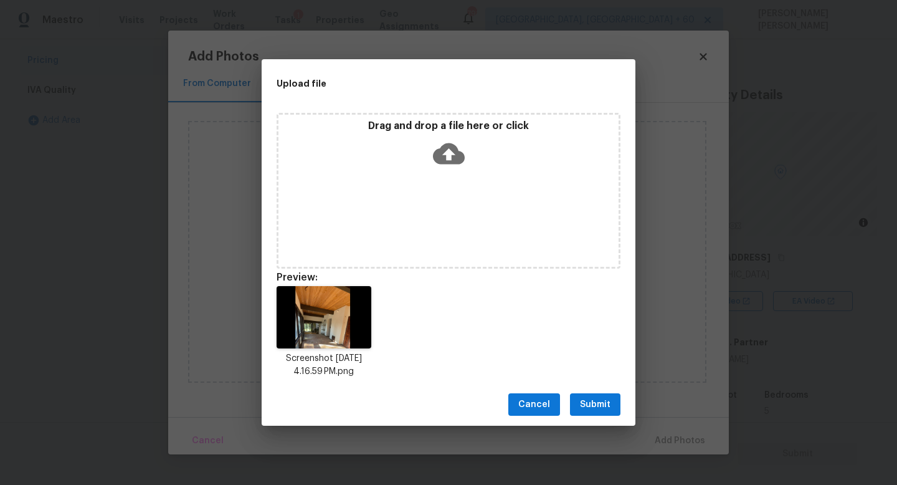
click at [600, 403] on span "Submit" at bounding box center [595, 405] width 31 height 16
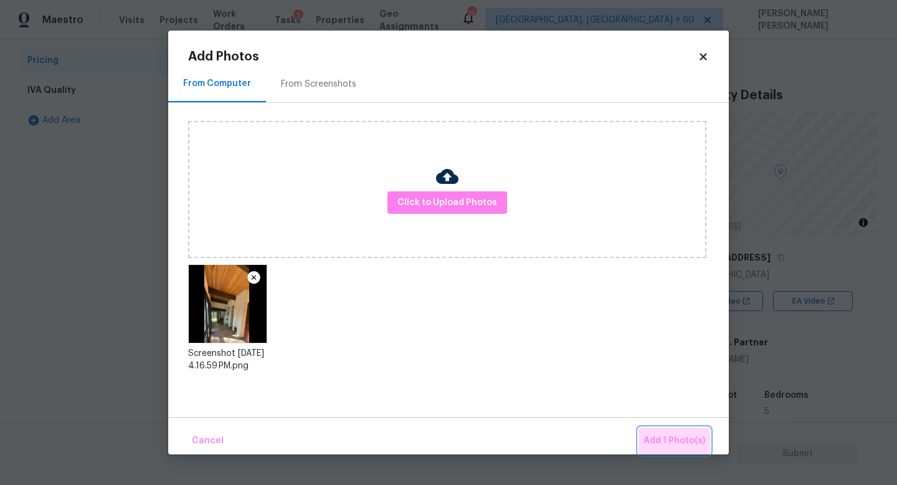
click at [678, 434] on span "Add 1 Photo(s)" at bounding box center [674, 441] width 62 height 16
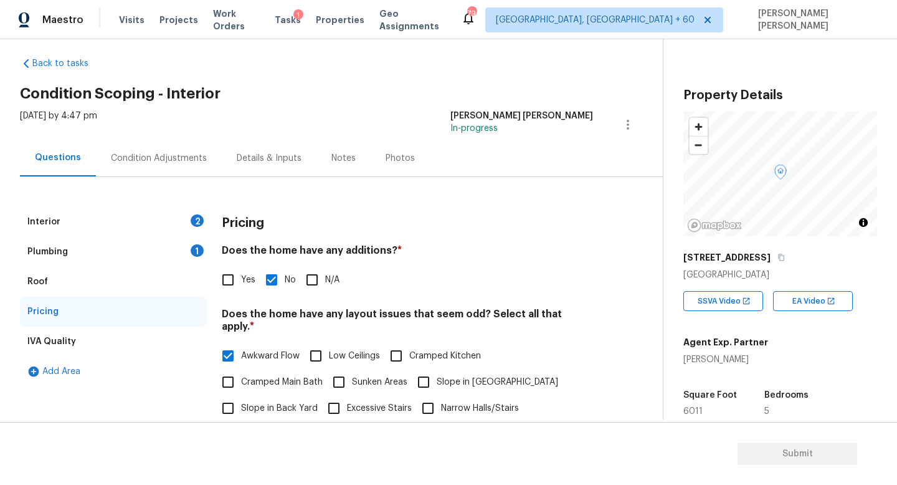
scroll to position [0, 0]
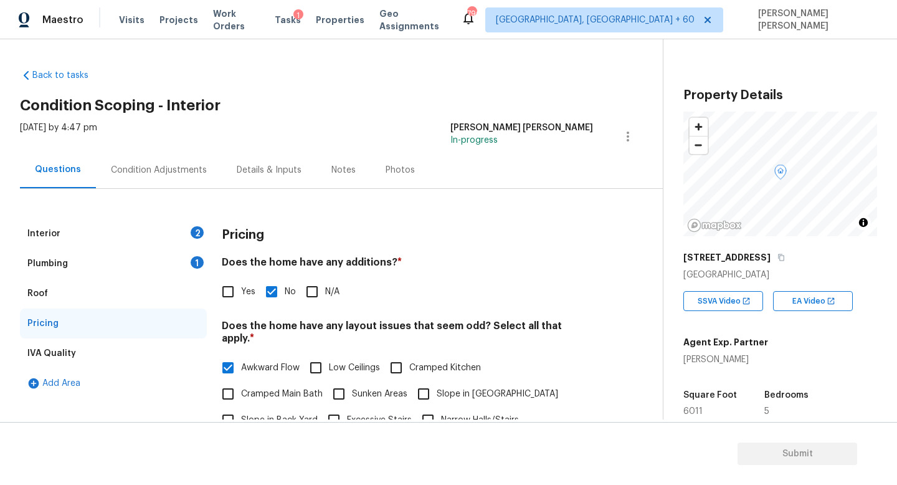
click at [141, 259] on div "Plumbing 1" at bounding box center [113, 263] width 187 height 30
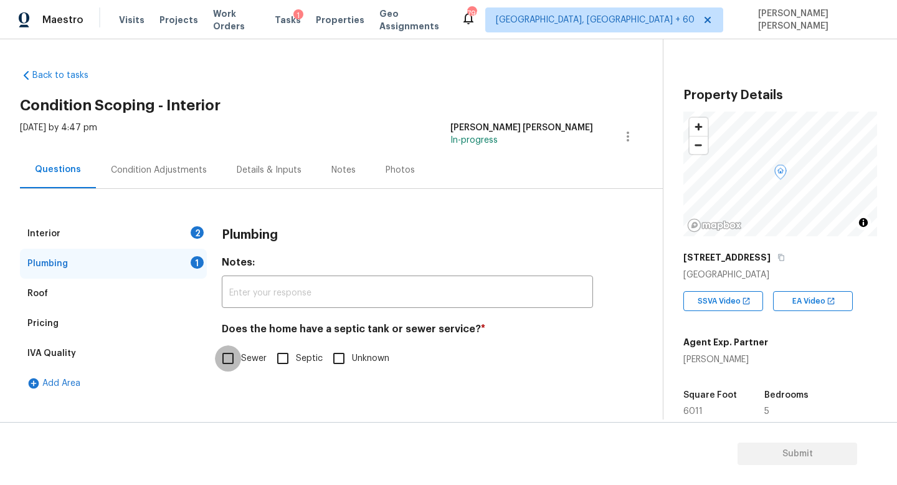
click at [227, 362] on input "Sewer" at bounding box center [228, 358] width 26 height 26
checkbox input "true"
click at [160, 221] on div "Interior 2" at bounding box center [113, 234] width 187 height 30
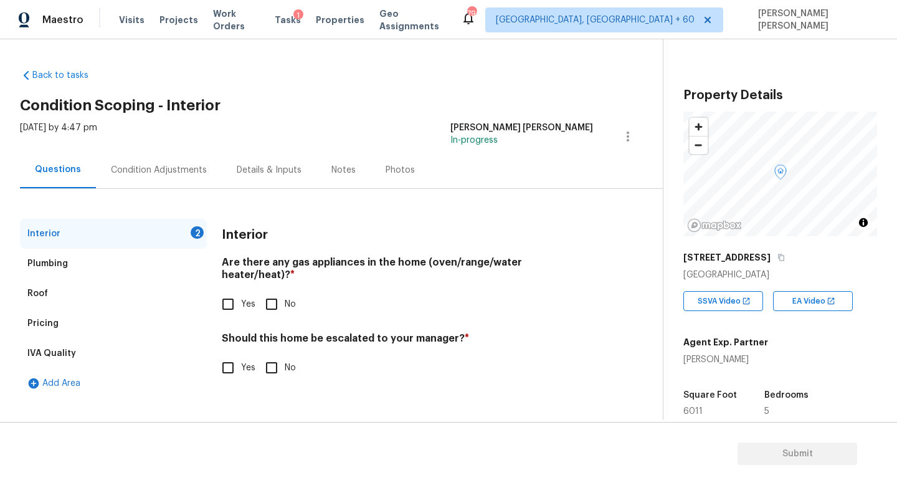
click at [273, 305] on div "Interior Are there any gas appliances in the home (oven/range/water heater/heat…" at bounding box center [407, 307] width 371 height 177
click at [273, 291] on input "No" at bounding box center [271, 304] width 26 height 26
checkbox input "true"
click at [280, 354] on input "No" at bounding box center [271, 367] width 26 height 26
checkbox input "true"
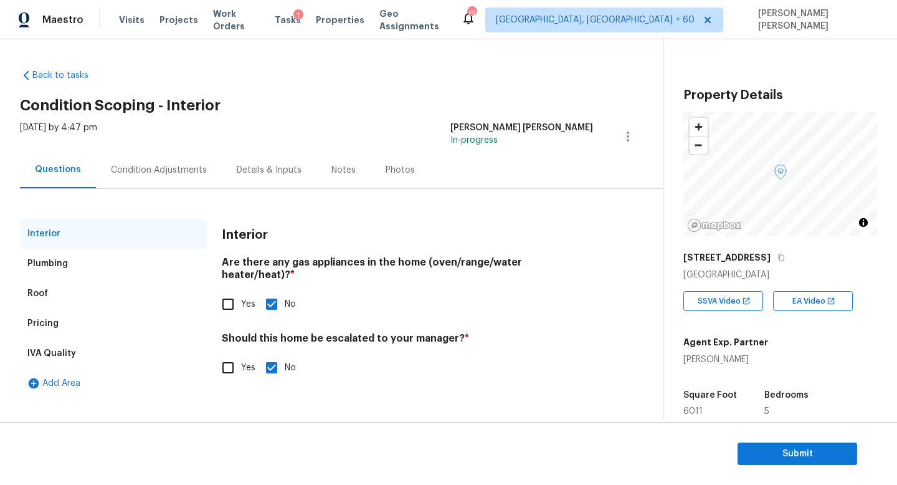
click at [125, 266] on div "Plumbing" at bounding box center [113, 263] width 187 height 30
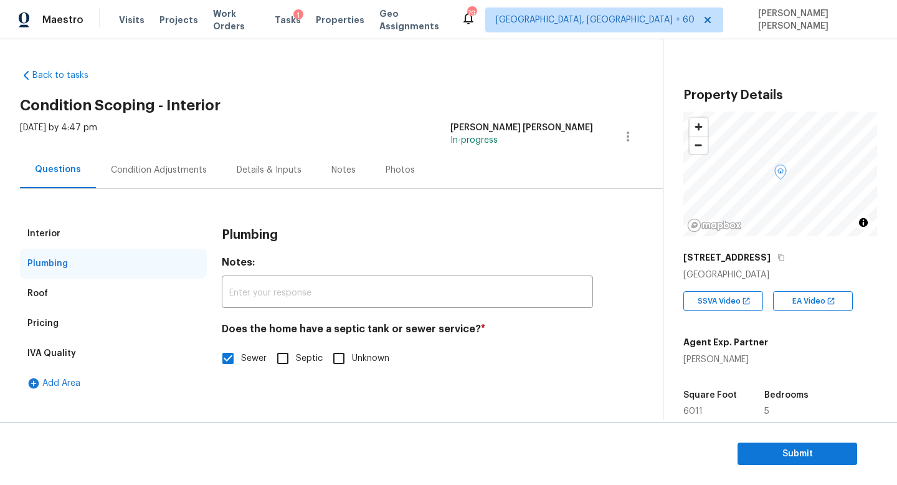
click at [126, 323] on div "Pricing" at bounding box center [113, 323] width 187 height 30
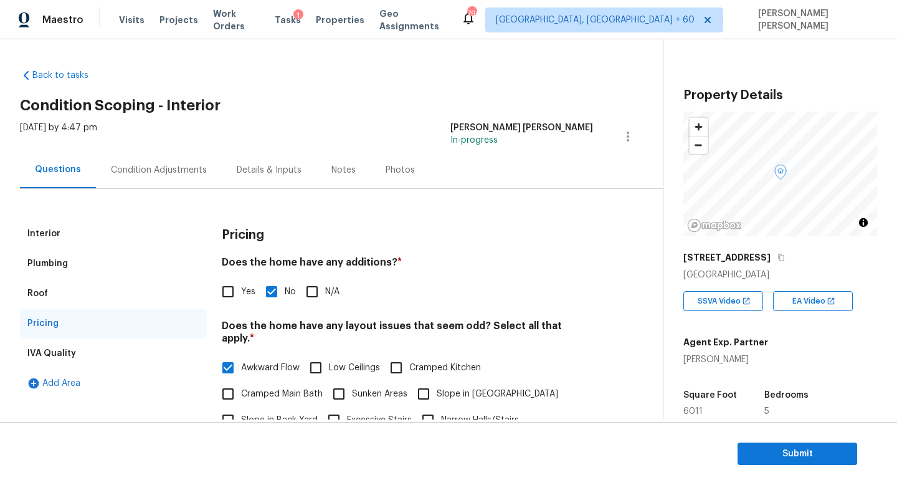
click at [143, 164] on div "Condition Adjustments" at bounding box center [159, 170] width 96 height 12
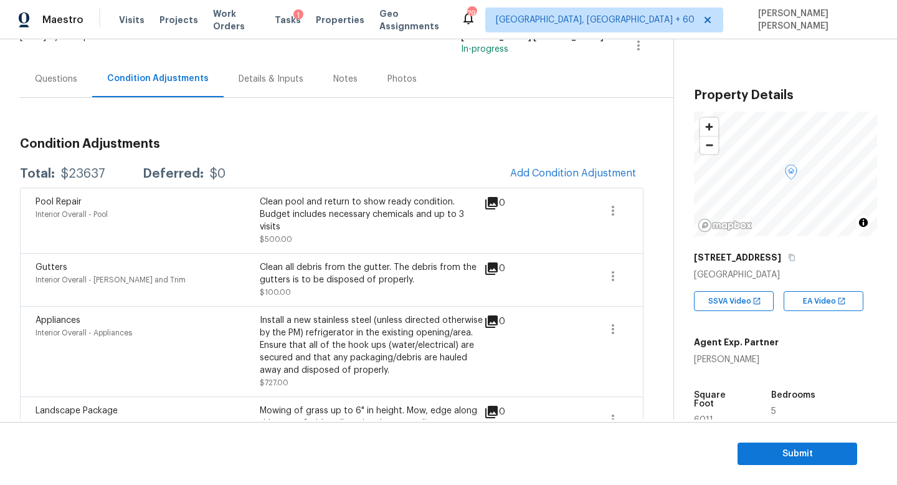
scroll to position [76, 0]
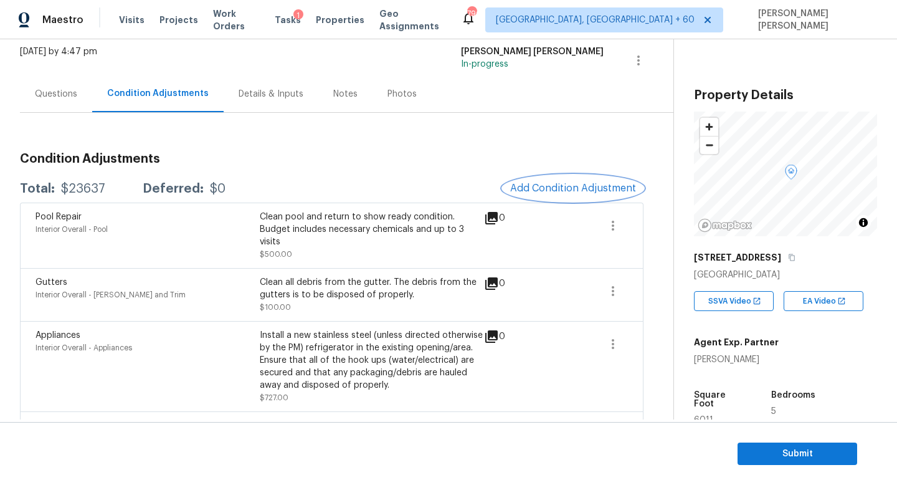
click at [555, 187] on span "Add Condition Adjustment" at bounding box center [573, 187] width 126 height 11
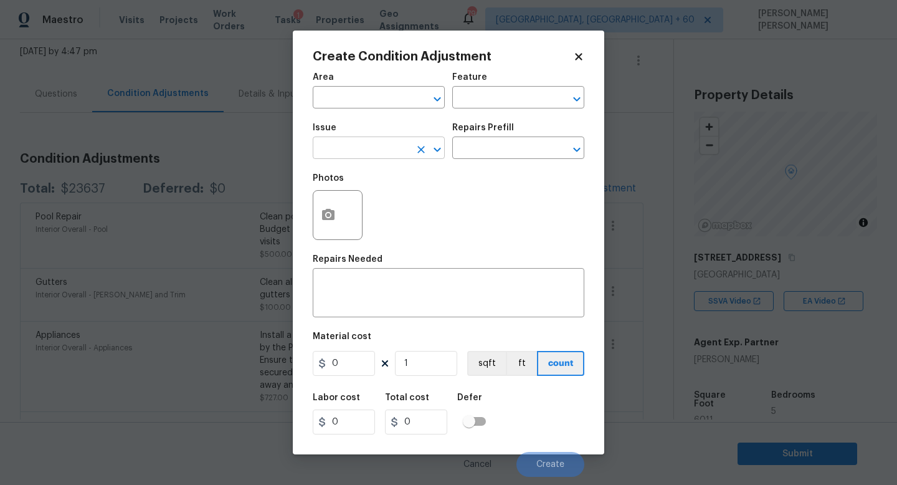
click at [359, 153] on input "text" at bounding box center [361, 149] width 97 height 19
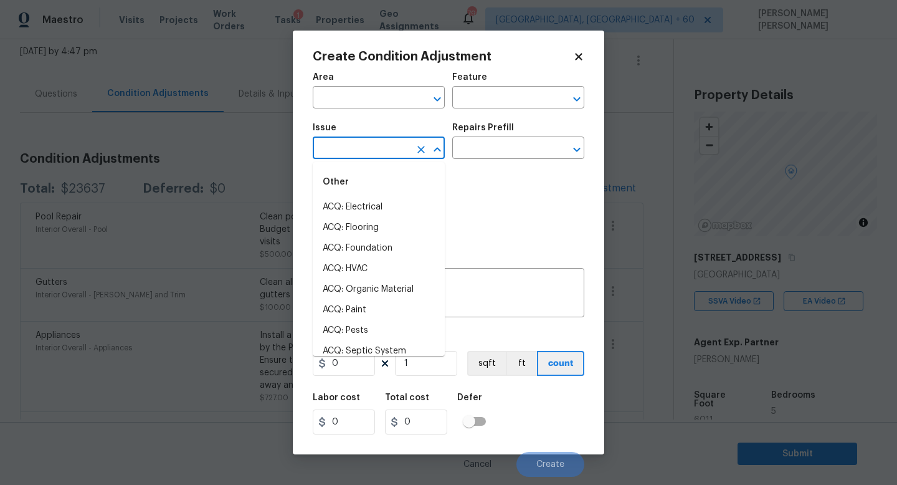
type input "l"
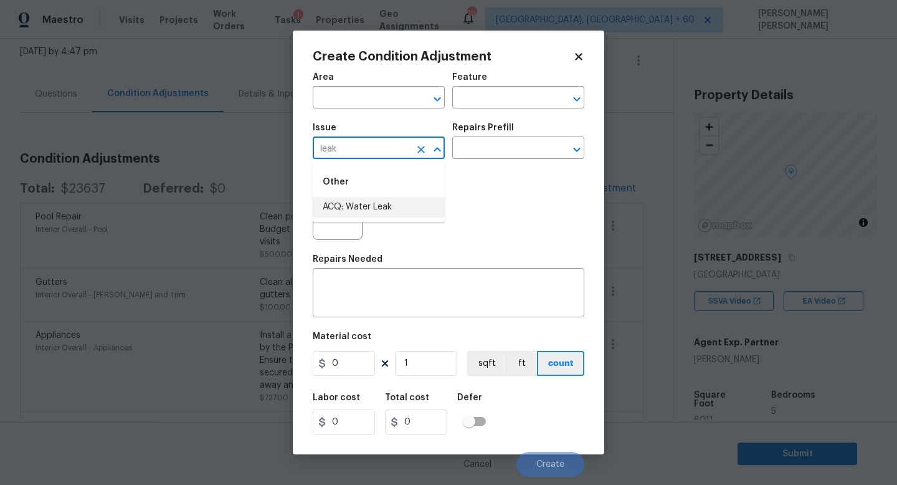
click at [399, 209] on li "ACQ: Water Leak" at bounding box center [379, 207] width 132 height 21
type input "ACQ: Water Leak"
click at [494, 158] on input "text" at bounding box center [500, 149] width 97 height 19
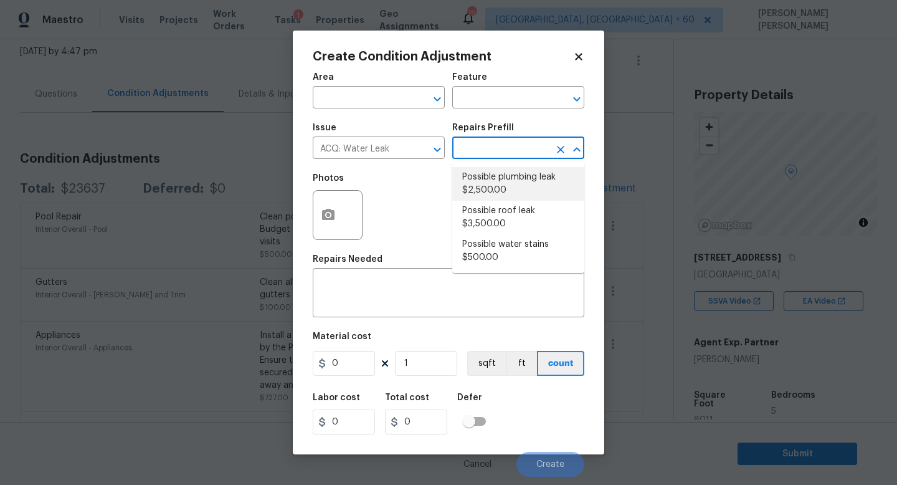
click at [501, 196] on li "Possible plumbing leak $2,500.00" at bounding box center [518, 184] width 132 height 34
type input "Acquisition"
type textarea "Acquisition Scope: Possible plumbing leak"
type input "2500"
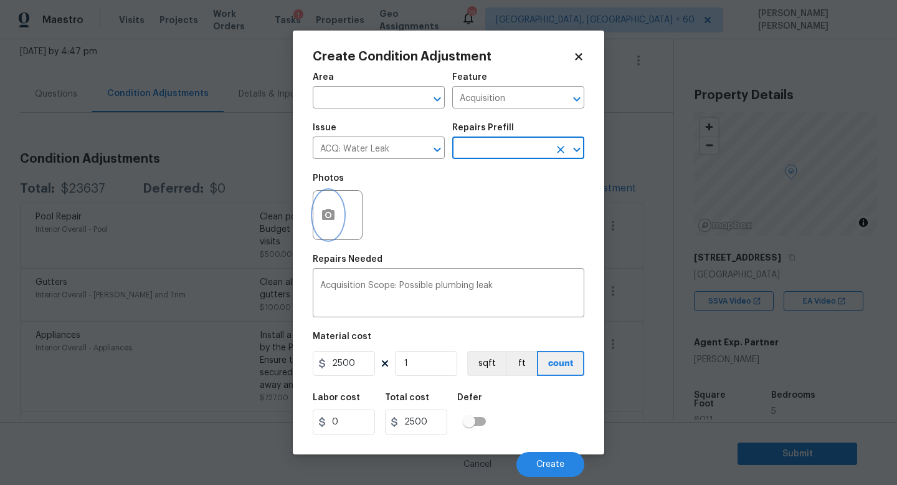
click at [322, 215] on icon "button" at bounding box center [328, 214] width 12 height 11
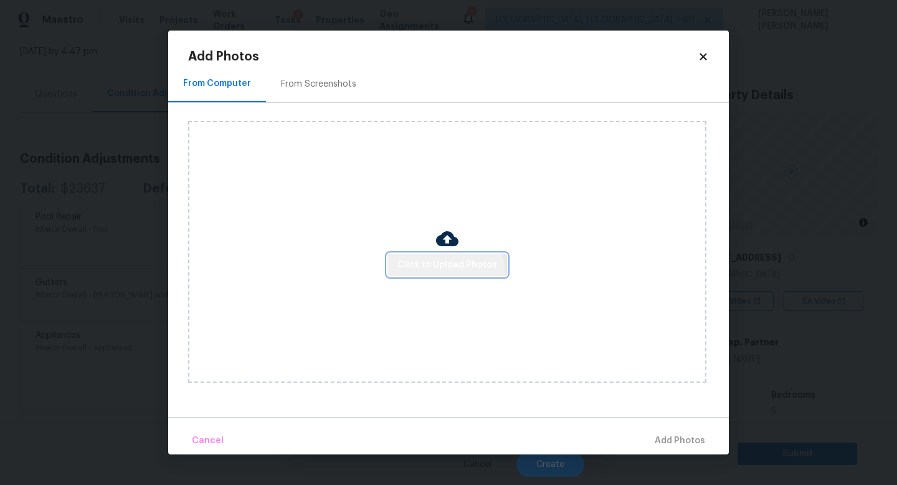
click at [440, 273] on button "Click to Upload Photos" at bounding box center [447, 264] width 120 height 23
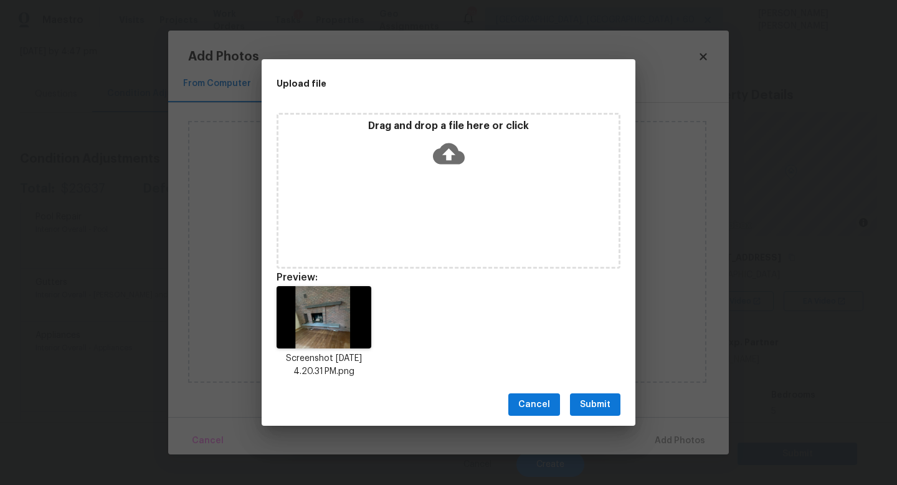
click at [599, 398] on span "Submit" at bounding box center [595, 405] width 31 height 16
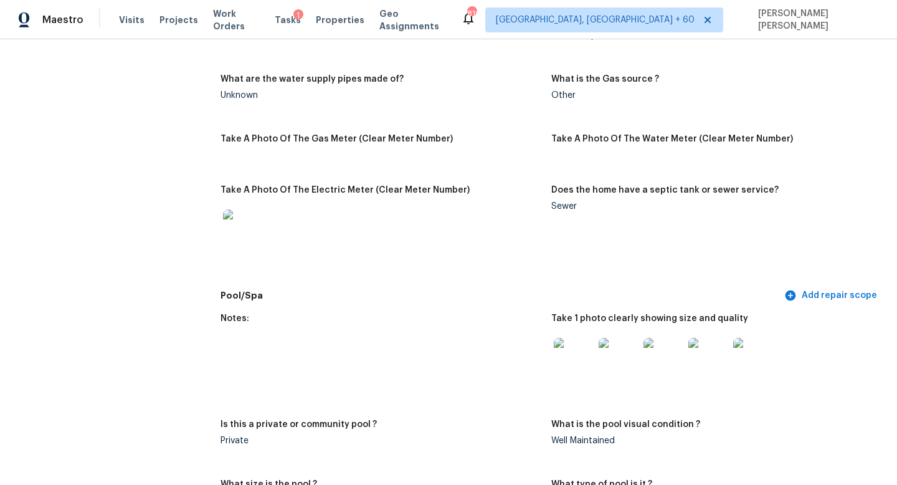
scroll to position [989, 0]
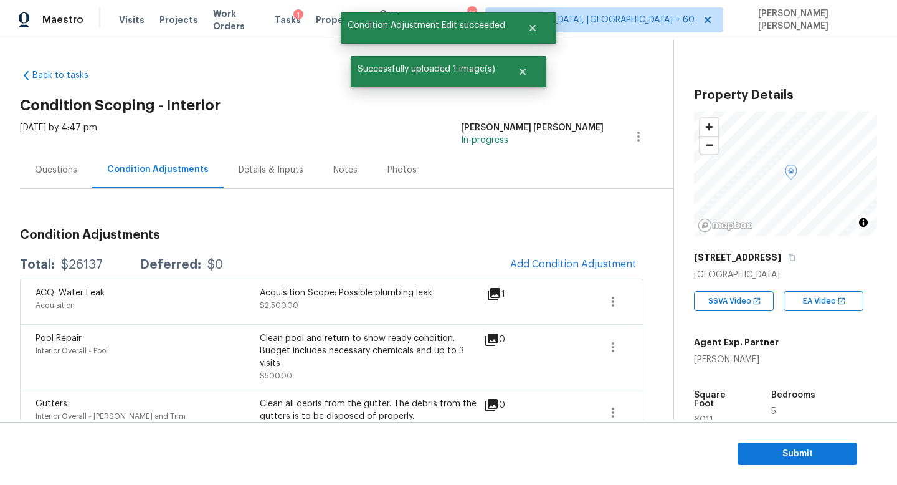
scroll to position [90, 0]
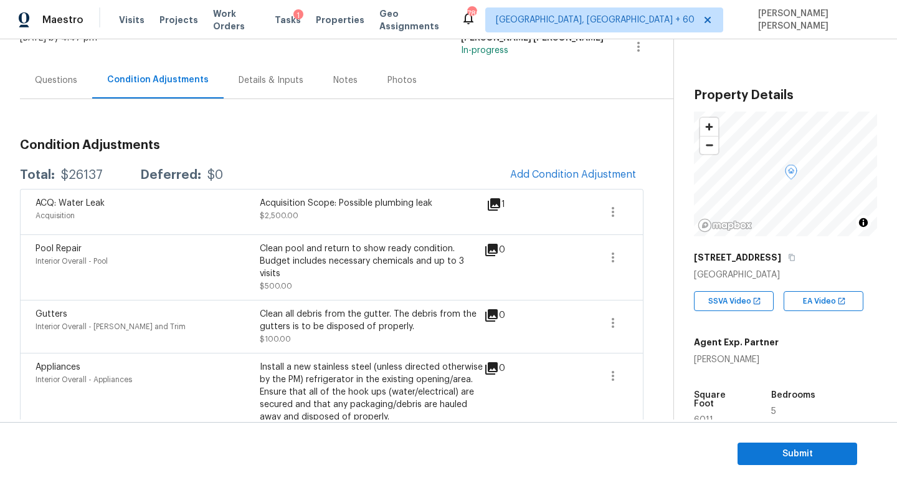
click at [57, 80] on div "Questions" at bounding box center [56, 80] width 42 height 12
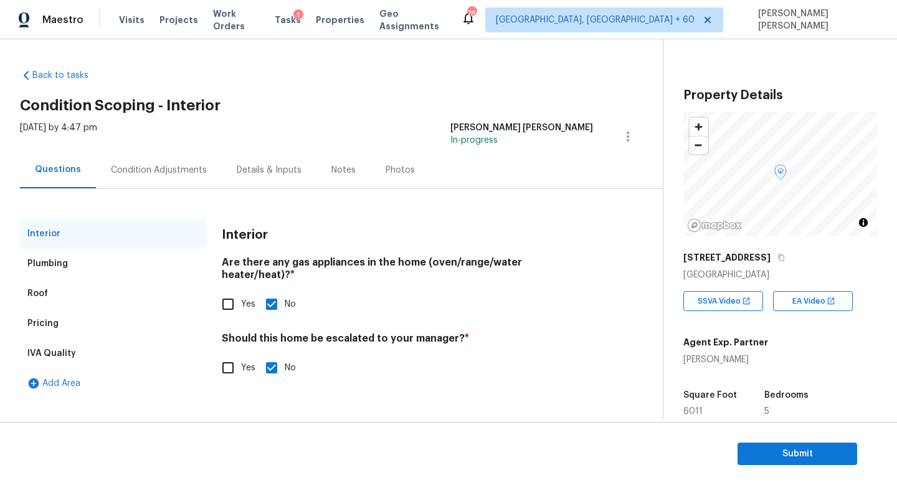
click at [90, 319] on div "Pricing" at bounding box center [113, 323] width 187 height 30
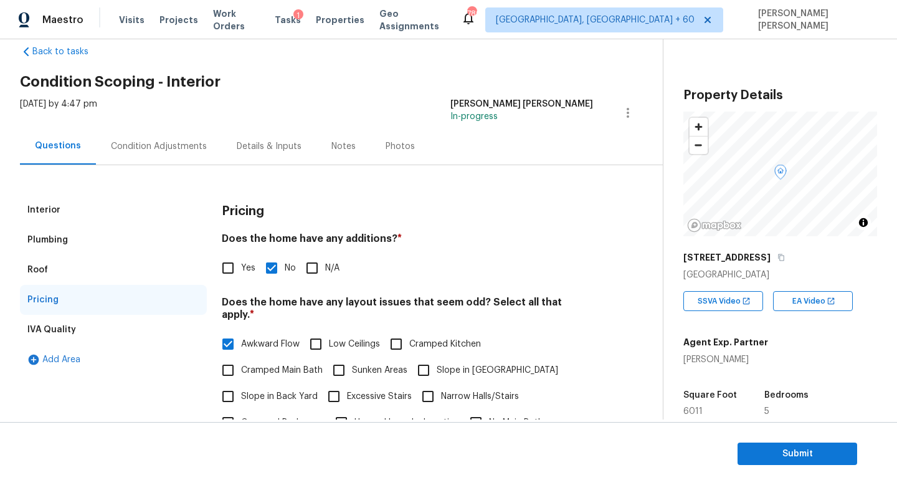
scroll to position [25, 0]
click at [358, 362] on span "Sunken Areas" at bounding box center [379, 368] width 55 height 13
click at [352, 360] on input "Sunken Areas" at bounding box center [339, 369] width 26 height 26
checkbox input "true"
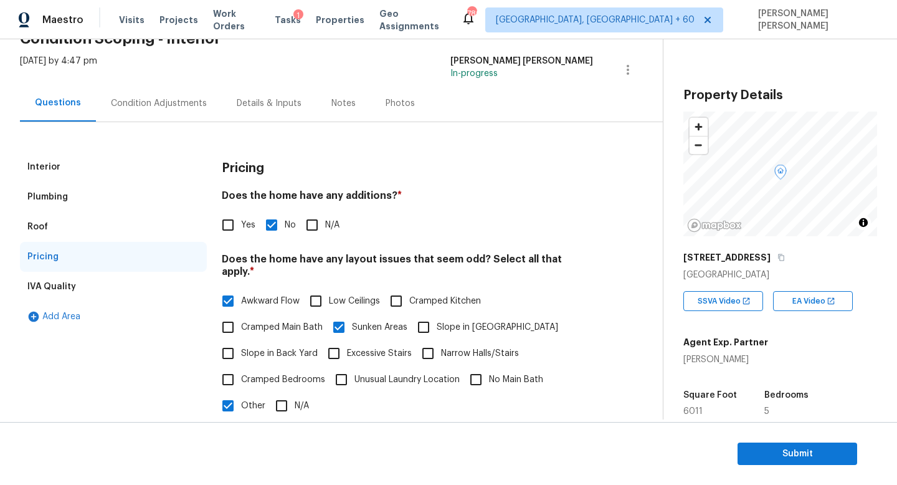
scroll to position [73, 0]
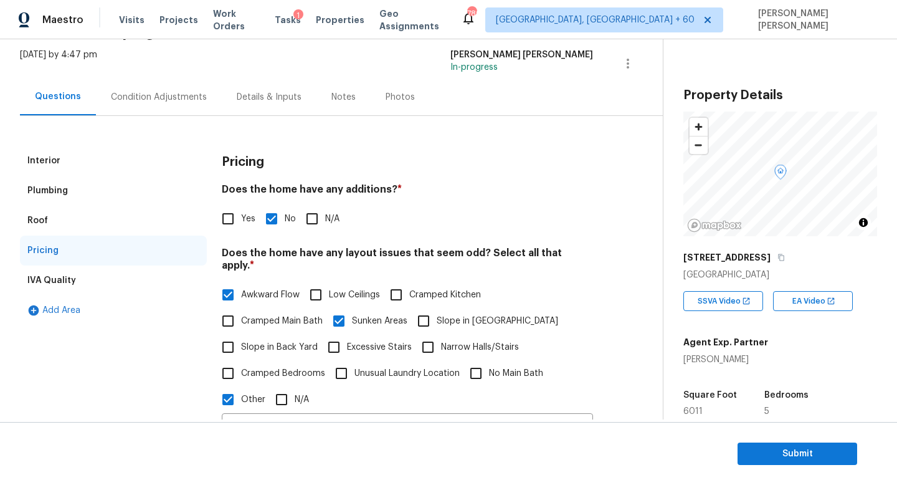
click at [104, 100] on div "Condition Adjustments" at bounding box center [159, 96] width 126 height 37
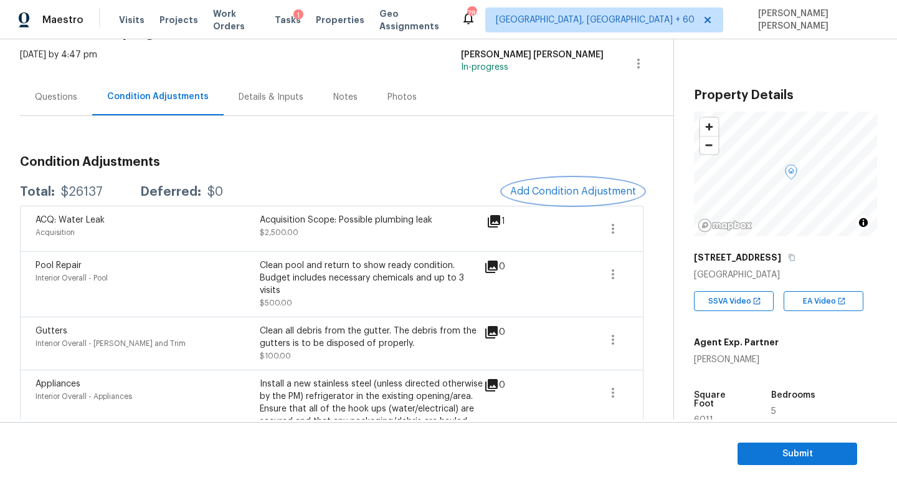
click at [534, 192] on span "Add Condition Adjustment" at bounding box center [573, 191] width 126 height 11
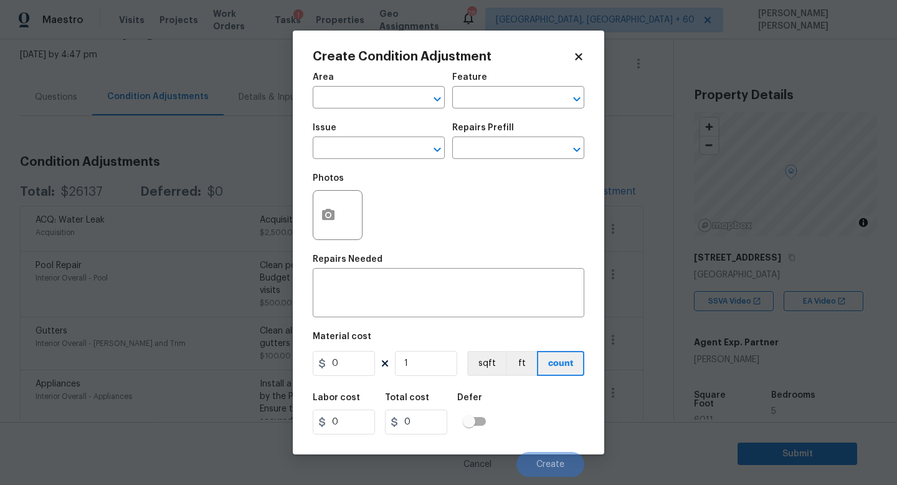
click at [344, 159] on span "Issue ​" at bounding box center [379, 141] width 132 height 50
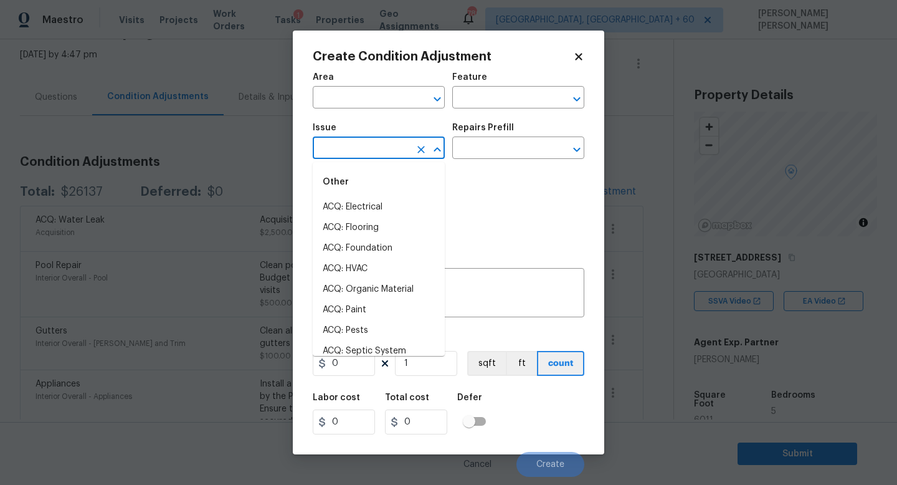
click at [344, 159] on body "Maestro Visits Projects Work Orders Tasks 1 Properties Geo Assignments 789 Knox…" at bounding box center [448, 242] width 897 height 485
click at [347, 142] on input "text" at bounding box center [361, 149] width 97 height 19
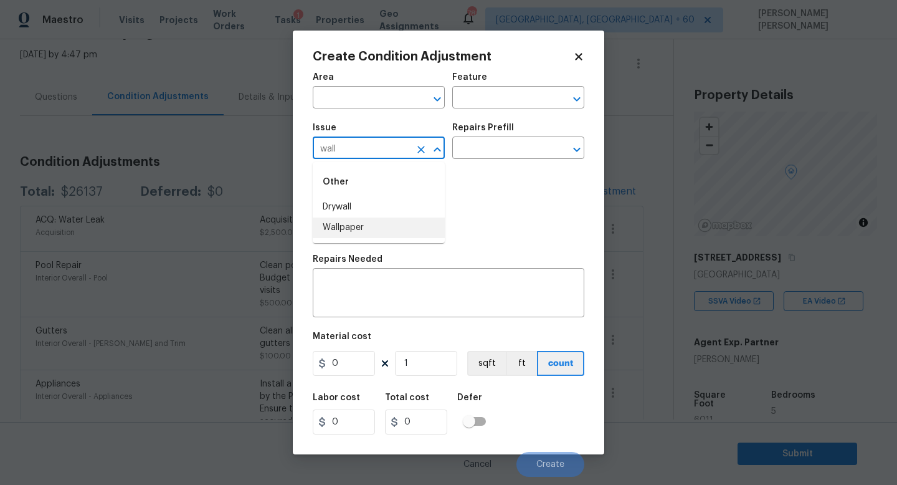
click at [382, 233] on li "Wallpaper" at bounding box center [379, 227] width 132 height 21
type input "Wallpaper"
click at [516, 146] on input "text" at bounding box center [500, 149] width 97 height 19
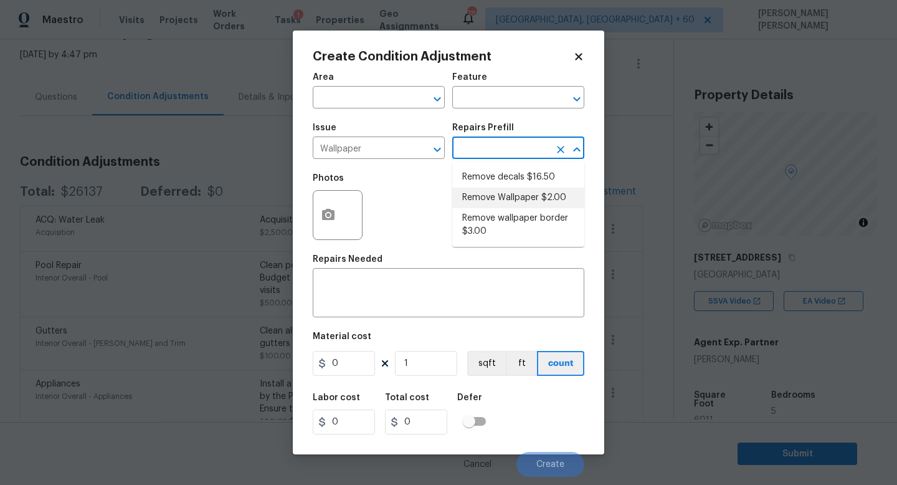
click at [540, 196] on li "Remove Wallpaper $2.00" at bounding box center [518, 197] width 132 height 21
type input "Walls and Ceiling"
type textarea "Remove wallpaper and texture walls to best match existing conditions"
type input "2"
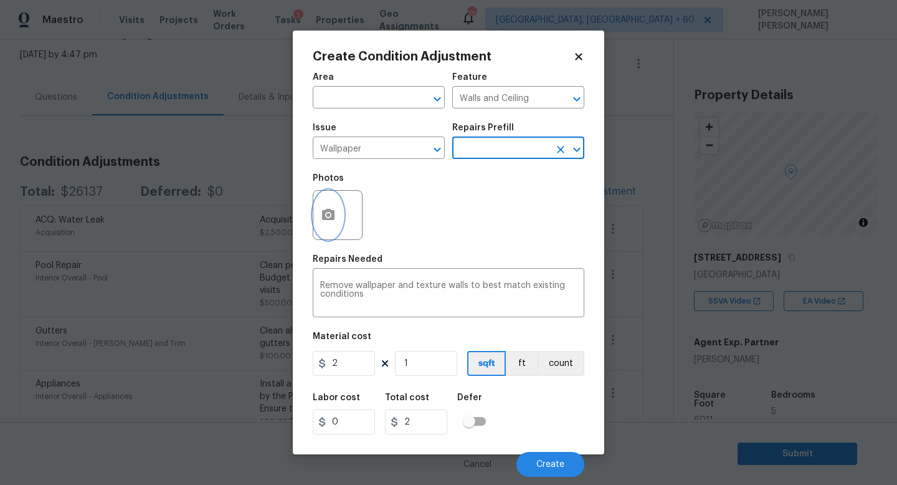
click at [342, 209] on button "button" at bounding box center [328, 215] width 30 height 49
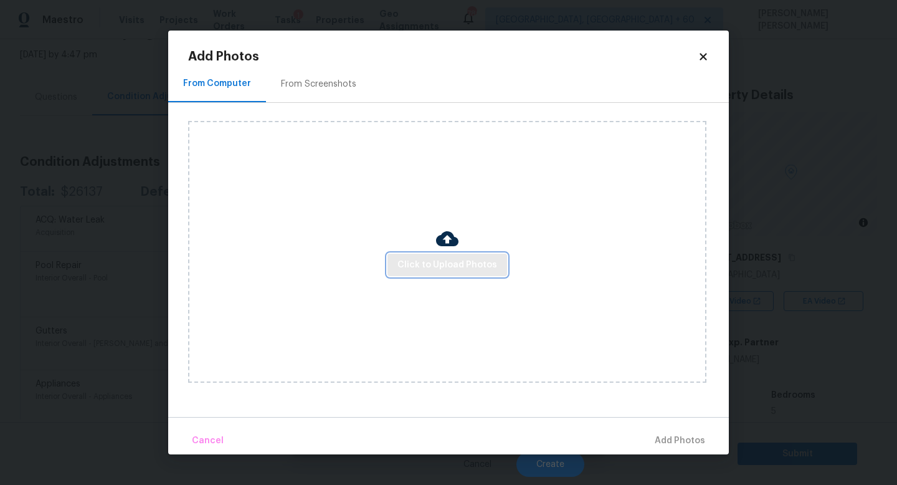
click at [429, 261] on span "Click to Upload Photos" at bounding box center [447, 265] width 100 height 16
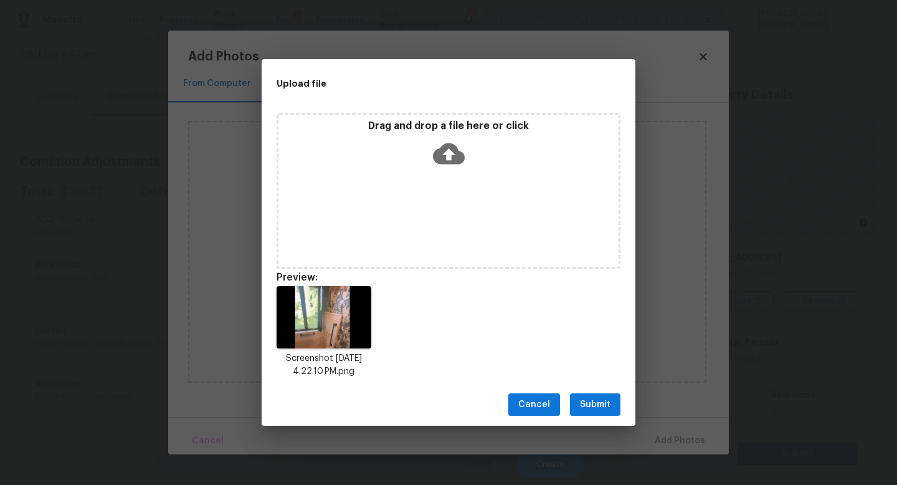
click at [590, 400] on span "Submit" at bounding box center [595, 405] width 31 height 16
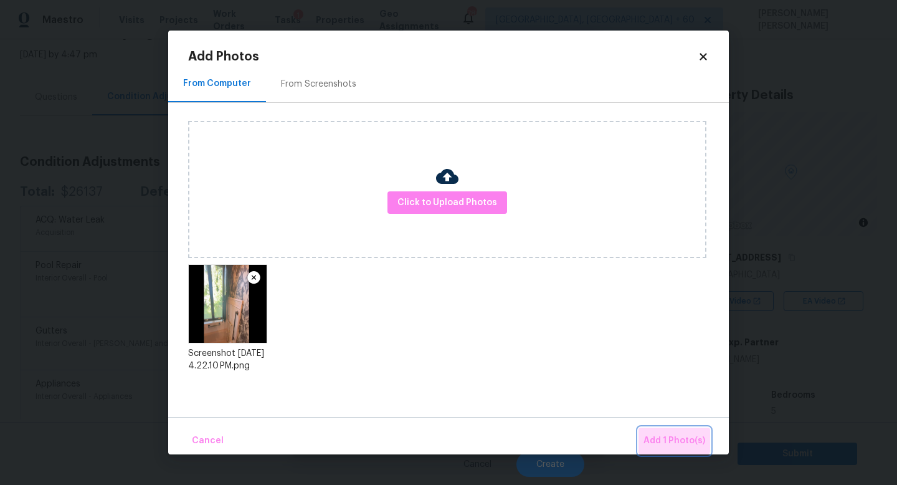
click at [671, 433] on span "Add 1 Photo(s)" at bounding box center [674, 441] width 62 height 16
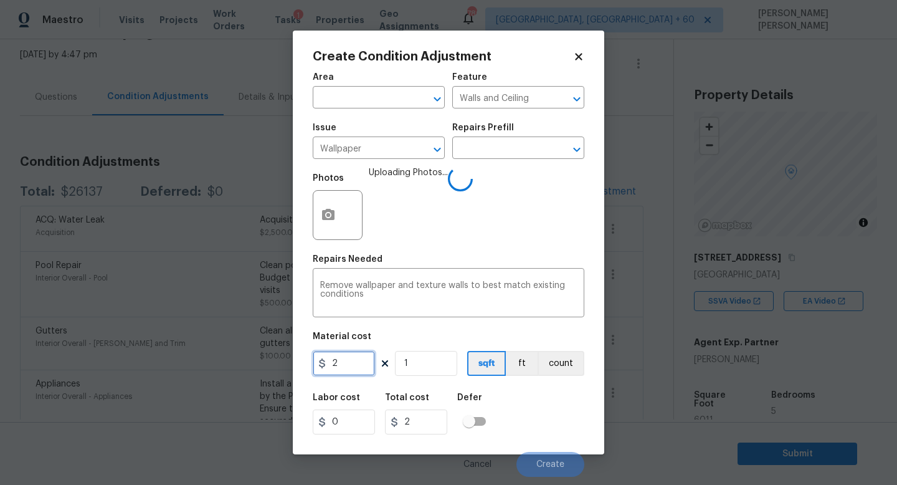
click at [353, 372] on input "2" at bounding box center [344, 363] width 62 height 25
type input "200"
click at [541, 414] on div "Labor cost 0 Total cost 200 Defer" at bounding box center [449, 413] width 272 height 56
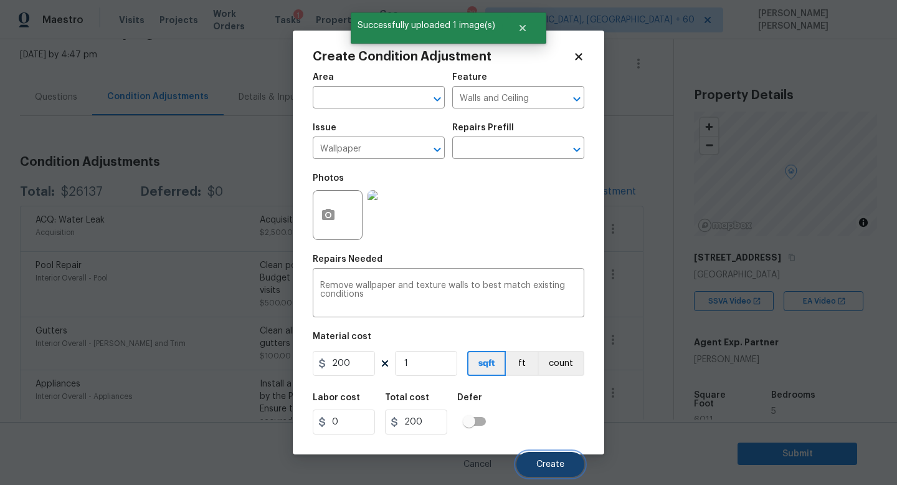
click at [556, 466] on span "Create" at bounding box center [550, 464] width 28 height 9
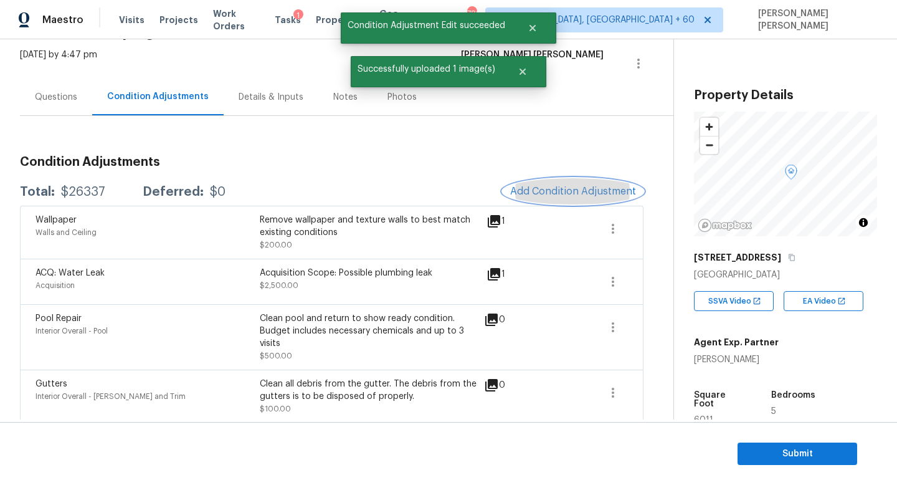
click at [541, 195] on span "Add Condition Adjustment" at bounding box center [573, 191] width 126 height 11
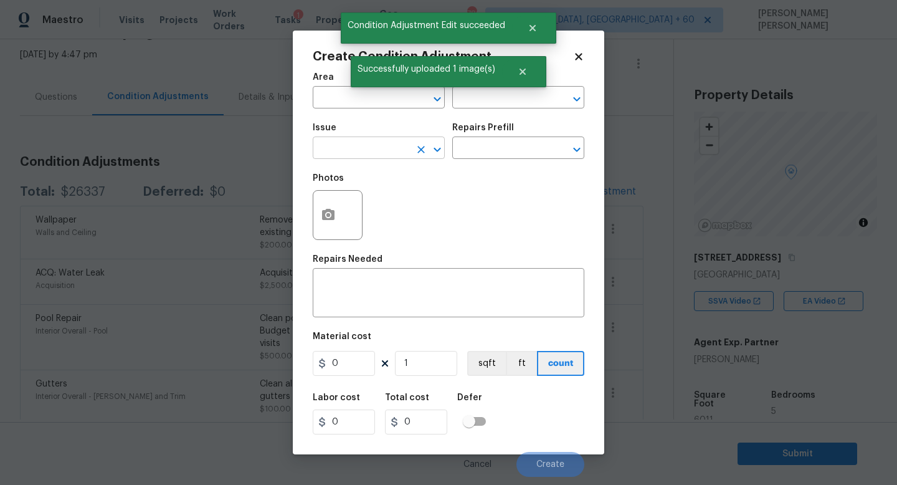
click at [347, 148] on input "text" at bounding box center [361, 149] width 97 height 19
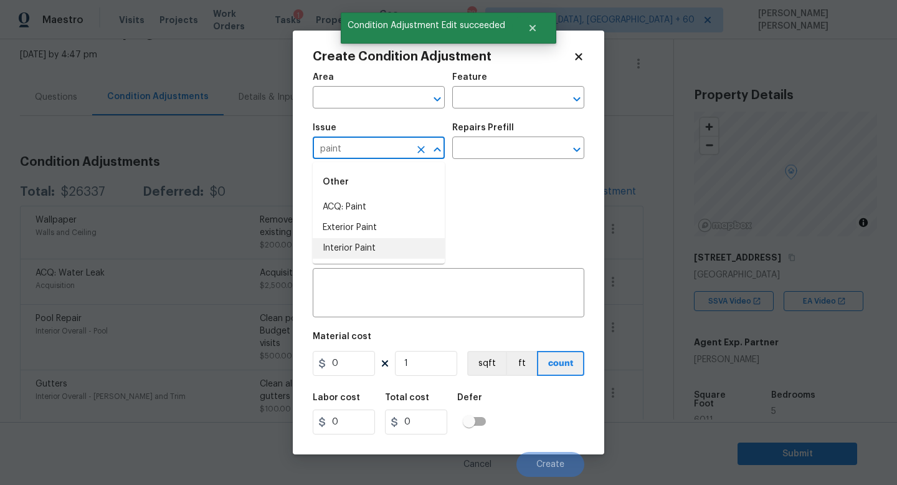
click at [372, 250] on li "Interior Paint" at bounding box center [379, 248] width 132 height 21
type input "Interior Paint"
click at [476, 152] on input "text" at bounding box center [500, 149] width 97 height 19
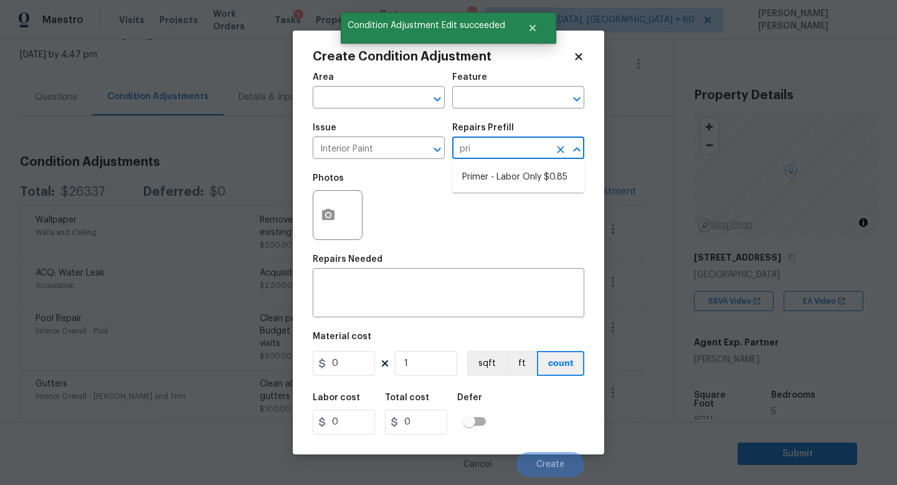
type input "prim"
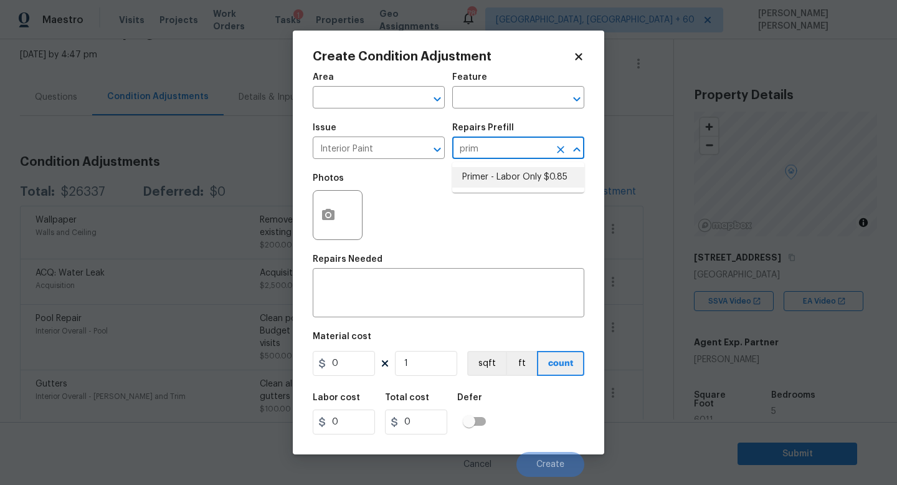
click at [503, 170] on li "Primer - Labor Only $0.85" at bounding box center [518, 177] width 132 height 21
type input "Overall Paint"
type textarea "Interior primer - PRIMER PROVIDED BY OPENDOOR - All nails, screws, drywall anch…"
type input "0.85"
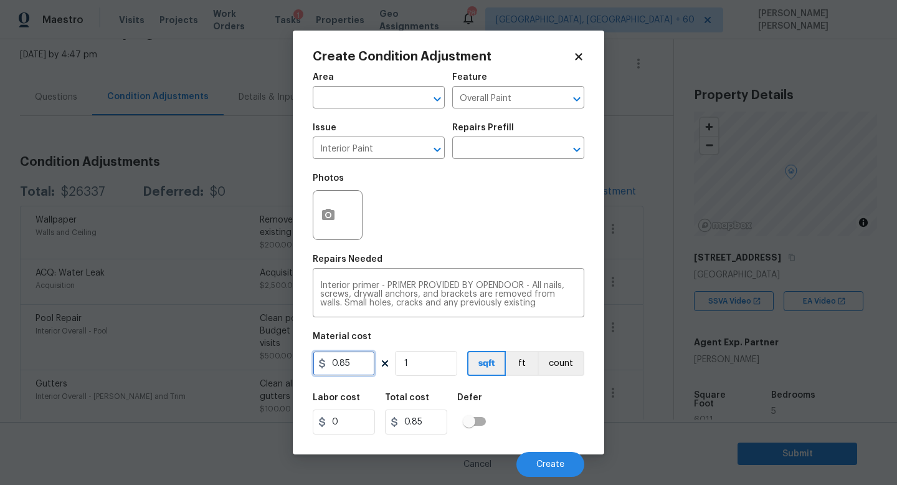
drag, startPoint x: 351, startPoint y: 367, endPoint x: 89, endPoint y: 295, distance: 271.5
click at [89, 295] on div "Create Condition Adjustment Area ​ Feature Overall Paint ​ Issue Interior Paint…" at bounding box center [448, 242] width 897 height 485
type input "100"
click at [578, 417] on div "Labor cost 0 Total cost 100 Defer" at bounding box center [449, 413] width 272 height 56
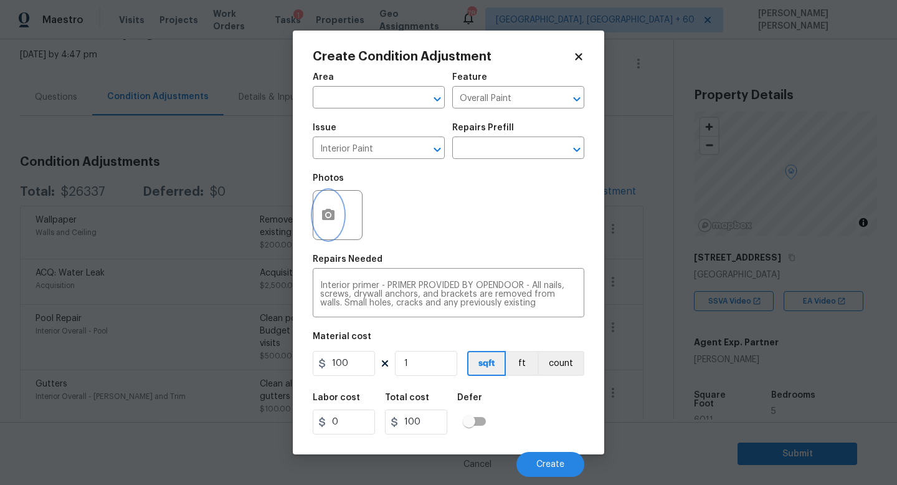
click at [319, 198] on button "button" at bounding box center [328, 215] width 30 height 49
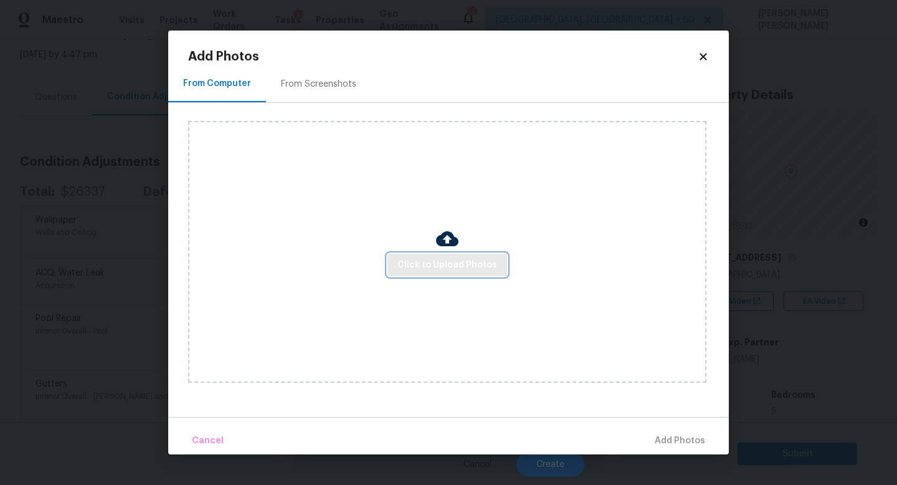
click at [413, 258] on span "Click to Upload Photos" at bounding box center [447, 265] width 100 height 16
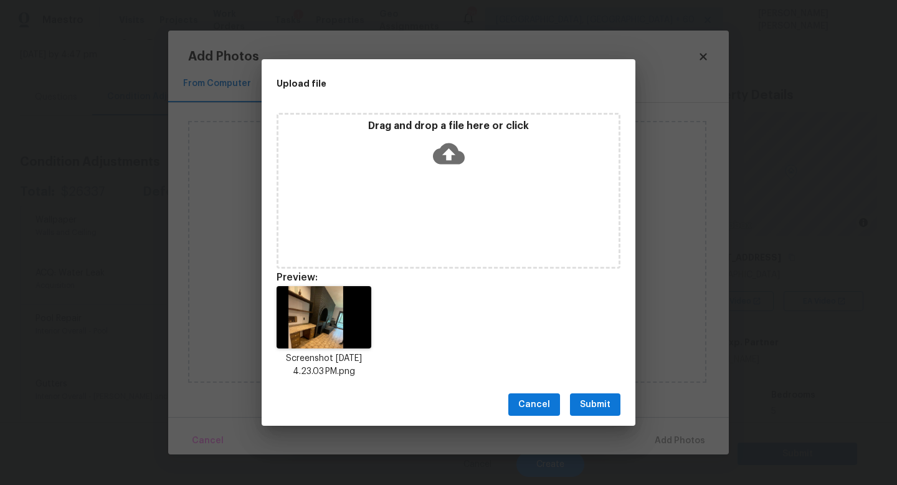
click at [603, 400] on span "Submit" at bounding box center [595, 405] width 31 height 16
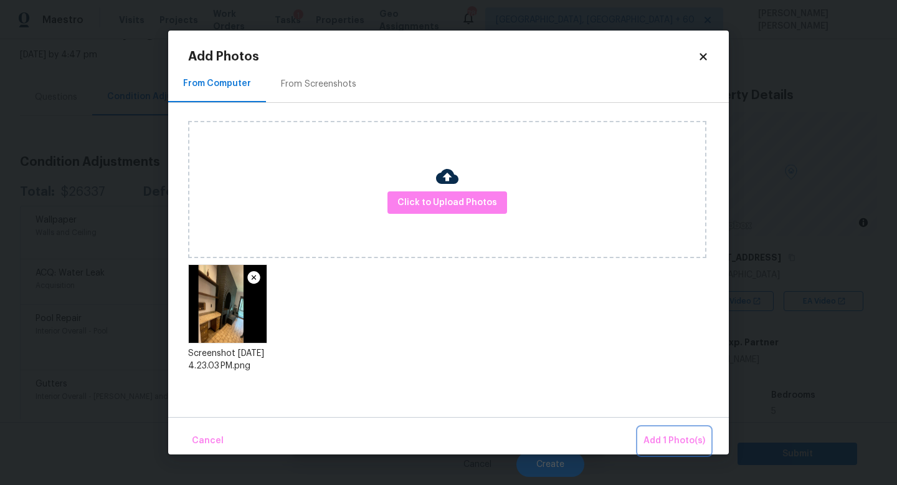
click at [688, 430] on button "Add 1 Photo(s)" at bounding box center [674, 440] width 72 height 27
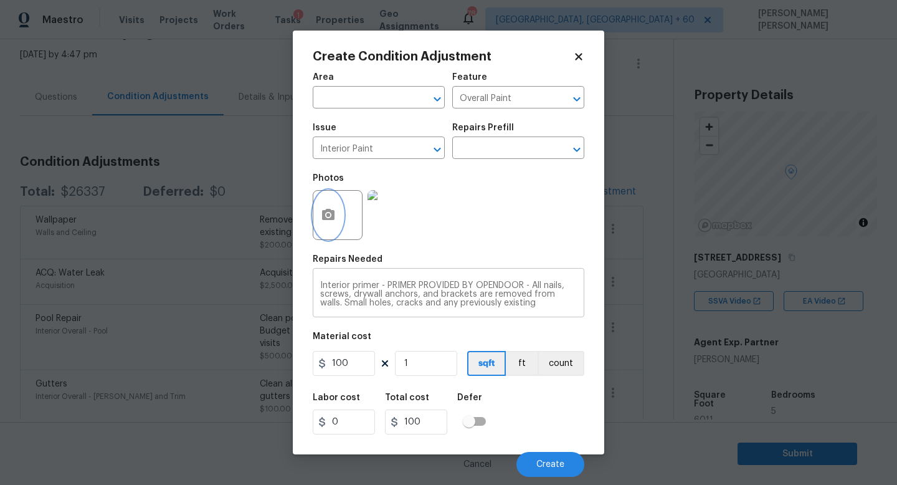
scroll to position [26, 0]
click at [554, 465] on span "Create" at bounding box center [550, 464] width 28 height 9
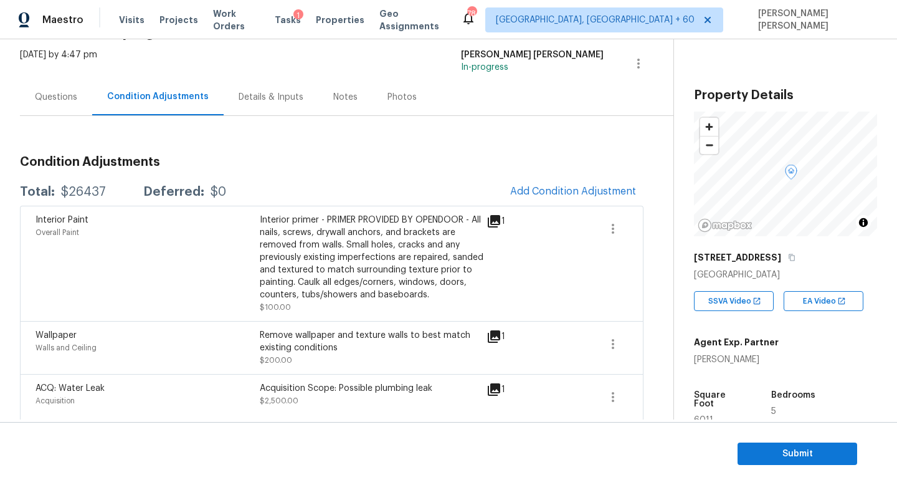
click at [82, 197] on div "$26437" at bounding box center [83, 192] width 45 height 12
copy div "26437"
click at [73, 181] on div "Total: $26437 Deferred: $0 Add Condition Adjustment" at bounding box center [331, 191] width 623 height 27
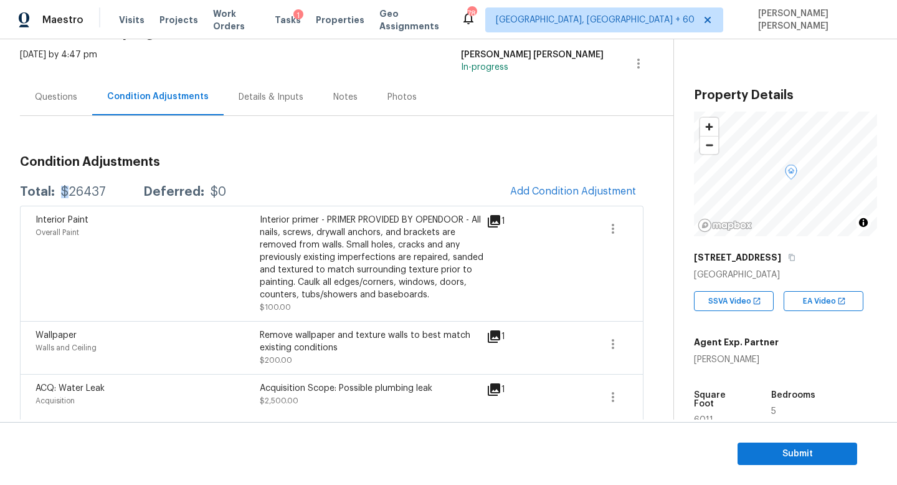
click at [73, 181] on div "Total: $26437 Deferred: $0 Add Condition Adjustment" at bounding box center [331, 191] width 623 height 27
copy div "$26437"
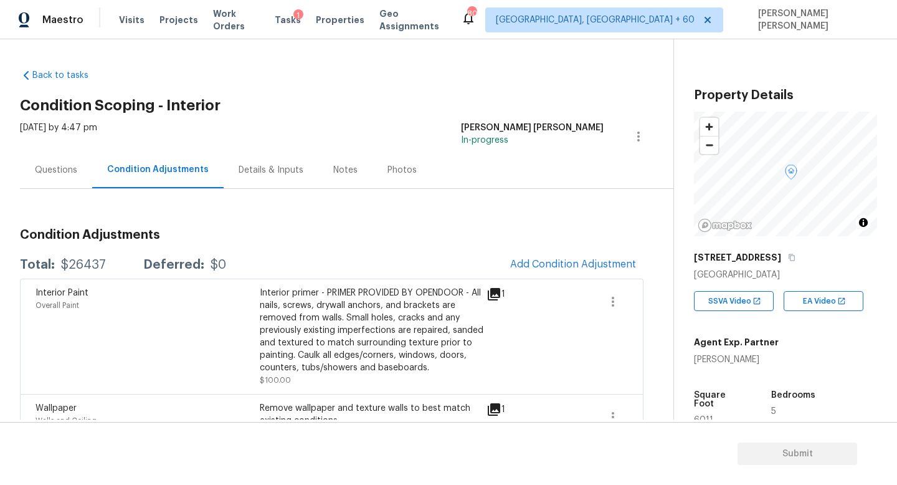
click at [47, 174] on div "Questions" at bounding box center [56, 170] width 42 height 12
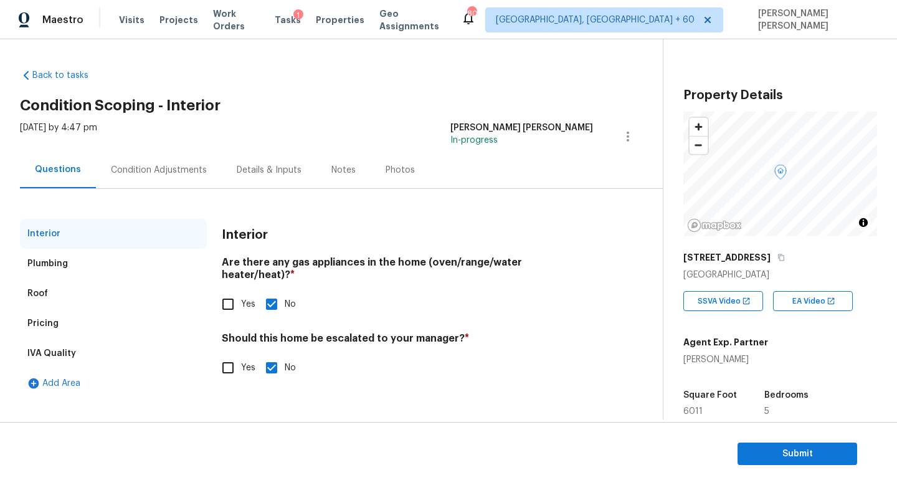
click at [154, 159] on div "Condition Adjustments" at bounding box center [159, 169] width 126 height 37
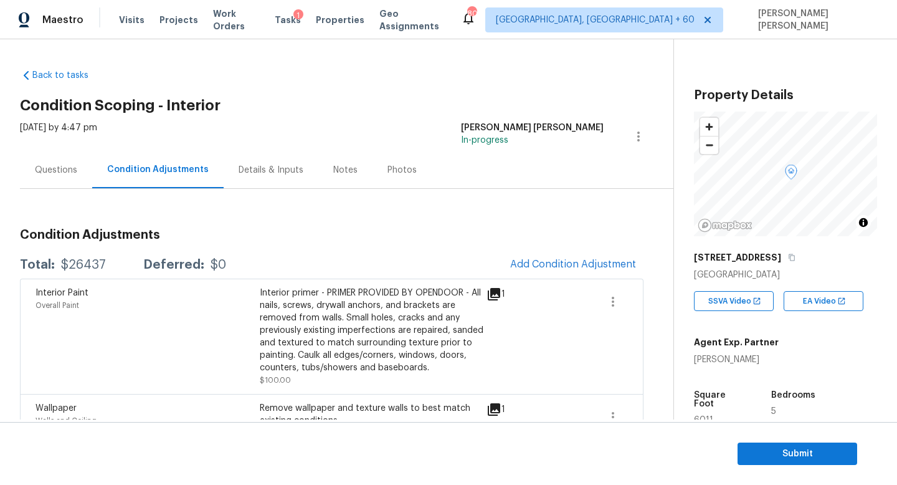
scroll to position [85, 0]
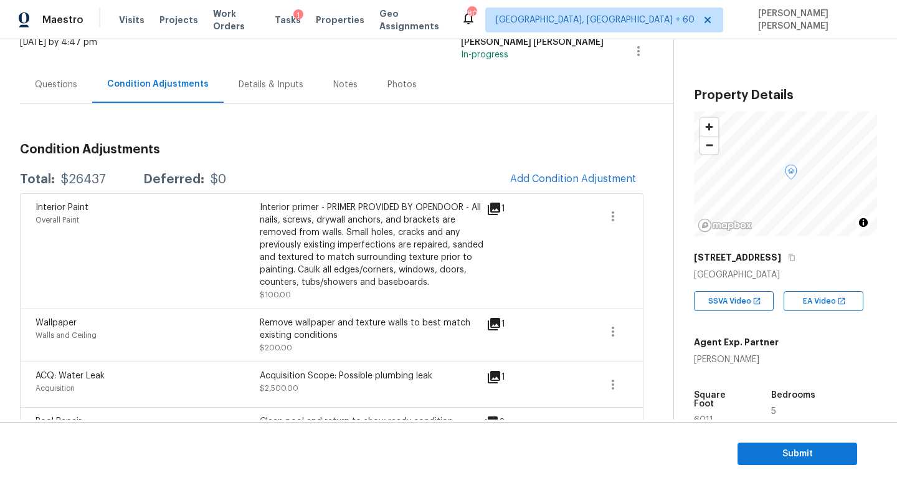
click at [68, 177] on div "$26437" at bounding box center [83, 179] width 45 height 12
copy div "$26437"
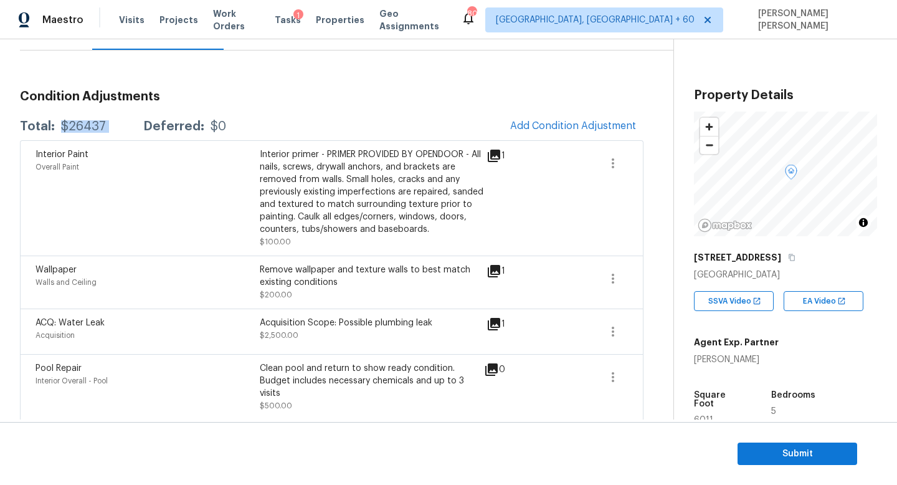
scroll to position [116, 0]
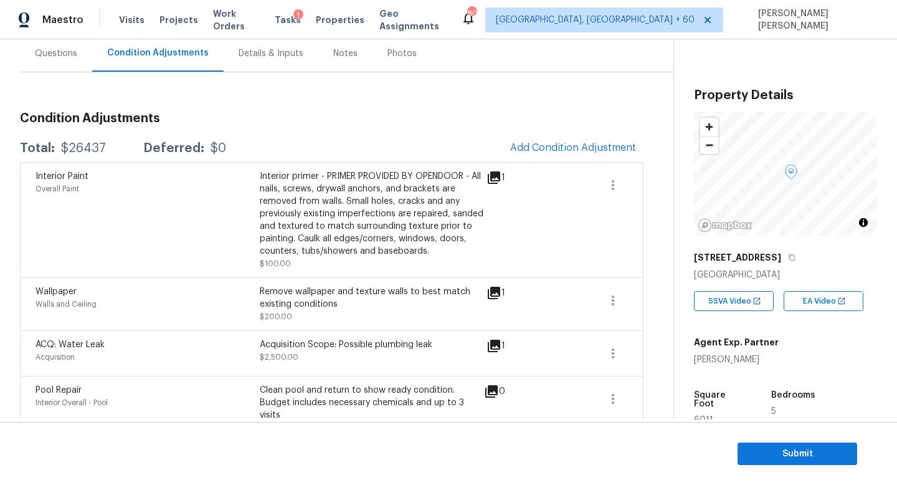
click at [254, 97] on div "Condition Adjustments Total: $26437 Deferred: $0 Add Condition Adjustment Inter…" at bounding box center [331, 492] width 623 height 841
click at [50, 51] on div "Questions" at bounding box center [56, 53] width 42 height 12
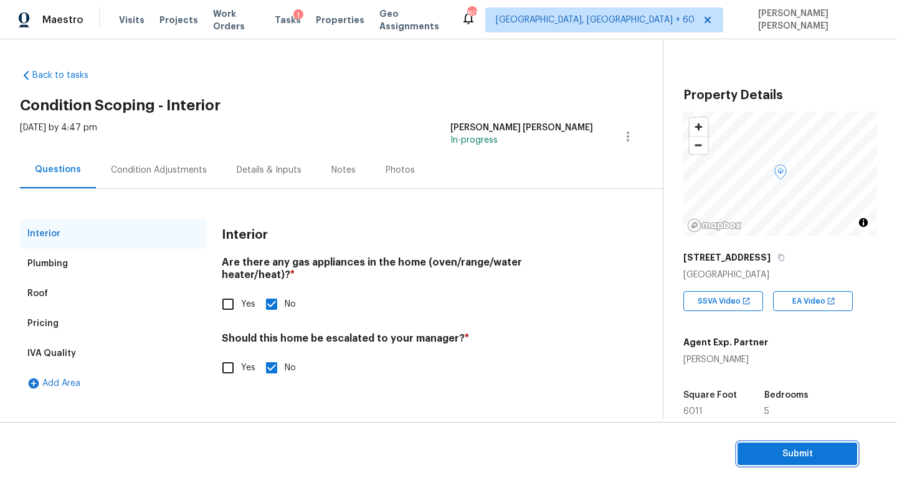
click at [805, 458] on span "Submit" at bounding box center [797, 454] width 100 height 16
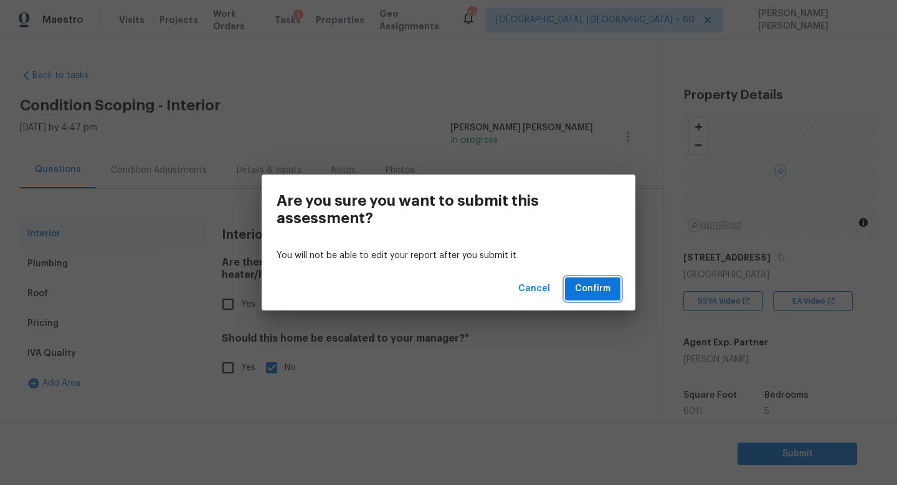
click at [598, 288] on span "Confirm" at bounding box center [592, 289] width 35 height 16
